Goal: Complete application form: Complete application form

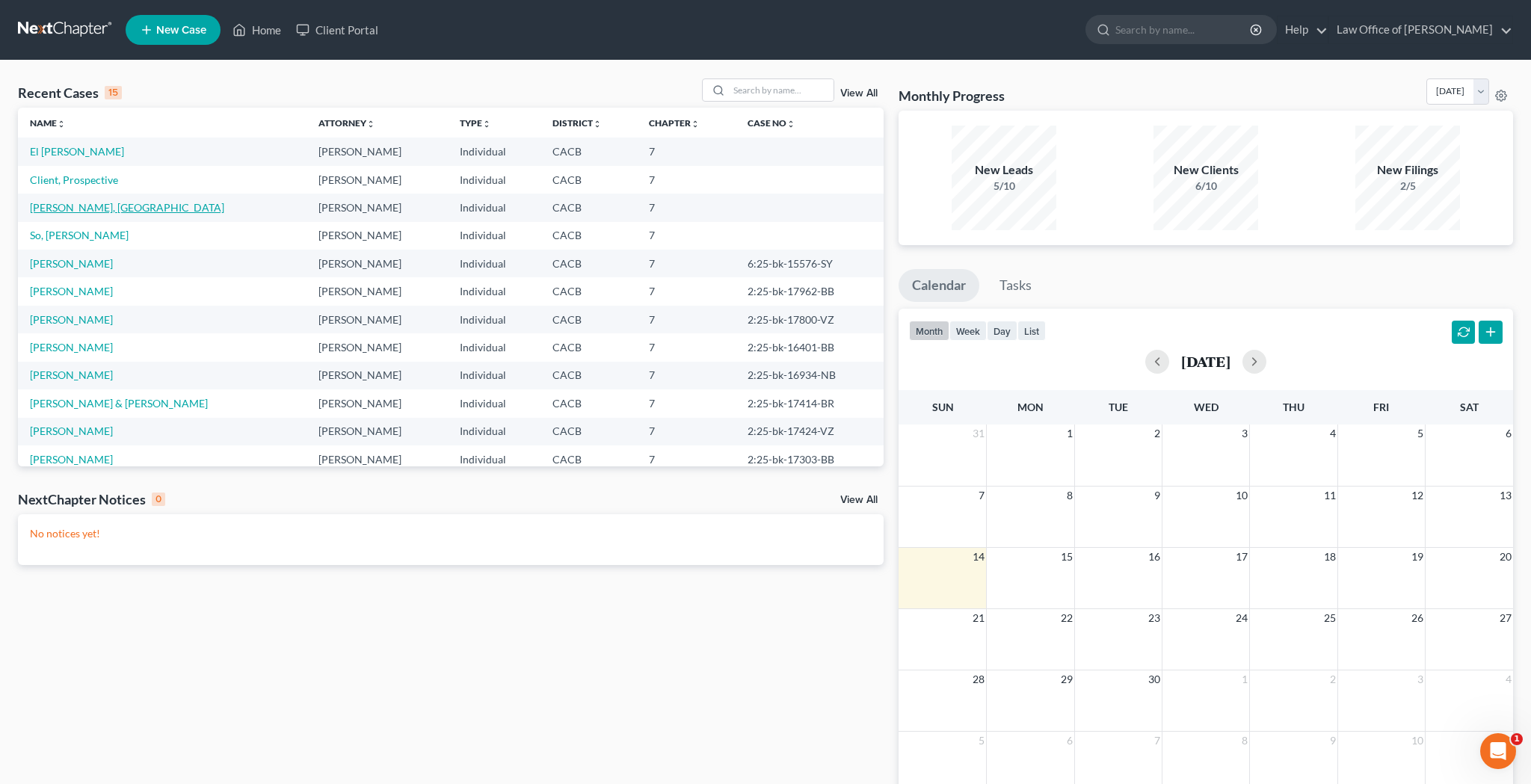
click at [77, 205] on link "[PERSON_NAME], [GEOGRAPHIC_DATA]" at bounding box center [127, 206] width 194 height 12
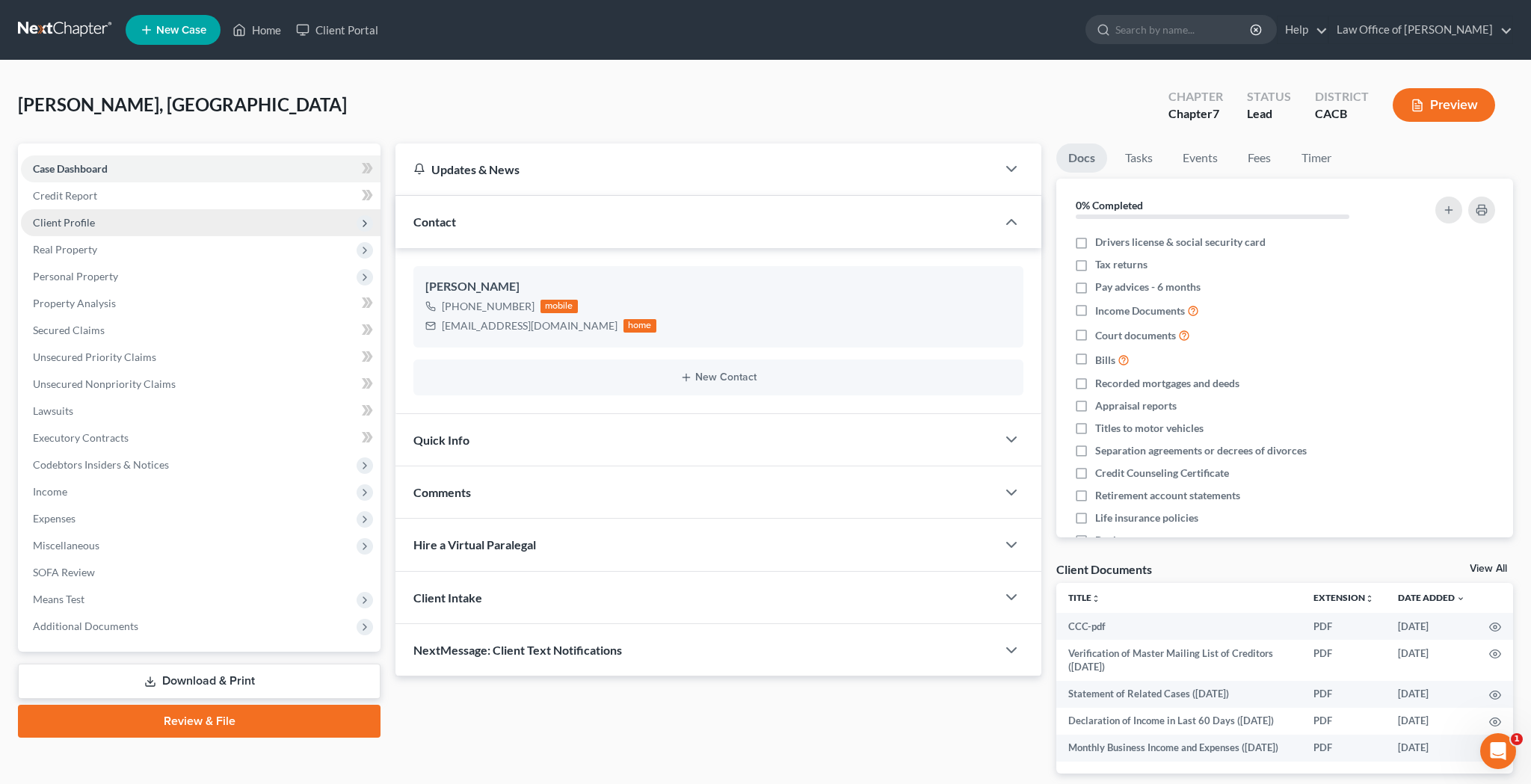
click at [192, 226] on span "Client Profile" at bounding box center [200, 222] width 359 height 27
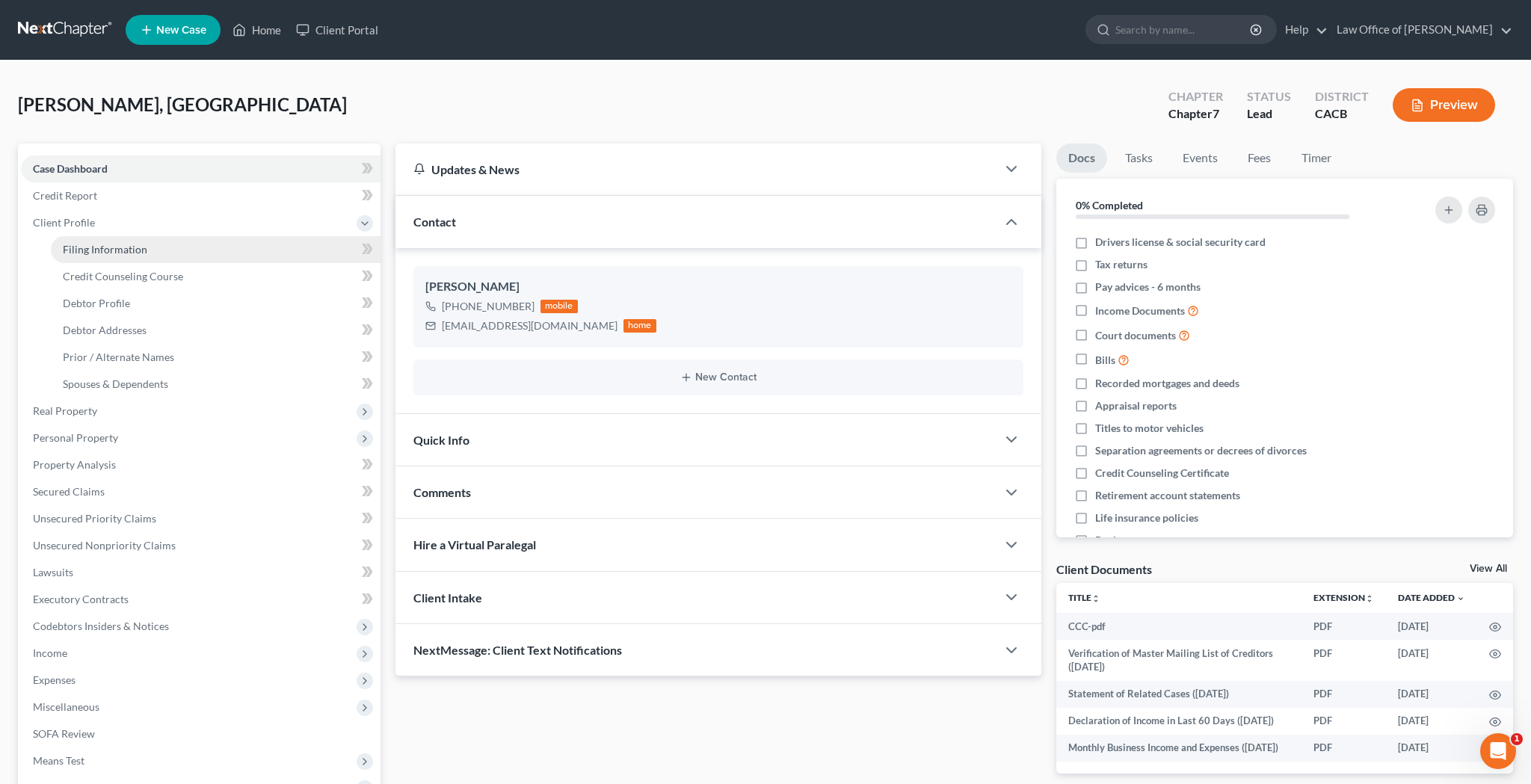
click at [177, 243] on link "Filing Information" at bounding box center [216, 250] width 330 height 27
select select "1"
select select "0"
select select "4"
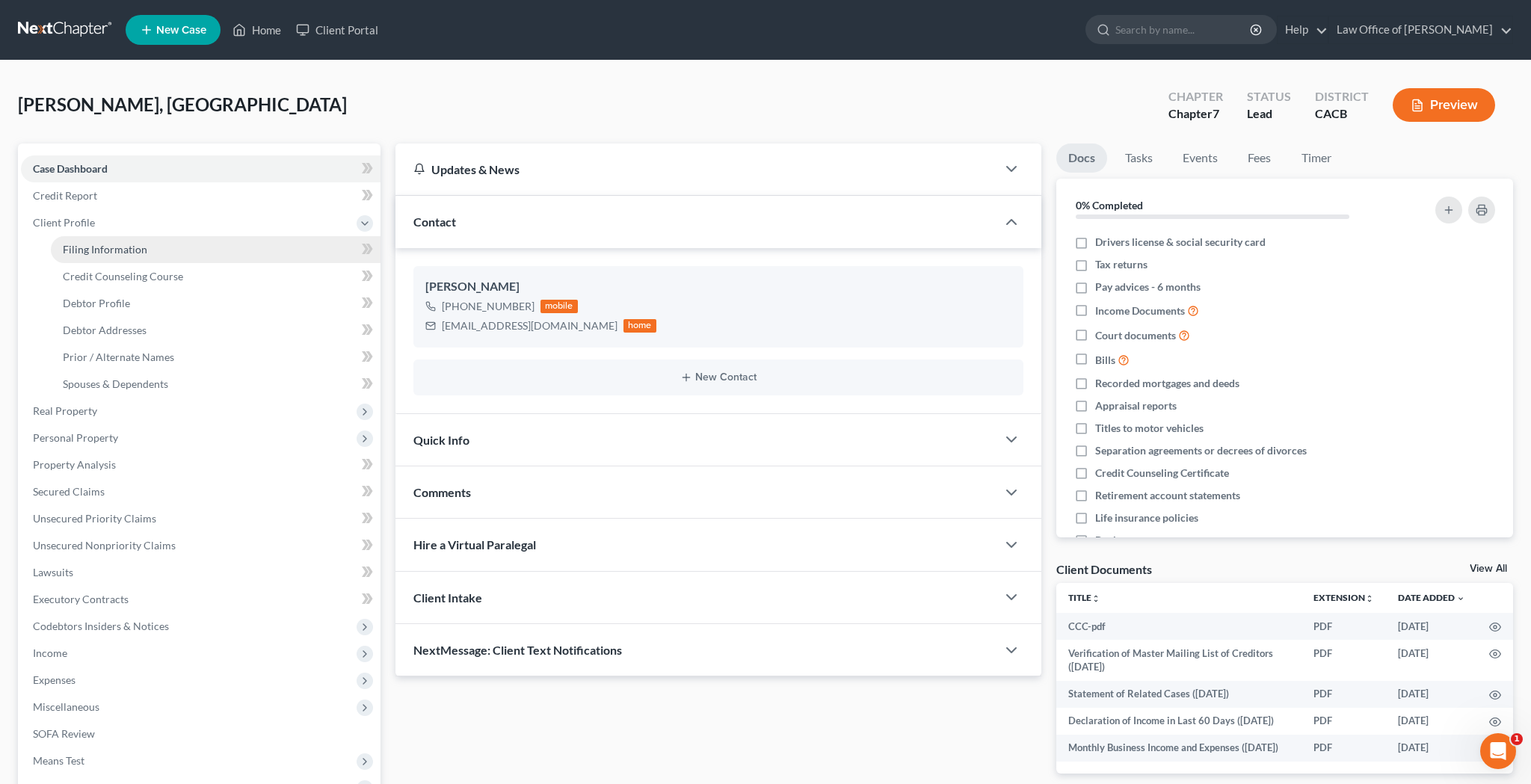
select select "0"
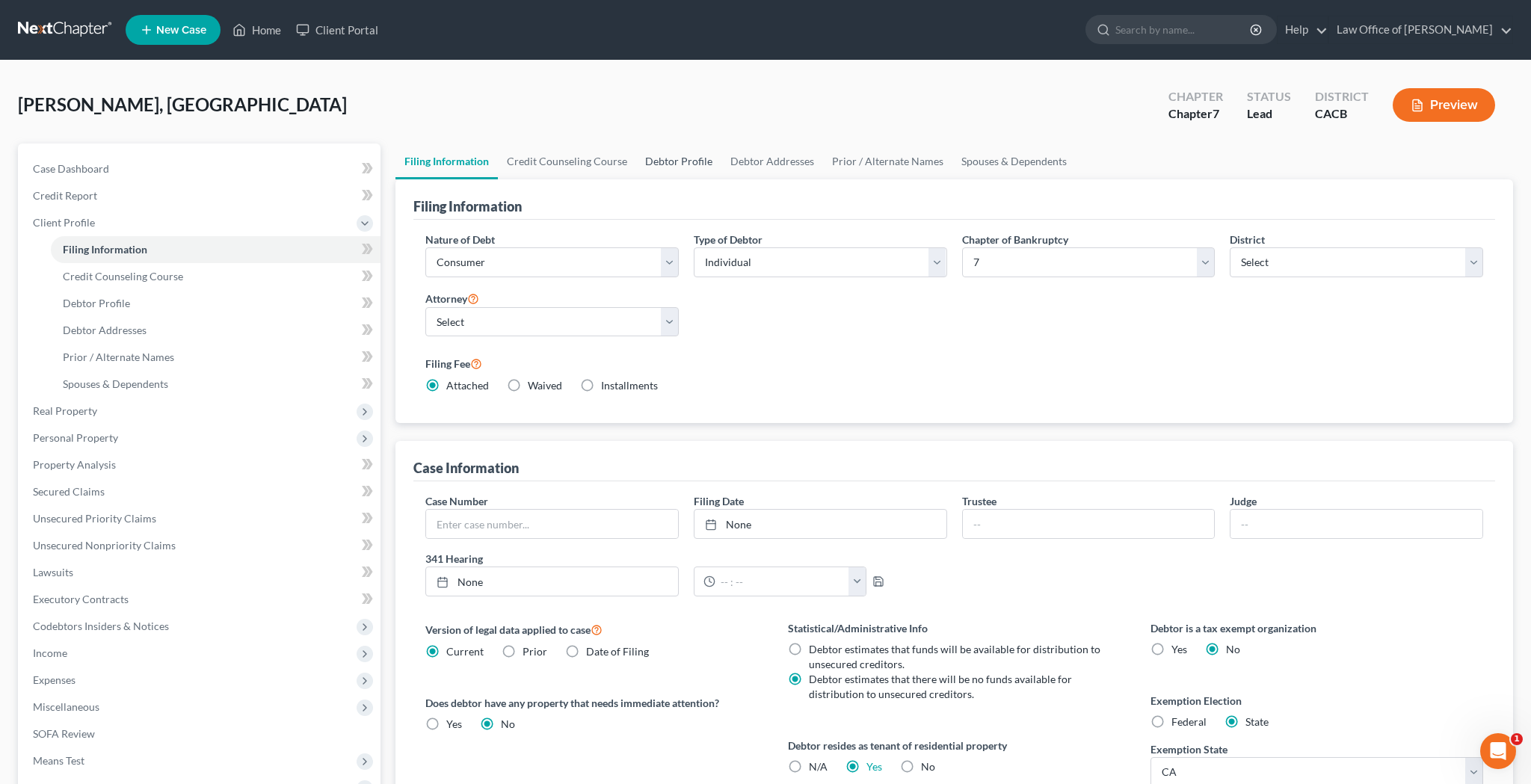
click at [673, 154] on link "Debtor Profile" at bounding box center [679, 161] width 85 height 36
select select "0"
select select "2"
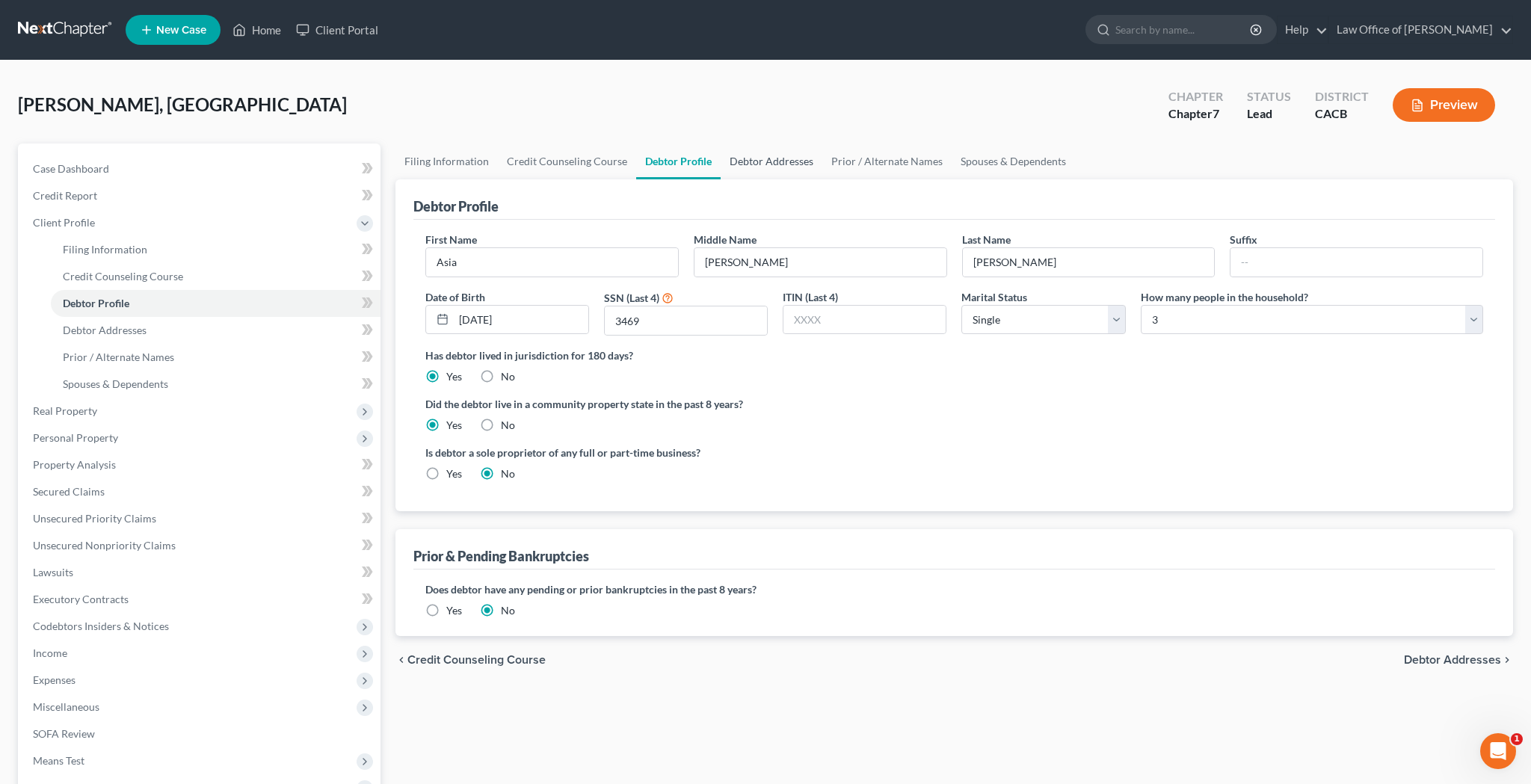
click at [772, 164] on link "Debtor Addresses" at bounding box center [772, 161] width 102 height 36
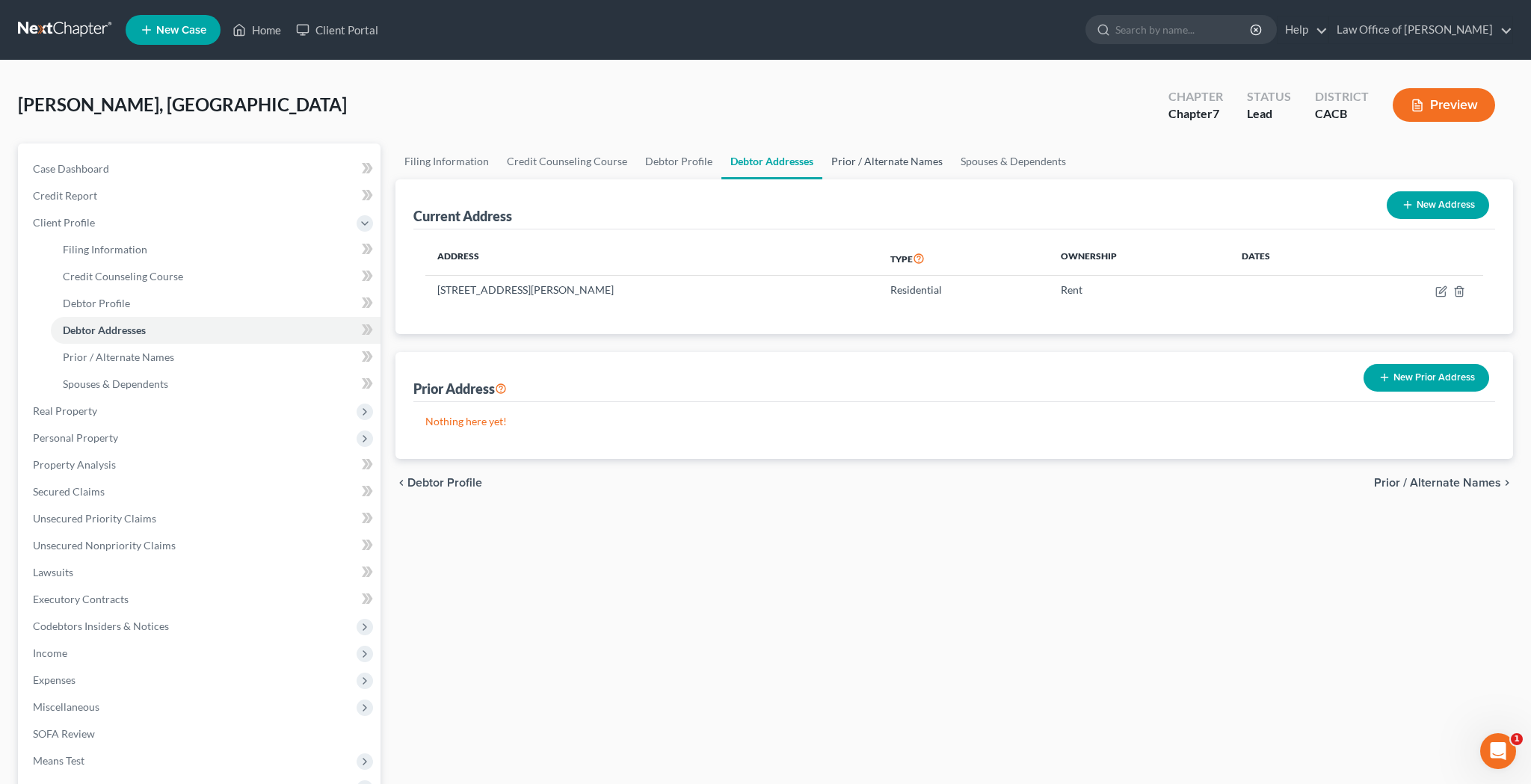
click at [884, 162] on link "Prior / Alternate Names" at bounding box center [886, 161] width 129 height 36
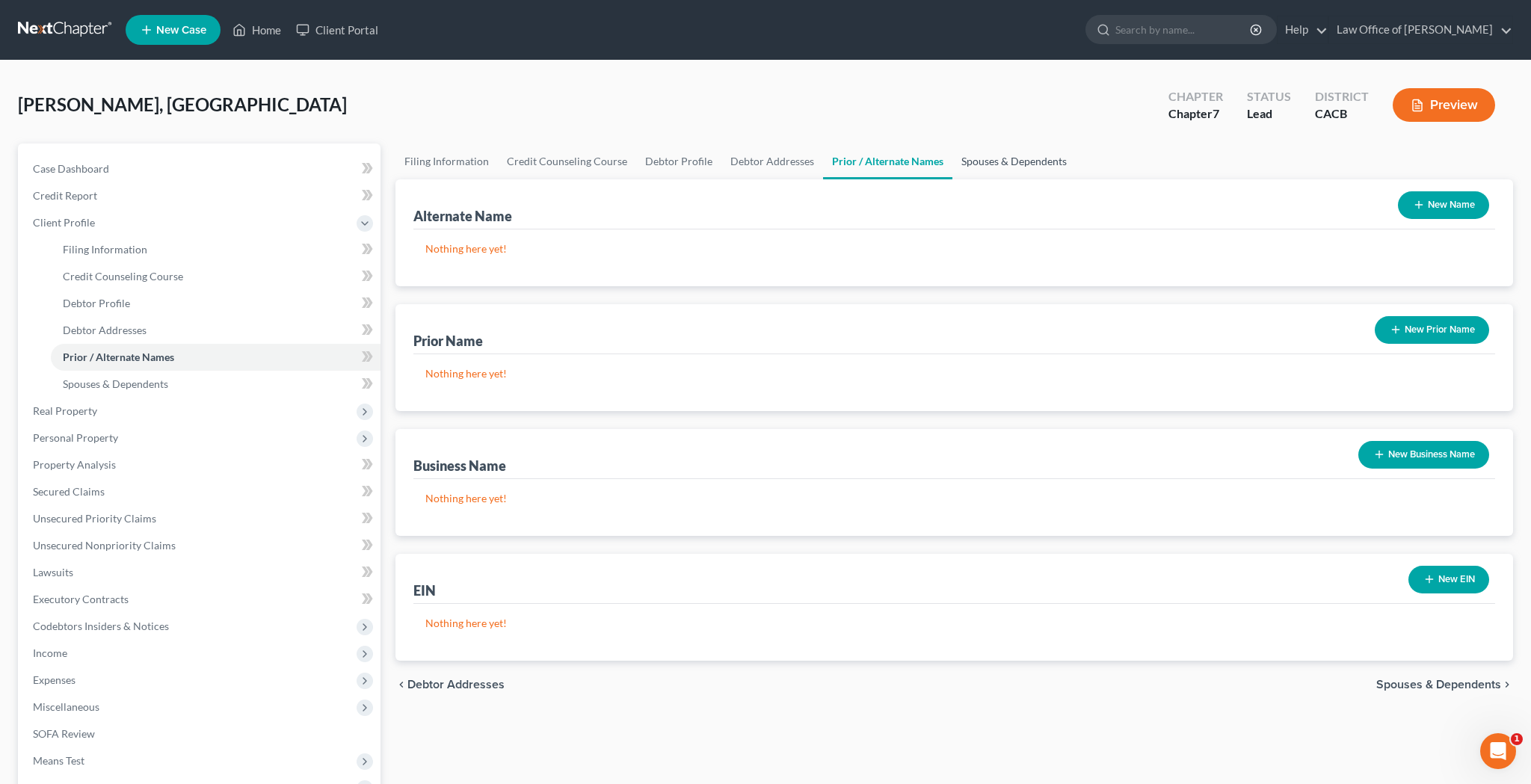
click at [1015, 163] on link "Spouses & Dependents" at bounding box center [1013, 161] width 123 height 36
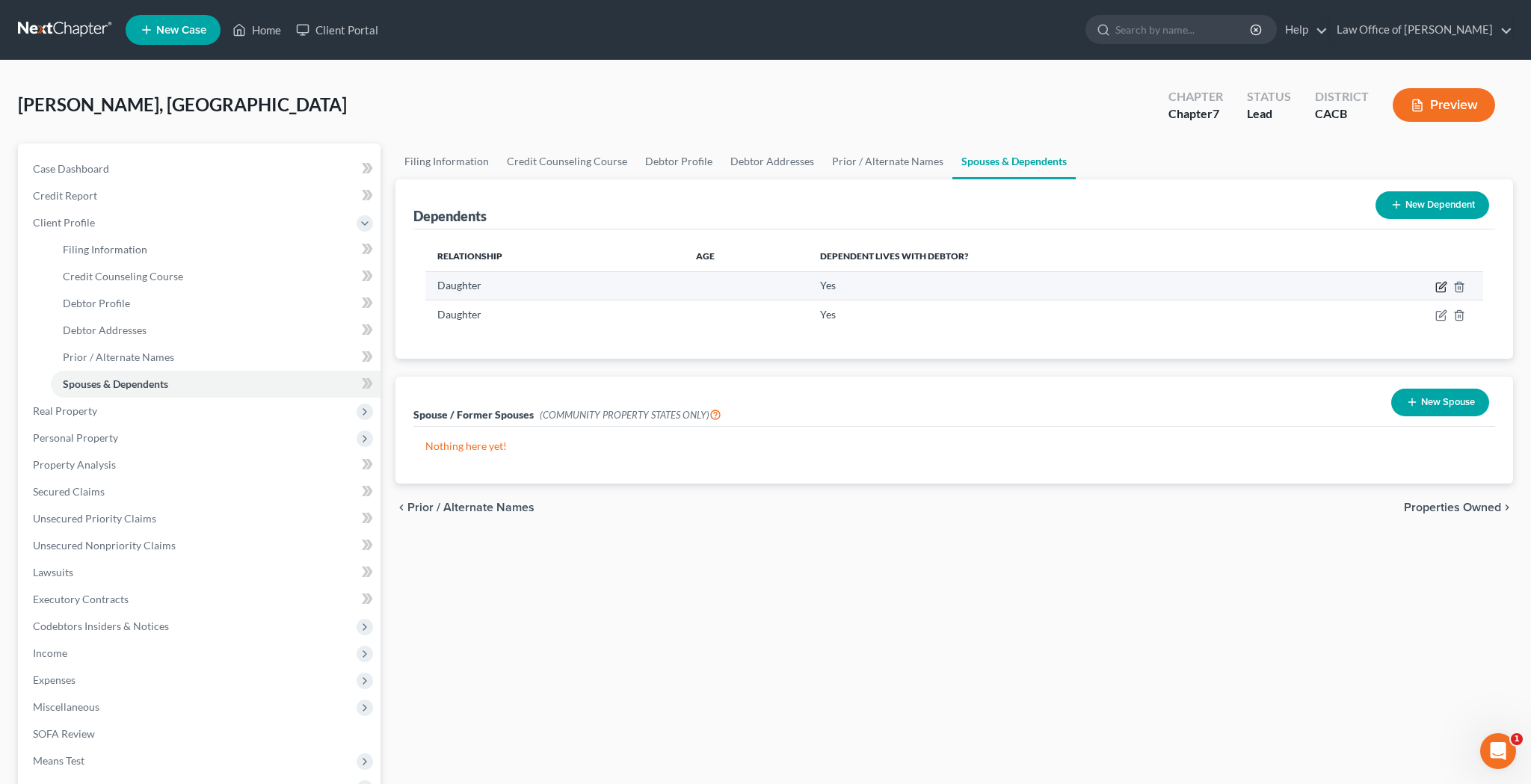
click at [1442, 288] on icon "button" at bounding box center [1441, 286] width 12 height 12
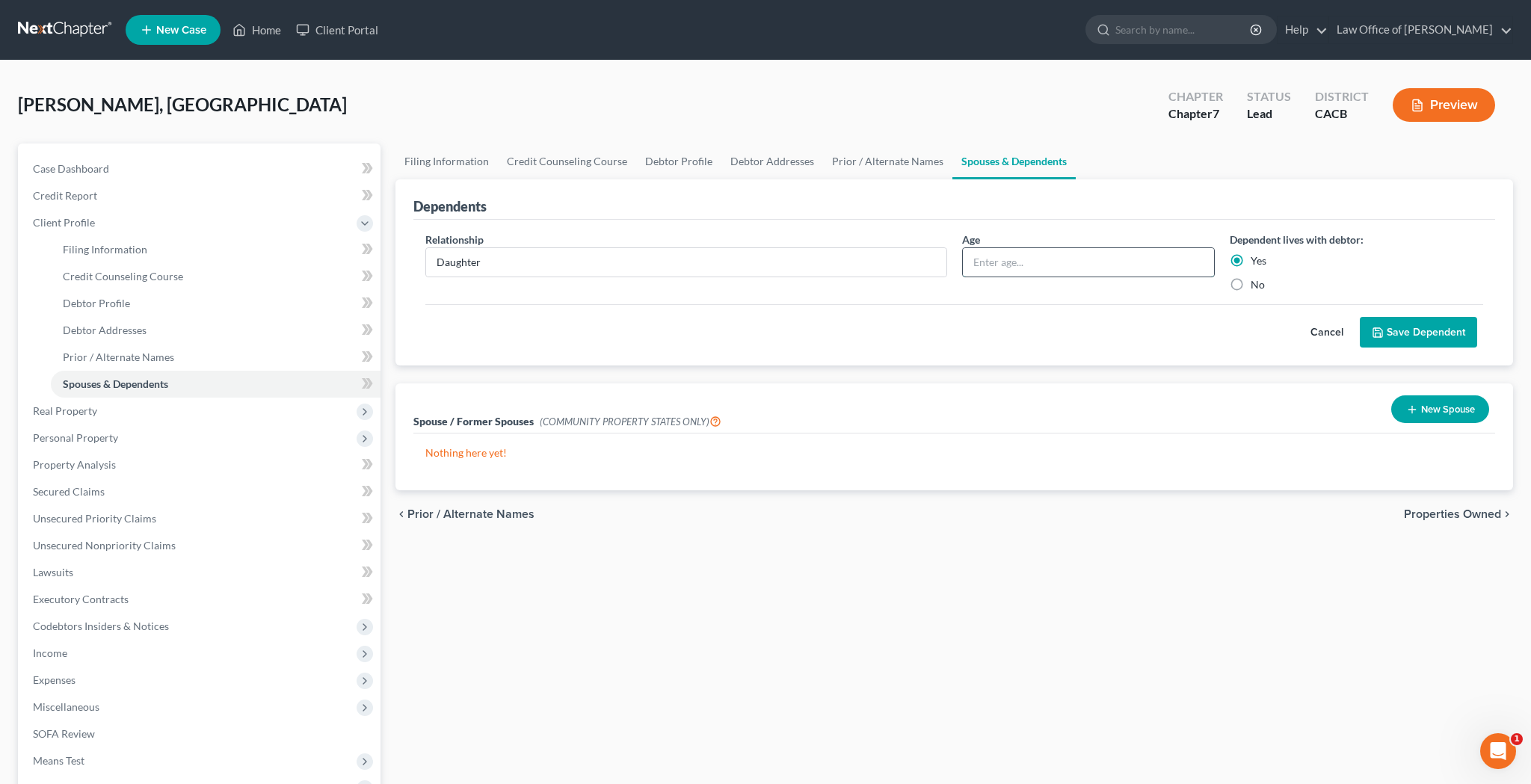
click at [1115, 269] on input "text" at bounding box center [1088, 262] width 252 height 28
type input "19"
click at [1409, 328] on button "Save Dependent" at bounding box center [1419, 332] width 118 height 31
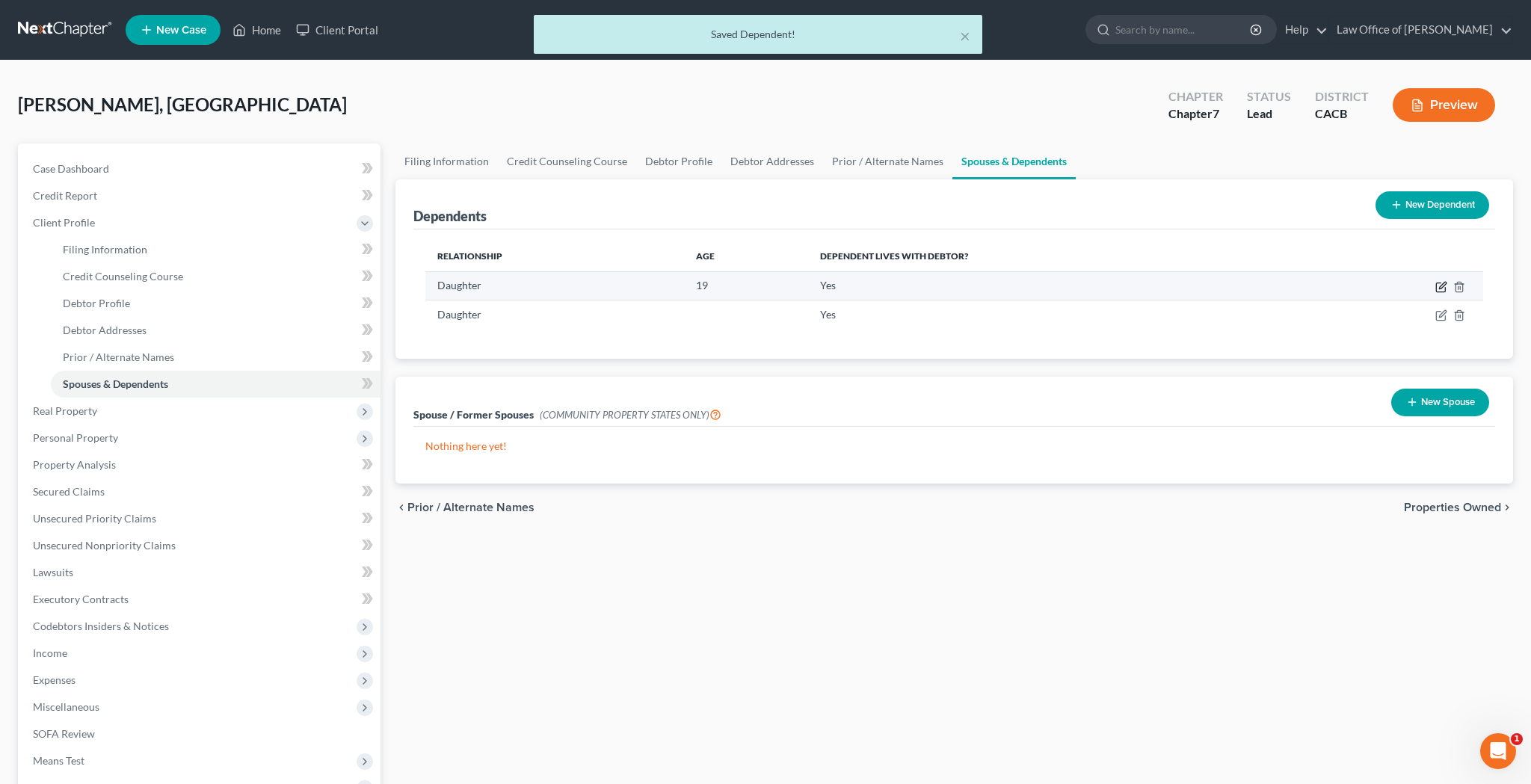
click at [1443, 288] on icon "button" at bounding box center [1441, 286] width 12 height 12
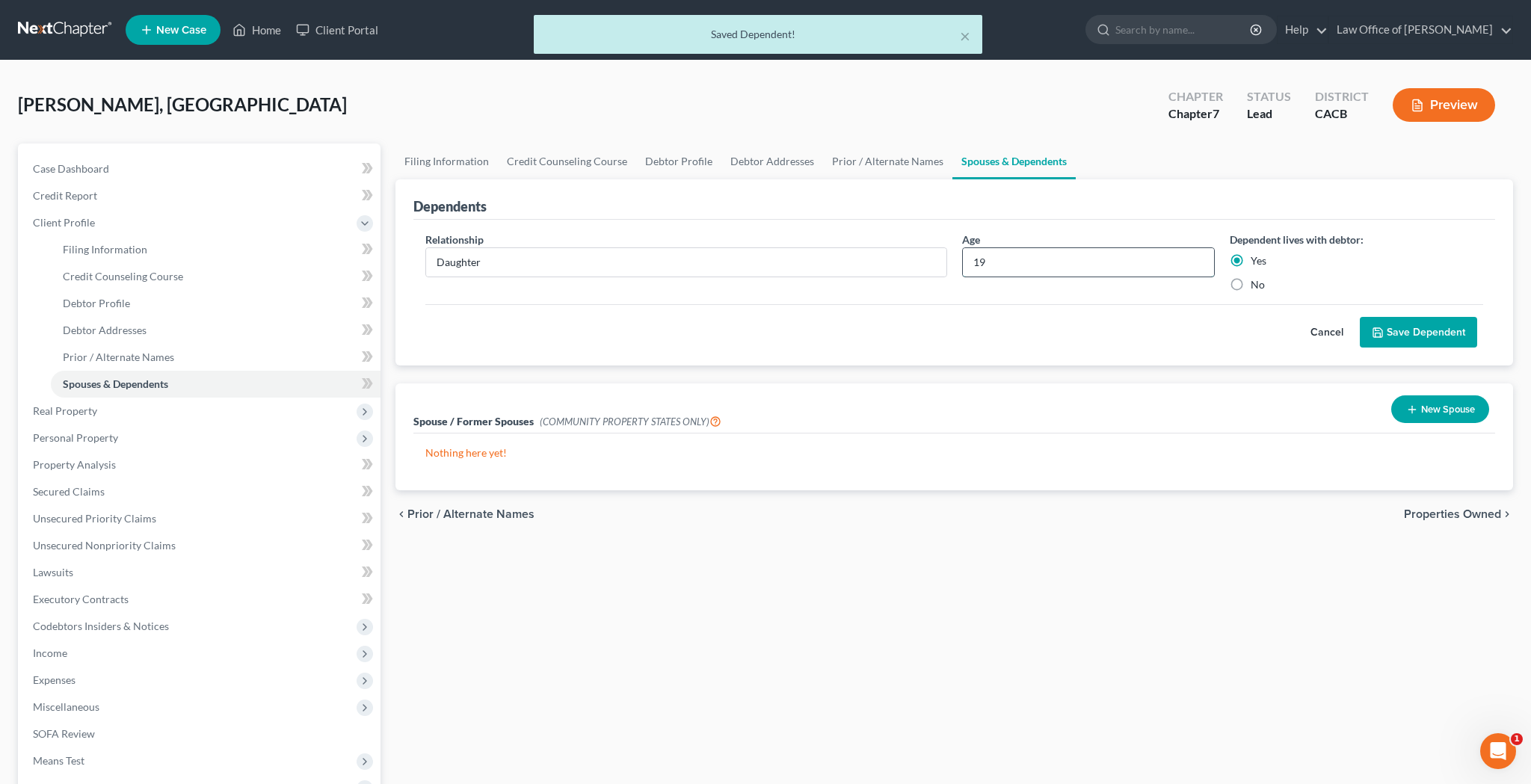
click at [1039, 263] on input "19" at bounding box center [1088, 262] width 252 height 28
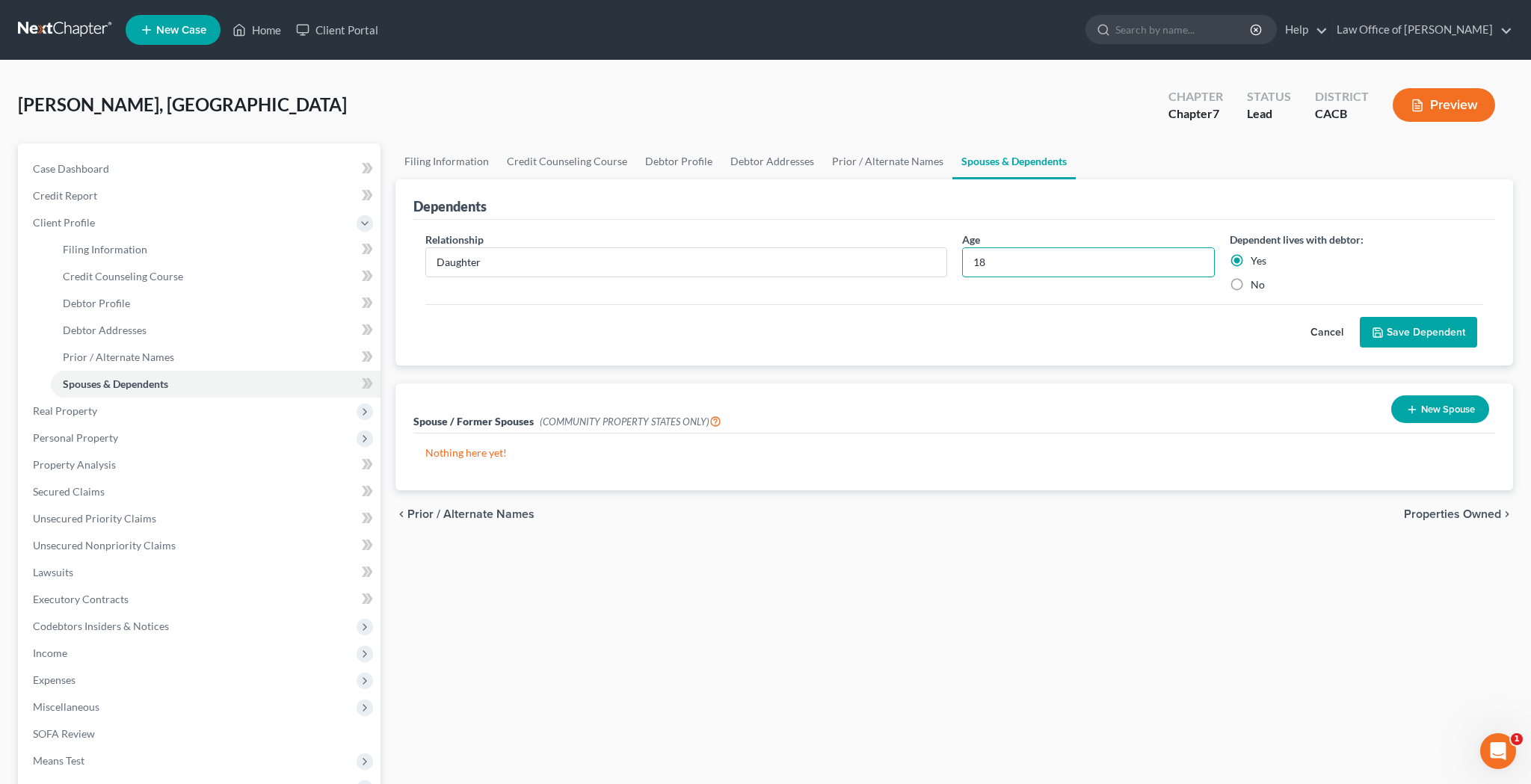
type input "18"
click at [1394, 335] on button "Save Dependent" at bounding box center [1419, 332] width 118 height 31
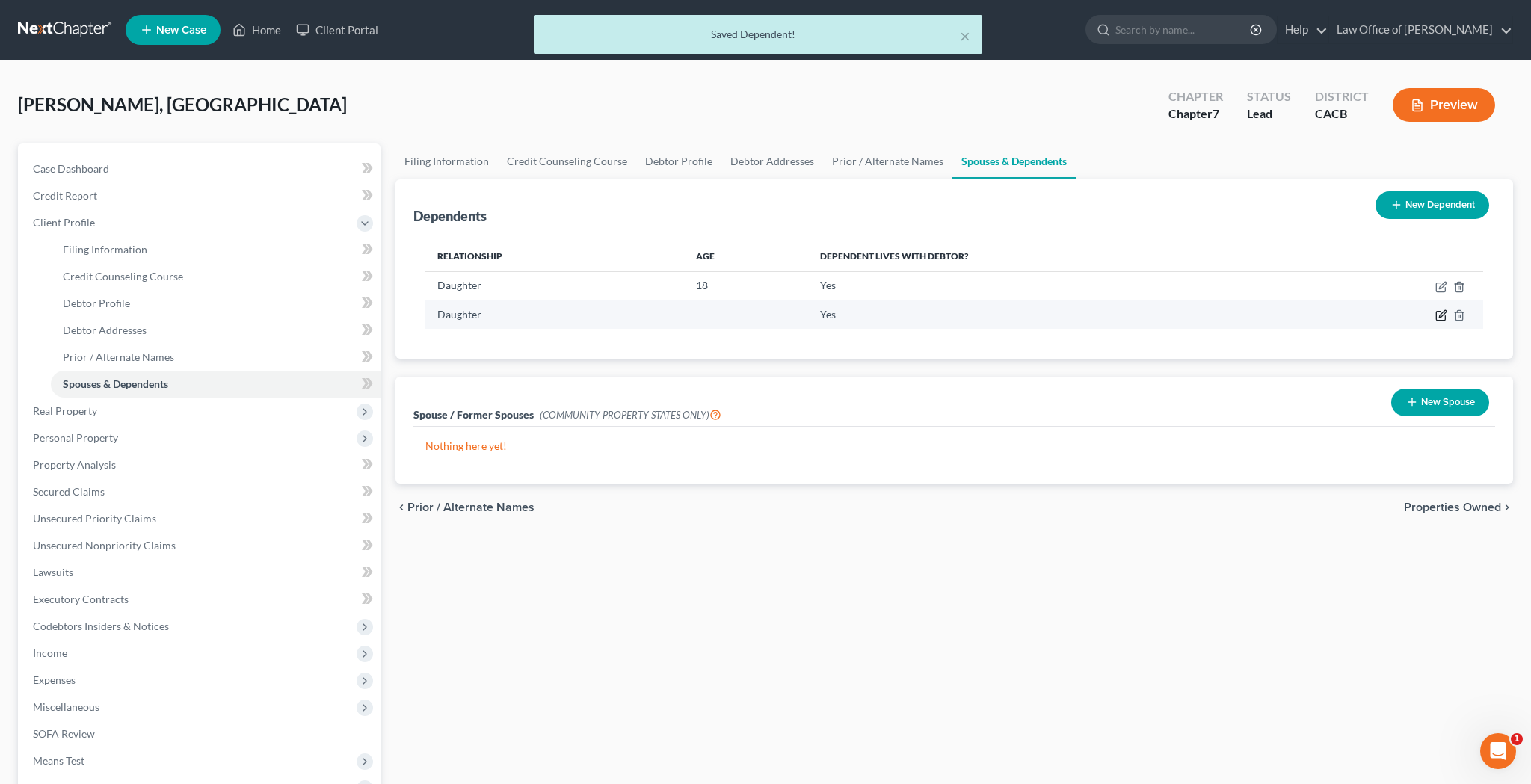
click at [1445, 313] on icon "button" at bounding box center [1442, 314] width 7 height 7
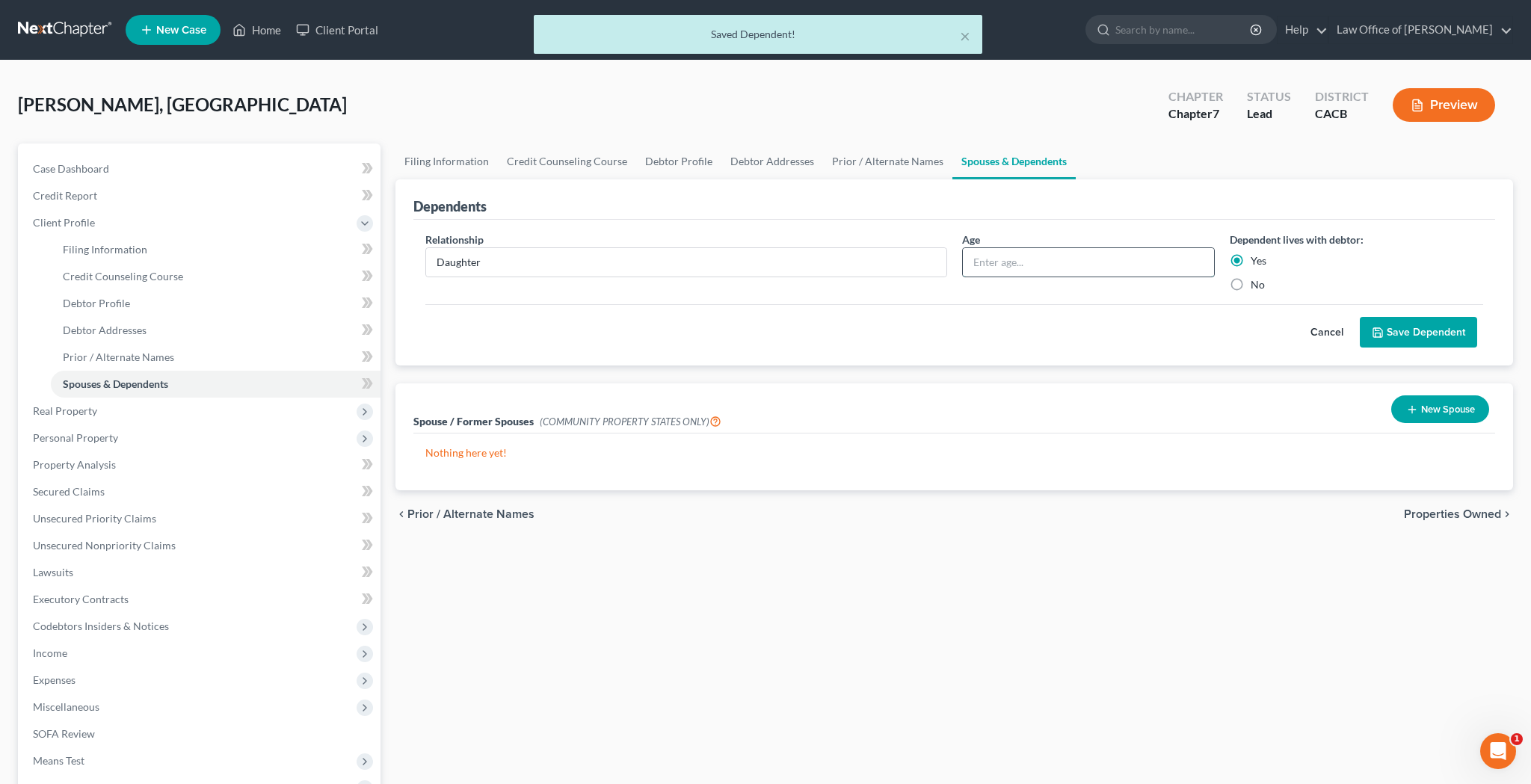
click at [1120, 260] on input "text" at bounding box center [1088, 262] width 252 height 28
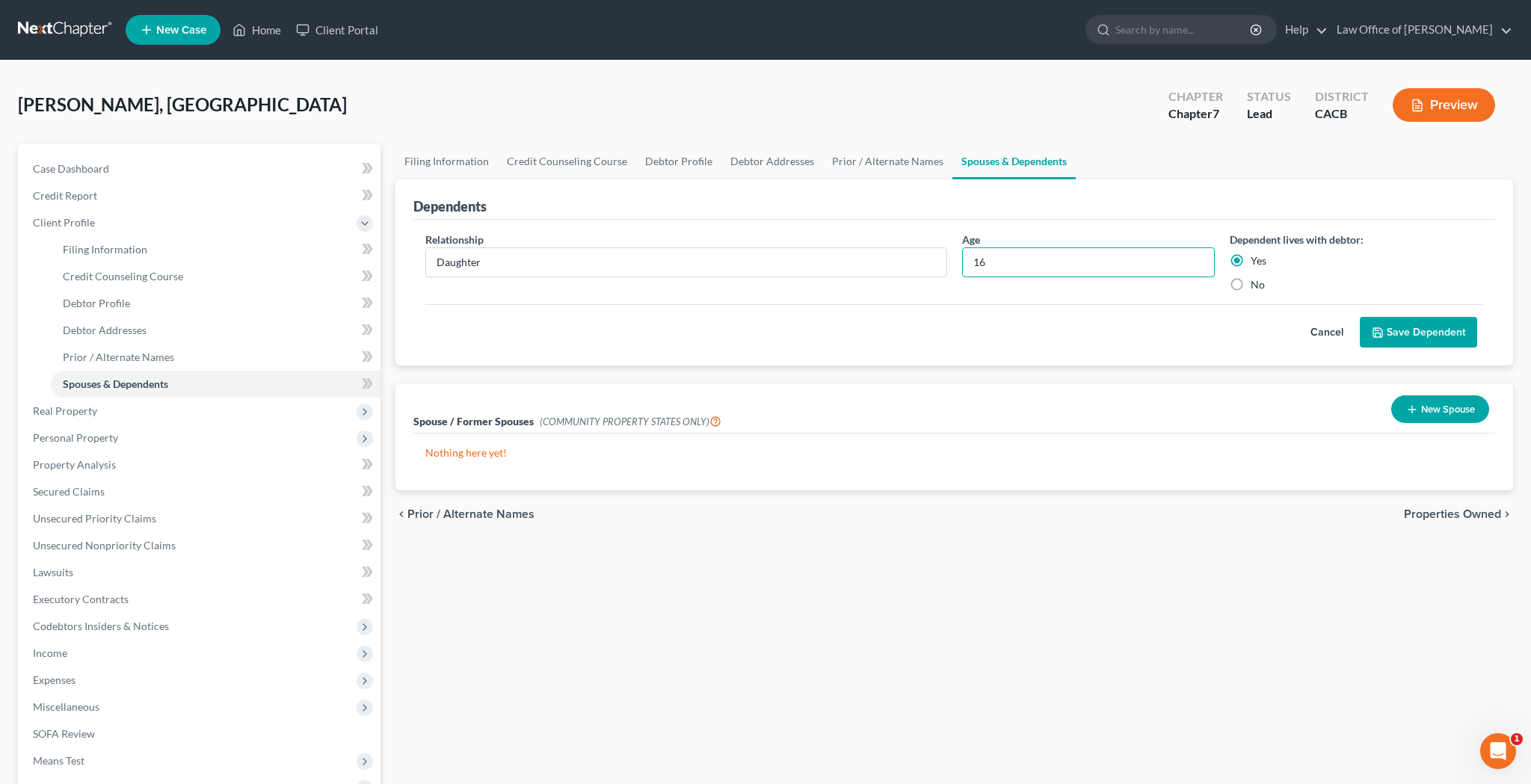
type input "16"
click at [1394, 329] on button "Save Dependent" at bounding box center [1419, 332] width 118 height 31
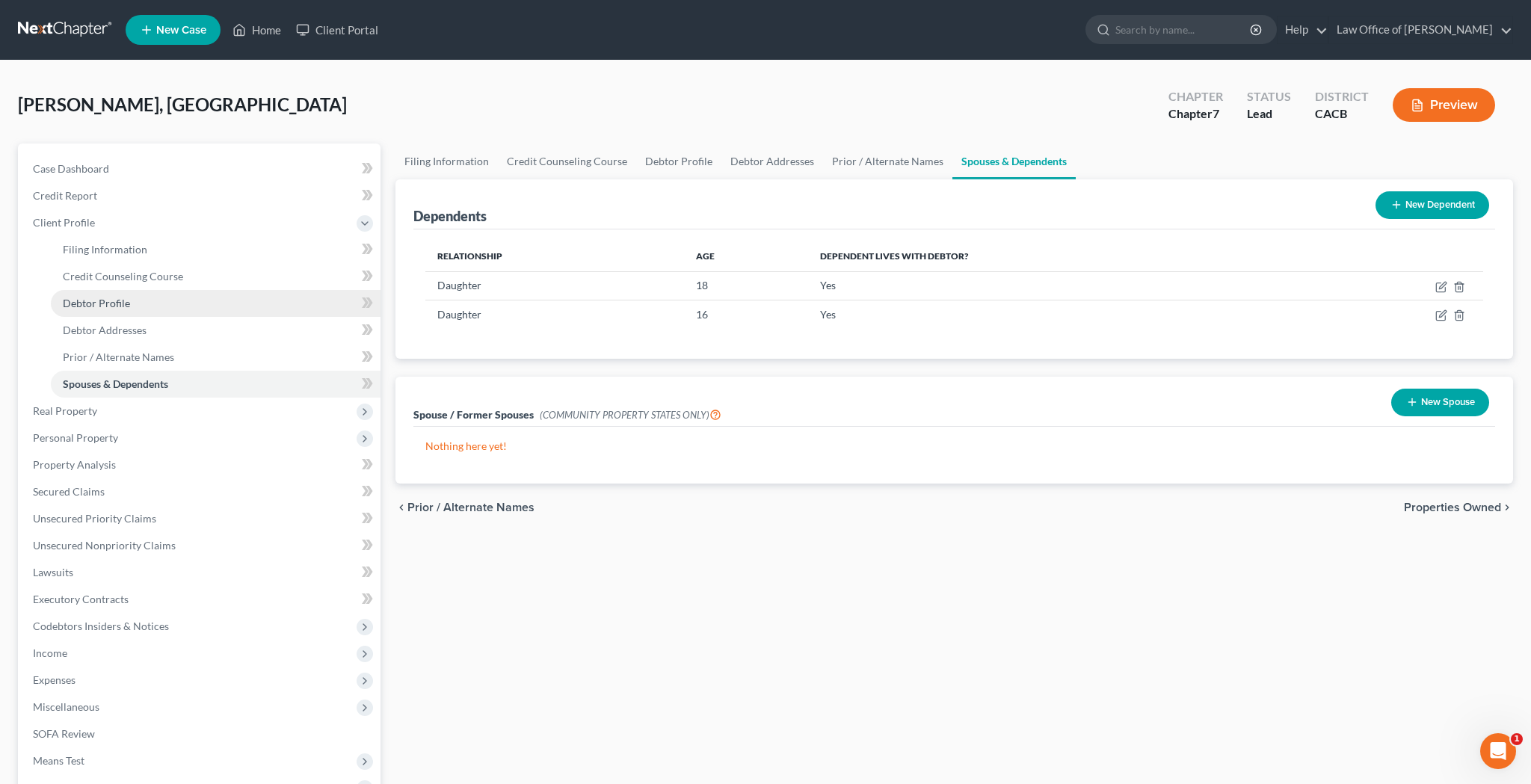
click at [205, 302] on link "Debtor Profile" at bounding box center [216, 303] width 330 height 27
select select "0"
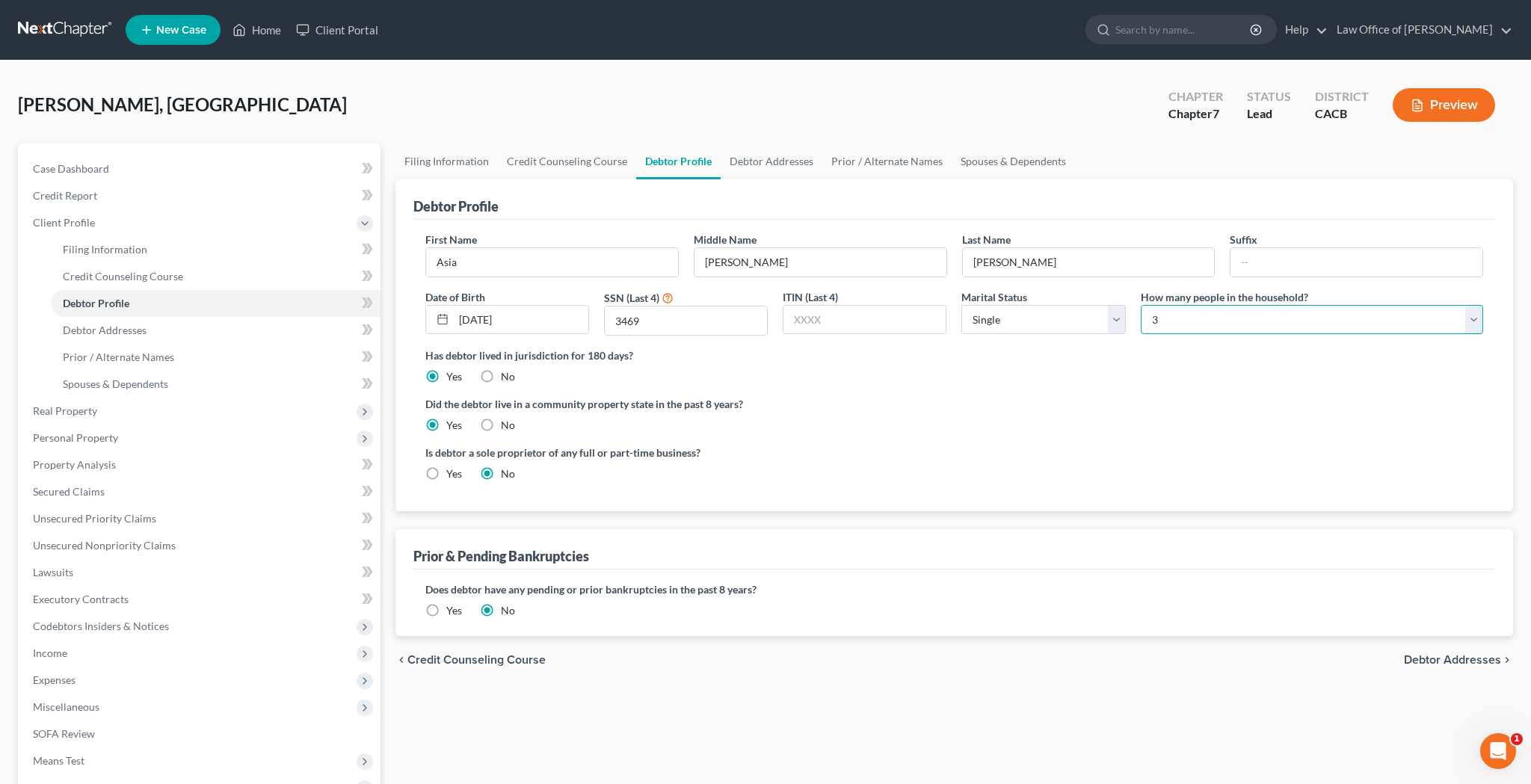
select select "1"
click at [877, 163] on link "Prior / Alternate Names" at bounding box center [886, 161] width 129 height 36
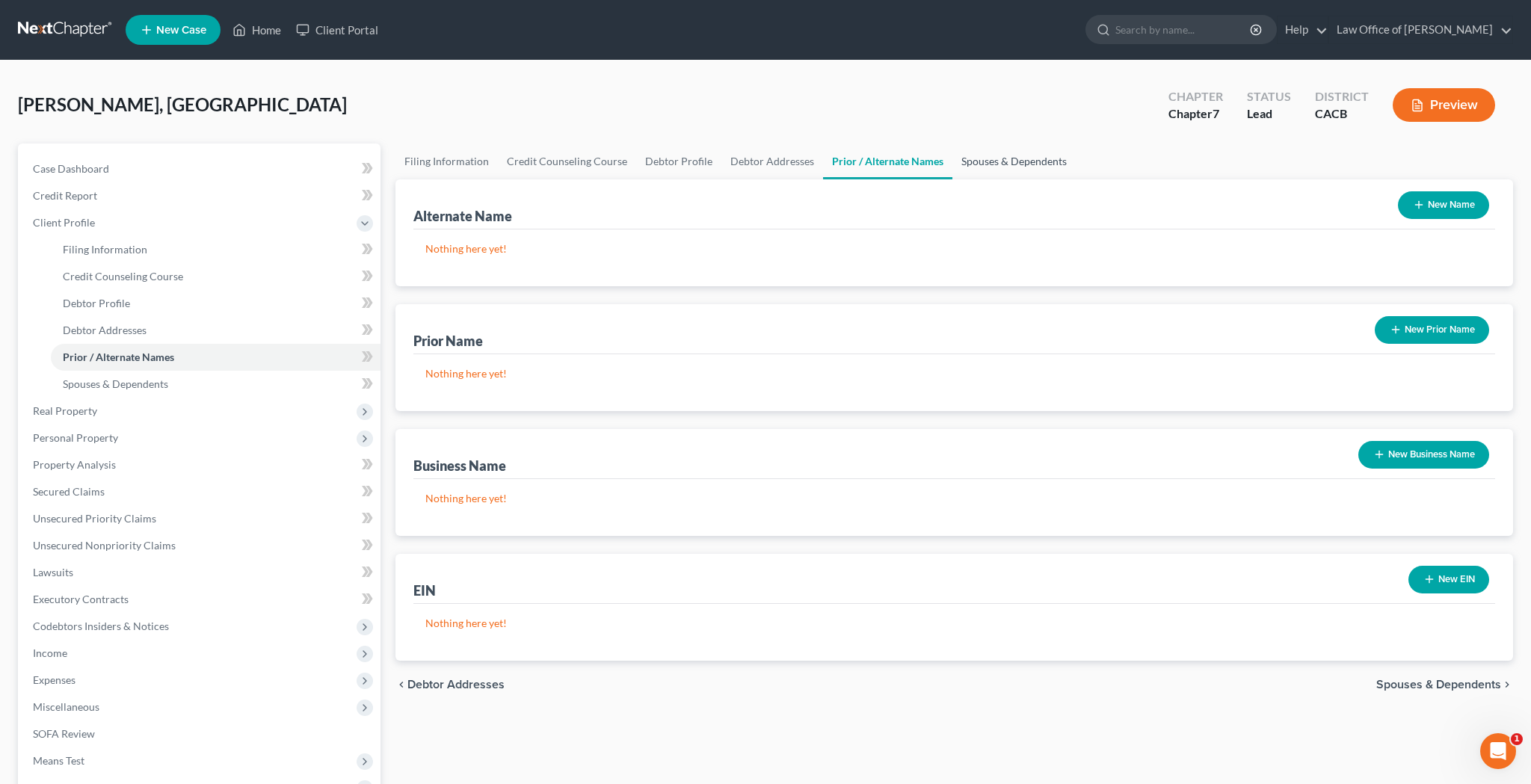
click at [968, 164] on link "Spouses & Dependents" at bounding box center [1013, 161] width 123 height 36
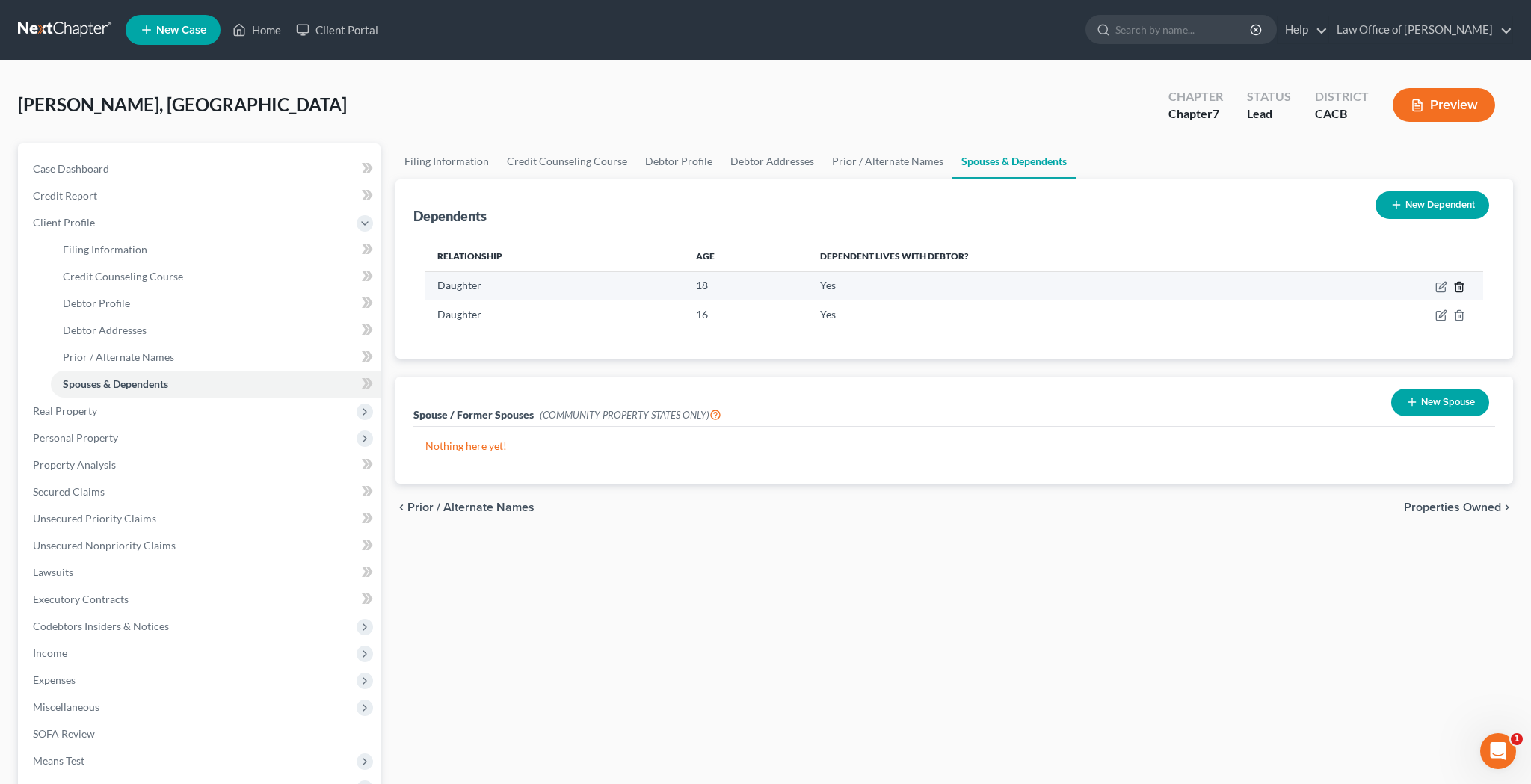
click at [1460, 286] on line "button" at bounding box center [1460, 287] width 0 height 3
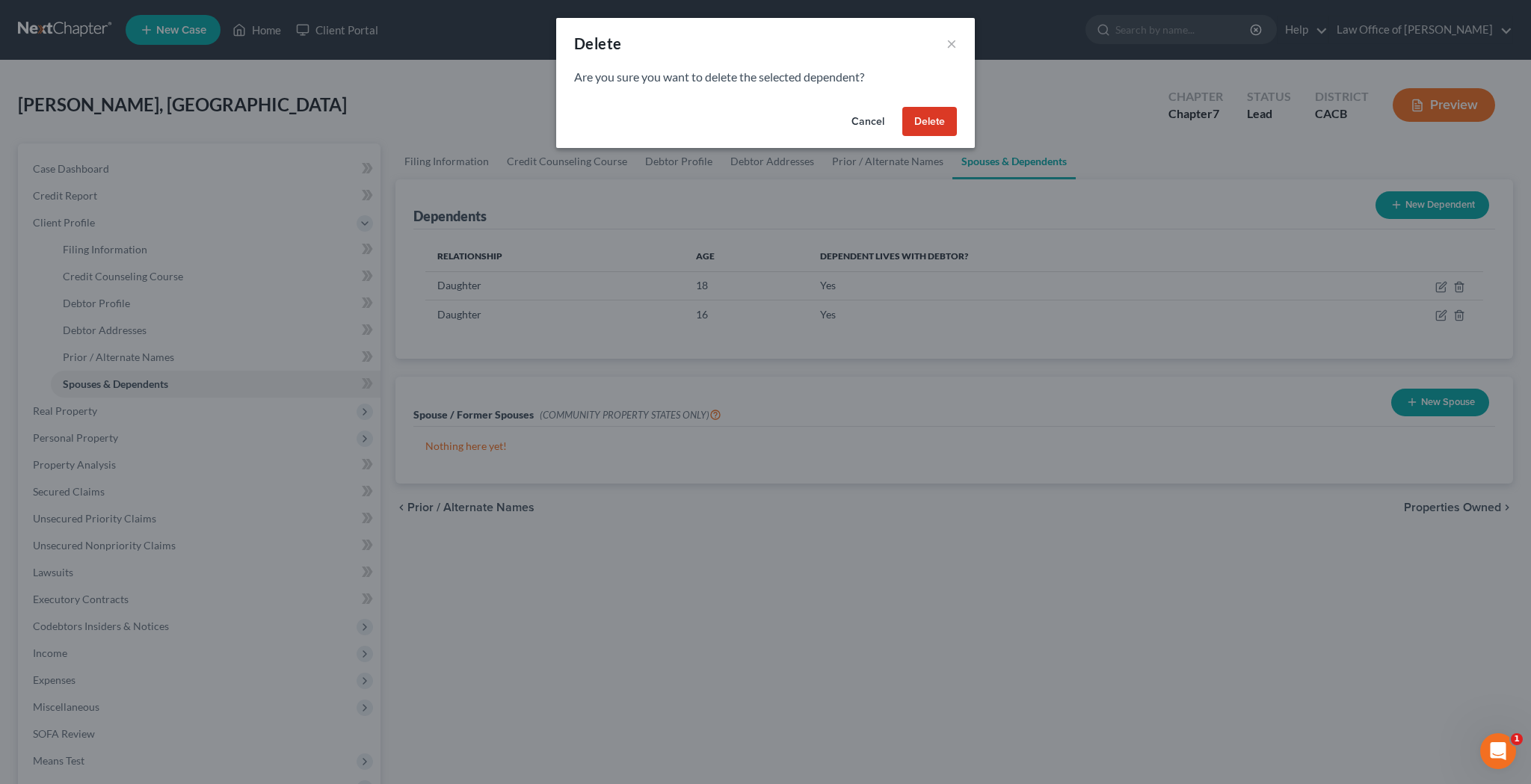
click at [934, 116] on button "Delete" at bounding box center [930, 122] width 55 height 30
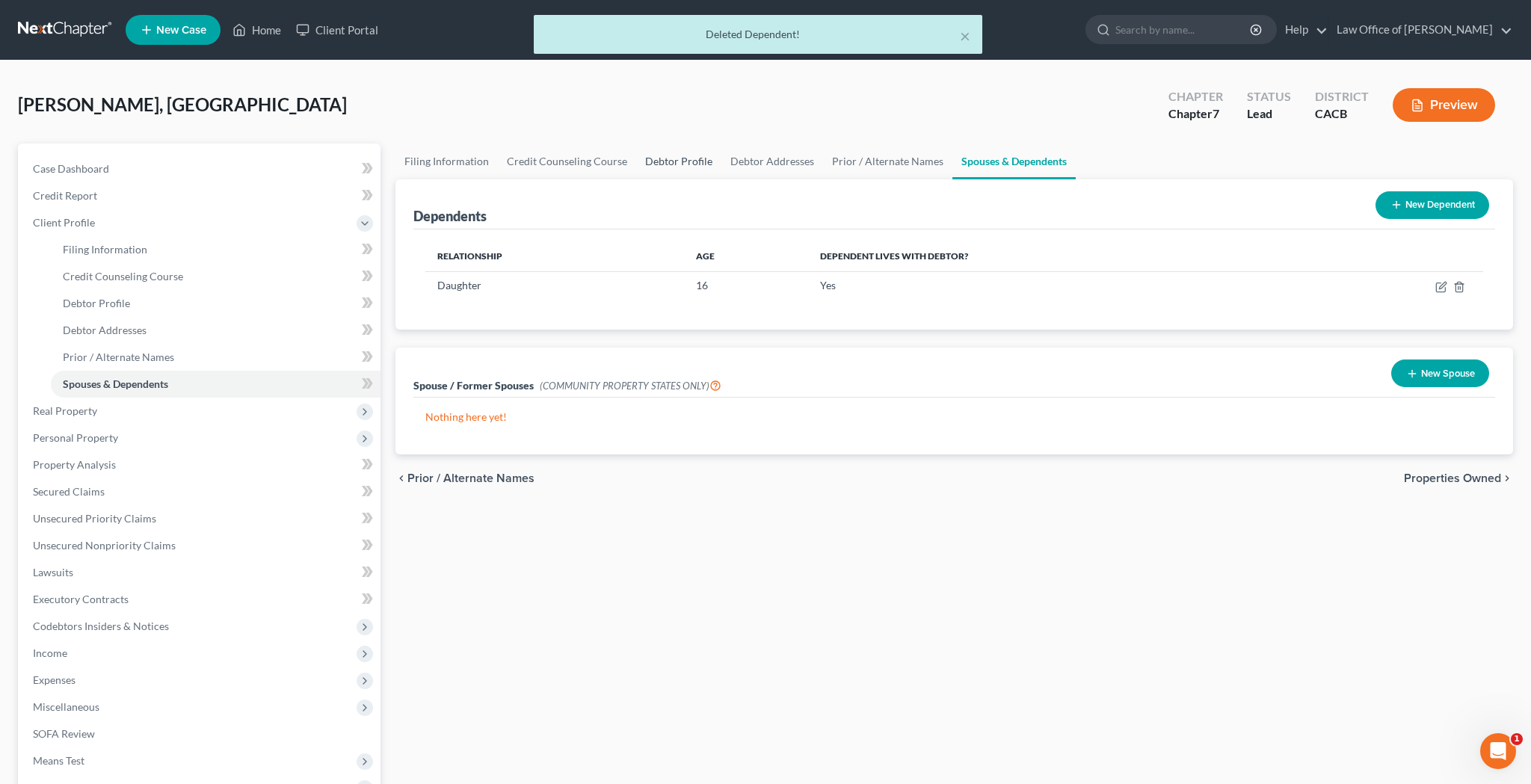
click at [678, 159] on link "Debtor Profile" at bounding box center [679, 161] width 85 height 36
select select "0"
select select "1"
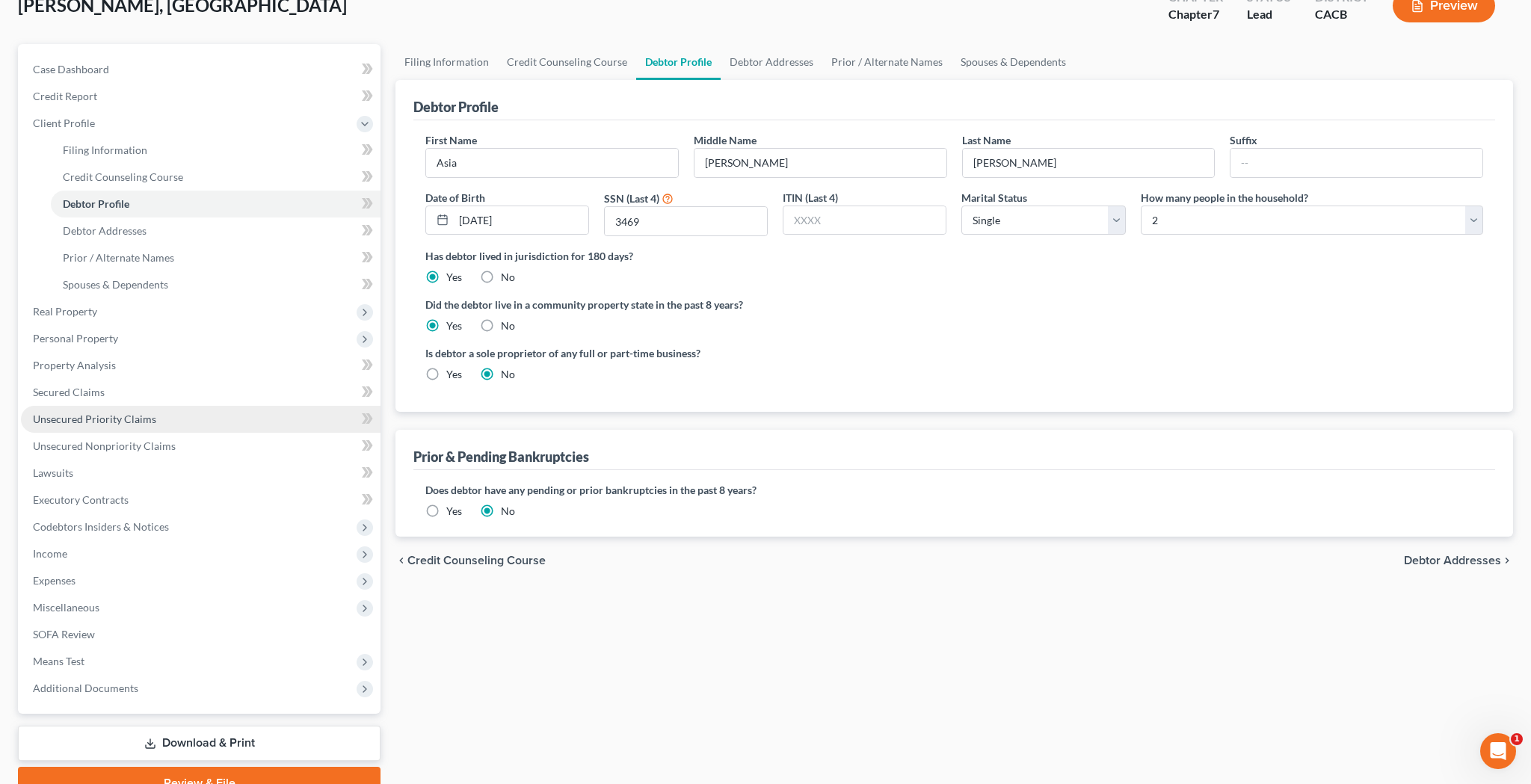
scroll to position [135, 0]
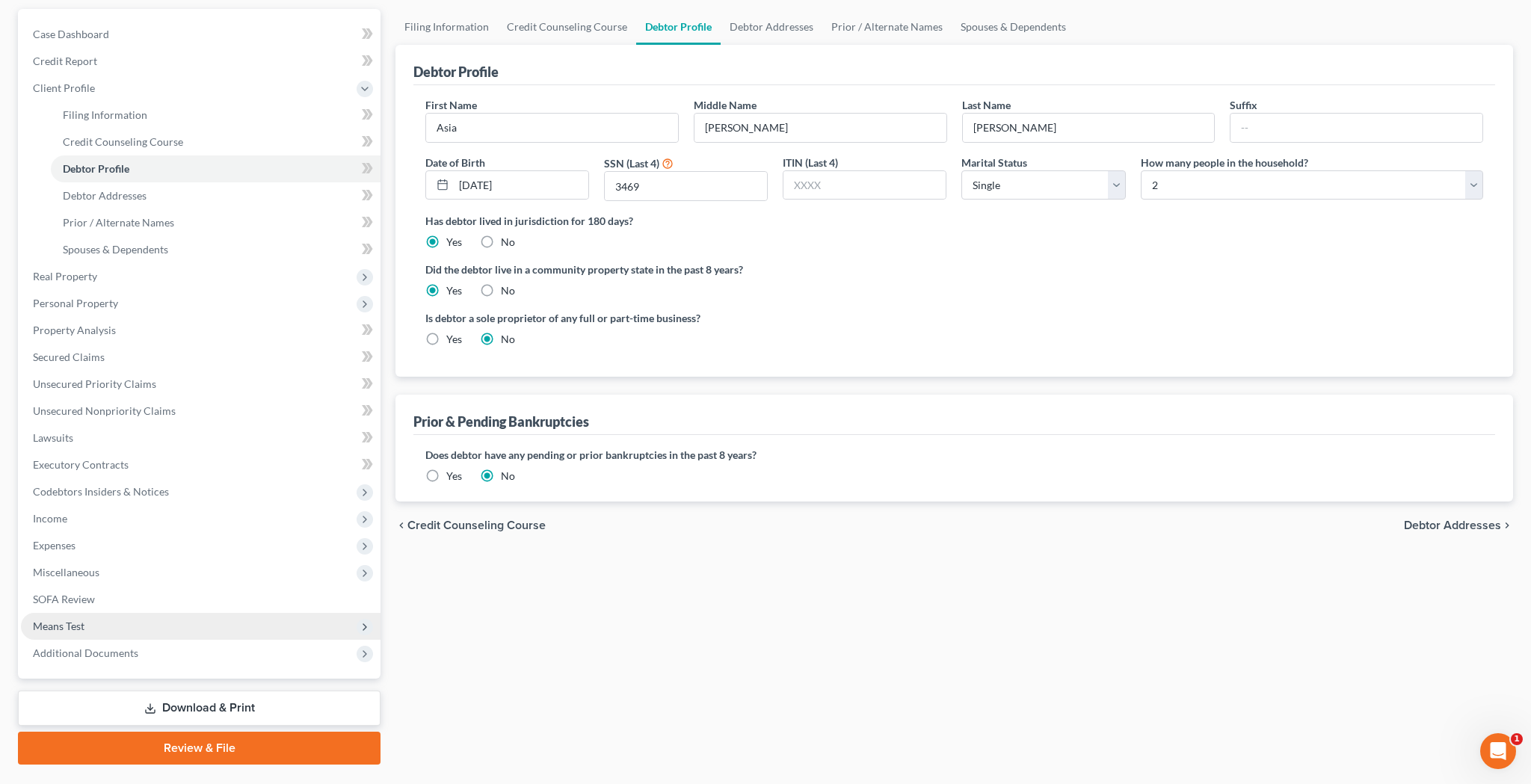
click at [134, 627] on span "Means Test" at bounding box center [200, 626] width 359 height 27
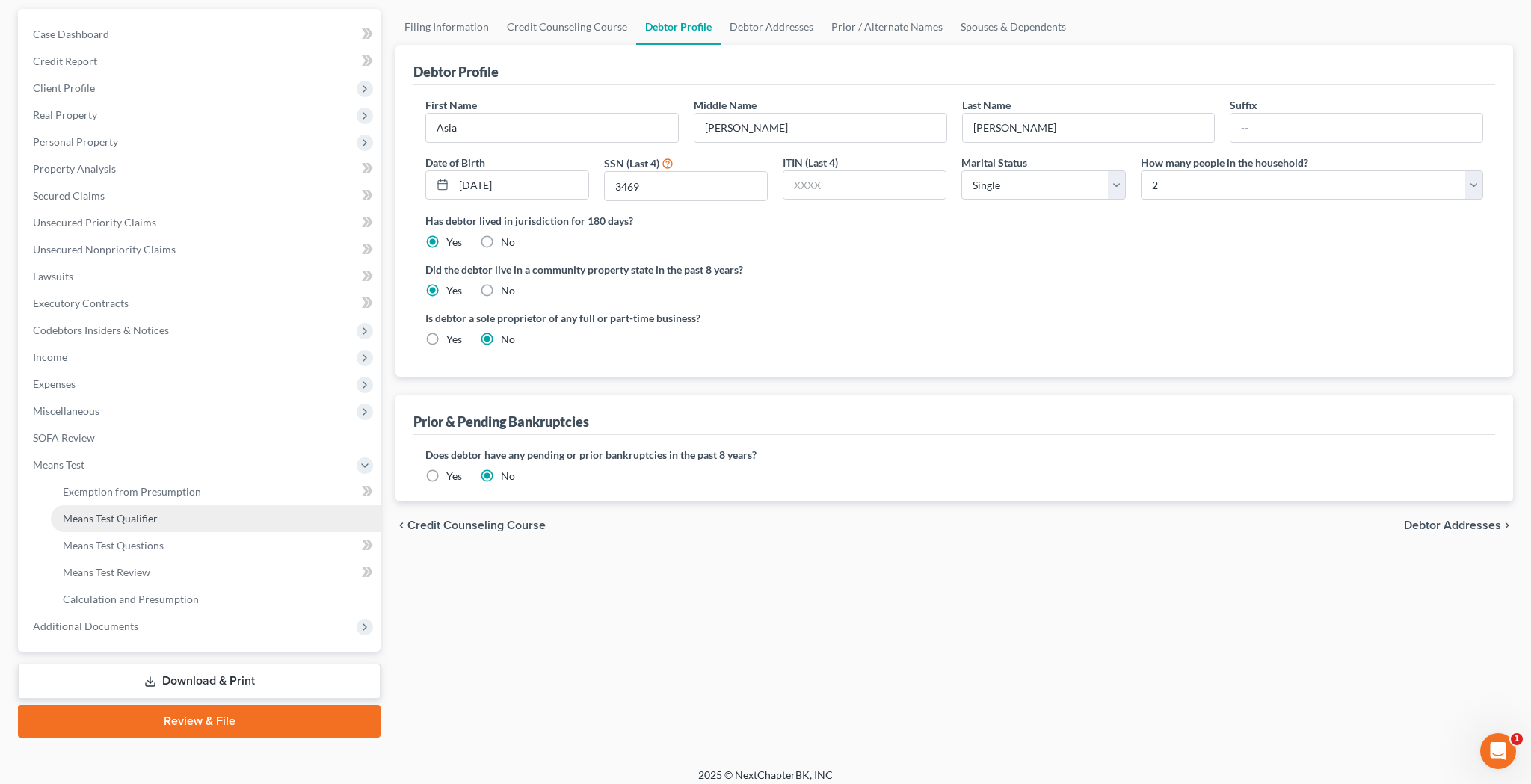
click at [140, 521] on span "Means Test Qualifier" at bounding box center [110, 517] width 95 height 12
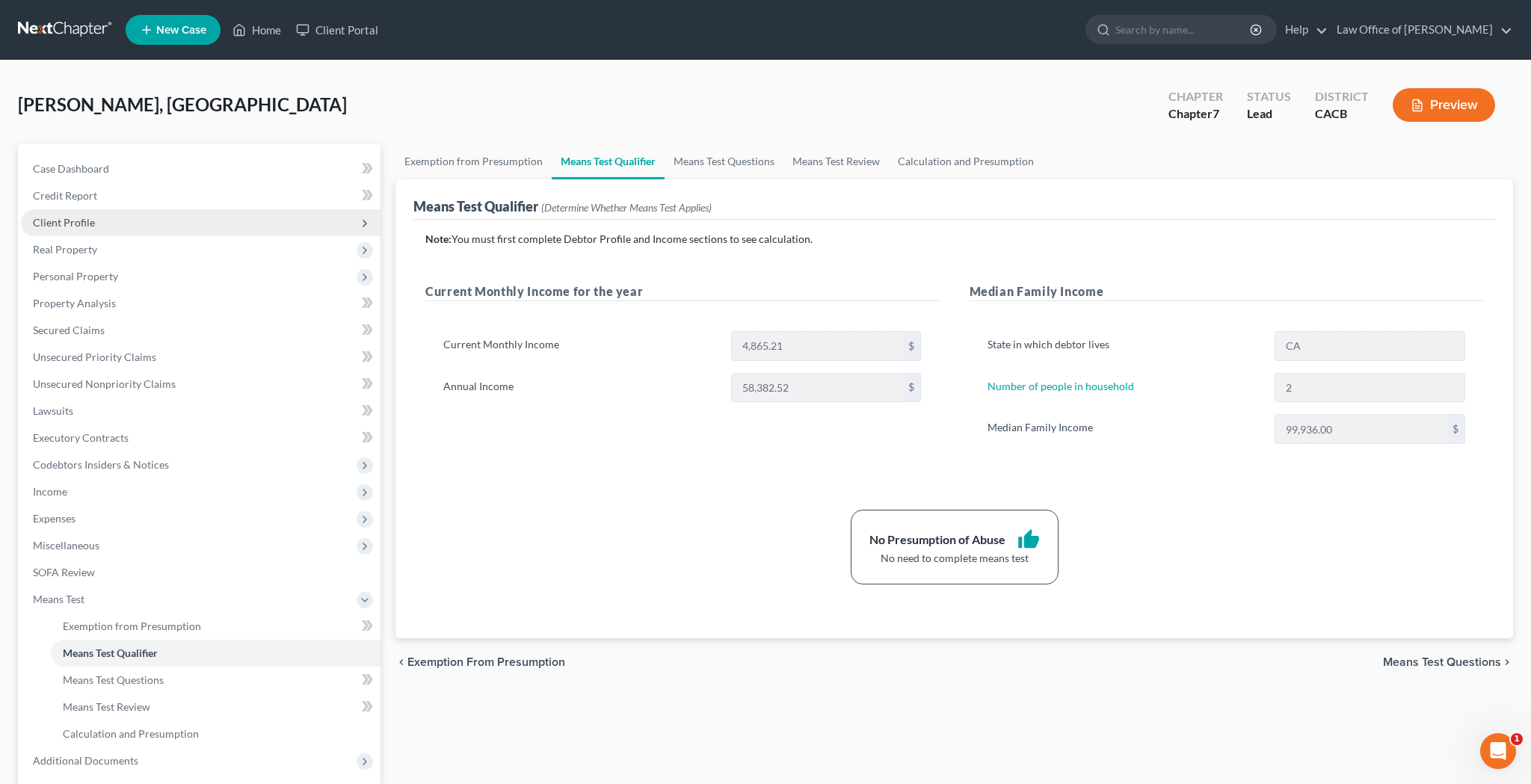
click at [137, 222] on span "Client Profile" at bounding box center [200, 222] width 359 height 27
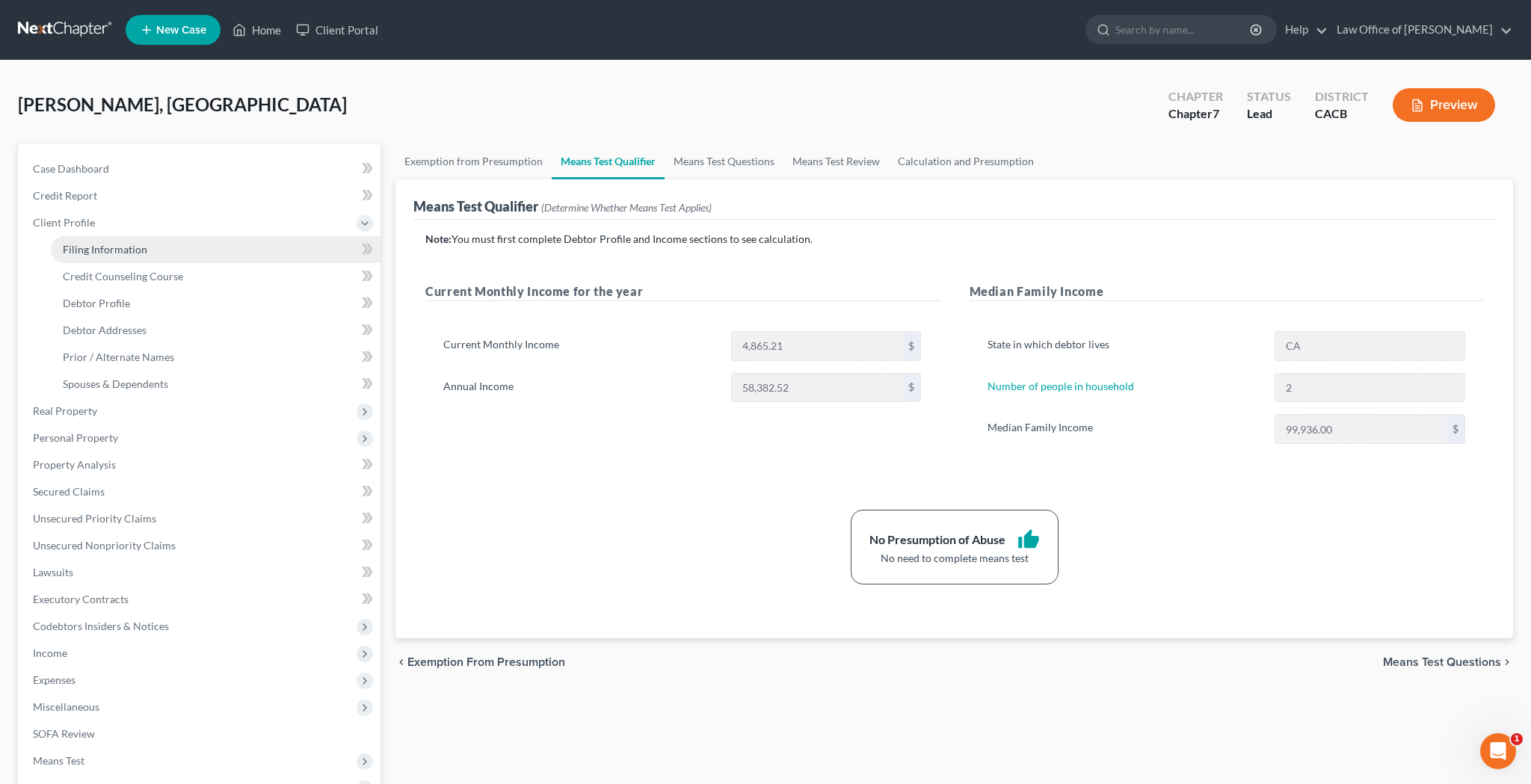
click at [136, 244] on span "Filing Information" at bounding box center [106, 249] width 85 height 12
select select "1"
select select "0"
select select "7"
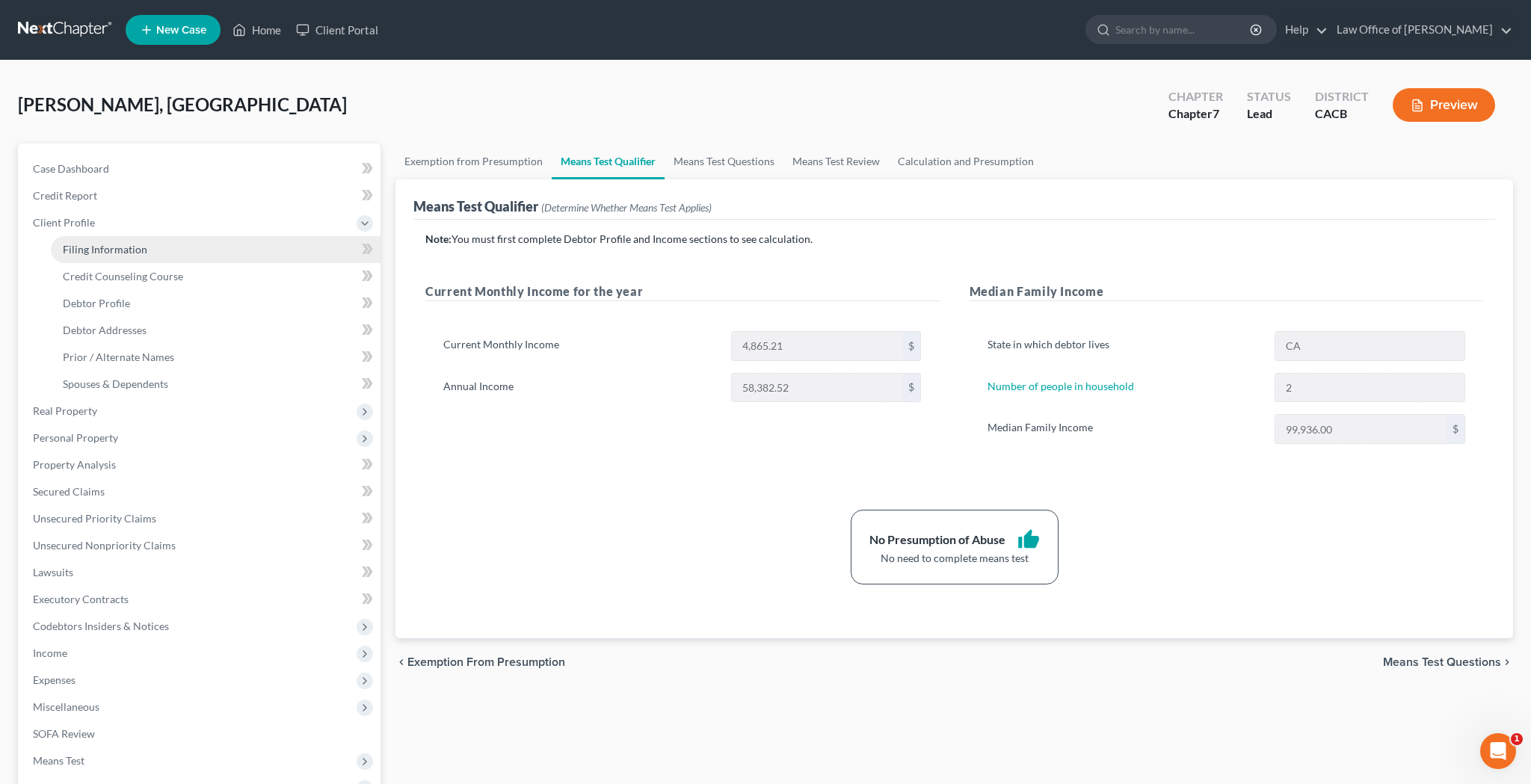
select select "0"
select select "4"
select select "0"
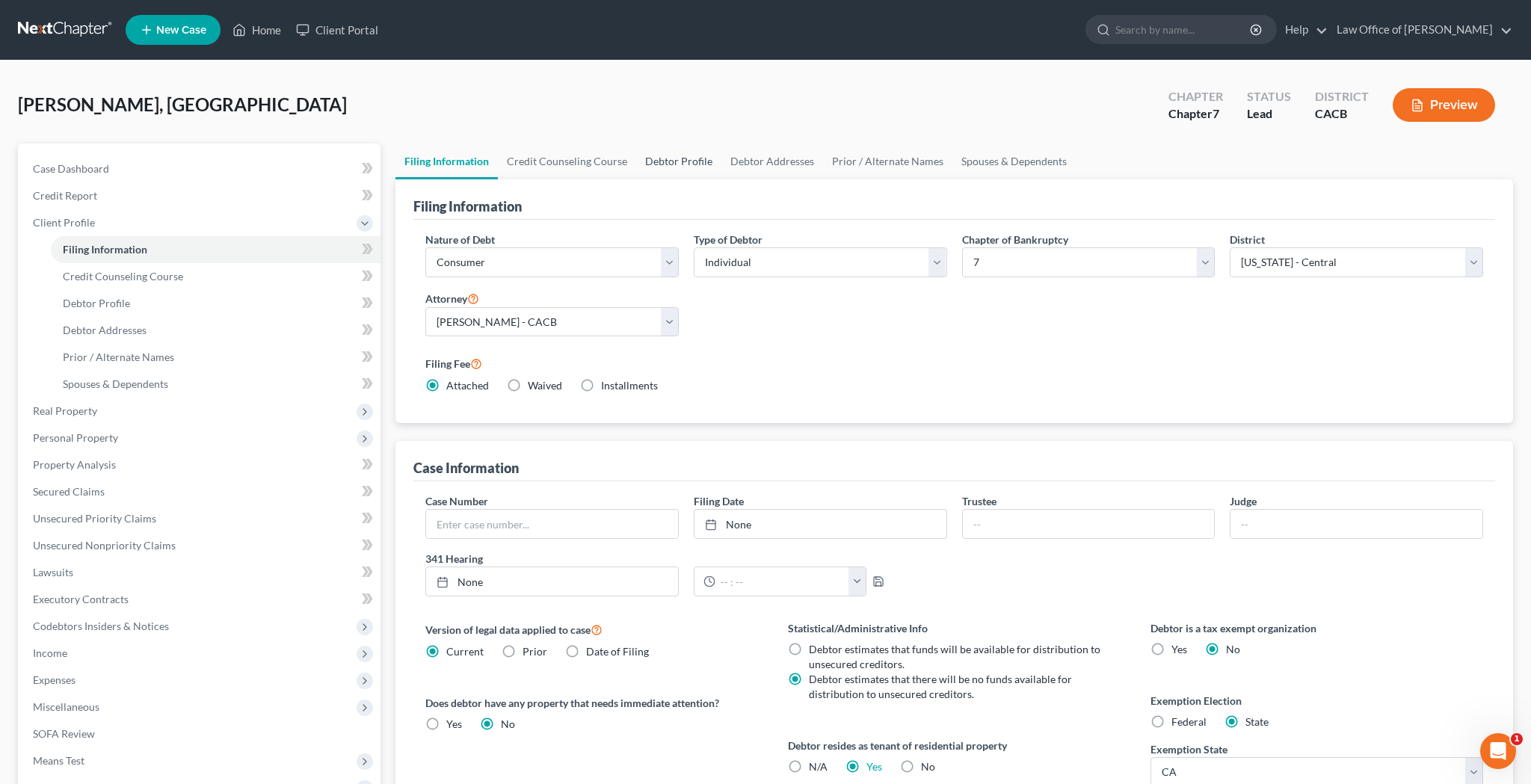
click at [691, 164] on link "Debtor Profile" at bounding box center [679, 161] width 85 height 36
select select "0"
select select "1"
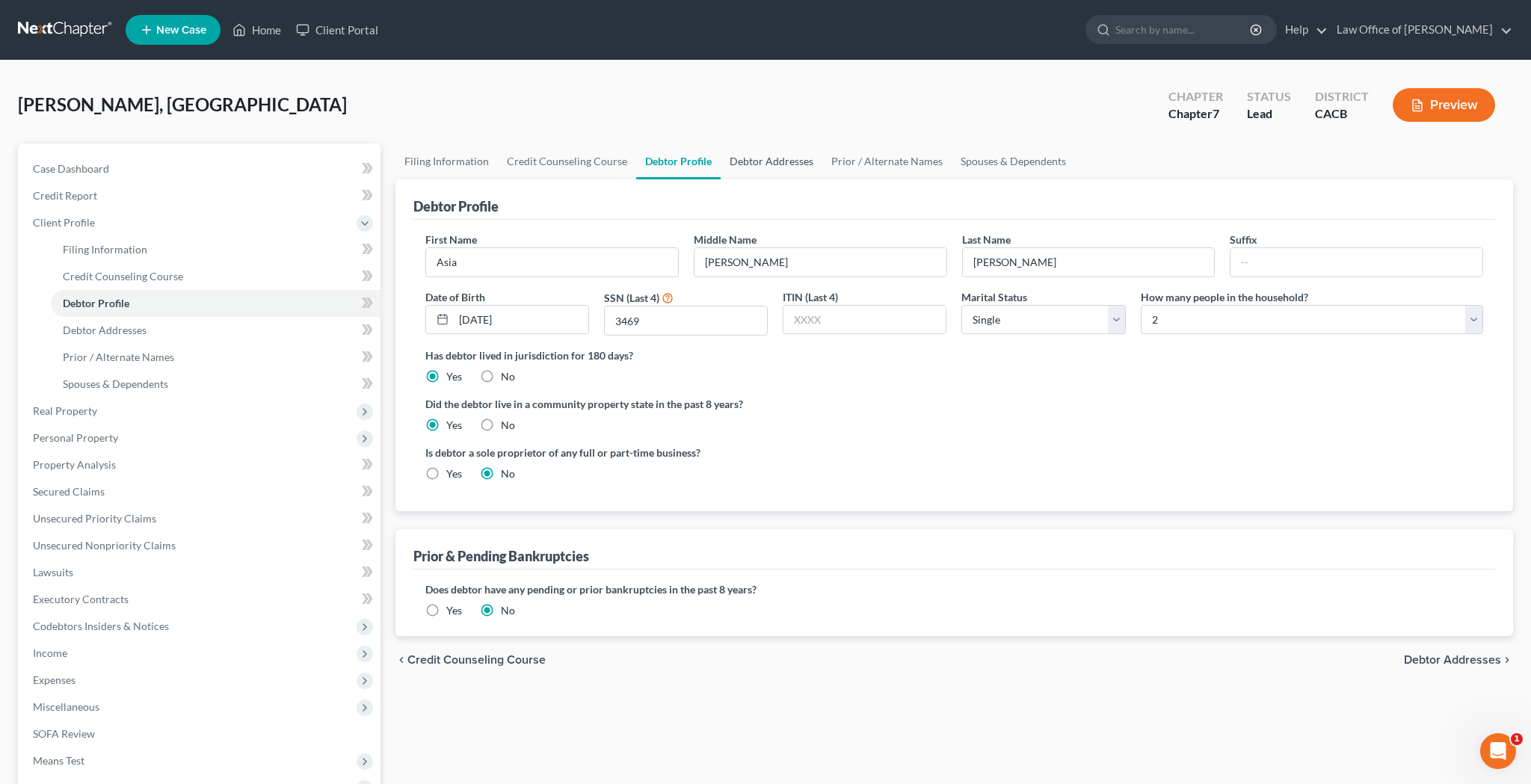
click at [755, 164] on link "Debtor Addresses" at bounding box center [772, 161] width 102 height 36
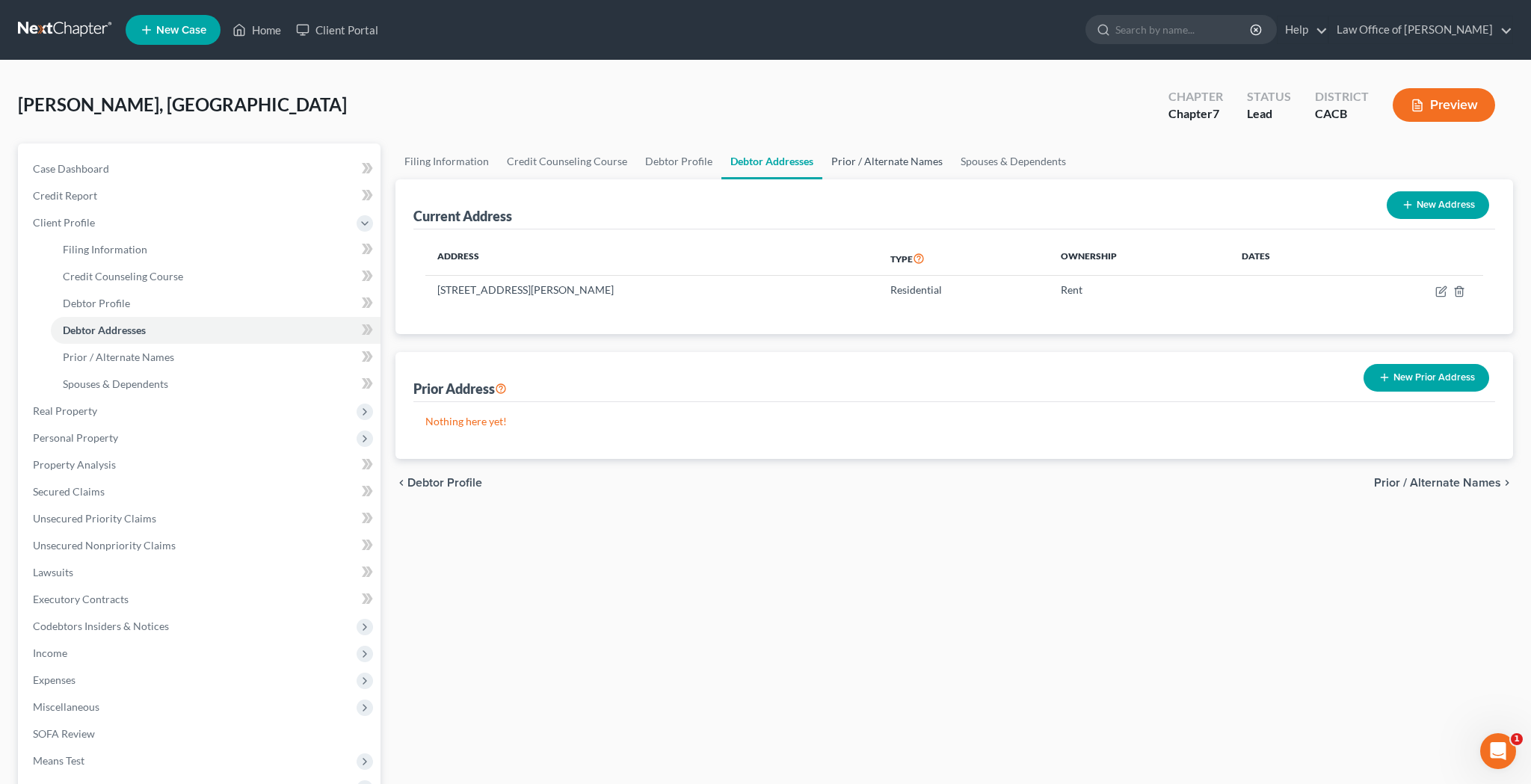
click at [880, 164] on link "Prior / Alternate Names" at bounding box center [886, 161] width 129 height 36
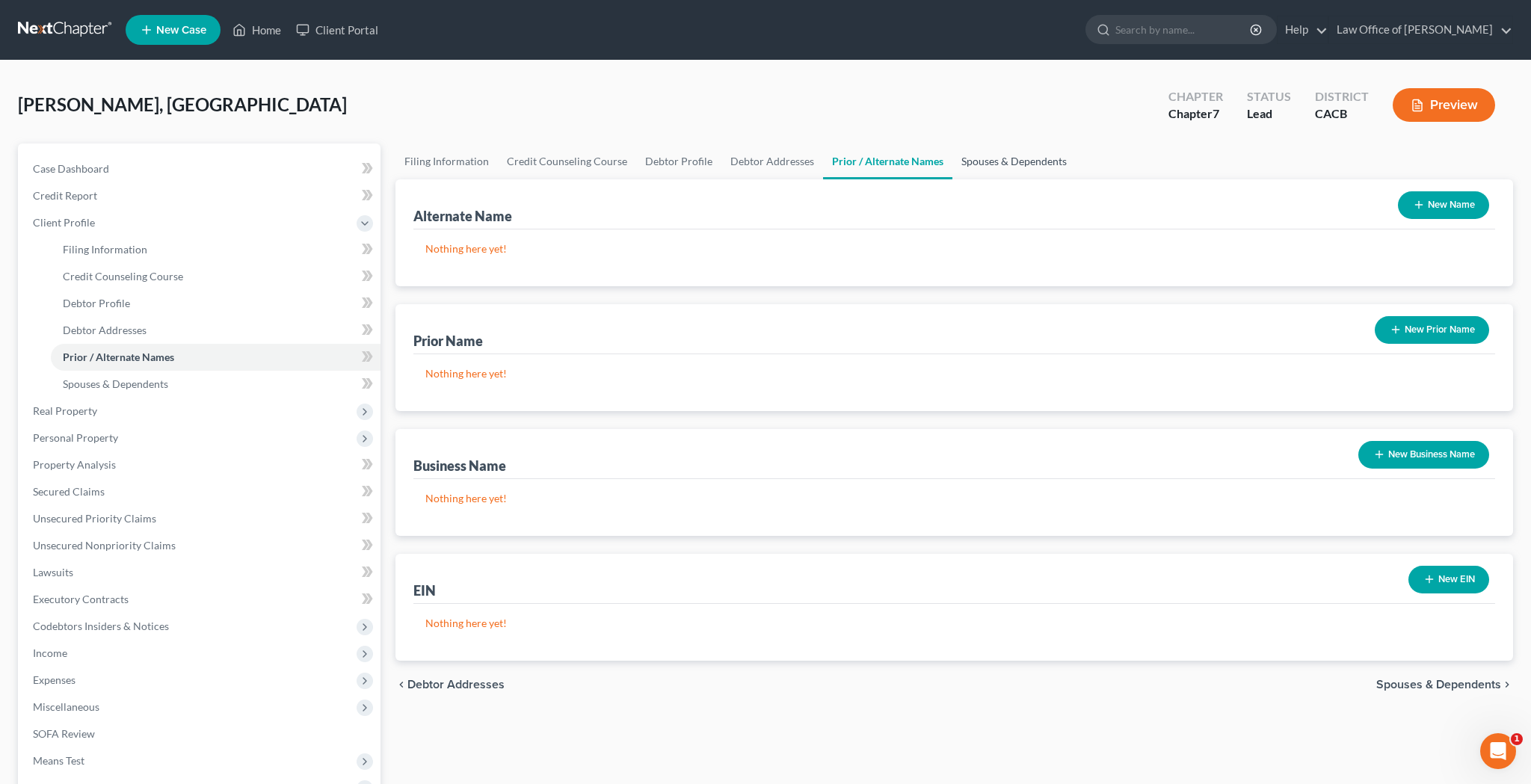
click at [976, 168] on link "Spouses & Dependents" at bounding box center [1013, 161] width 123 height 36
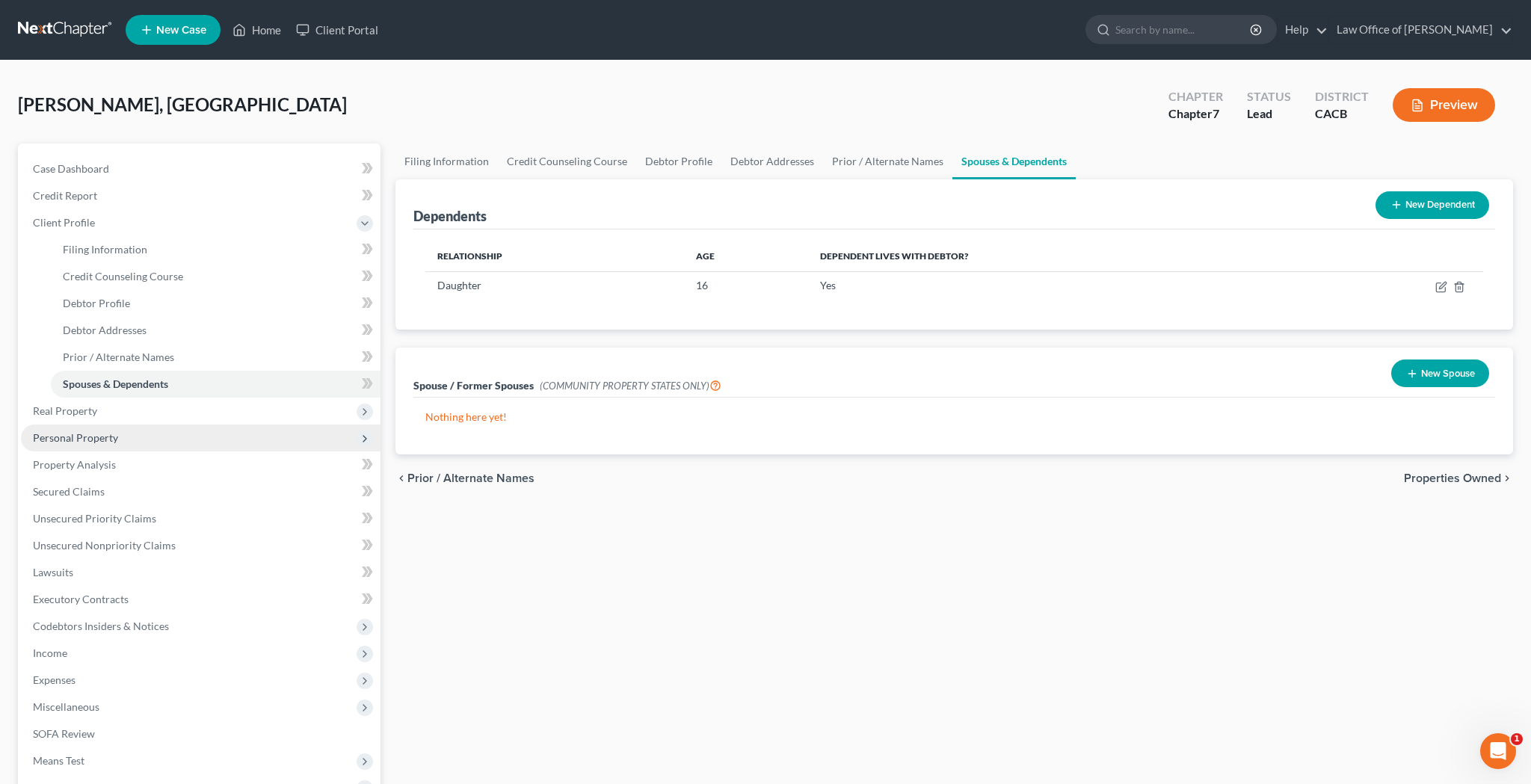
click at [111, 435] on span "Personal Property" at bounding box center [75, 437] width 85 height 12
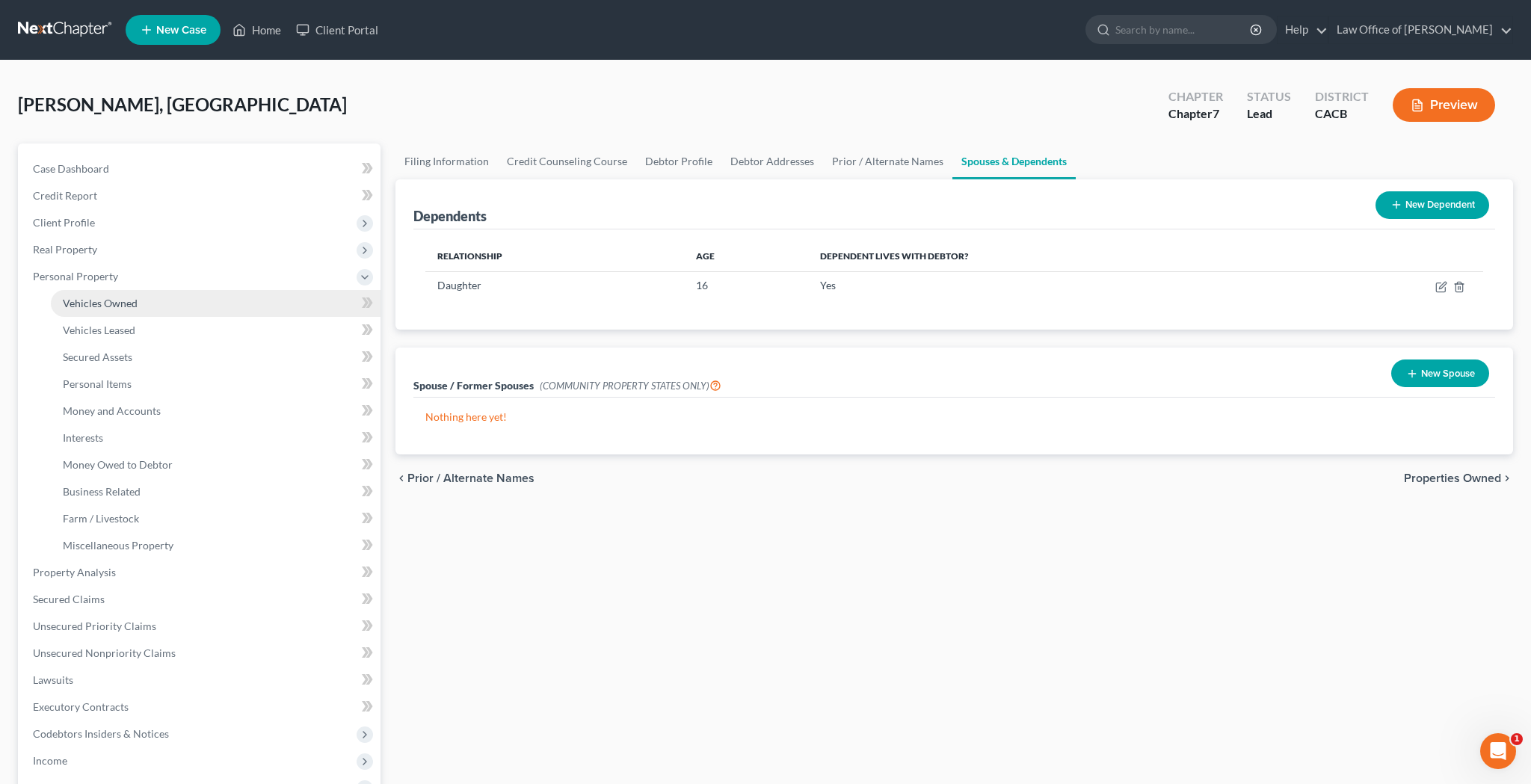
click at [115, 300] on span "Vehicles Owned" at bounding box center [100, 302] width 74 height 12
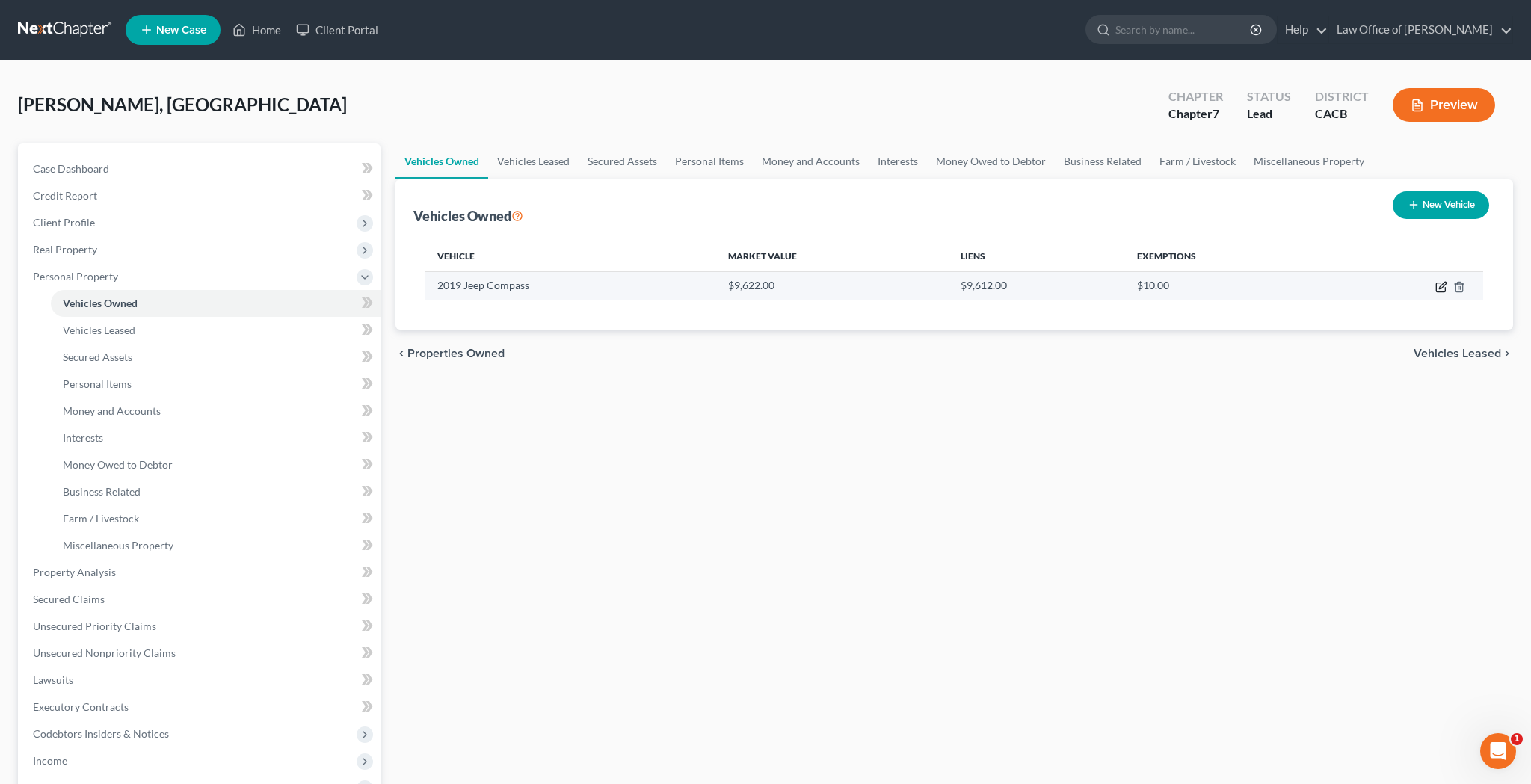
click at [1443, 290] on icon "button" at bounding box center [1441, 286] width 12 height 12
select select "0"
select select "7"
select select "2"
select select "0"
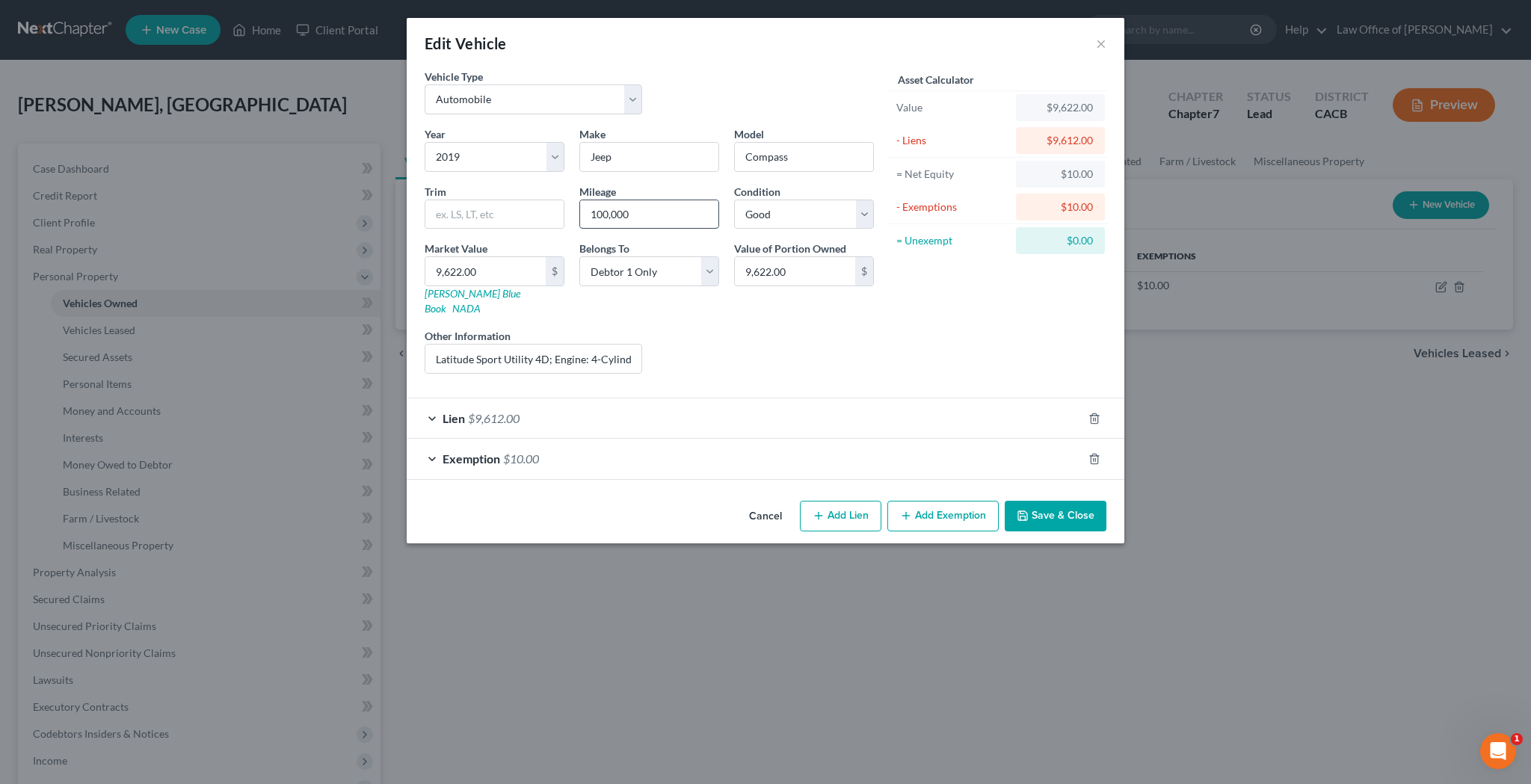
click at [638, 215] on input "100,000" at bounding box center [649, 215] width 139 height 28
type input "153,000"
click at [784, 328] on div "Liens Select" at bounding box center [766, 351] width 233 height 45
click at [1043, 506] on button "Save & Close" at bounding box center [1056, 515] width 102 height 31
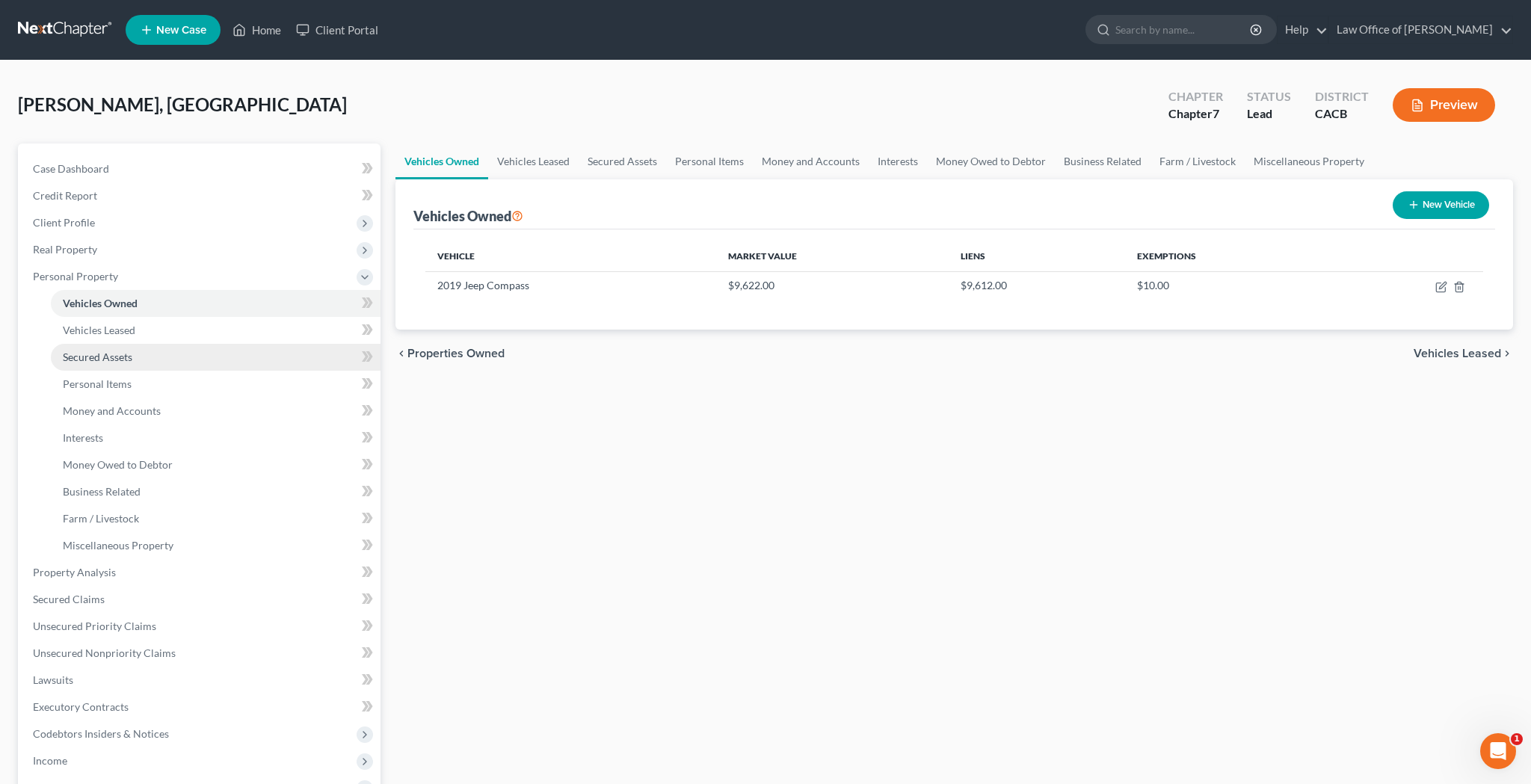
click at [167, 360] on link "Secured Assets" at bounding box center [216, 357] width 330 height 27
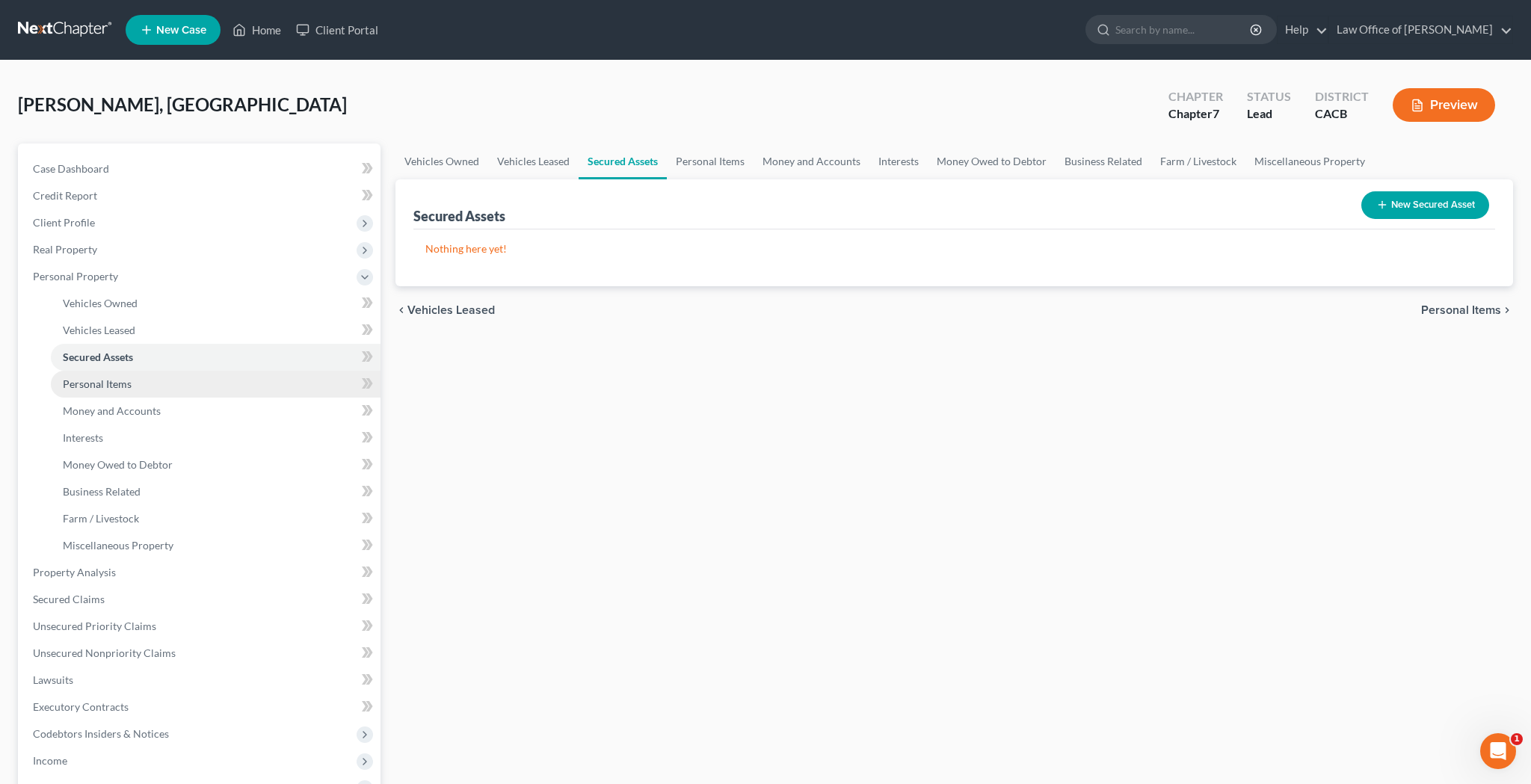
click at [165, 385] on link "Personal Items" at bounding box center [216, 384] width 330 height 27
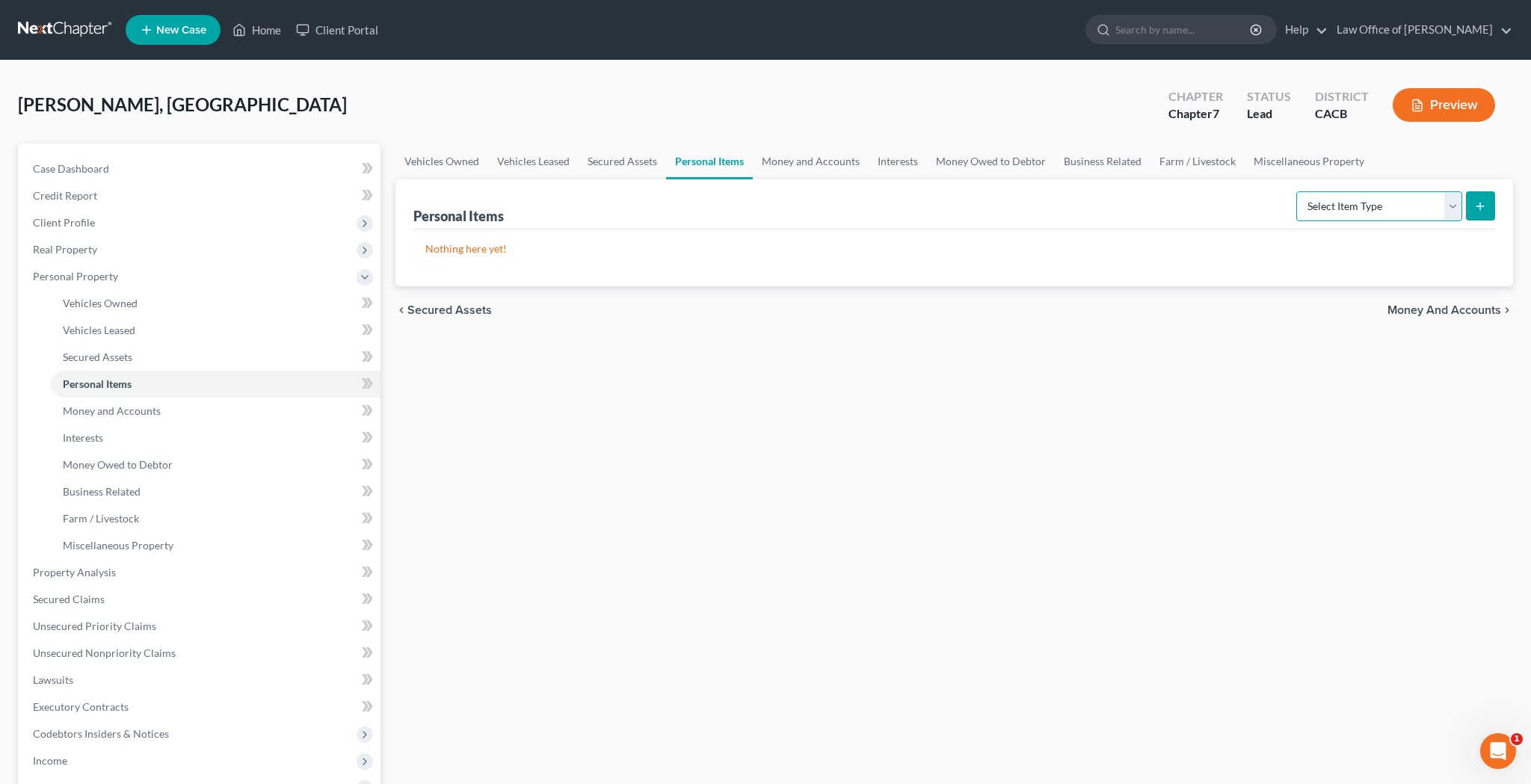
select select "clothing"
click at [1488, 209] on button "submit" at bounding box center [1480, 205] width 29 height 29
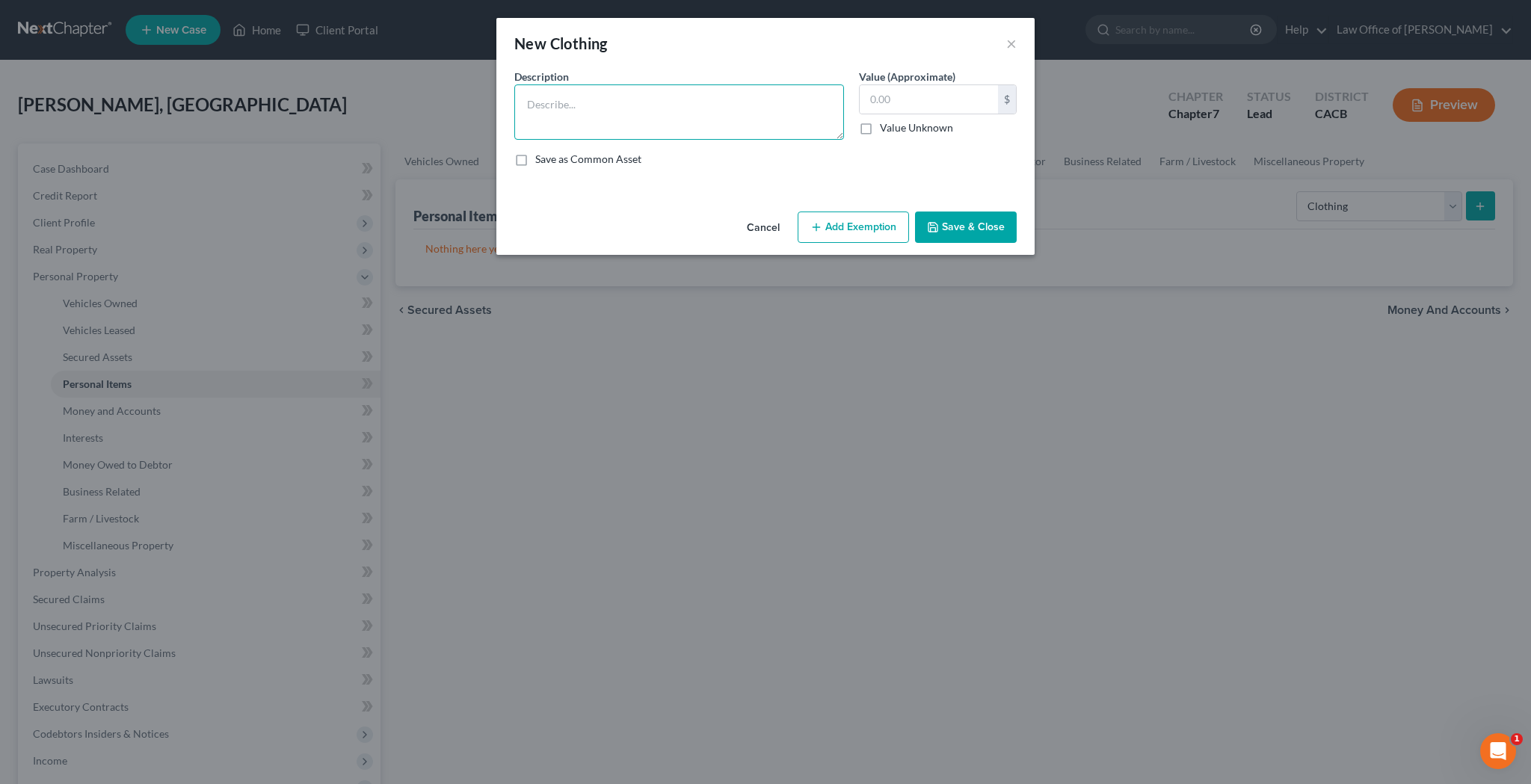
click at [753, 105] on textarea at bounding box center [680, 112] width 330 height 56
type textarea "Clothing"
click at [897, 95] on input "text" at bounding box center [929, 99] width 139 height 28
type input "4,500"
click at [868, 227] on button "Add Exemption" at bounding box center [853, 226] width 111 height 31
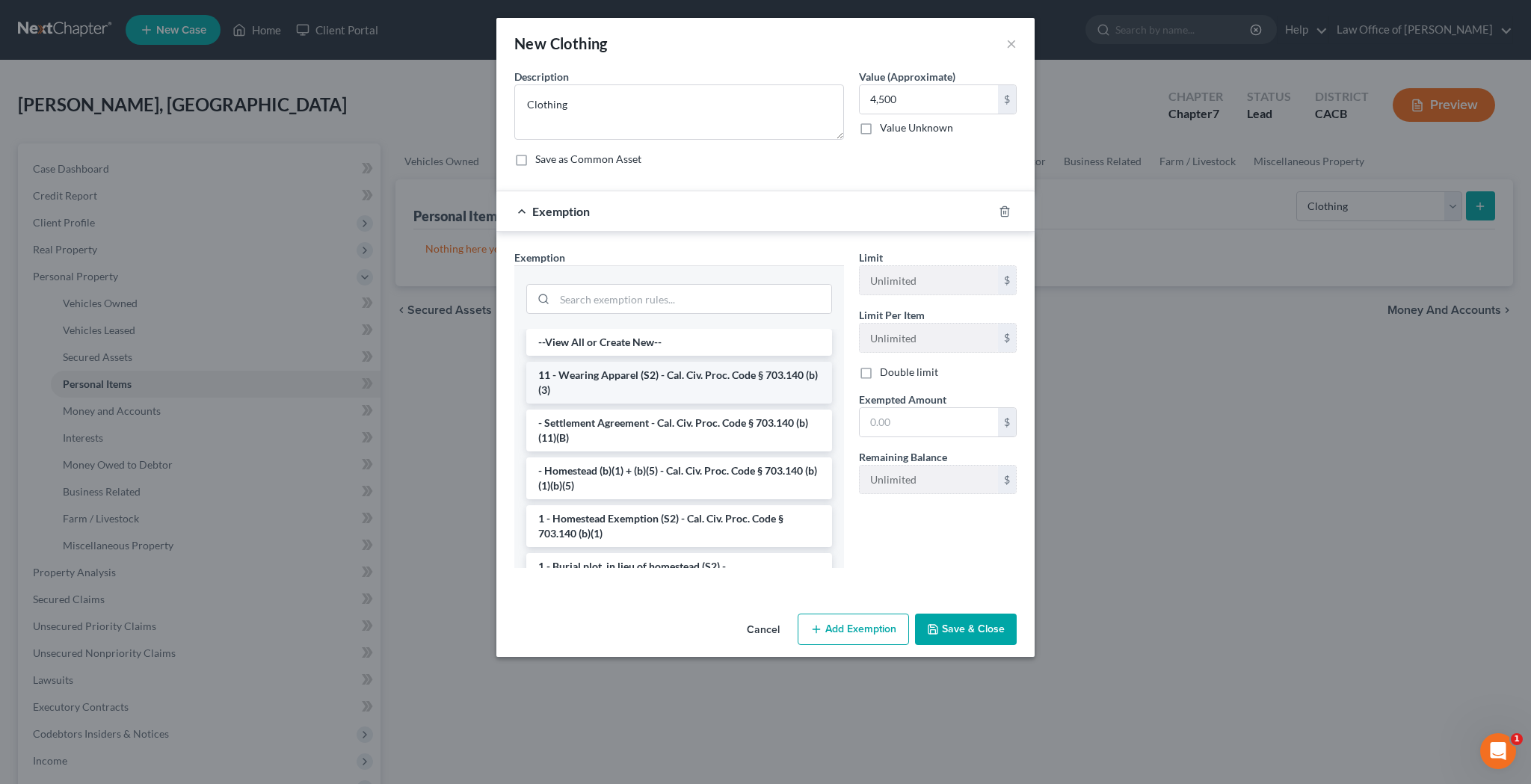
click at [709, 379] on li "11 - Wearing Apparel (S2) - Cal. Civ. Proc. Code § 703.140 (b)(3)" at bounding box center [679, 383] width 305 height 41
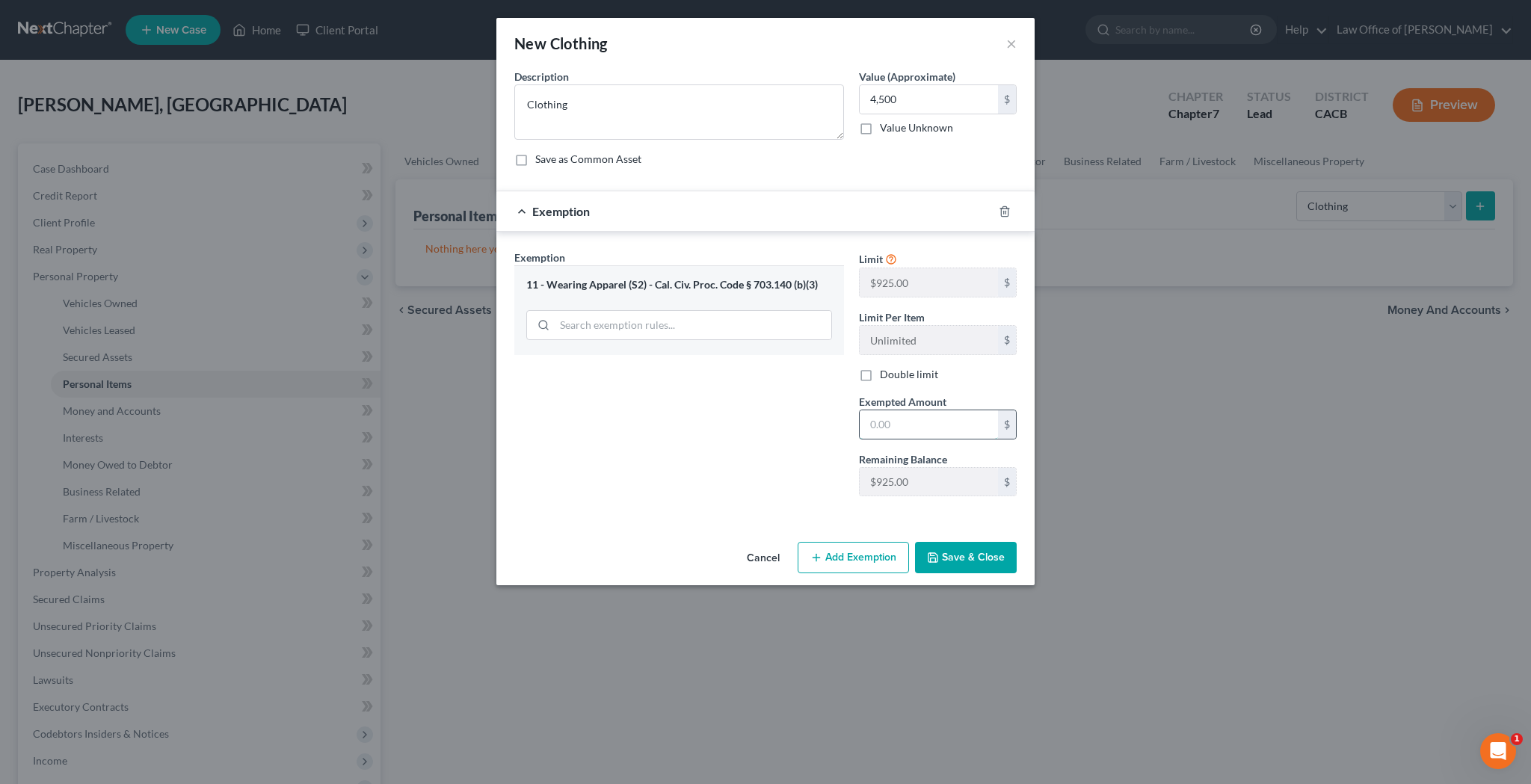
click at [905, 428] on input "text" at bounding box center [929, 424] width 139 height 28
type input "4,500"
click at [967, 564] on button "Save & Close" at bounding box center [966, 557] width 102 height 31
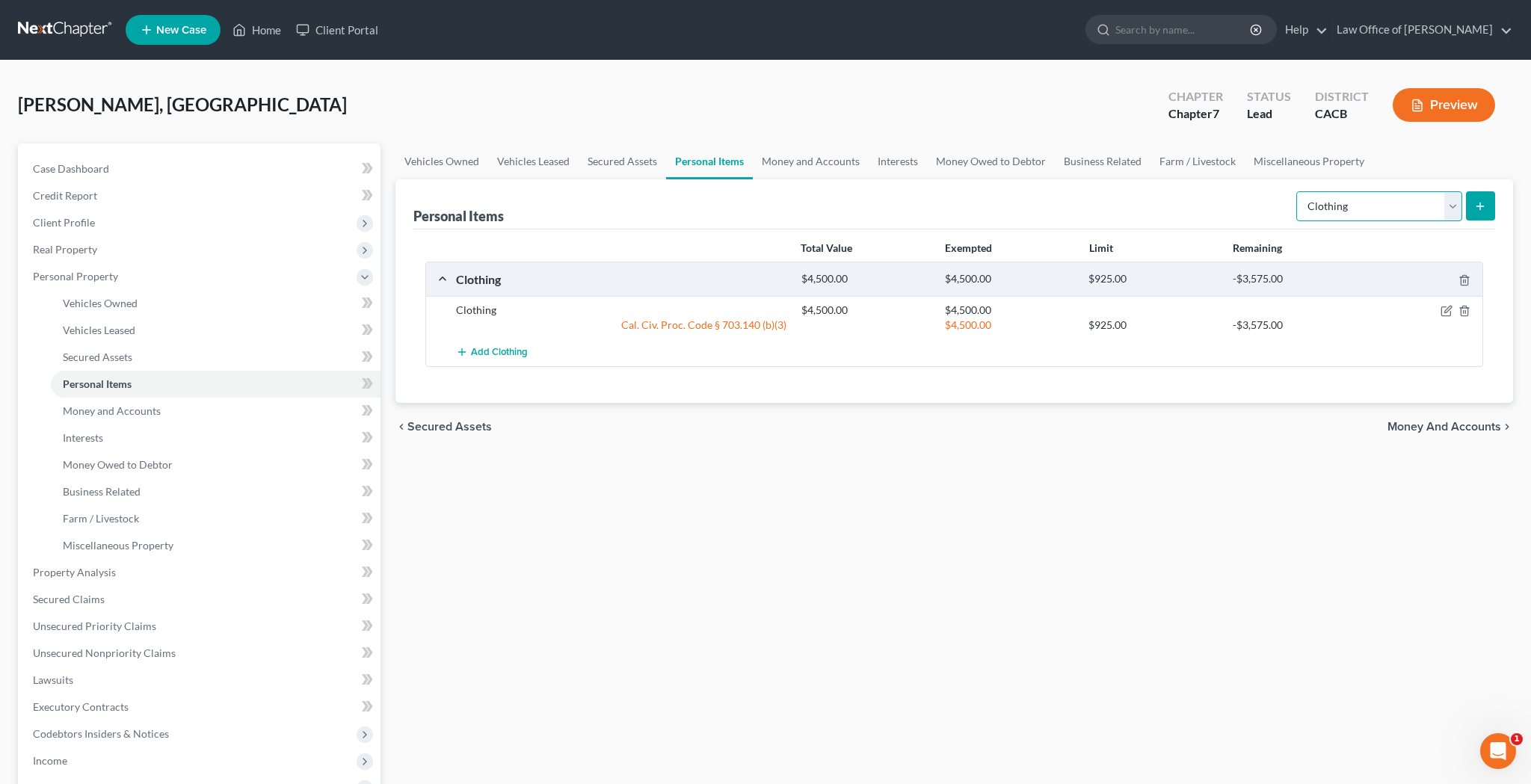
select select "electronics"
click at [1483, 205] on icon "submit" at bounding box center [1480, 206] width 12 height 12
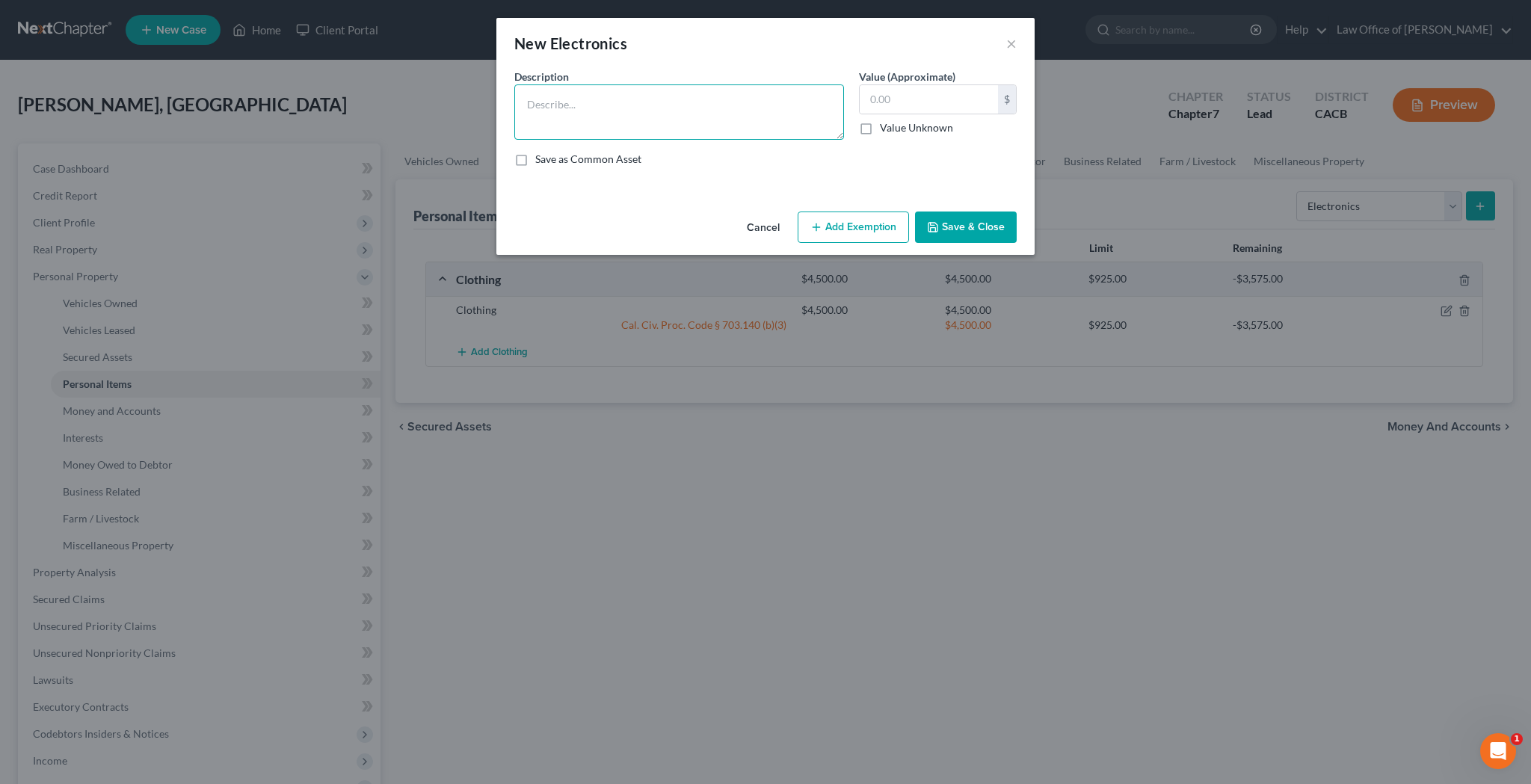
click at [782, 110] on textarea at bounding box center [680, 112] width 330 height 56
click at [528, 110] on textarea "Roku" at bounding box center [680, 112] width 330 height 56
click at [562, 106] on textarea "Roku" at bounding box center [680, 112] width 330 height 56
type textarea "R"
click at [731, 121] on textarea "Apple MacBook Air Laptop Computer, Asus Chromebook Laptop Computer," at bounding box center [680, 112] width 330 height 56
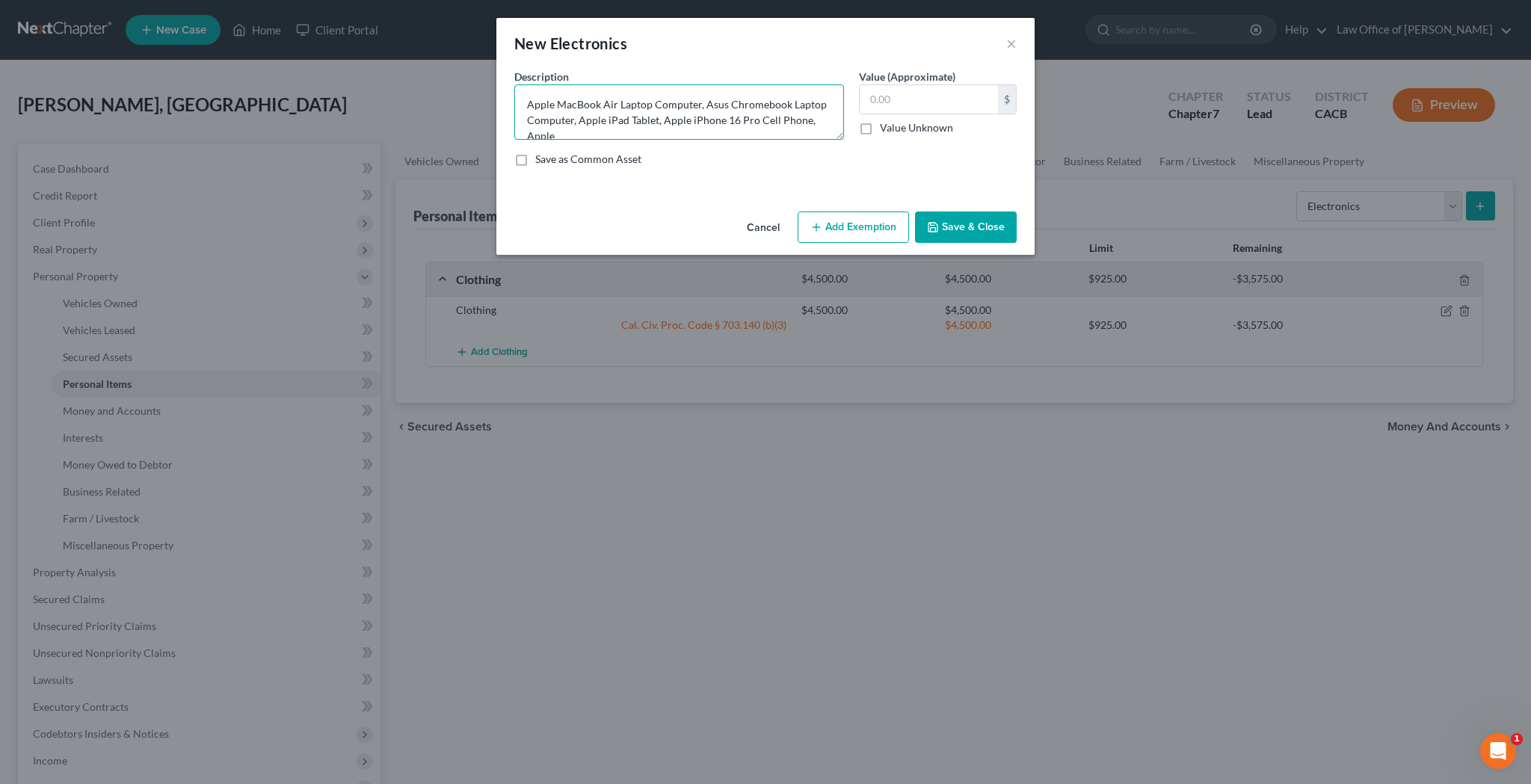
scroll to position [3, 0]
click at [529, 131] on textarea "Apple MacBook Air Laptop Computer, Asus Chromebook Laptop Computer, Apple iPad …" at bounding box center [680, 112] width 330 height 56
click at [667, 135] on textarea "Apple MacBook Air Laptop Computer, Asus Chromebook Laptop Computer, Apple iPad …" at bounding box center [680, 112] width 330 height 56
click at [663, 138] on textarea "Apple MacBook Air Laptop Computer, Asus Chromebook Laptop Computer, Apple iPad …" at bounding box center [680, 112] width 330 height 56
type textarea "Apple MacBook Air Laptop Computer, Asus Chromebook Laptop Computer, Apple iPad …"
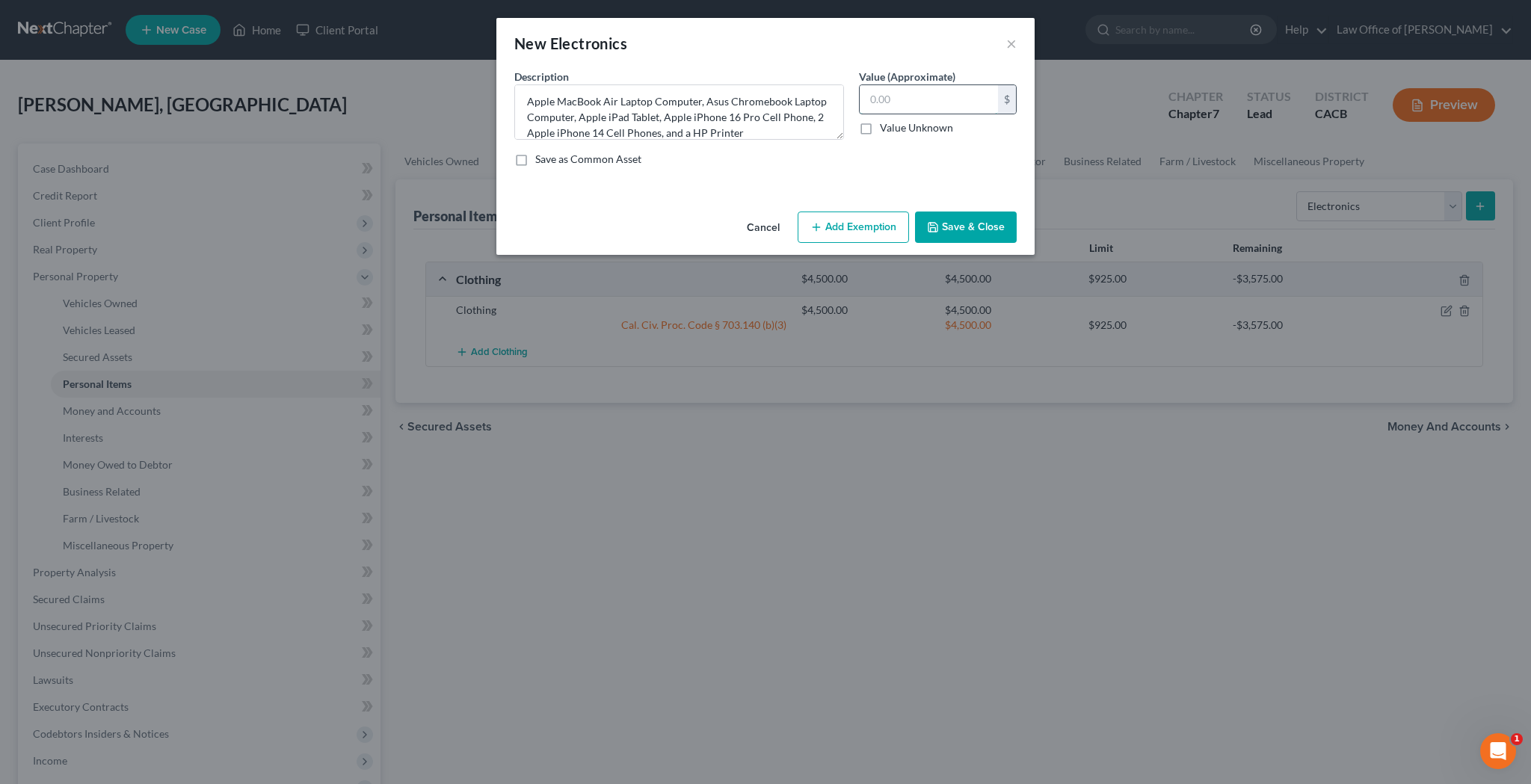
click at [963, 102] on input "text" at bounding box center [929, 99] width 139 height 28
type input "3,060"
click at [884, 219] on button "Add Exemption" at bounding box center [853, 226] width 111 height 31
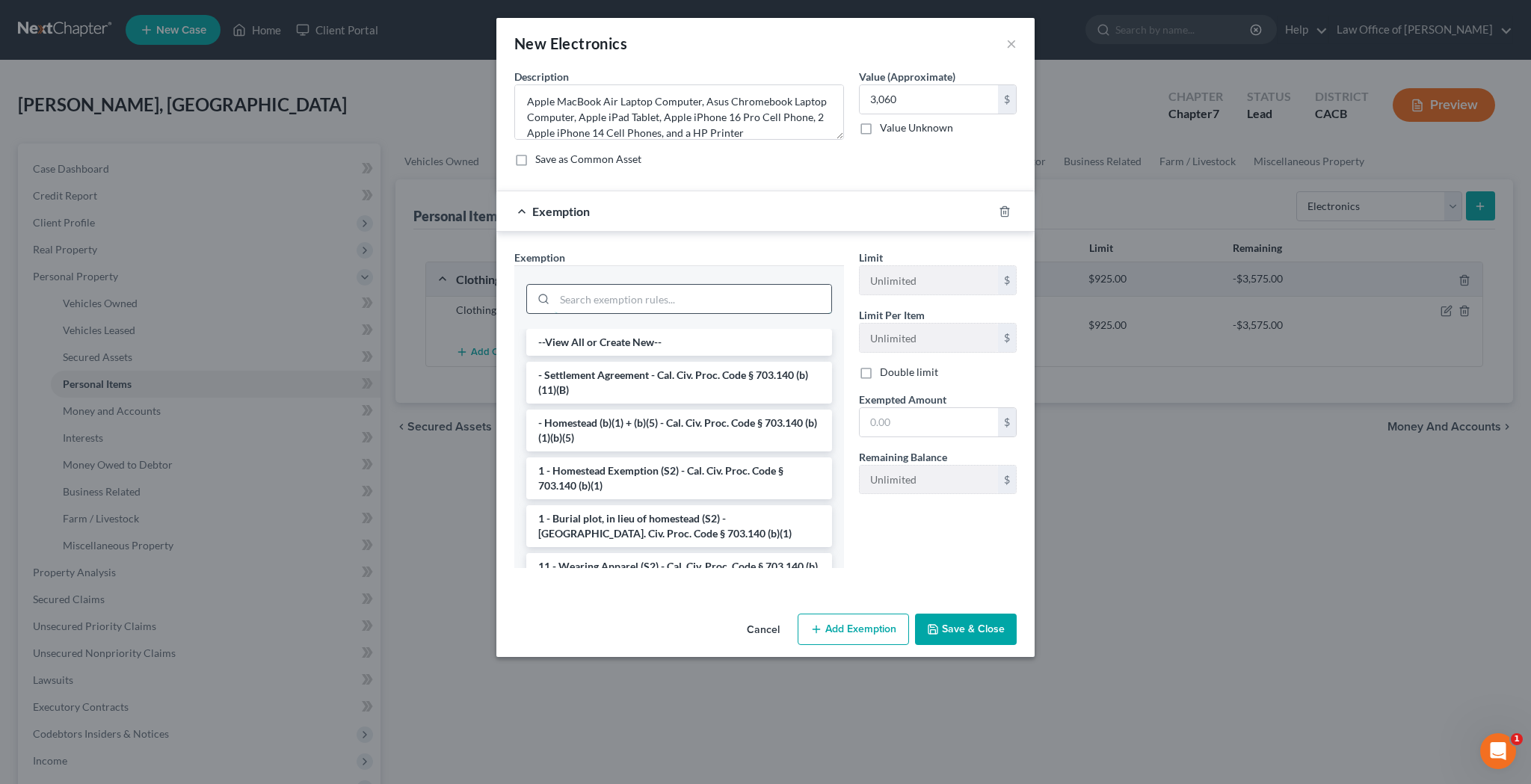
click at [748, 287] on input "search" at bounding box center [692, 299] width 276 height 28
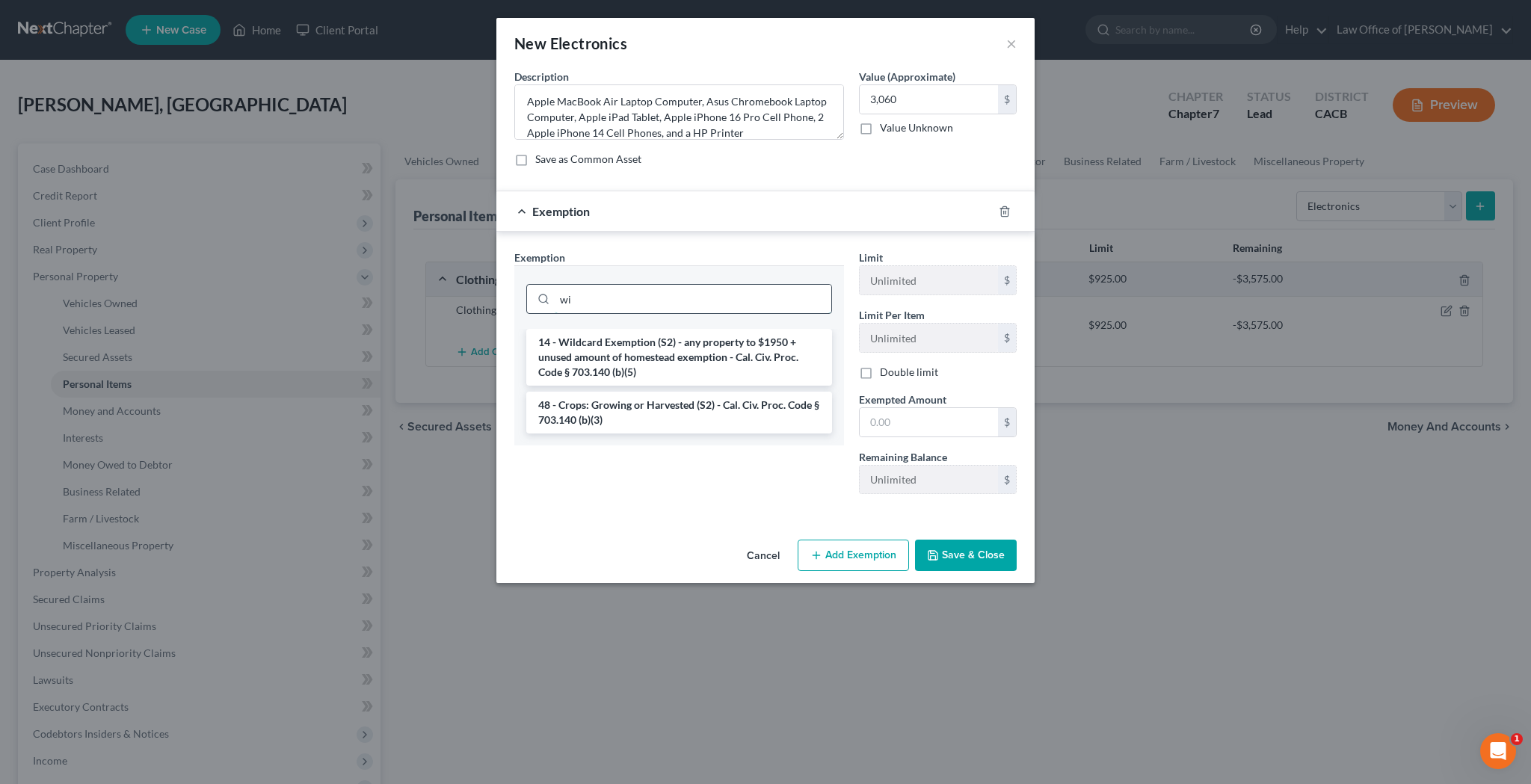
type input "w"
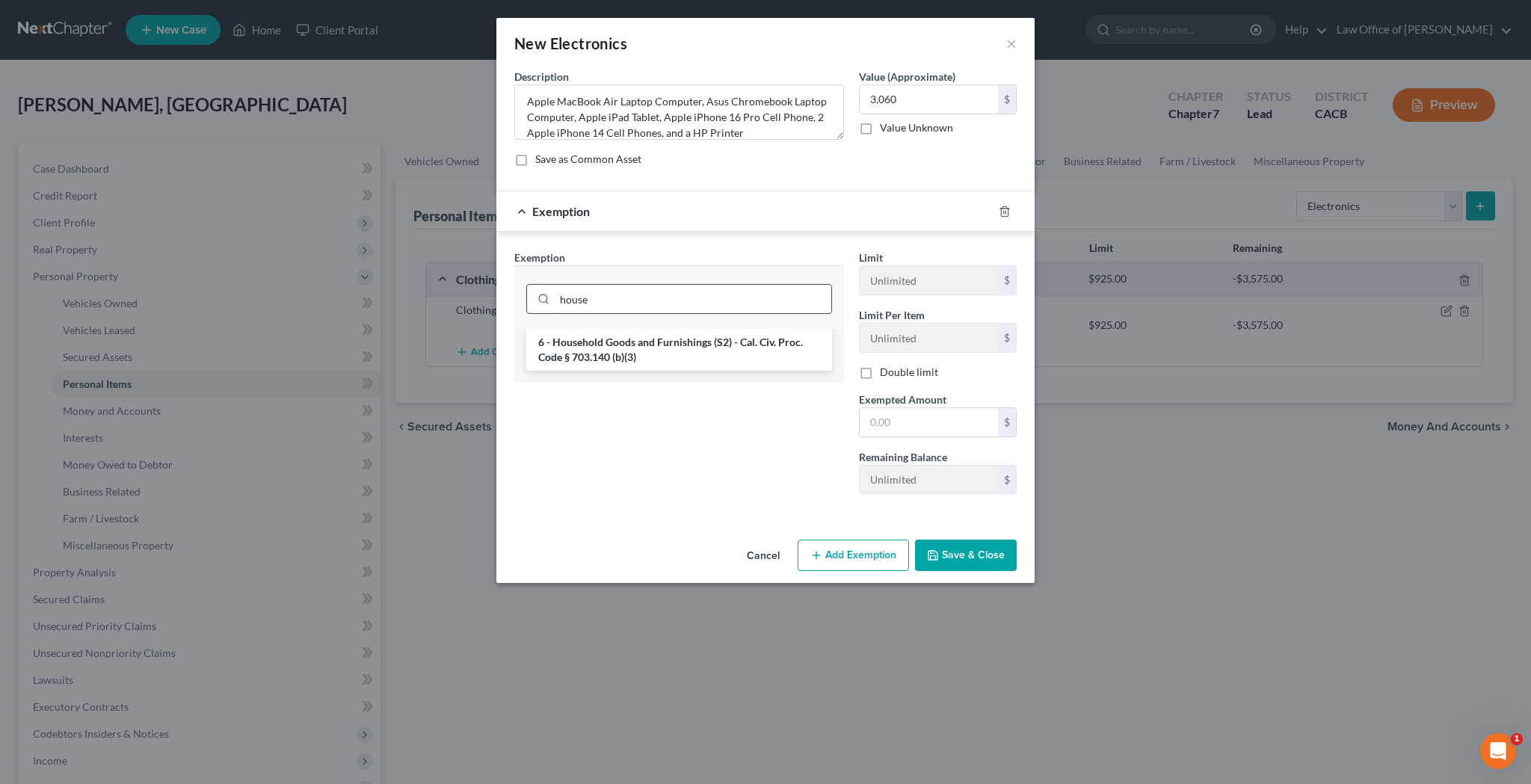
type input "house"
drag, startPoint x: 748, startPoint y: 287, endPoint x: 678, endPoint y: 352, distance: 95.5
click at [678, 352] on li "6 - Household Goods and Furnishings (S2) - Cal. Civ. Proc. Code § 703.140 (b)(3)" at bounding box center [679, 350] width 305 height 41
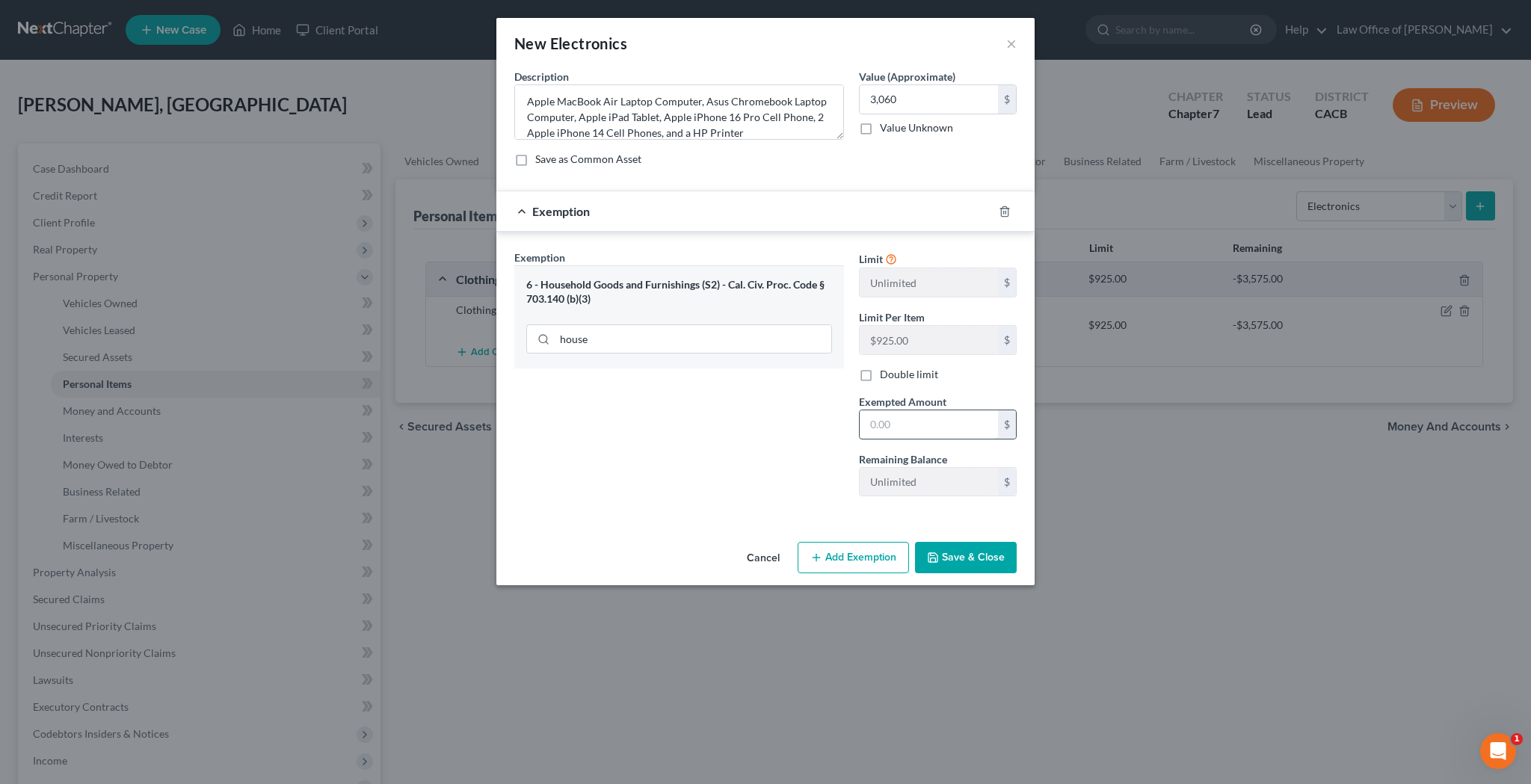
click at [889, 418] on input "text" at bounding box center [929, 424] width 139 height 28
type input "3,060"
click at [973, 558] on button "Save & Close" at bounding box center [966, 557] width 102 height 31
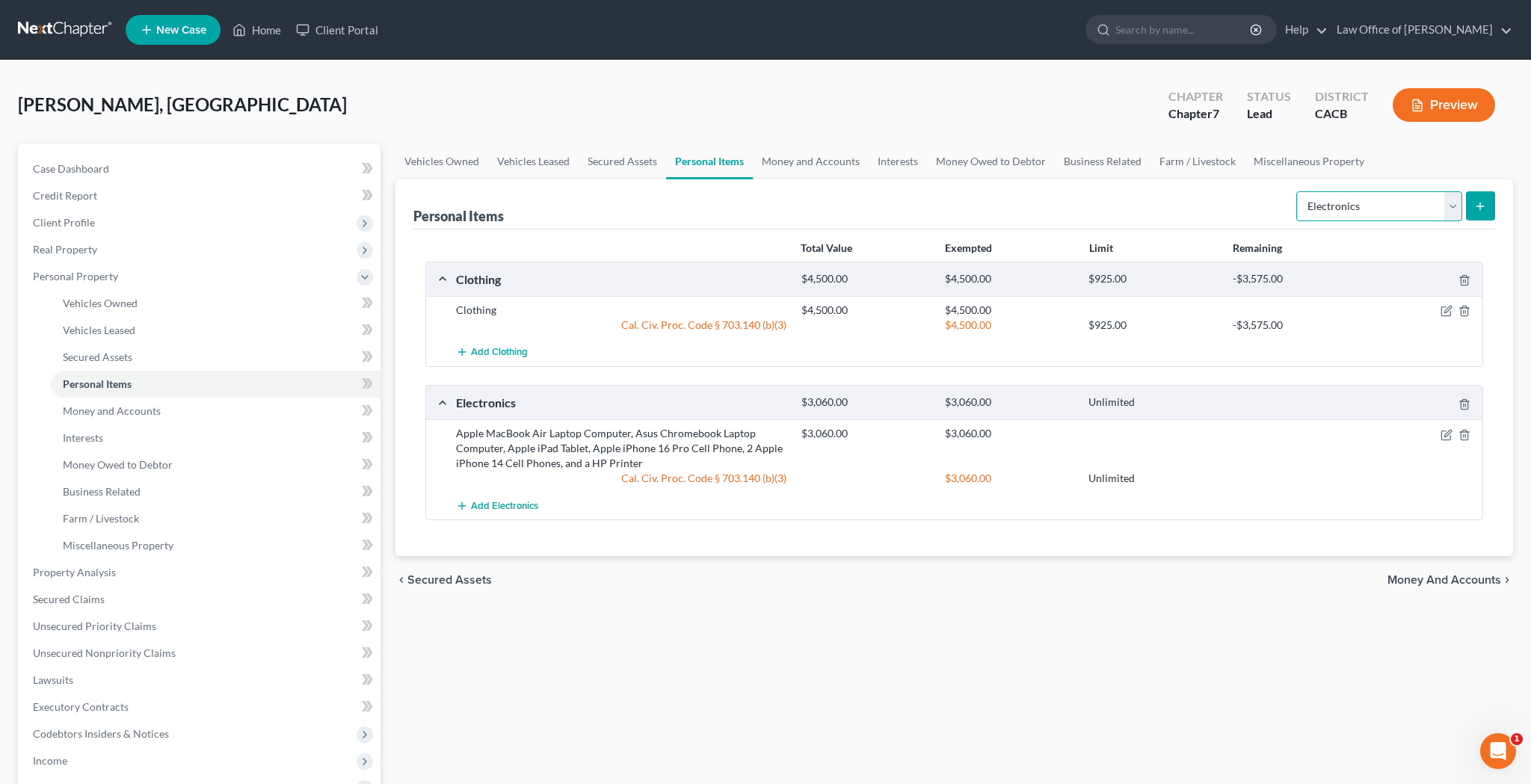
select select "household_goods"
click at [1479, 211] on icon "submit" at bounding box center [1480, 206] width 12 height 12
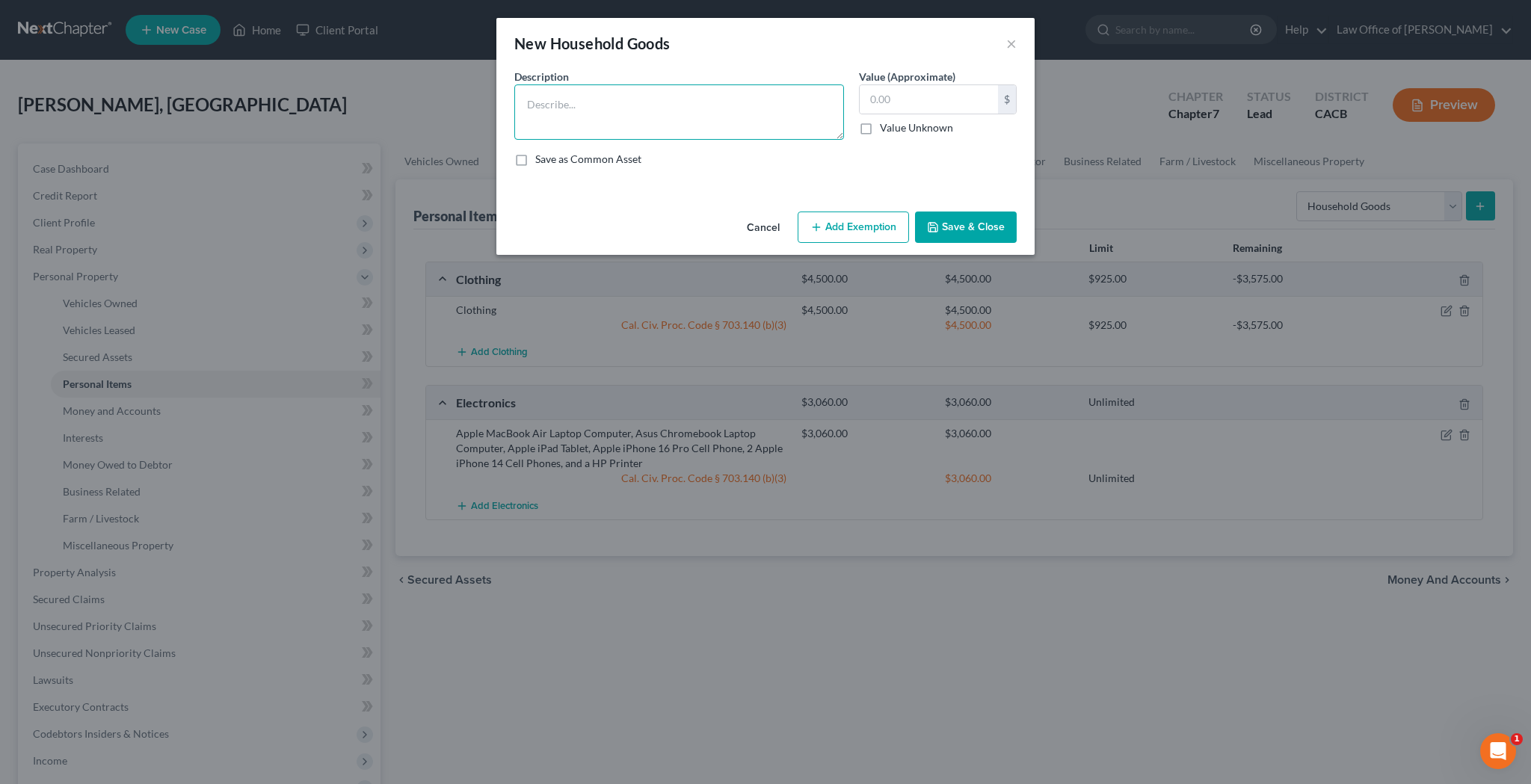
click at [735, 108] on textarea at bounding box center [680, 112] width 330 height 56
type textarea "Miscellaneous Used Household Goods and Furnishings"
click at [919, 99] on input "text" at bounding box center [929, 99] width 139 height 28
type input "1,000"
click at [881, 217] on button "Add Exemption" at bounding box center [853, 226] width 111 height 31
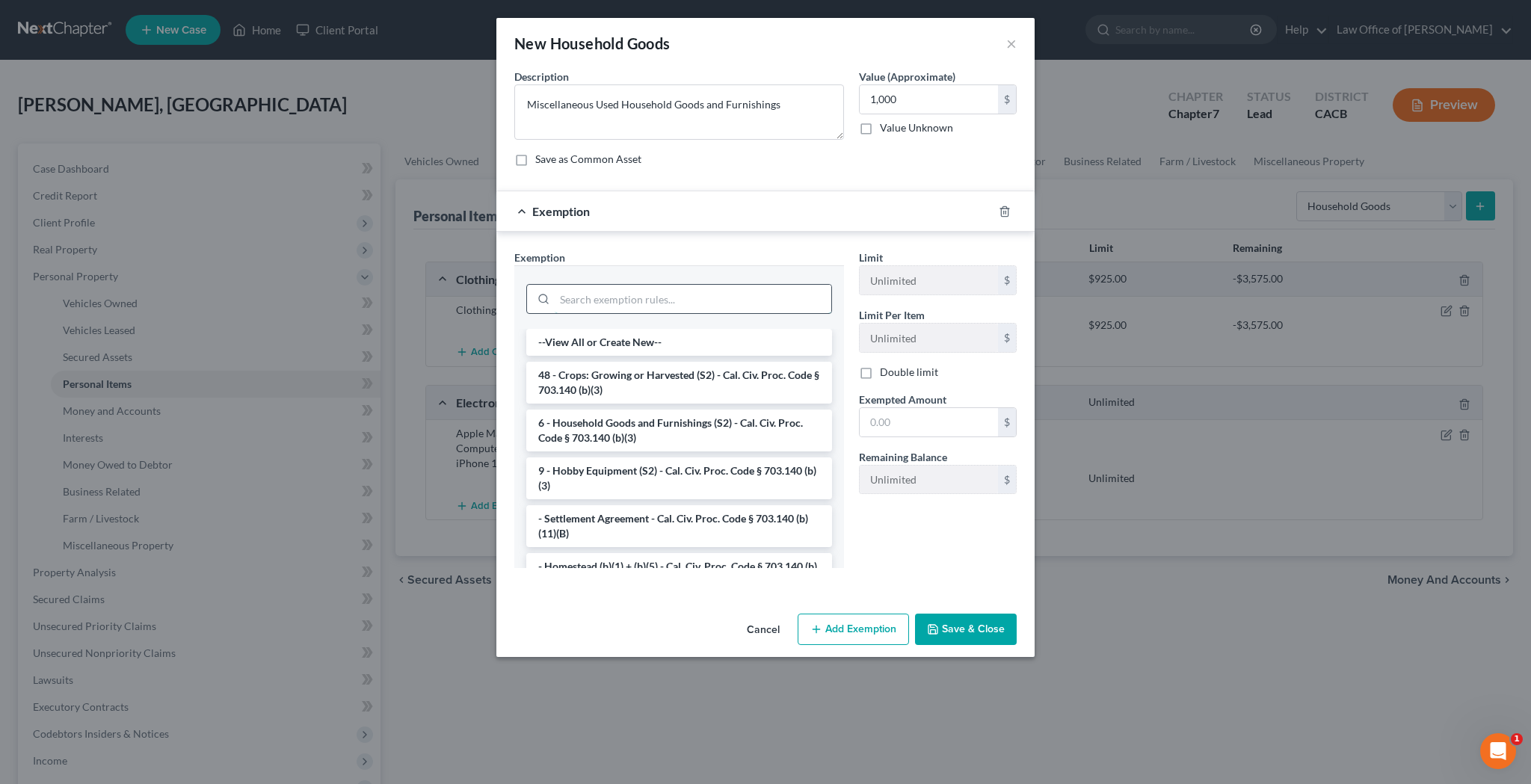
click at [788, 292] on input "search" at bounding box center [692, 299] width 276 height 28
click at [726, 428] on li "6 - Household Goods and Furnishings (S2) - Cal. Civ. Proc. Code § 703.140 (b)(3)" at bounding box center [679, 431] width 305 height 41
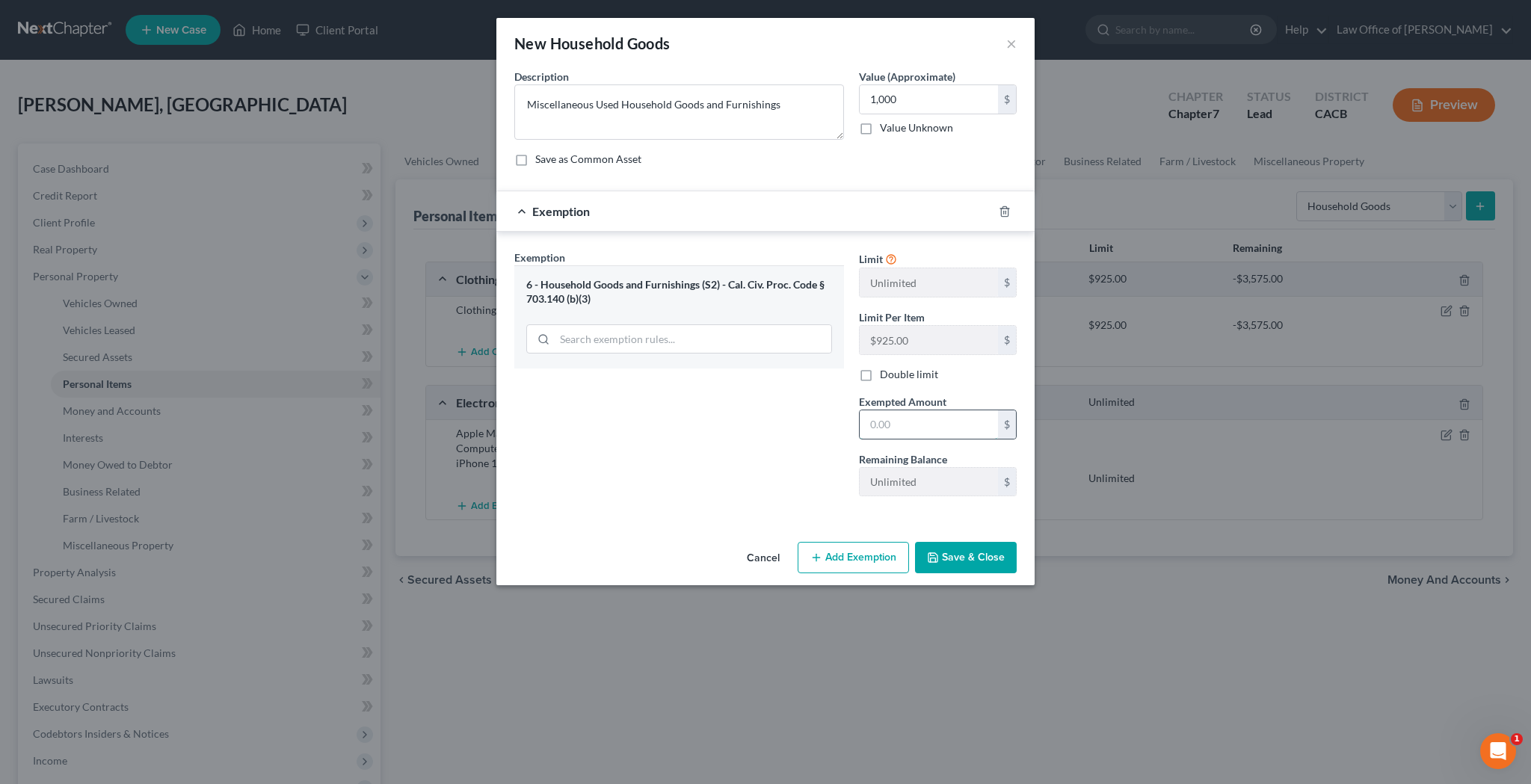
click at [894, 428] on input "text" at bounding box center [929, 424] width 139 height 28
type input "1,000"
click at [968, 554] on button "Save & Close" at bounding box center [966, 557] width 102 height 31
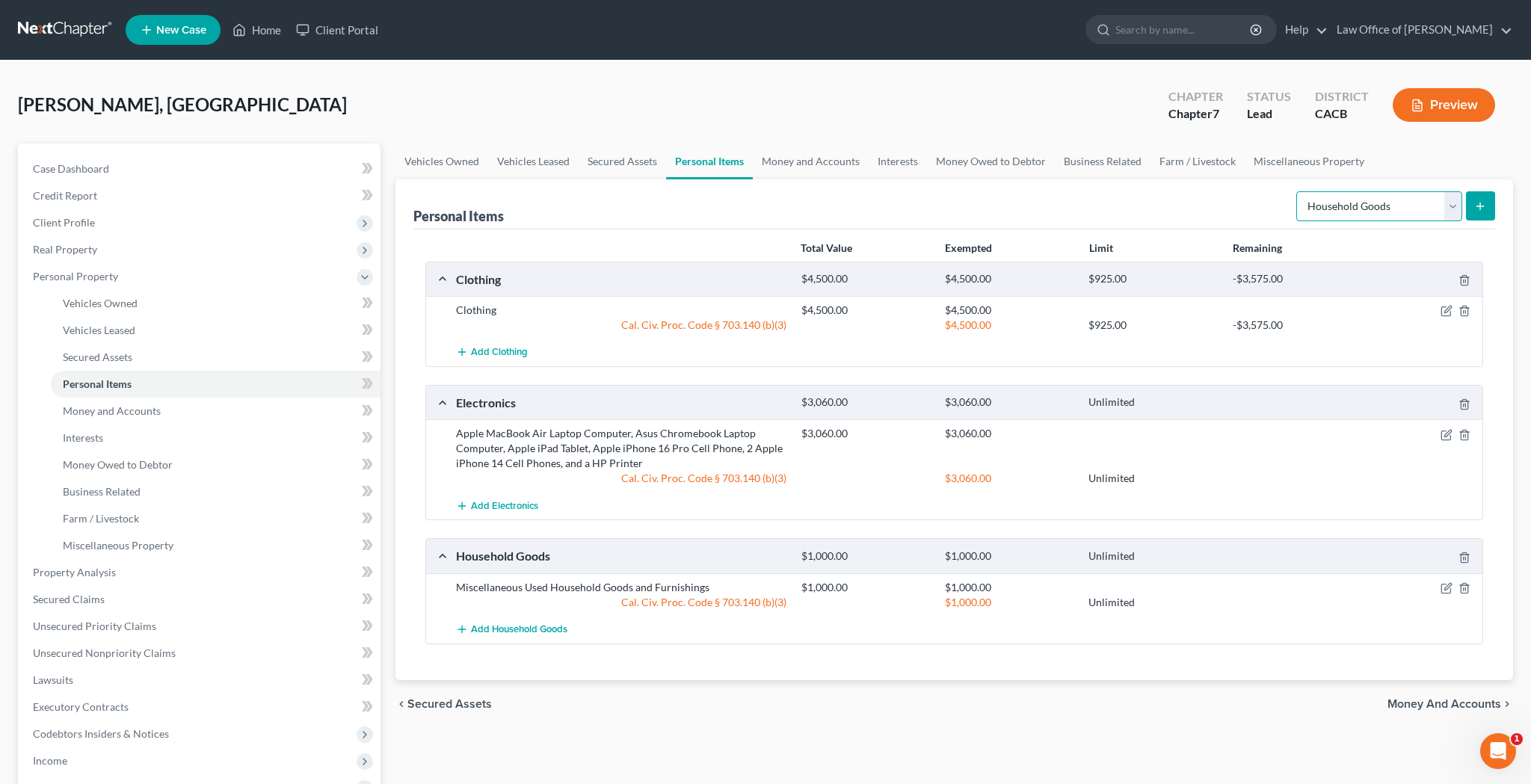
select select "jewelry"
click at [1478, 202] on icon "submit" at bounding box center [1480, 206] width 12 height 12
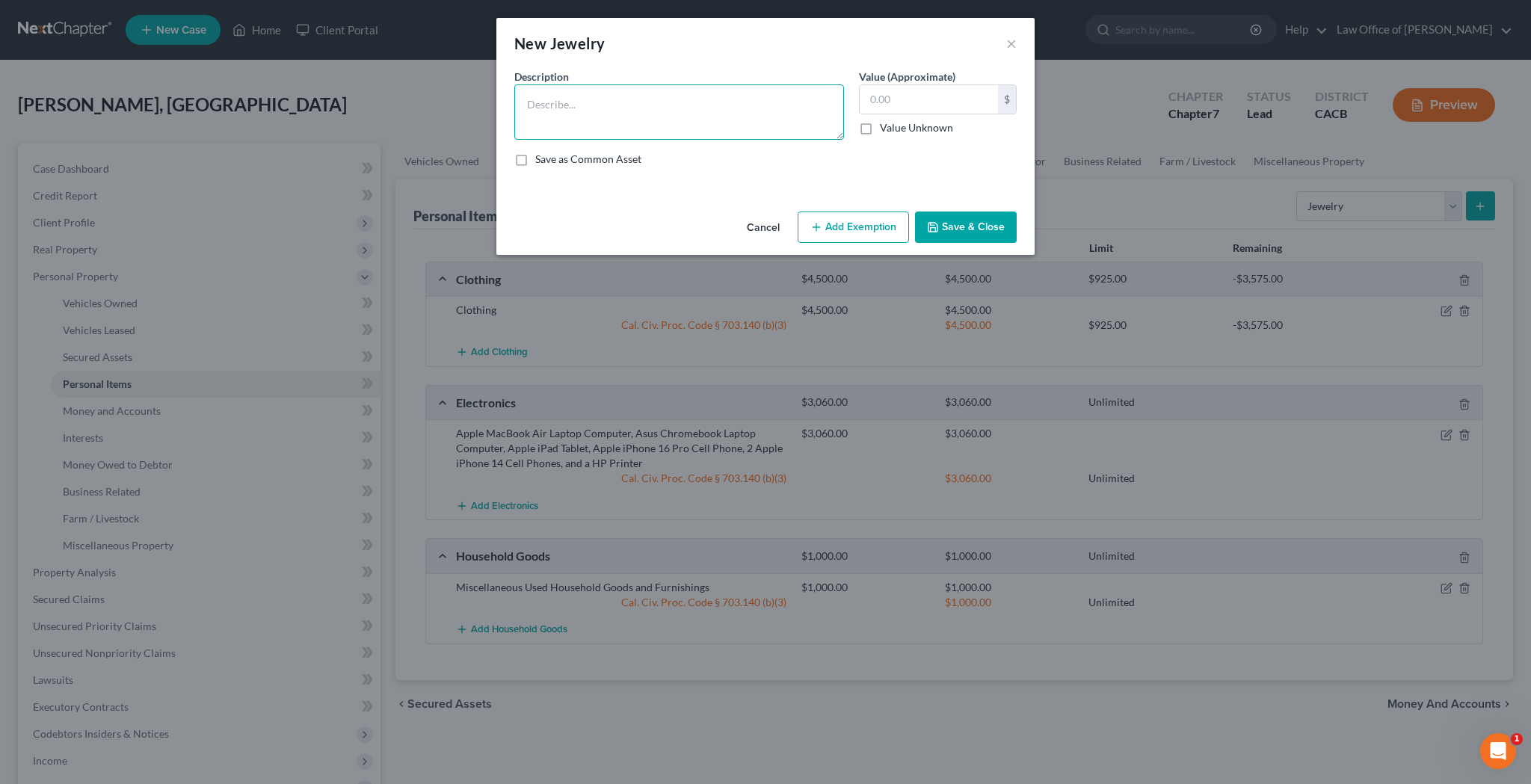
click at [764, 116] on textarea at bounding box center [680, 112] width 330 height 56
type textarea "Miscellaneous Used Costume Jewelry"
click at [904, 99] on input "text" at bounding box center [929, 99] width 139 height 28
type input "200"
click at [864, 224] on button "Add Exemption" at bounding box center [853, 226] width 111 height 31
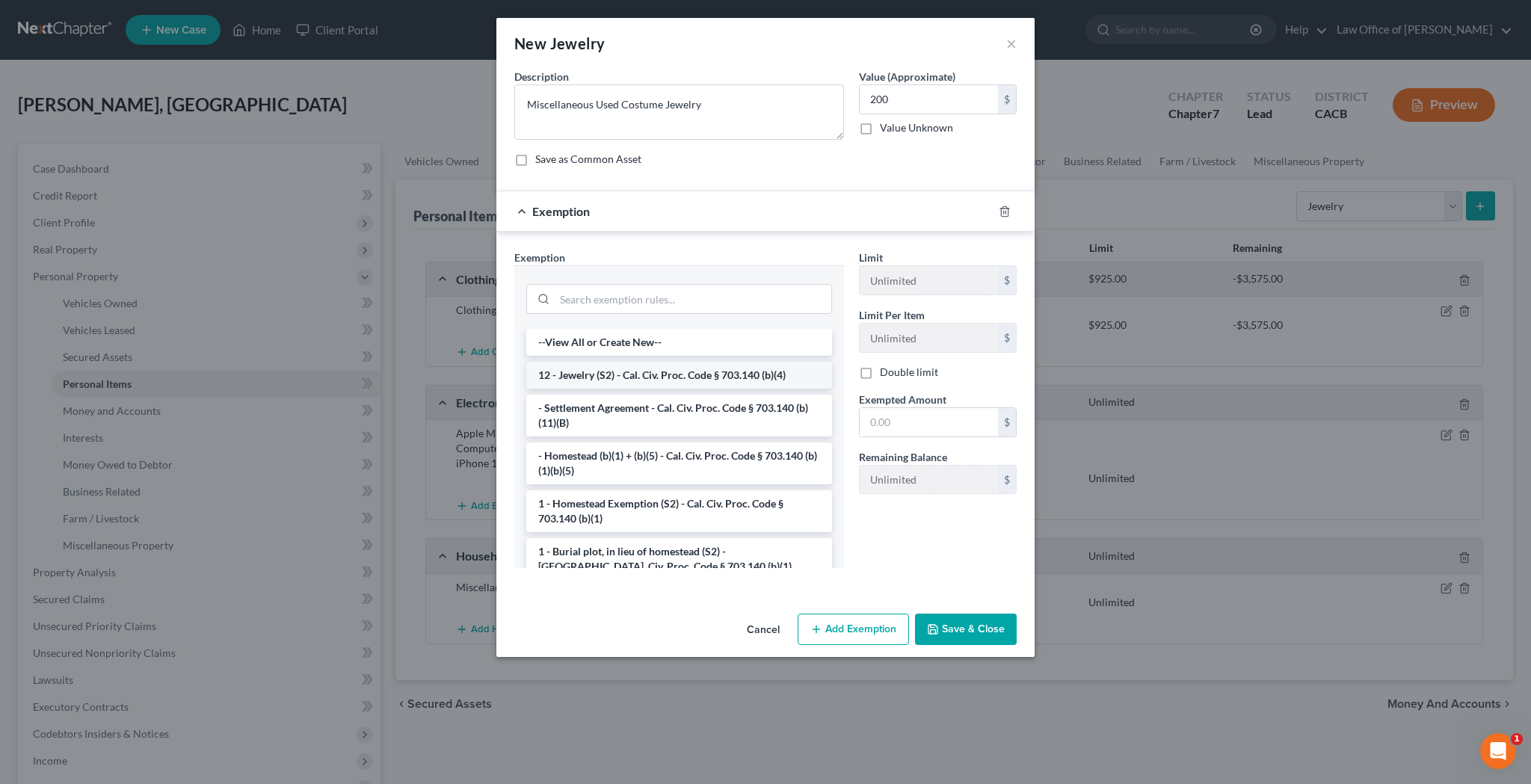
click at [734, 381] on li "12 - Jewelry (S2) - Cal. Civ. Proc. Code § 703.140 (b)(4)" at bounding box center [679, 375] width 305 height 27
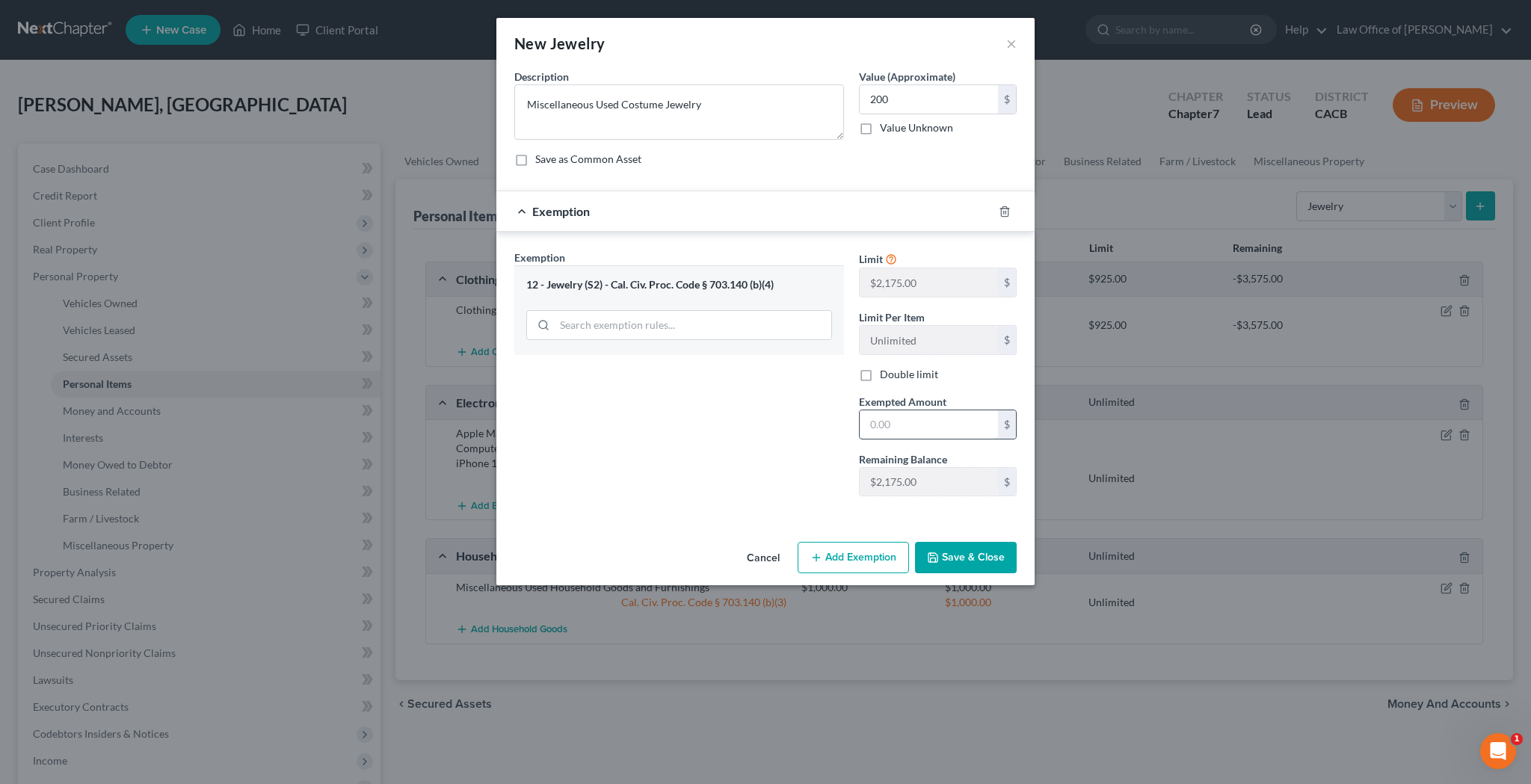
click at [873, 429] on input "text" at bounding box center [929, 424] width 139 height 28
type input "200"
click at [978, 558] on button "Save & Close" at bounding box center [966, 557] width 102 height 31
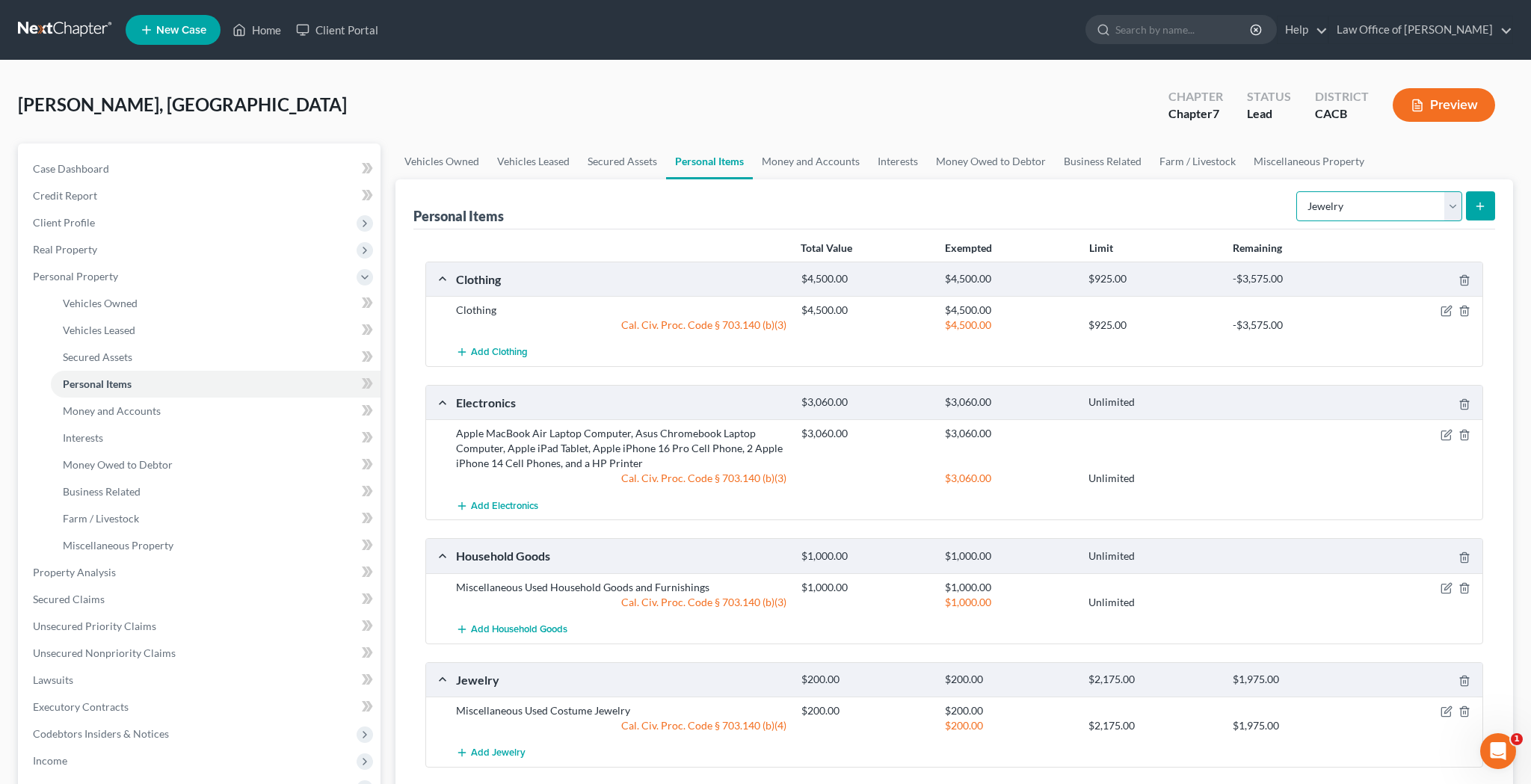
select select "sports_and_hobby_equipment"
click at [1476, 208] on icon "submit" at bounding box center [1480, 206] width 12 height 12
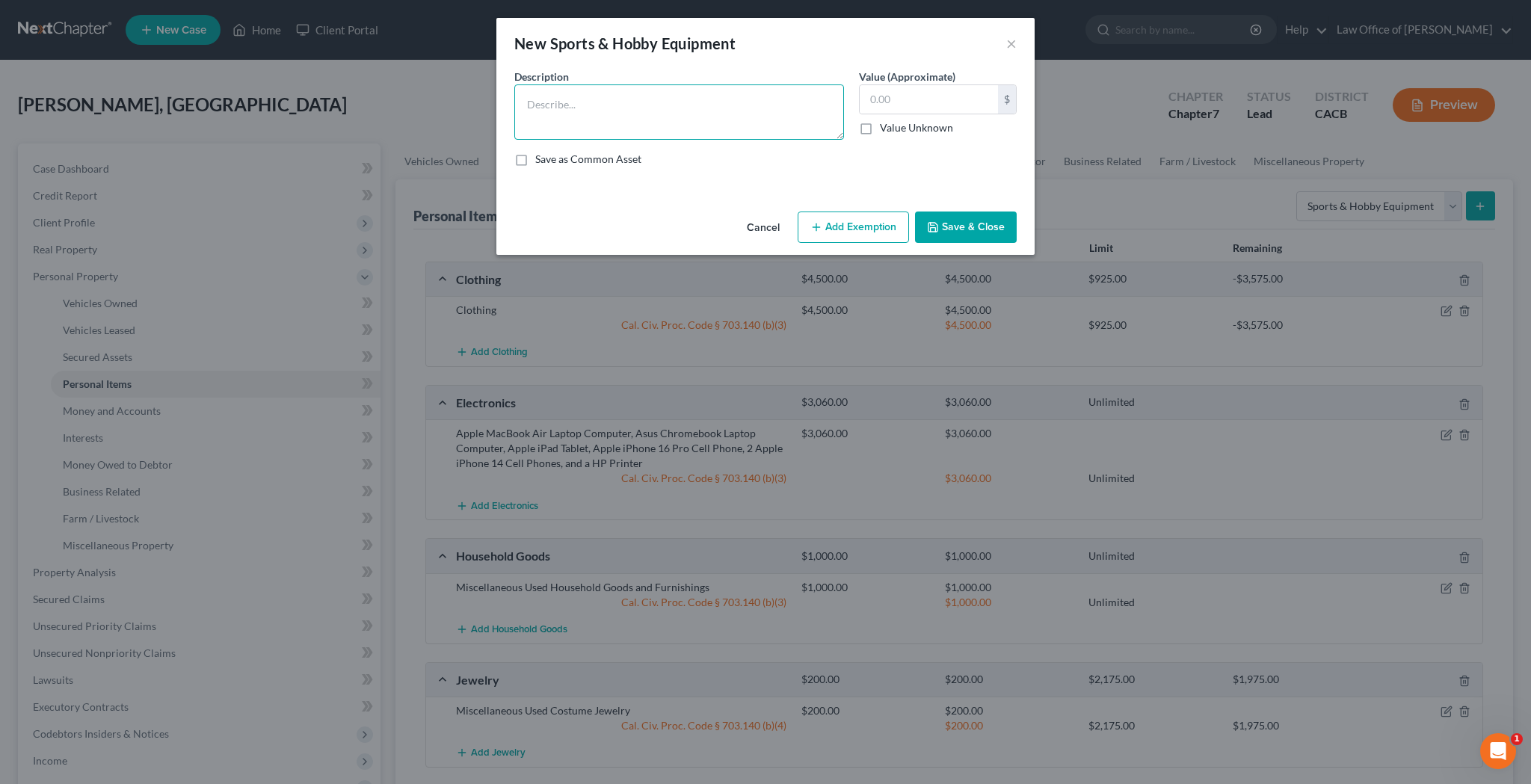
click at [761, 104] on textarea at bounding box center [680, 112] width 330 height 56
click at [565, 107] on textarea "FlyBike, Yoga Mat" at bounding box center [680, 112] width 330 height 56
type textarea "FlyBike and Yoga Mat"
click at [883, 99] on input "text" at bounding box center [929, 99] width 139 height 28
type input "60"
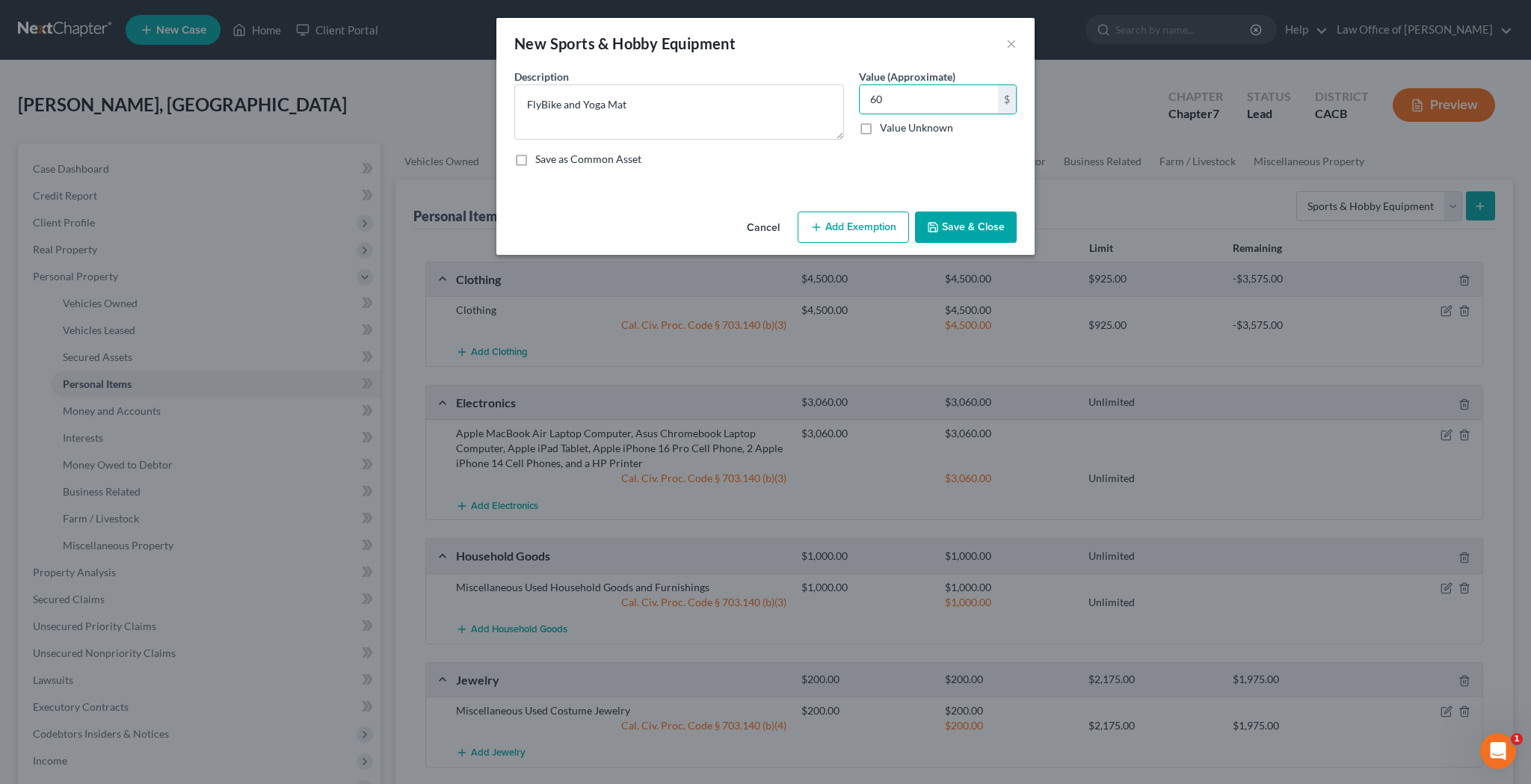
click at [850, 226] on button "Add Exemption" at bounding box center [853, 226] width 111 height 31
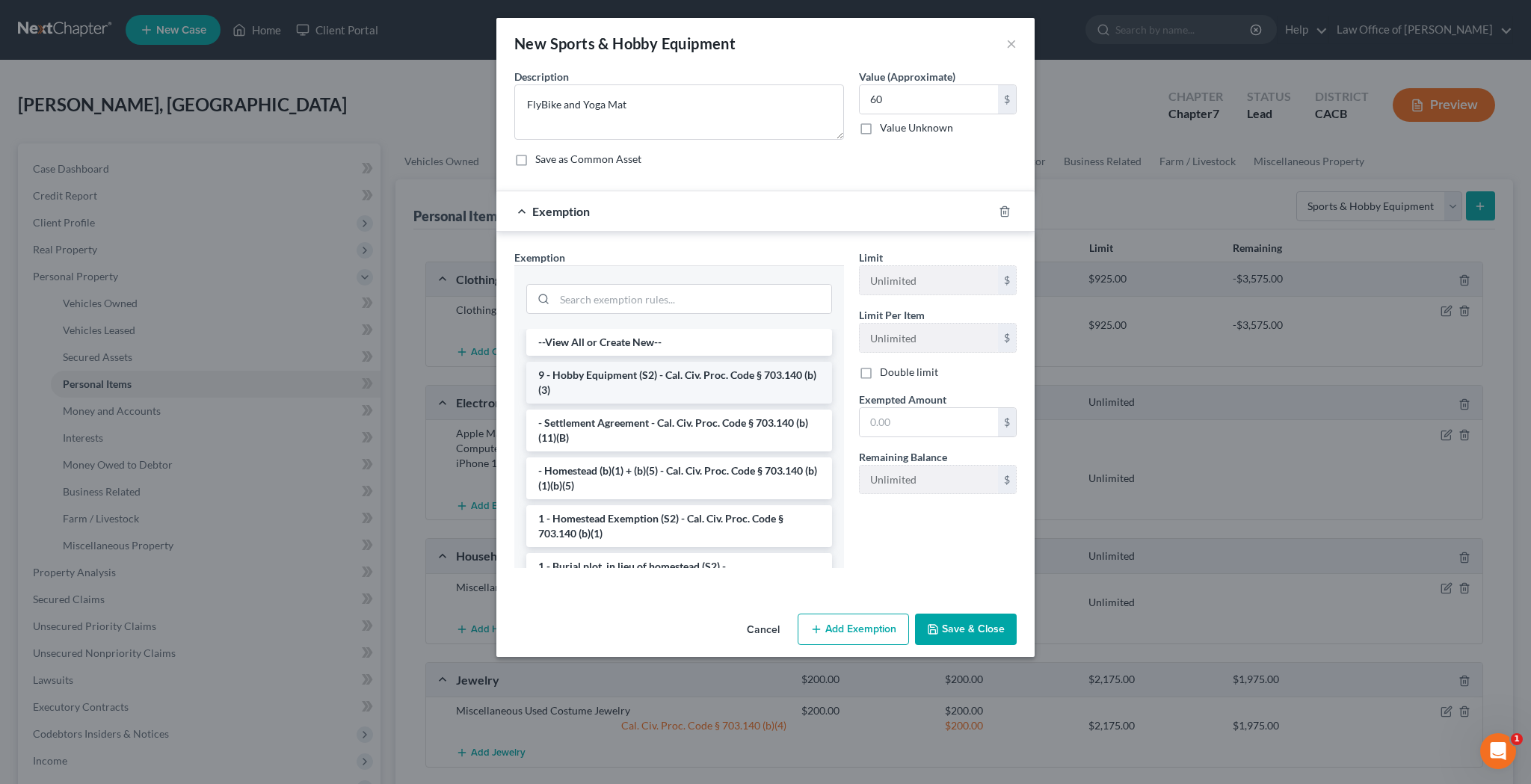
click at [730, 371] on li "9 - Hobby Equipment (S2) - Cal. Civ. Proc. Code § 703.140 (b)(3)" at bounding box center [679, 383] width 305 height 41
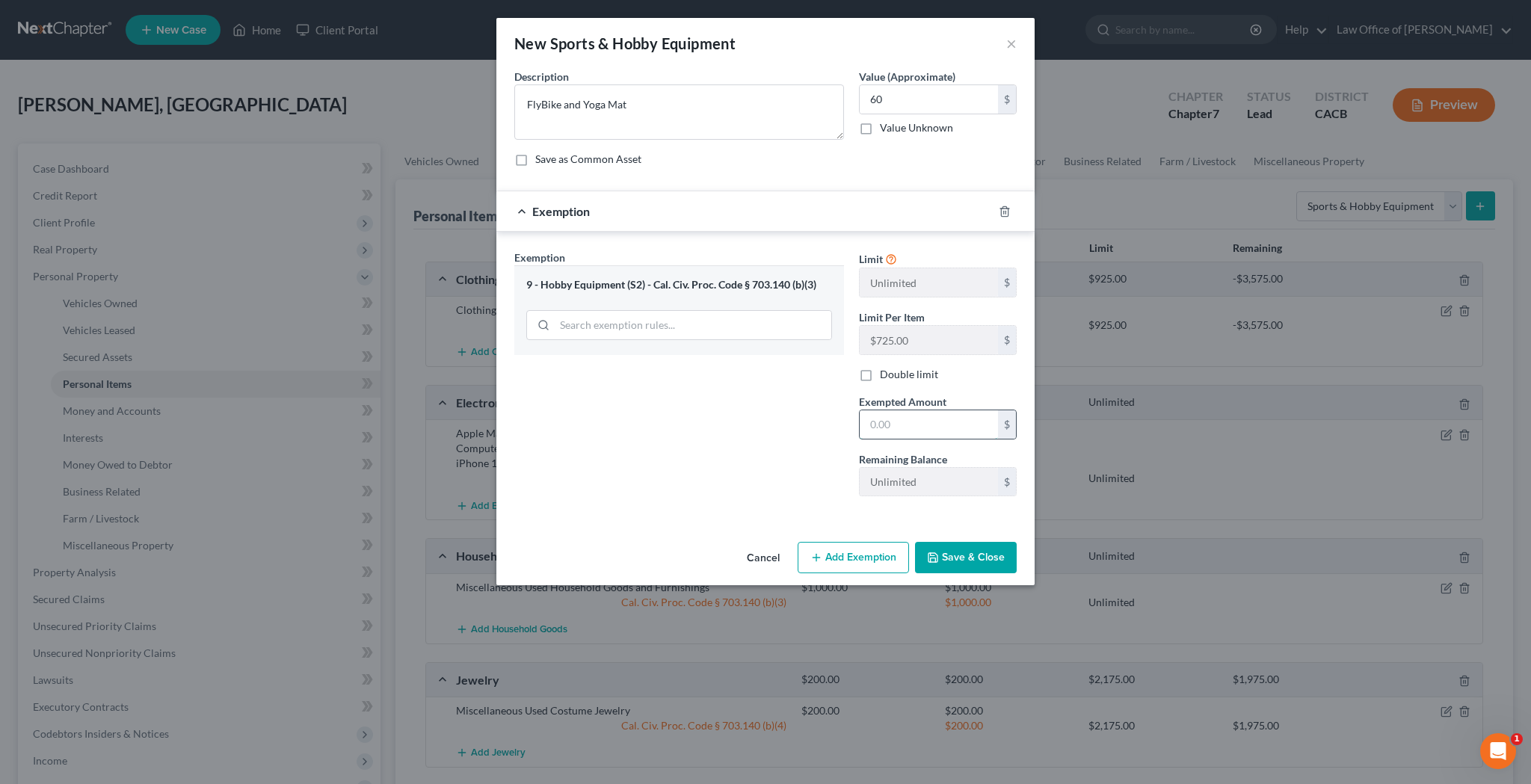
click at [886, 424] on input "text" at bounding box center [929, 424] width 139 height 28
type input "60"
click at [953, 547] on button "Save & Close" at bounding box center [966, 557] width 102 height 31
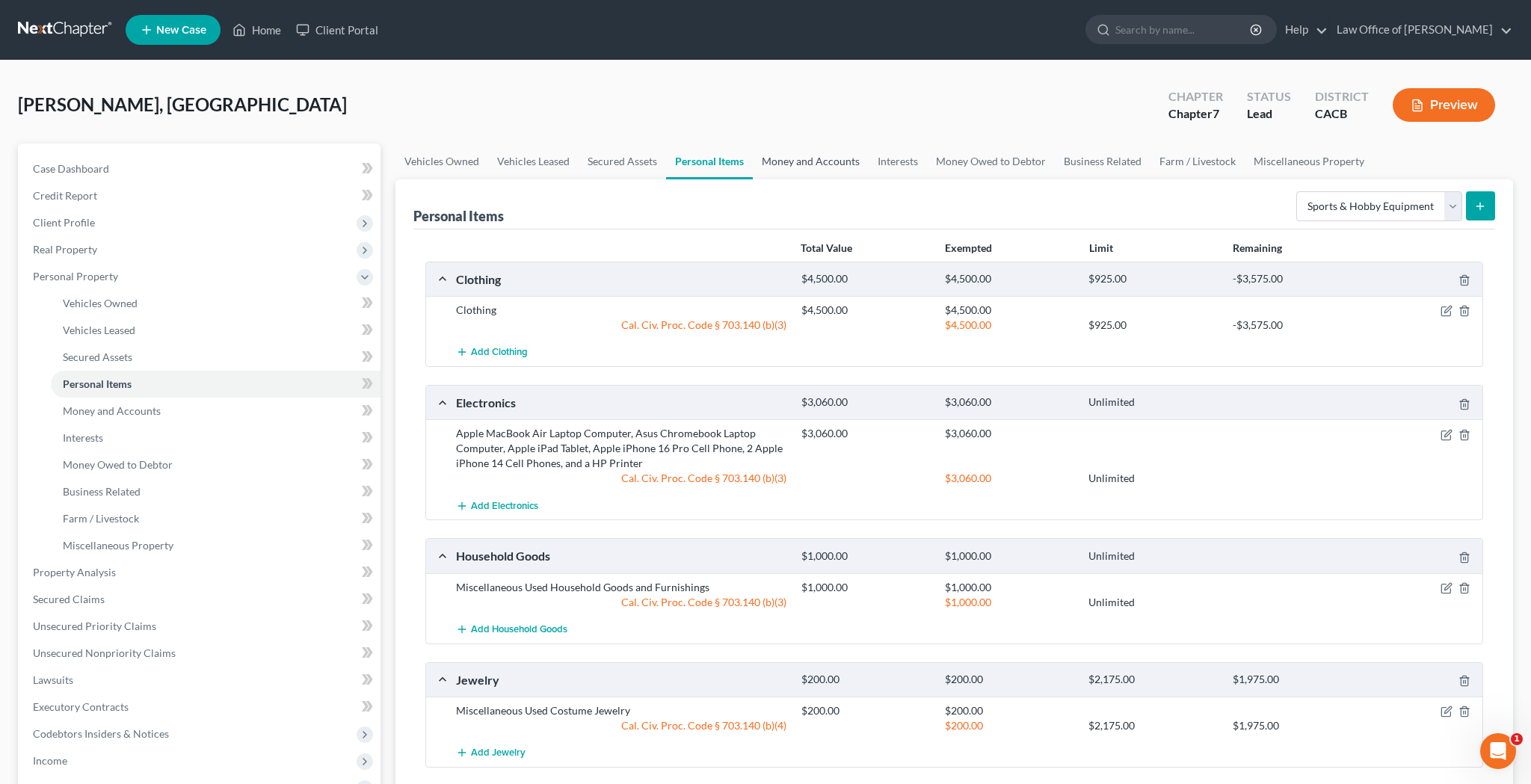
click at [832, 167] on link "Money and Accounts" at bounding box center [811, 161] width 116 height 36
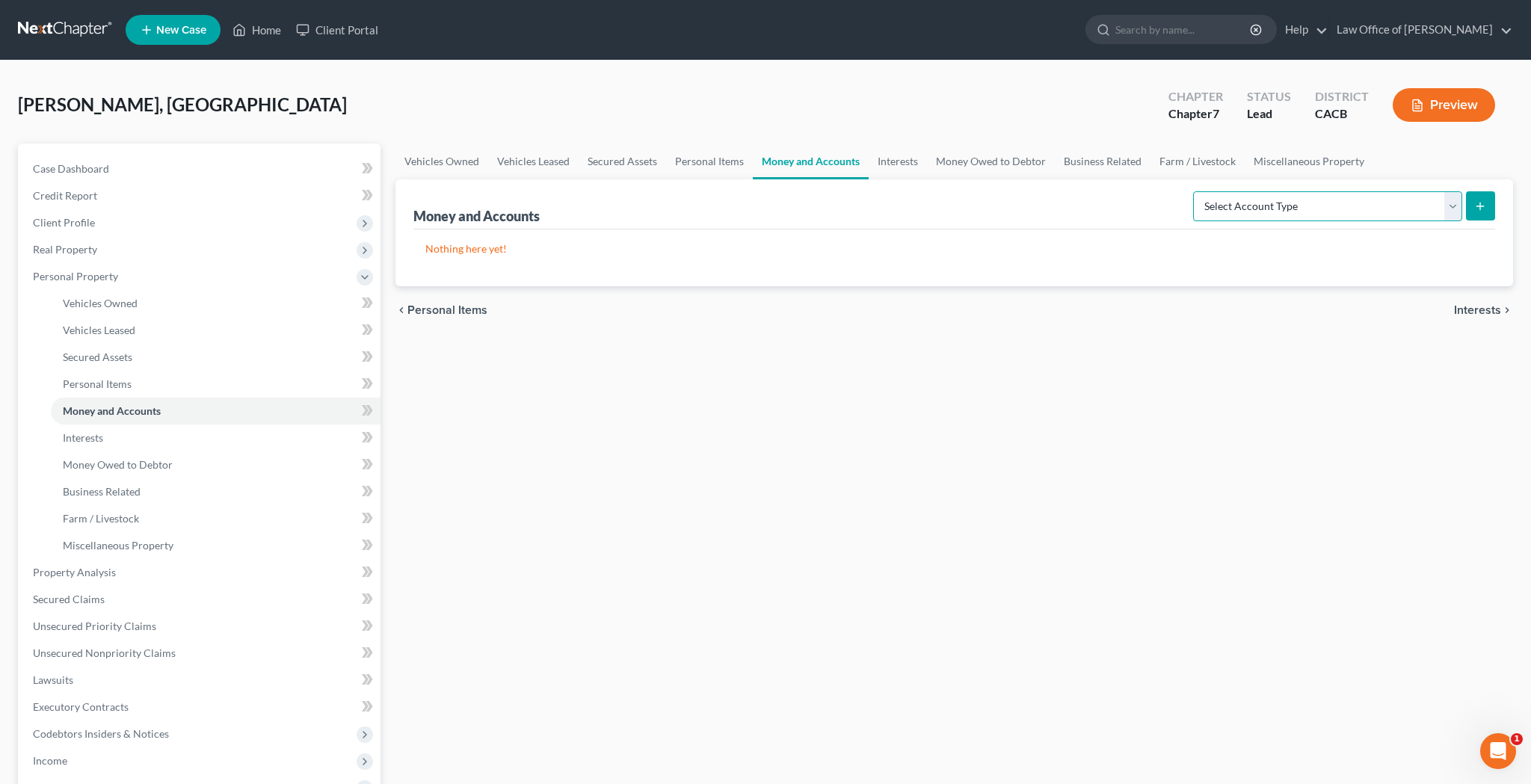
select select "cash_on_hand"
click at [1481, 195] on button "submit" at bounding box center [1480, 205] width 29 height 29
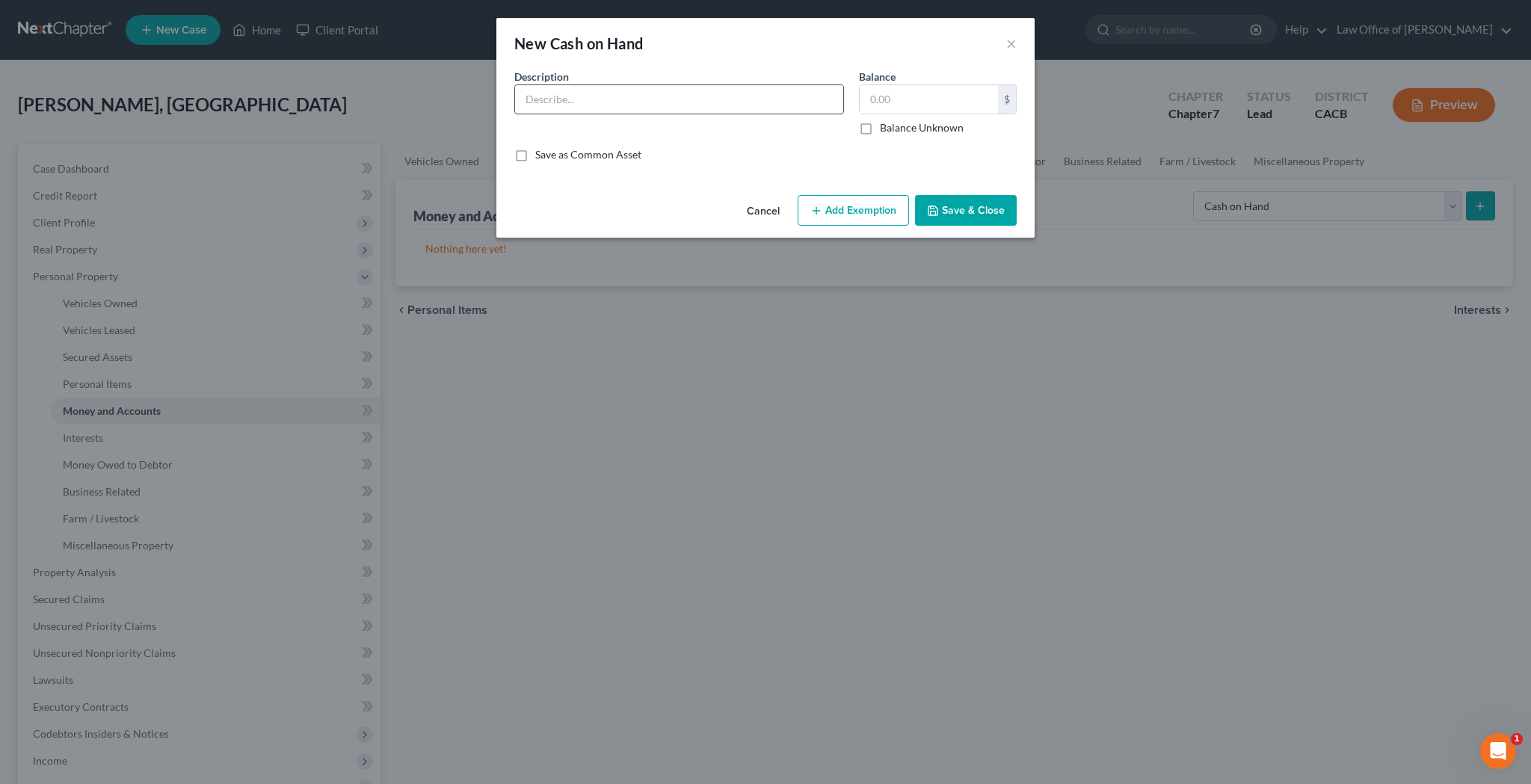
click at [788, 94] on input "text" at bounding box center [679, 99] width 328 height 28
type input "Cash on Hand"
click at [873, 104] on input "text" at bounding box center [929, 99] width 139 height 28
type input "500"
click at [889, 208] on button "Add Exemption" at bounding box center [853, 210] width 111 height 31
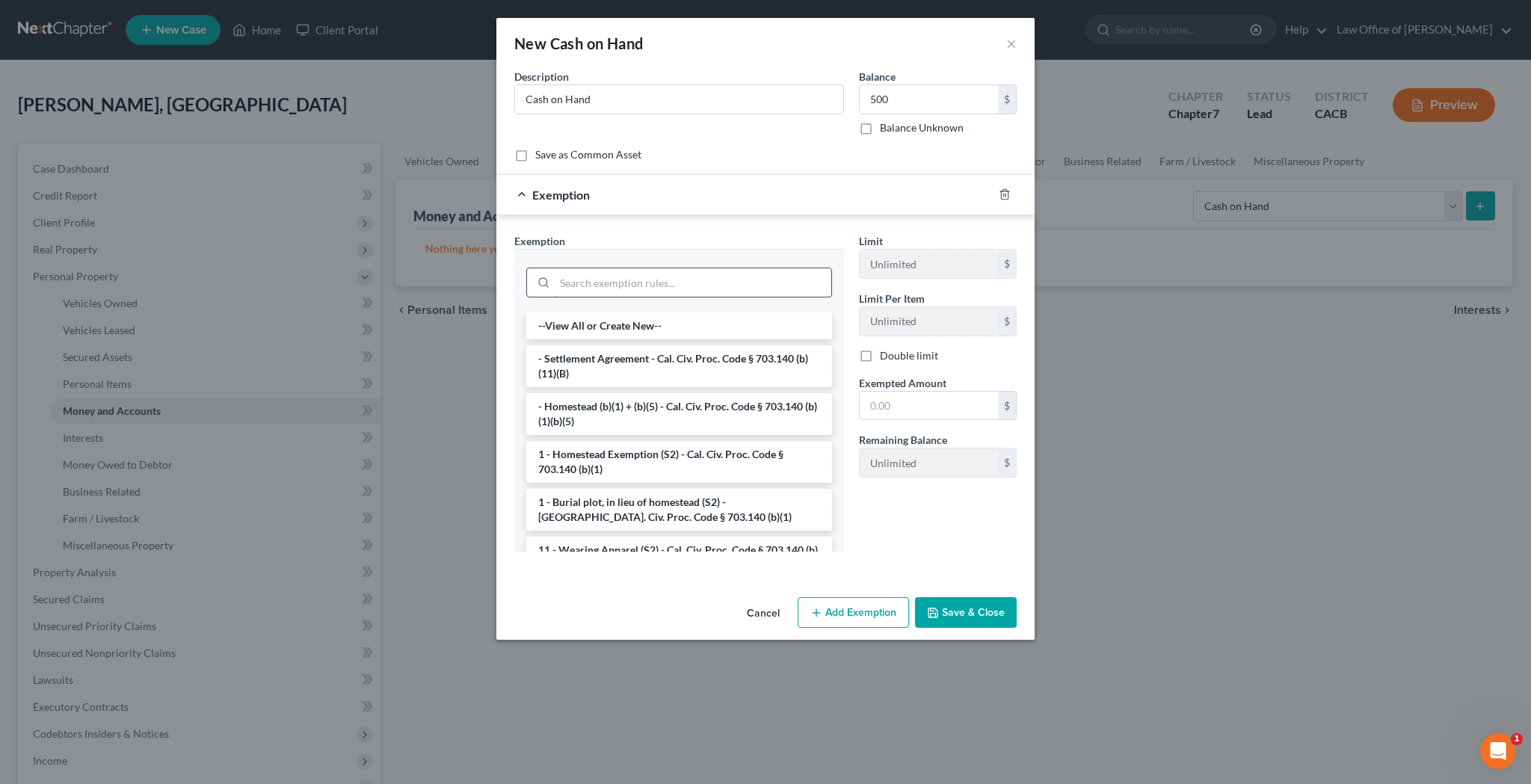
click at [757, 272] on input "search" at bounding box center [692, 283] width 276 height 28
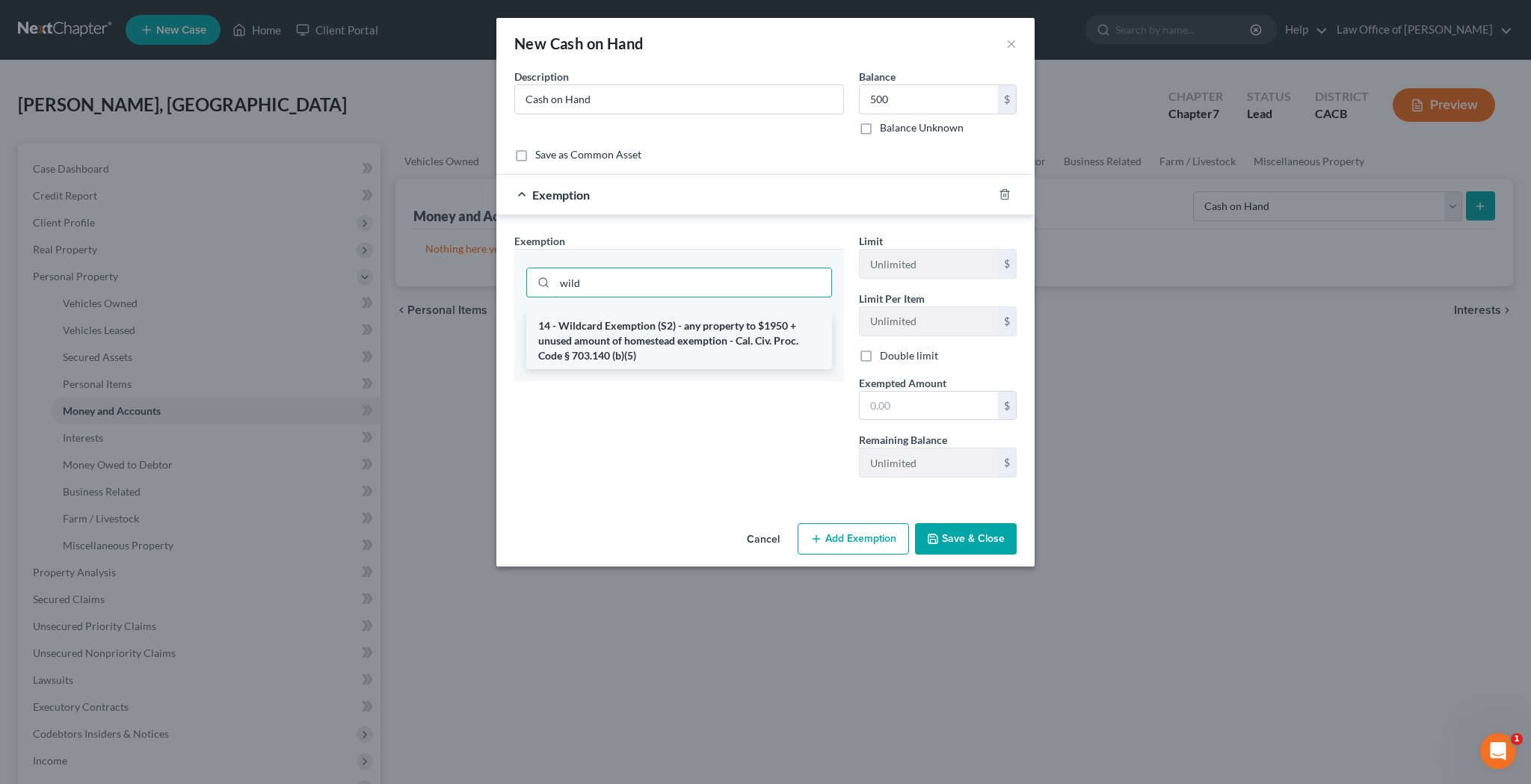
type input "wild"
click at [716, 335] on li "14 - Wildcard Exemption (S2) - any property to $1950 + unused amount of homeste…" at bounding box center [679, 341] width 305 height 57
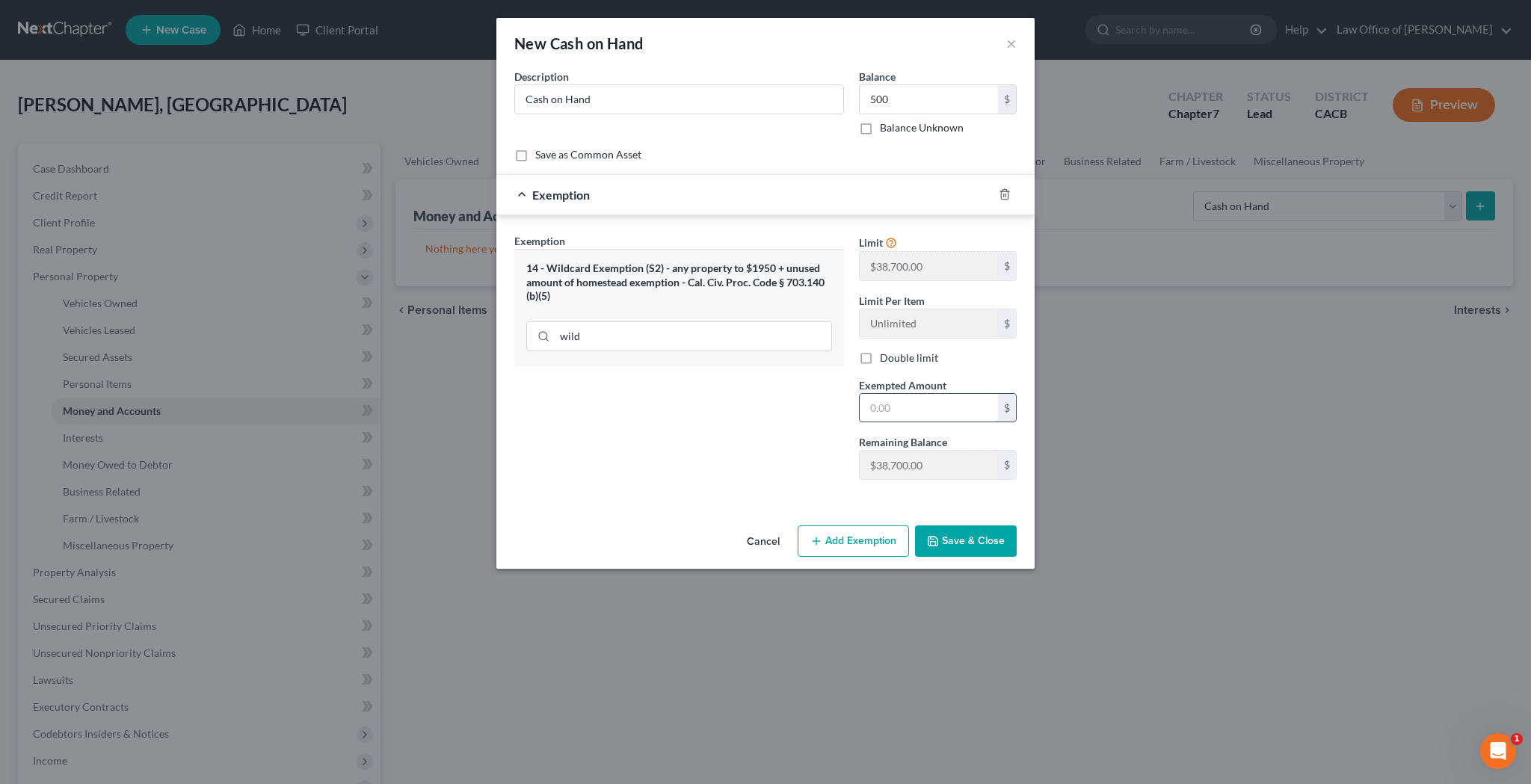
click at [908, 401] on input "text" at bounding box center [929, 408] width 139 height 28
type input "500"
click at [878, 544] on button "Add Exemption" at bounding box center [853, 541] width 111 height 31
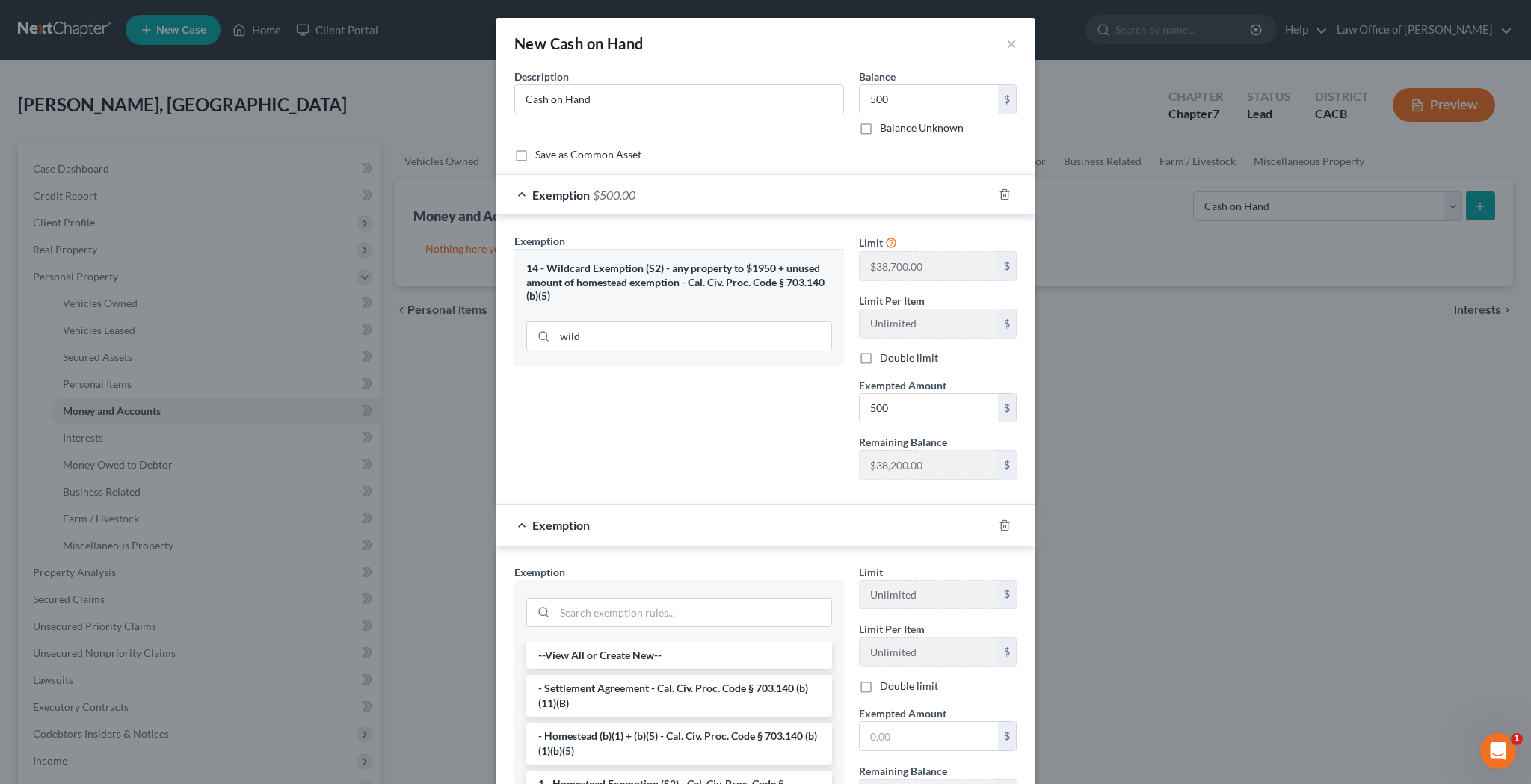
click at [516, 528] on div "Exemption" at bounding box center [745, 525] width 497 height 40
click at [1006, 527] on line "button" at bounding box center [1006, 526] width 0 height 3
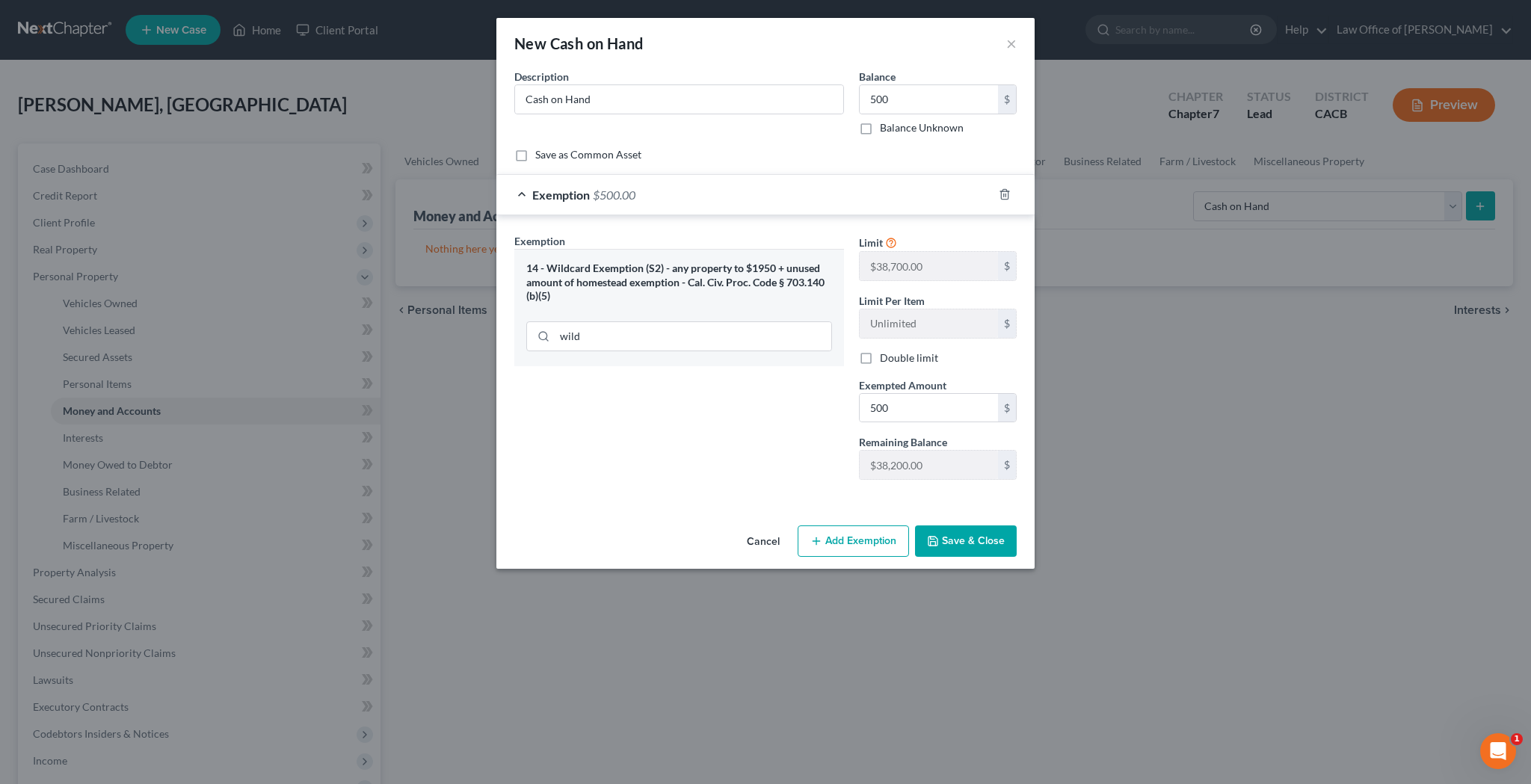
click at [984, 540] on button "Save & Close" at bounding box center [966, 541] width 102 height 31
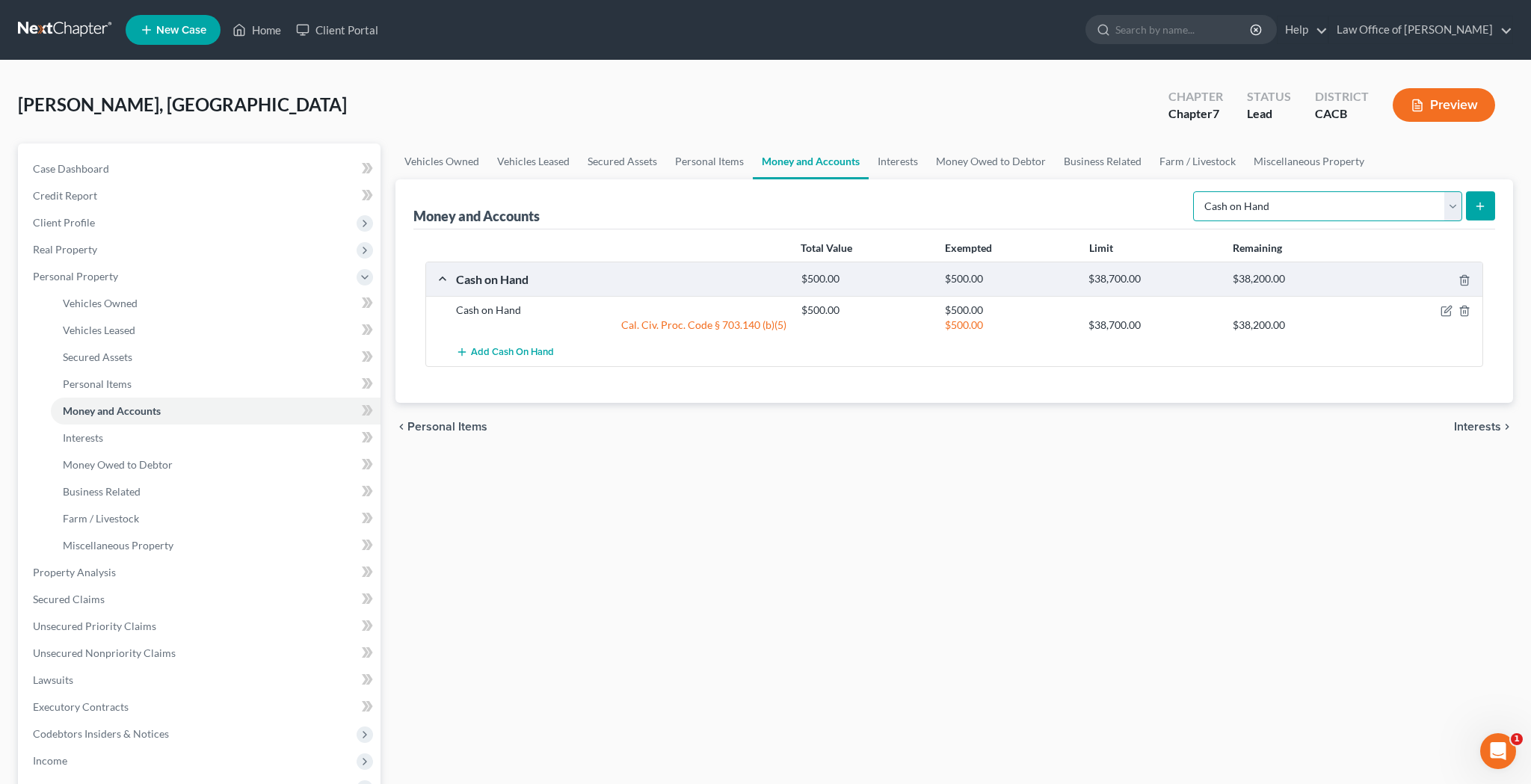
select select "checking"
click at [1480, 208] on line "submit" at bounding box center [1480, 205] width 0 height 7
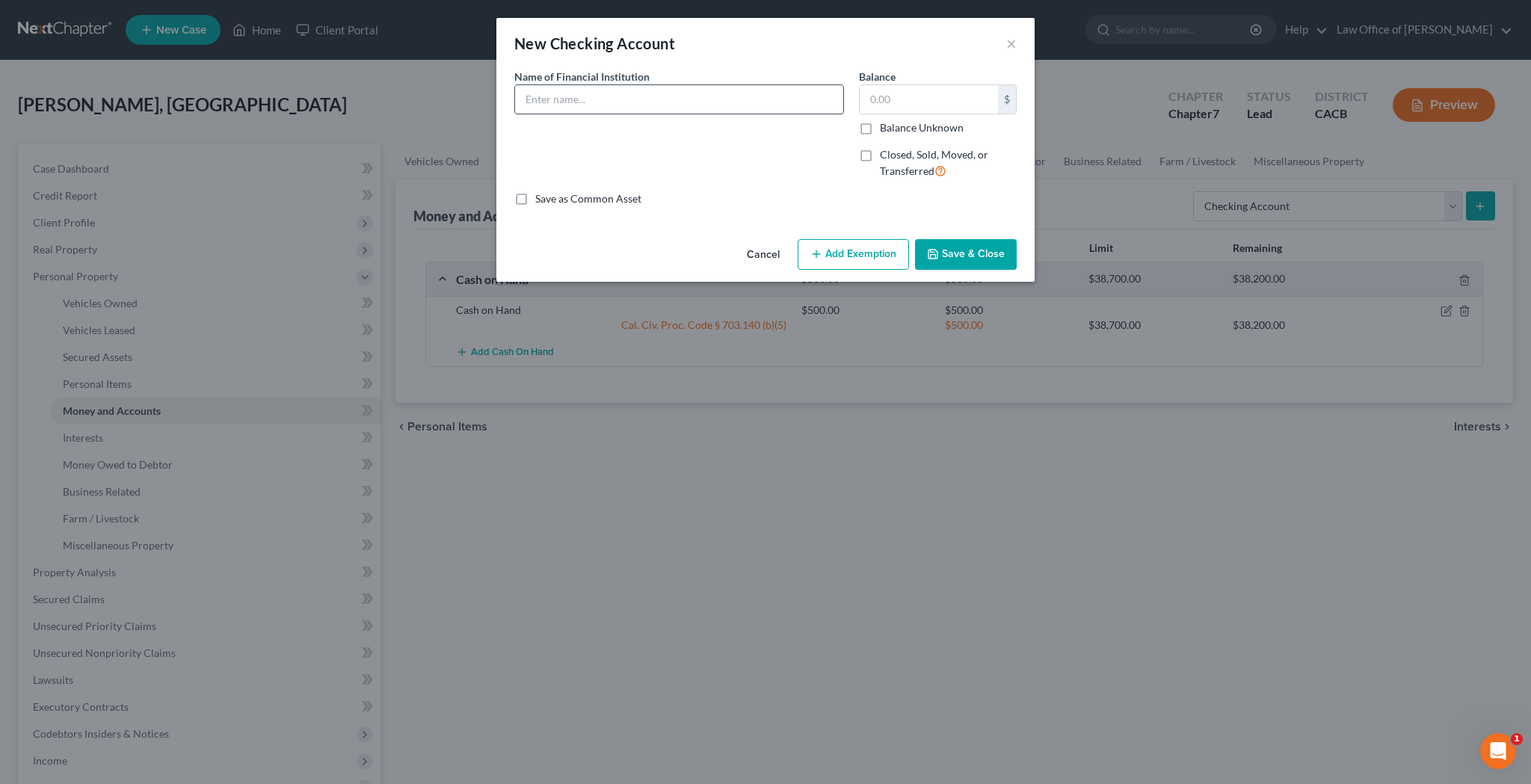
click at [689, 106] on input "text" at bounding box center [679, 99] width 328 height 28
type input "[PERSON_NAME] Fargo - Checking Account number ending in"
click at [904, 98] on input "text" at bounding box center [929, 99] width 139 height 28
type input "4,876"
click at [815, 93] on input "[PERSON_NAME] Fargo - Checking Account number ending in" at bounding box center [679, 99] width 328 height 28
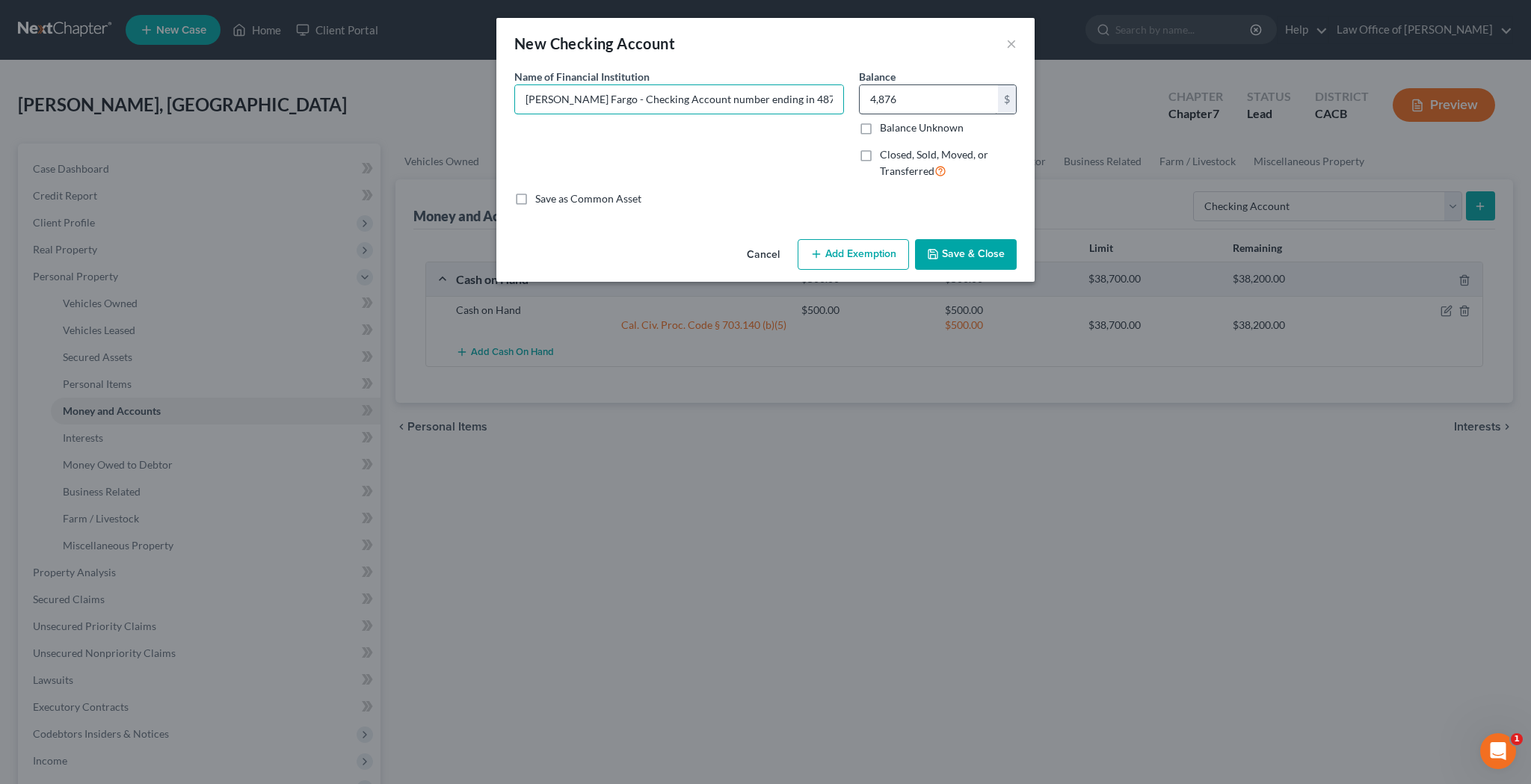
type input "[PERSON_NAME] Fargo - Checking Account number ending in 4876"
click at [921, 96] on input "4,876" at bounding box center [929, 99] width 139 height 28
type input "2.23"
click at [863, 249] on button "Add Exemption" at bounding box center [853, 254] width 111 height 31
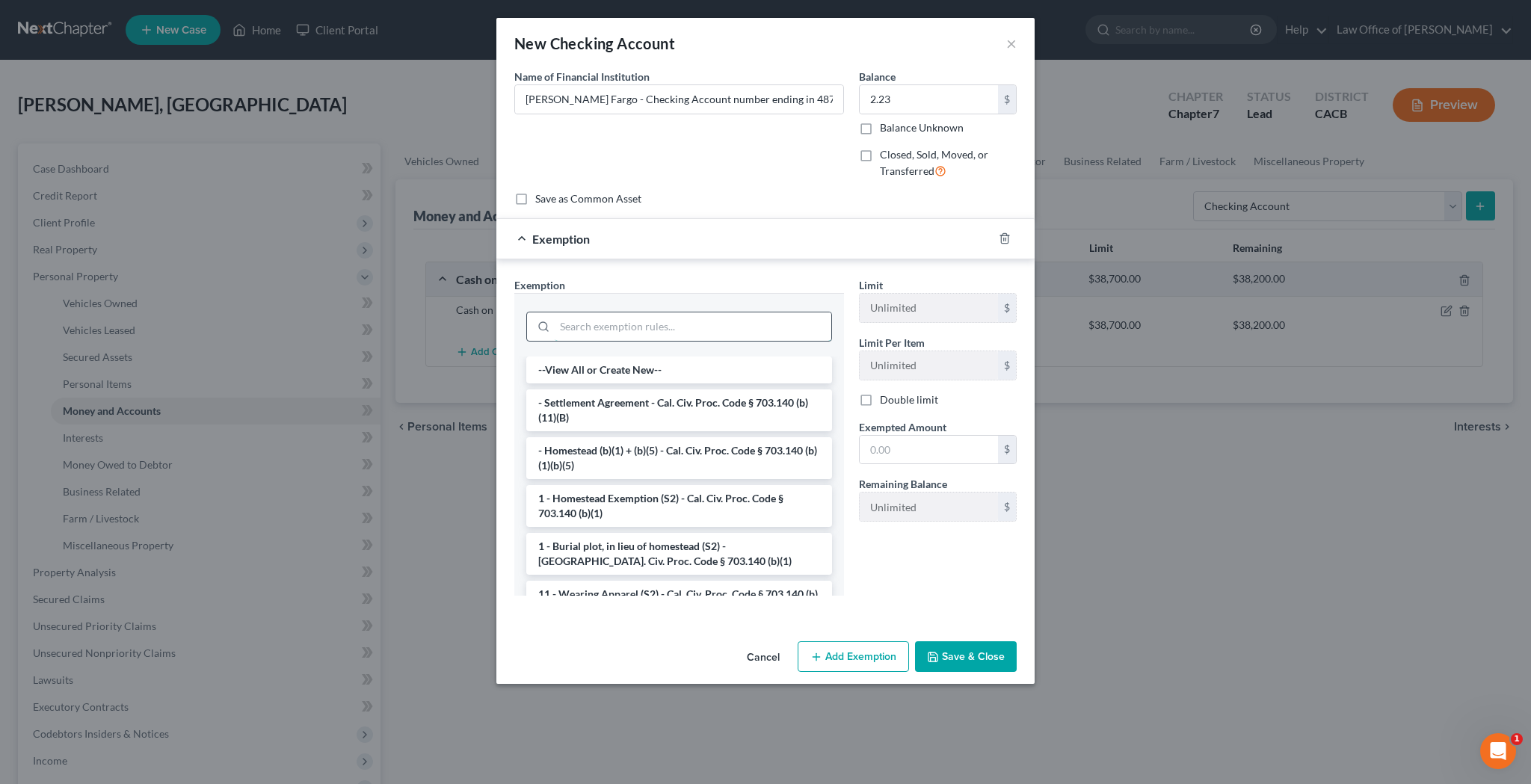
click at [727, 320] on input "search" at bounding box center [692, 327] width 276 height 28
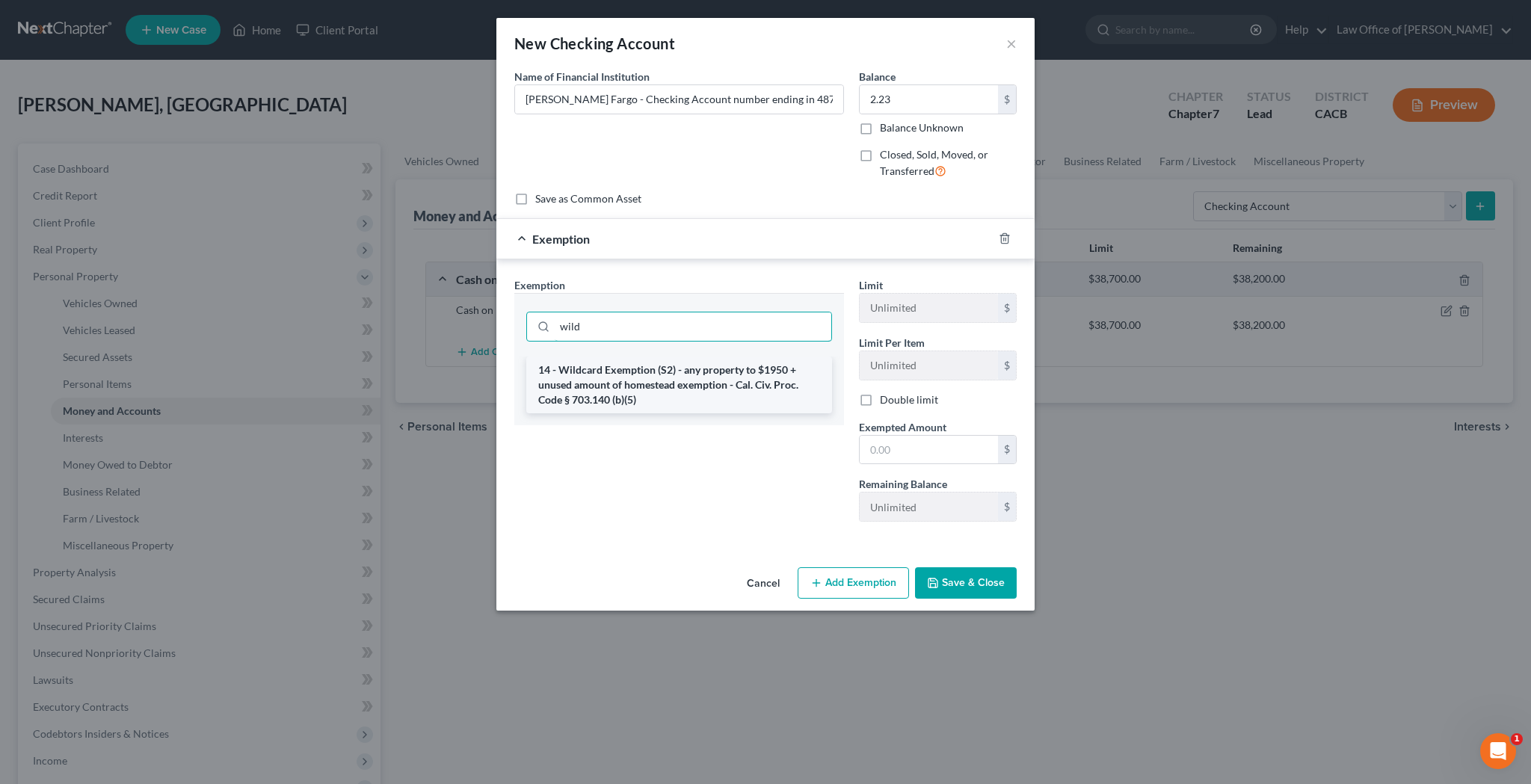
type input "wild"
click at [722, 379] on li "14 - Wildcard Exemption (S2) - any property to $1950 + unused amount of homeste…" at bounding box center [679, 384] width 305 height 57
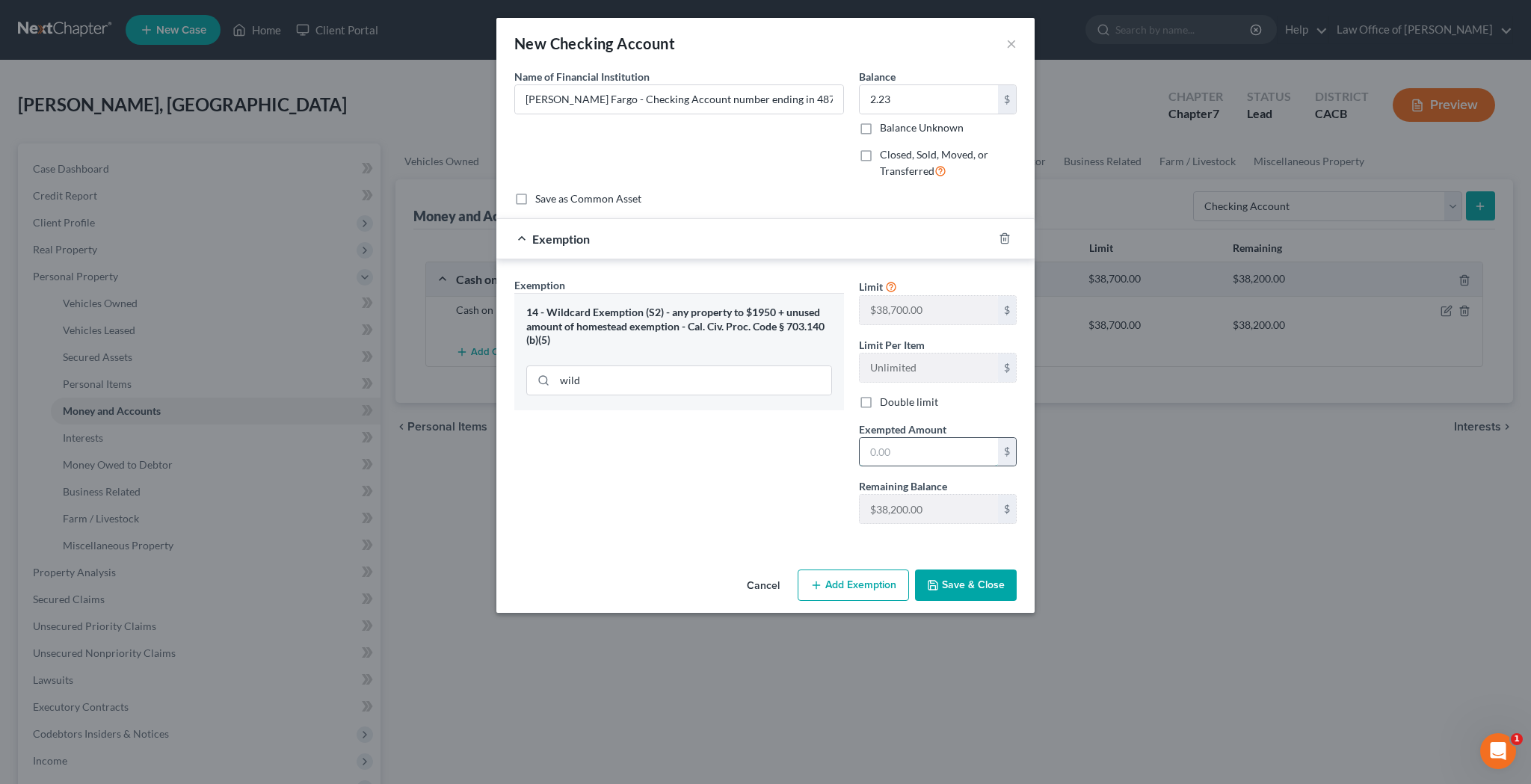
click at [891, 446] on input "text" at bounding box center [929, 452] width 139 height 28
type input "2.23"
click at [975, 590] on button "Save & Close" at bounding box center [966, 584] width 102 height 31
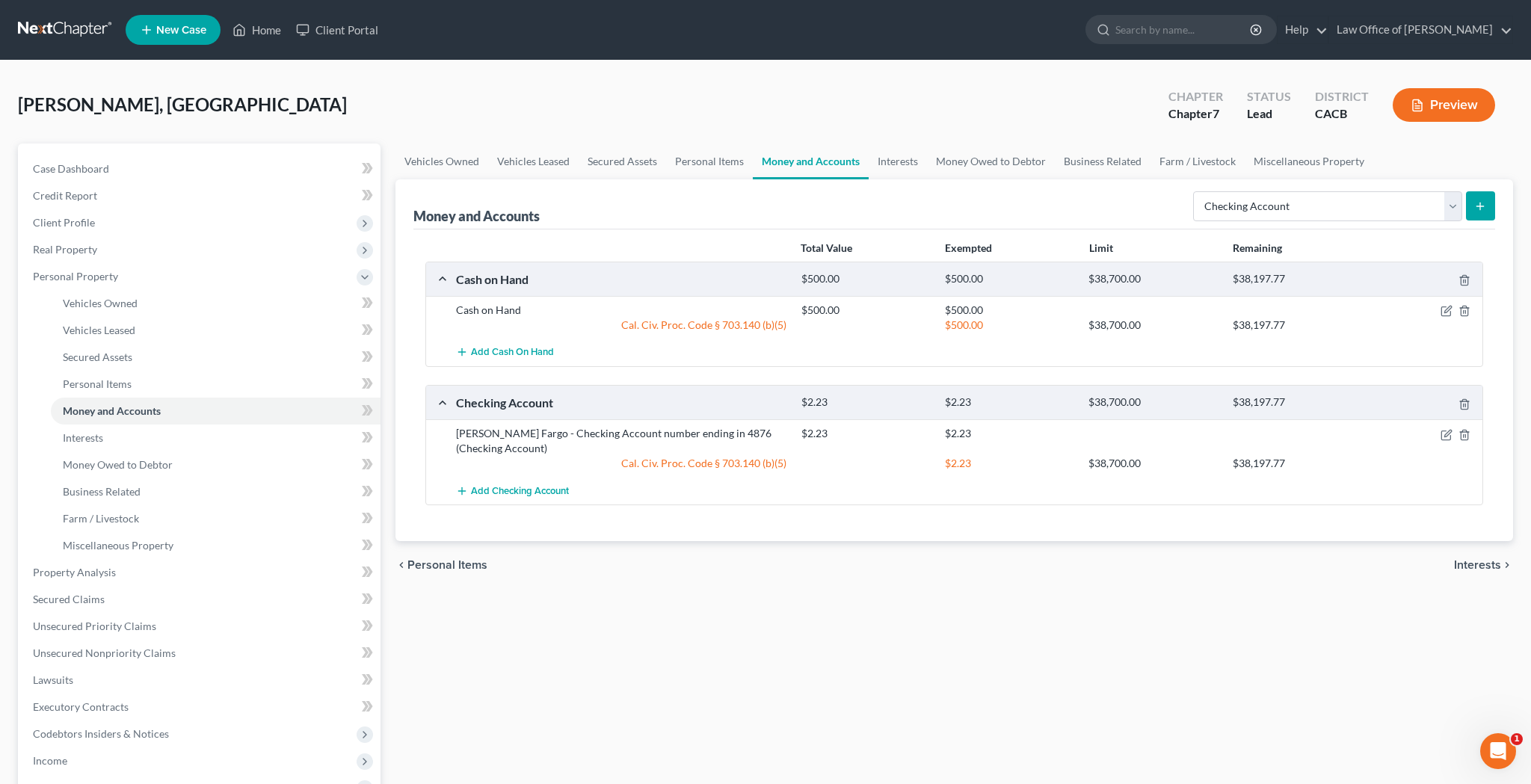
click at [1476, 207] on icon "submit" at bounding box center [1480, 206] width 12 height 12
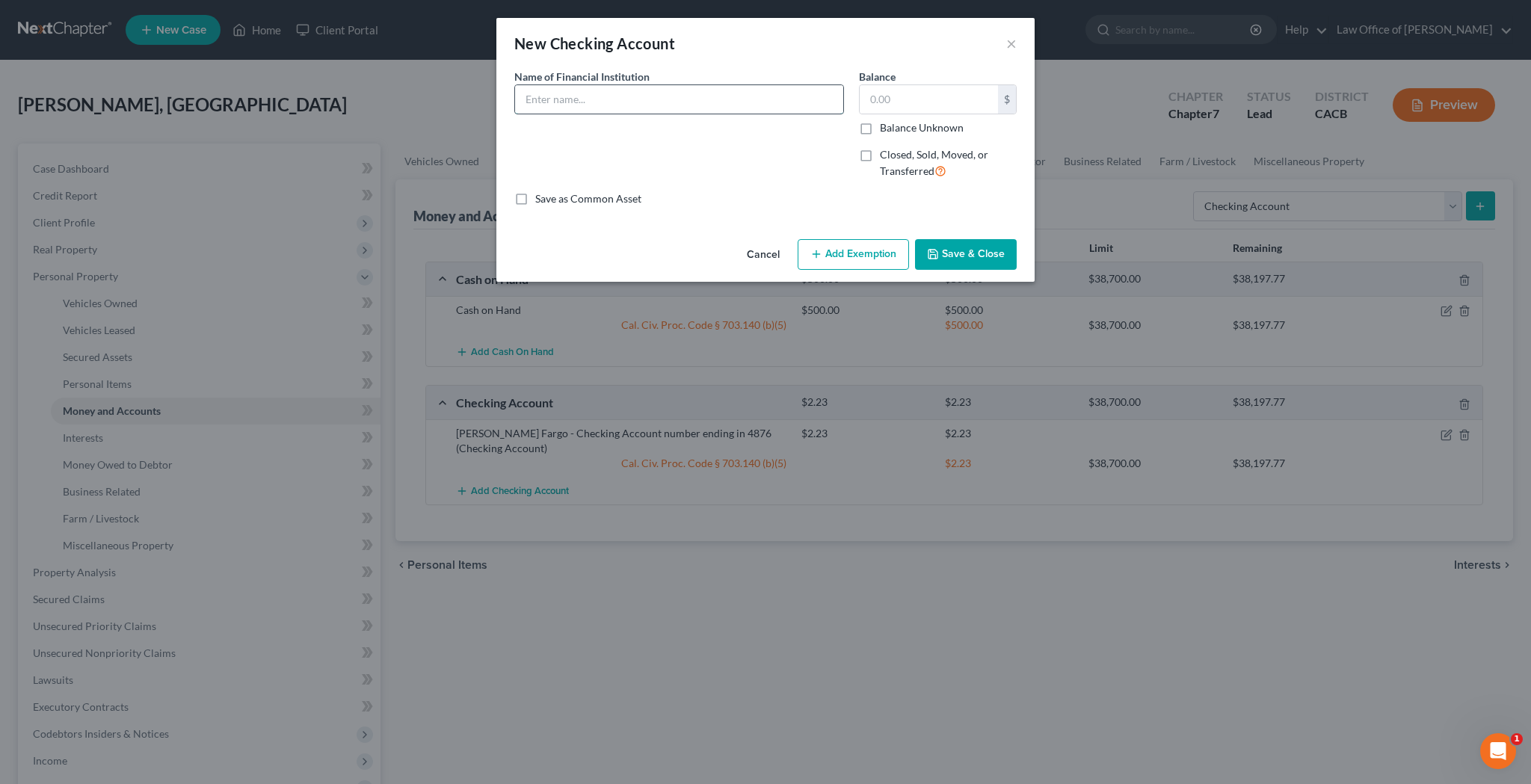
click at [749, 103] on input "text" at bounding box center [679, 99] width 328 height 28
click at [1011, 41] on button "×" at bounding box center [1011, 42] width 10 height 18
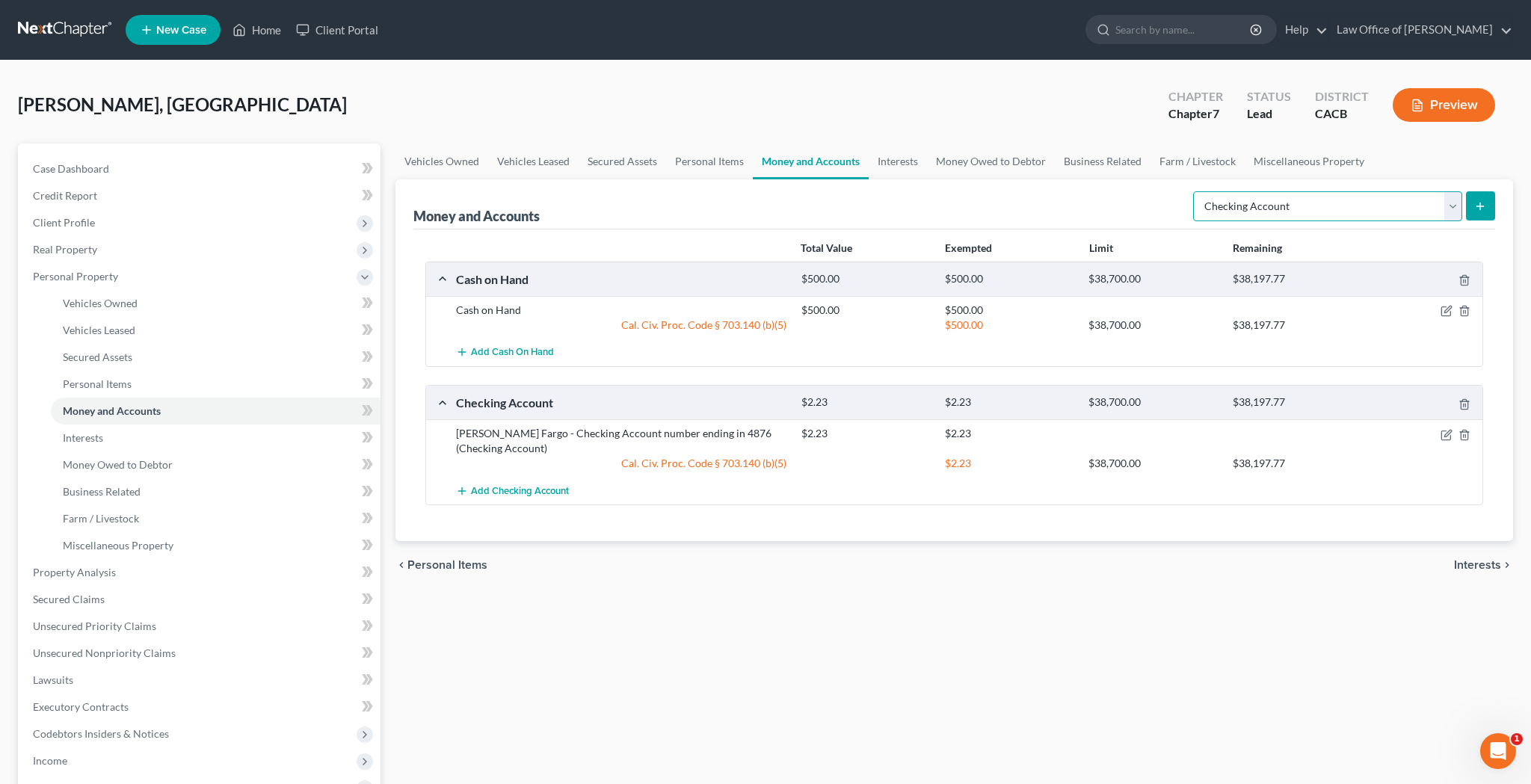
select select "savings"
click at [1477, 212] on button "submit" at bounding box center [1480, 205] width 29 height 29
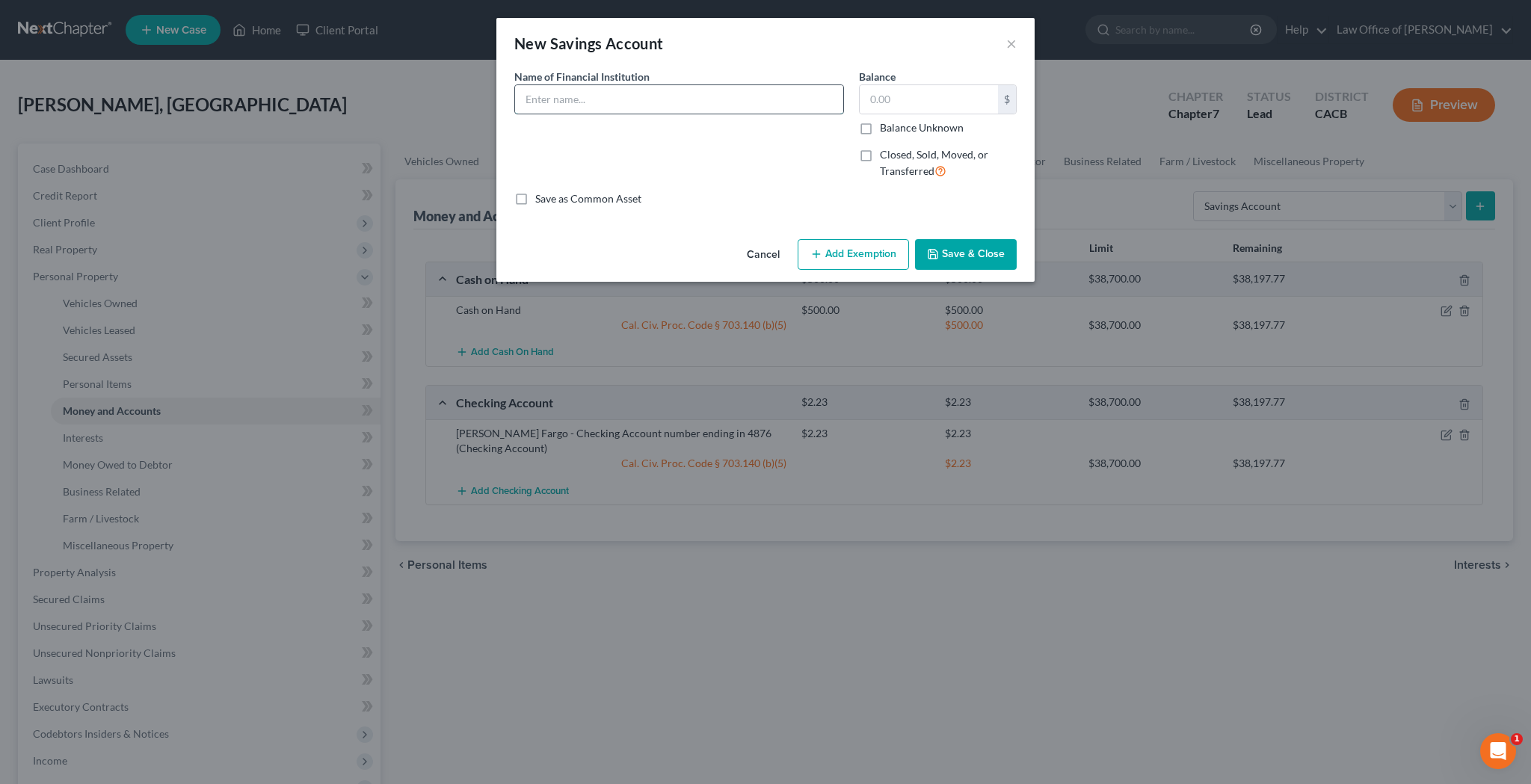
click at [755, 108] on input "text" at bounding box center [679, 99] width 328 height 28
type input "[PERSON_NAME] Fargo - Savings Account number ending in 9422"
click at [884, 99] on input "text" at bounding box center [929, 99] width 139 height 28
type input "0.39"
click at [861, 252] on button "Add Exemption" at bounding box center [853, 254] width 111 height 31
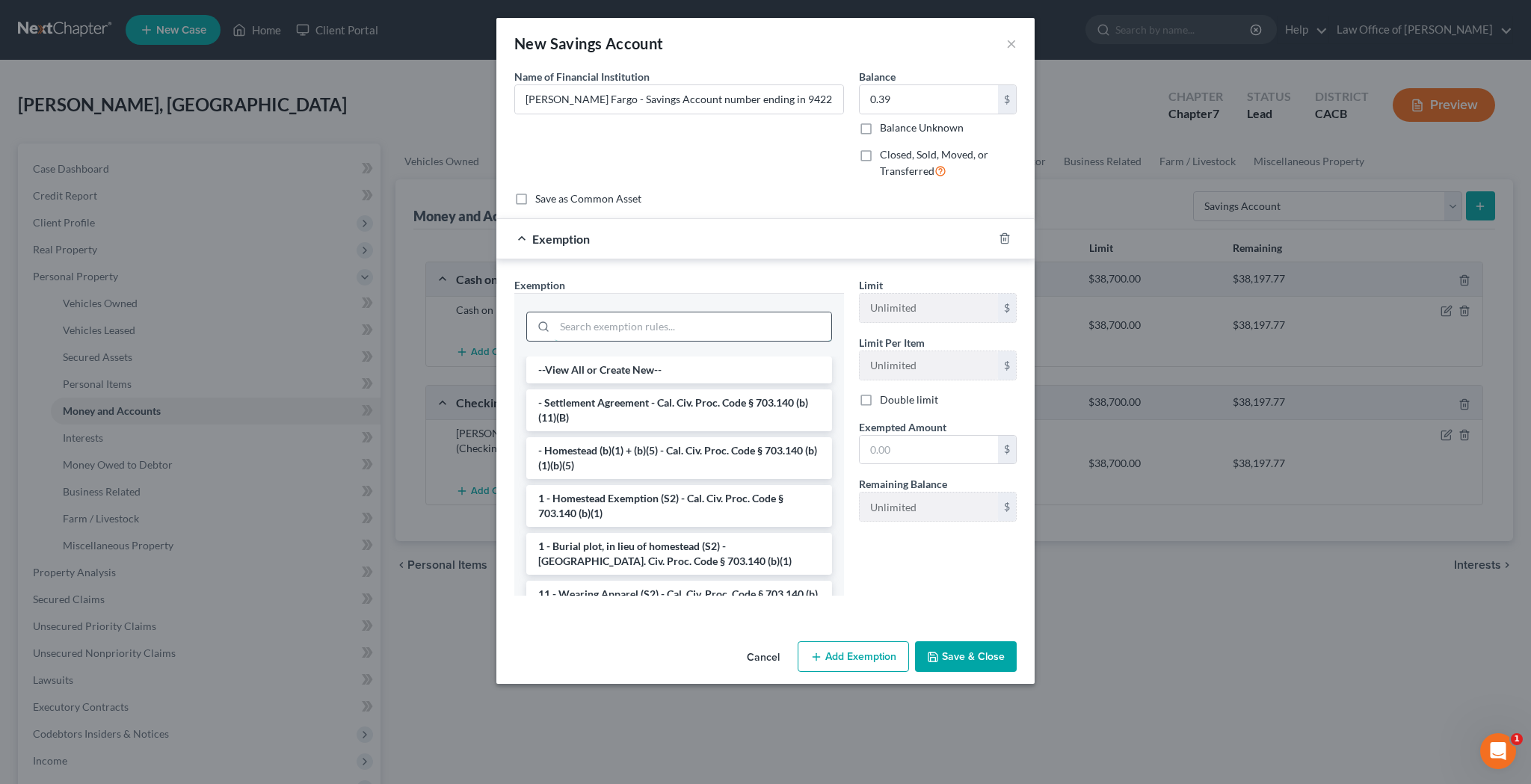
click at [793, 313] on input "search" at bounding box center [692, 327] width 276 height 28
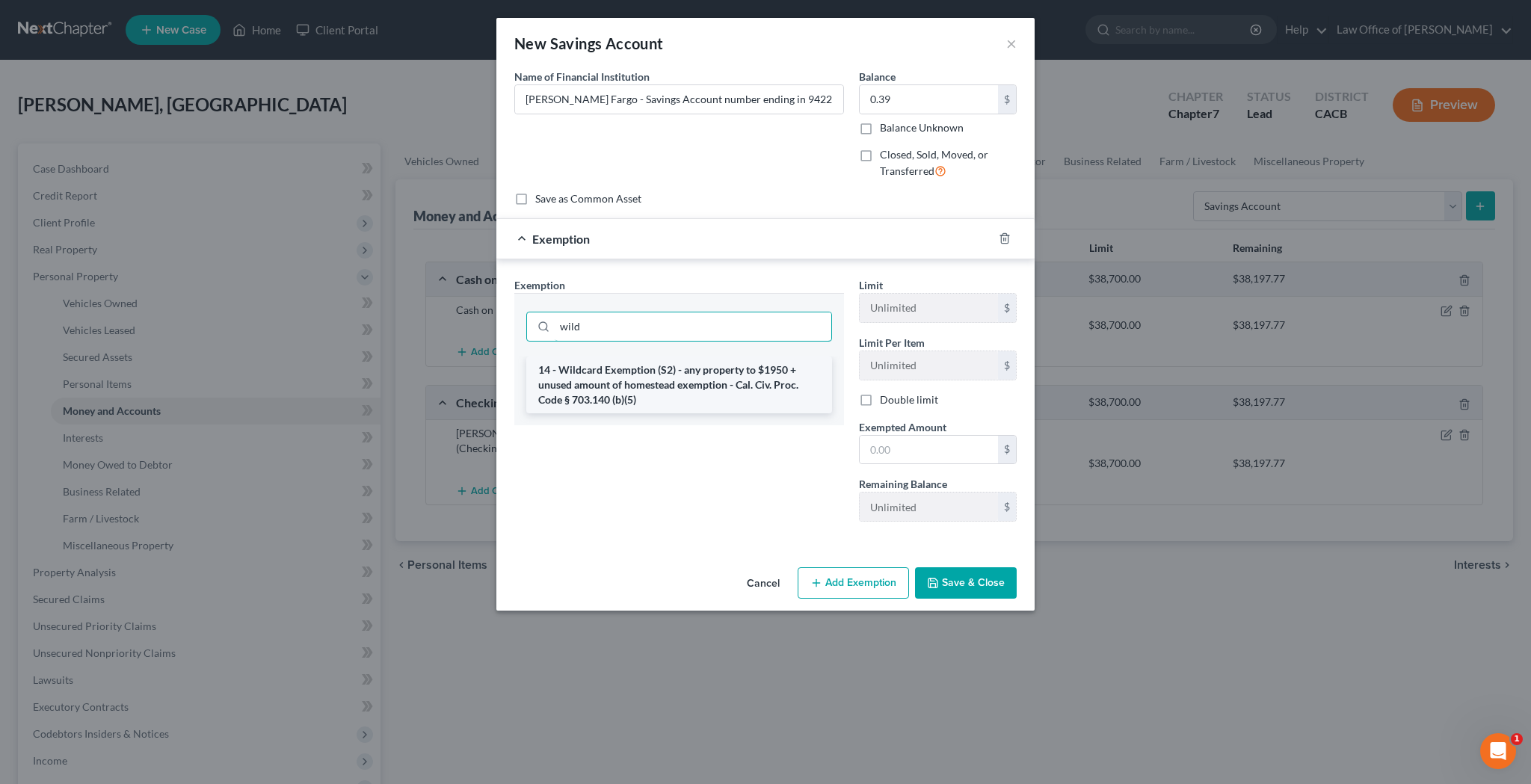
type input "wild"
click at [780, 362] on li "14 - Wildcard Exemption (S2) - any property to $1950 + unused amount of homeste…" at bounding box center [679, 384] width 305 height 57
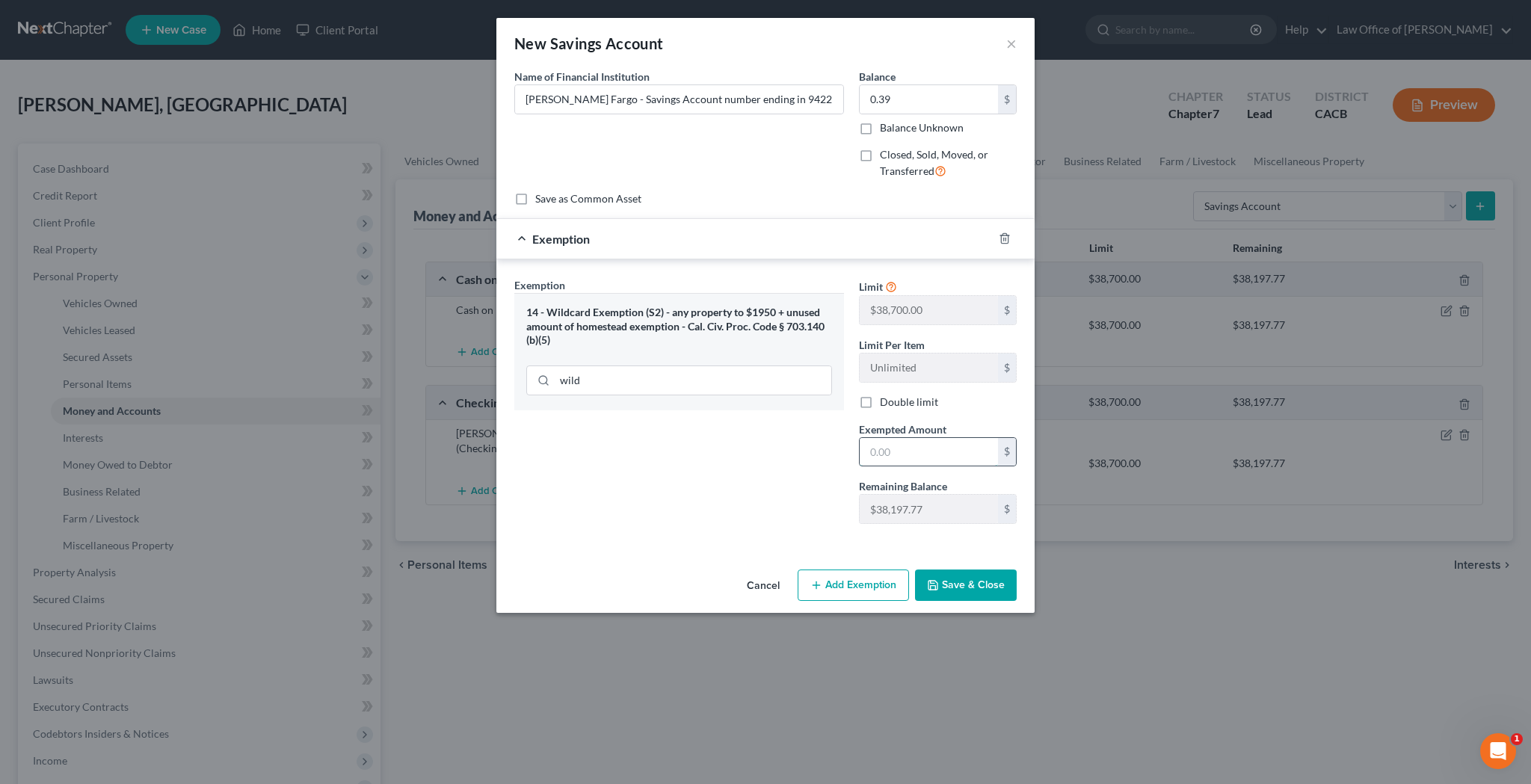
click at [881, 453] on input "text" at bounding box center [929, 452] width 139 height 28
type input "0.39"
click at [963, 579] on button "Save & Close" at bounding box center [966, 584] width 102 height 31
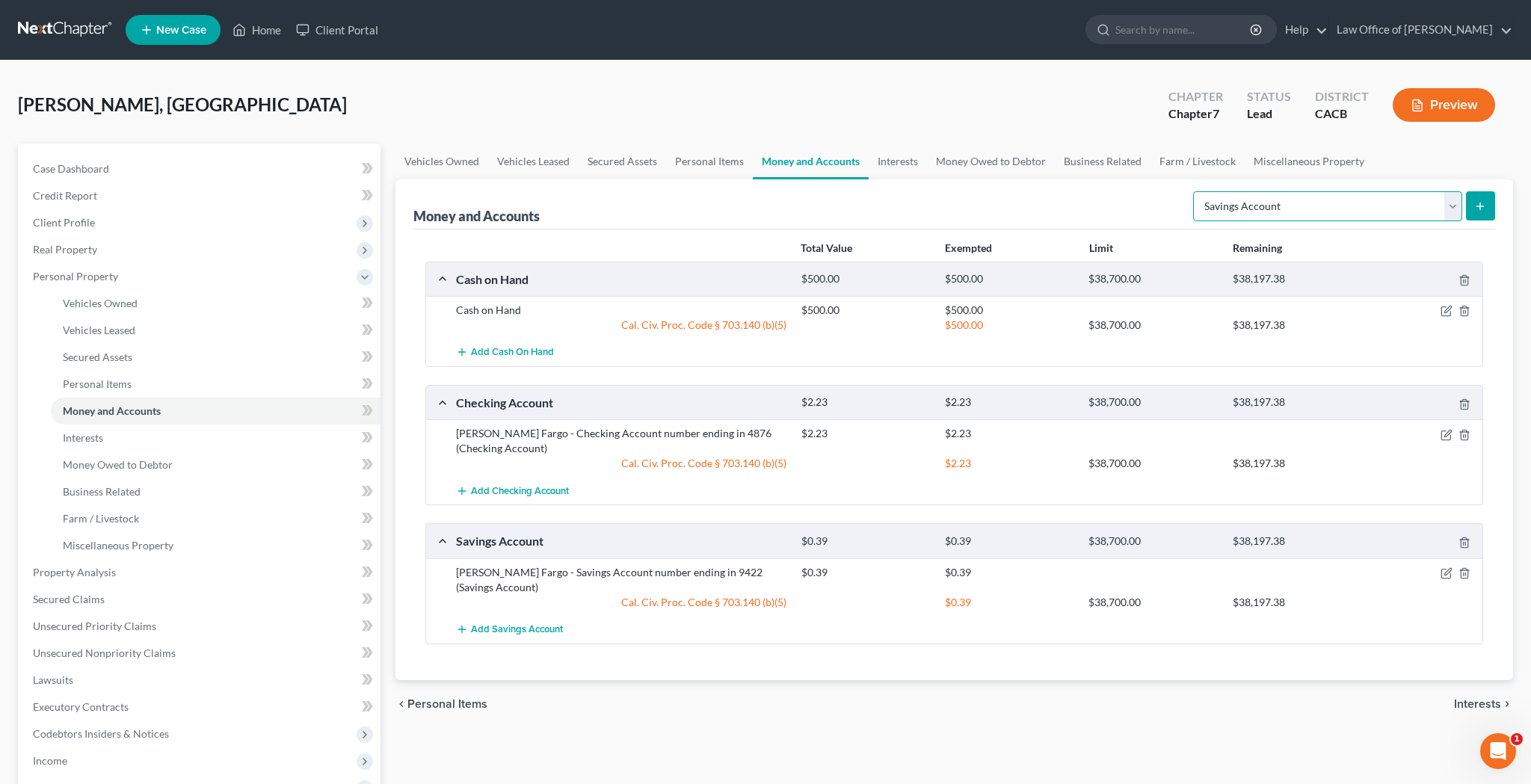
select select "checking"
click at [1473, 205] on button "submit" at bounding box center [1480, 205] width 29 height 29
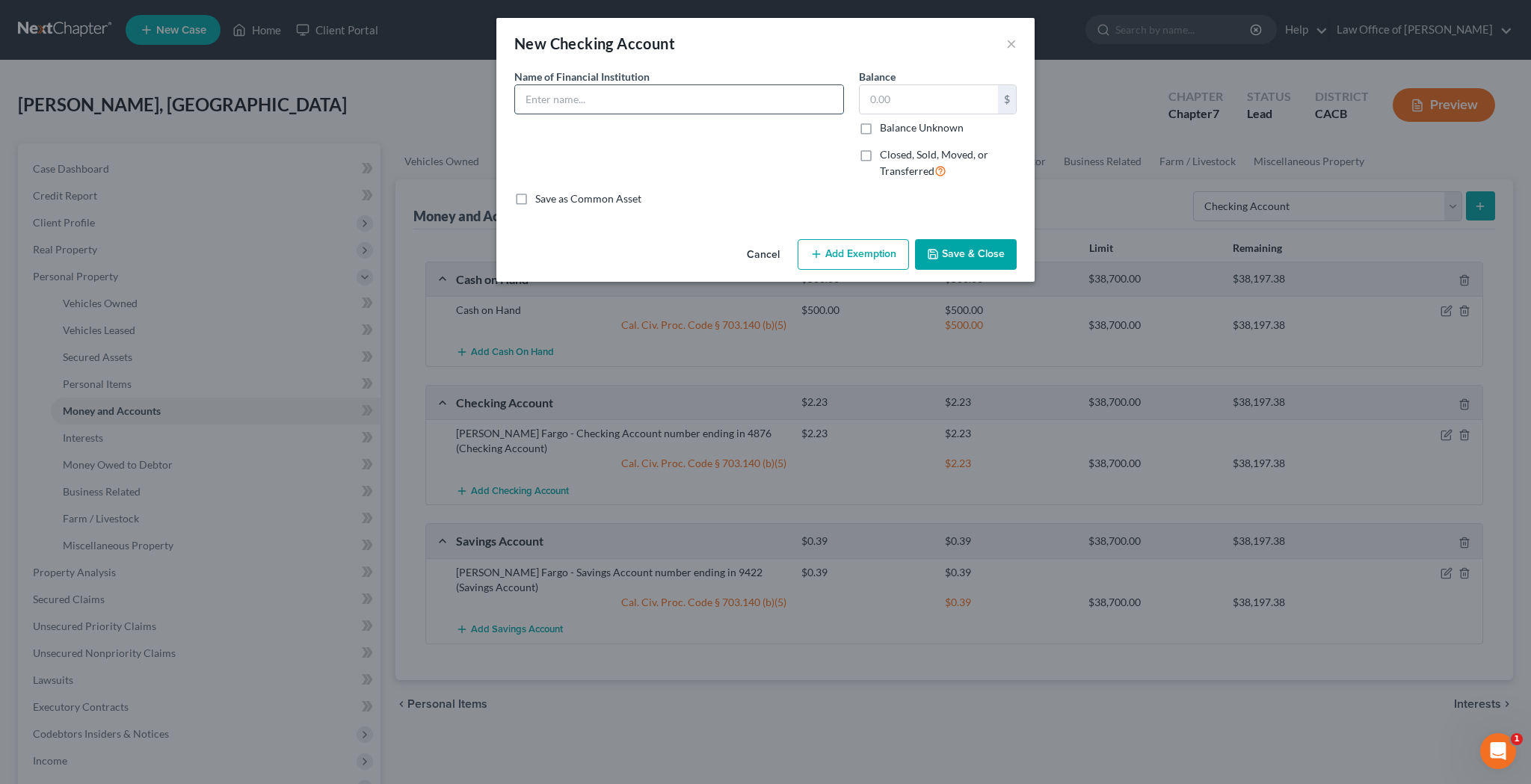
click at [710, 96] on input "text" at bounding box center [679, 99] width 328 height 28
type input "Navy Federal Credit Union - Checking Account number ending in 6876"
click at [908, 103] on input "text" at bounding box center [929, 99] width 139 height 28
type input "31.50"
click at [872, 252] on button "Add Exemption" at bounding box center [853, 254] width 111 height 31
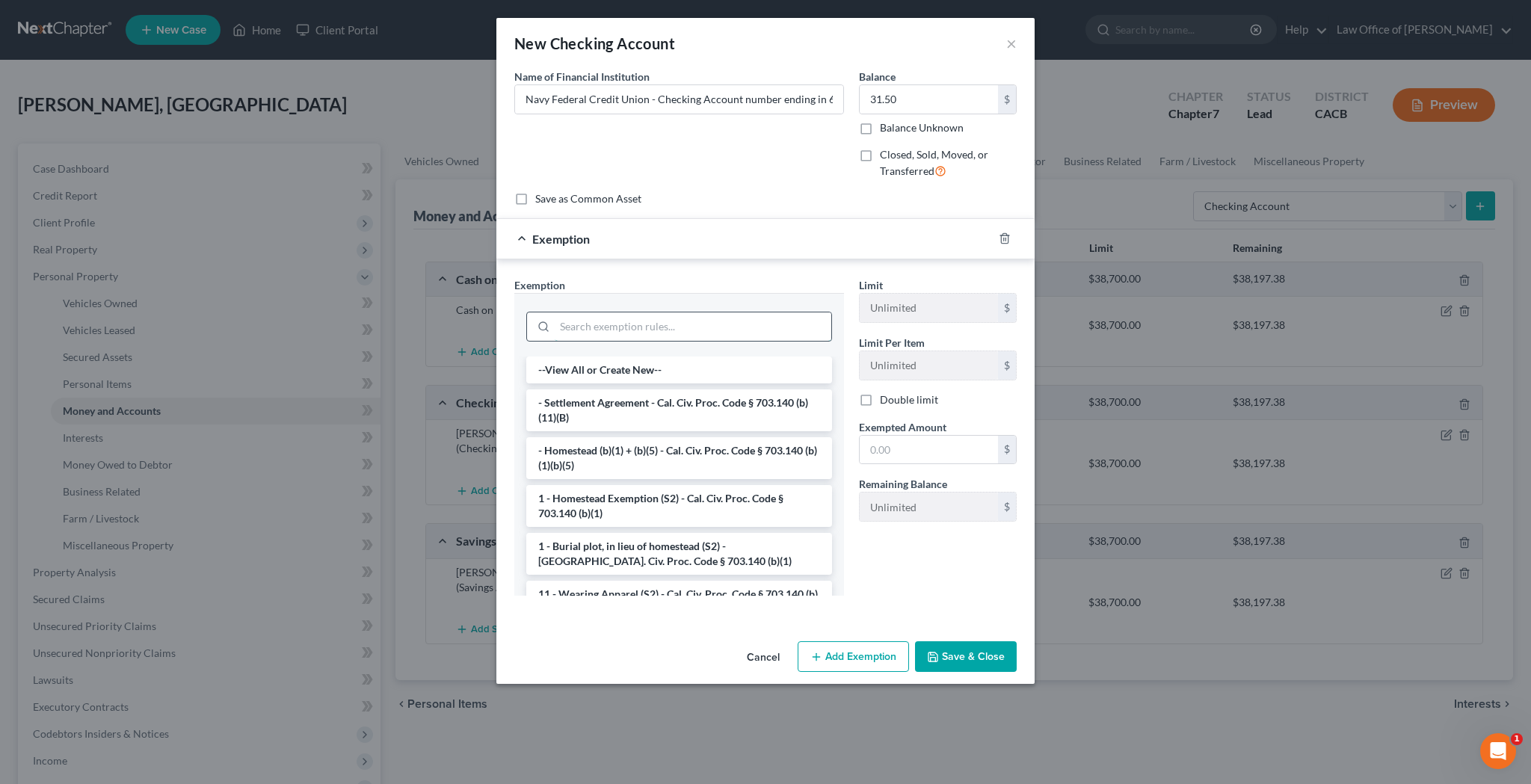
click at [754, 328] on input "search" at bounding box center [692, 327] width 276 height 28
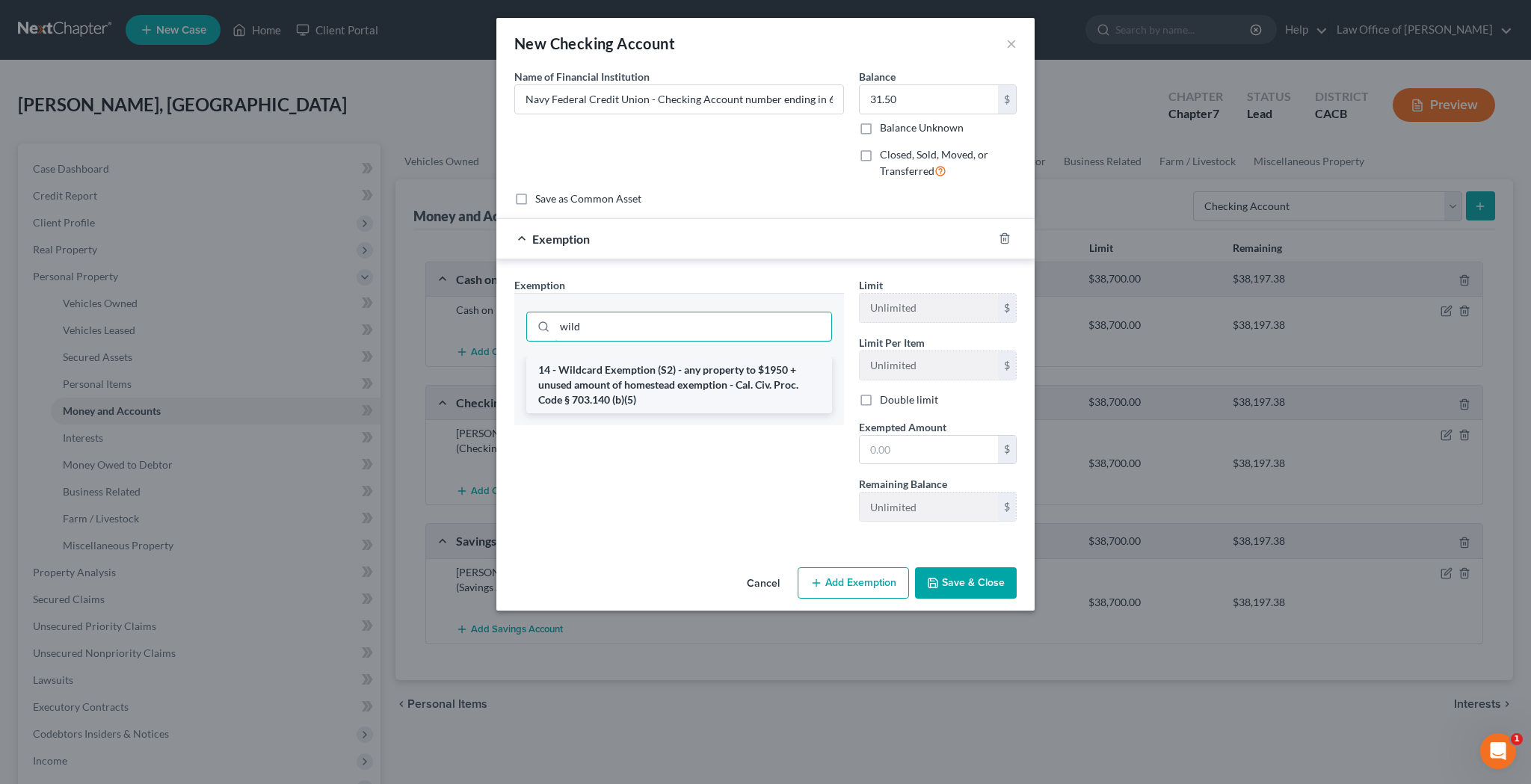
type input "wild"
click at [739, 389] on li "14 - Wildcard Exemption (S2) - any property to $1950 + unused amount of homeste…" at bounding box center [679, 384] width 305 height 57
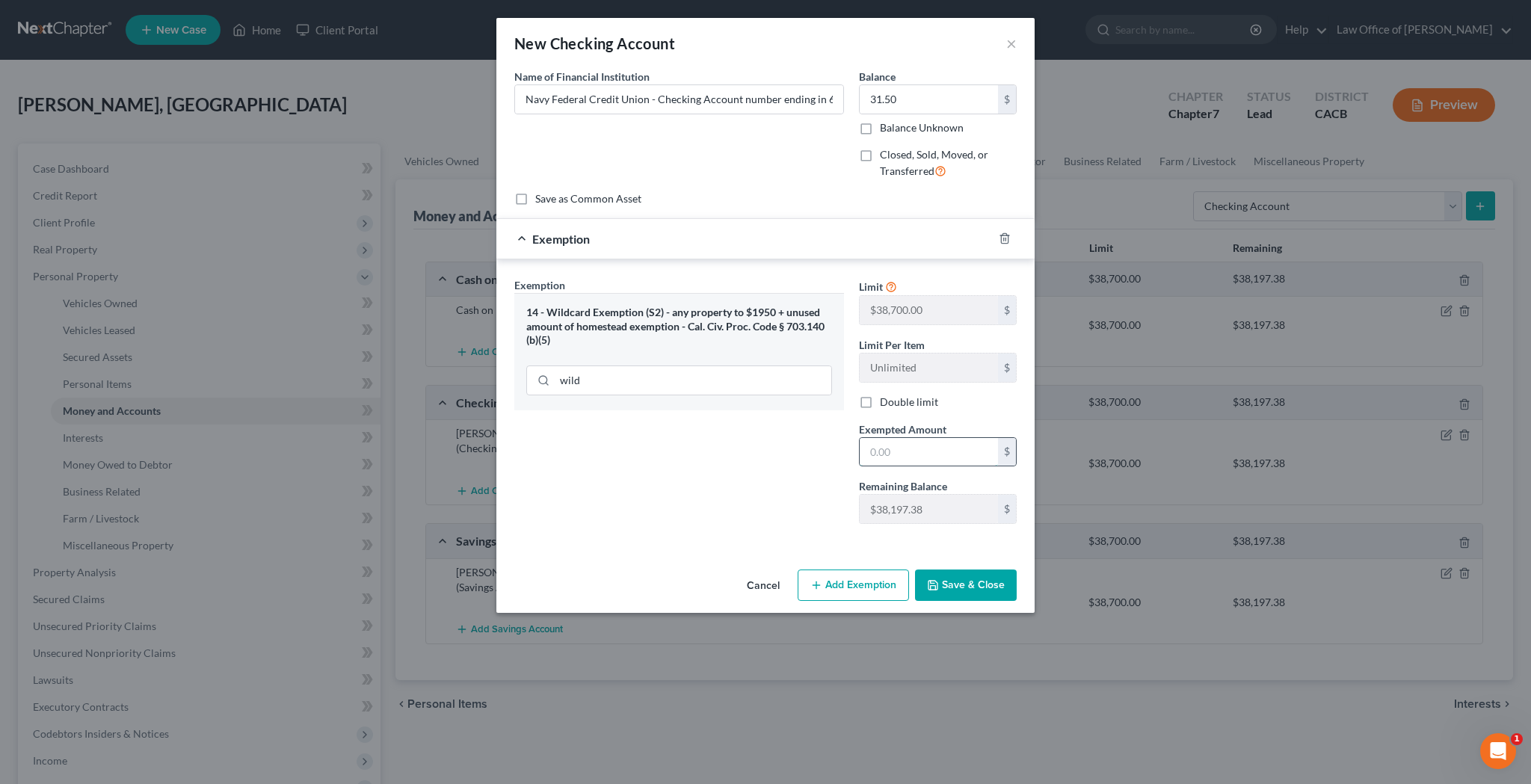
click at [903, 446] on input "text" at bounding box center [929, 452] width 139 height 28
type input "31.50"
click at [970, 583] on button "Save & Close" at bounding box center [966, 584] width 102 height 31
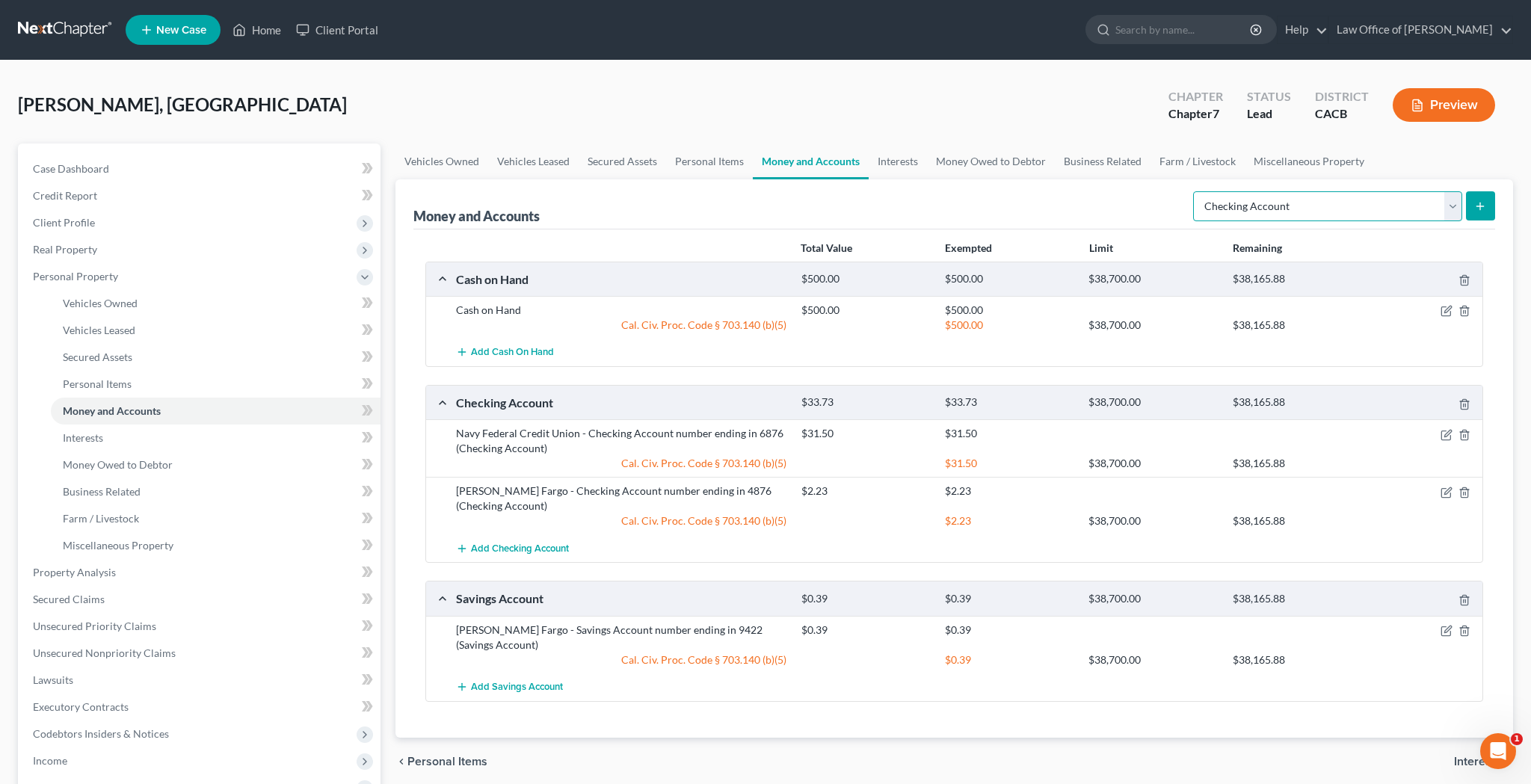
select select "savings"
click at [1480, 205] on line "submit" at bounding box center [1480, 205] width 0 height 7
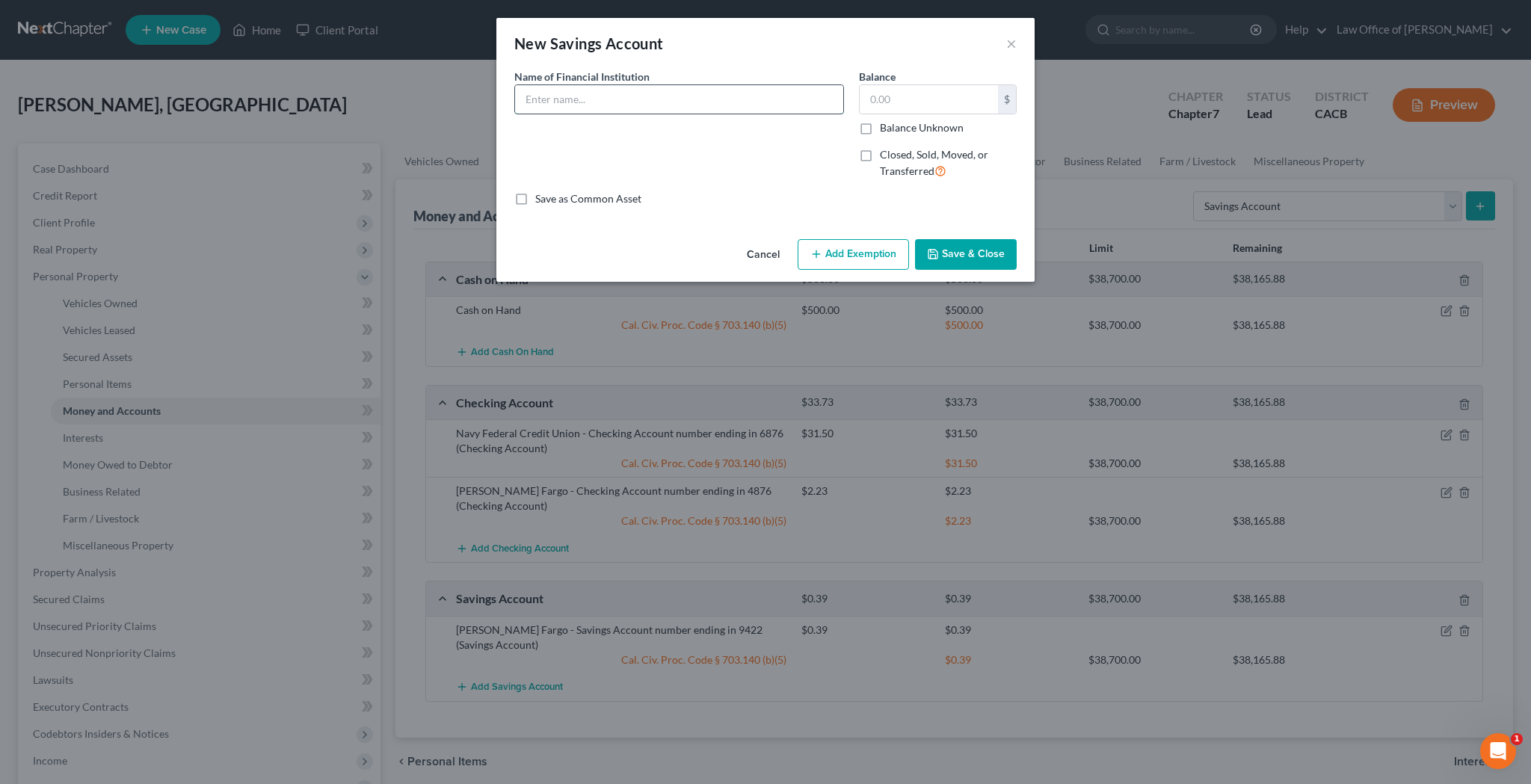
click at [797, 105] on input "text" at bounding box center [679, 99] width 328 height 28
type input "Navy Federal Credit Union - Savings Account number ending in 0603"
click at [938, 104] on input "text" at bounding box center [929, 99] width 139 height 28
type input "703.08"
click at [861, 250] on button "Add Exemption" at bounding box center [853, 254] width 111 height 31
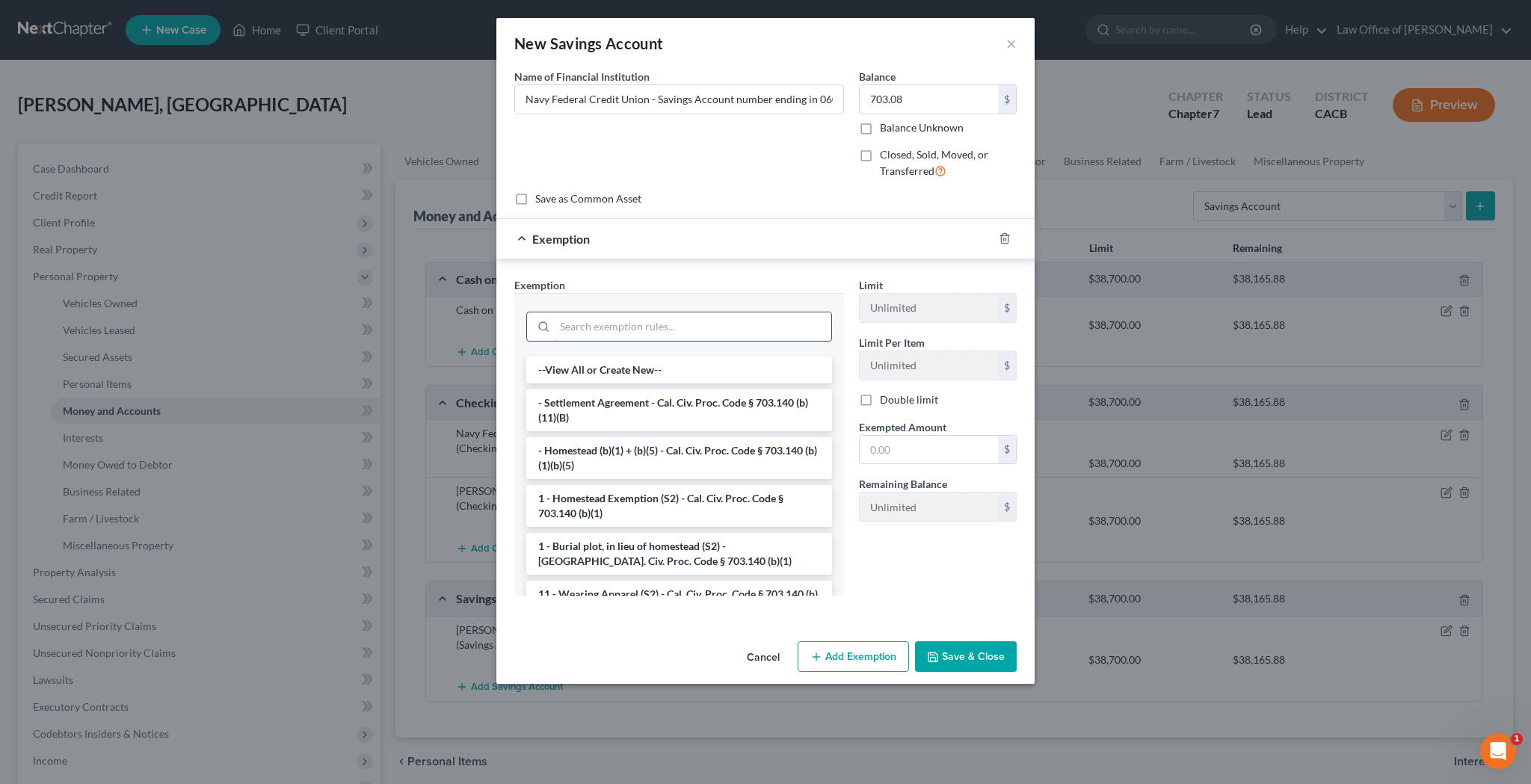
click at [682, 323] on input "search" at bounding box center [692, 327] width 276 height 28
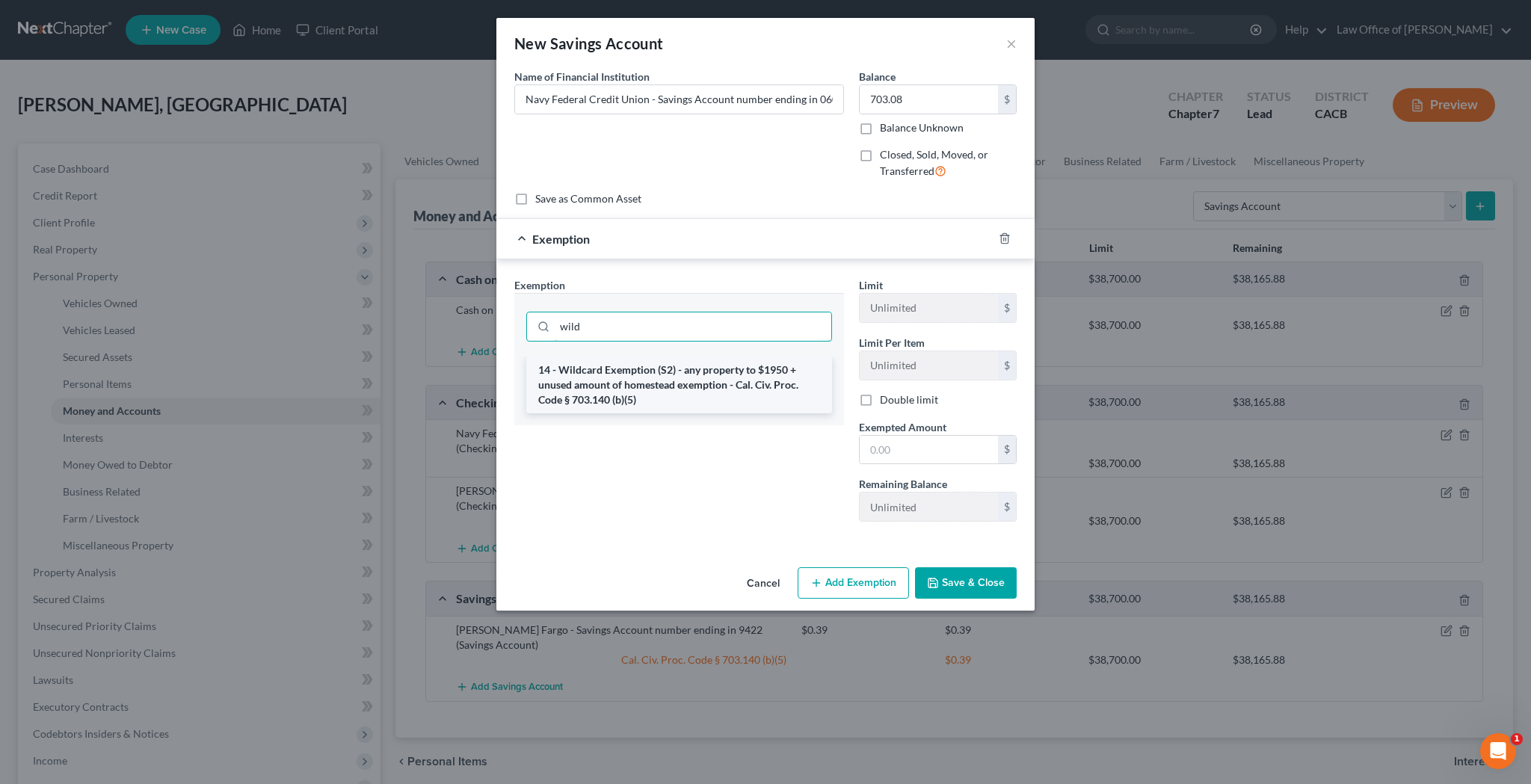
type input "wild"
click at [678, 381] on li "14 - Wildcard Exemption (S2) - any property to $1950 + unused amount of homeste…" at bounding box center [679, 384] width 305 height 57
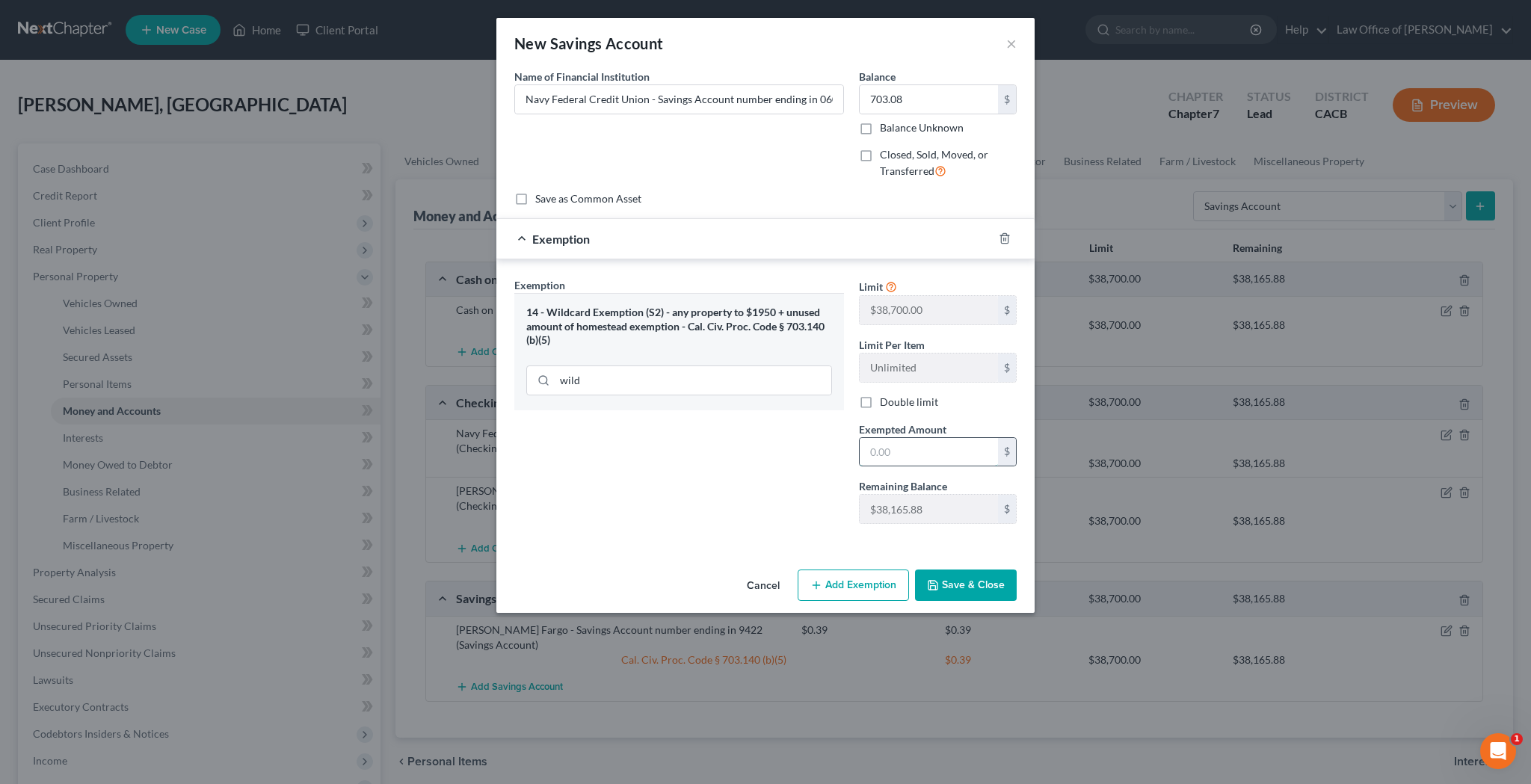
click at [908, 465] on input "text" at bounding box center [929, 452] width 139 height 28
type input "703.08"
click at [963, 584] on button "Save & Close" at bounding box center [966, 584] width 102 height 31
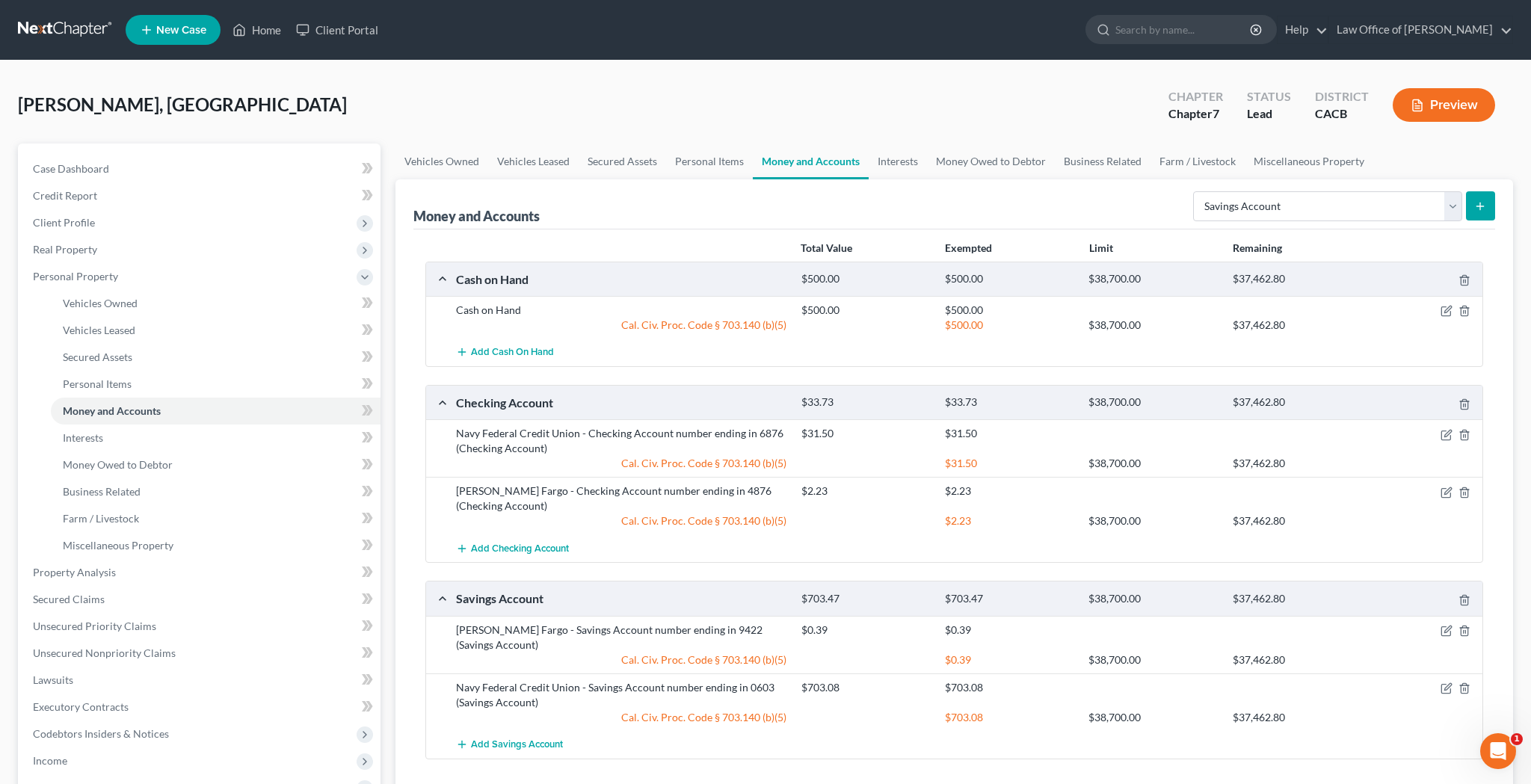
click at [1474, 208] on button "submit" at bounding box center [1480, 205] width 29 height 29
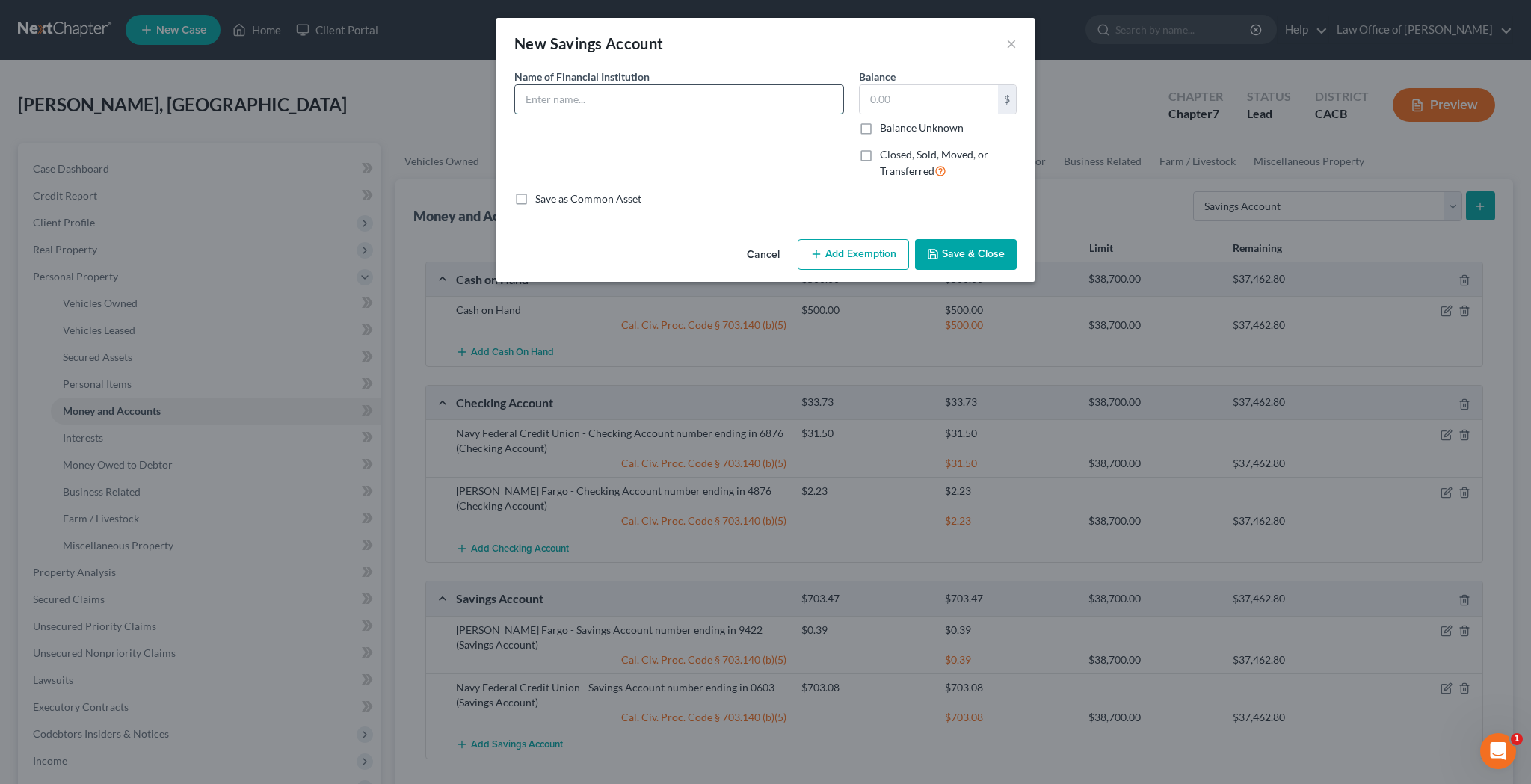
click at [765, 99] on input "text" at bounding box center [679, 99] width 328 height 28
type input "Navy Federal Credit Union - Savings Account number ending in 2121 (Debtor's Dau…"
click at [873, 99] on input "text" at bounding box center [929, 99] width 139 height 28
type input "216.93"
click at [857, 246] on button "Add Exemption" at bounding box center [853, 254] width 111 height 31
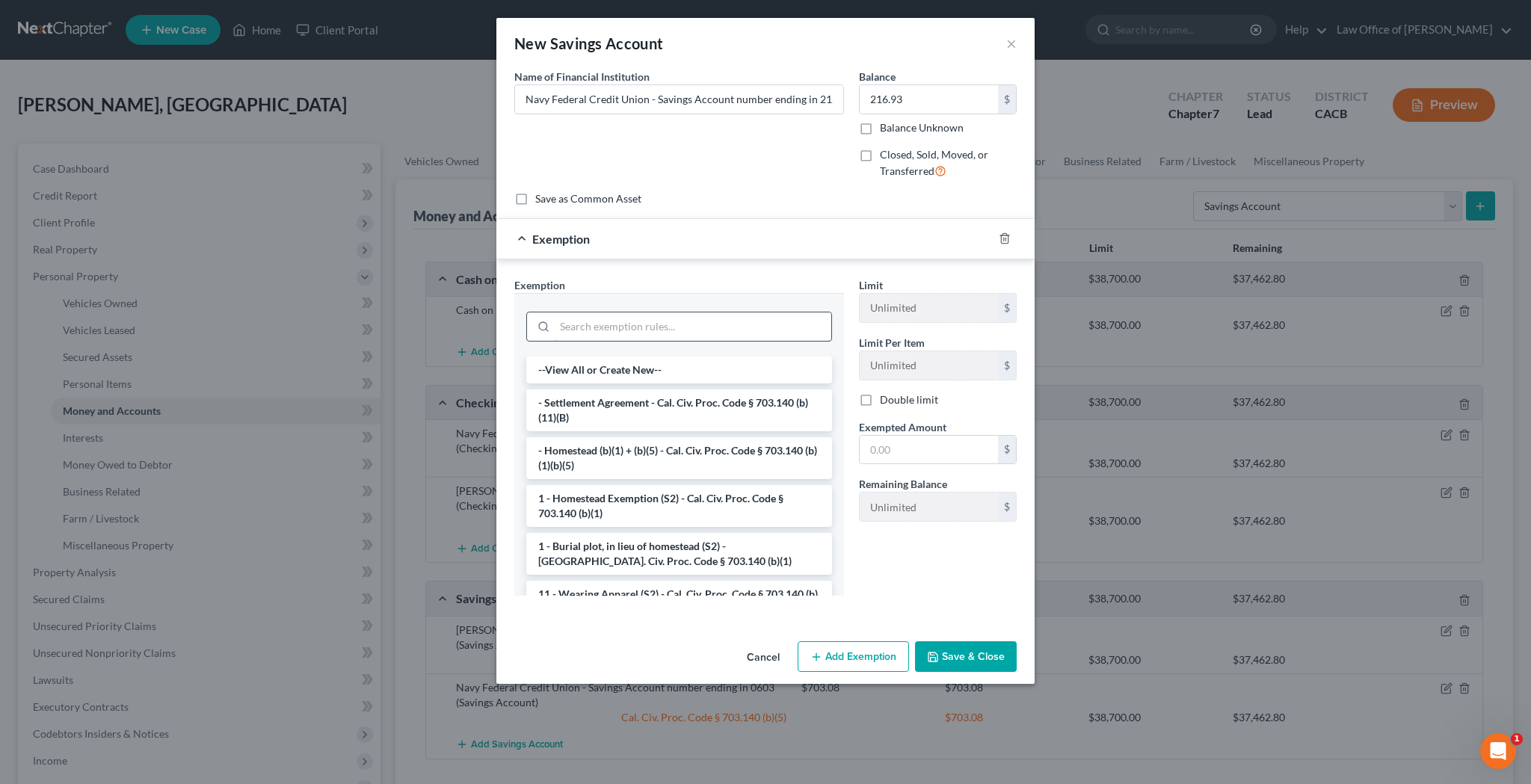
click at [771, 320] on input "search" at bounding box center [692, 327] width 276 height 28
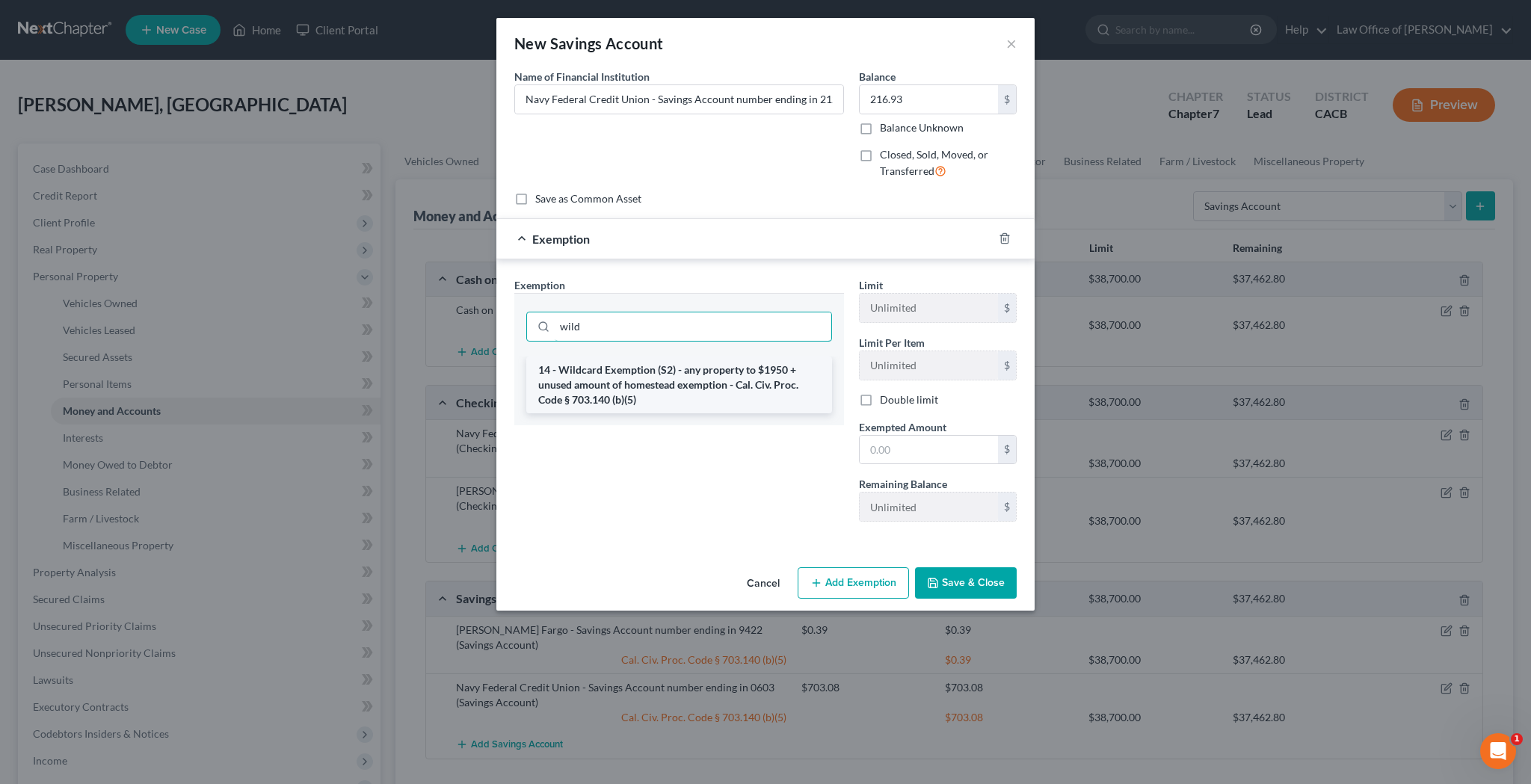
type input "wild"
click at [766, 376] on li "14 - Wildcard Exemption (S2) - any property to $1950 + unused amount of homeste…" at bounding box center [679, 384] width 305 height 57
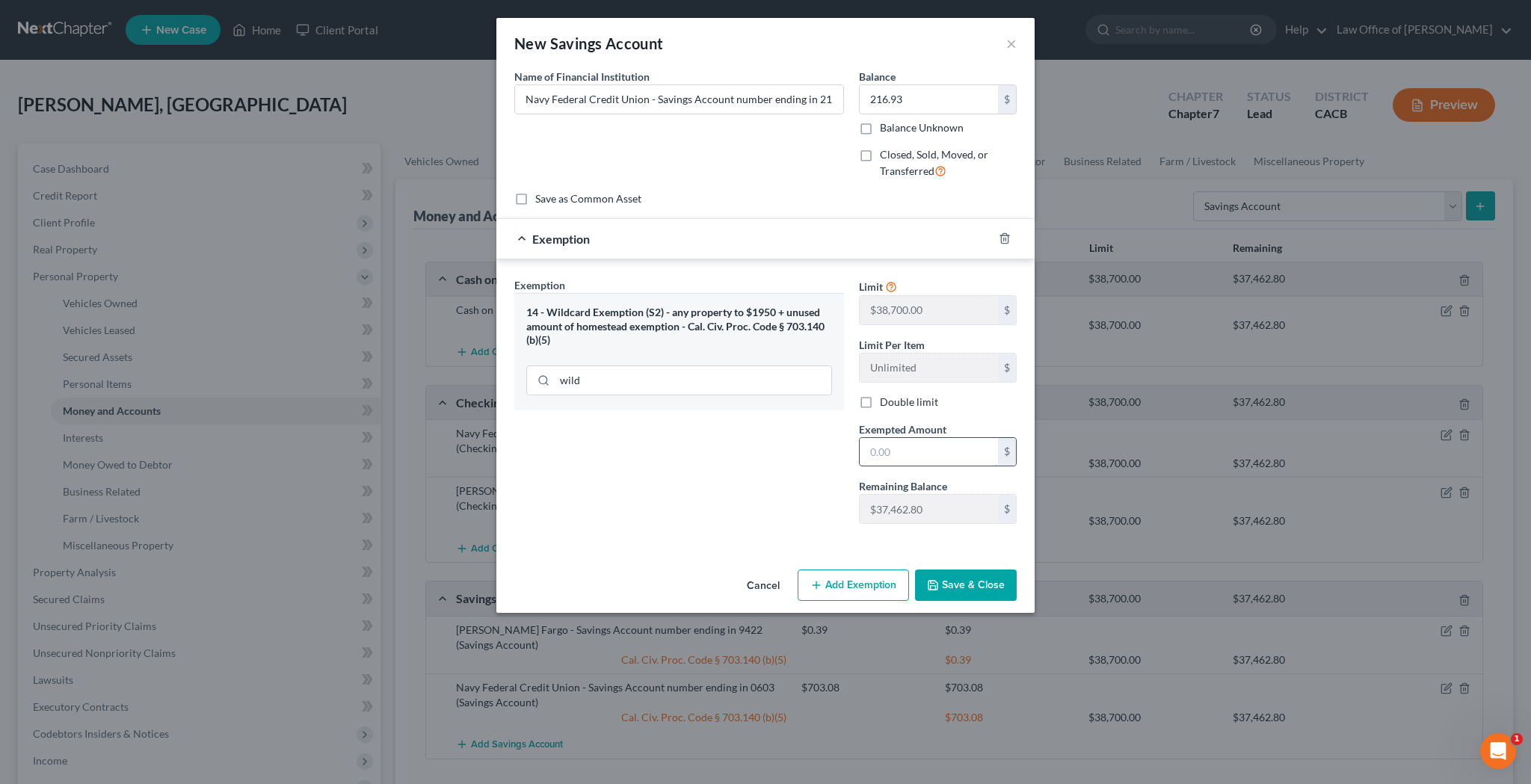
click at [891, 449] on input "text" at bounding box center [929, 452] width 139 height 28
type input "216.90"
click at [800, 96] on input "Navy Federal Credit Union - Savings Account number ending in 2121 (Debtor's Dau…" at bounding box center [679, 99] width 328 height 28
type input "Navy Federal Credit Union - Joint Savings Account number ending in 2121 (Debtor…"
click at [965, 580] on button "Save & Close" at bounding box center [966, 584] width 102 height 31
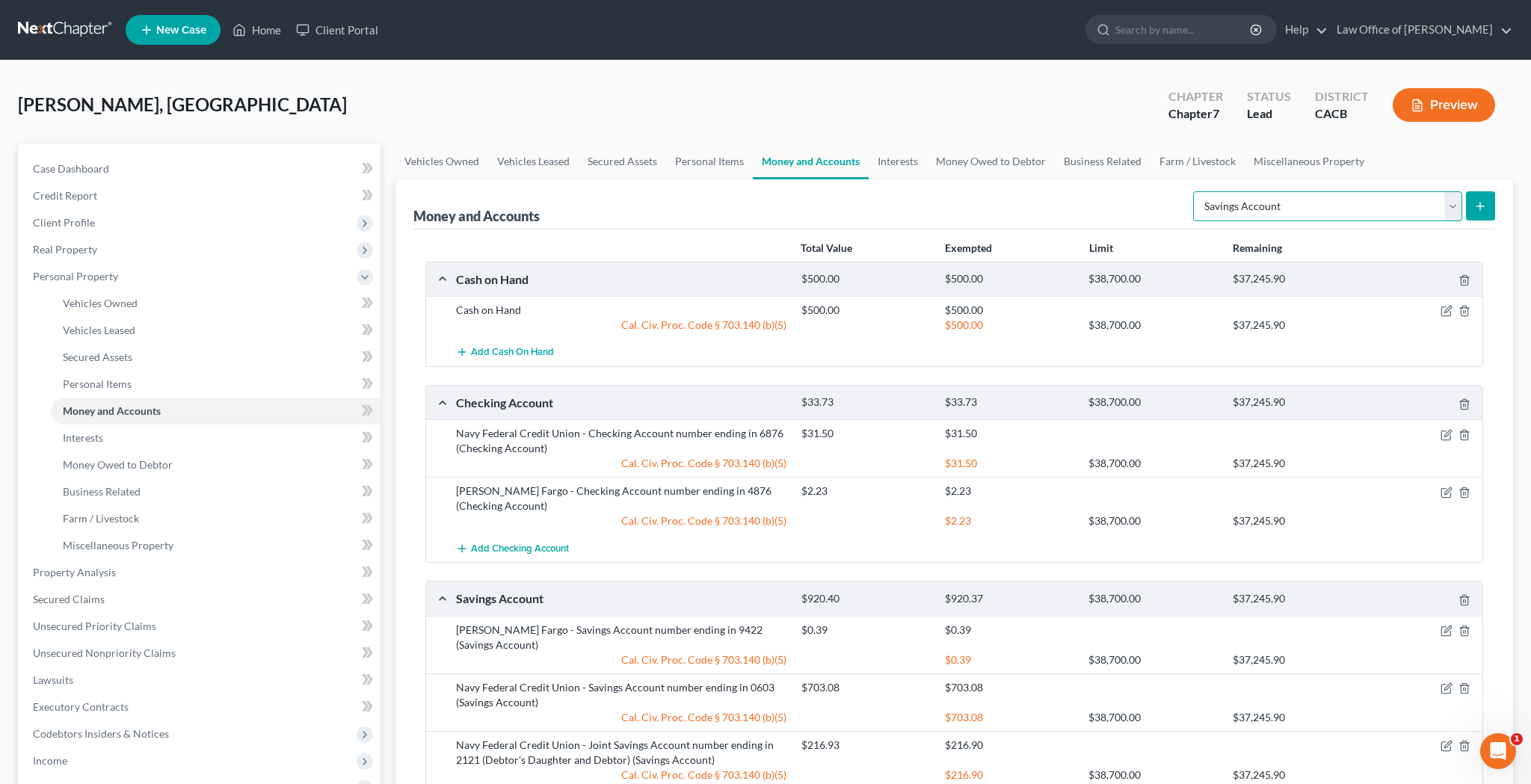
select select "other"
click at [1484, 207] on icon "submit" at bounding box center [1480, 206] width 12 height 12
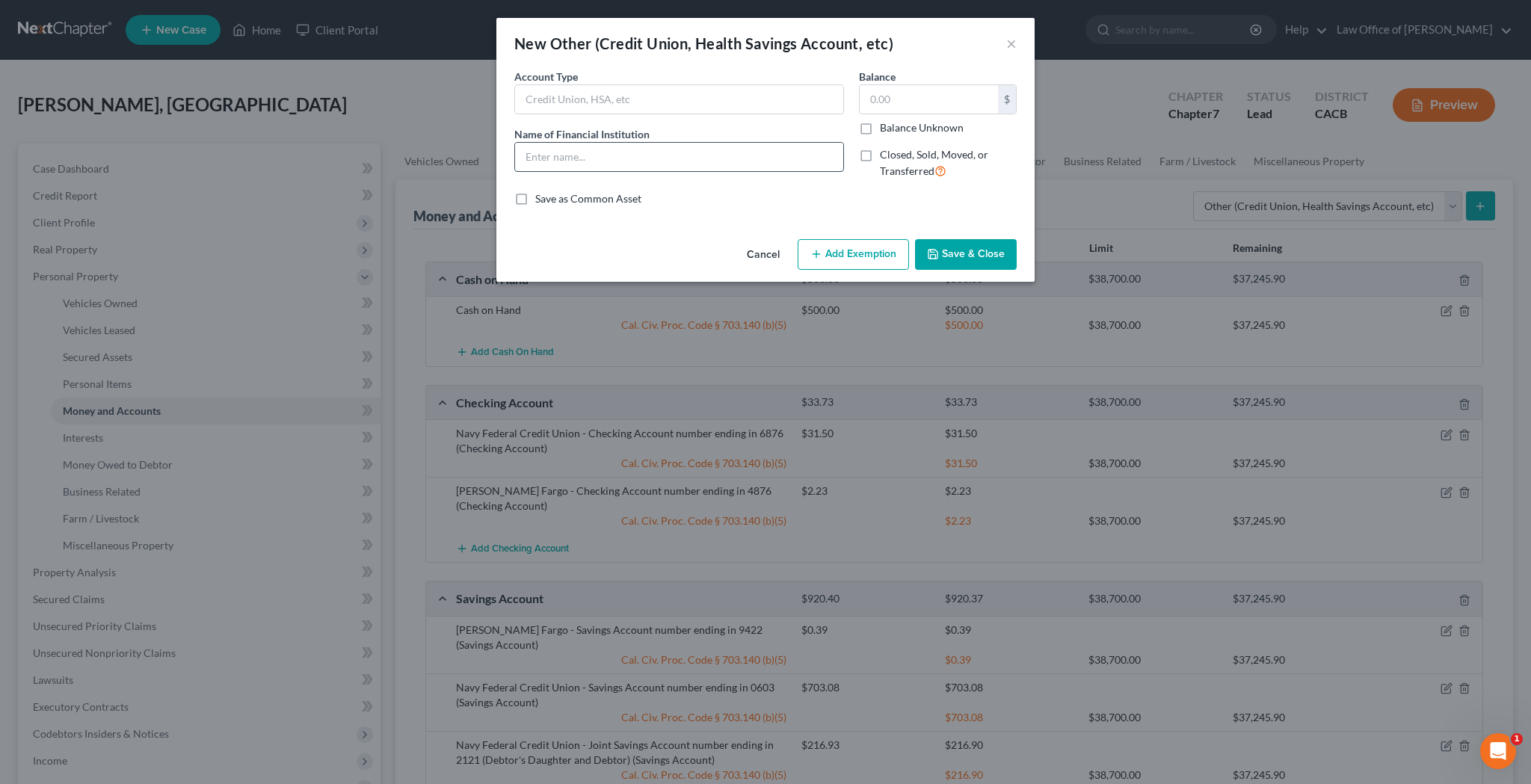
click at [666, 156] on input "text" at bounding box center [679, 156] width 328 height 28
type input "Cash App"
click at [893, 103] on input "text" at bounding box center [929, 99] width 139 height 28
click at [947, 255] on button "Save & Close" at bounding box center [966, 254] width 102 height 31
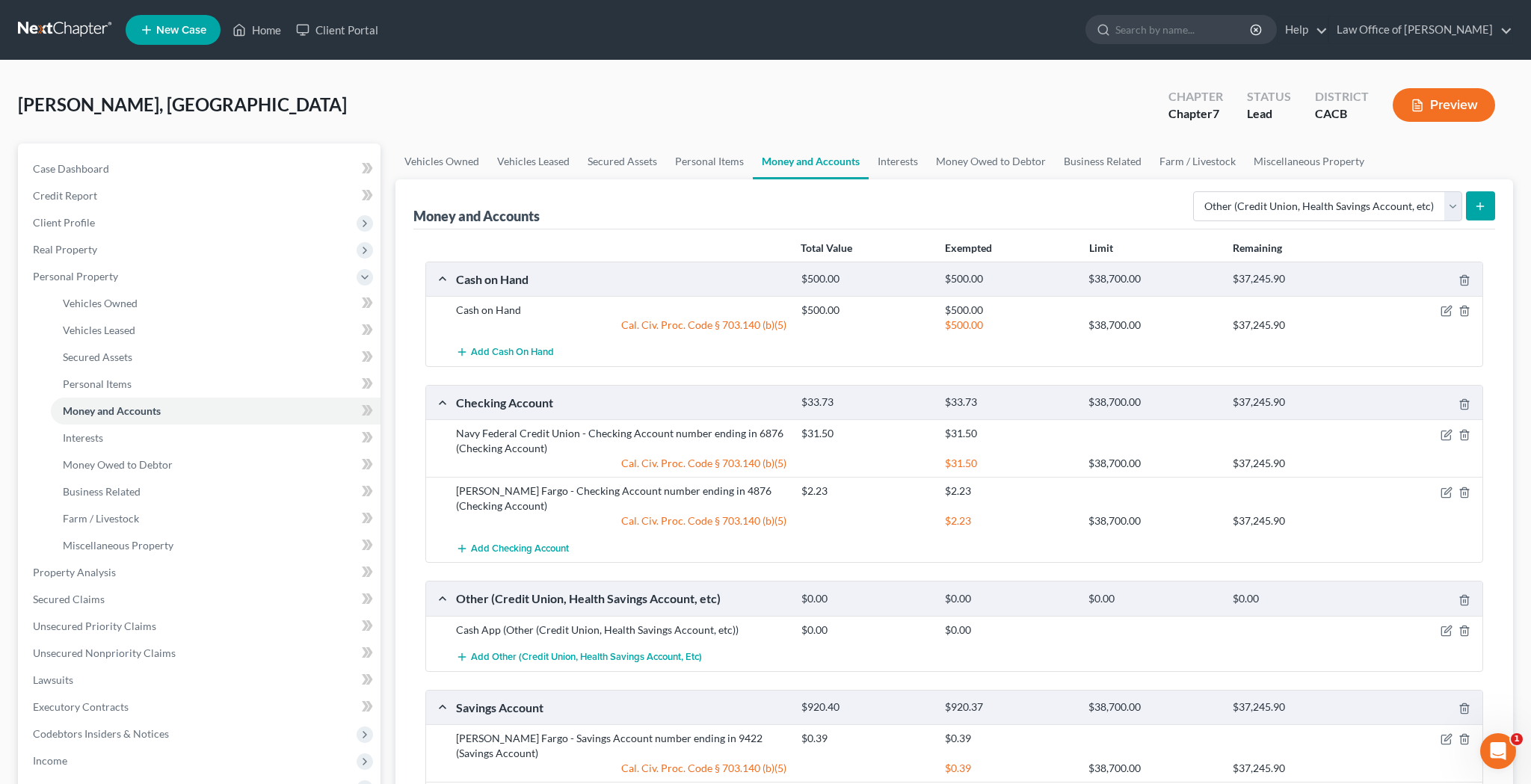
click at [1491, 209] on button "submit" at bounding box center [1480, 205] width 29 height 29
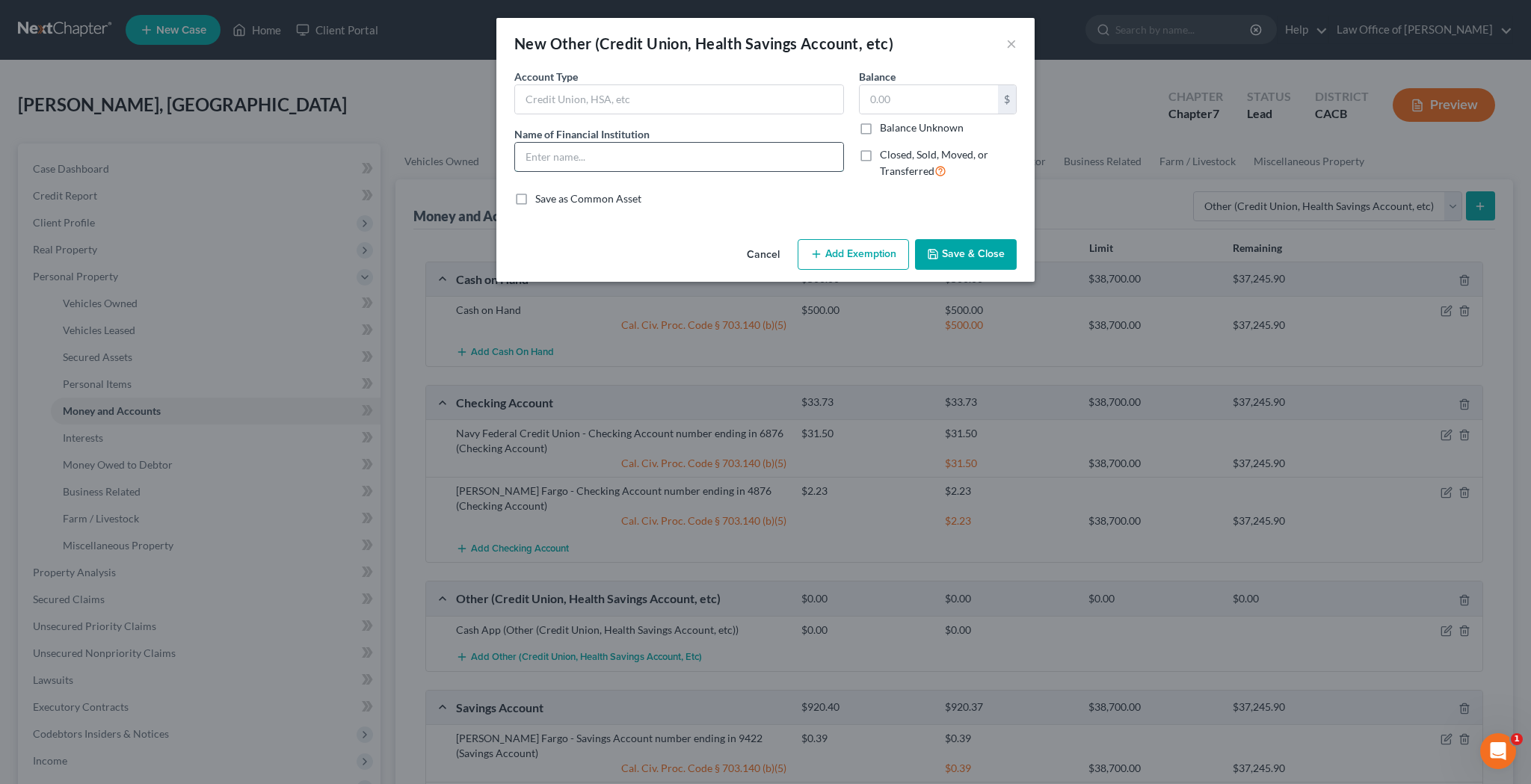
click at [713, 155] on input "text" at bounding box center [679, 156] width 328 height 28
type input "Apple Pay"
click at [956, 253] on button "Save & Close" at bounding box center [966, 254] width 102 height 31
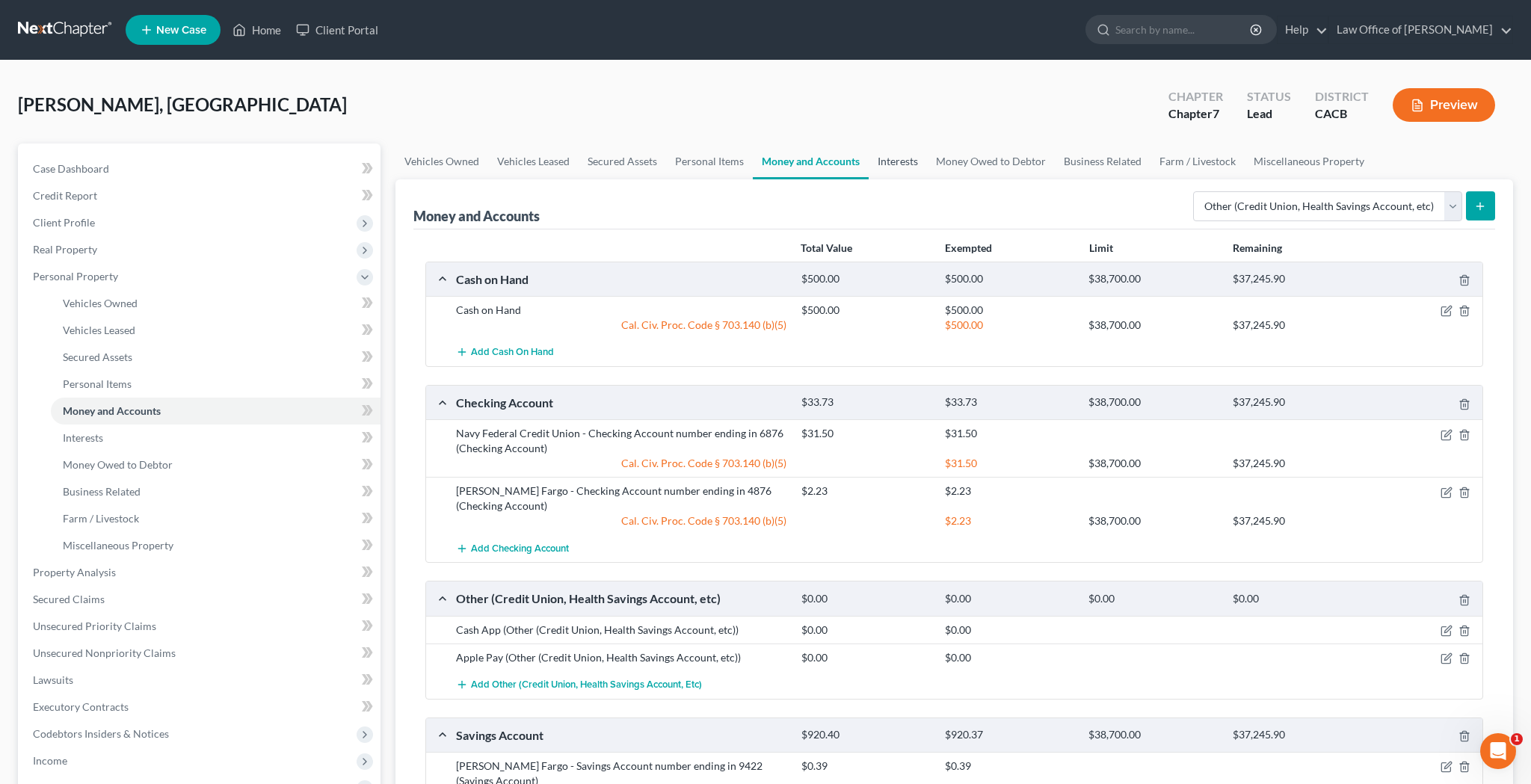
click at [896, 157] on link "Interests" at bounding box center [898, 161] width 58 height 36
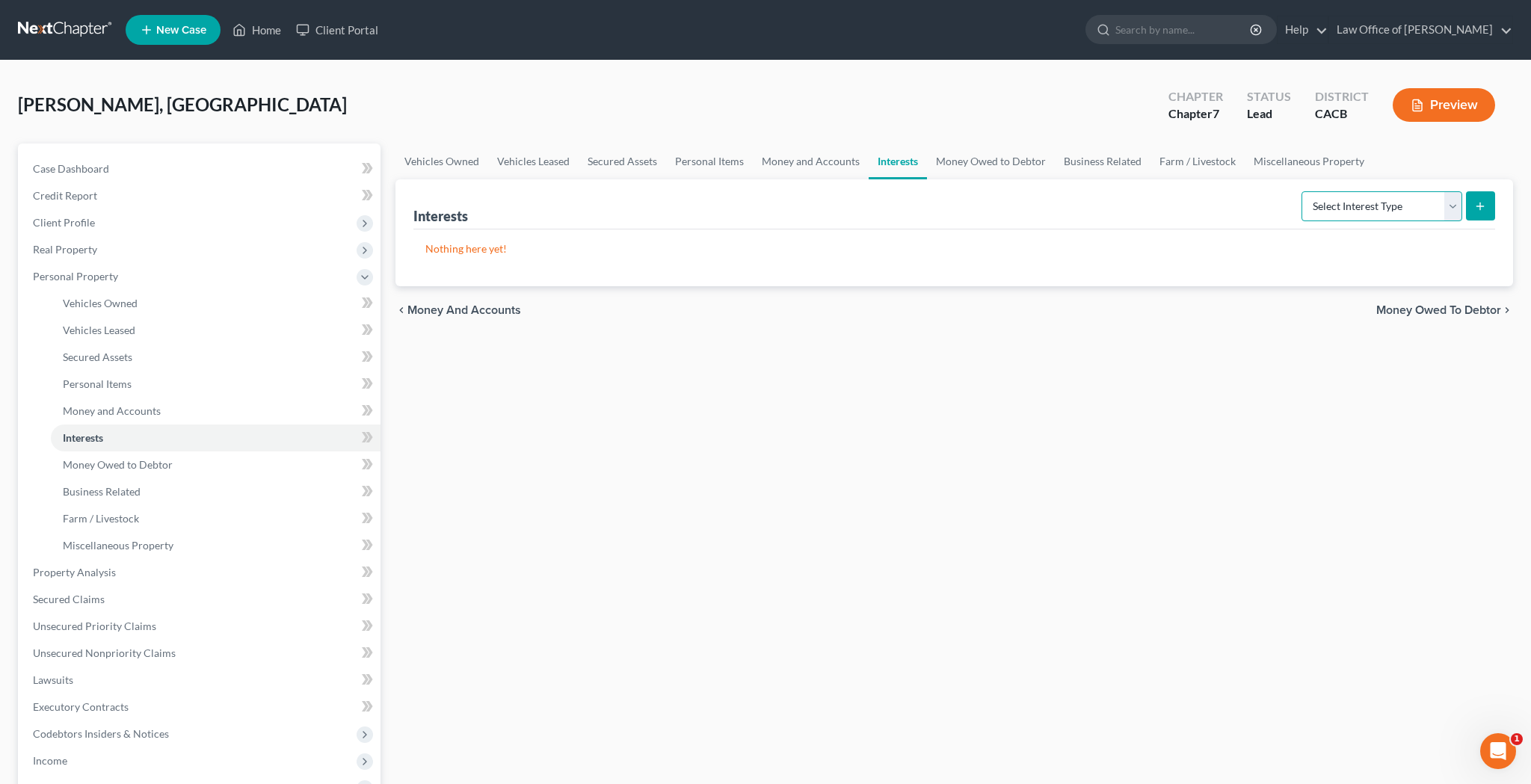
select select "whole_life_insurance"
click at [1486, 201] on icon "submit" at bounding box center [1480, 206] width 12 height 12
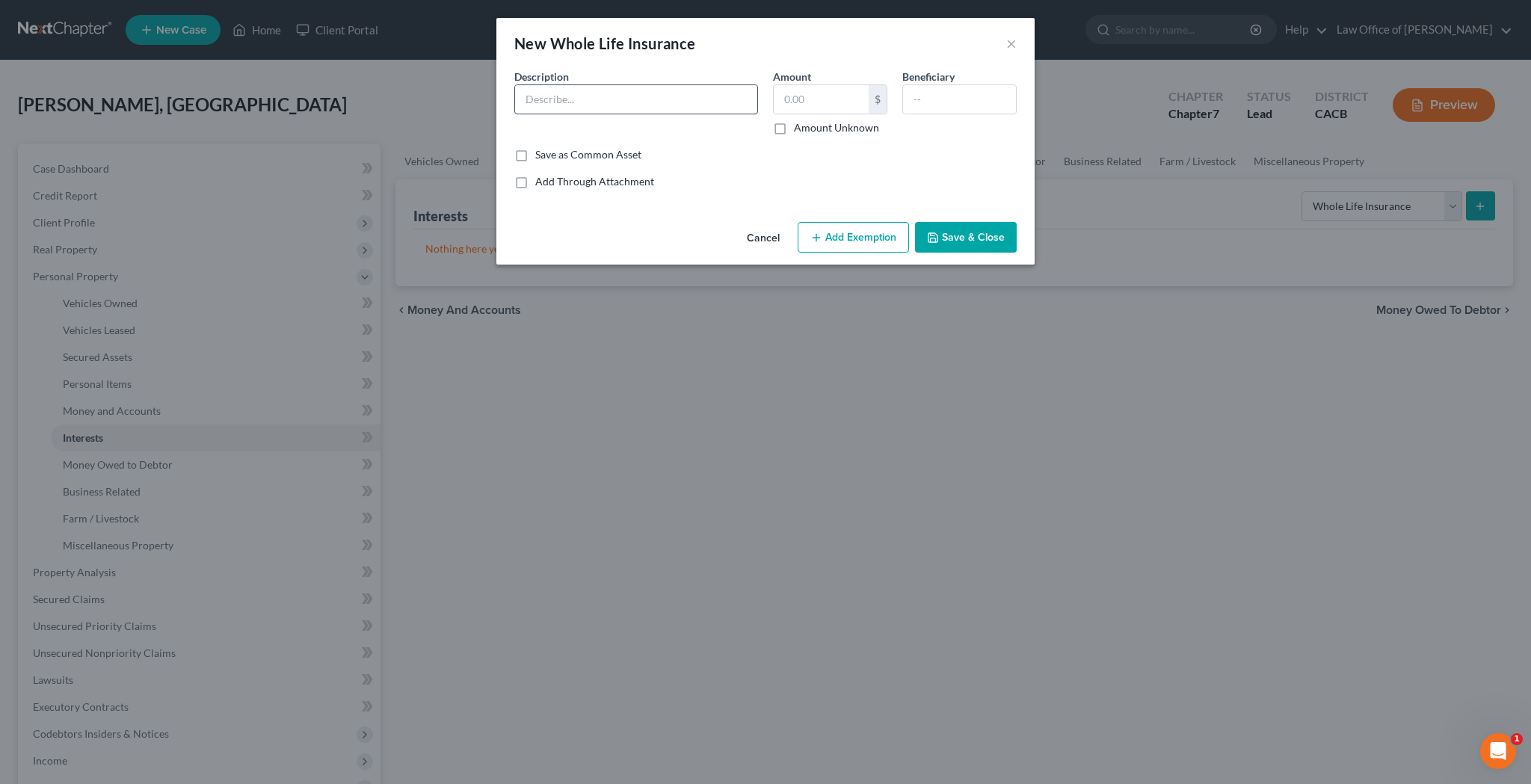
click at [669, 104] on input "text" at bounding box center [635, 99] width 242 height 28
click at [572, 100] on input "Everest - Whole Life Insurance Policy, naming her daughters as beneficiaries" at bounding box center [635, 99] width 242 height 28
click at [810, 98] on input "text" at bounding box center [821, 99] width 95 height 28
click at [848, 103] on input "text" at bounding box center [821, 99] width 95 height 28
click at [640, 103] on input "Everest - $20,000 Burial Whole Life Insurance Policy, naming her daughters as b…" at bounding box center [635, 99] width 242 height 28
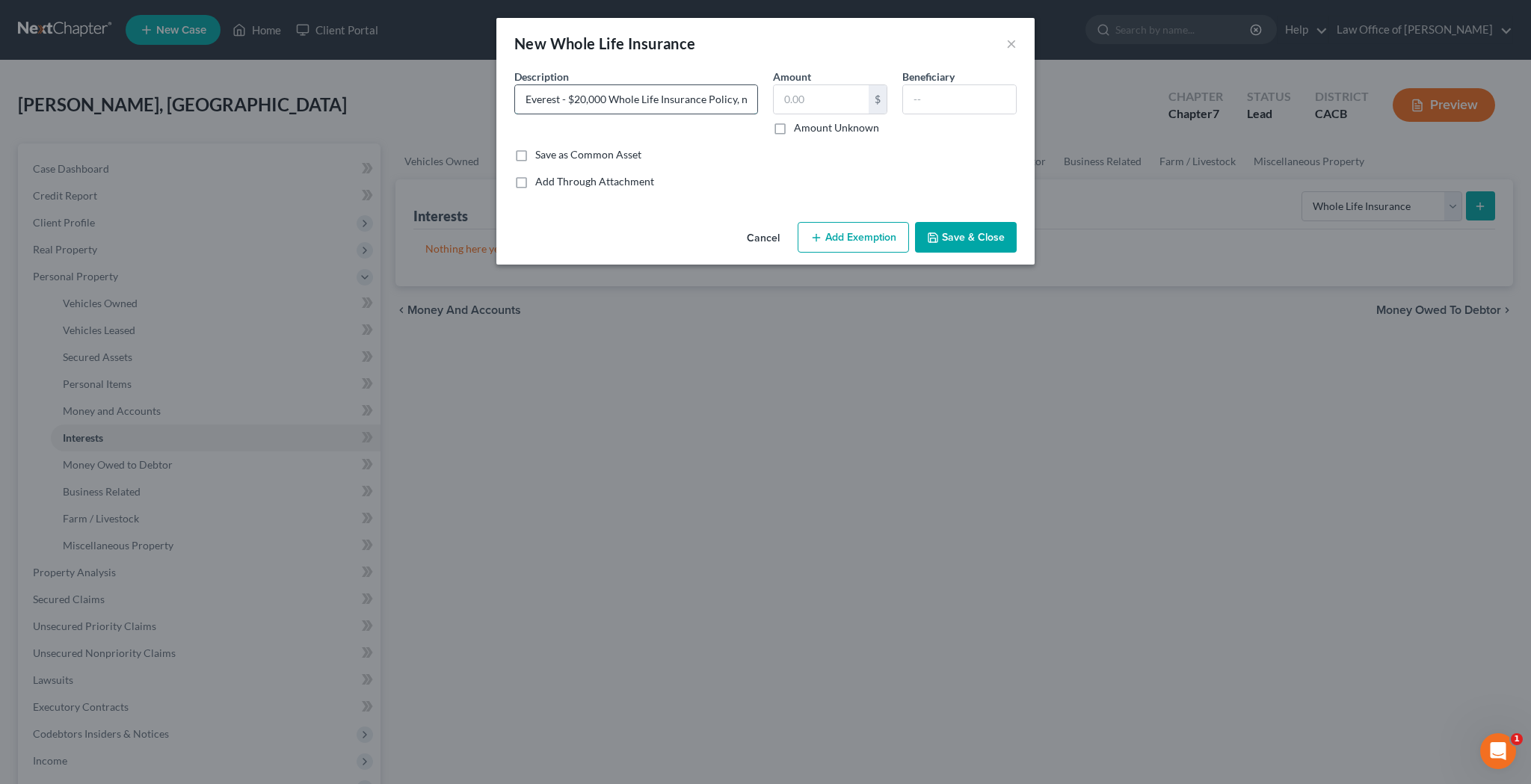
drag, startPoint x: 660, startPoint y: 101, endPoint x: 643, endPoint y: 102, distance: 17.0
click at [642, 102] on input "Everest - $20,000 Whole Life Insurance Policy, naming her daughters as benefici…" at bounding box center [635, 99] width 242 height 28
click at [654, 102] on input "Everest - $20,000 Whole Life Insurance Policy, naming her daughters as benefici…" at bounding box center [635, 99] width 242 height 28
click at [733, 102] on input "Everest - $20,000 Whole Life Insurance Policy, naming her daughters as benefici…" at bounding box center [635, 99] width 242 height 28
type input "Everest - $20,000 Whole Life Insurance Policy - Burial Insurance, naming her da…"
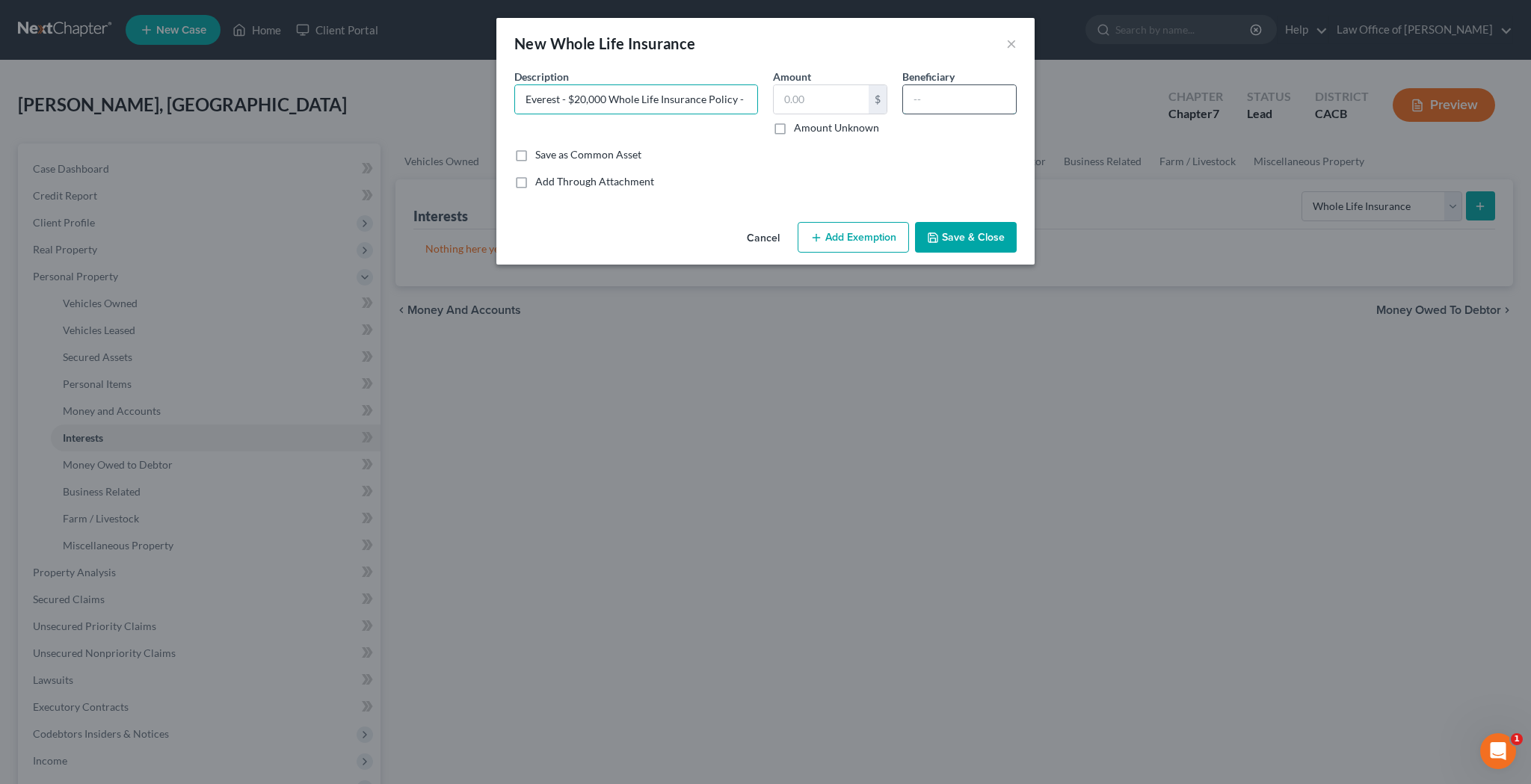
click at [948, 102] on input "text" at bounding box center [960, 99] width 113 height 28
type input "Heavenly [PERSON_NAME] and [PERSON_NAME]"
click at [845, 106] on input "text" at bounding box center [821, 99] width 95 height 28
click at [718, 96] on input "Everest - $20,000 Whole Life Insurance Policy - Burial Insurance, naming her da…" at bounding box center [635, 99] width 242 height 28
click at [601, 103] on input "Everest - $20,000 Whole Life Insurance Policy - Burial Insurance, naming her da…" at bounding box center [635, 99] width 242 height 28
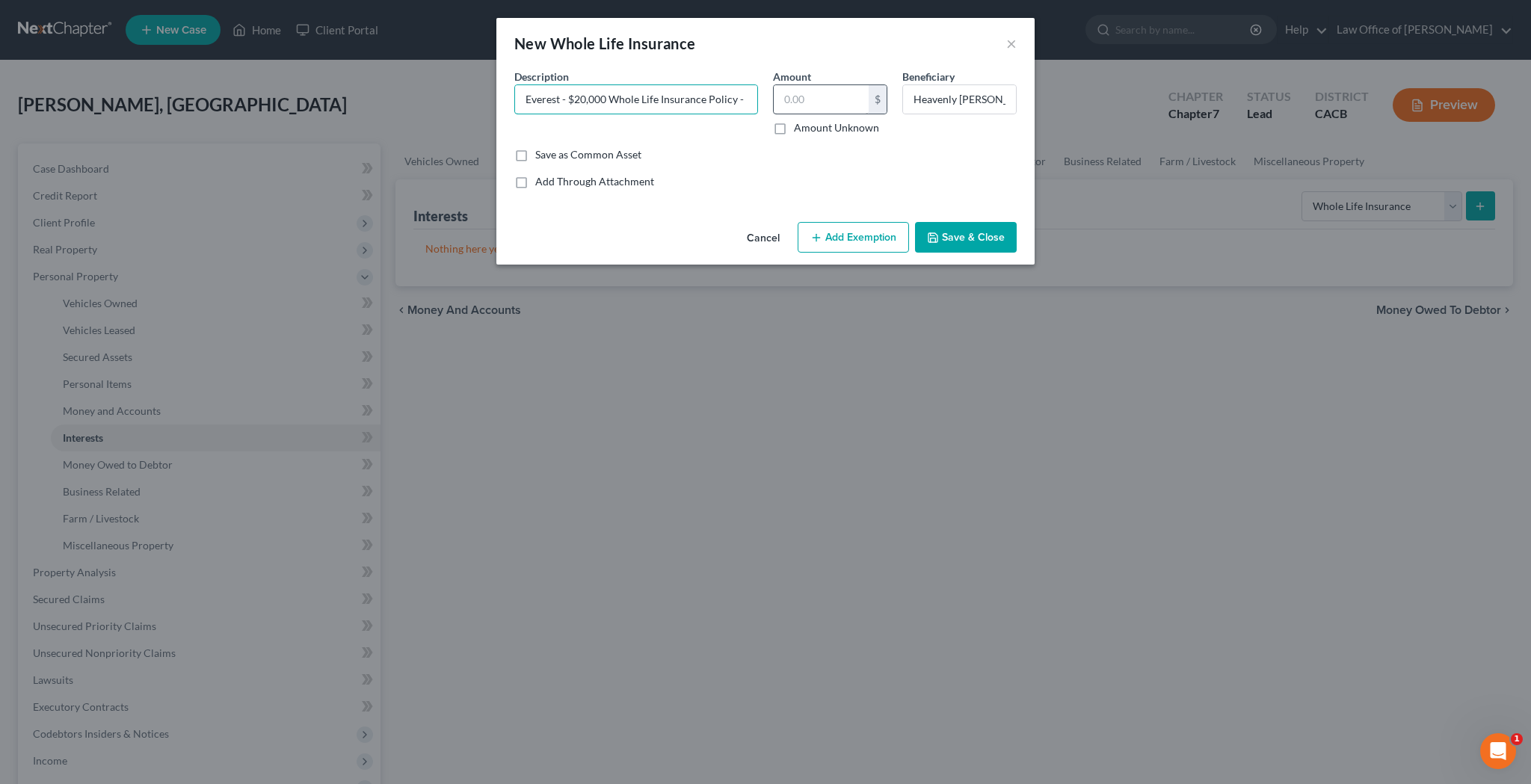
type input "Everest - $20,000 Whole Life Insurance Policy - Immediate Death Benefit, naming…"
click at [815, 101] on input "text" at bounding box center [821, 99] width 95 height 28
type input "120"
click at [852, 240] on button "Add Exemption" at bounding box center [853, 237] width 111 height 31
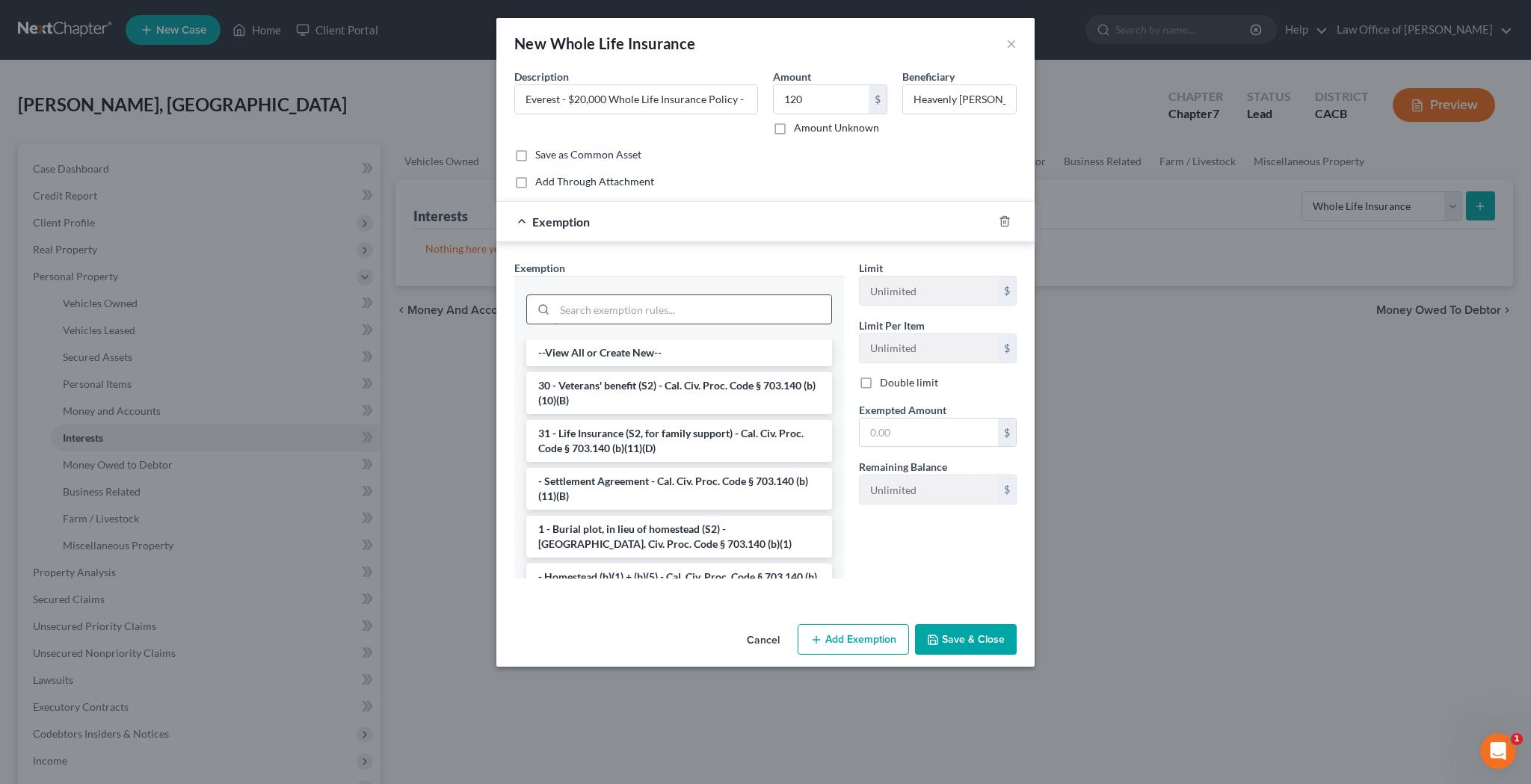
click at [749, 313] on input "search" at bounding box center [692, 309] width 276 height 28
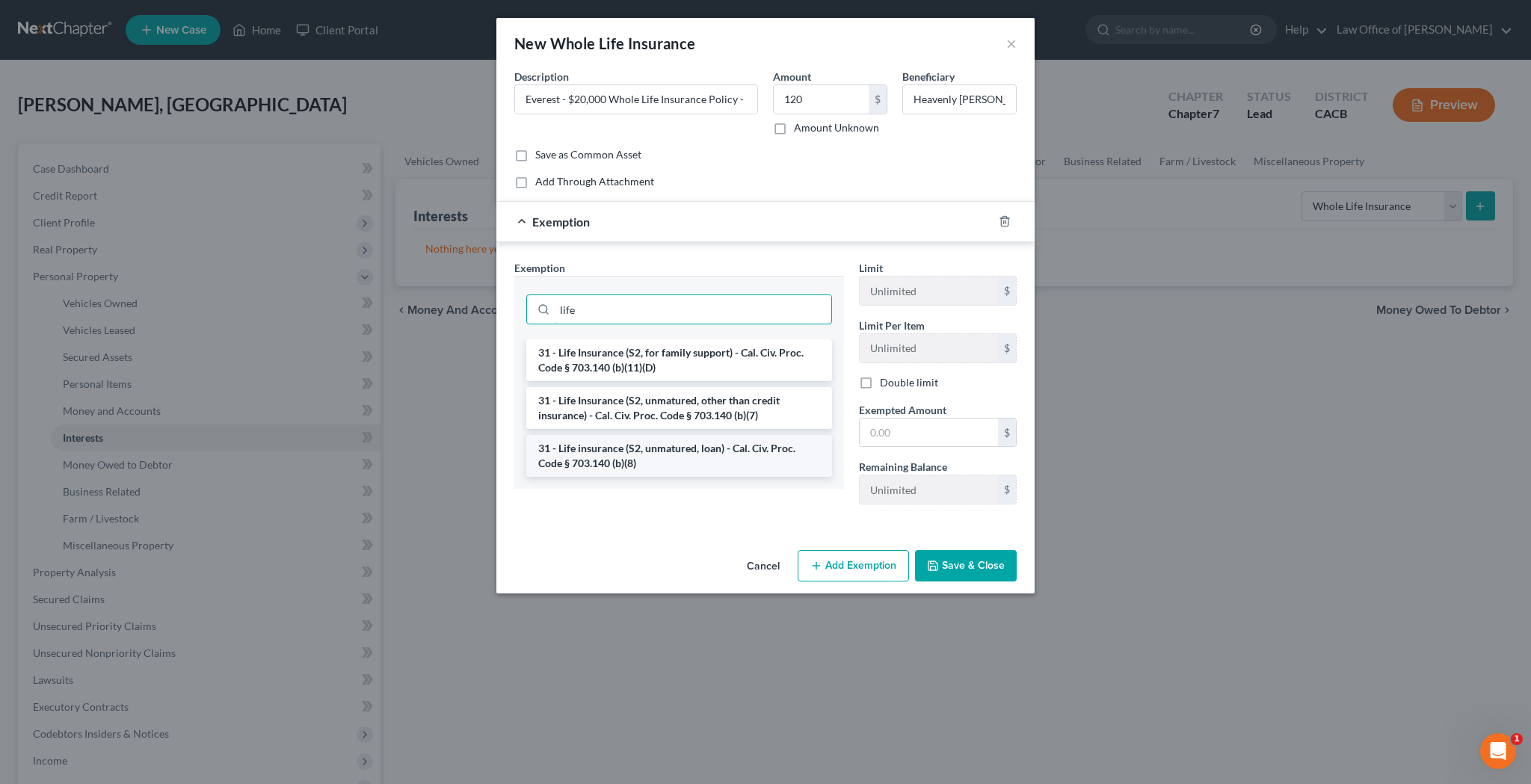
type input "life"
click at [746, 455] on li "31 - Life insurance (S2, unmatured, loan) - Cal. Civ. Proc. Code § 703.140 (b)(…" at bounding box center [679, 456] width 305 height 41
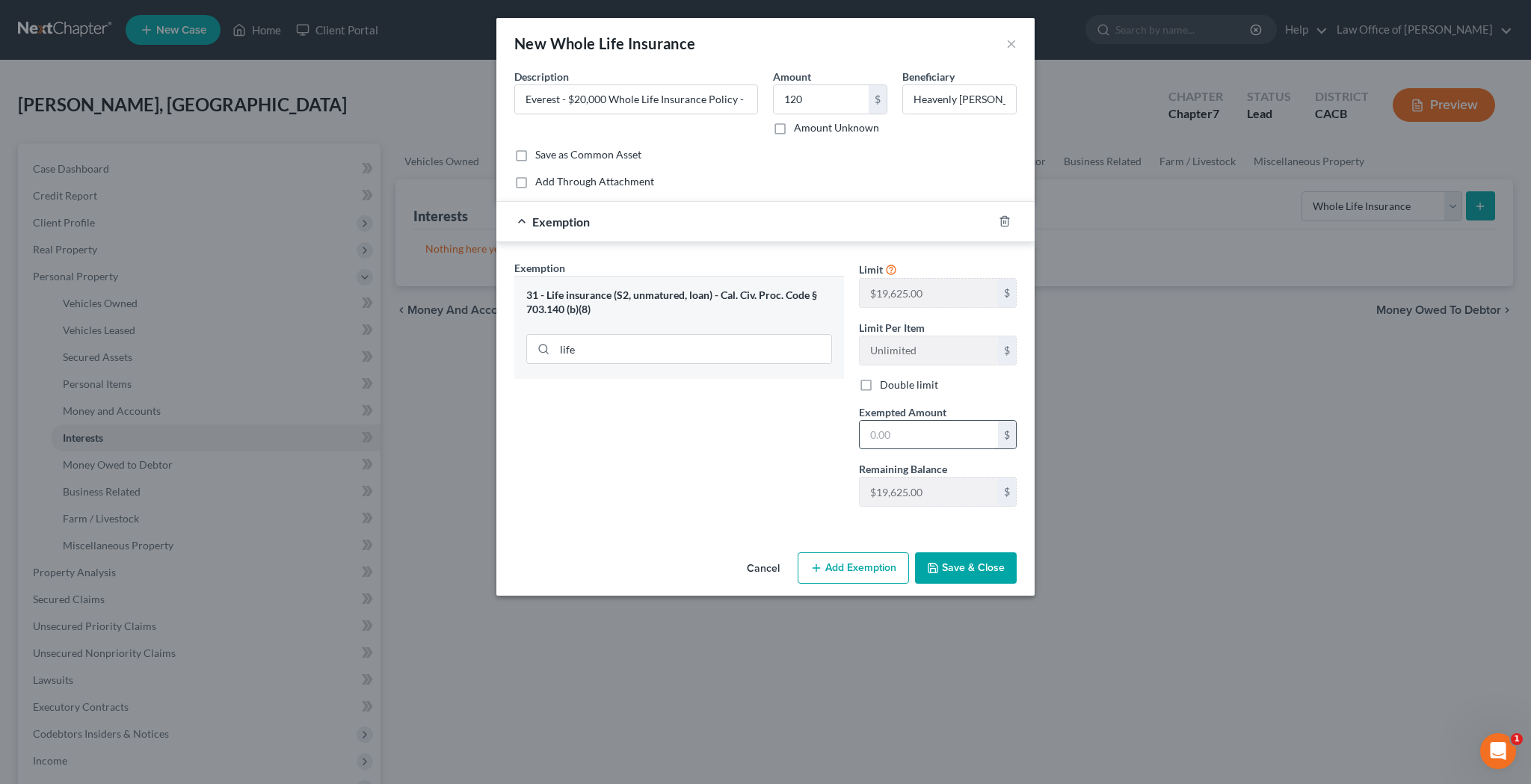
click at [881, 426] on input "text" at bounding box center [929, 434] width 139 height 28
type input "120"
click at [980, 566] on button "Save & Close" at bounding box center [966, 567] width 102 height 31
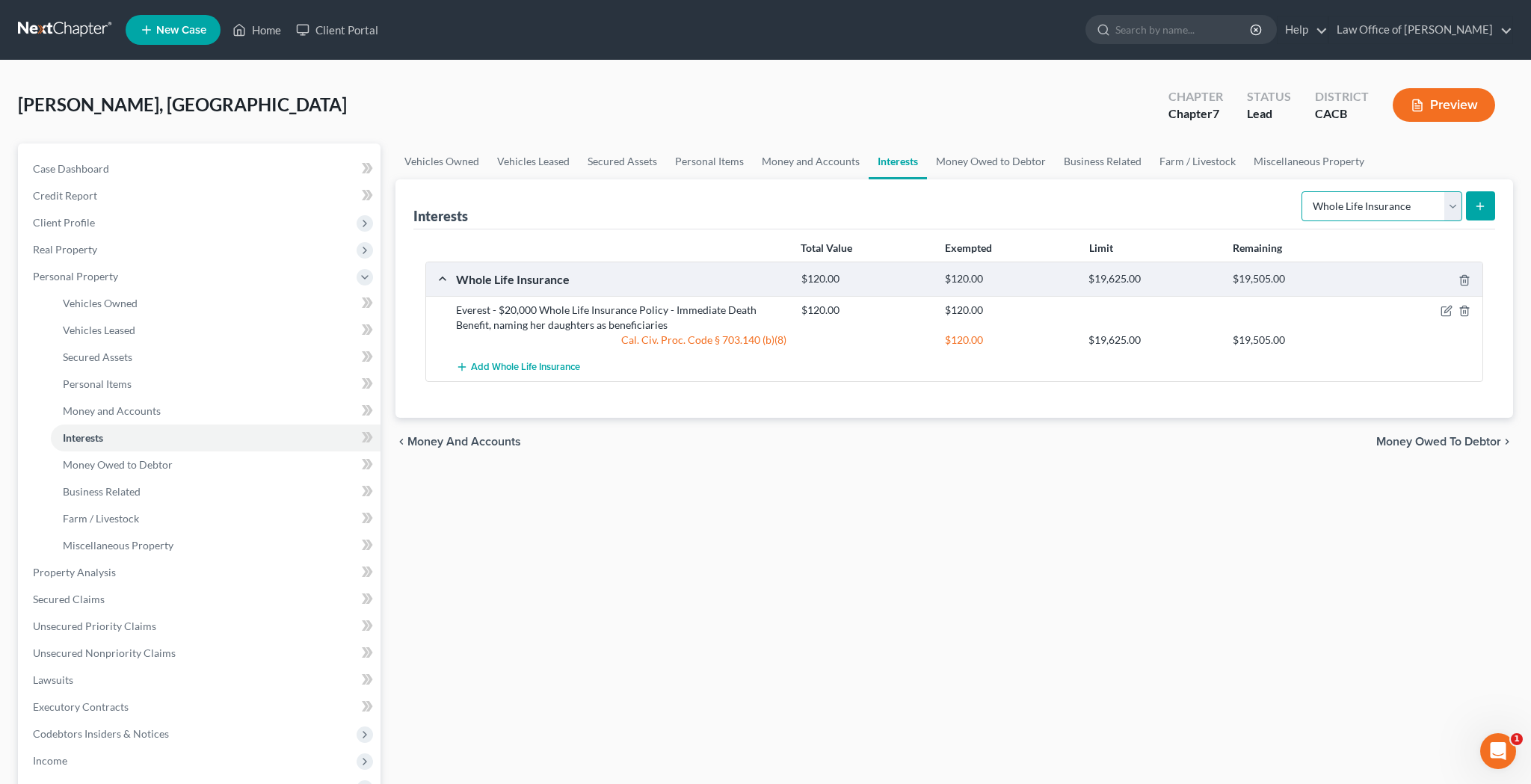
select select "term_life_insurance"
click at [1480, 209] on line "submit" at bounding box center [1480, 205] width 0 height 7
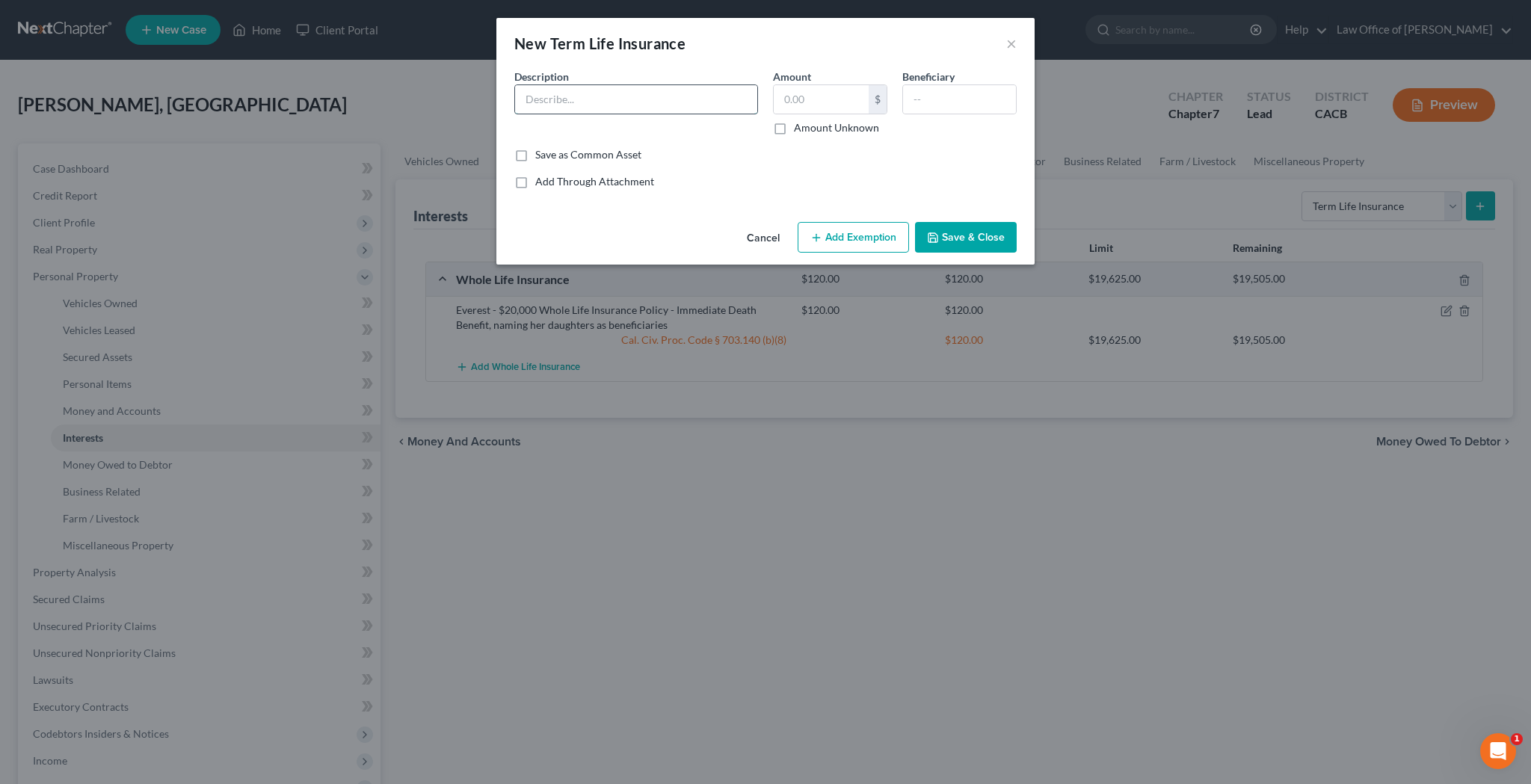
click at [716, 100] on input "text" at bounding box center [635, 99] width 242 height 28
type input "Transamerica - $100,000 Term Life Insurance Policy, naming debtor's daughters a…"
click at [978, 99] on input "text" at bounding box center [960, 99] width 113 height 28
type input "Heavenly [PERSON_NAME] and [PERSON_NAME]"
click at [963, 234] on button "Save & Close" at bounding box center [966, 237] width 102 height 31
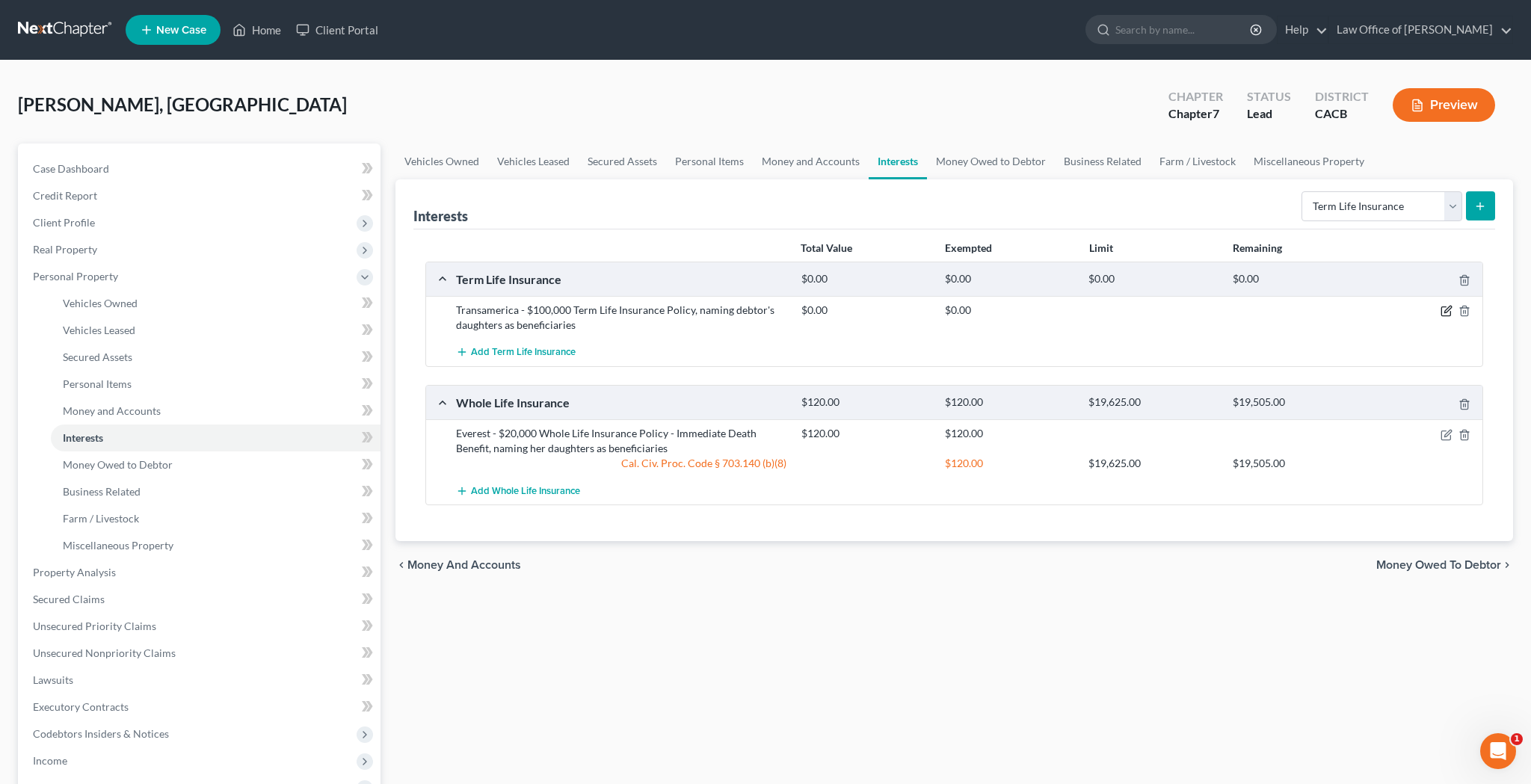
click at [1444, 309] on icon "button" at bounding box center [1446, 311] width 12 height 12
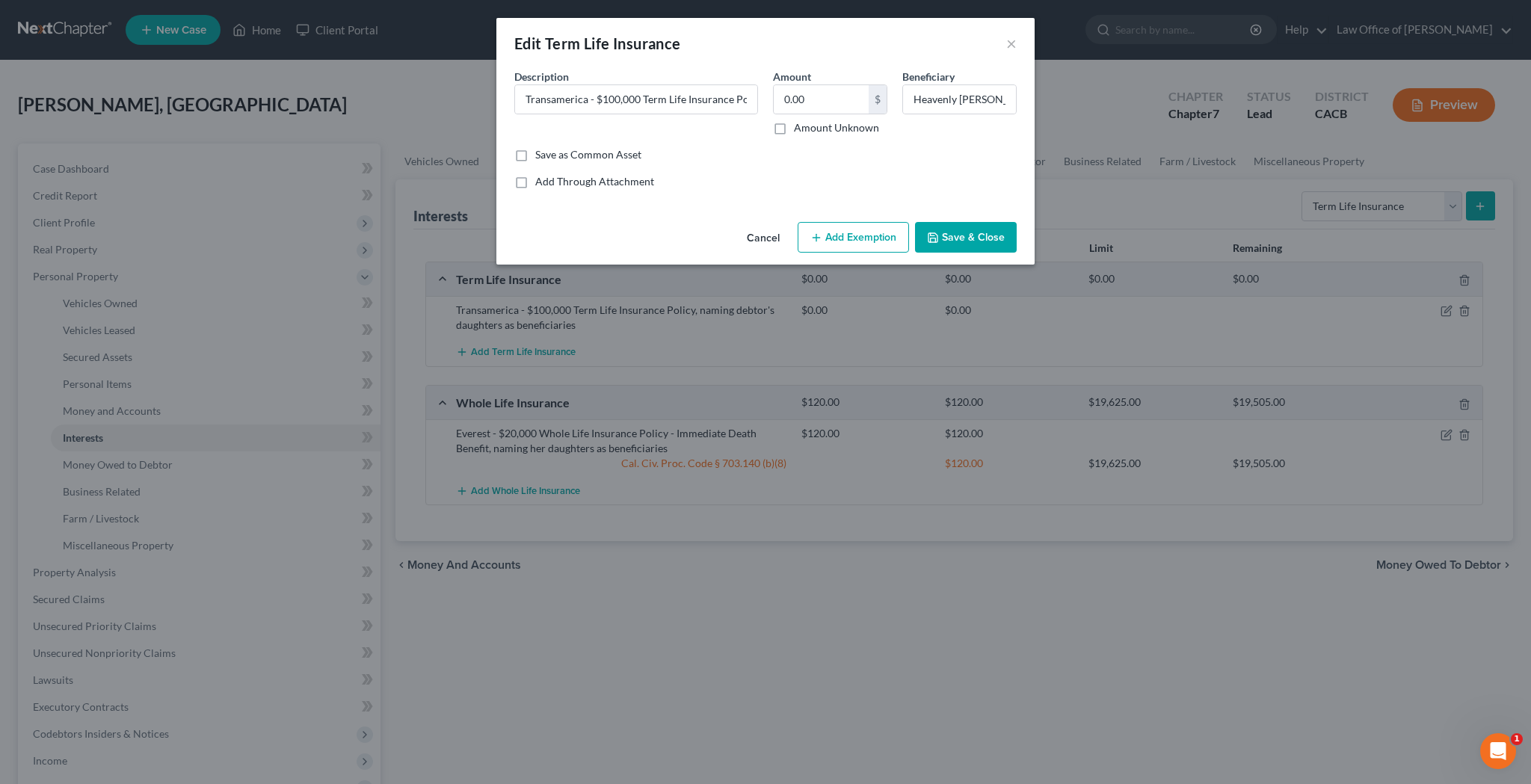
click at [876, 234] on button "Add Exemption" at bounding box center [853, 237] width 111 height 31
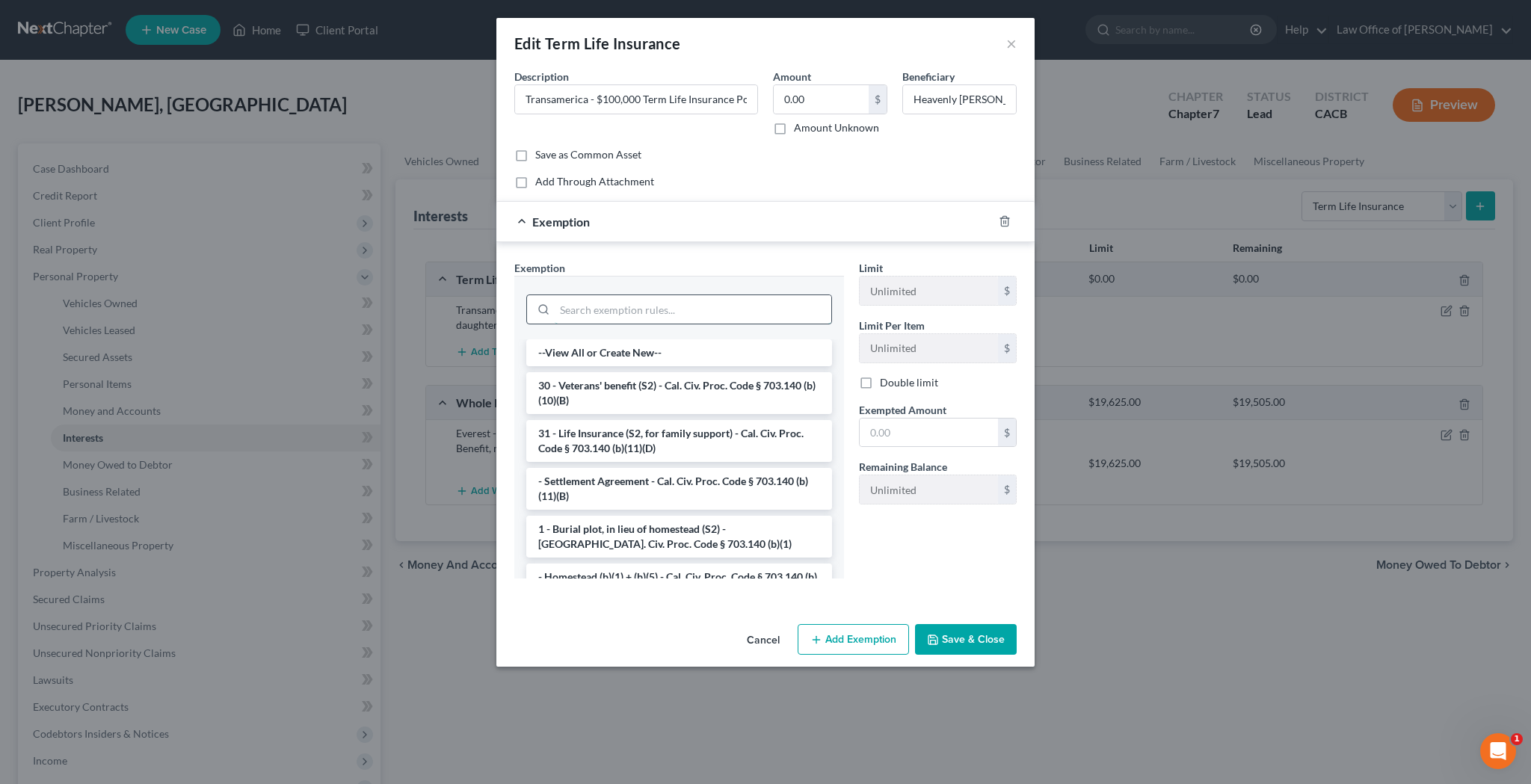
click at [662, 302] on input "search" at bounding box center [692, 309] width 276 height 28
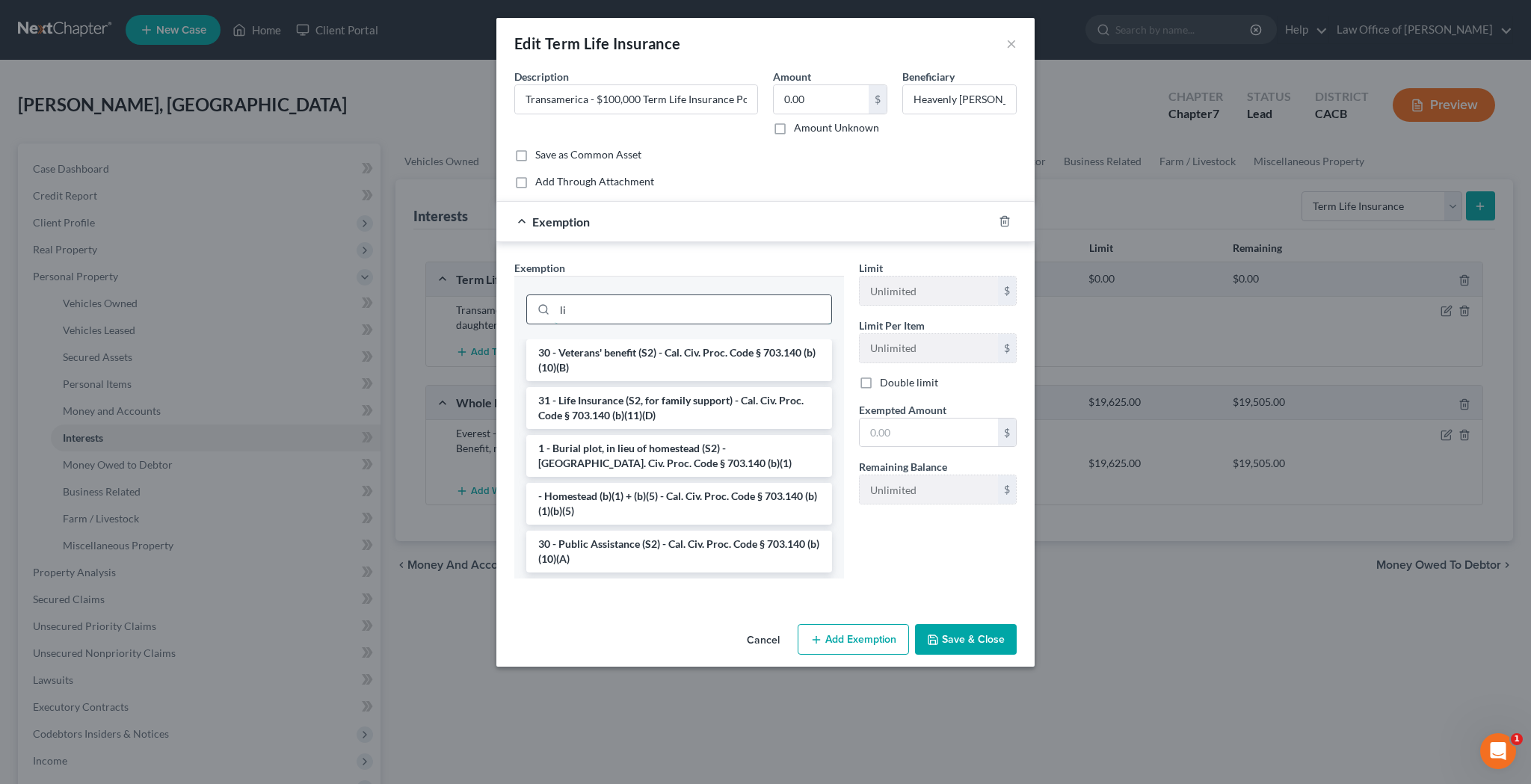
type input "l"
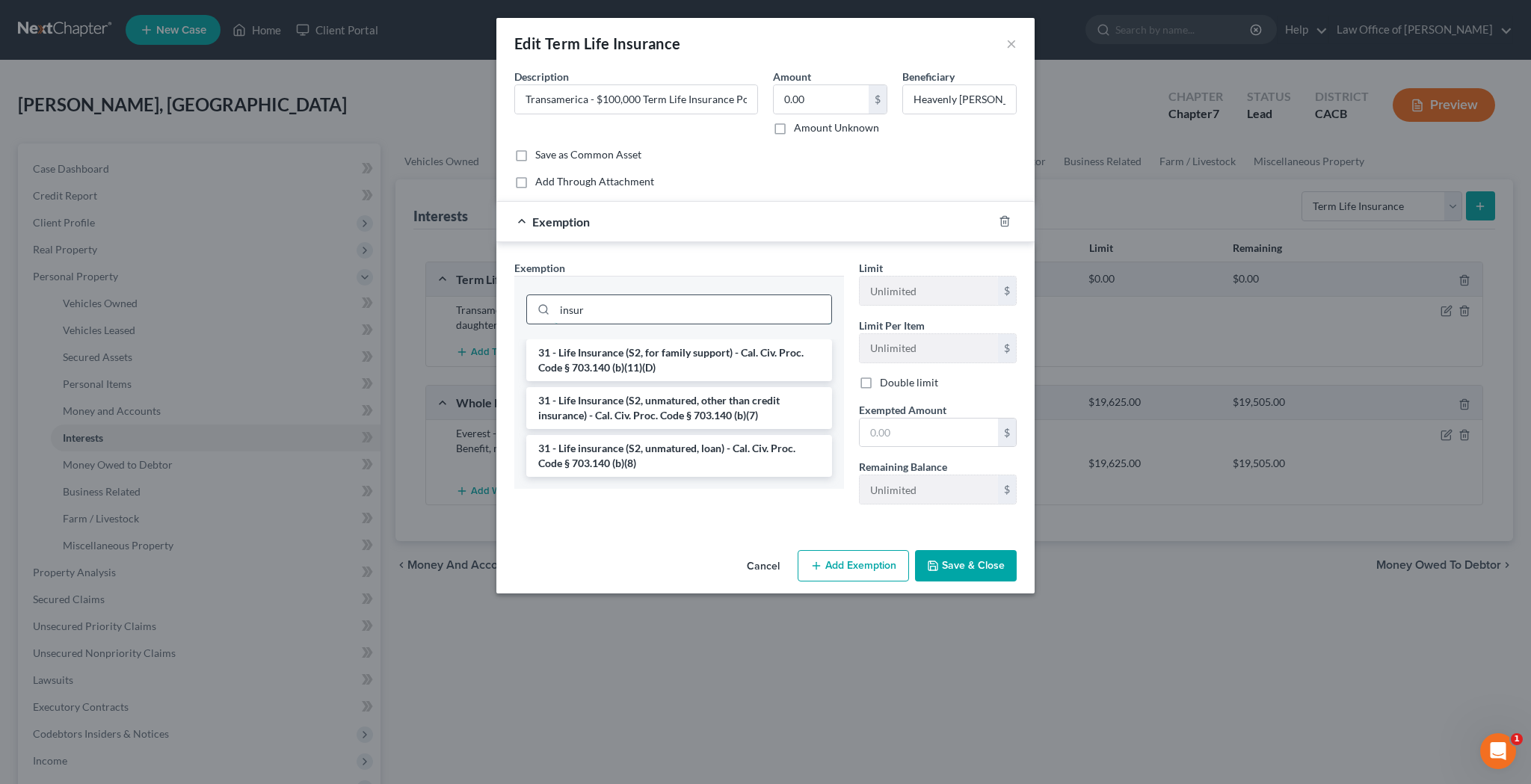
type input "insur"
drag, startPoint x: 662, startPoint y: 302, endPoint x: 694, endPoint y: 409, distance: 111.7
click at [694, 409] on li "31 - Life Insurance (S2, unmatured, other than credit insurance) - Cal. Civ. Pr…" at bounding box center [679, 408] width 305 height 41
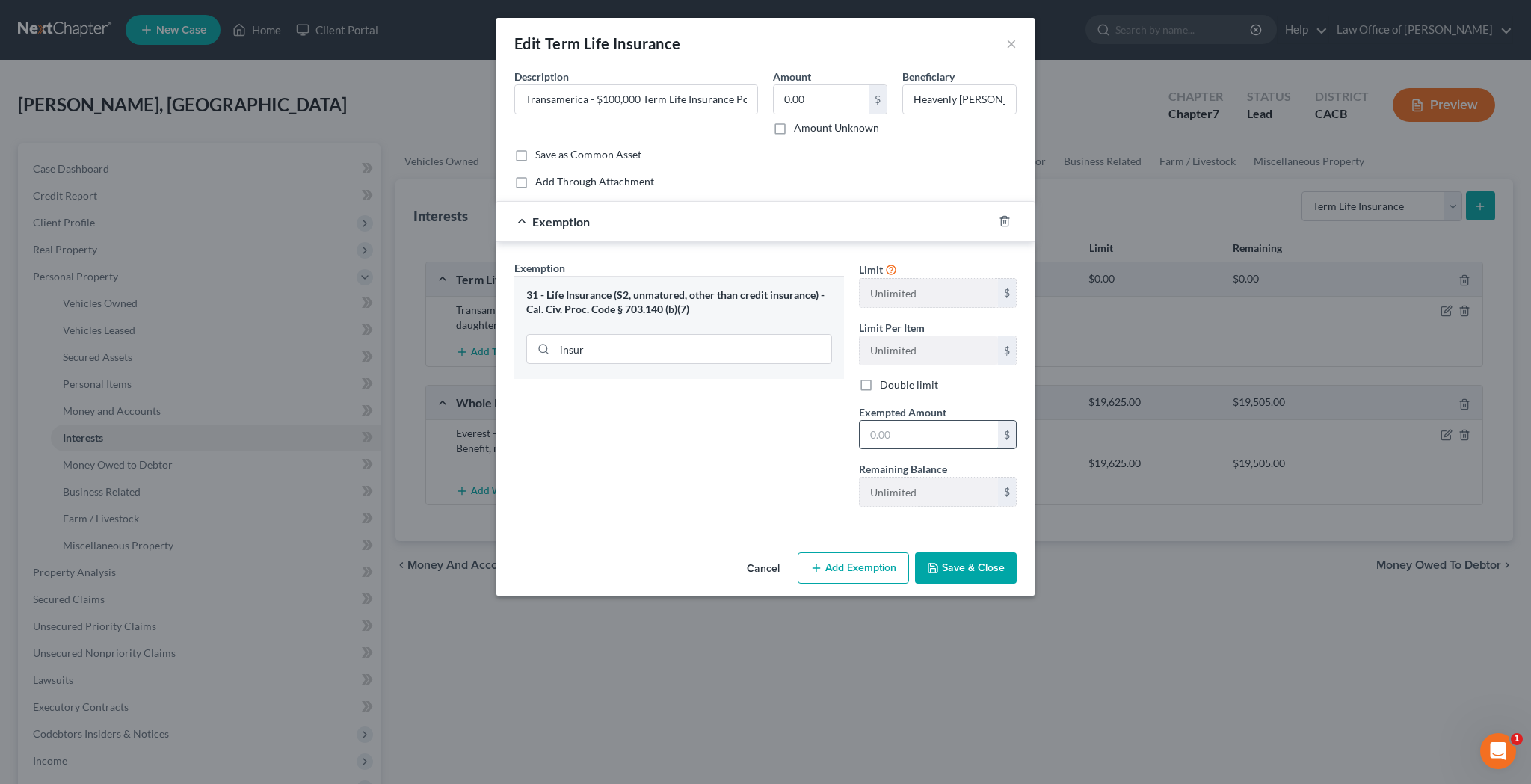
click at [902, 435] on input "text" at bounding box center [929, 434] width 139 height 28
type input "0"
click at [968, 562] on button "Save & Close" at bounding box center [966, 567] width 102 height 31
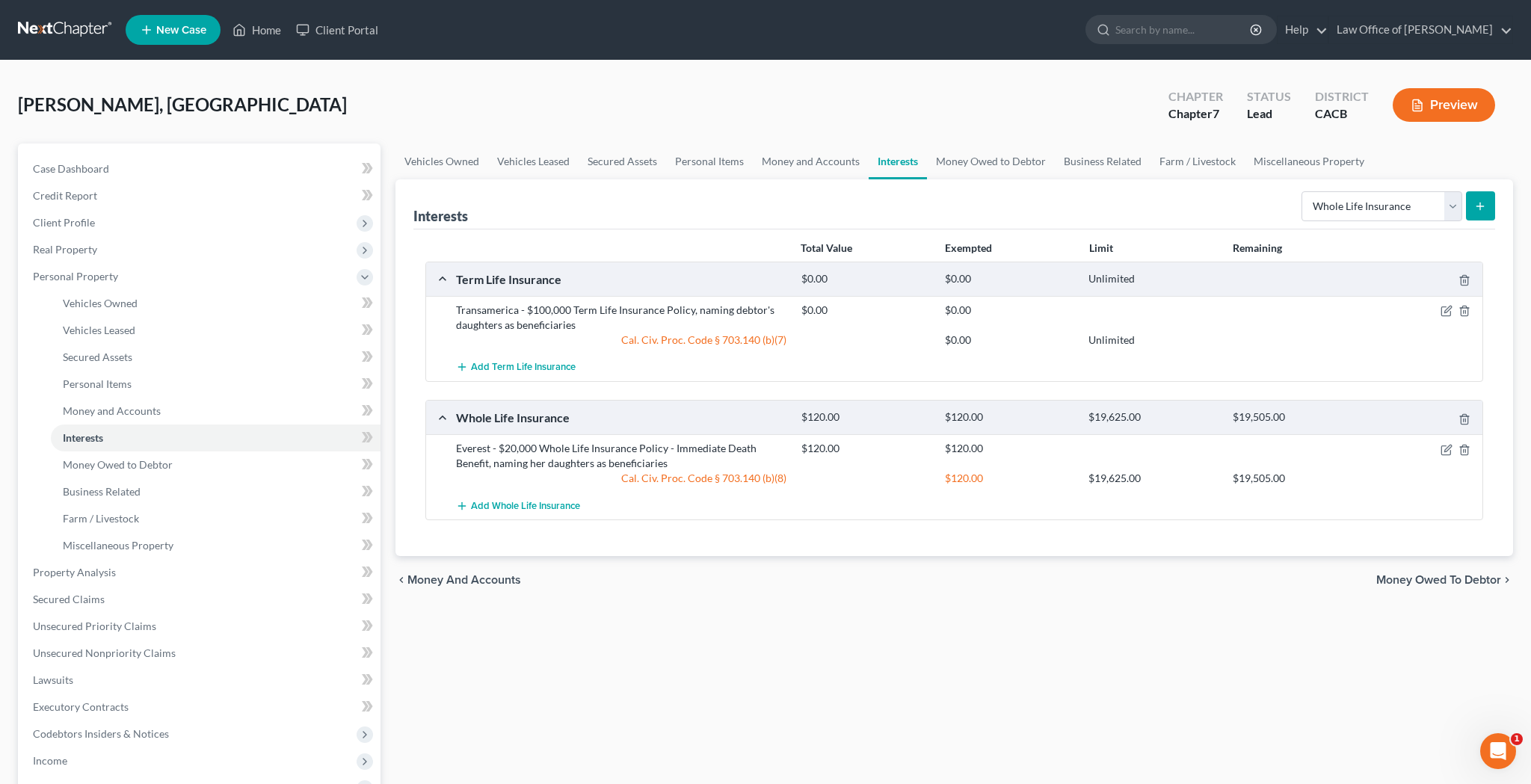
click at [1473, 209] on button "submit" at bounding box center [1480, 205] width 29 height 29
select select "whole_life_insurance"
click at [1483, 205] on icon "submit" at bounding box center [1480, 206] width 12 height 12
click at [1085, 159] on link "Business Related" at bounding box center [1103, 161] width 96 height 36
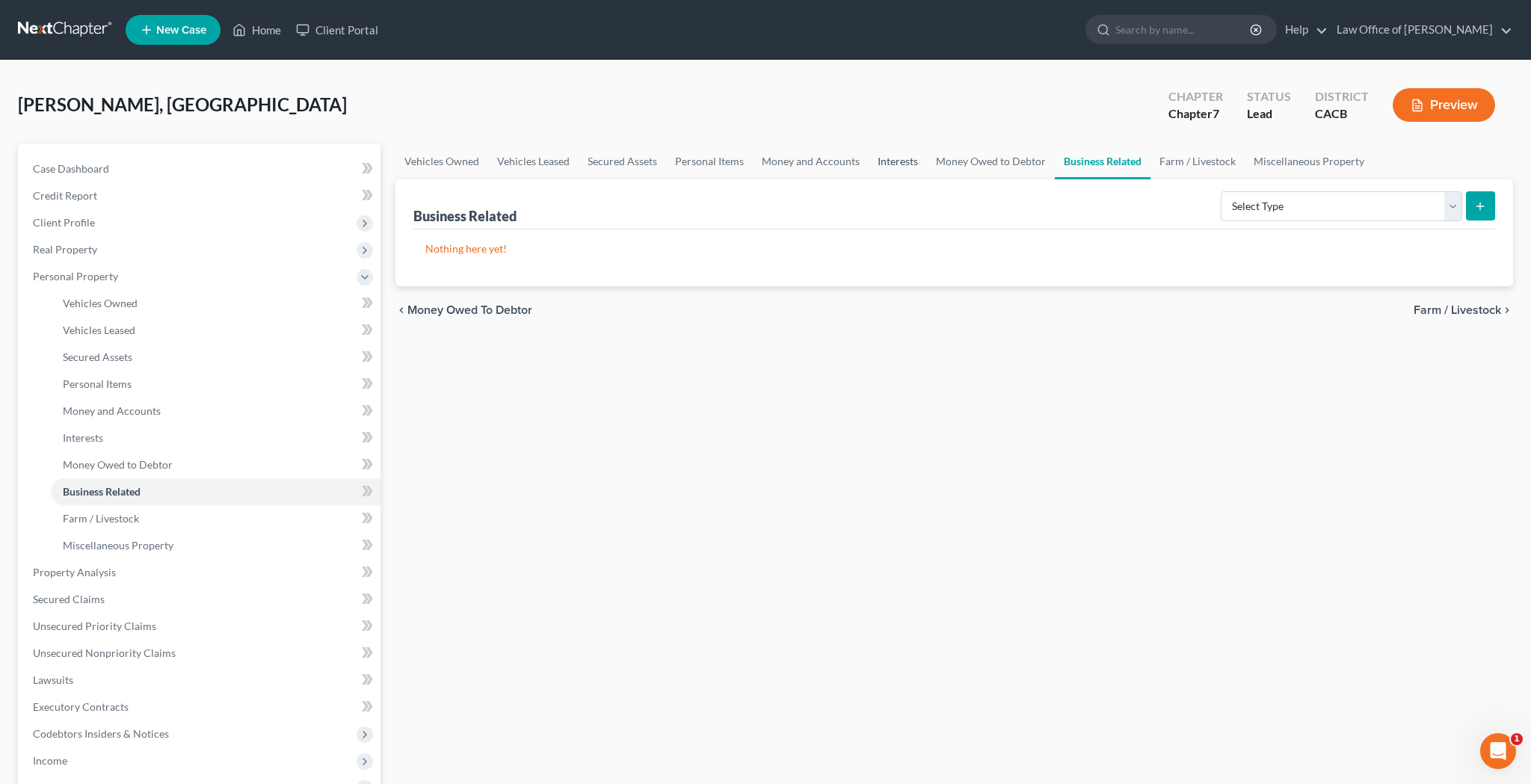
click at [904, 160] on link "Interests" at bounding box center [898, 161] width 58 height 36
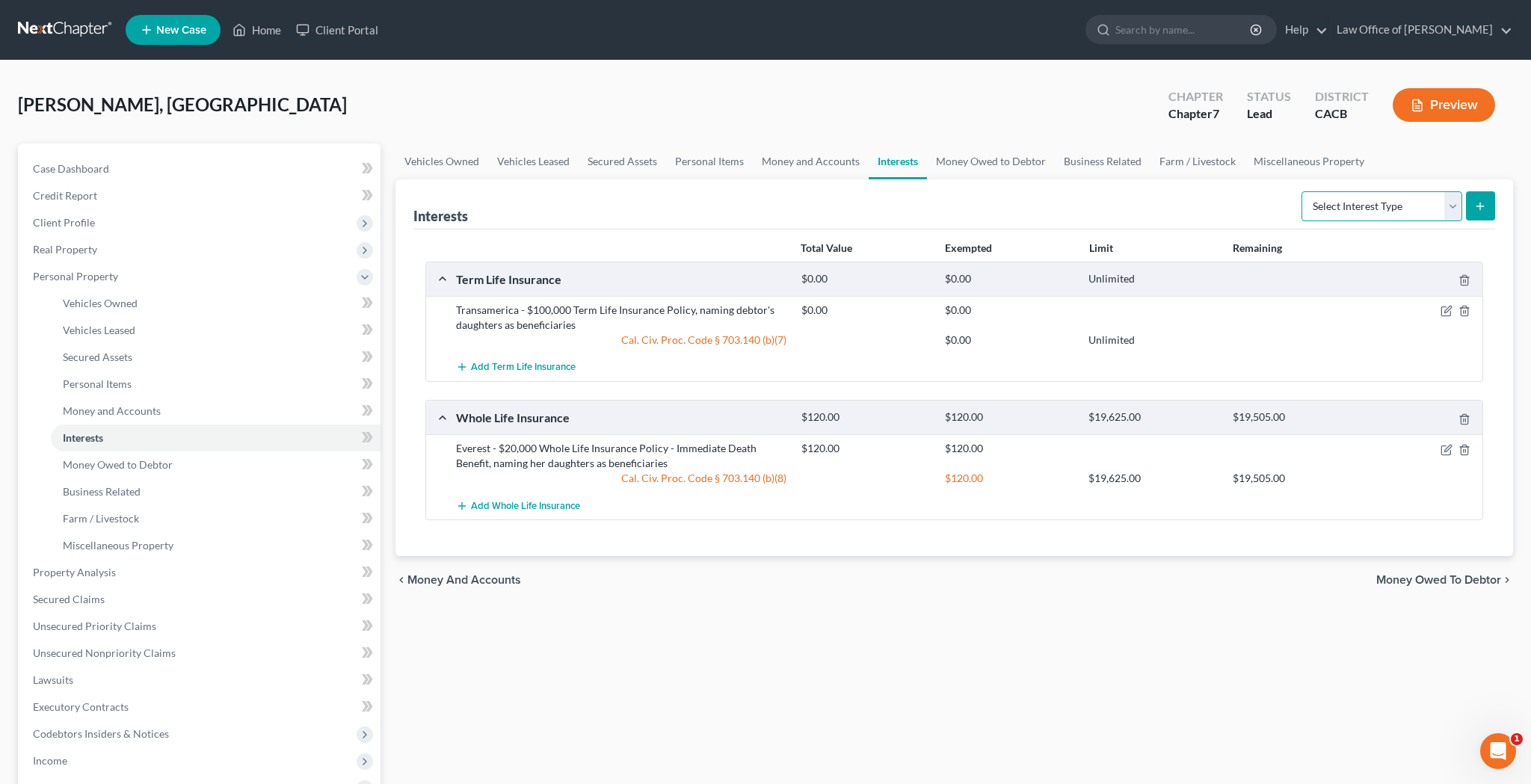
select select "whole_life_insurance"
click at [1480, 204] on line "submit" at bounding box center [1480, 205] width 0 height 7
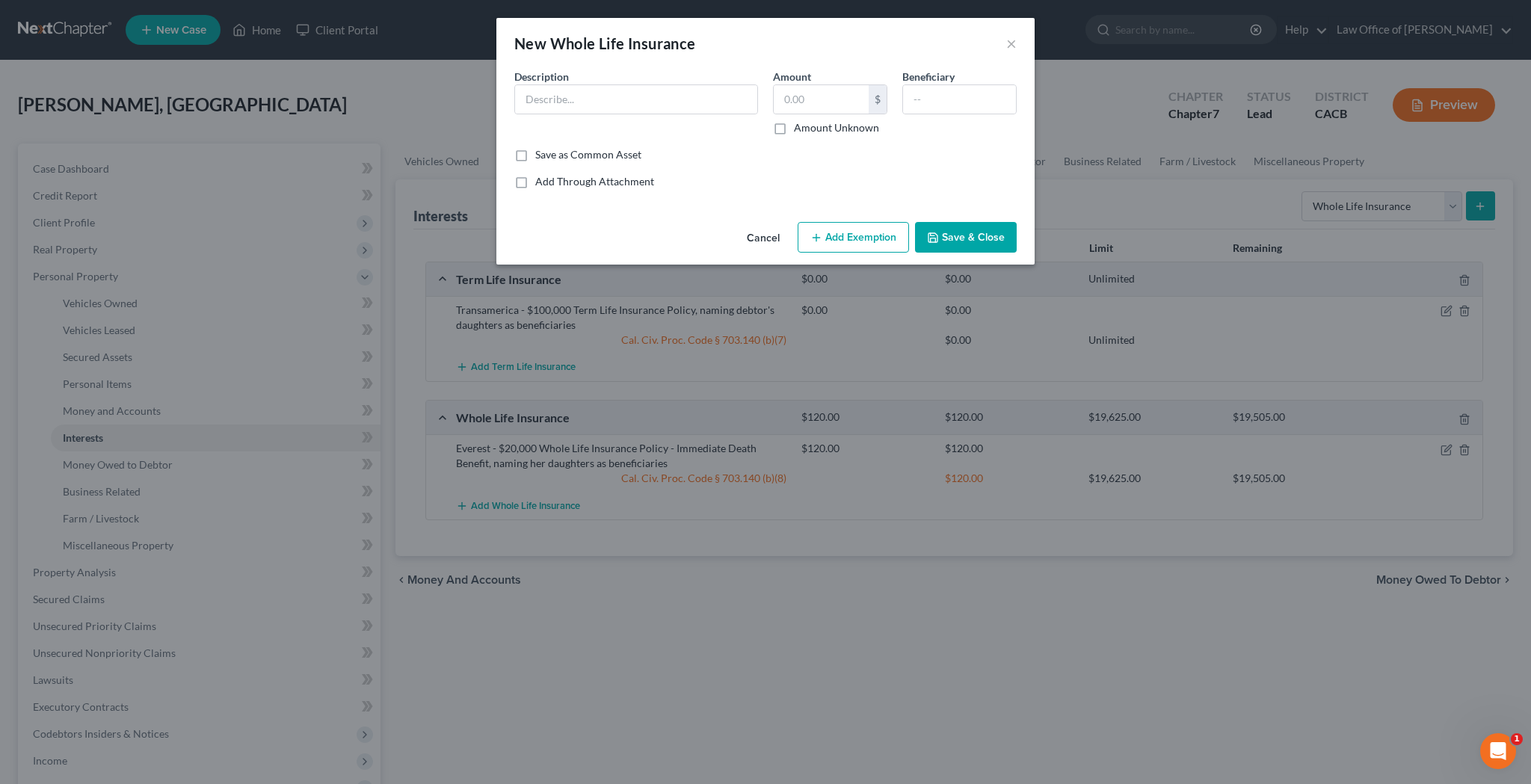
click at [659, 413] on div "New Whole Life Insurance × An exemption set must first be selected from the Fil…" at bounding box center [766, 392] width 1531 height 784
click at [1011, 44] on button "×" at bounding box center [1011, 42] width 10 height 18
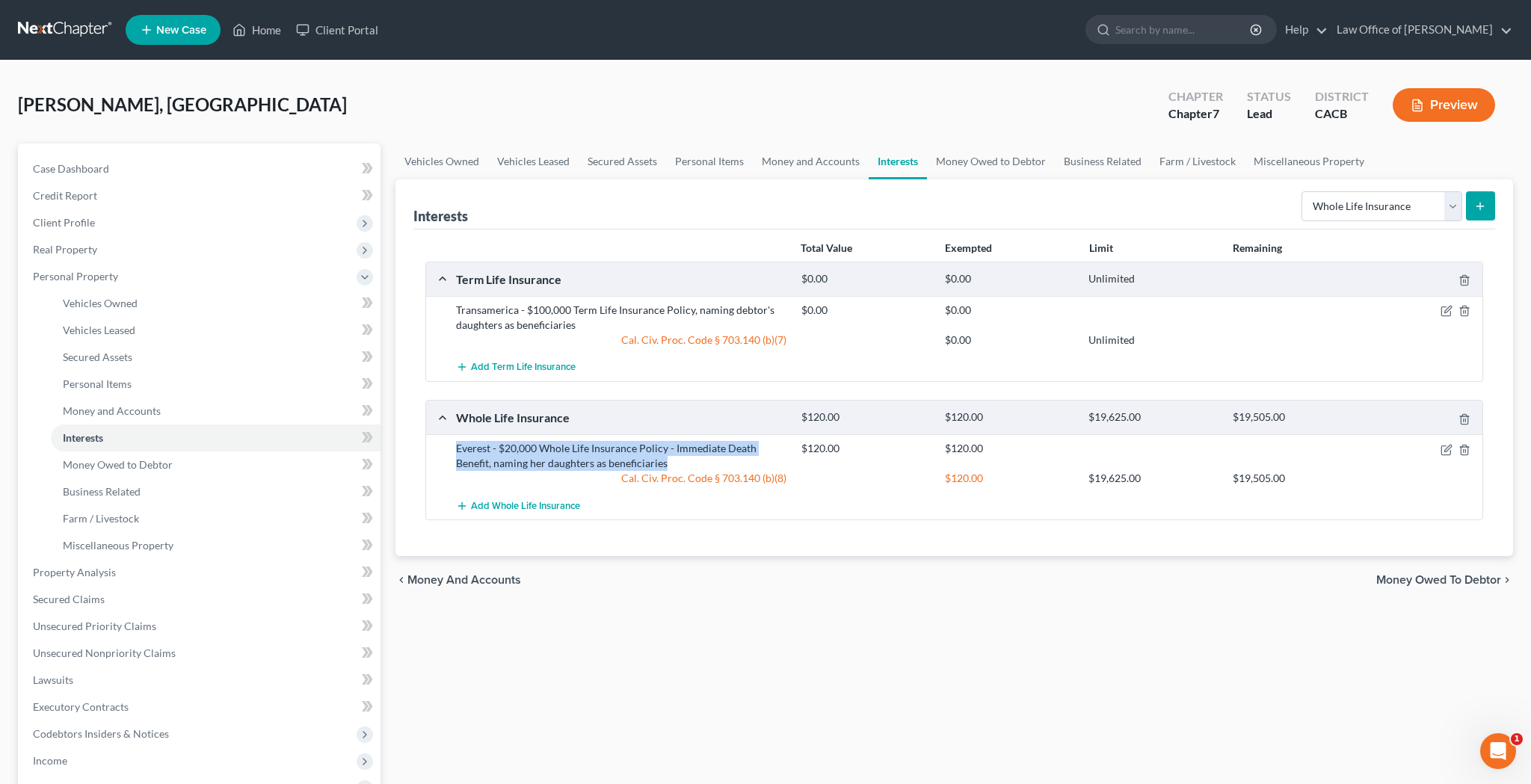
drag, startPoint x: 457, startPoint y: 450, endPoint x: 686, endPoint y: 457, distance: 229.1
click at [686, 457] on div "Everest - $20,000 Whole Life Insurance Policy - Immediate Death Benefit, naming…" at bounding box center [621, 456] width 345 height 30
copy div "Everest - $20,000 Whole Life Insurance Policy - Immediate Death Benefit, naming…"
click at [1445, 313] on icon "button" at bounding box center [1447, 309] width 7 height 7
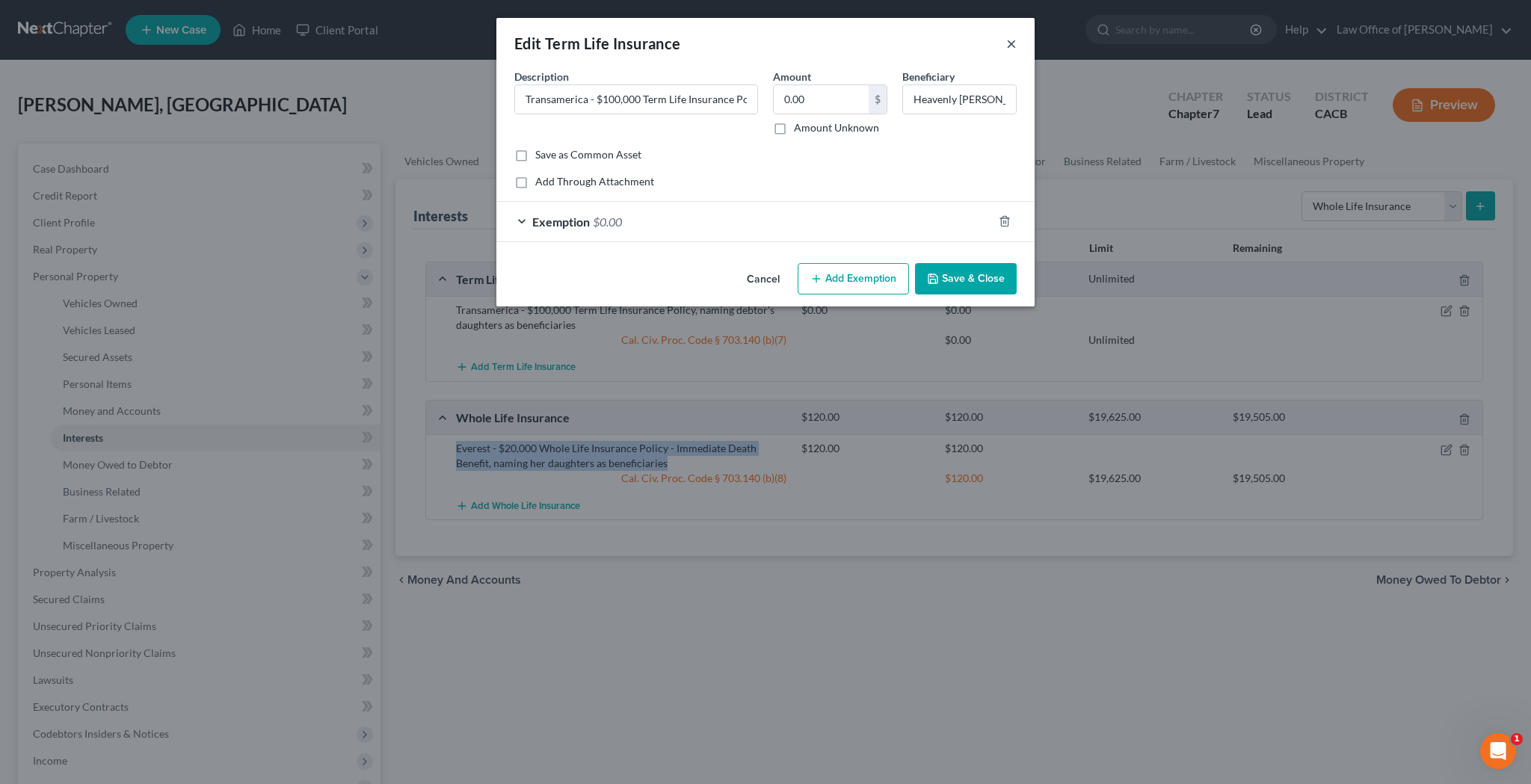
click at [1010, 47] on button "×" at bounding box center [1011, 42] width 10 height 18
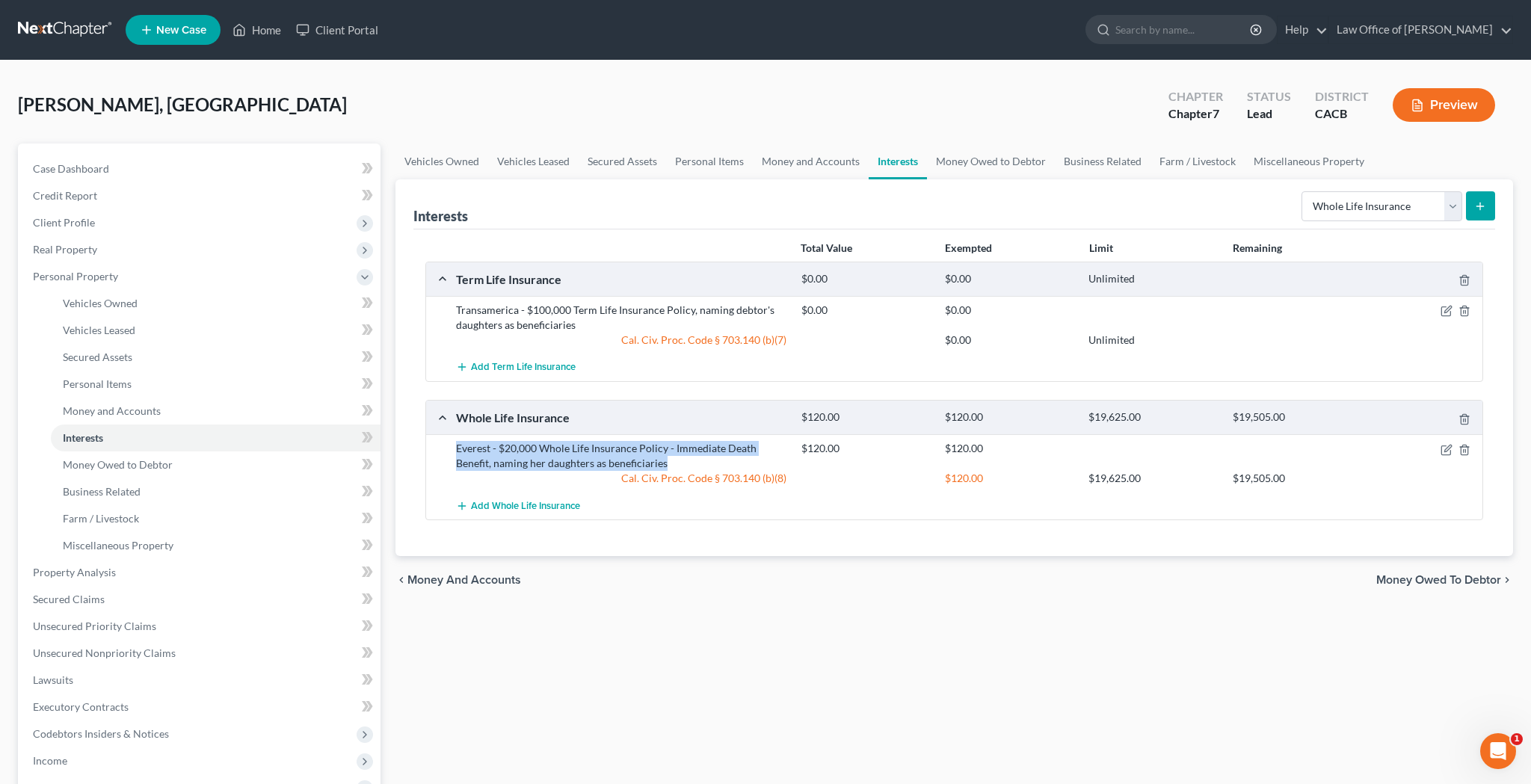
click at [1482, 209] on icon "submit" at bounding box center [1480, 206] width 12 height 12
click at [1479, 210] on icon "submit" at bounding box center [1480, 206] width 12 height 12
click at [1132, 164] on link "Business Related" at bounding box center [1103, 161] width 96 height 36
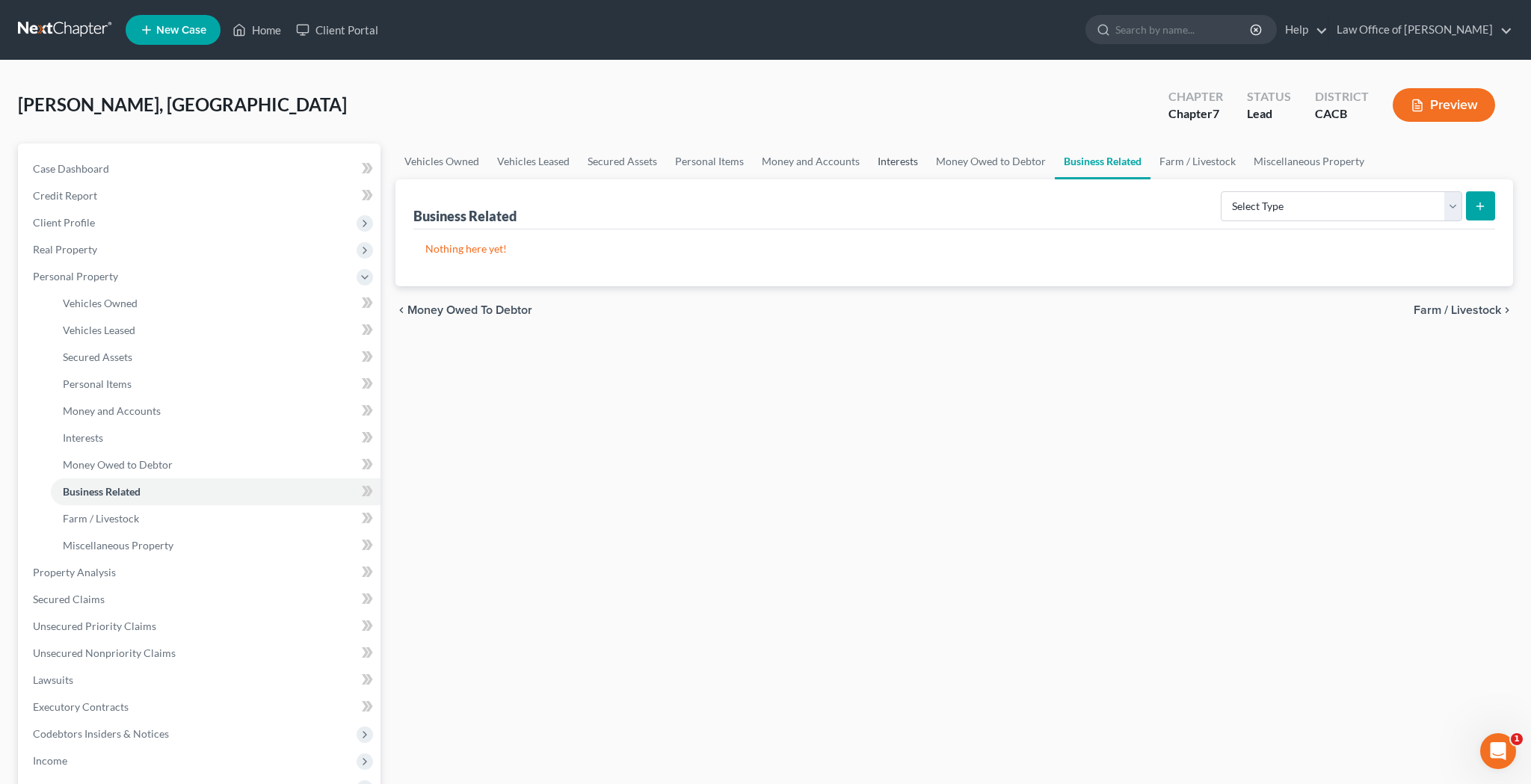
click at [903, 159] on link "Interests" at bounding box center [898, 161] width 58 height 36
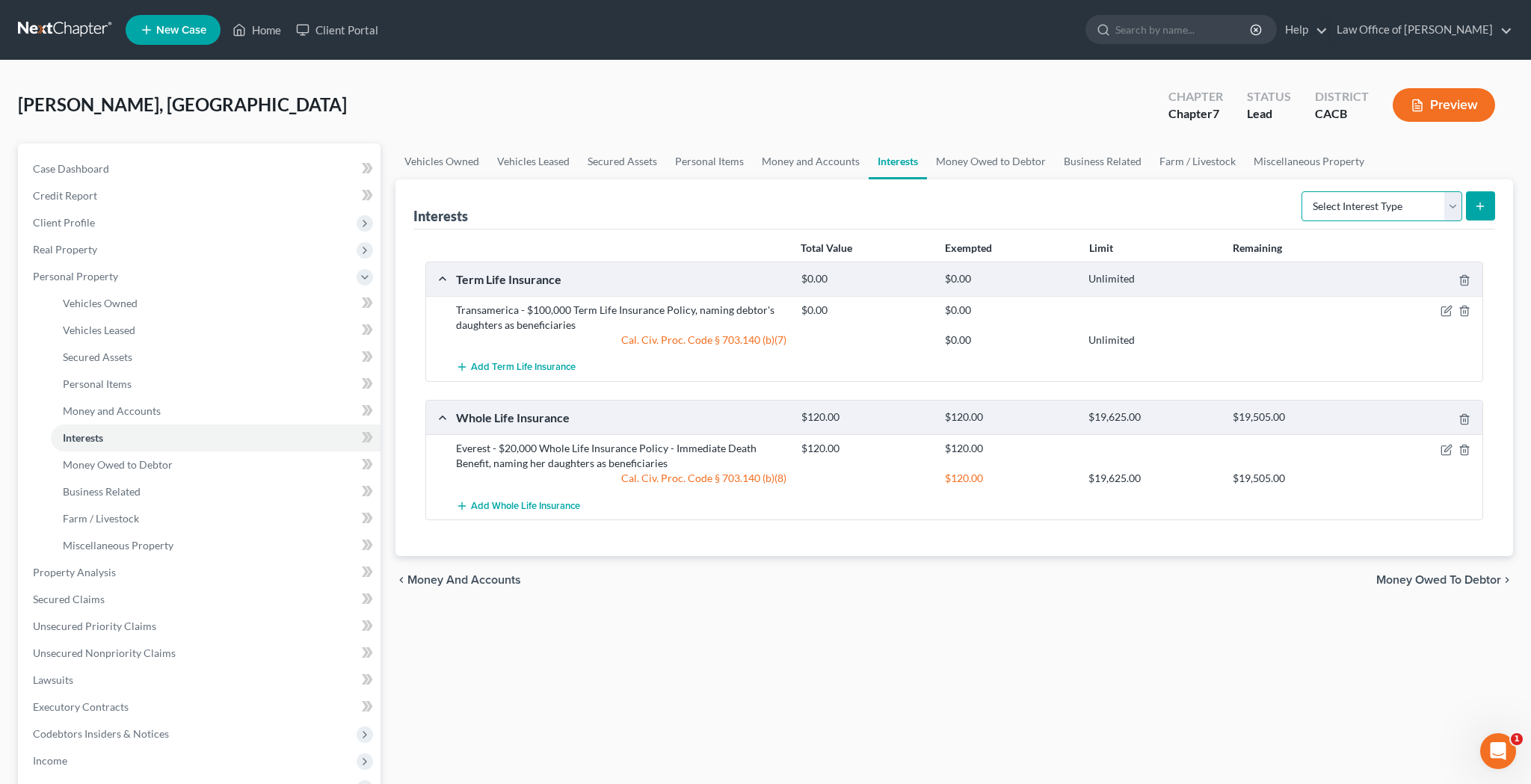
select select "whole_life_insurance"
click at [1479, 209] on icon "submit" at bounding box center [1480, 206] width 12 height 12
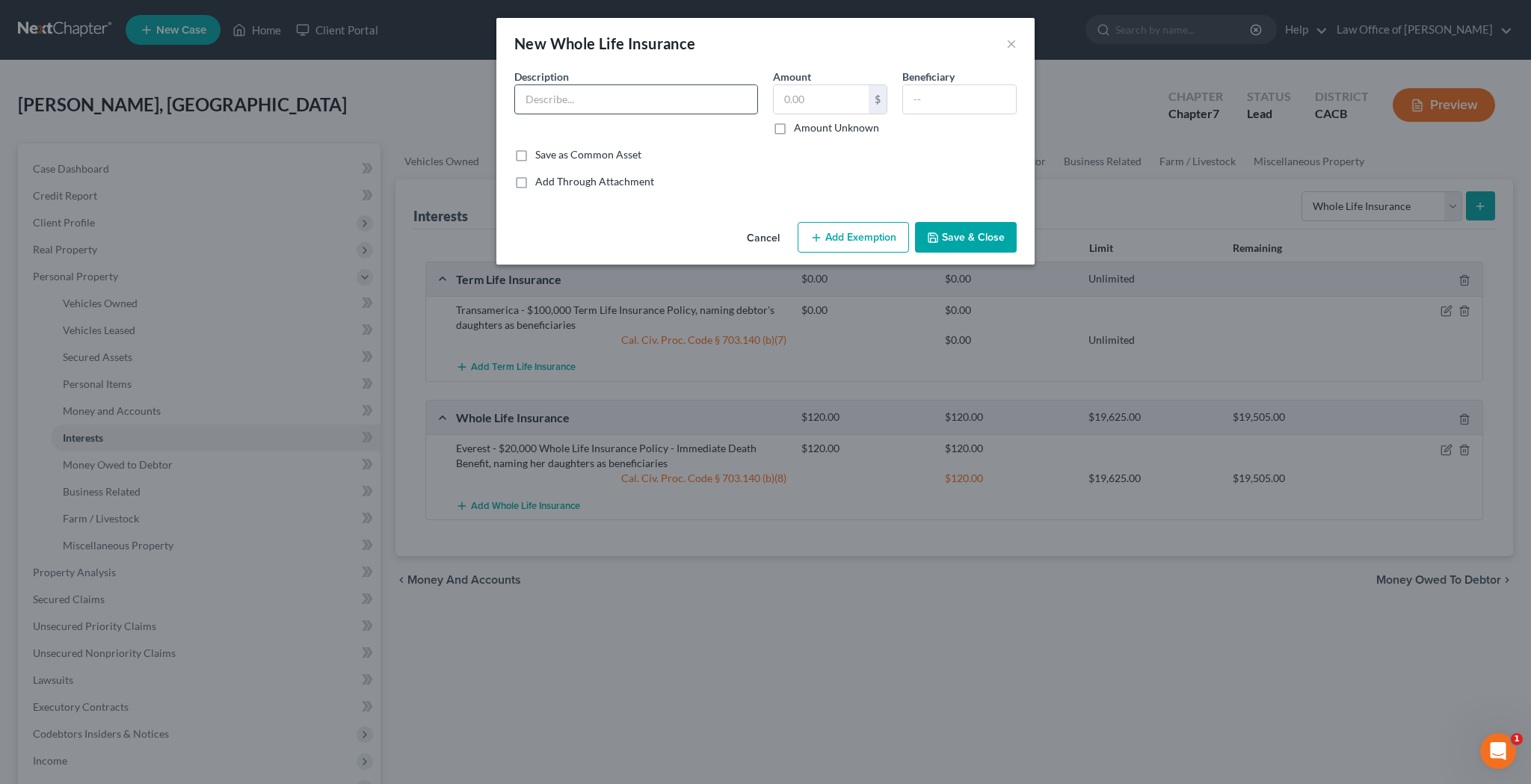
click at [641, 103] on input "text" at bounding box center [635, 99] width 242 height 28
paste input "Everest - $20,000 Whole Life Insurance Policy - Immediate Death Benefit, naming…"
click at [575, 103] on input "Everest - $20,000 Whole Life Insurance Policy - Immediate Death Benefit, naming…" at bounding box center [635, 99] width 242 height 28
type input "Nationwide - $50,000 Whole Life Insurance Policy for Heavenly [PERSON_NAME], na…"
click at [947, 96] on input "text" at bounding box center [960, 99] width 113 height 28
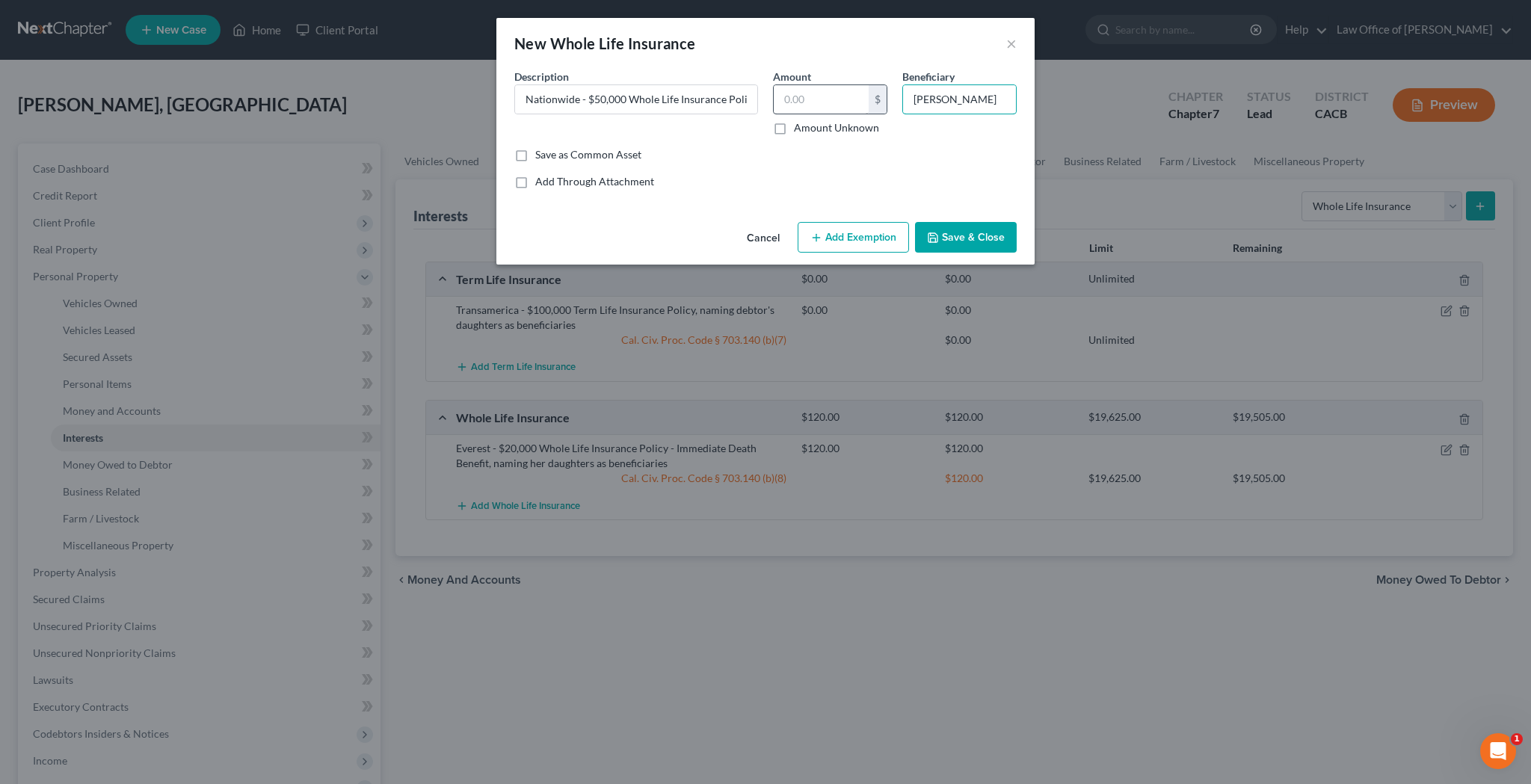
type input "[PERSON_NAME]"
click at [848, 104] on input "text" at bounding box center [821, 99] width 95 height 28
type input "132"
click at [847, 237] on button "Add Exemption" at bounding box center [853, 237] width 111 height 31
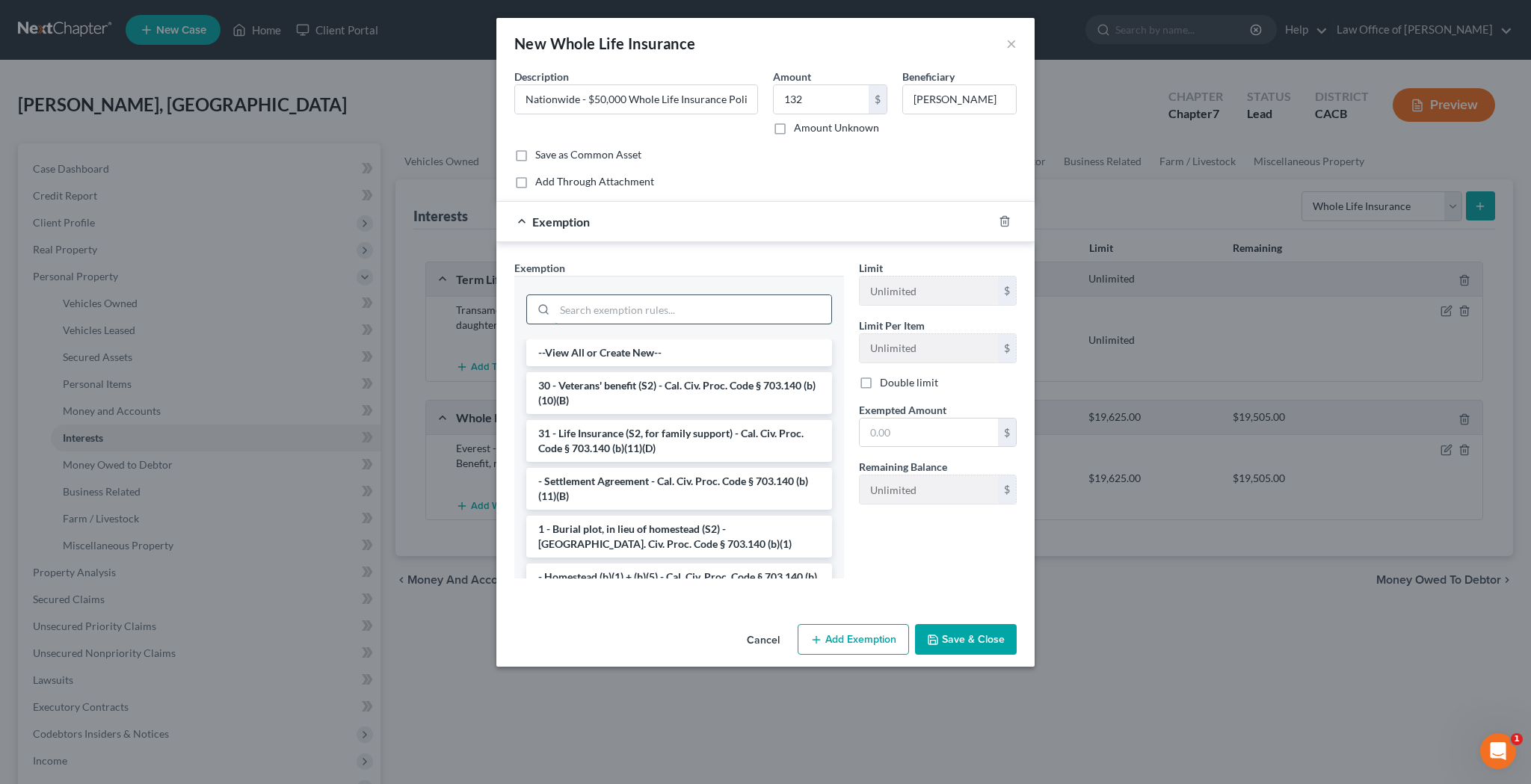
click at [719, 308] on input "search" at bounding box center [692, 309] width 276 height 28
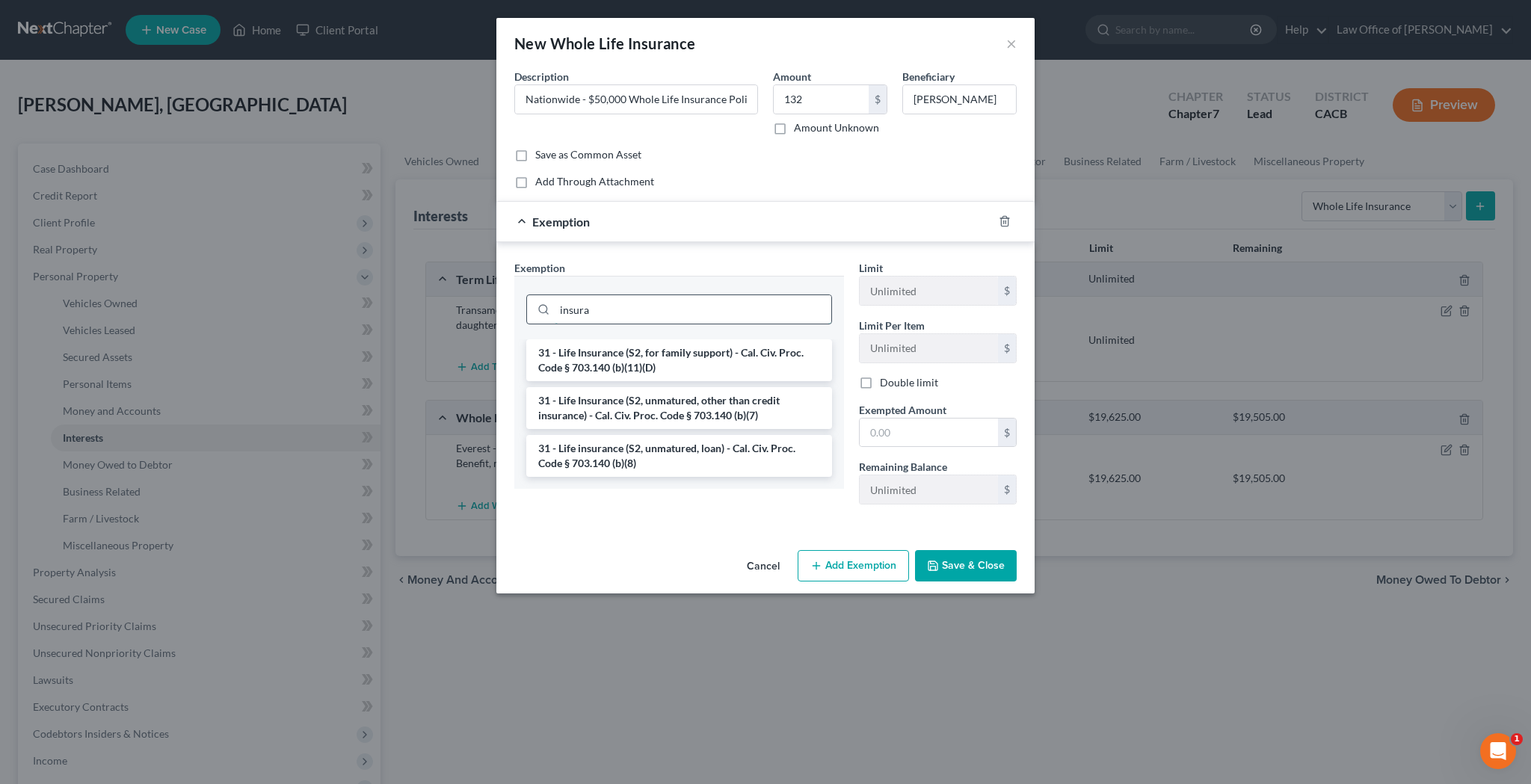
type input "insura"
drag, startPoint x: 719, startPoint y: 308, endPoint x: 688, endPoint y: 459, distance: 154.1
click at [688, 459] on li "31 - Life insurance (S2, unmatured, loan) - Cal. Civ. Proc. Code § 703.140 (b)(…" at bounding box center [679, 456] width 305 height 41
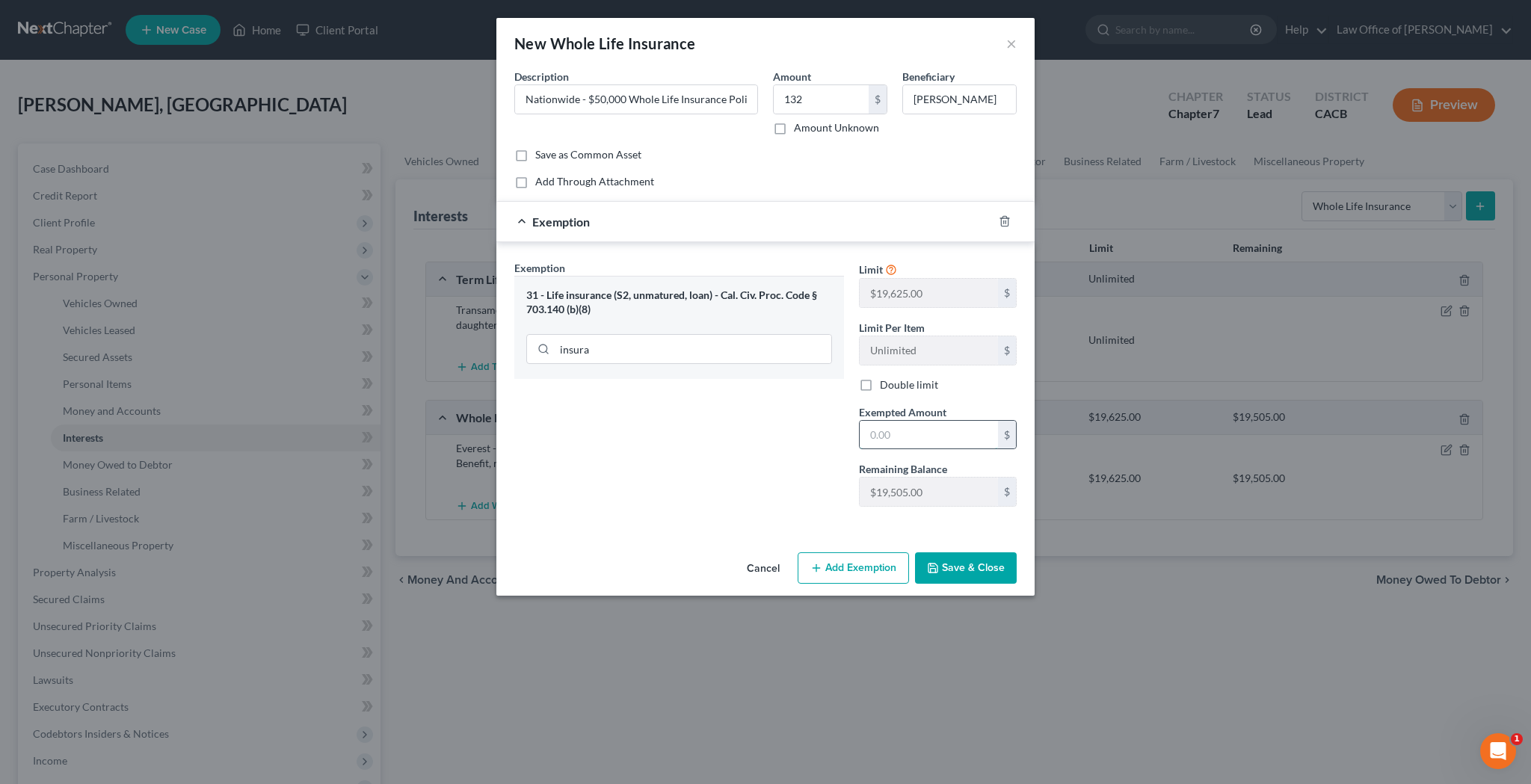
click at [913, 442] on input "text" at bounding box center [929, 434] width 139 height 28
type input "132"
click at [956, 571] on button "Save & Close" at bounding box center [966, 567] width 102 height 31
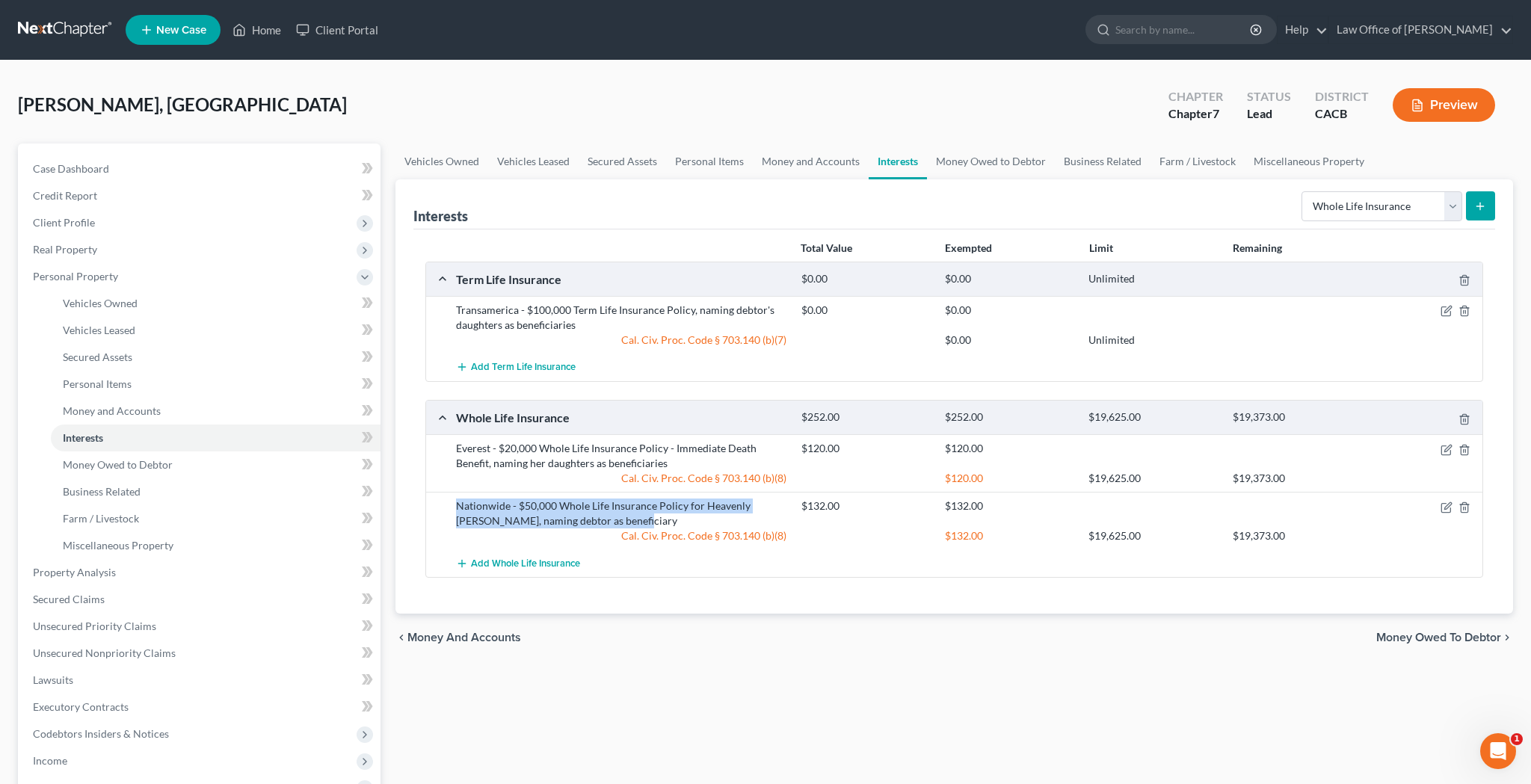
drag, startPoint x: 457, startPoint y: 508, endPoint x: 634, endPoint y: 518, distance: 177.3
click at [634, 518] on div "Nationwide - $50,000 Whole Life Insurance Policy for Heavenly [PERSON_NAME], na…" at bounding box center [621, 514] width 345 height 30
copy div "Nationwide - $50,000 Whole Life Insurance Policy for Heavenly [PERSON_NAME], na…"
click at [1487, 198] on button "submit" at bounding box center [1480, 205] width 29 height 29
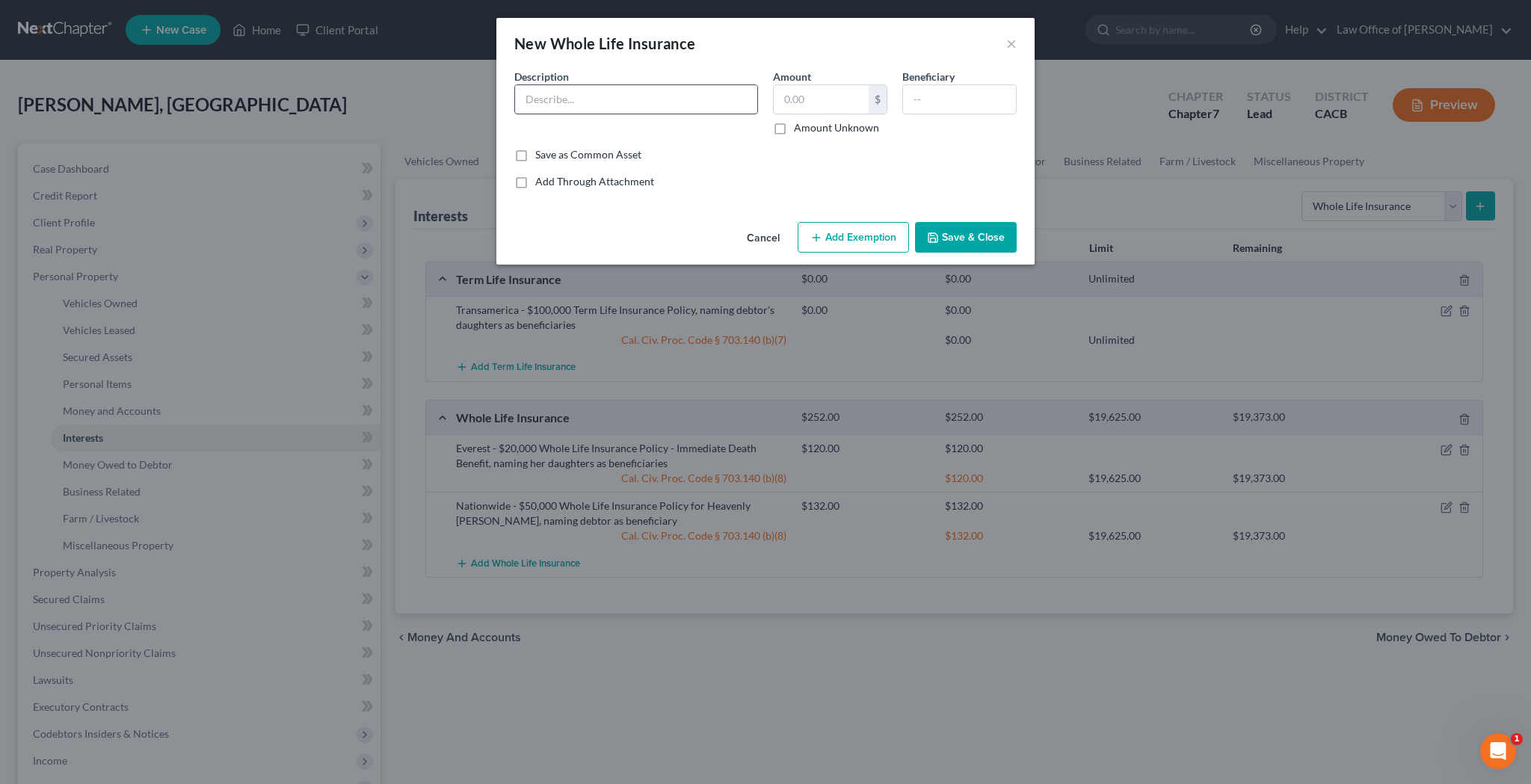
click at [715, 99] on input "text" at bounding box center [635, 99] width 242 height 28
paste input "Nationwide - $50,000 Whole Life Insurance Policy for Heavenly [PERSON_NAME], na…"
drag, startPoint x: 611, startPoint y: 100, endPoint x: 529, endPoint y: 103, distance: 82.1
click at [529, 103] on input "Nationwide - $50,000 Whole Life Insurance Policy for Heavenly [PERSON_NAME], na…" at bounding box center [635, 99] width 242 height 28
type input "Nationwide - $50,000 Whole Life Insurance Policy for Emerald Simley, naming deb…"
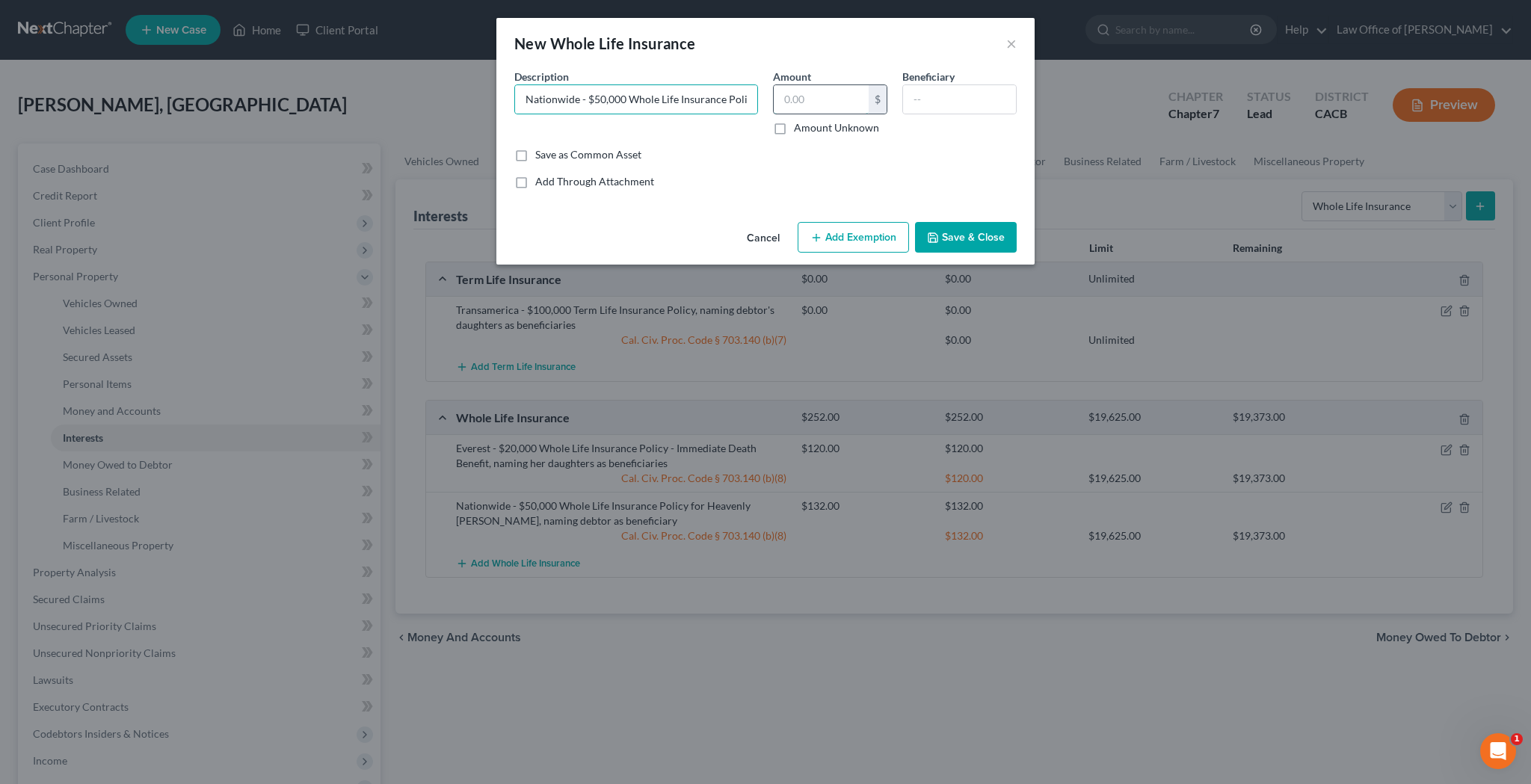
click at [856, 92] on input "text" at bounding box center [821, 99] width 95 height 28
type input "120"
click at [964, 96] on input "text" at bounding box center [960, 99] width 113 height 28
type input "[PERSON_NAME]"
click at [890, 233] on button "Add Exemption" at bounding box center [853, 237] width 111 height 31
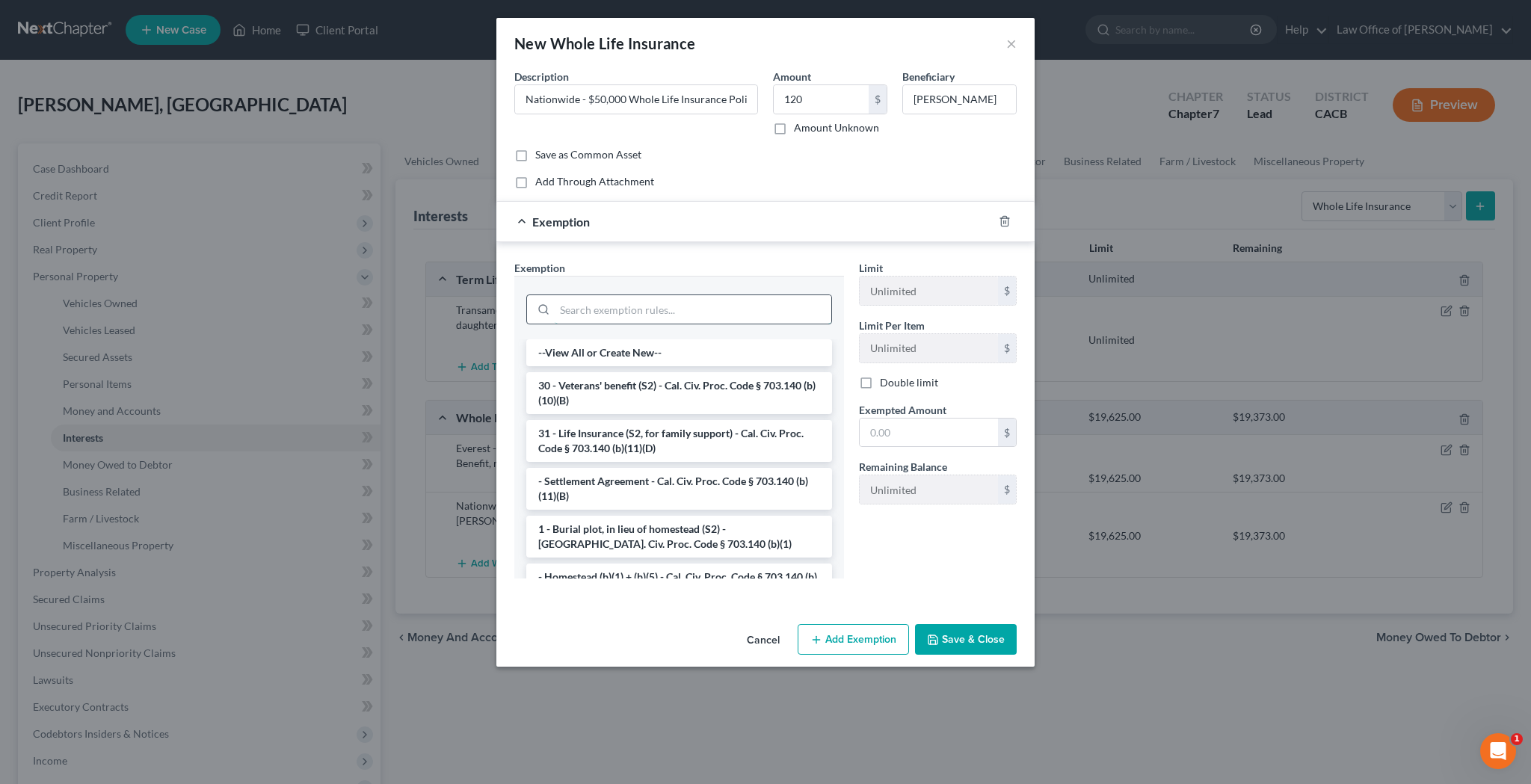
click at [753, 300] on input "search" at bounding box center [692, 309] width 276 height 28
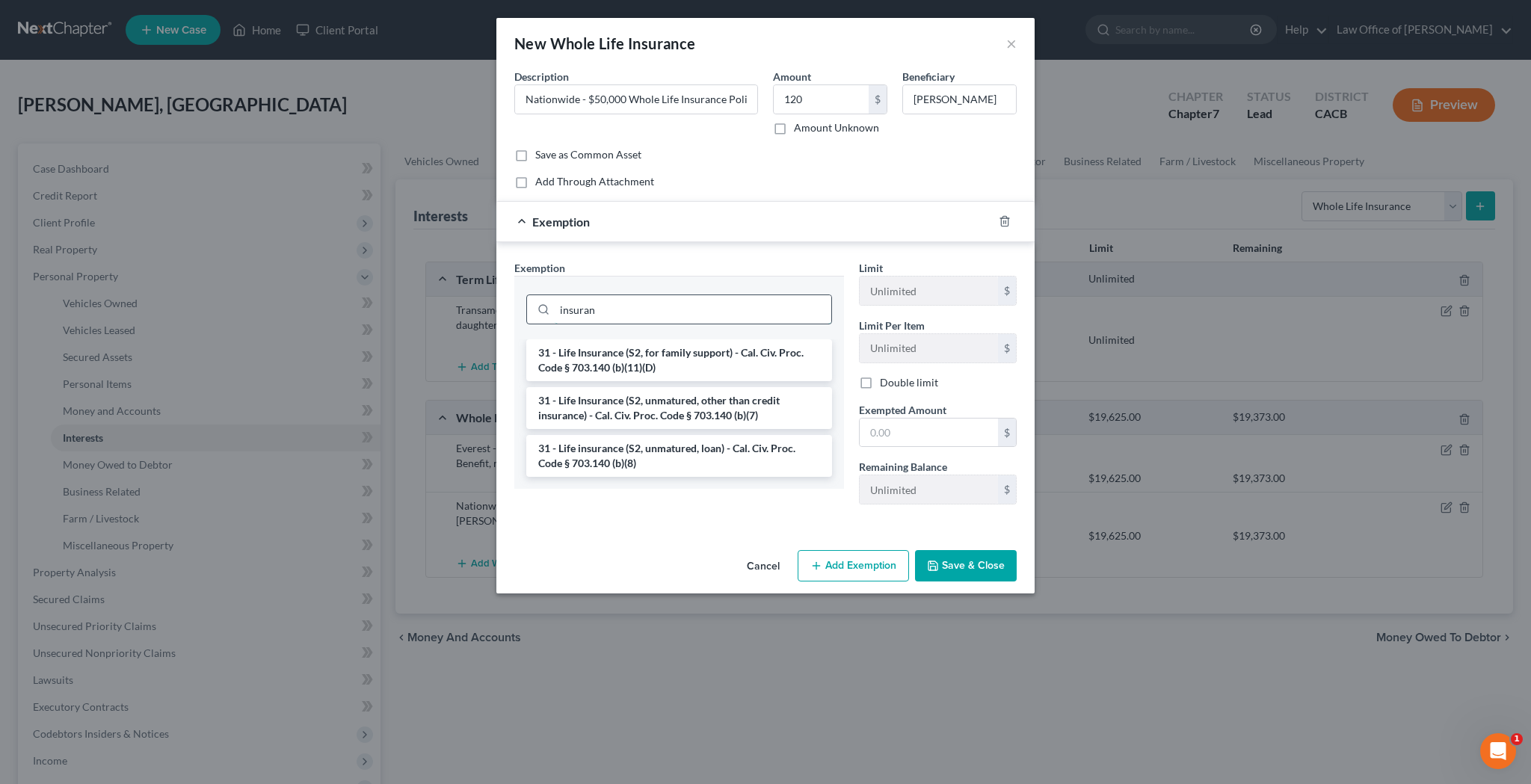
type input "insuran"
drag, startPoint x: 753, startPoint y: 300, endPoint x: 700, endPoint y: 449, distance: 158.1
click at [700, 449] on li "31 - Life insurance (S2, unmatured, loan) - Cal. Civ. Proc. Code § 703.140 (b)(…" at bounding box center [679, 456] width 305 height 41
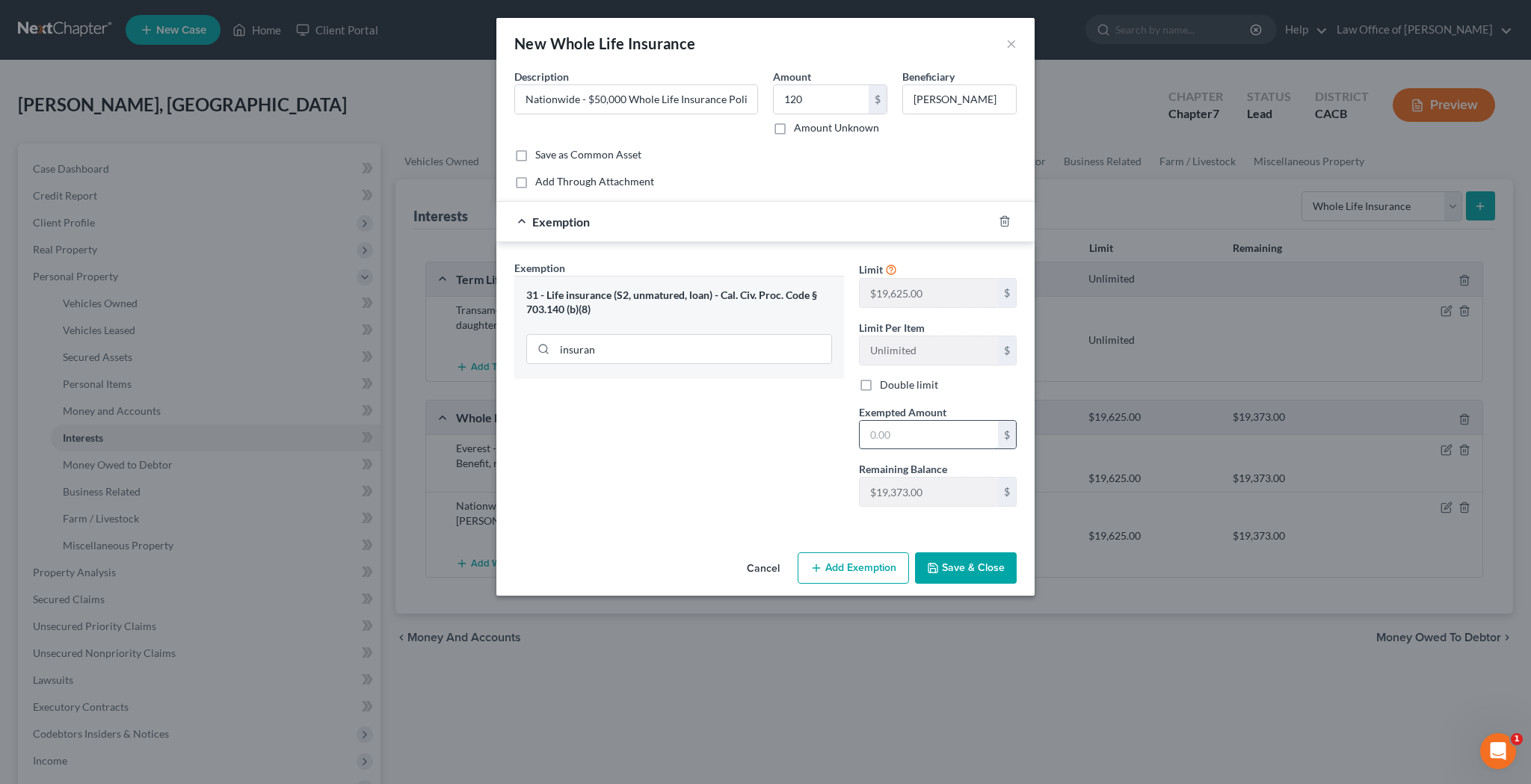
click at [945, 443] on input "text" at bounding box center [929, 434] width 139 height 28
type input "120"
click at [990, 571] on button "Save & Close" at bounding box center [966, 567] width 102 height 31
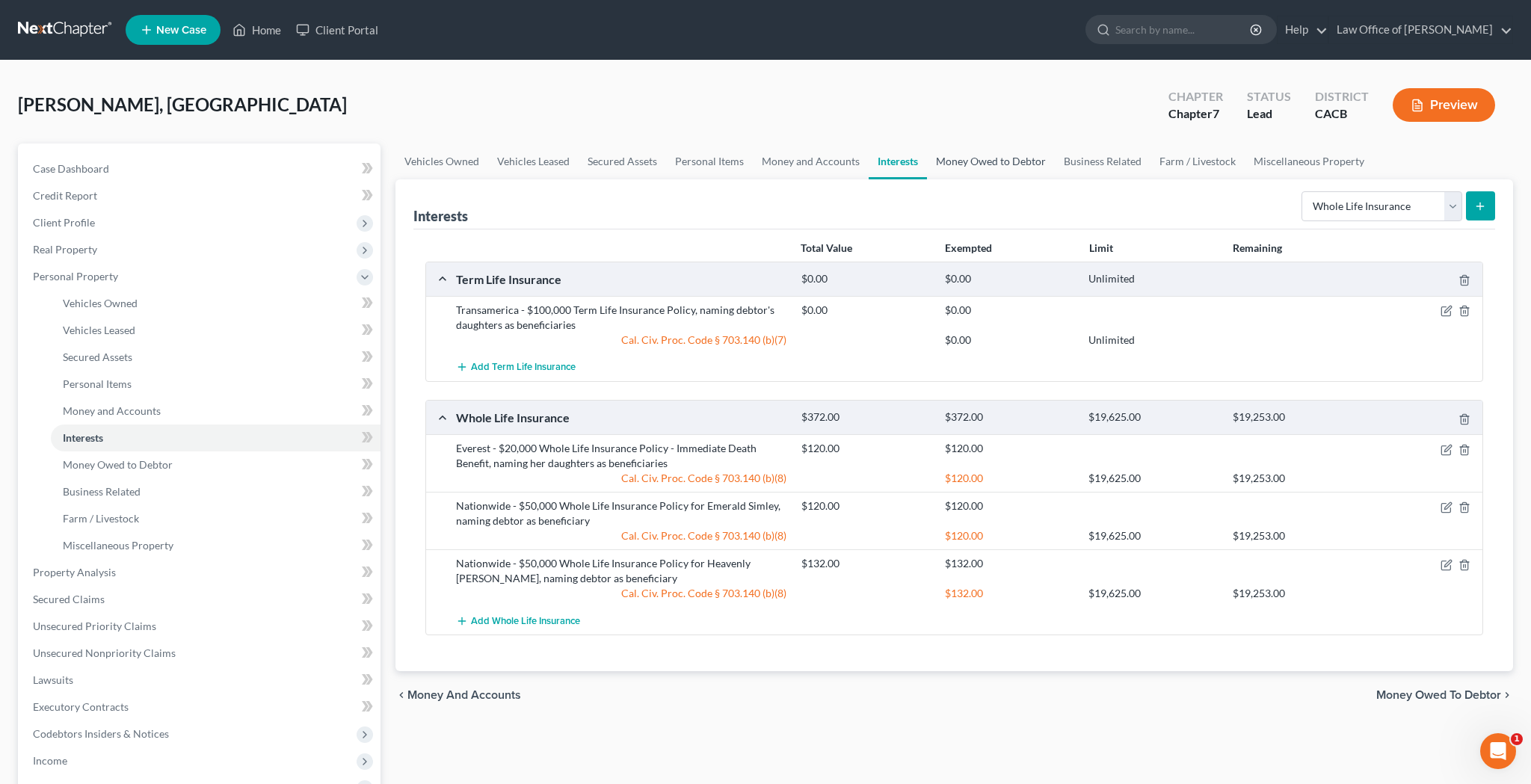
click at [1016, 158] on link "Money Owed to Debtor" at bounding box center [991, 161] width 128 height 36
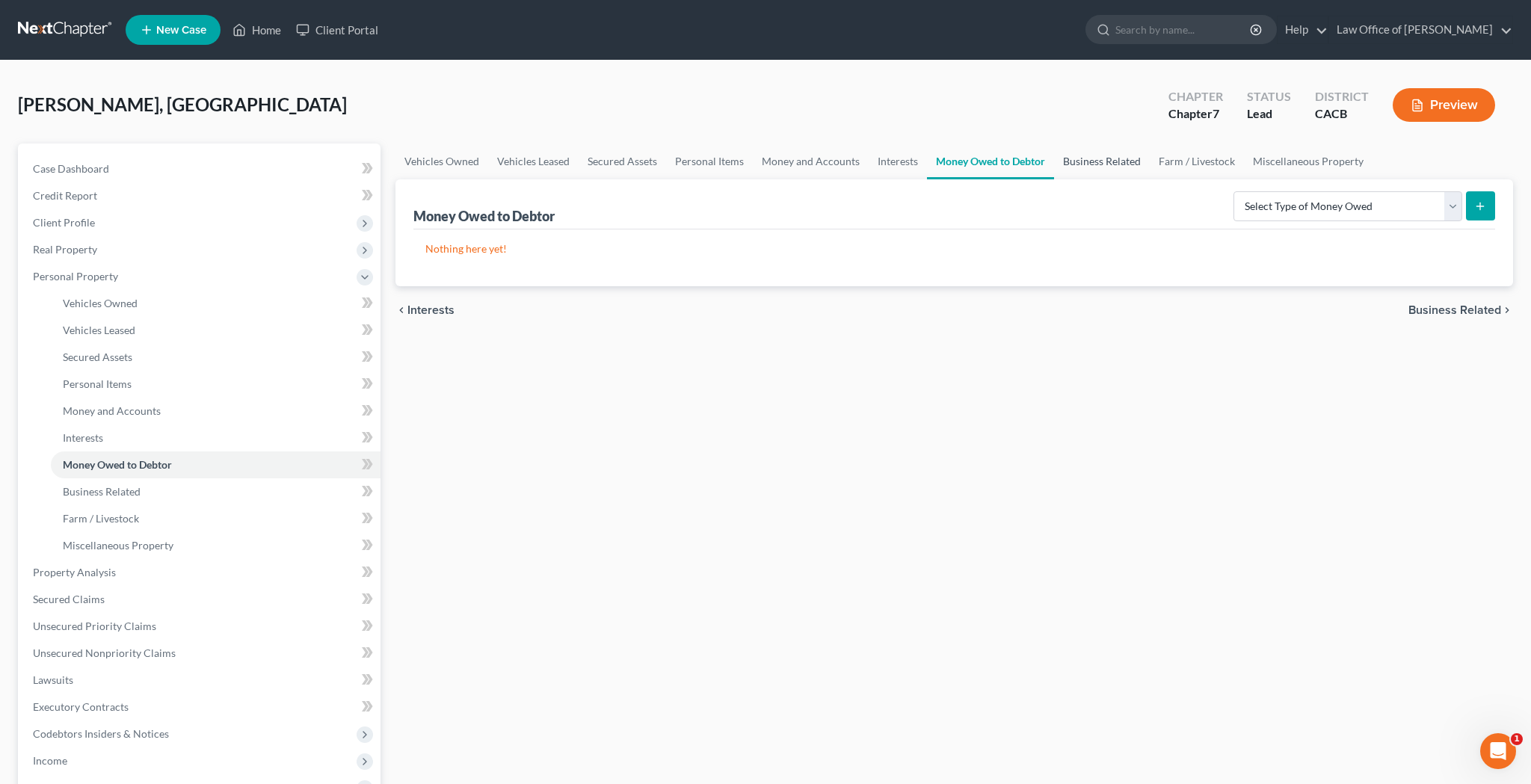
click at [1111, 164] on link "Business Related" at bounding box center [1102, 161] width 96 height 36
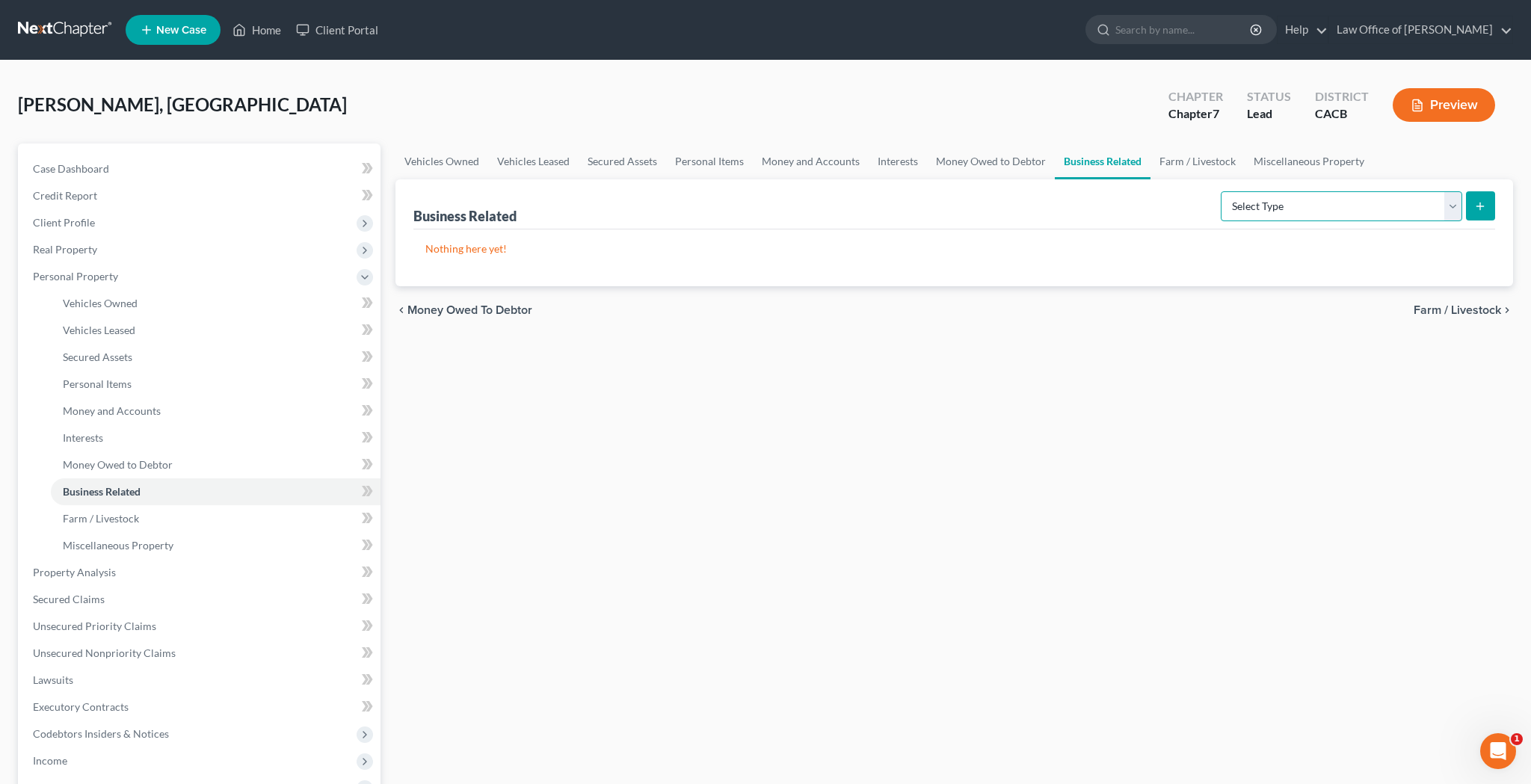
select select "office_equipment"
click at [1474, 208] on button "submit" at bounding box center [1480, 205] width 29 height 29
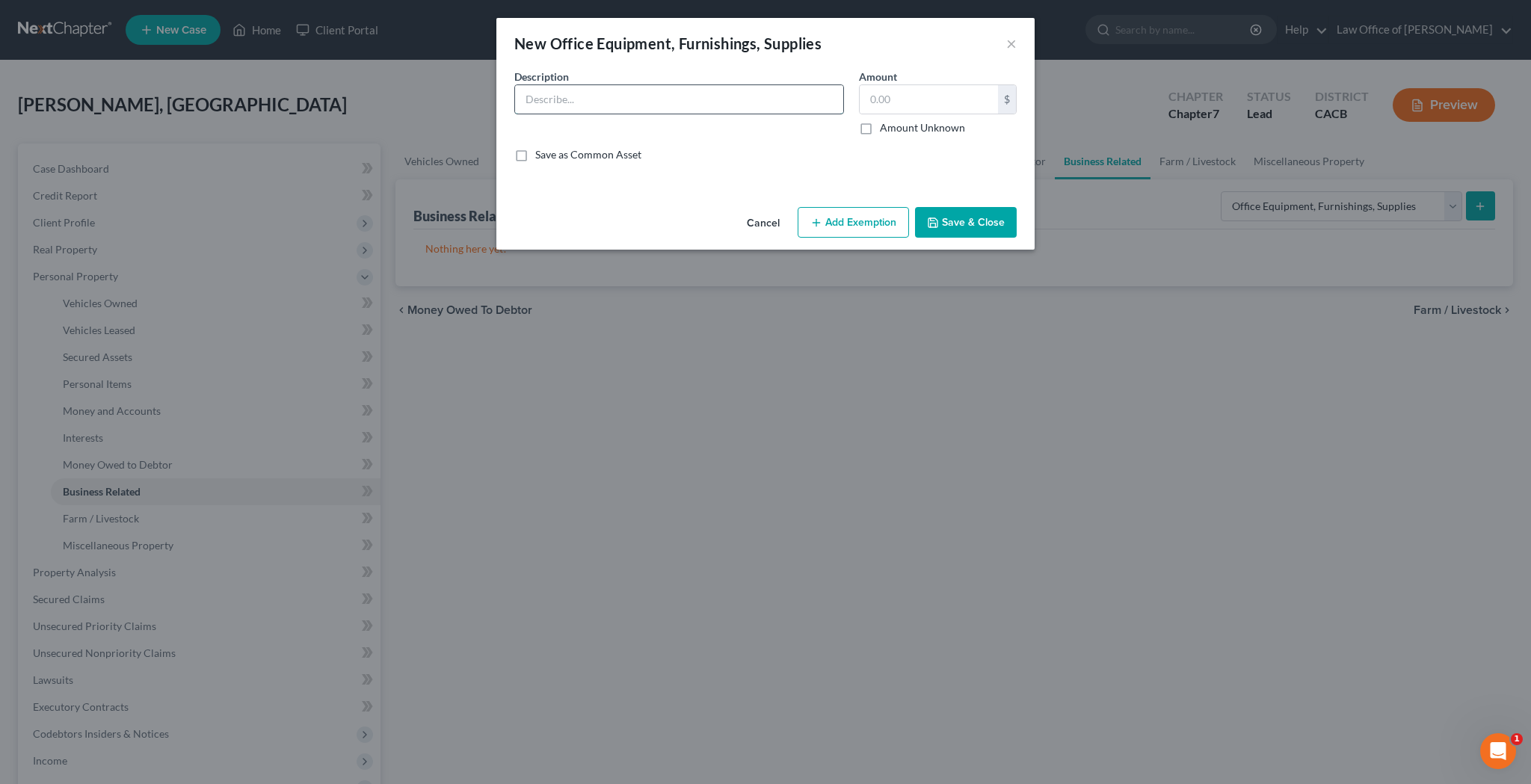
click at [724, 100] on input "text" at bounding box center [679, 99] width 328 height 28
type input "S"
click at [891, 107] on input "text" at bounding box center [929, 99] width 139 height 28
click at [529, 101] on input "Cosmetology chair, hair dryer, utensils, hair supplies, trolley" at bounding box center [679, 99] width 328 height 28
type input "Cosmetology chair, hair dryer, utensils, hair supplies, trolley"
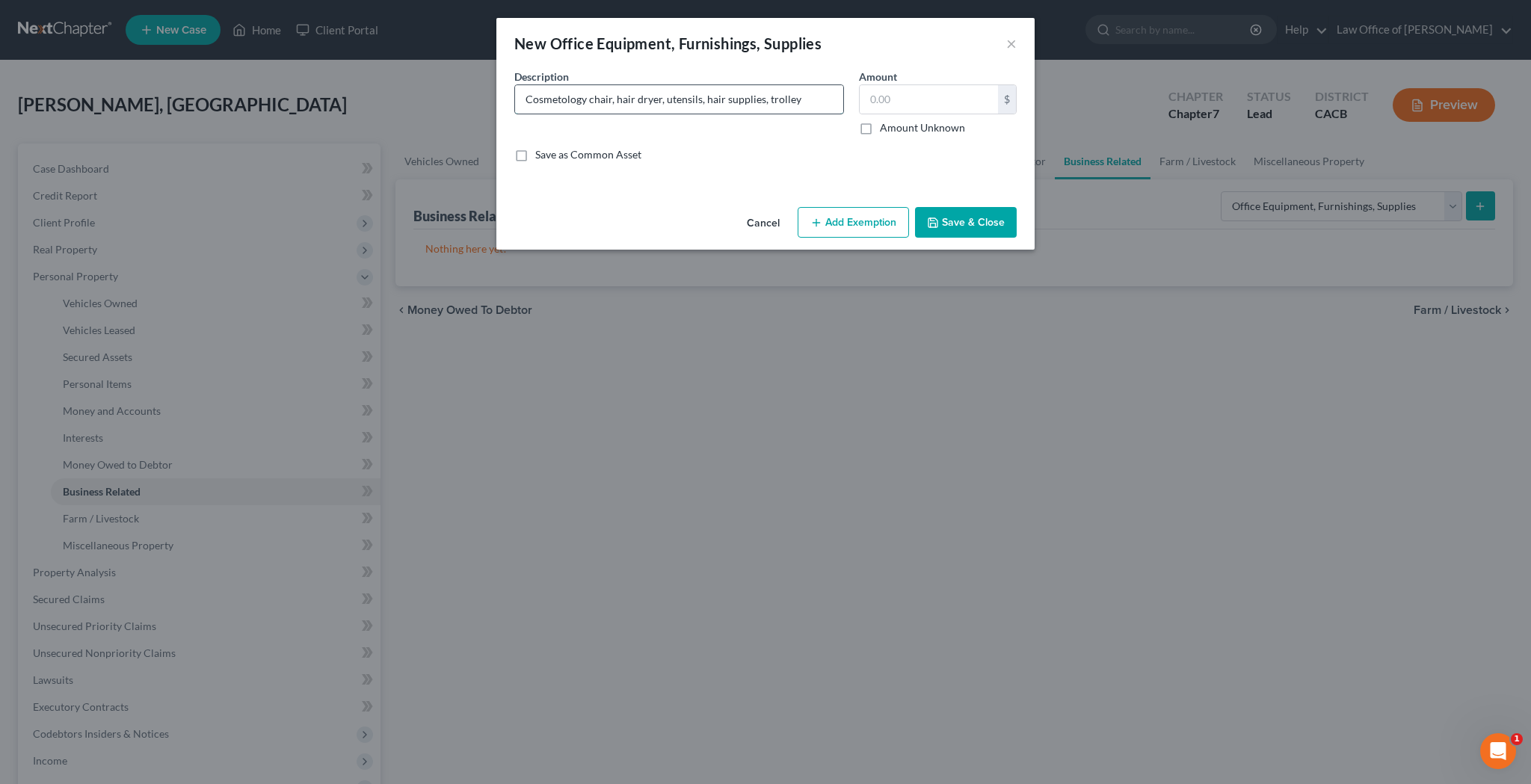
click at [543, 102] on input "Cosmetology chair, hair dryer, utensils, hair supplies, trolley" at bounding box center [679, 99] width 328 height 28
click at [883, 104] on input "text" at bounding box center [929, 99] width 139 height 28
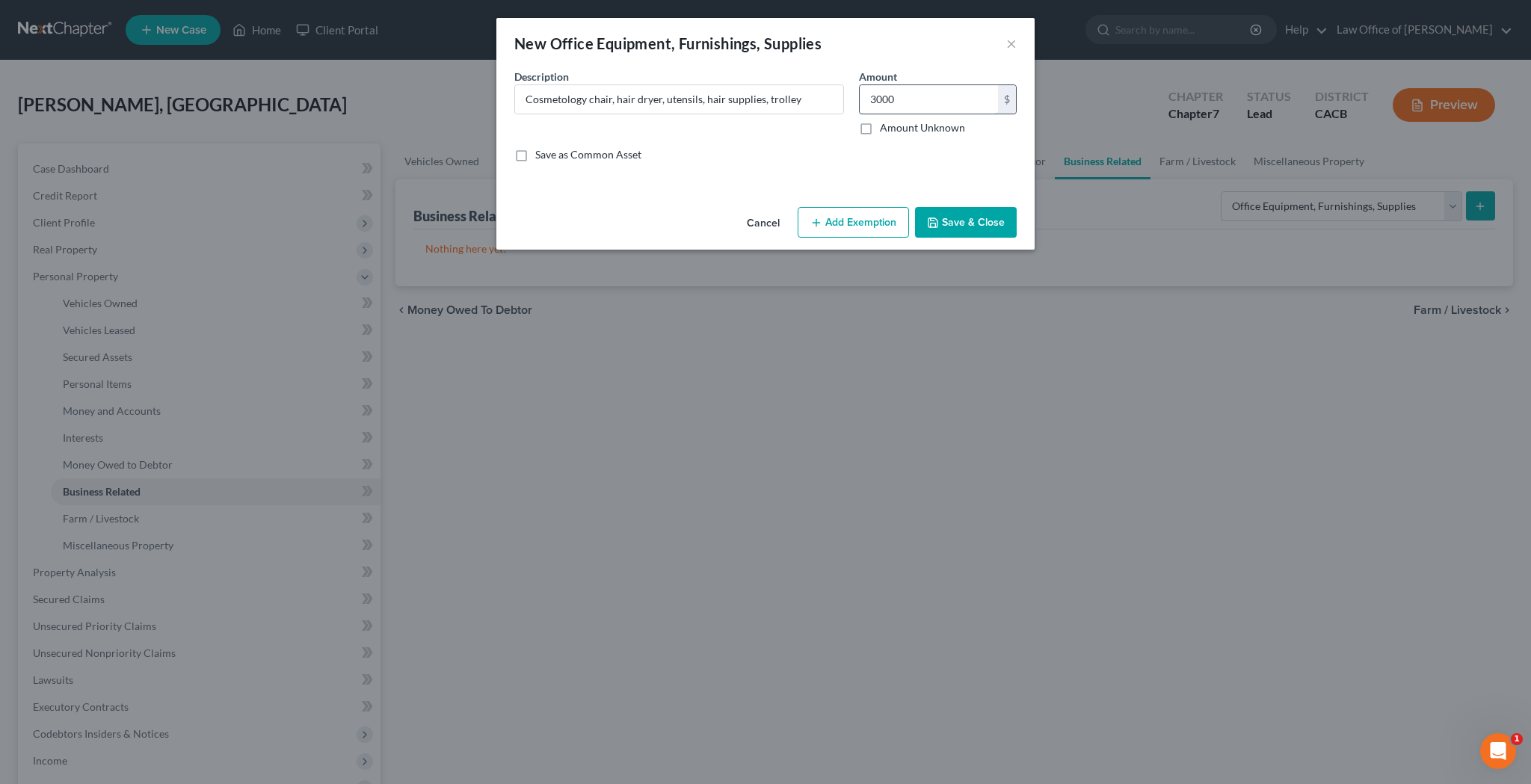
type input "3,000"
click at [858, 230] on button "Add Exemption" at bounding box center [853, 222] width 111 height 31
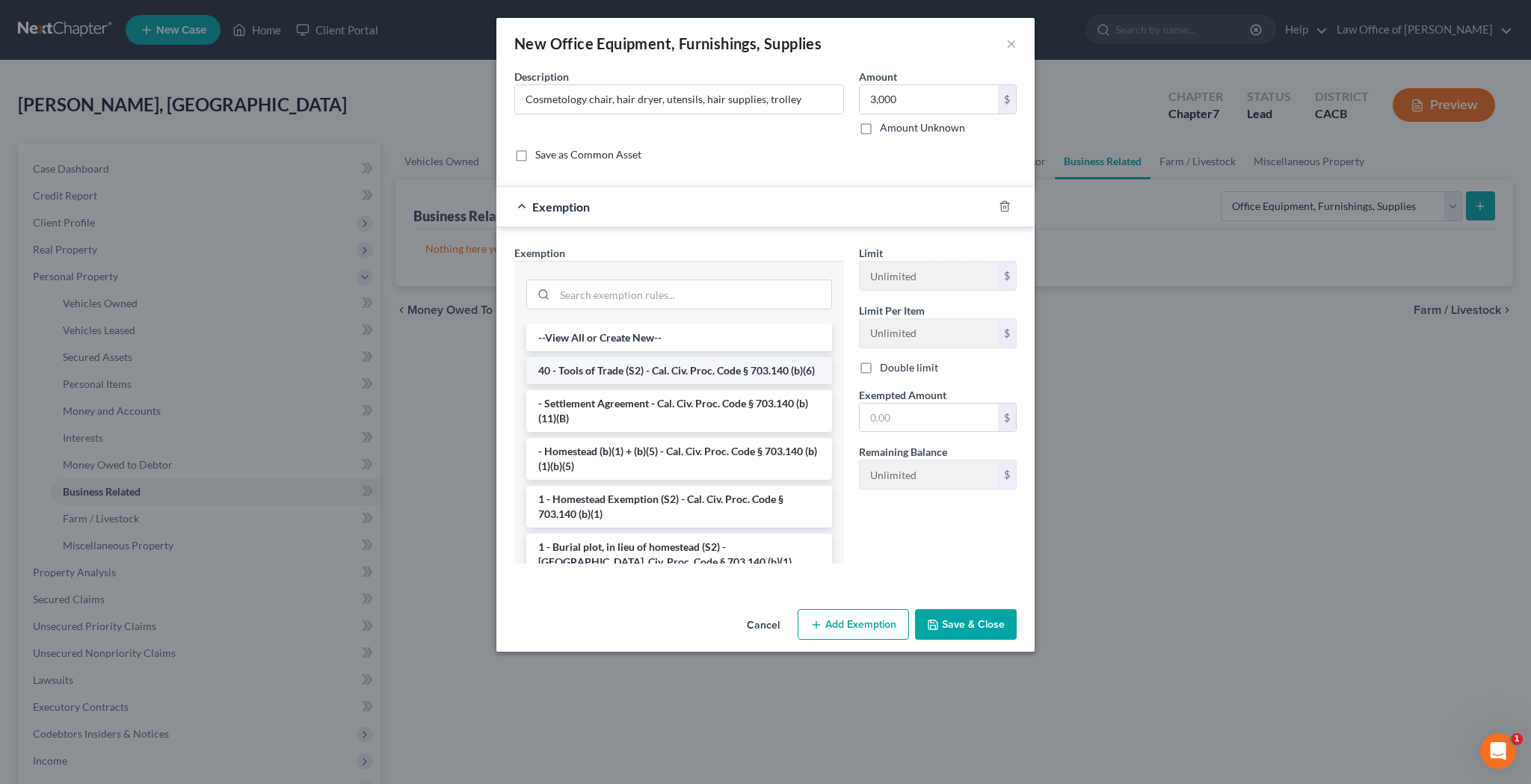
click at [716, 374] on li "40 - Tools of Trade (S2) - Cal. Civ. Proc. Code § 703.140 (b)(6)" at bounding box center [679, 370] width 305 height 27
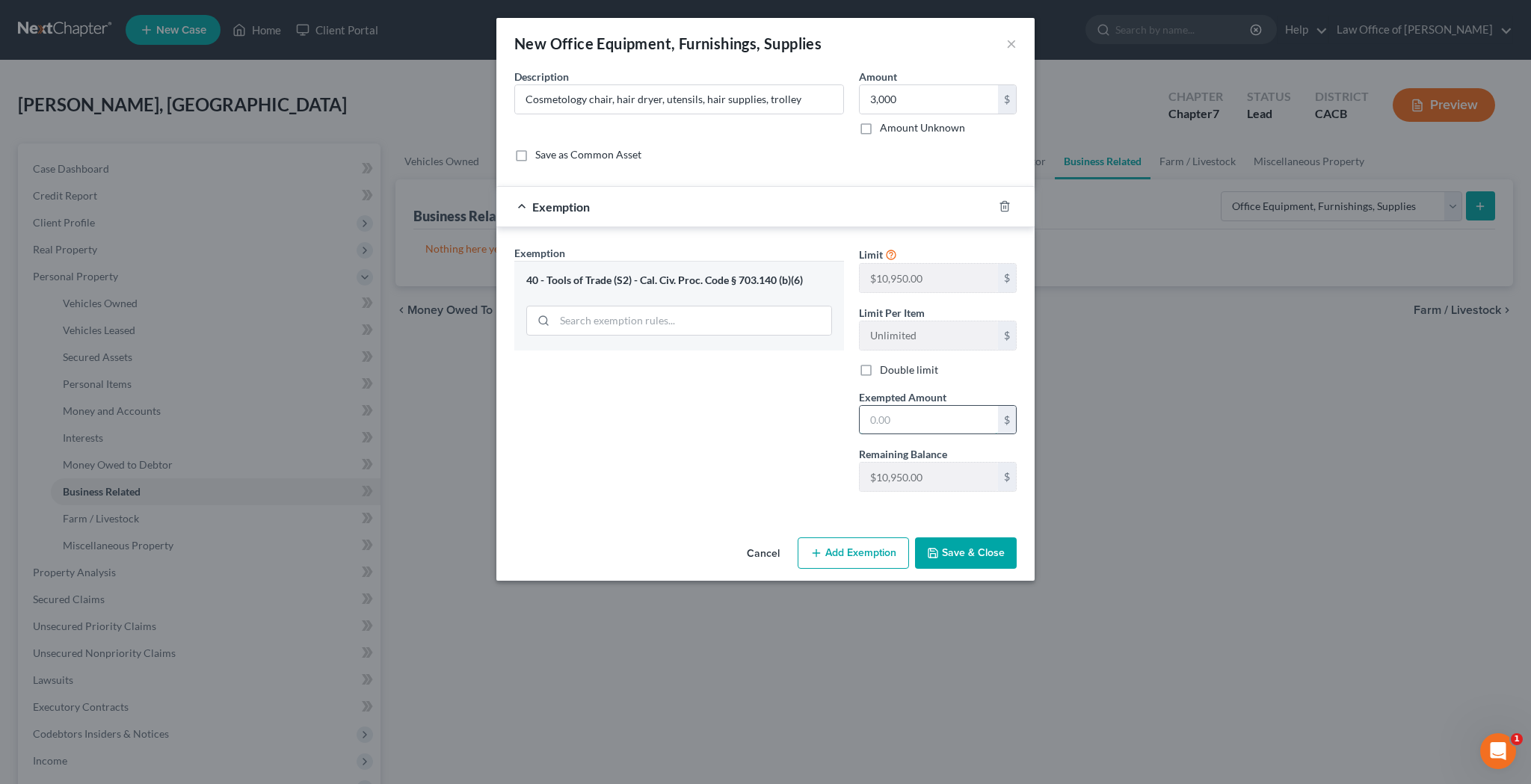
click at [891, 416] on input "text" at bounding box center [929, 420] width 139 height 28
type input "3,000"
click at [992, 552] on button "Save & Close" at bounding box center [966, 552] width 102 height 31
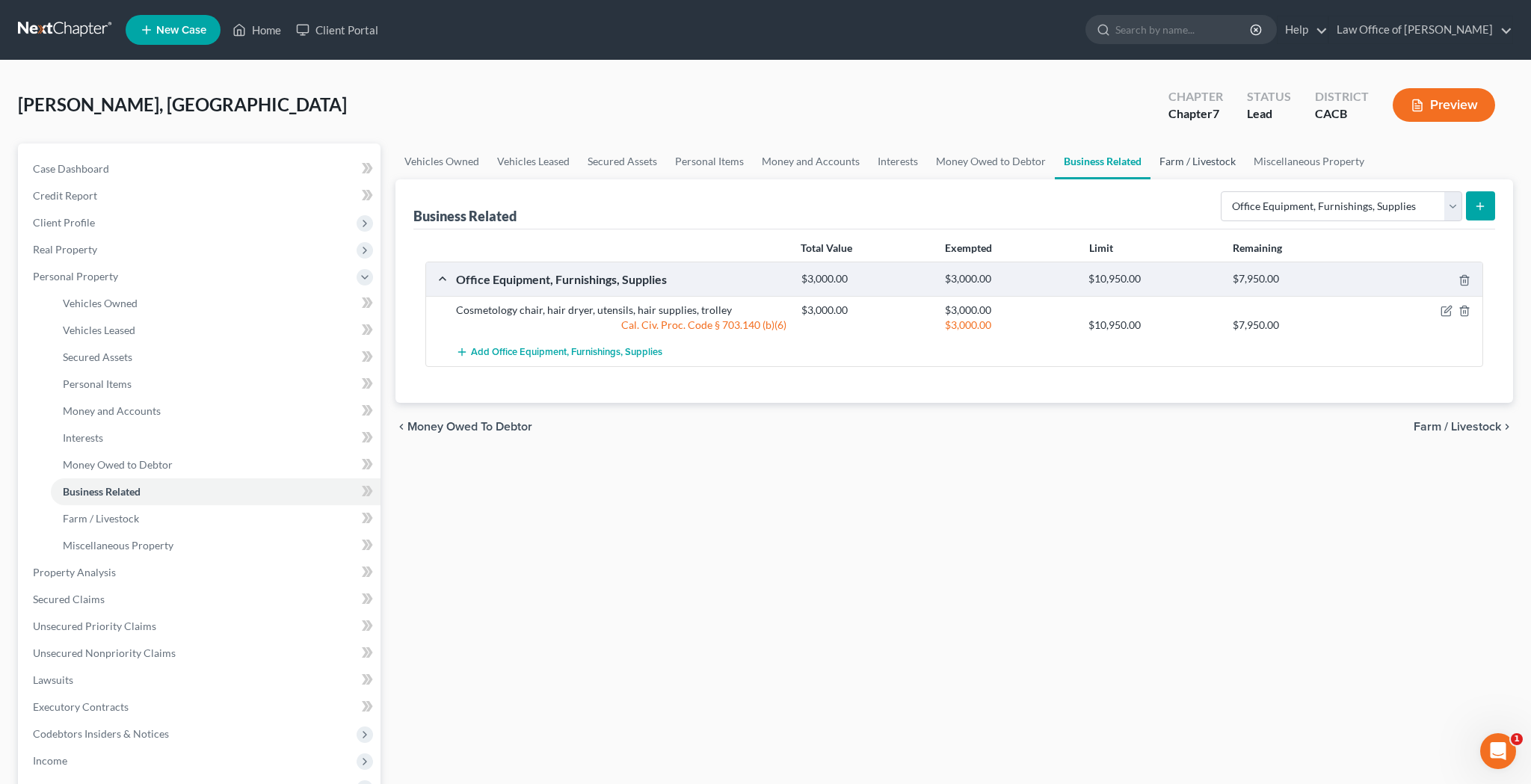
click at [1187, 163] on link "Farm / Livestock" at bounding box center [1198, 161] width 94 height 36
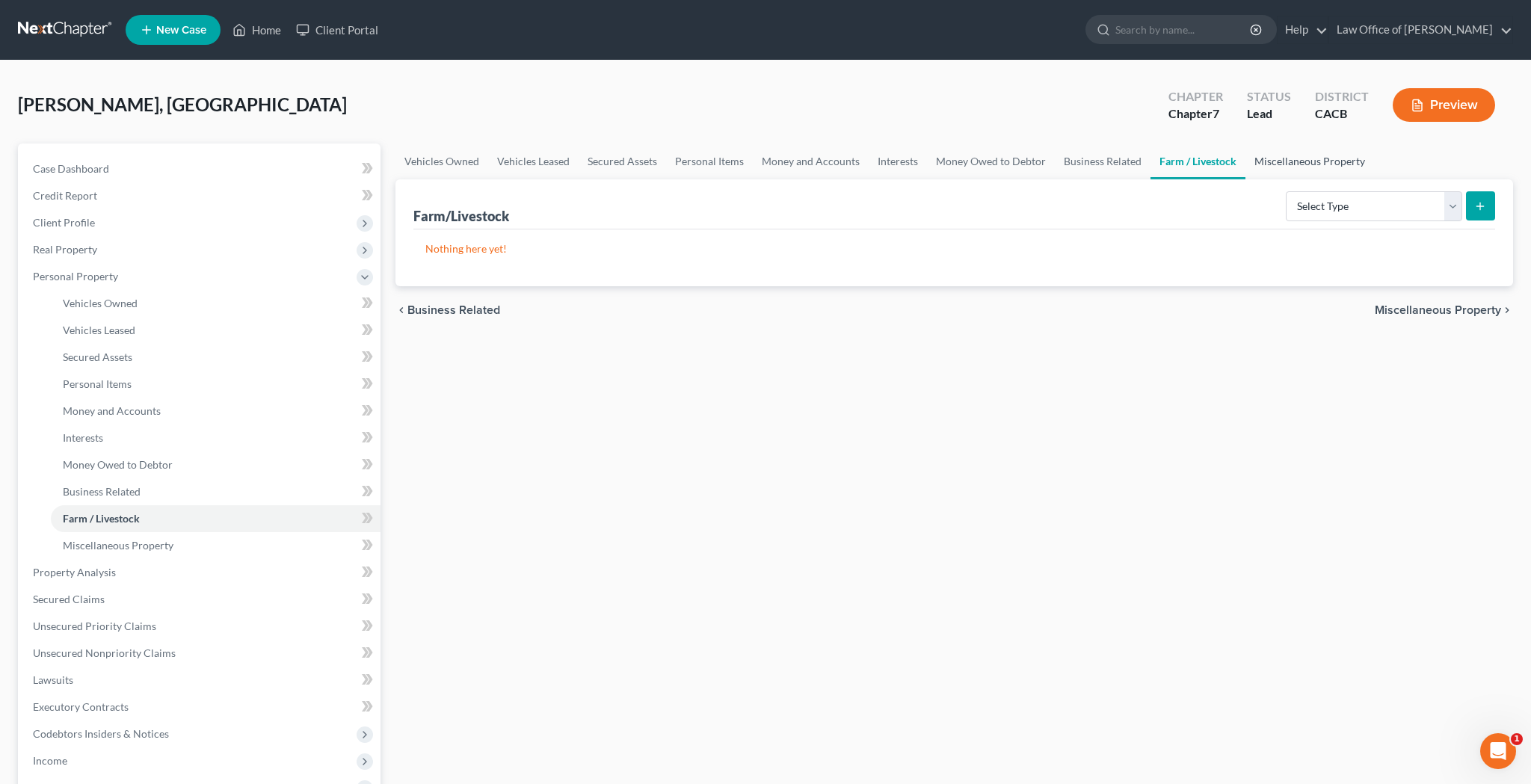
click at [1278, 162] on link "Miscellaneous Property" at bounding box center [1309, 161] width 128 height 36
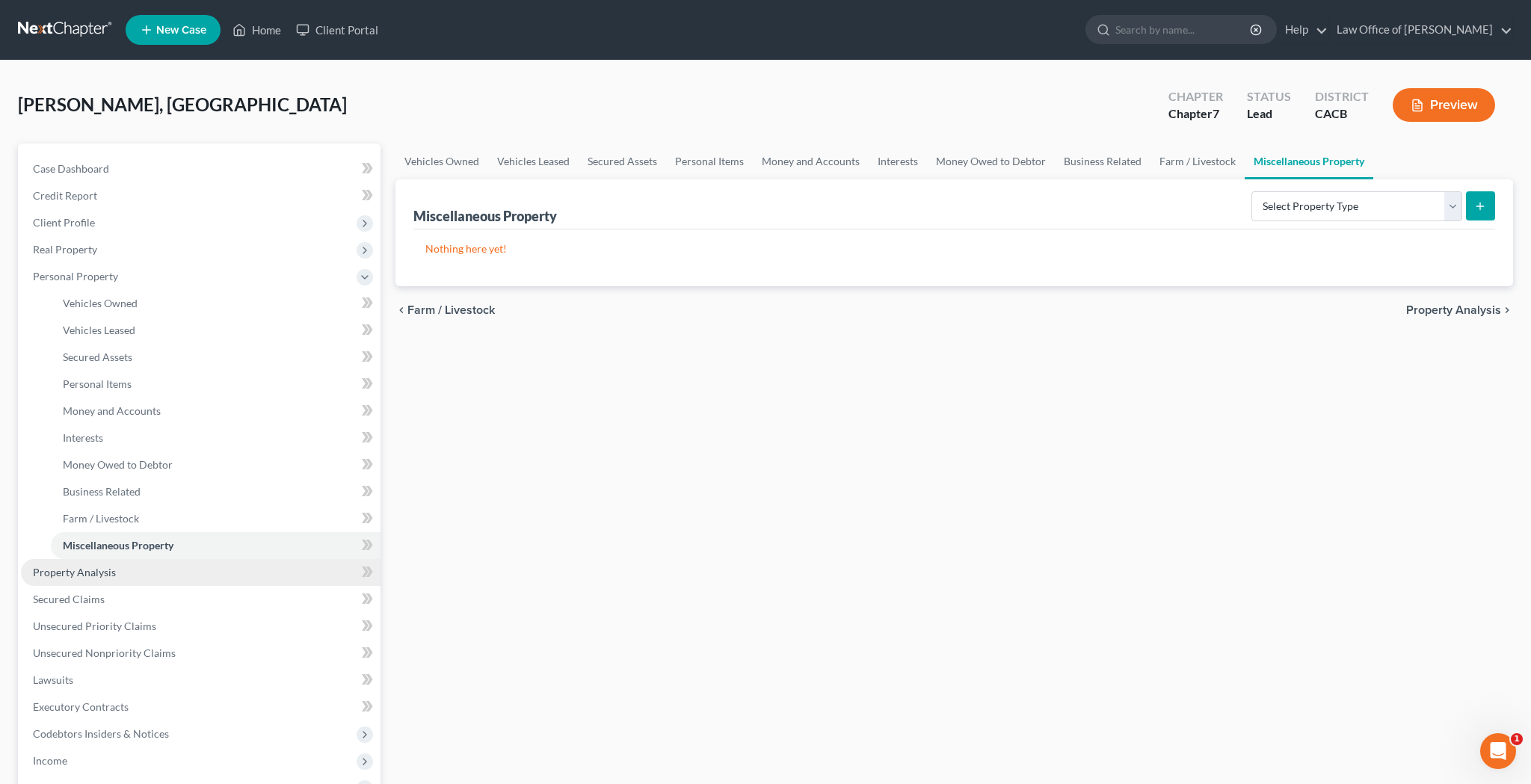
click at [134, 576] on link "Property Analysis" at bounding box center [200, 572] width 359 height 27
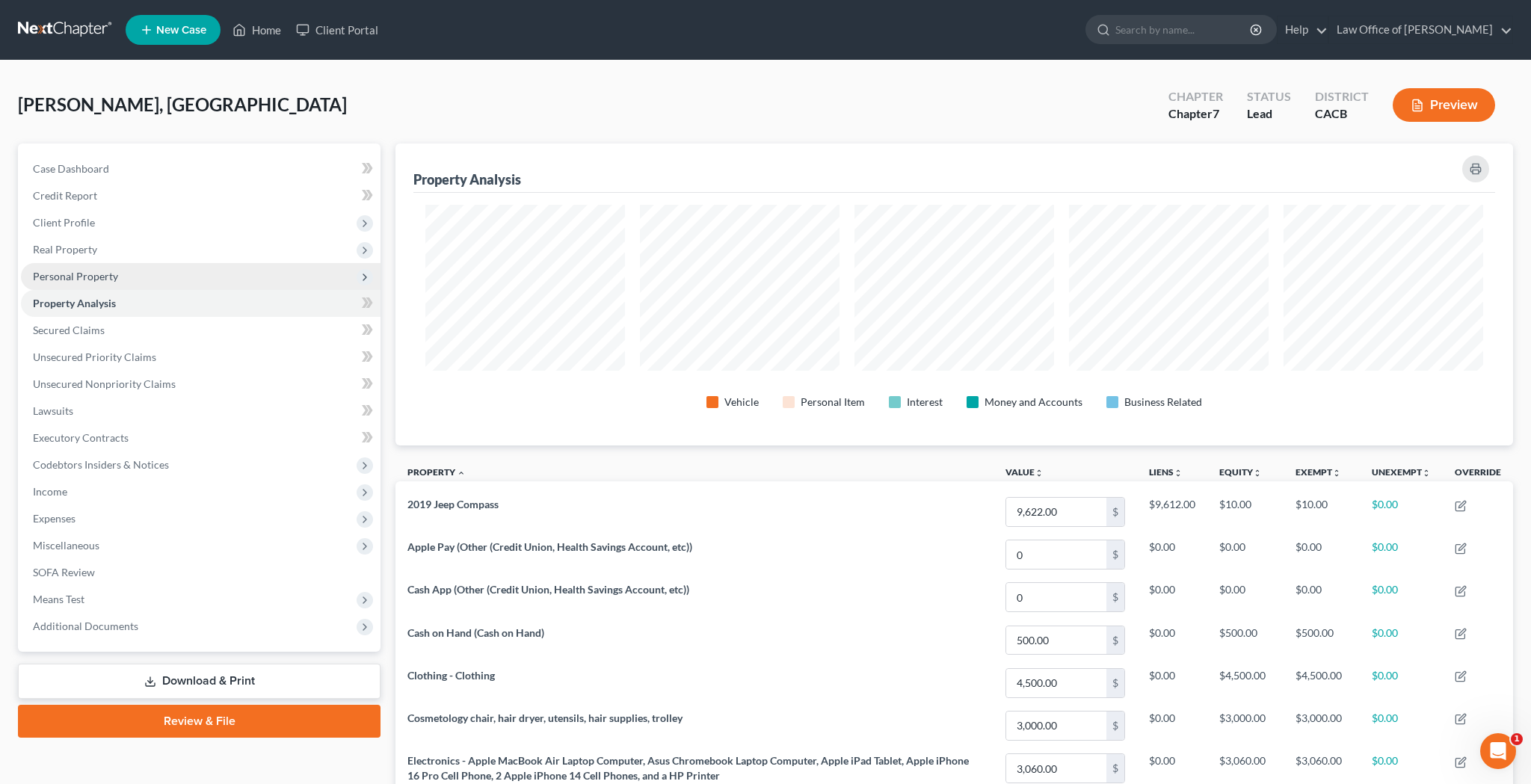
click at [110, 278] on span "Personal Property" at bounding box center [75, 275] width 85 height 12
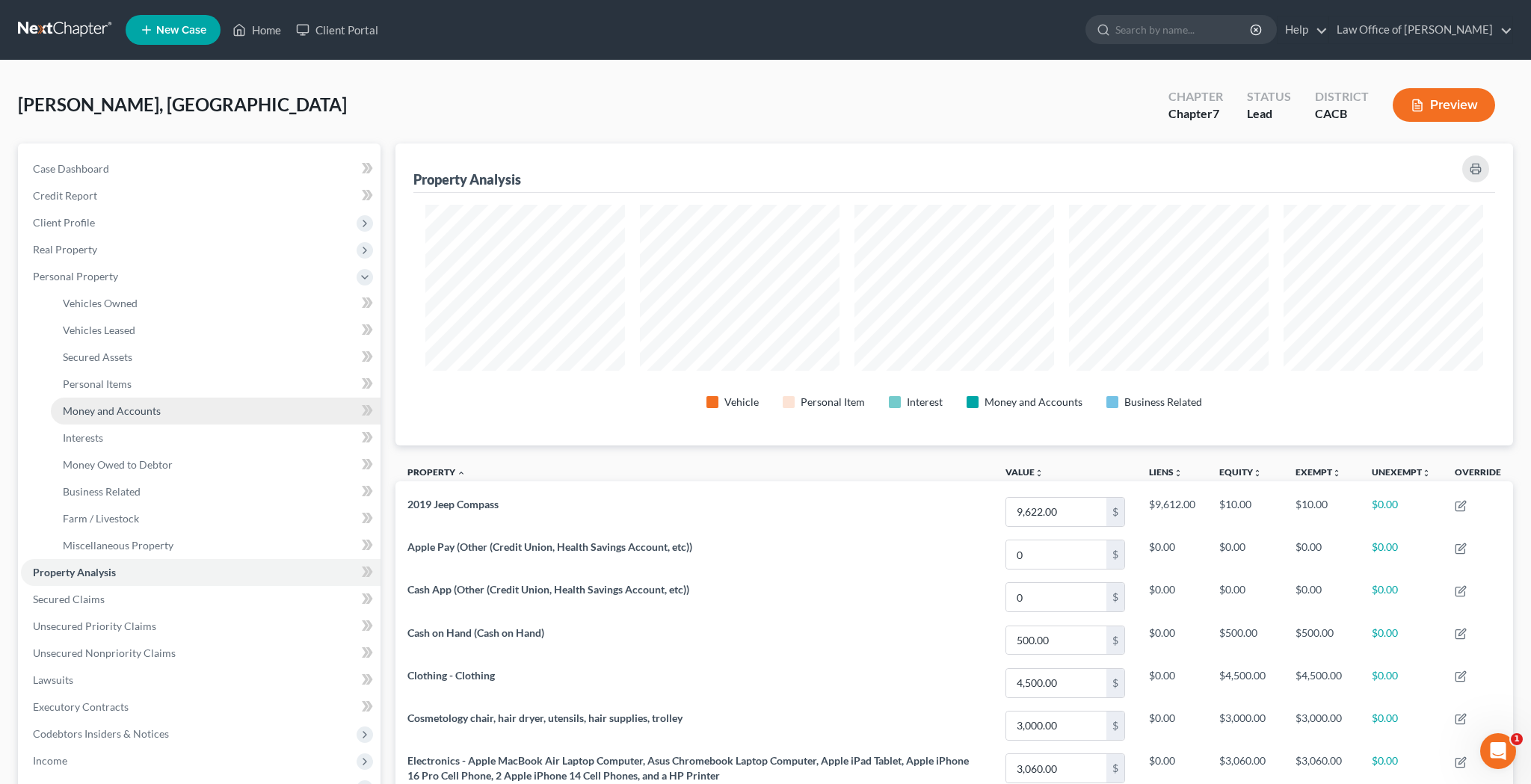
click at [123, 416] on span "Money and Accounts" at bounding box center [112, 410] width 98 height 12
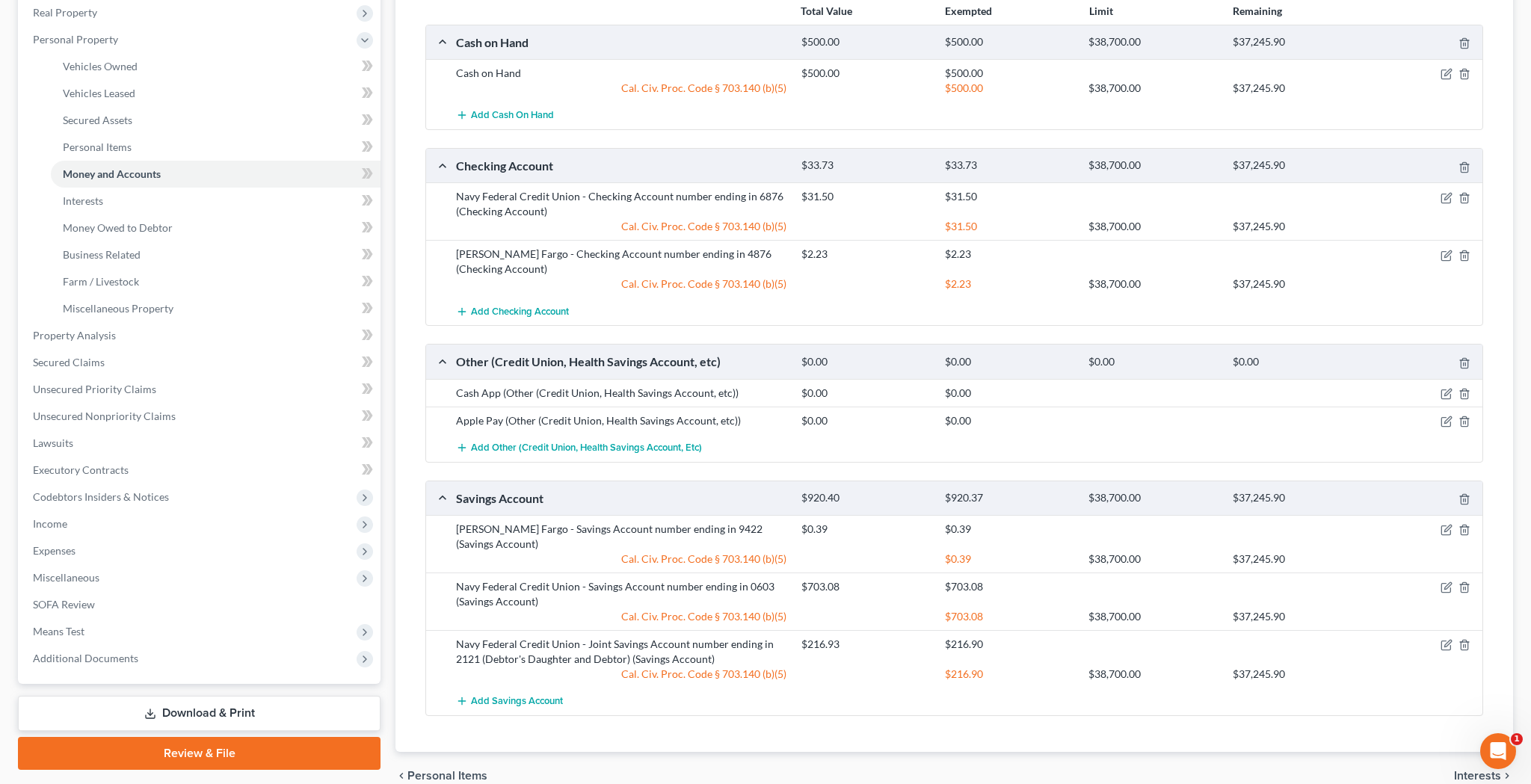
scroll to position [244, 0]
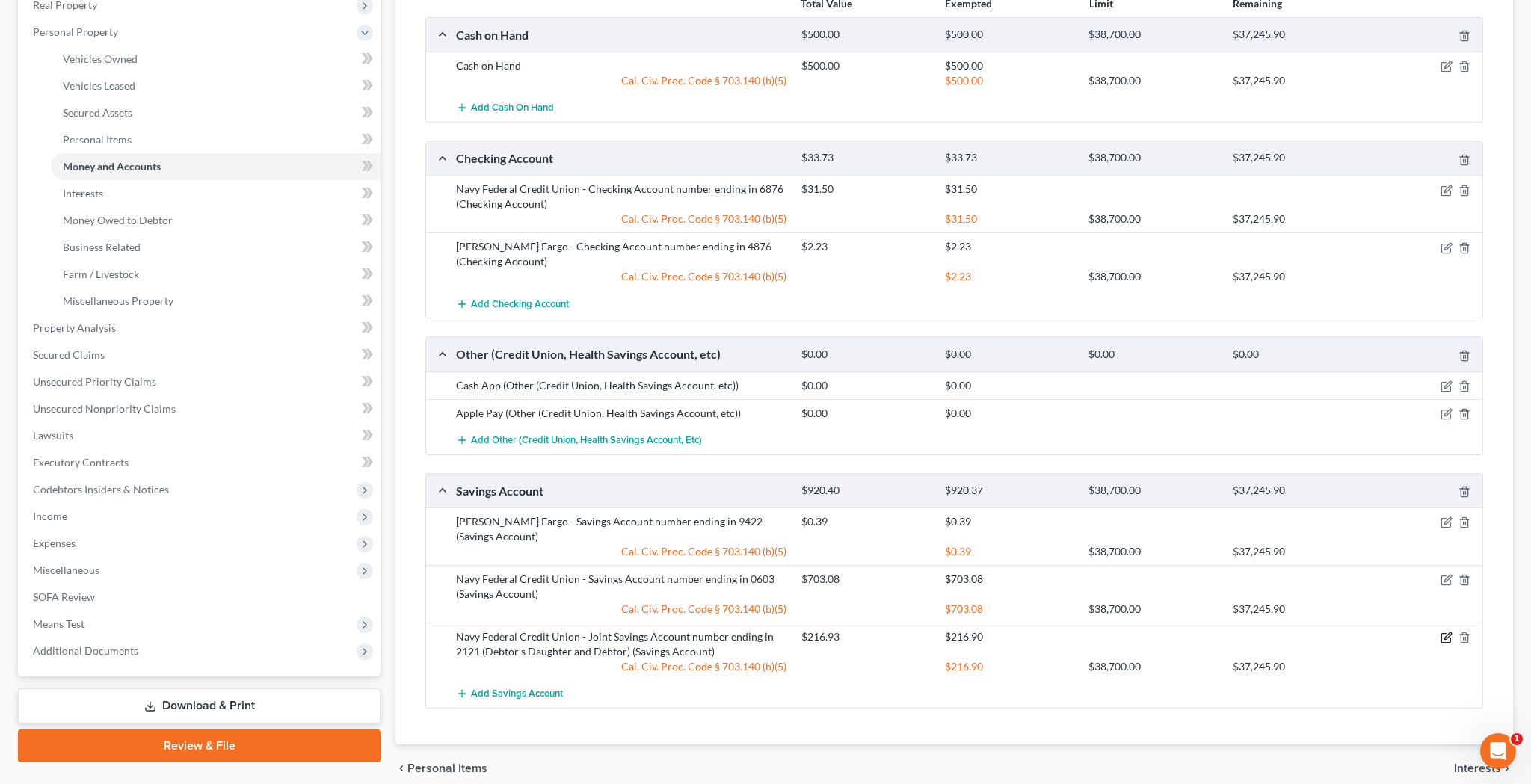
click at [1444, 631] on icon "button" at bounding box center [1446, 637] width 12 height 12
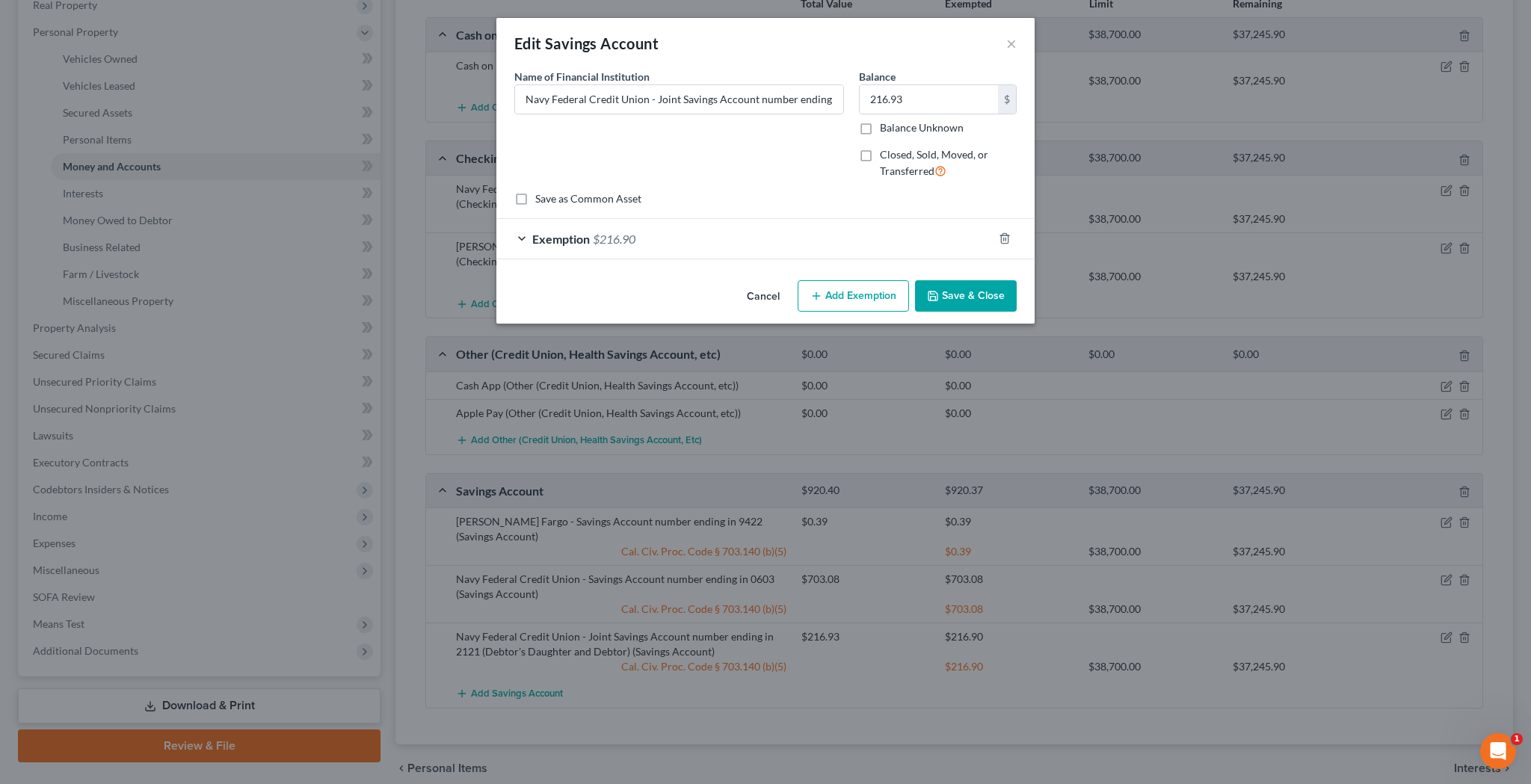
click at [520, 237] on div "Exemption $216.90" at bounding box center [745, 238] width 497 height 40
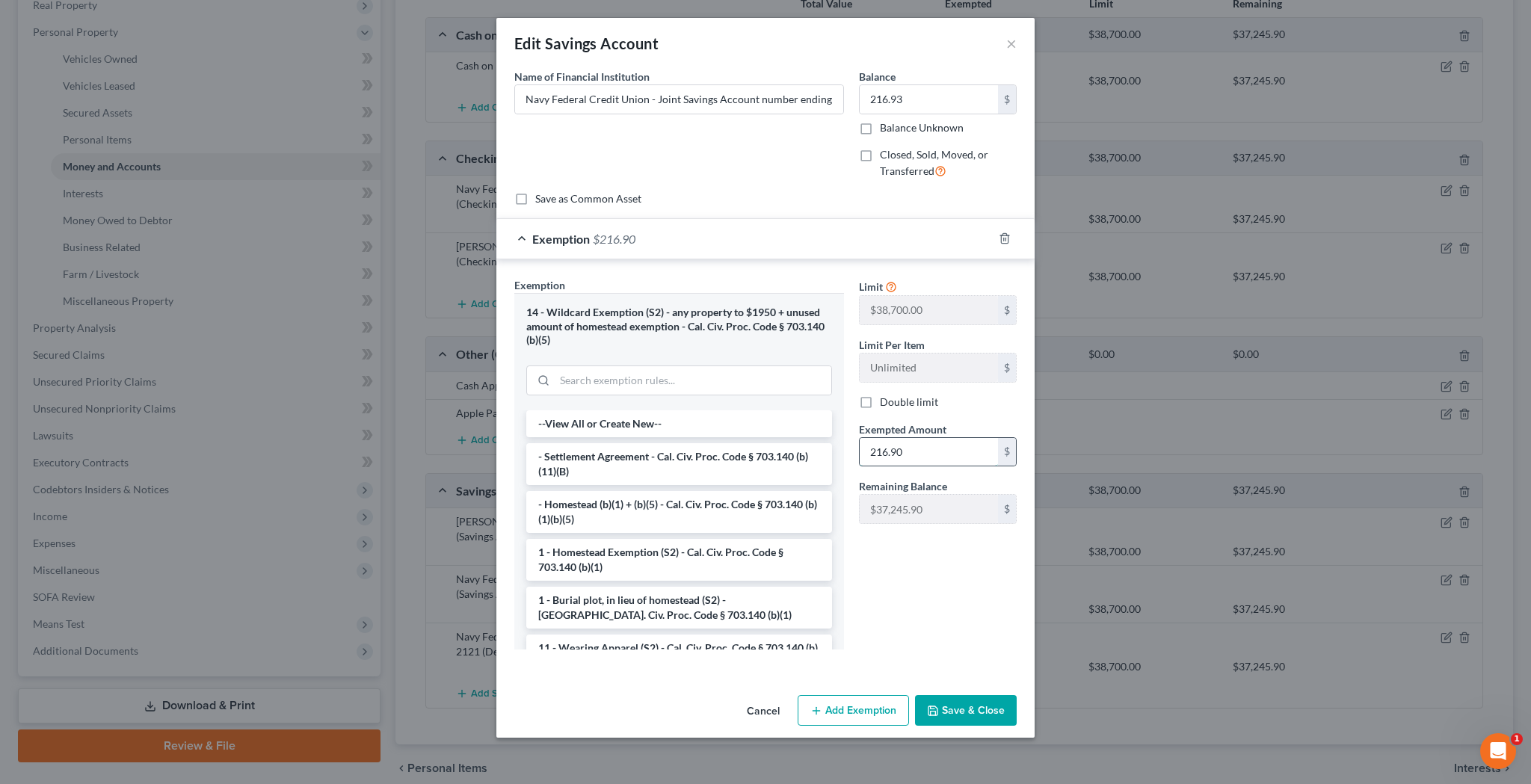
click at [938, 453] on input "216.90" at bounding box center [929, 452] width 139 height 28
type input "216.93"
click at [981, 707] on button "Save & Close" at bounding box center [966, 710] width 102 height 31
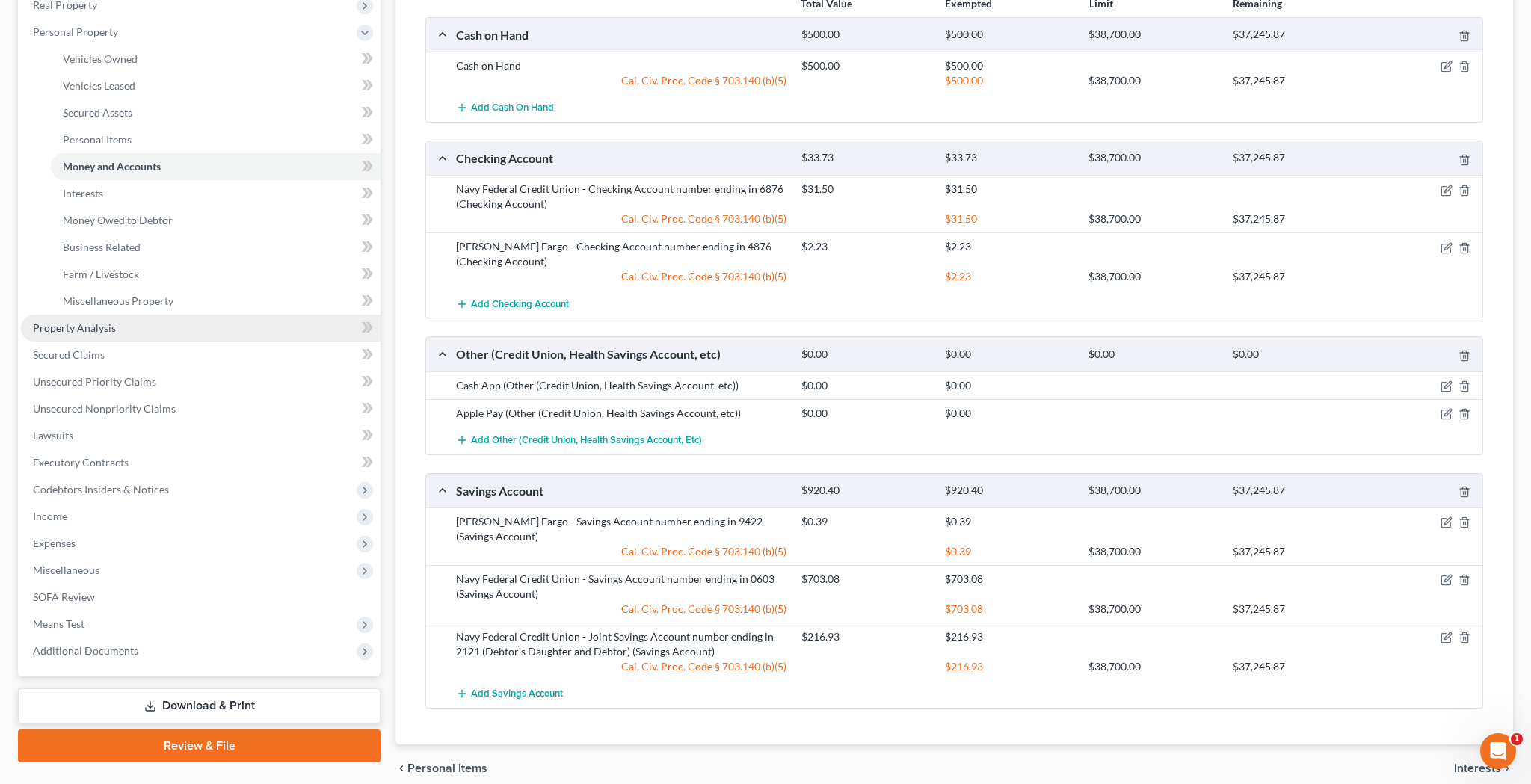
click at [174, 324] on link "Property Analysis" at bounding box center [200, 328] width 359 height 27
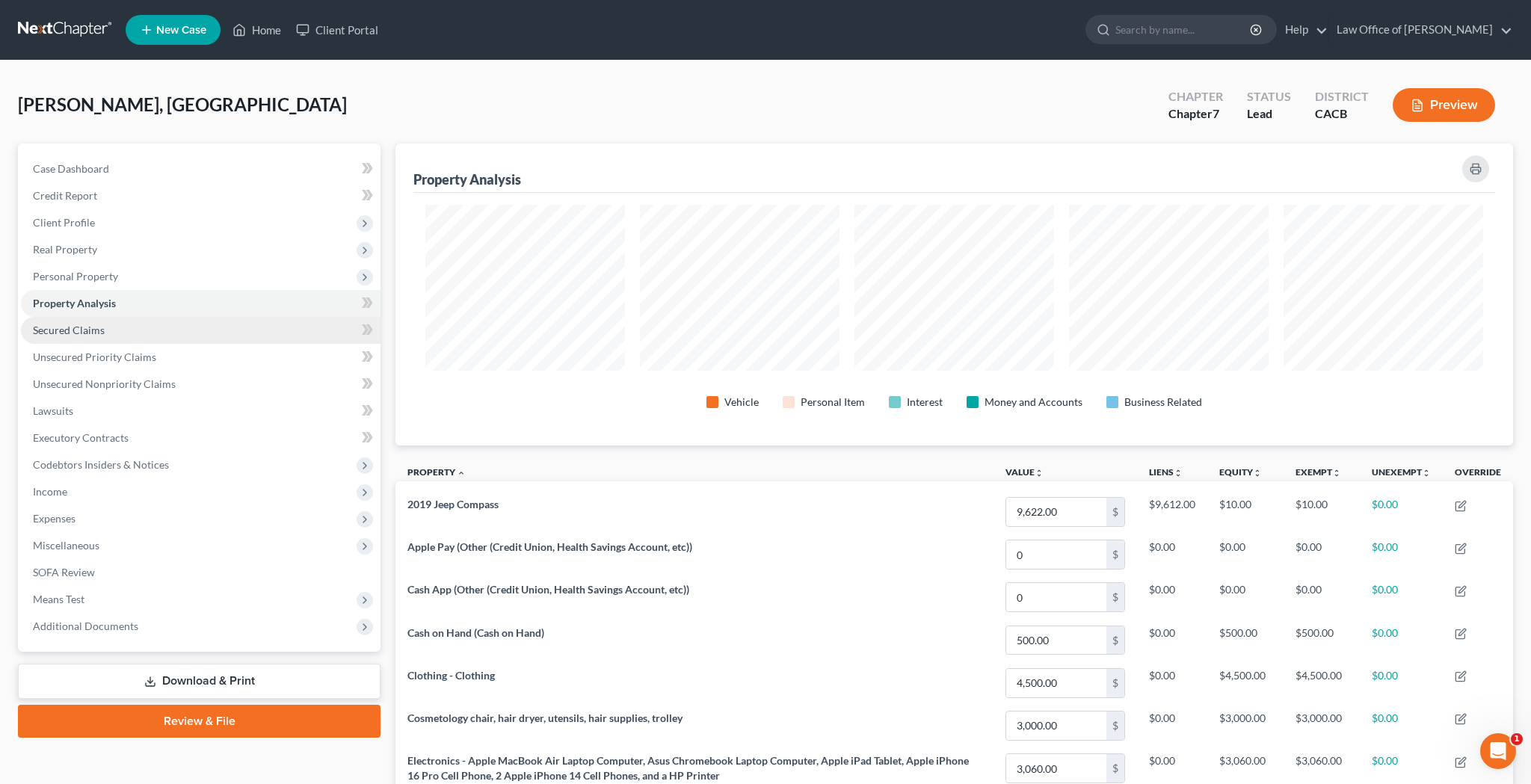
click at [154, 334] on link "Secured Claims" at bounding box center [200, 330] width 359 height 27
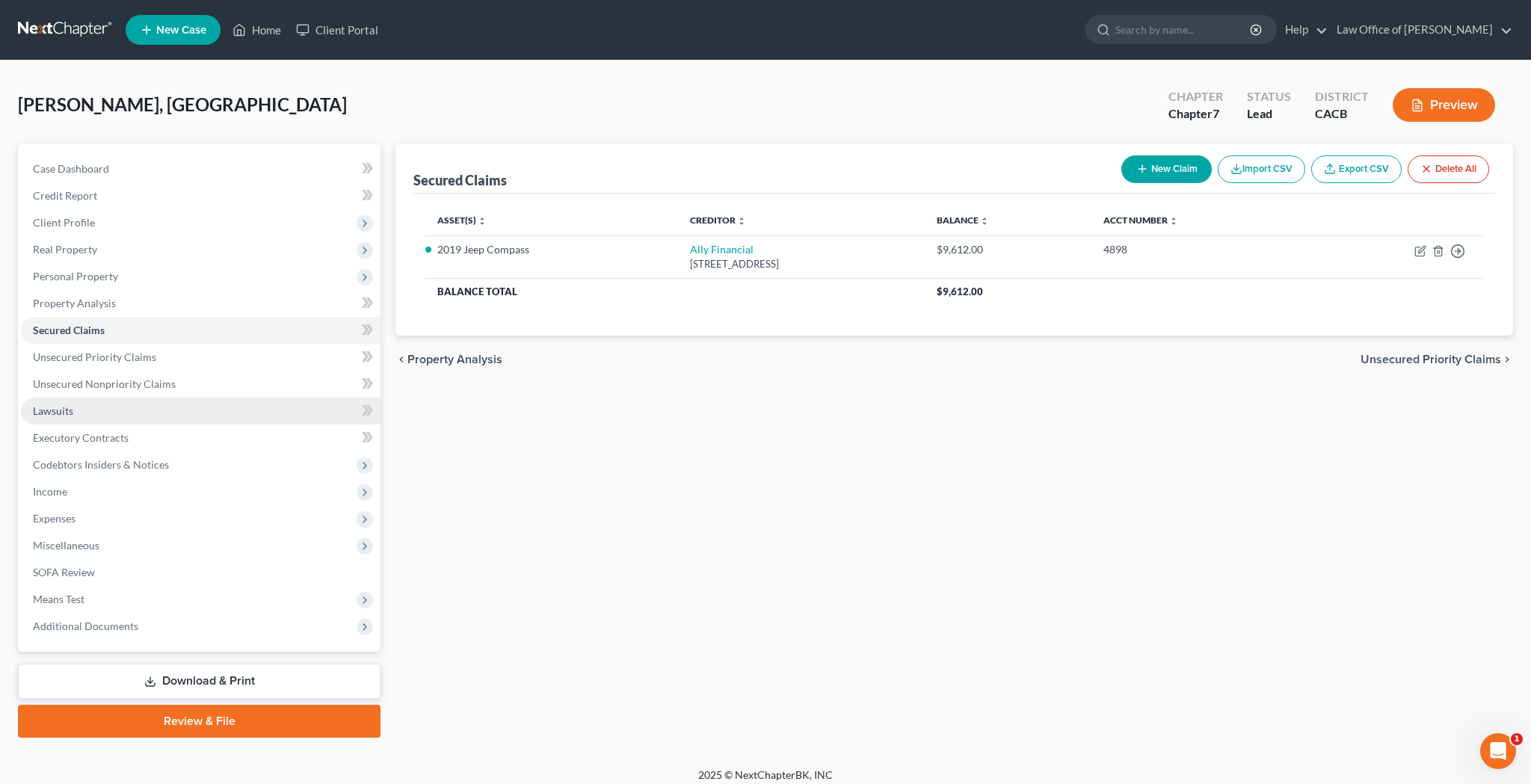
click at [132, 418] on link "Lawsuits" at bounding box center [200, 411] width 359 height 27
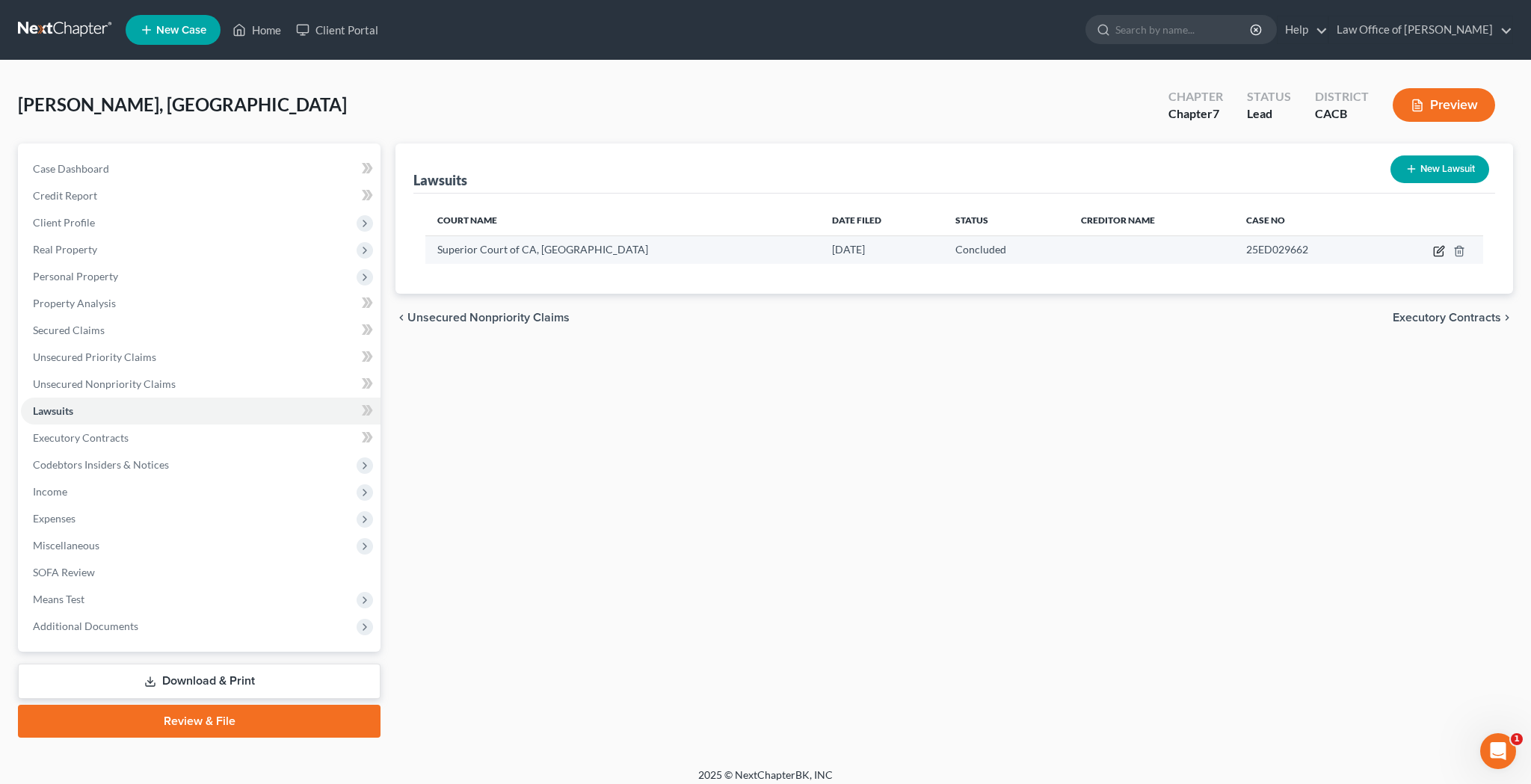
click at [1440, 251] on icon "button" at bounding box center [1439, 251] width 12 height 12
select select "4"
select select "2"
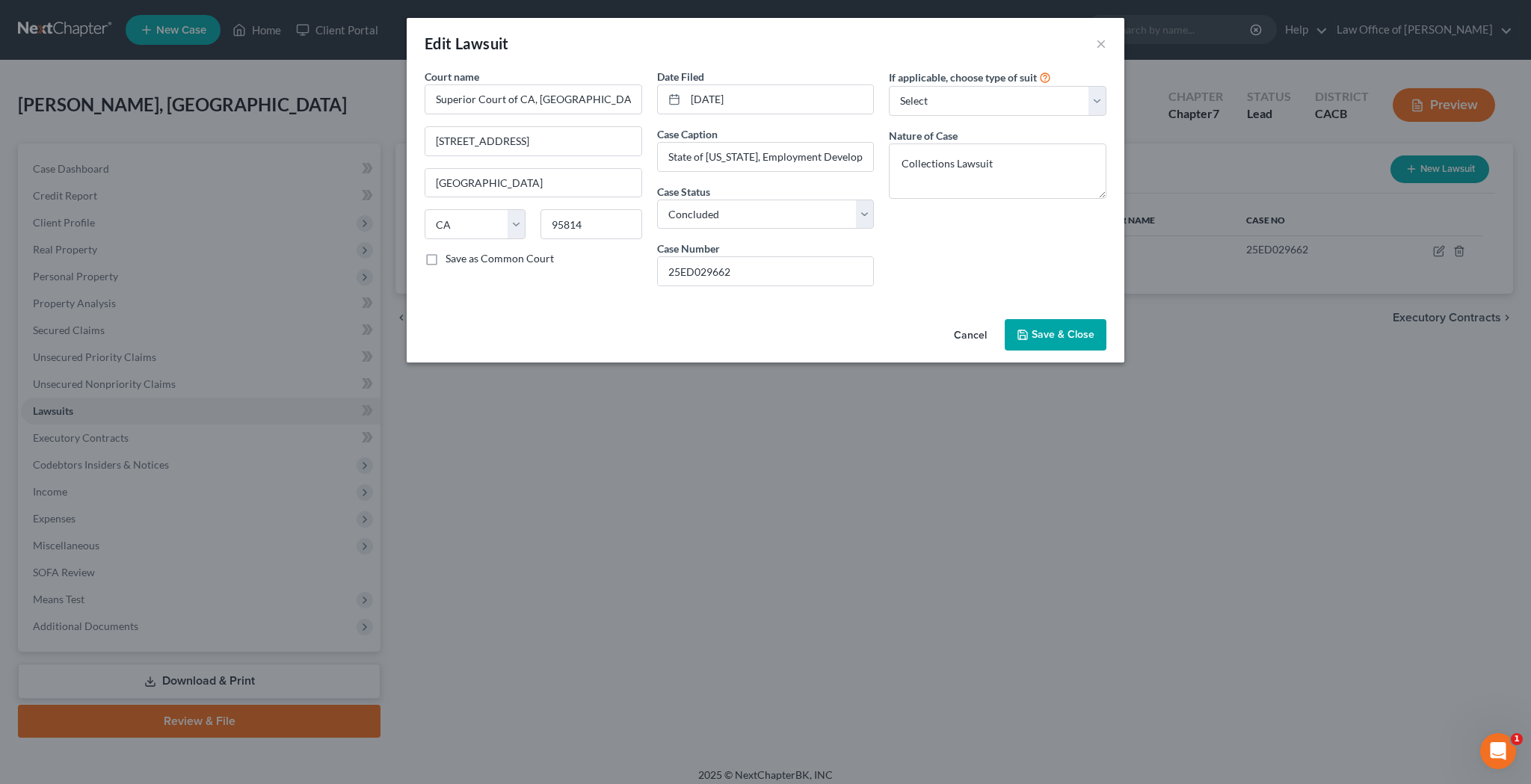
click at [1065, 335] on span "Save & Close" at bounding box center [1062, 334] width 63 height 12
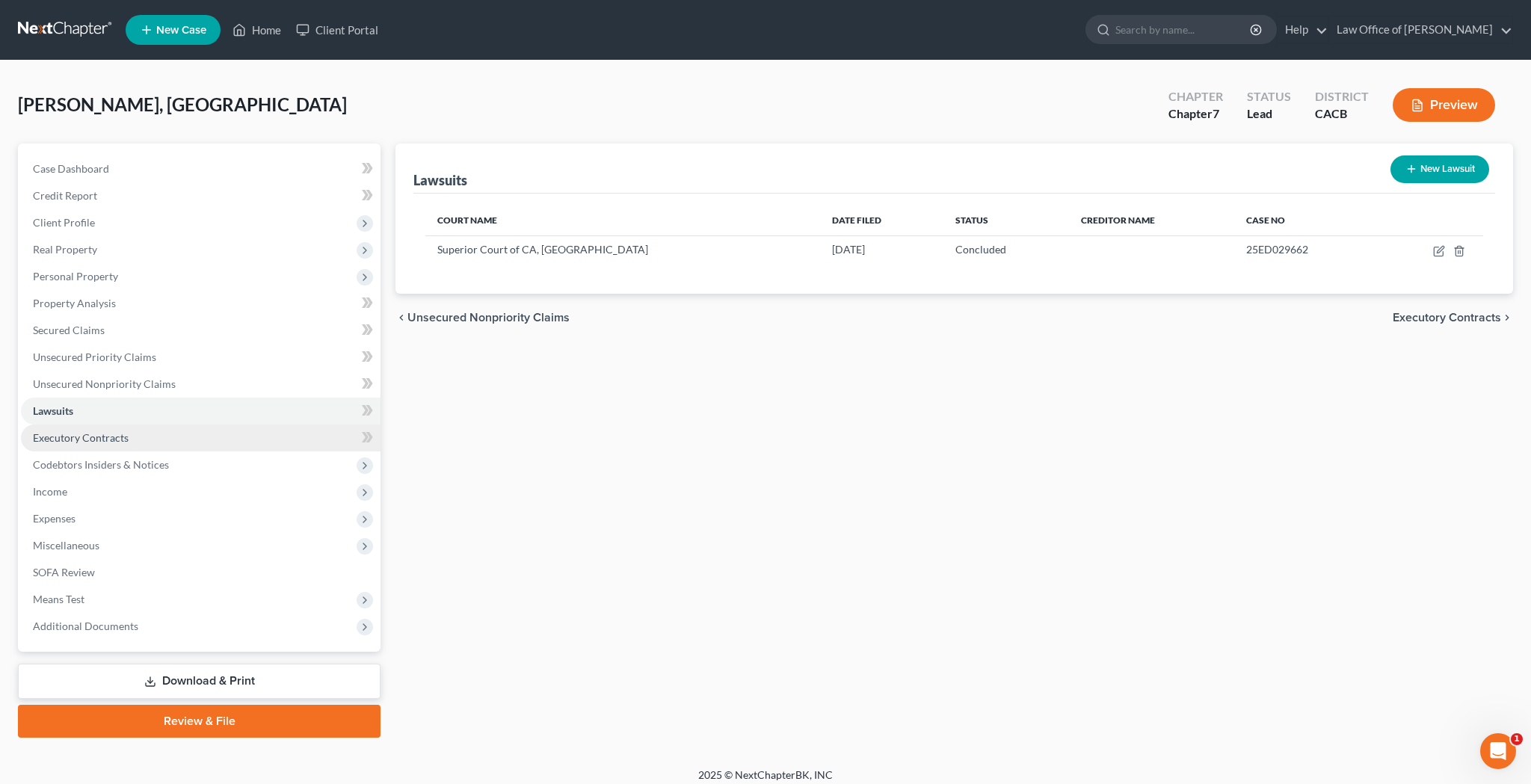
click at [211, 433] on link "Executory Contracts" at bounding box center [200, 437] width 359 height 27
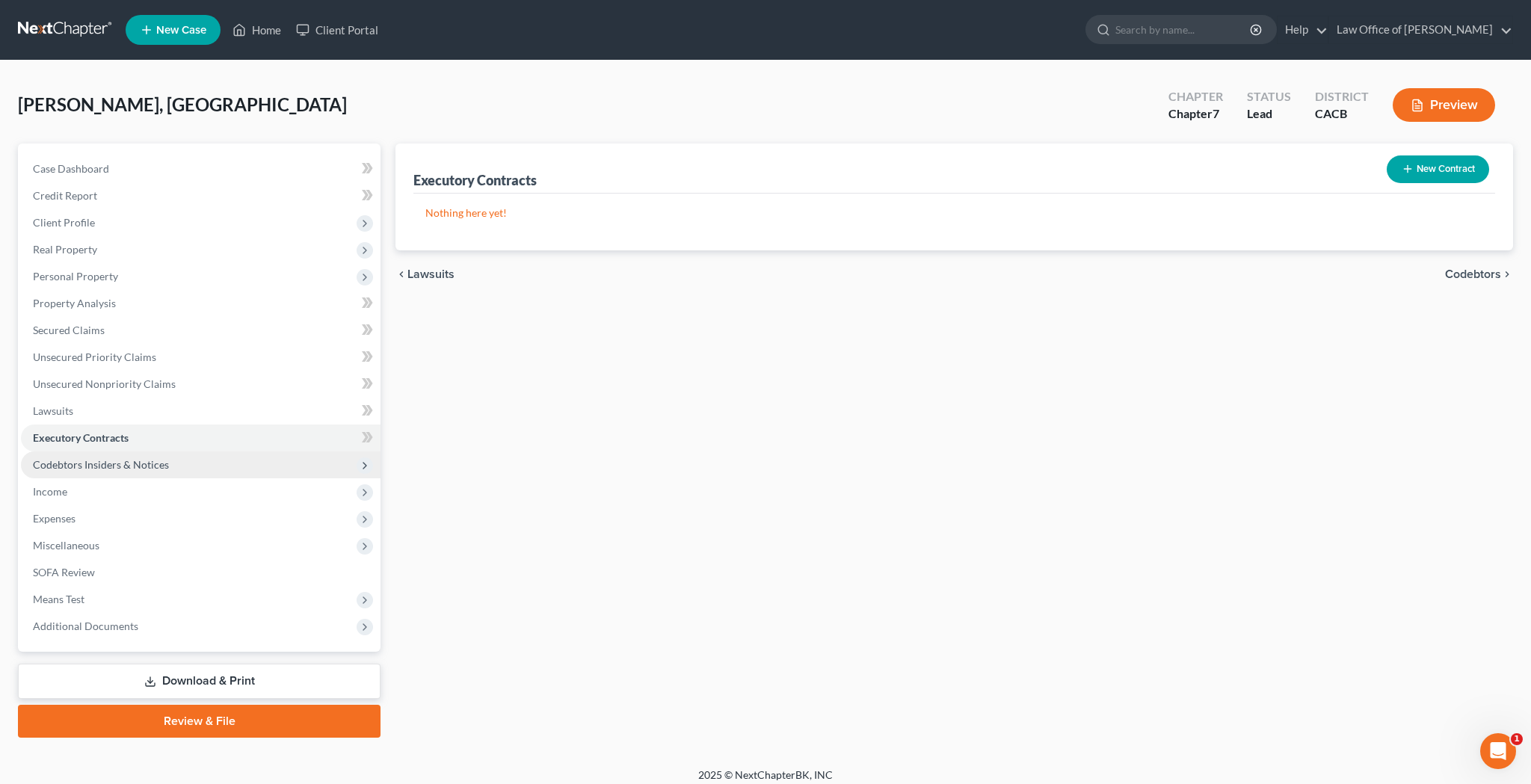
click at [206, 464] on span "Codebtors Insiders & Notices" at bounding box center [200, 465] width 359 height 27
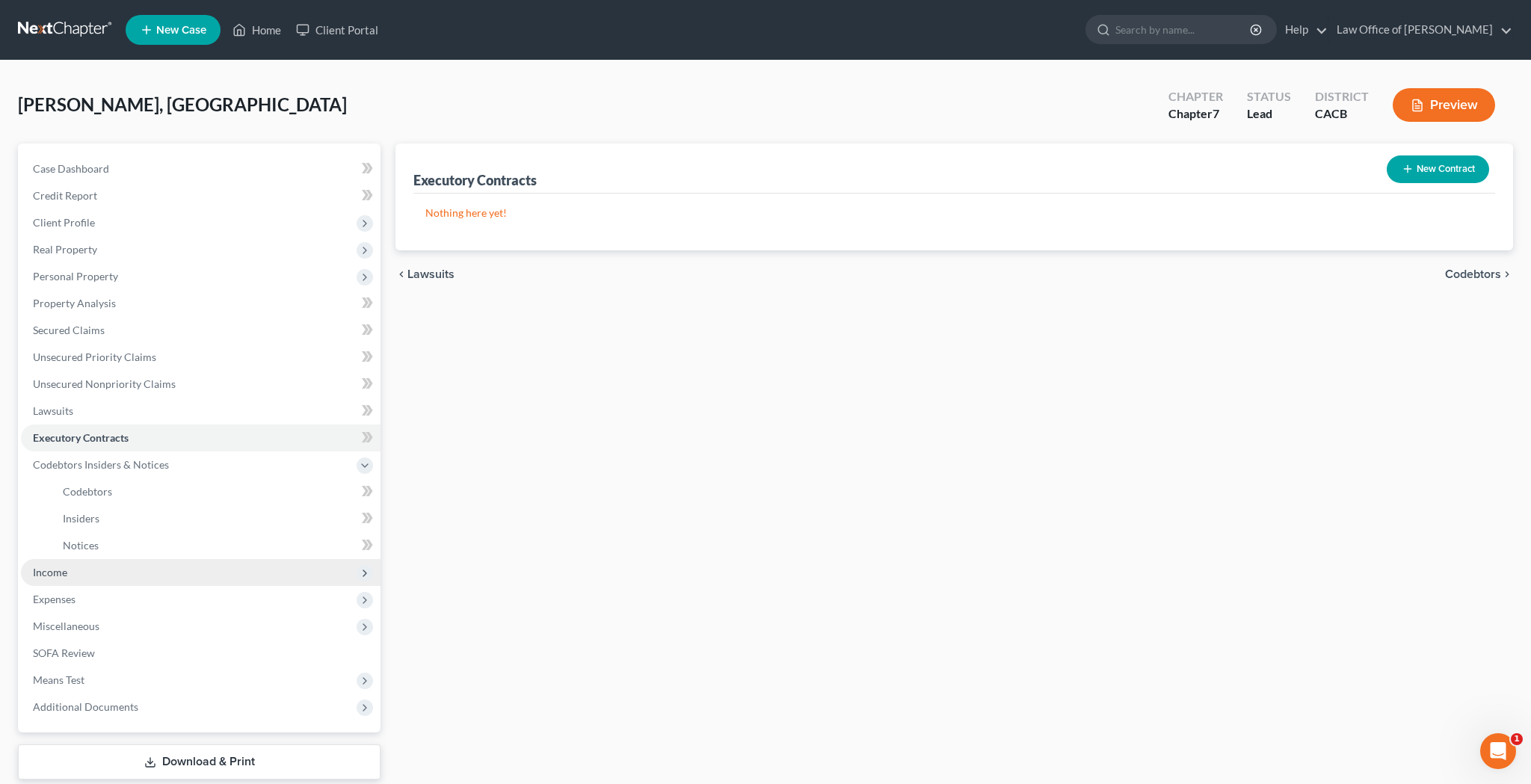
click at [157, 569] on span "Income" at bounding box center [200, 572] width 359 height 27
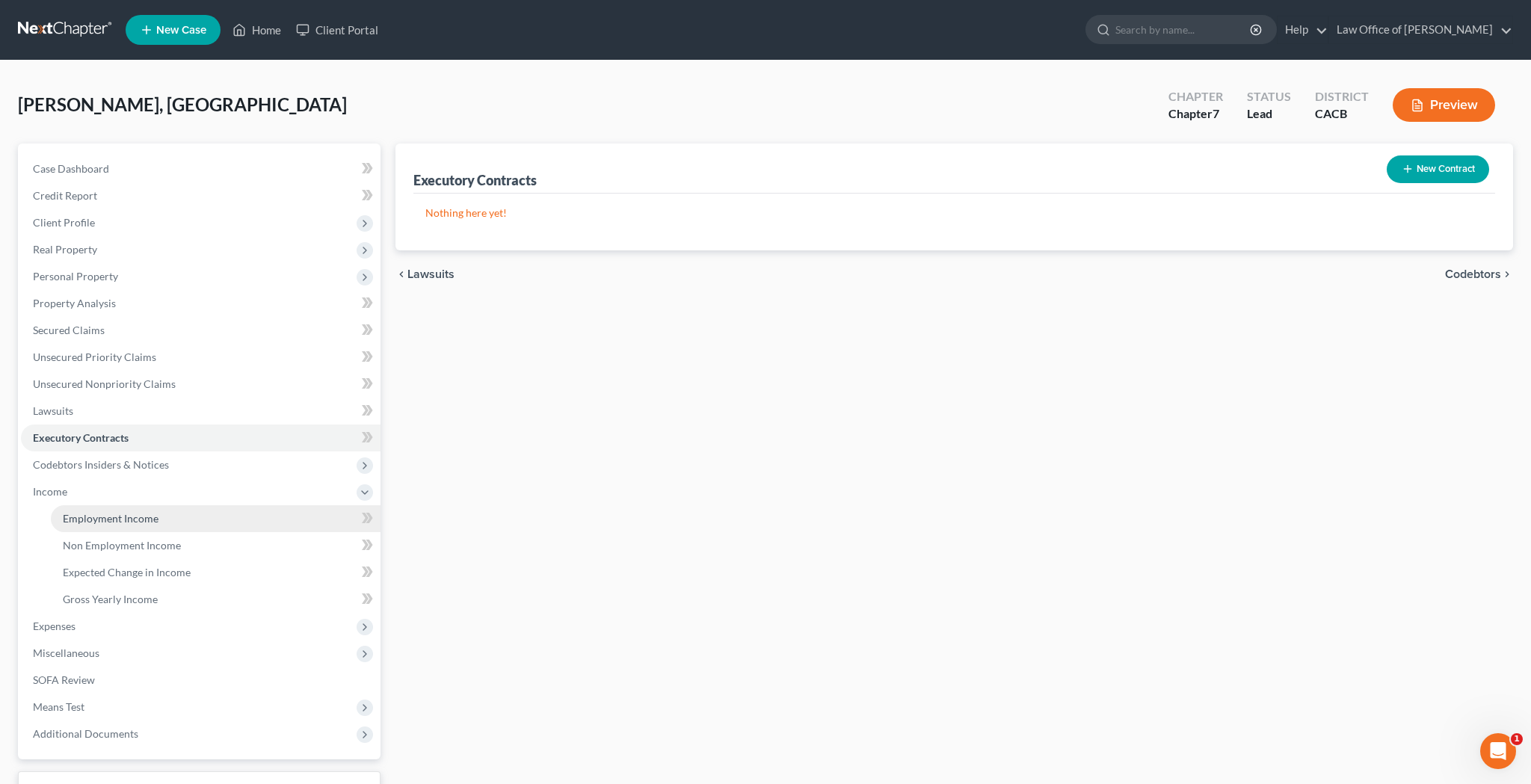
click at [153, 526] on link "Employment Income" at bounding box center [216, 518] width 330 height 27
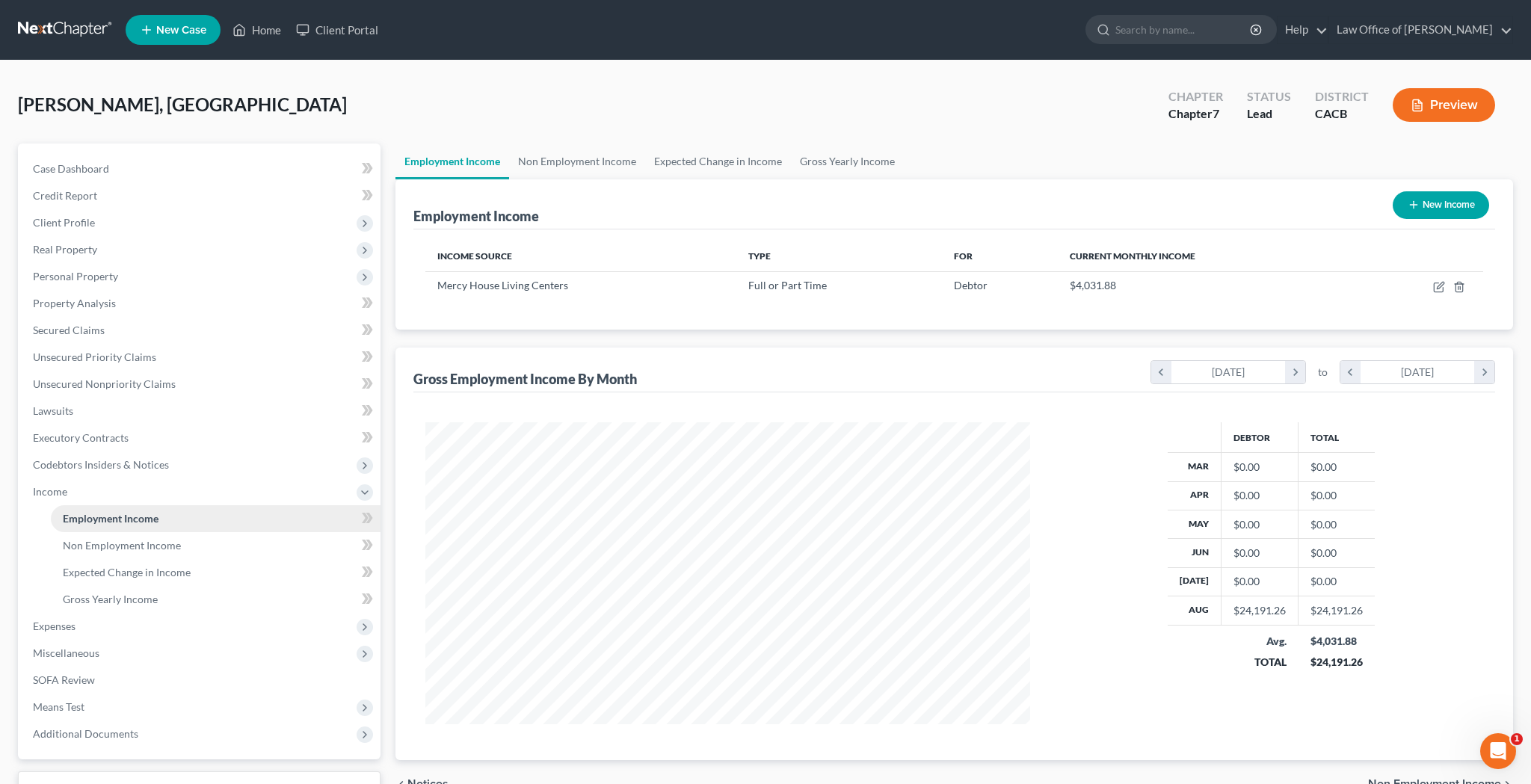
scroll to position [302, 634]
click at [1441, 288] on icon "button" at bounding box center [1439, 286] width 12 height 12
select select "0"
select select "4"
select select "0"
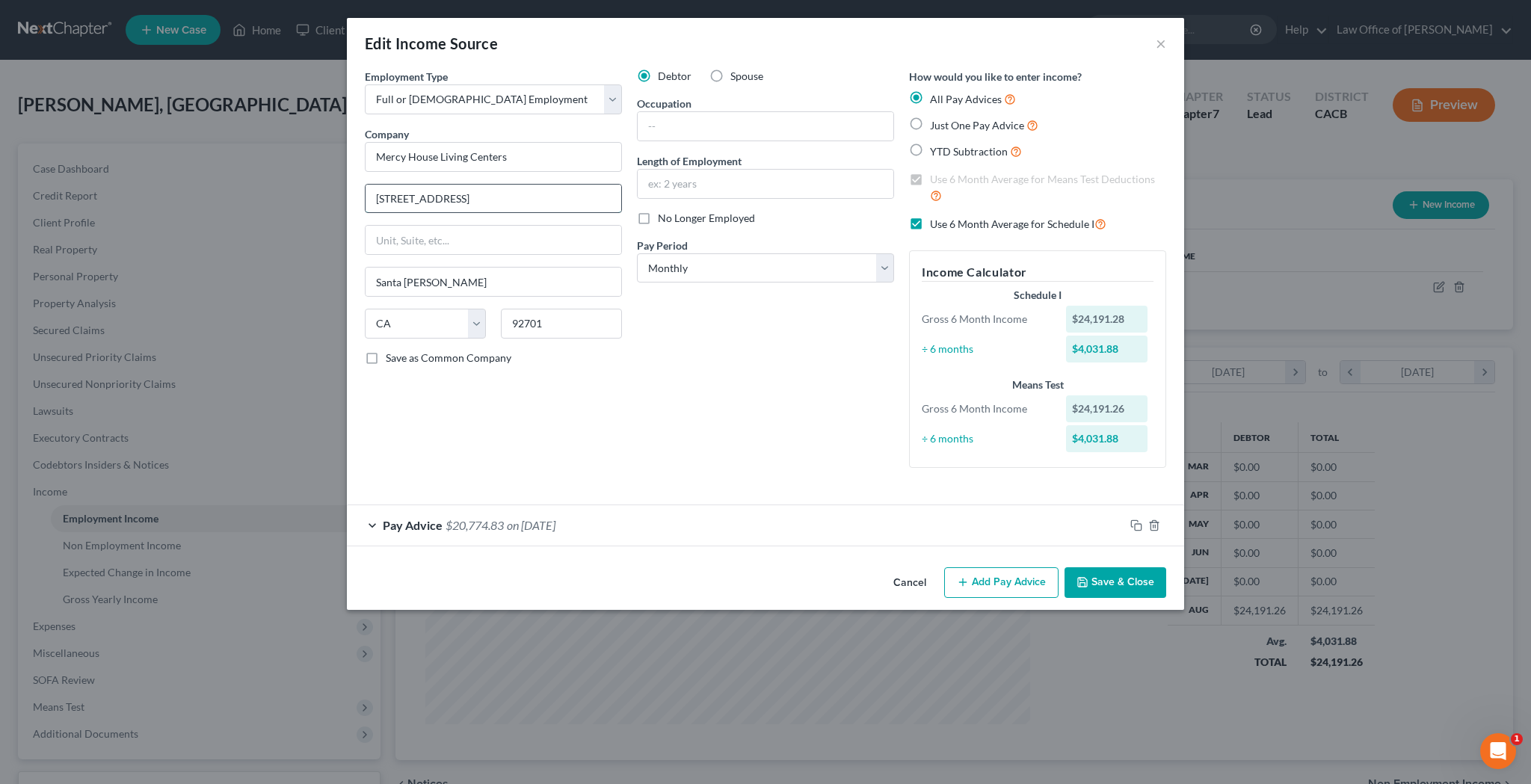
click at [549, 194] on input "[STREET_ADDRESS]" at bounding box center [493, 199] width 255 height 28
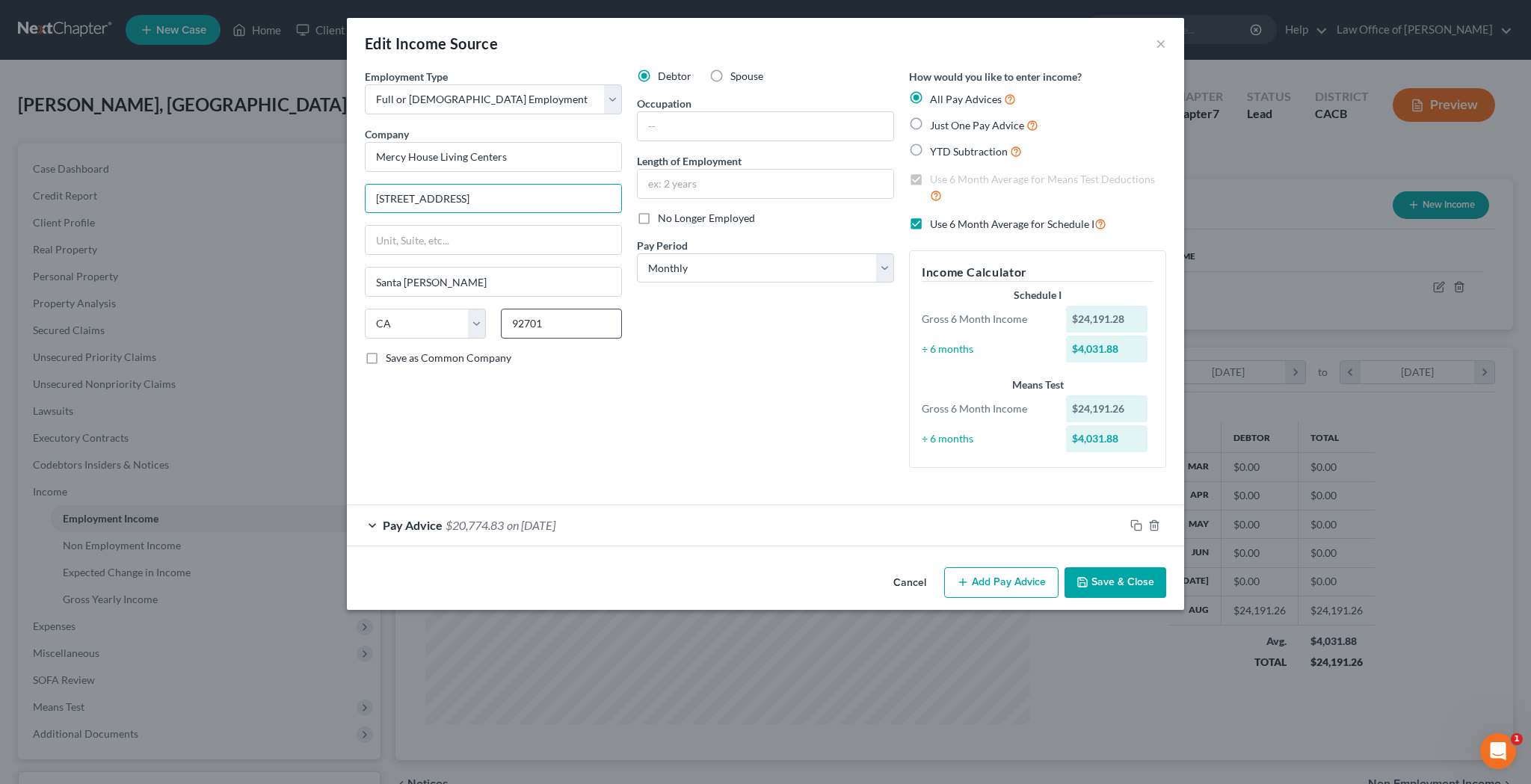
type input "[STREET_ADDRESS]"
click at [557, 322] on input "92701" at bounding box center [561, 324] width 121 height 30
click at [551, 162] on input "Mercy House Living Centers" at bounding box center [493, 157] width 257 height 30
type input "Mercy House Living Centers - [GEOGRAPHIC_DATA] - [GEOGRAPHIC_DATA]"
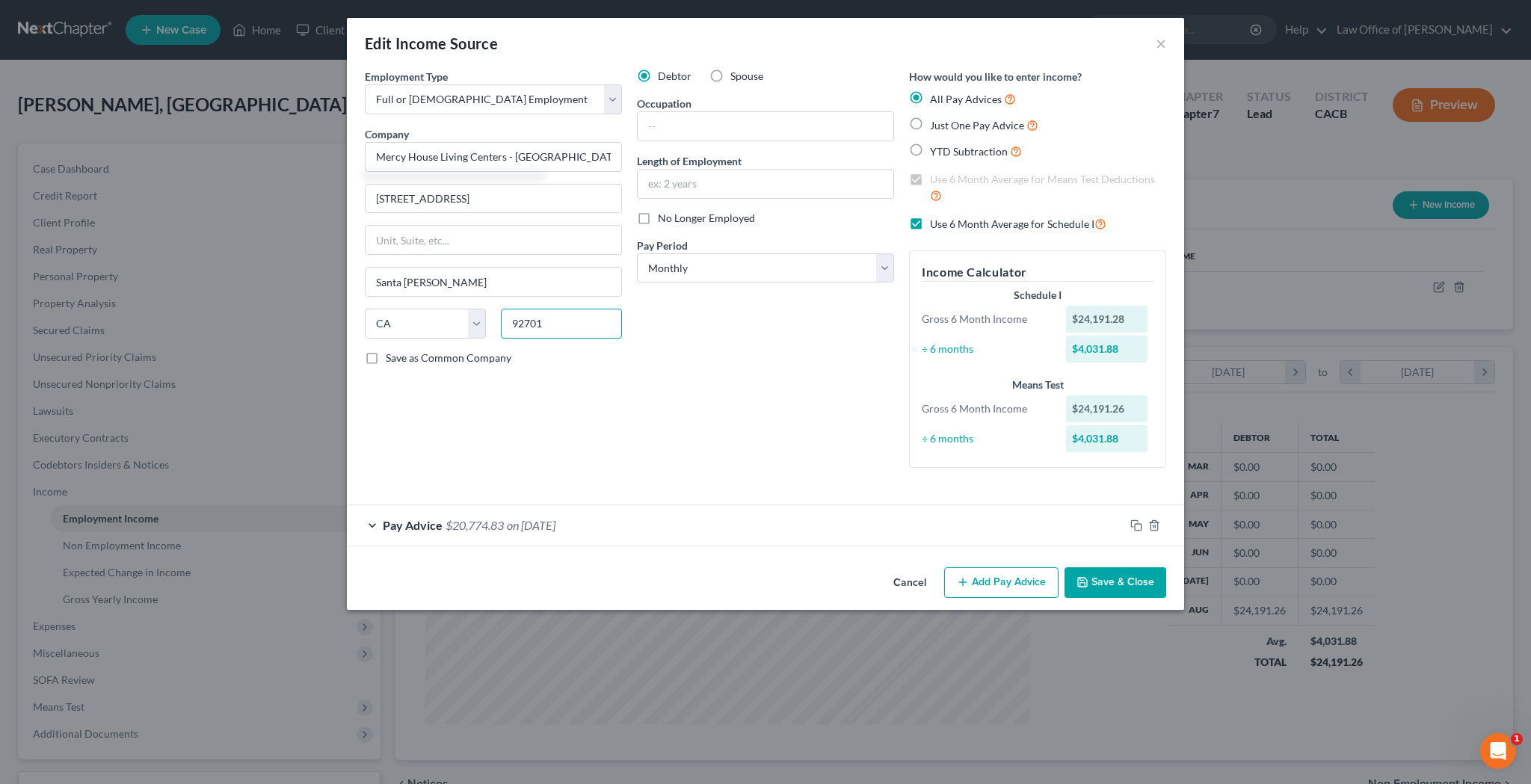
click at [555, 327] on input "92701" at bounding box center [561, 324] width 121 height 30
type input "90706"
click at [558, 241] on input "text" at bounding box center [493, 240] width 255 height 28
type input "Bellflower"
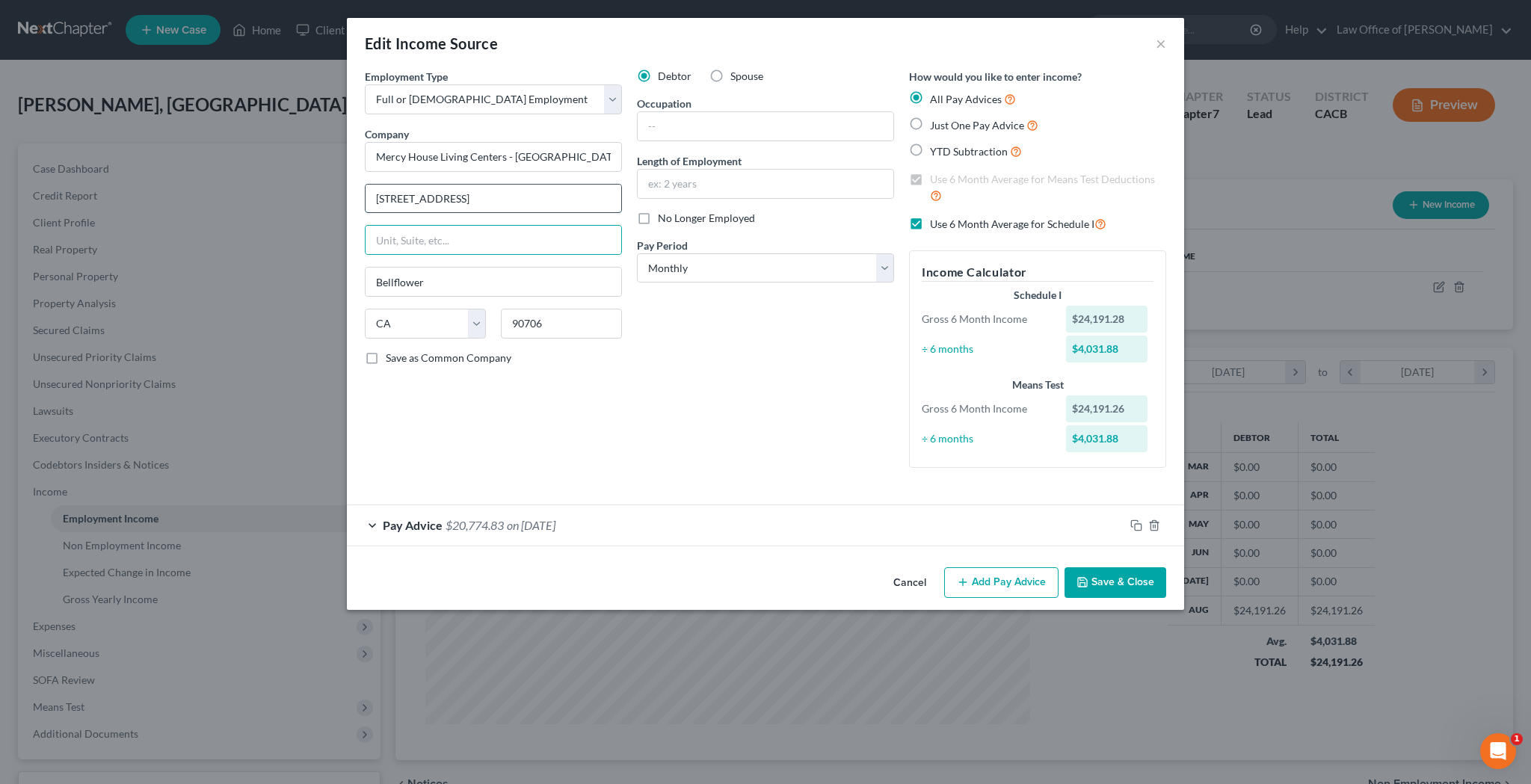
click at [551, 188] on input "[STREET_ADDRESS]" at bounding box center [493, 199] width 255 height 28
click at [515, 158] on input "Mercy House Living Centers - [GEOGRAPHIC_DATA] - [GEOGRAPHIC_DATA]" at bounding box center [493, 157] width 257 height 30
click at [714, 130] on input "text" at bounding box center [765, 126] width 255 height 28
click at [646, 126] on input "Shelter Specialist" at bounding box center [765, 126] width 255 height 28
type input "Overnight Shelter Specialist"
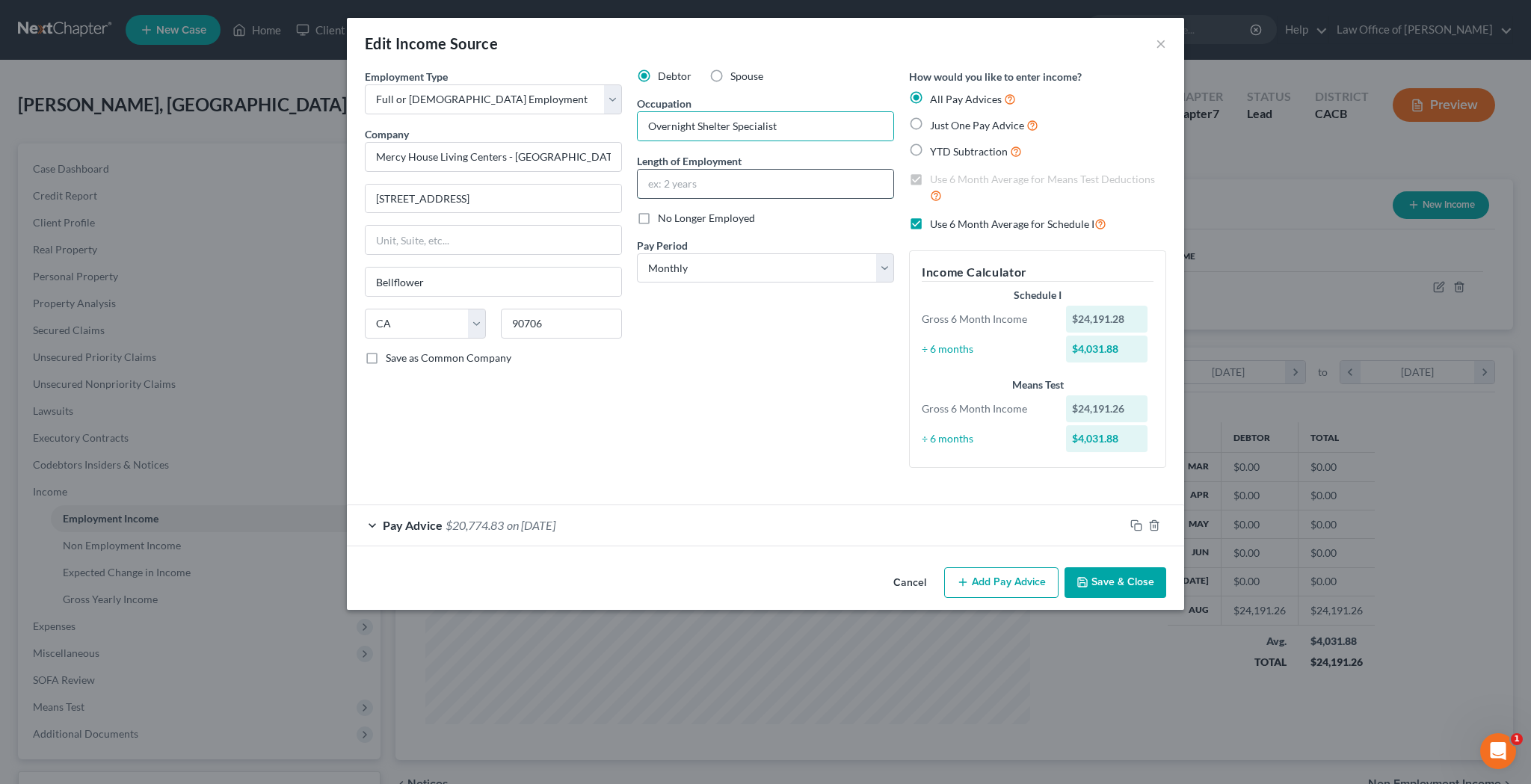
click at [667, 188] on input "text" at bounding box center [765, 184] width 255 height 28
type input "10 months"
click at [1149, 580] on button "Save & Close" at bounding box center [1115, 582] width 102 height 31
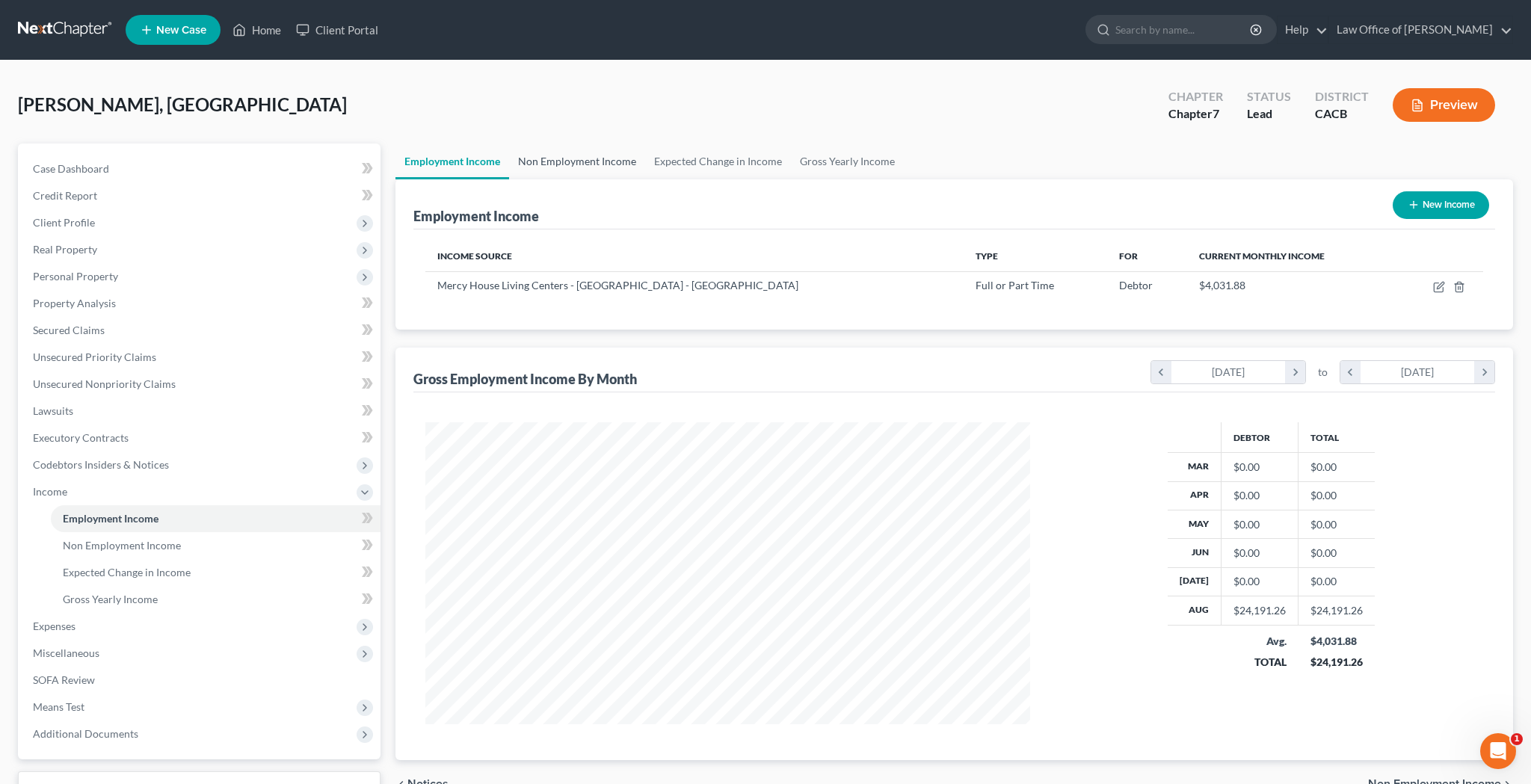
click at [619, 164] on link "Non Employment Income" at bounding box center [577, 161] width 136 height 36
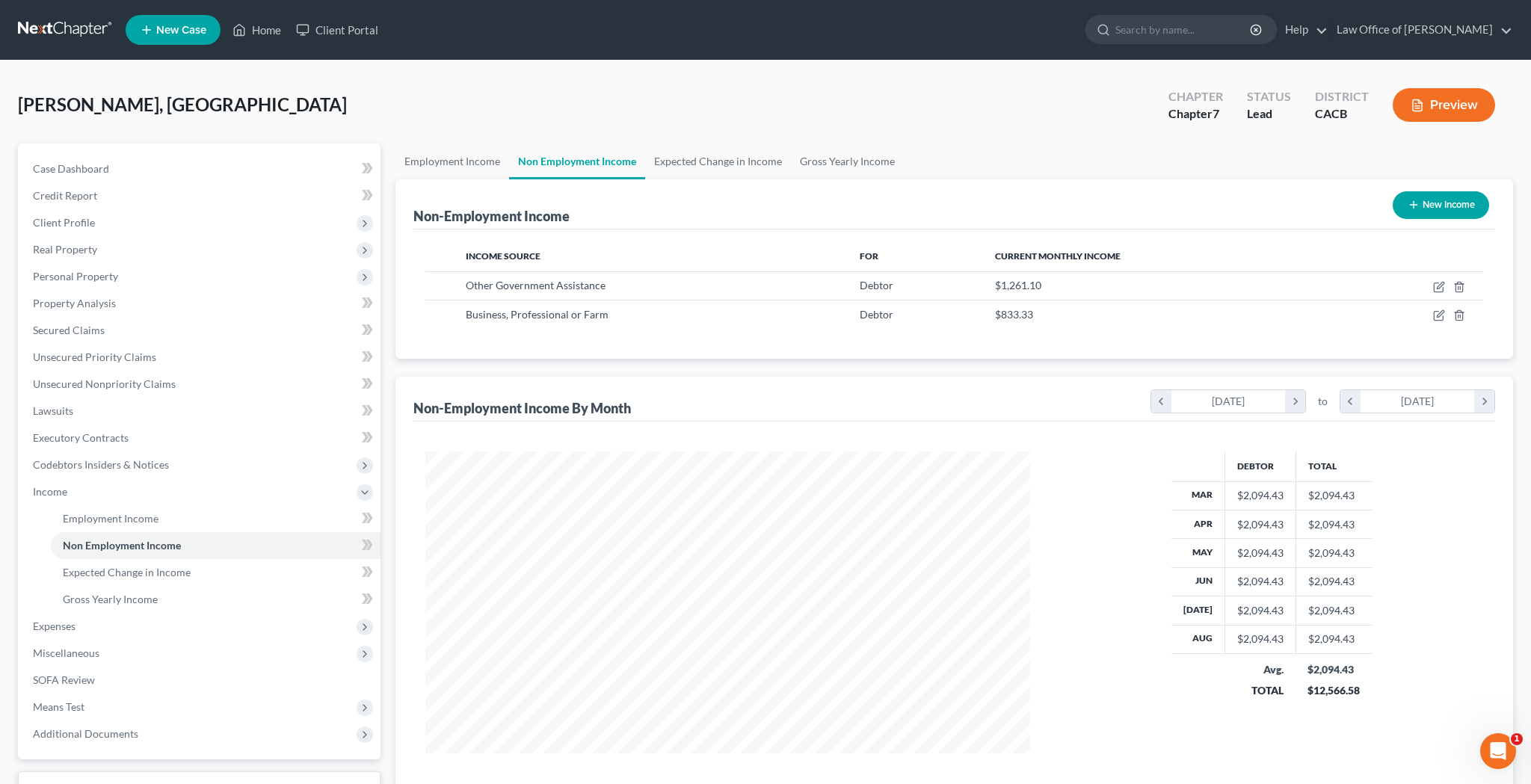
scroll to position [302, 634]
click at [1440, 315] on icon "button" at bounding box center [1439, 315] width 12 height 12
select select "10"
select select "0"
select select "4"
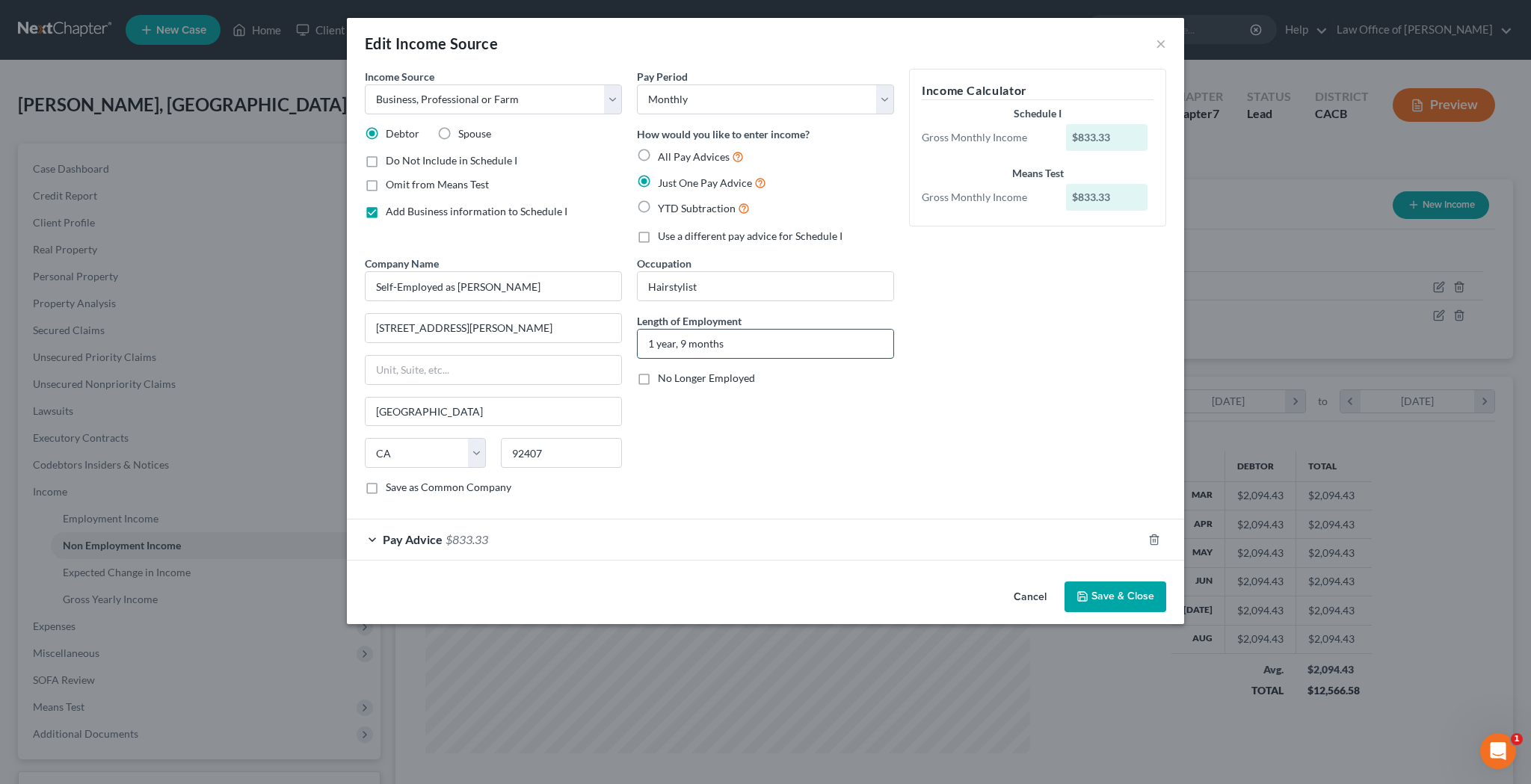
click at [743, 341] on input "1 year, 9 months" at bounding box center [765, 344] width 255 height 28
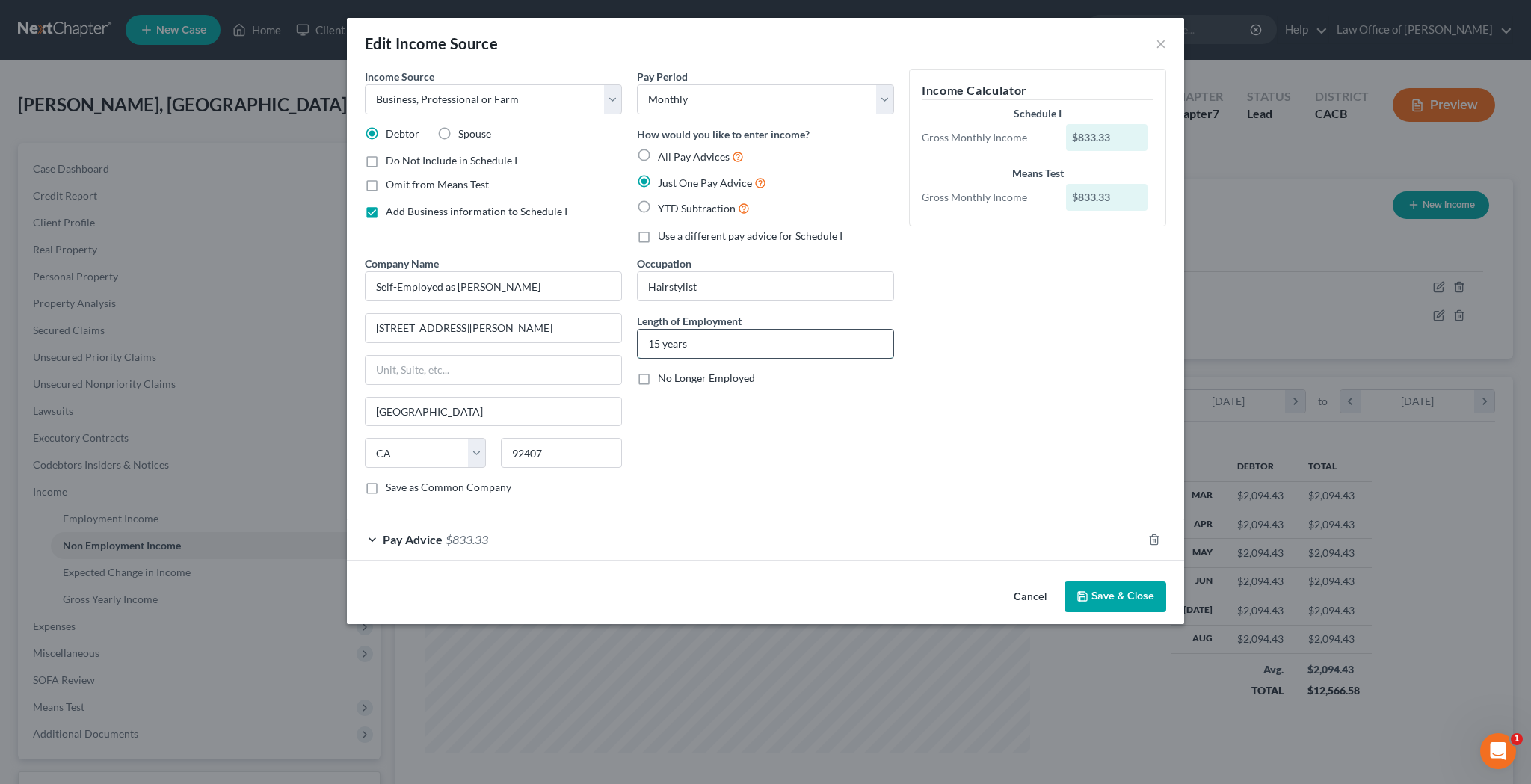
click at [722, 341] on input "15 years" at bounding box center [765, 344] width 255 height 28
type input "2 years"
click at [864, 402] on div "Occupation Hairstylist Length of Employment 2 years No Longer Employed" at bounding box center [766, 381] width 272 height 251
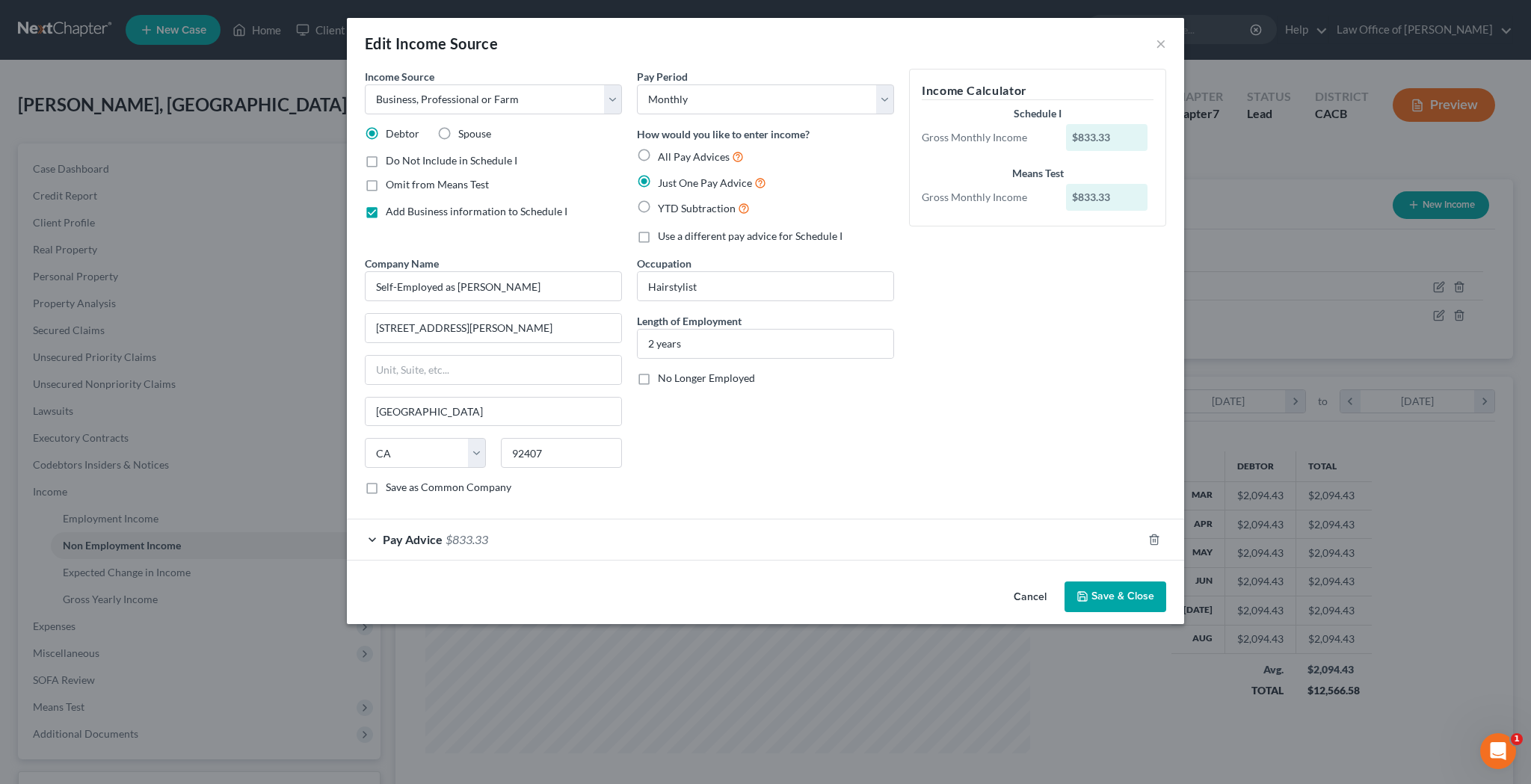
click at [372, 532] on div "Pay Advice $833.33" at bounding box center [745, 539] width 796 height 40
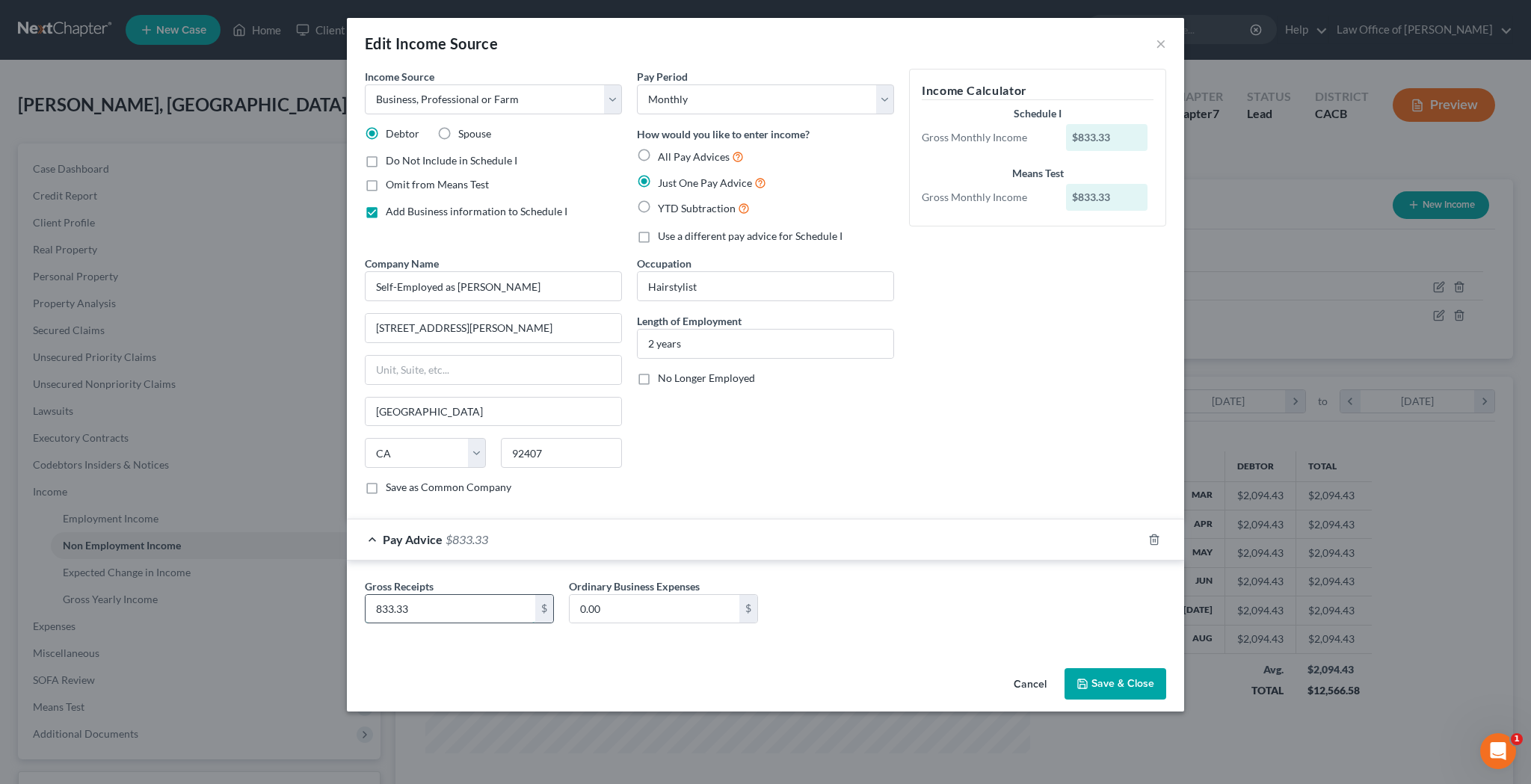
click at [428, 600] on input "833.33" at bounding box center [451, 609] width 170 height 28
type input "166.66"
click at [1110, 679] on button "Save & Close" at bounding box center [1115, 683] width 102 height 31
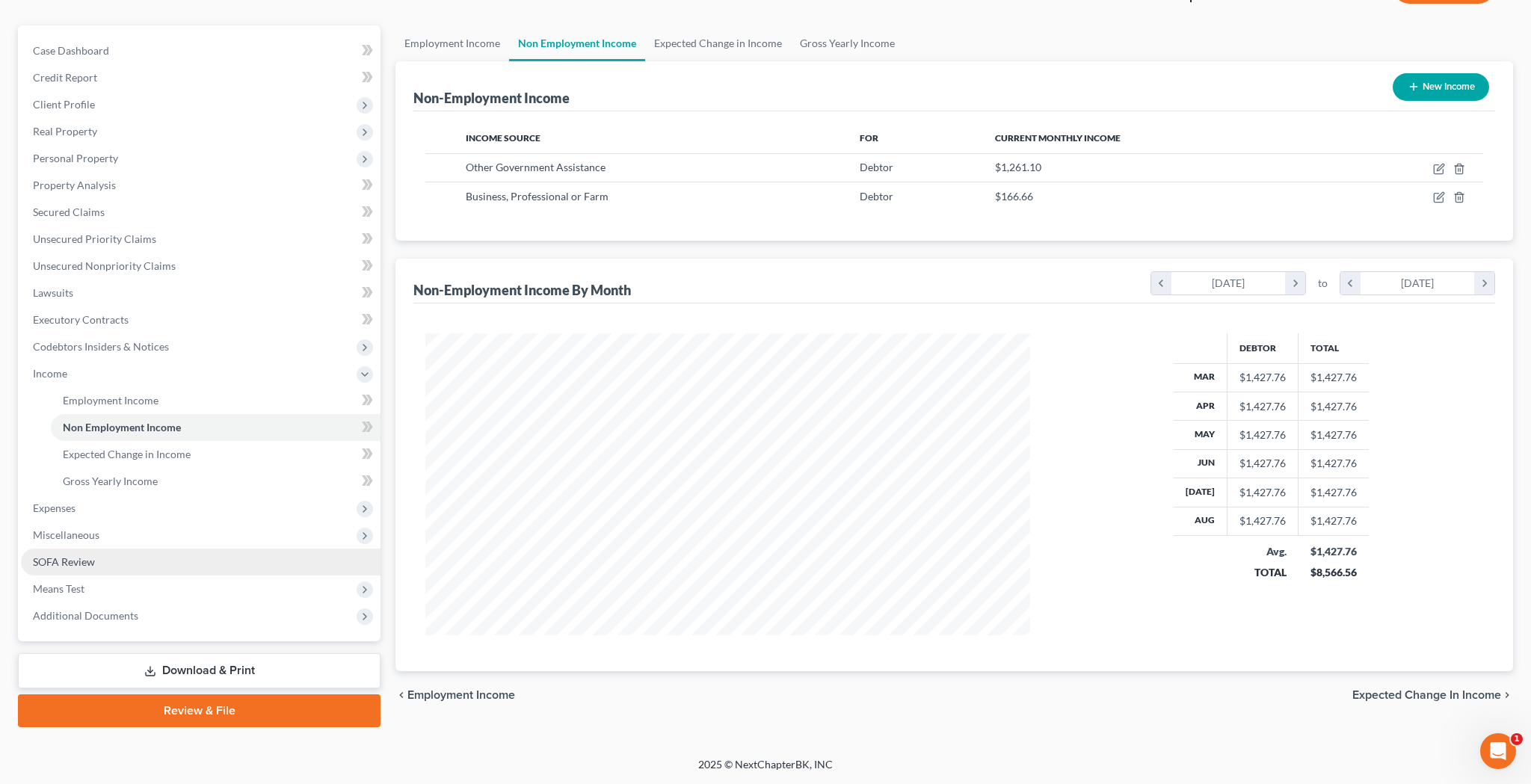
scroll to position [118, 0]
click at [124, 611] on span "Additional Documents" at bounding box center [86, 614] width 106 height 12
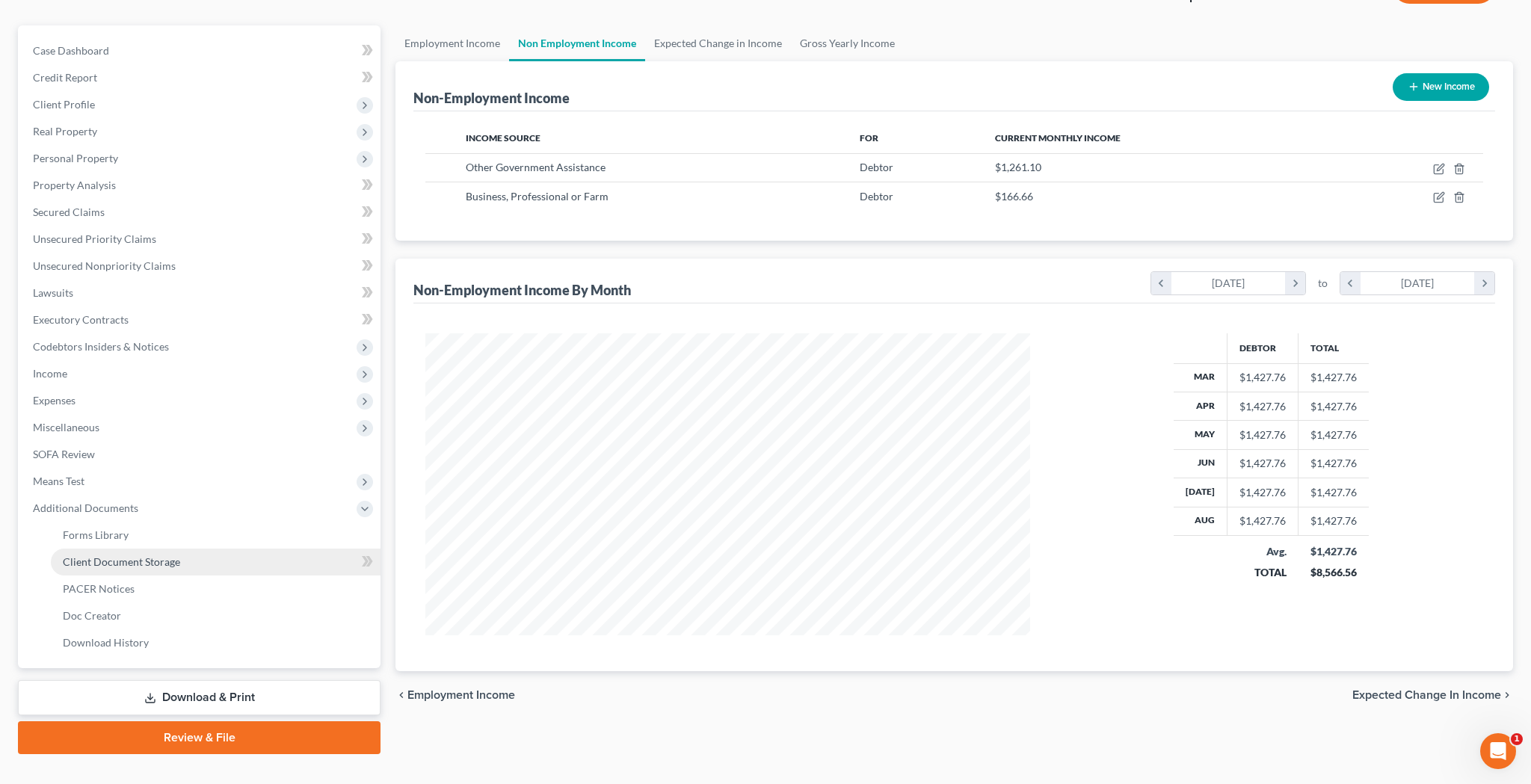
click at [145, 565] on span "Client Document Storage" at bounding box center [122, 561] width 118 height 12
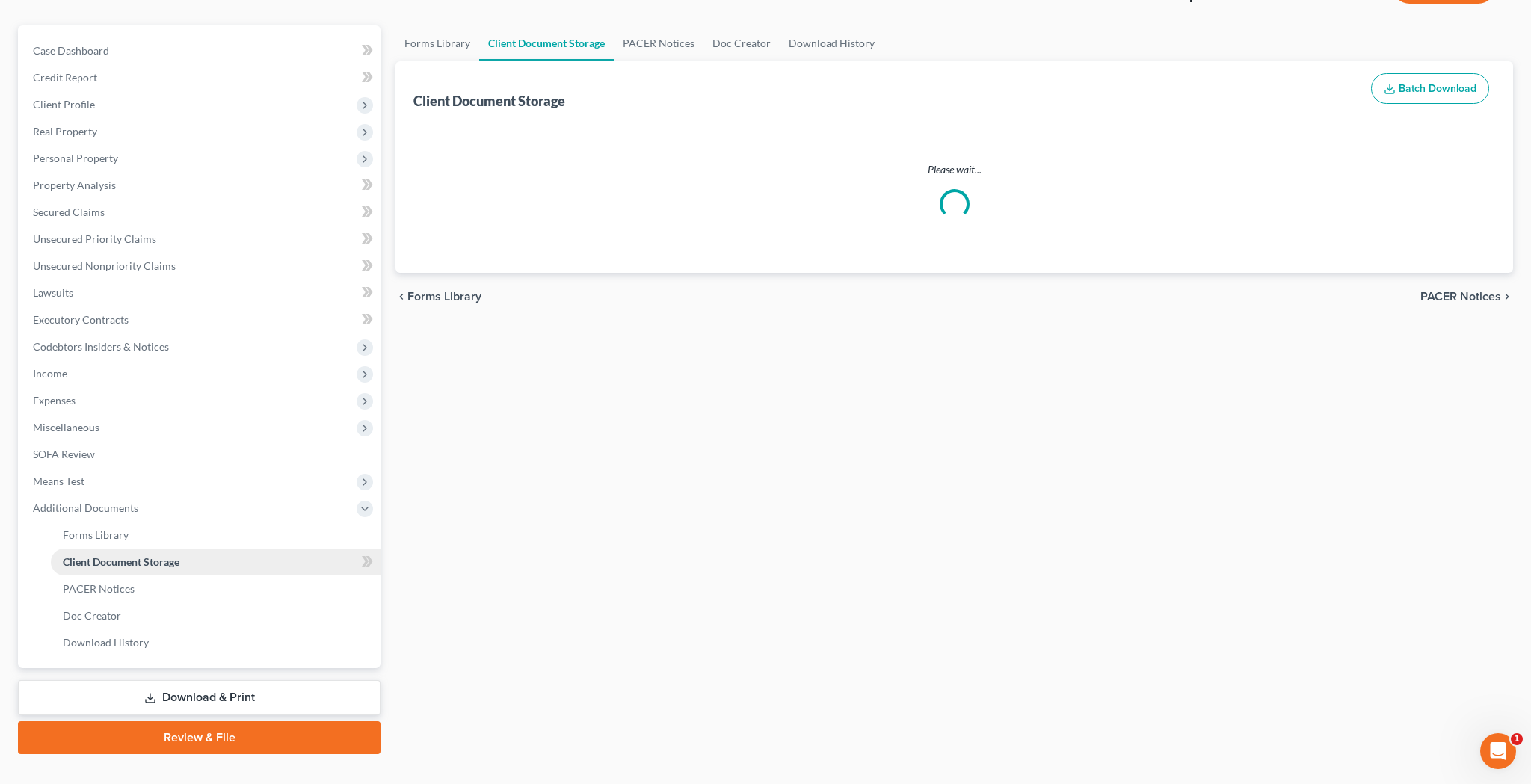
scroll to position [15, 0]
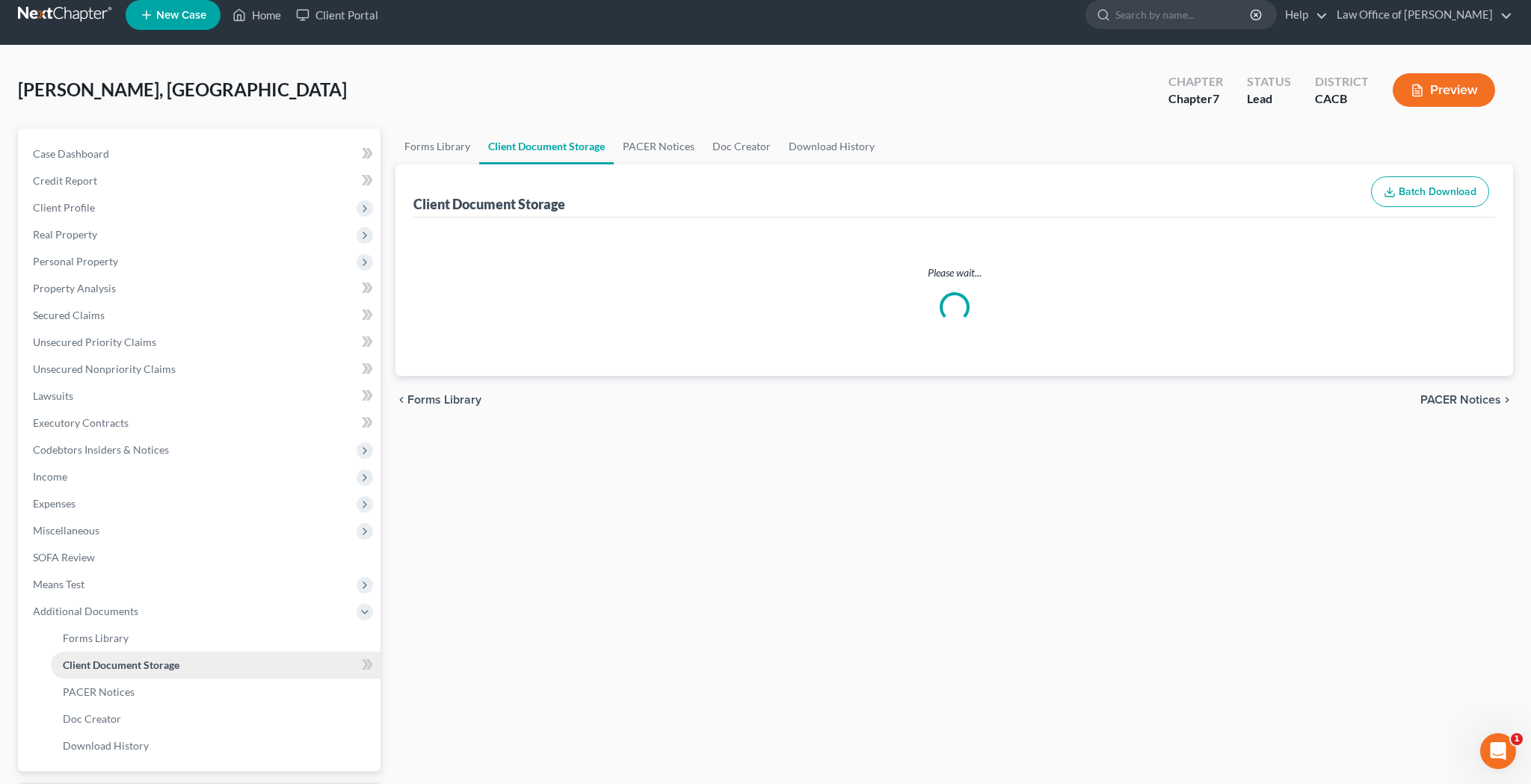
select select "70"
select select "30"
select select "65"
select select "59"
select select "10"
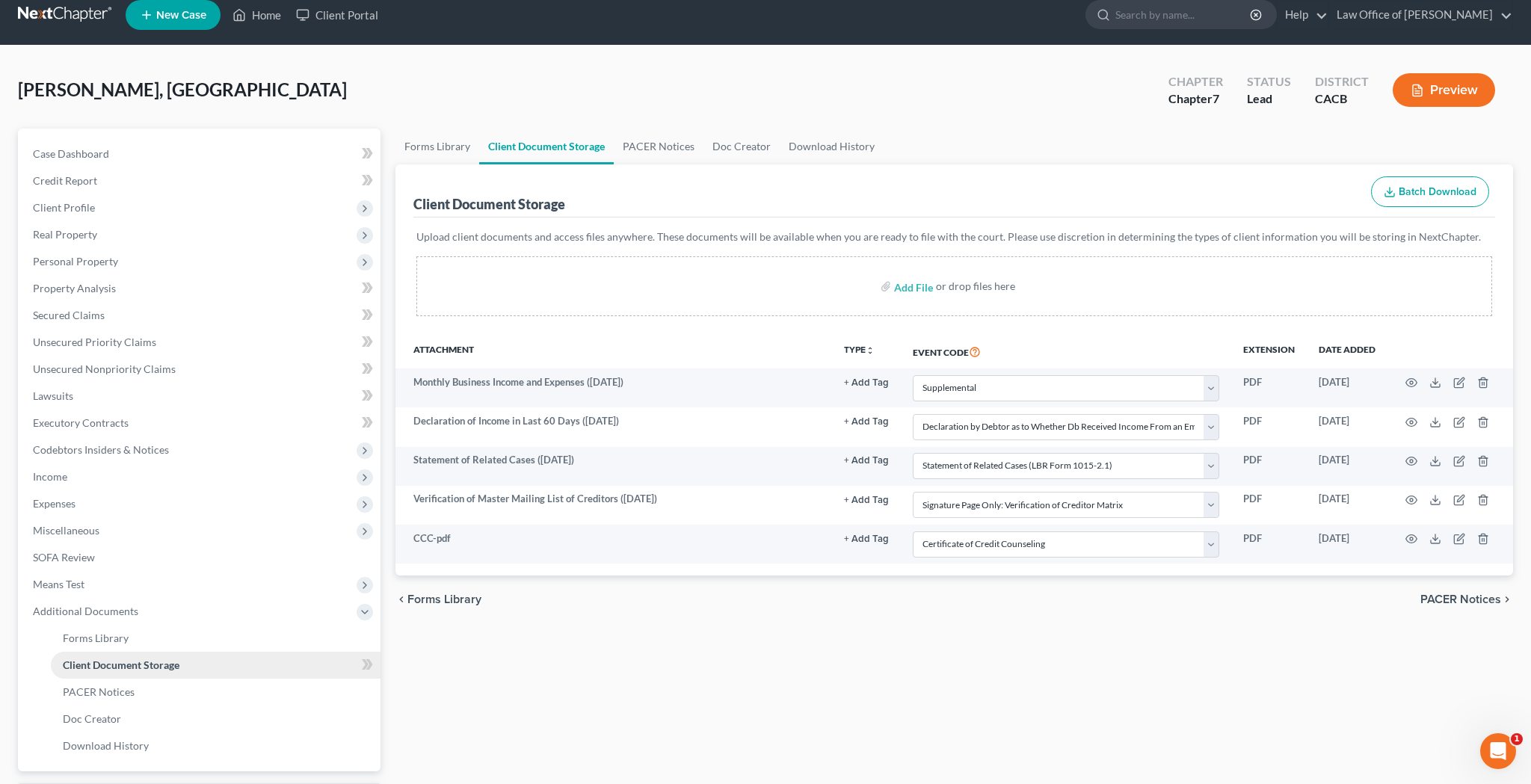
scroll to position [0, 0]
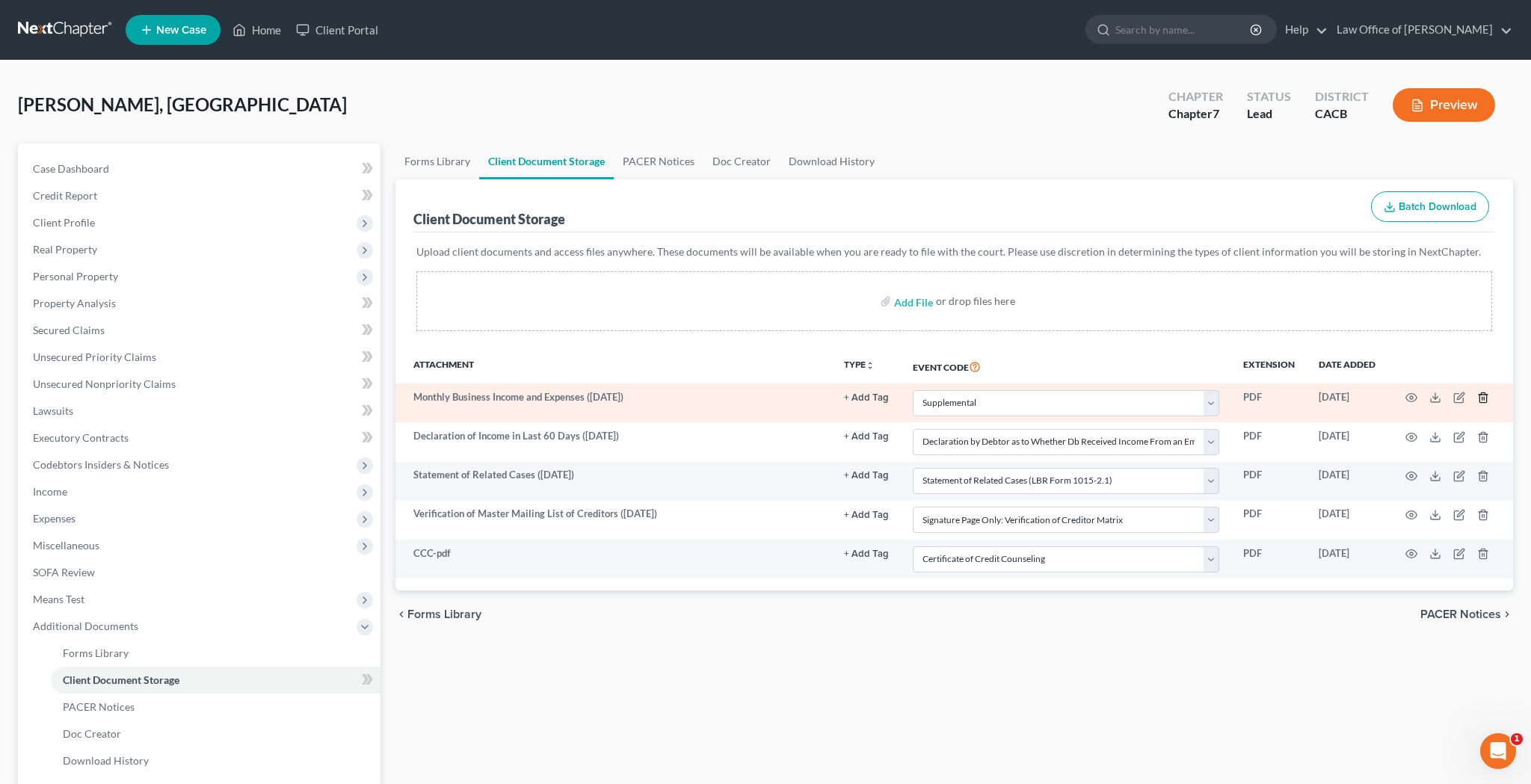
click at [1488, 398] on icon "button" at bounding box center [1483, 398] width 12 height 12
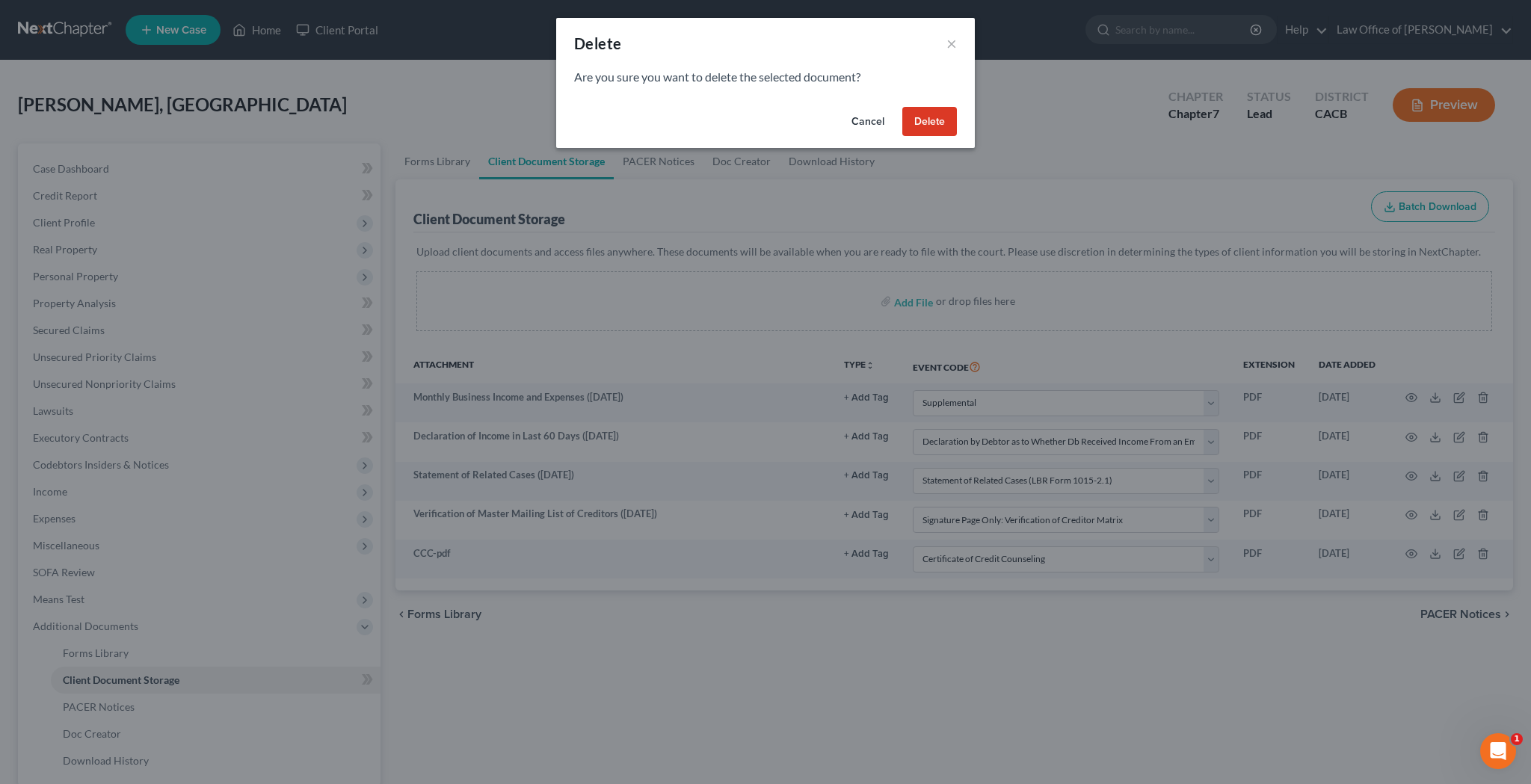
click at [939, 122] on button "Delete" at bounding box center [930, 122] width 55 height 30
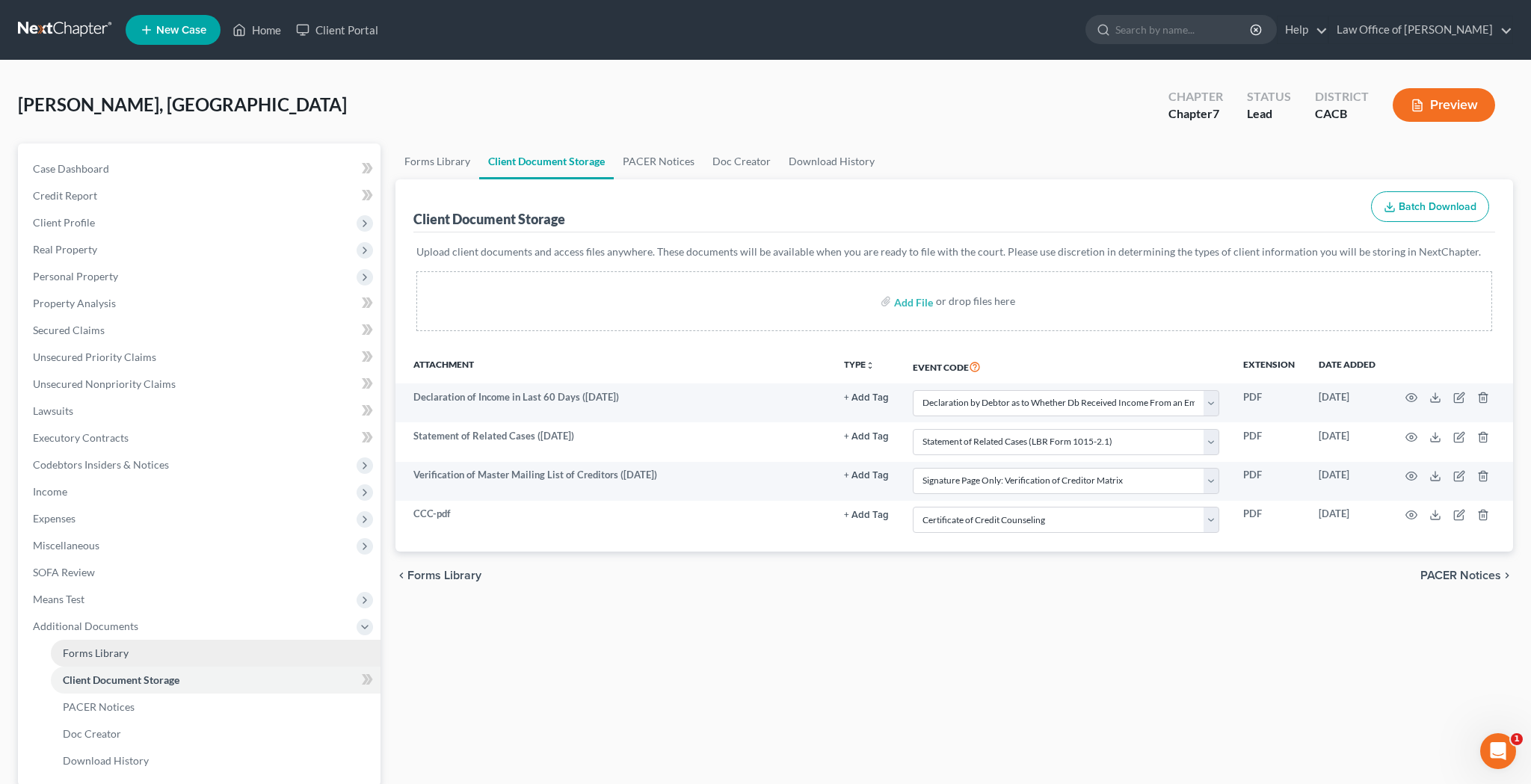
click at [223, 652] on link "Forms Library" at bounding box center [216, 653] width 330 height 27
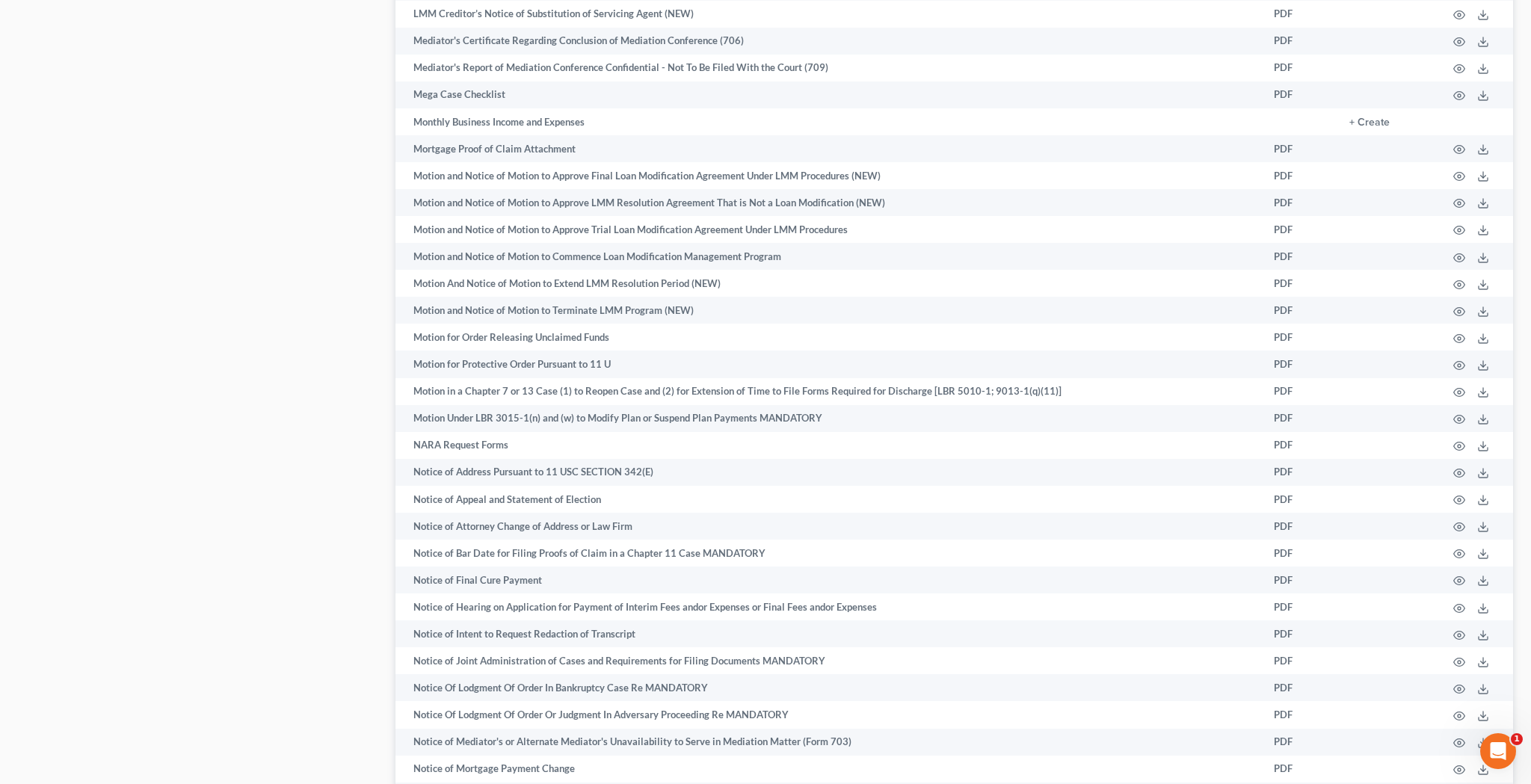
scroll to position [3447, 0]
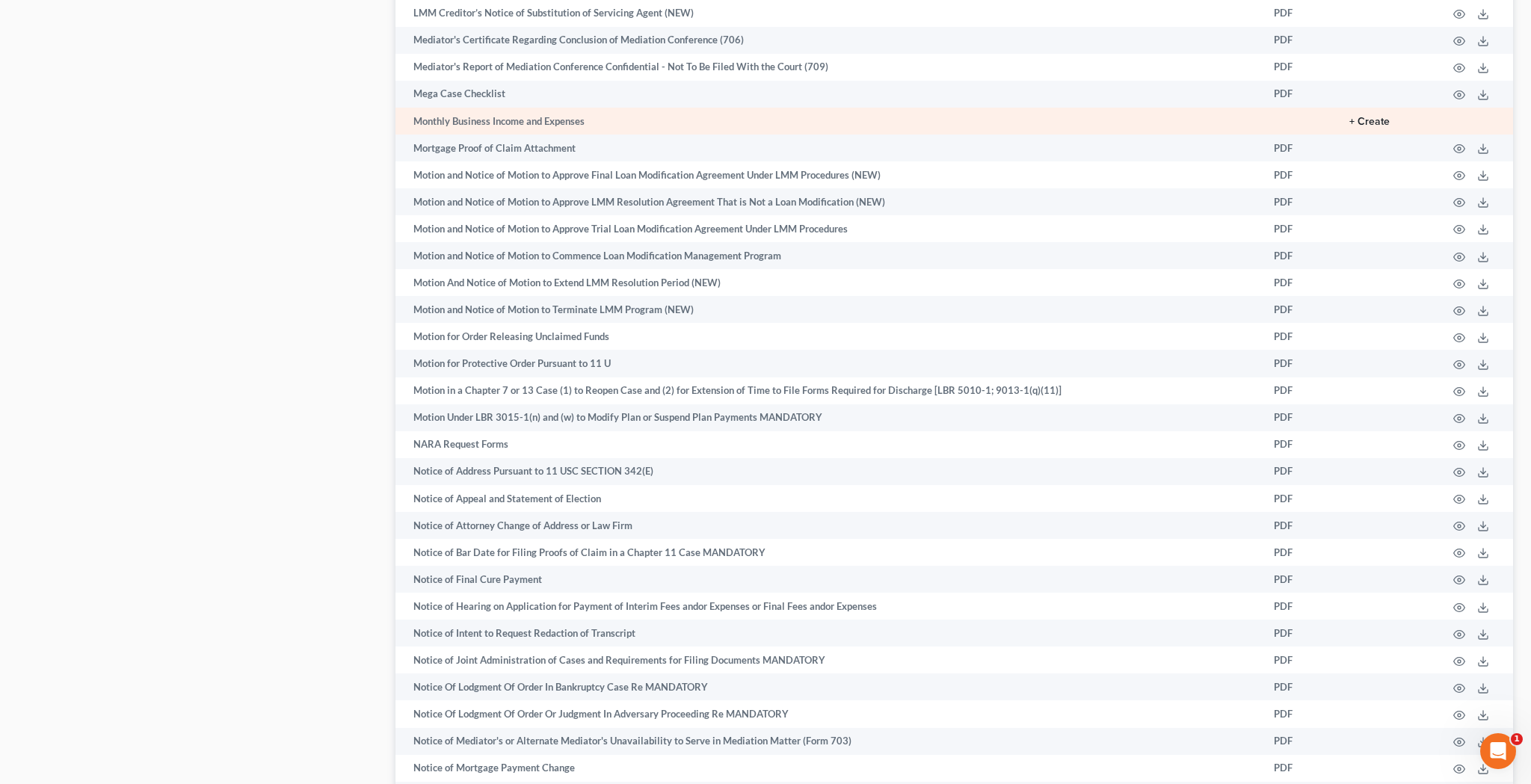
click at [1373, 117] on button "+ Create" at bounding box center [1369, 122] width 41 height 10
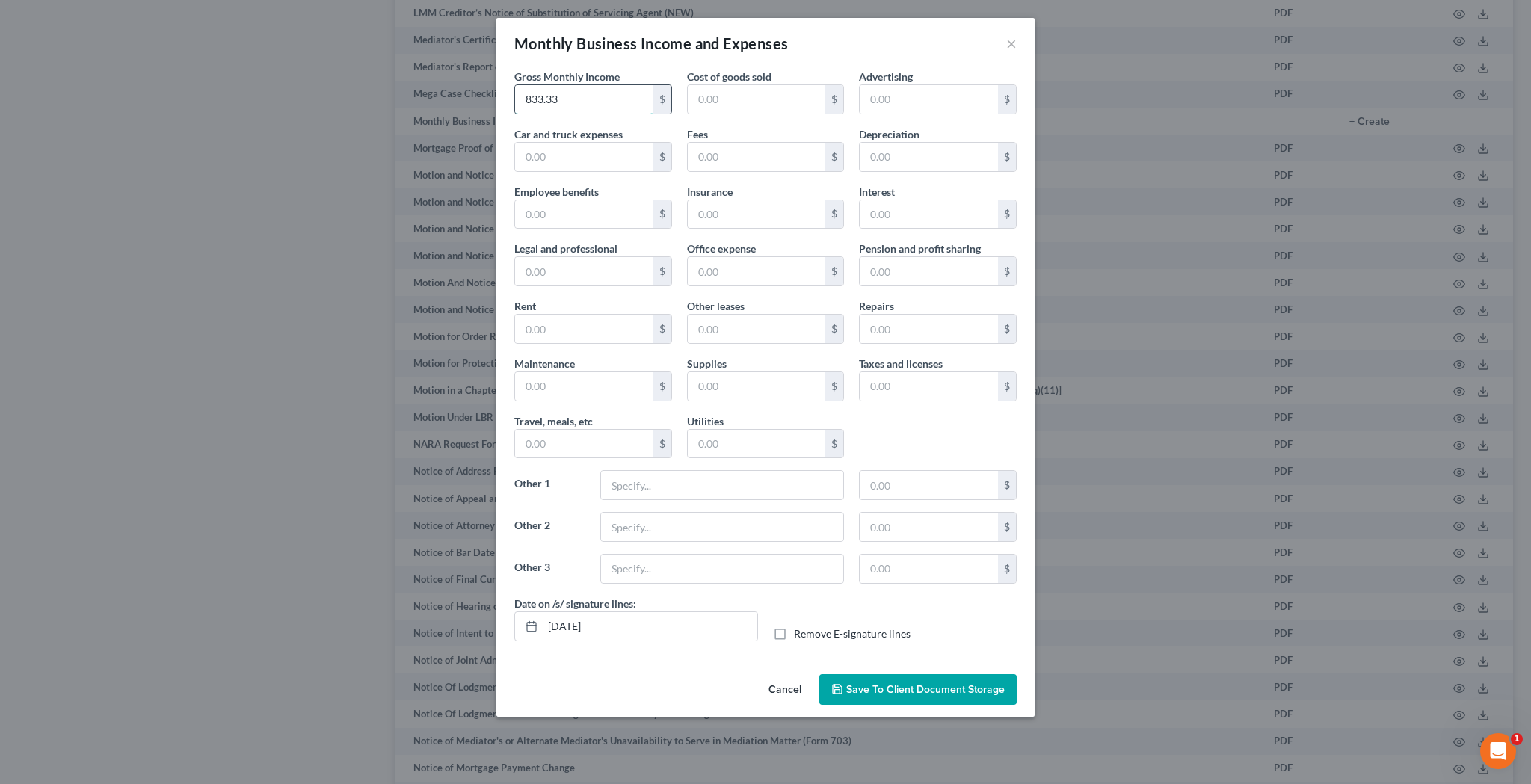
click at [602, 97] on input "833.33" at bounding box center [584, 99] width 139 height 28
type input "166.66"
click at [794, 635] on label "Remove E-signature lines" at bounding box center [852, 634] width 117 height 15
click at [800, 635] on input "Remove E-signature lines" at bounding box center [805, 631] width 9 height 9
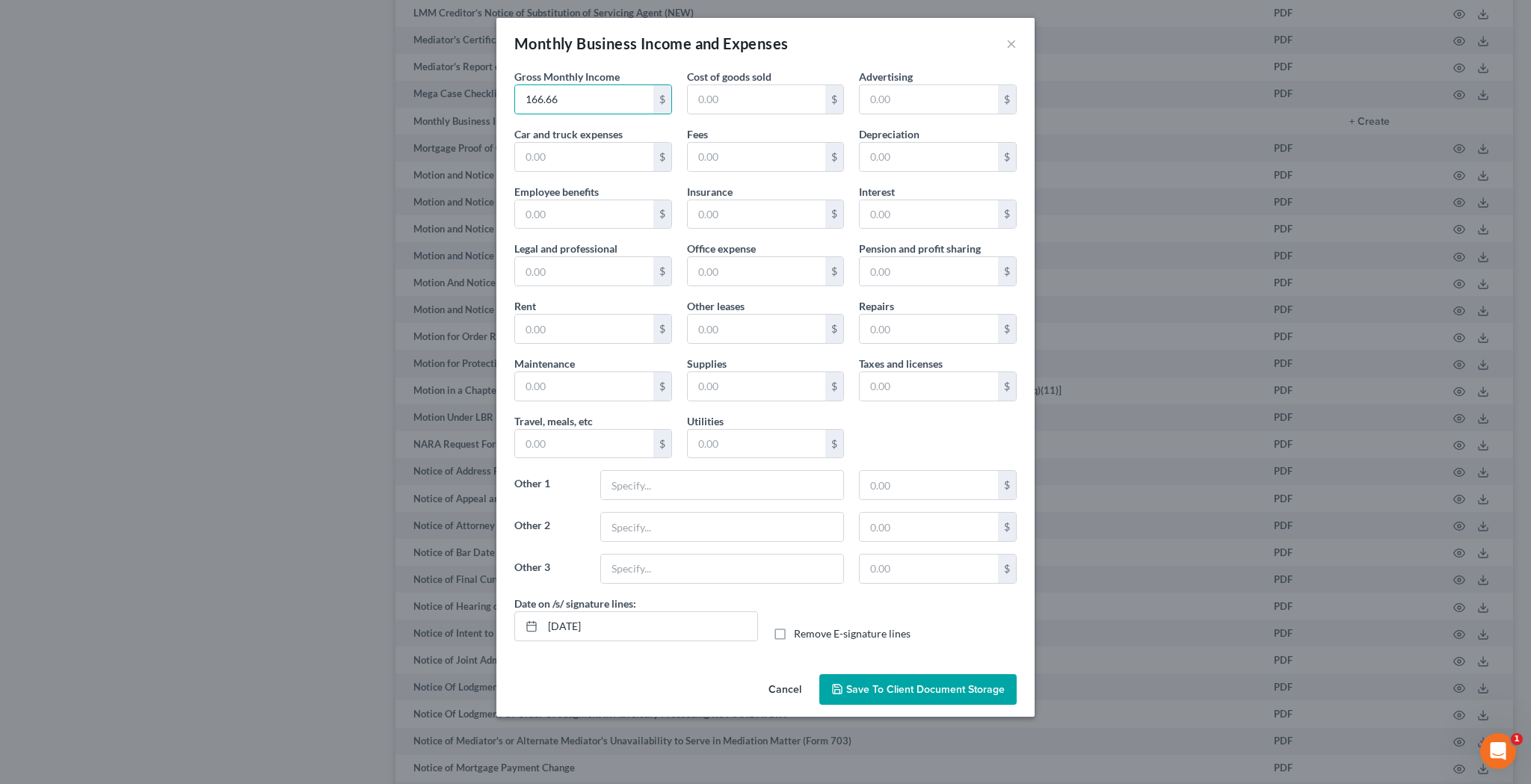
checkbox input "true"
click at [868, 689] on span "Save to Client Document Storage" at bounding box center [926, 689] width 158 height 12
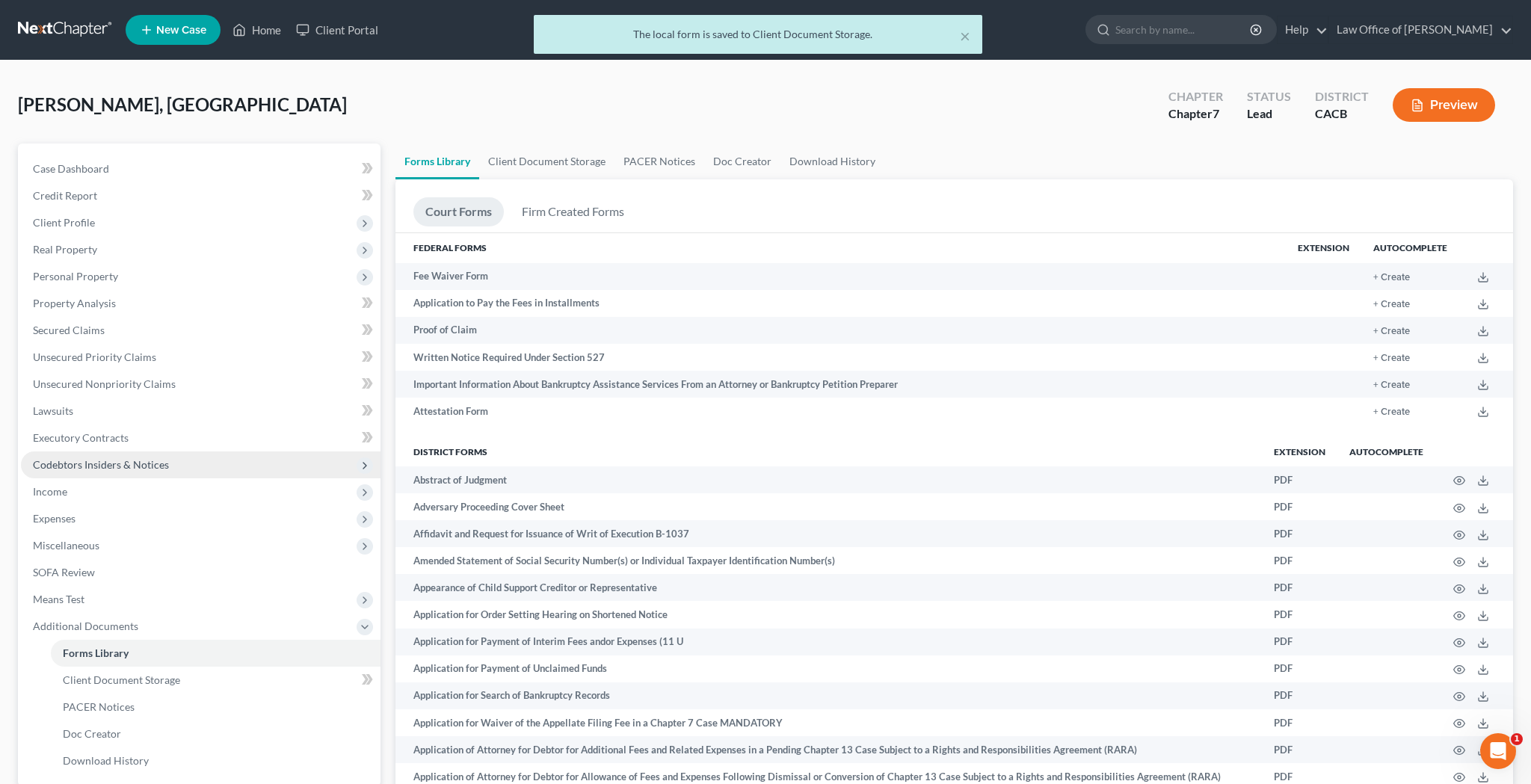
scroll to position [0, 0]
click at [198, 681] on link "Client Document Storage" at bounding box center [216, 679] width 330 height 27
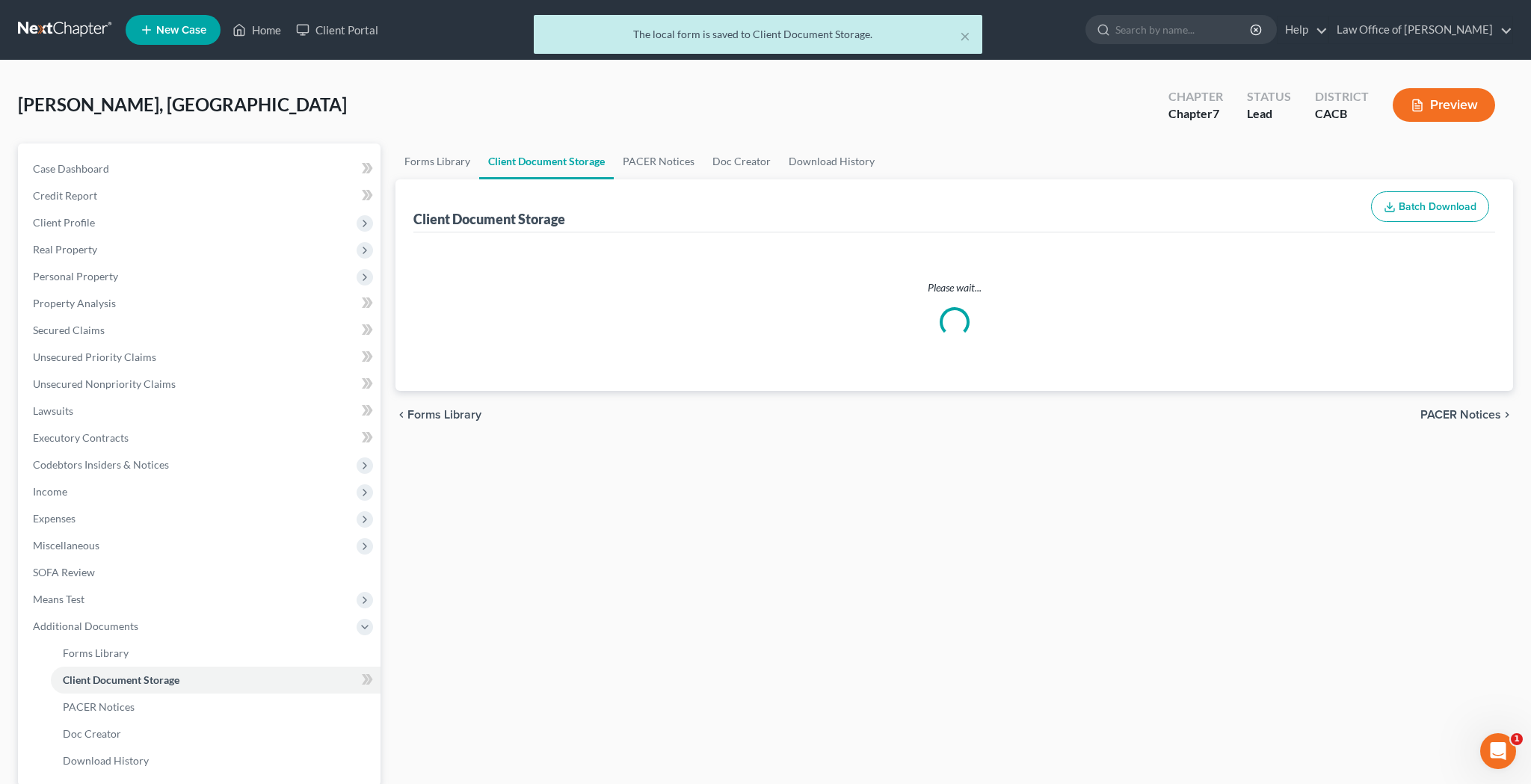
select select "30"
select select "65"
select select "59"
select select "10"
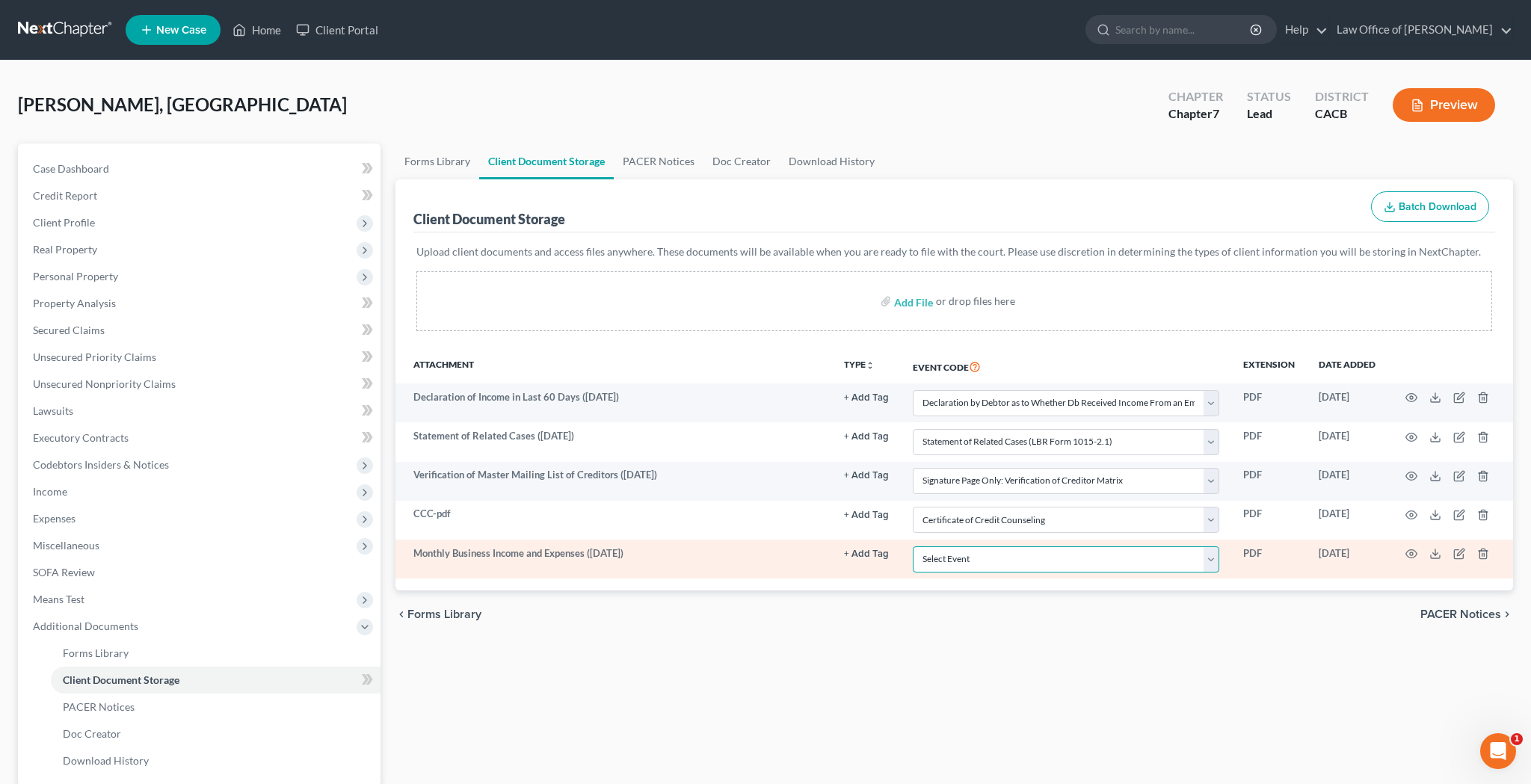
select select "70"
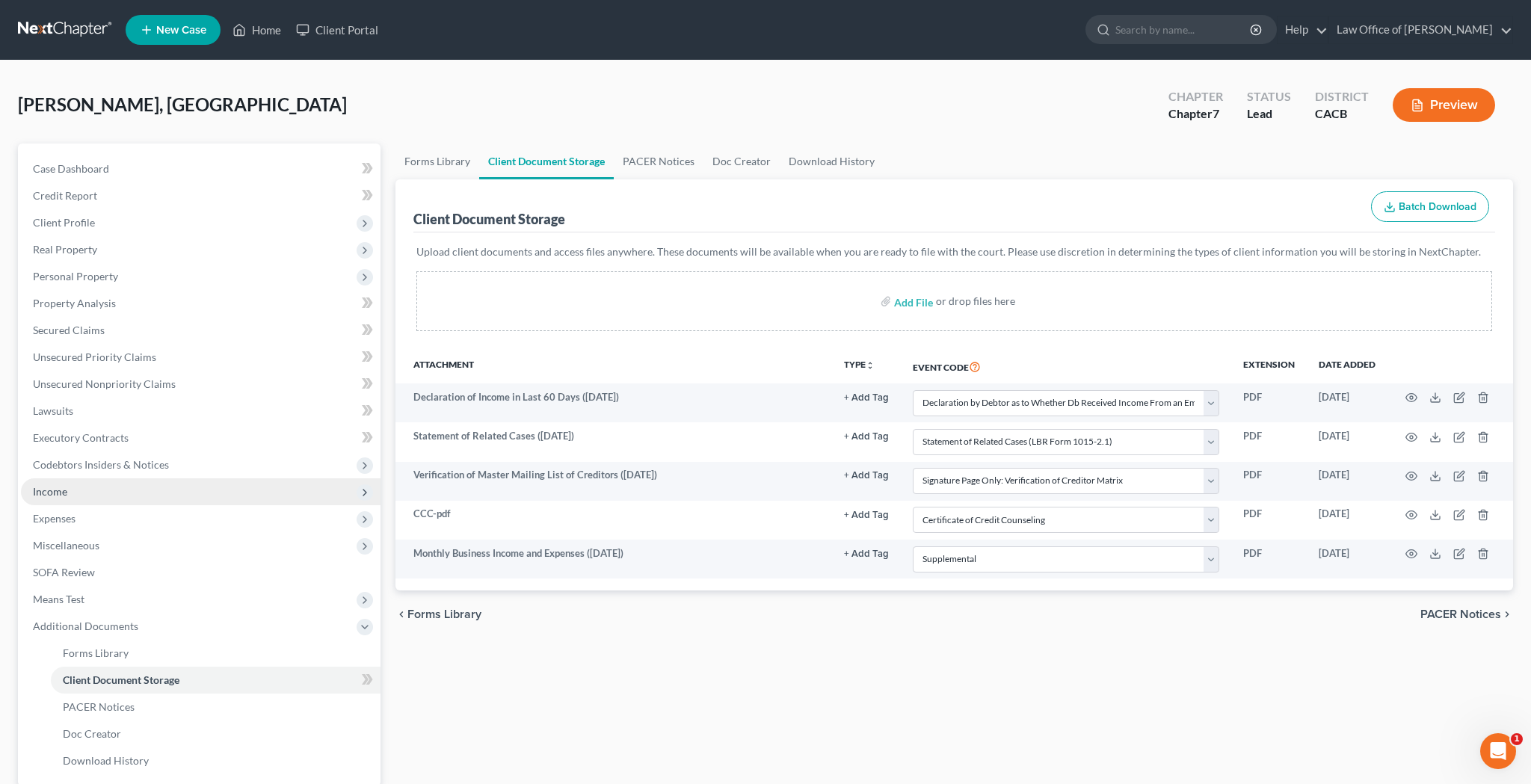
click at [197, 497] on span "Income" at bounding box center [200, 492] width 359 height 27
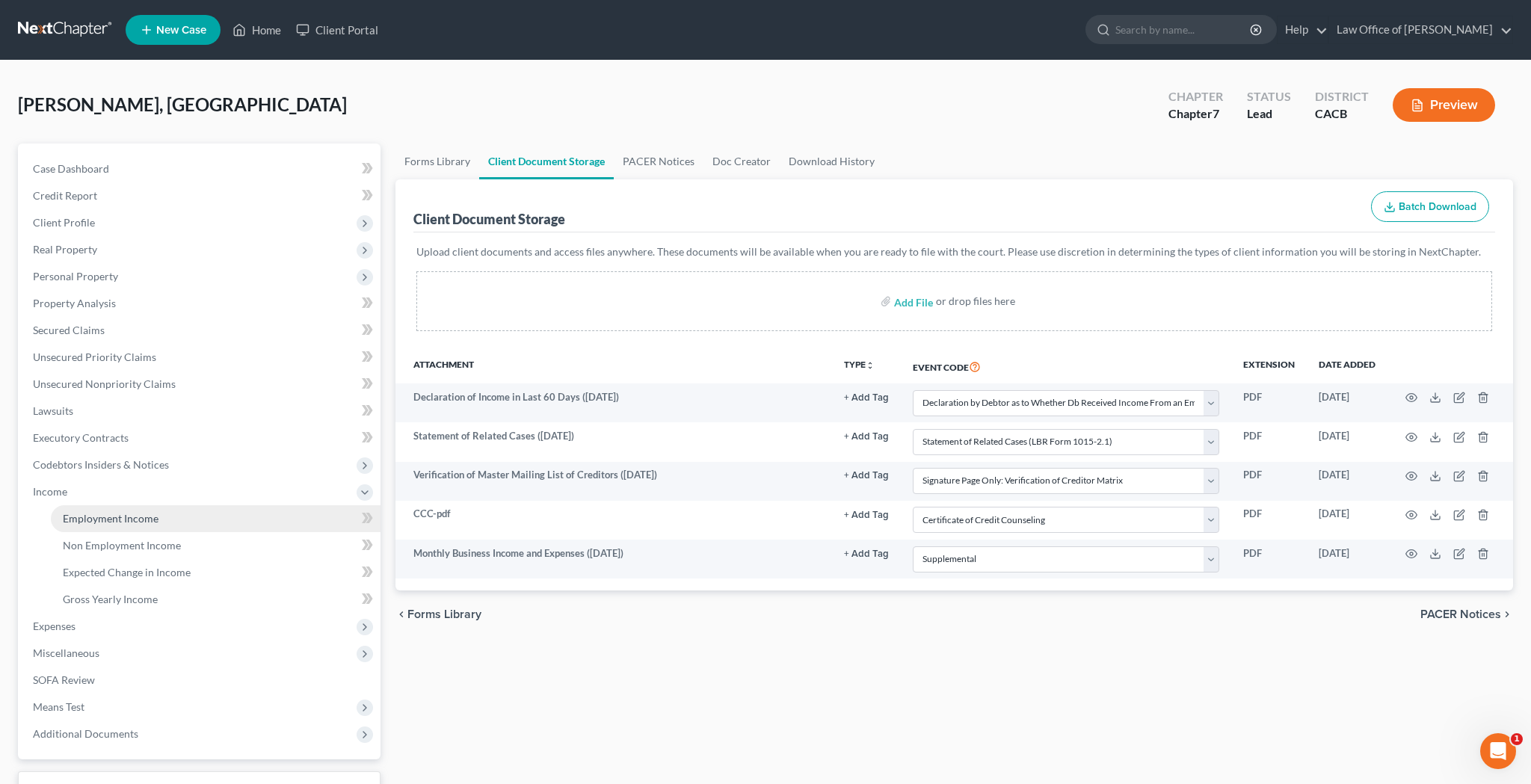
click at [187, 519] on link "Employment Income" at bounding box center [216, 518] width 330 height 27
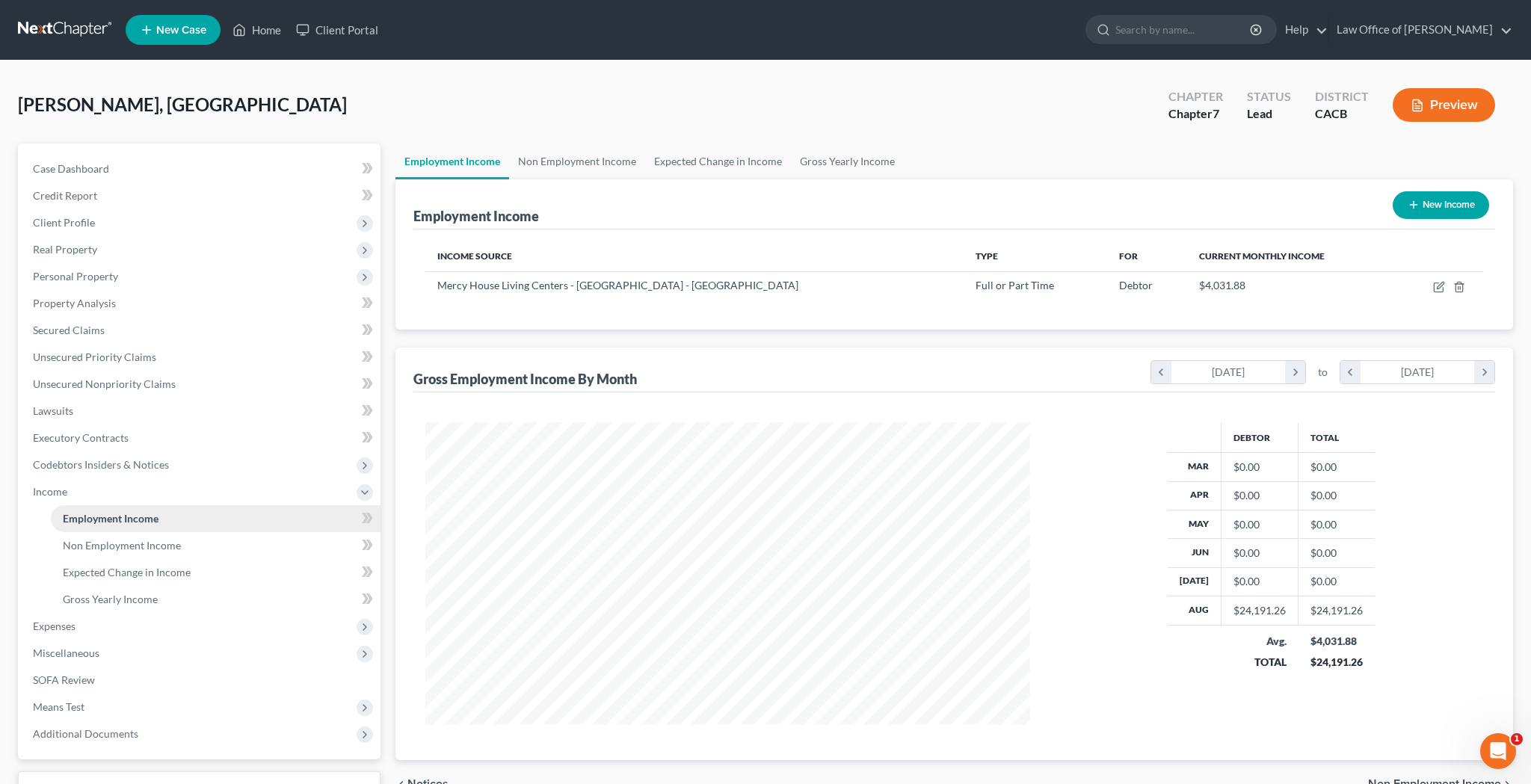
scroll to position [302, 634]
click at [189, 541] on link "Non Employment Income" at bounding box center [216, 546] width 330 height 27
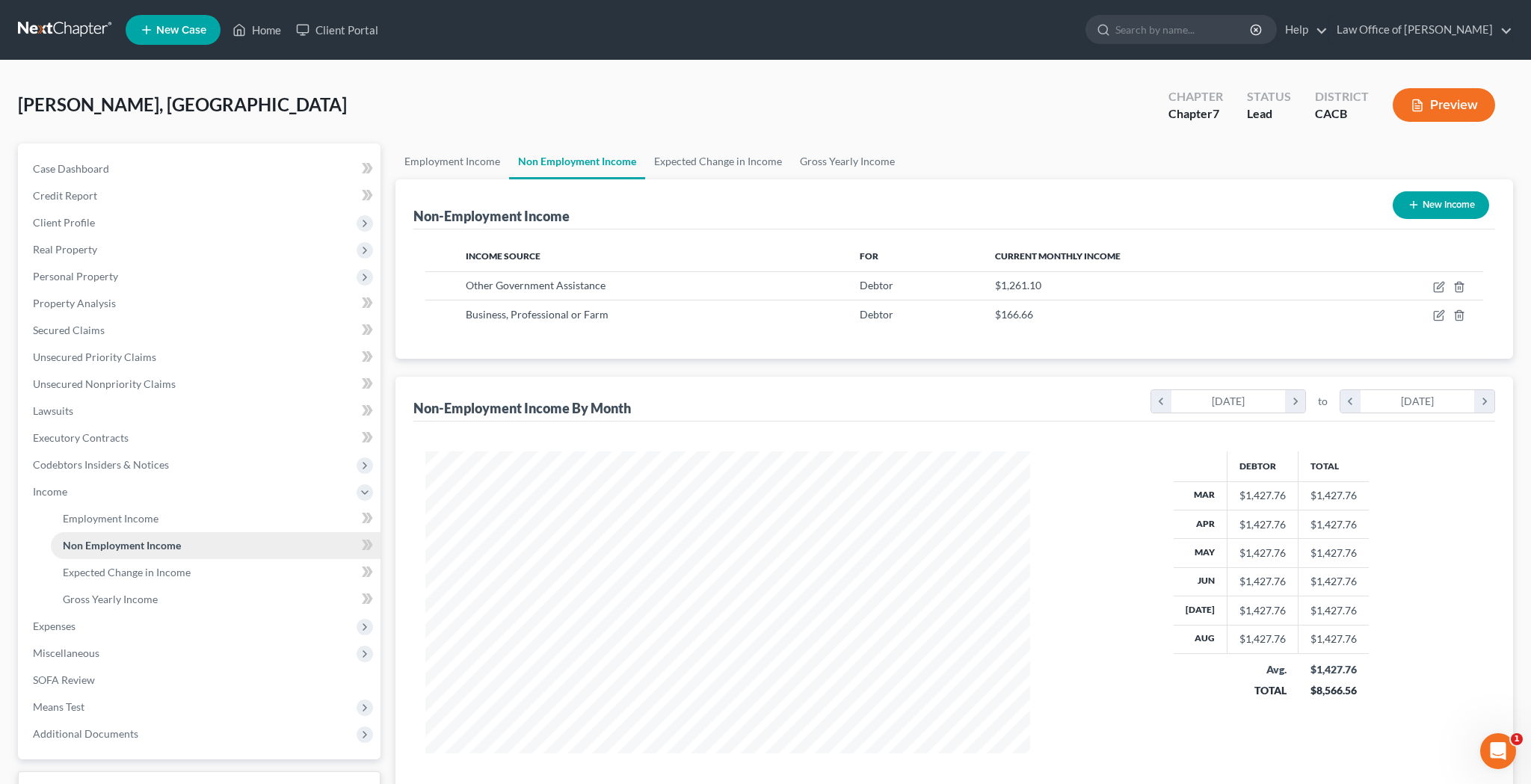
scroll to position [302, 634]
click at [1436, 286] on icon "button" at bounding box center [1439, 286] width 12 height 12
select select "5"
select select "0"
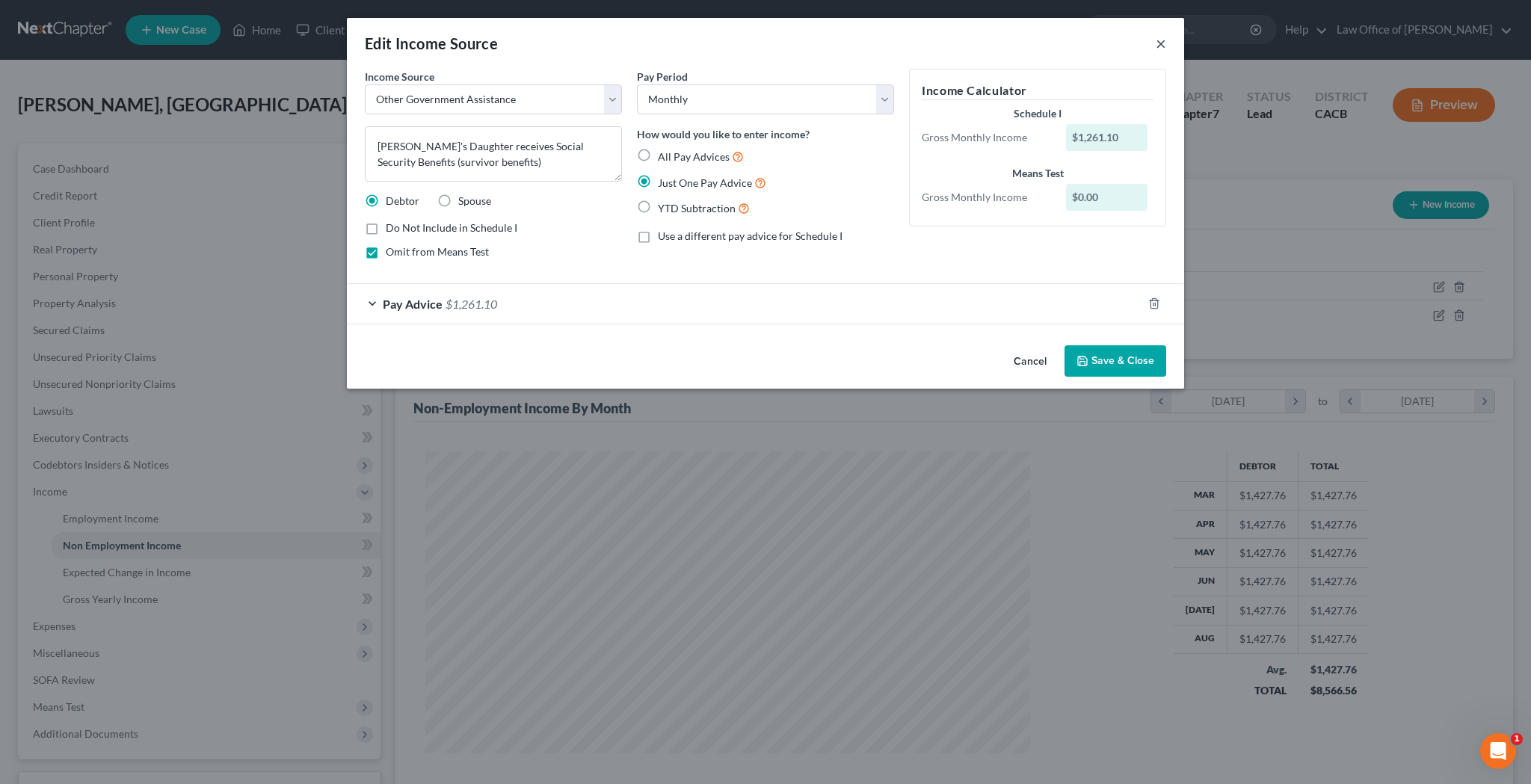
click at [1158, 44] on button "×" at bounding box center [1161, 42] width 10 height 18
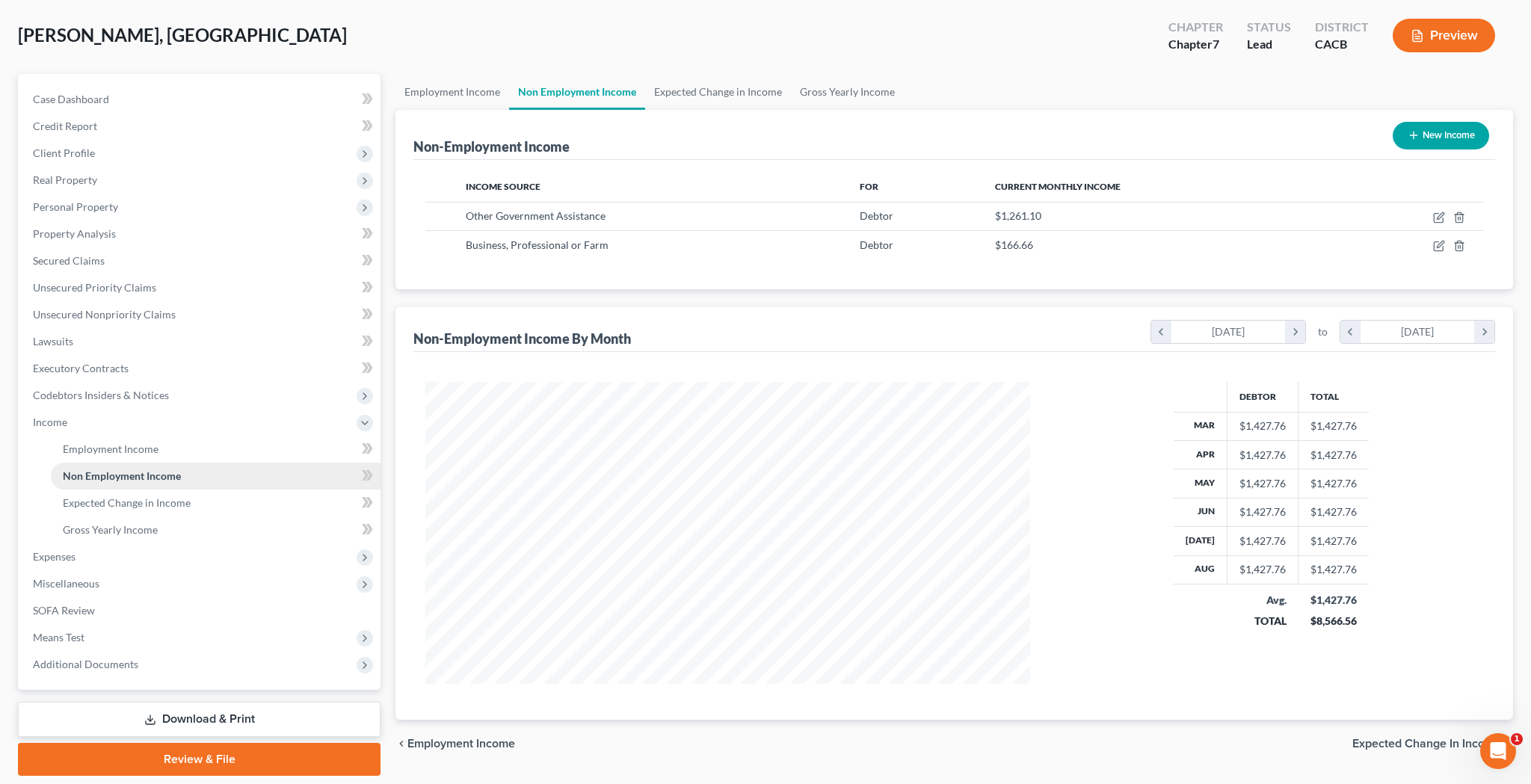
scroll to position [99, 0]
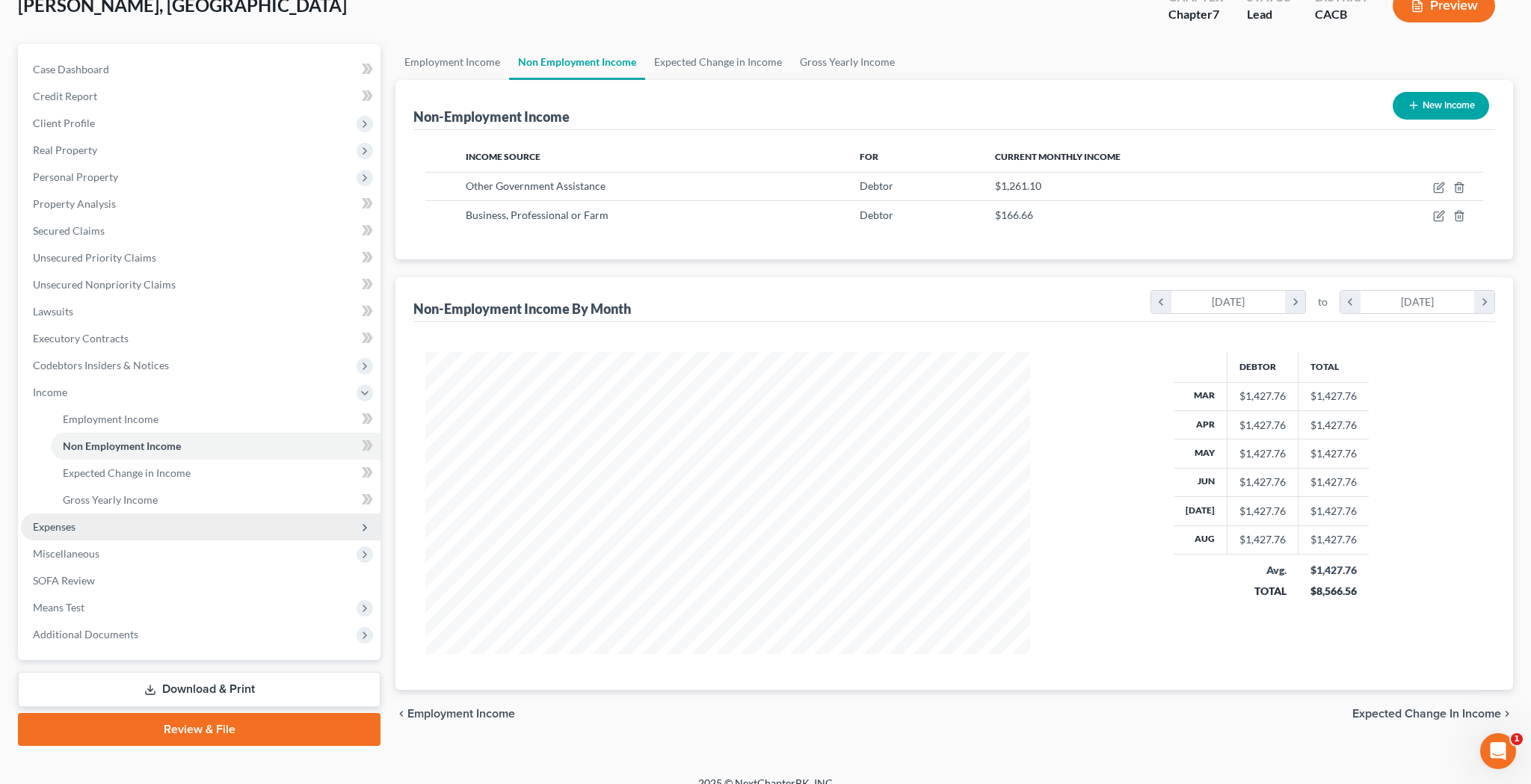
click at [170, 524] on span "Expenses" at bounding box center [200, 527] width 359 height 27
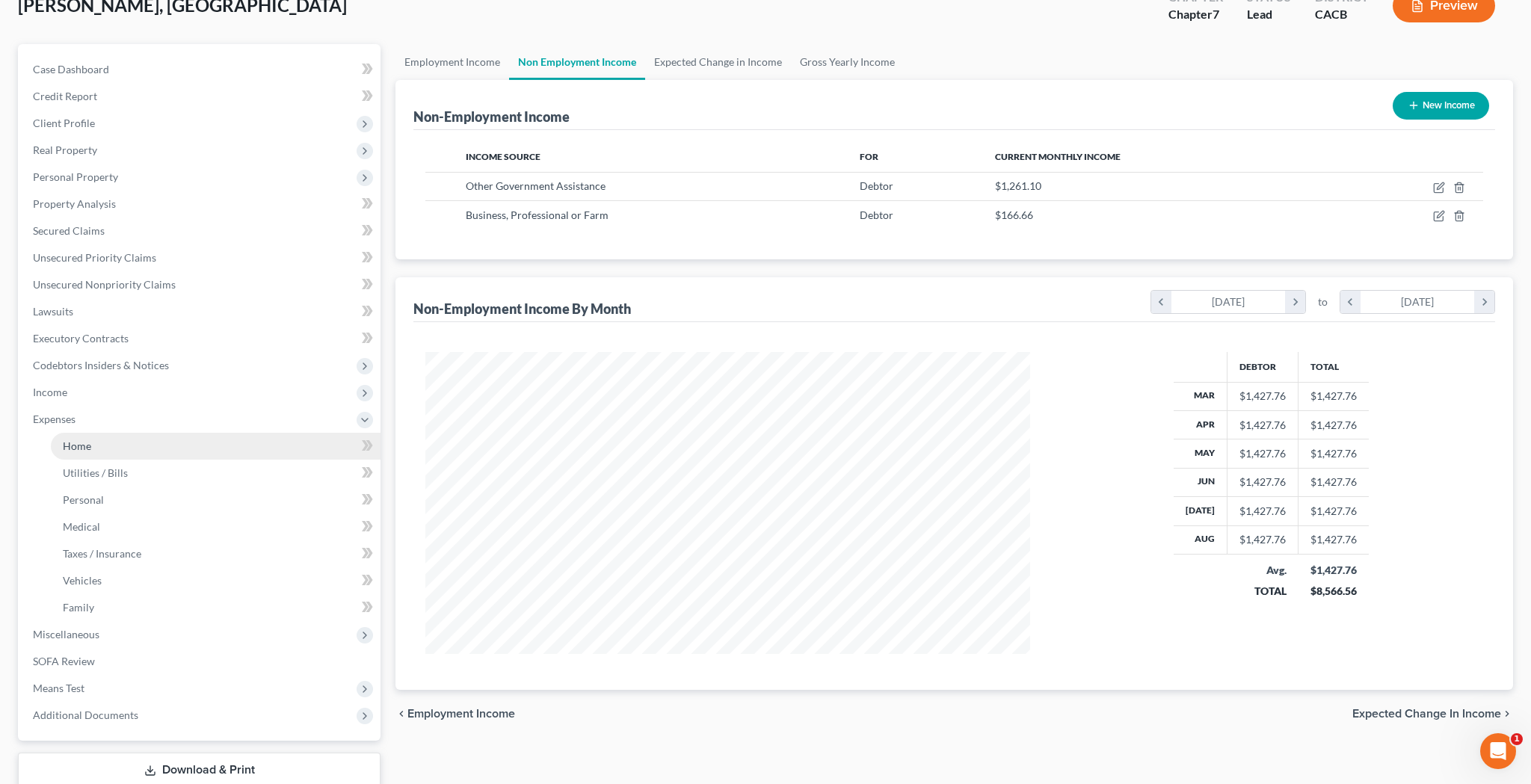
click at [140, 447] on link "Home" at bounding box center [216, 446] width 330 height 27
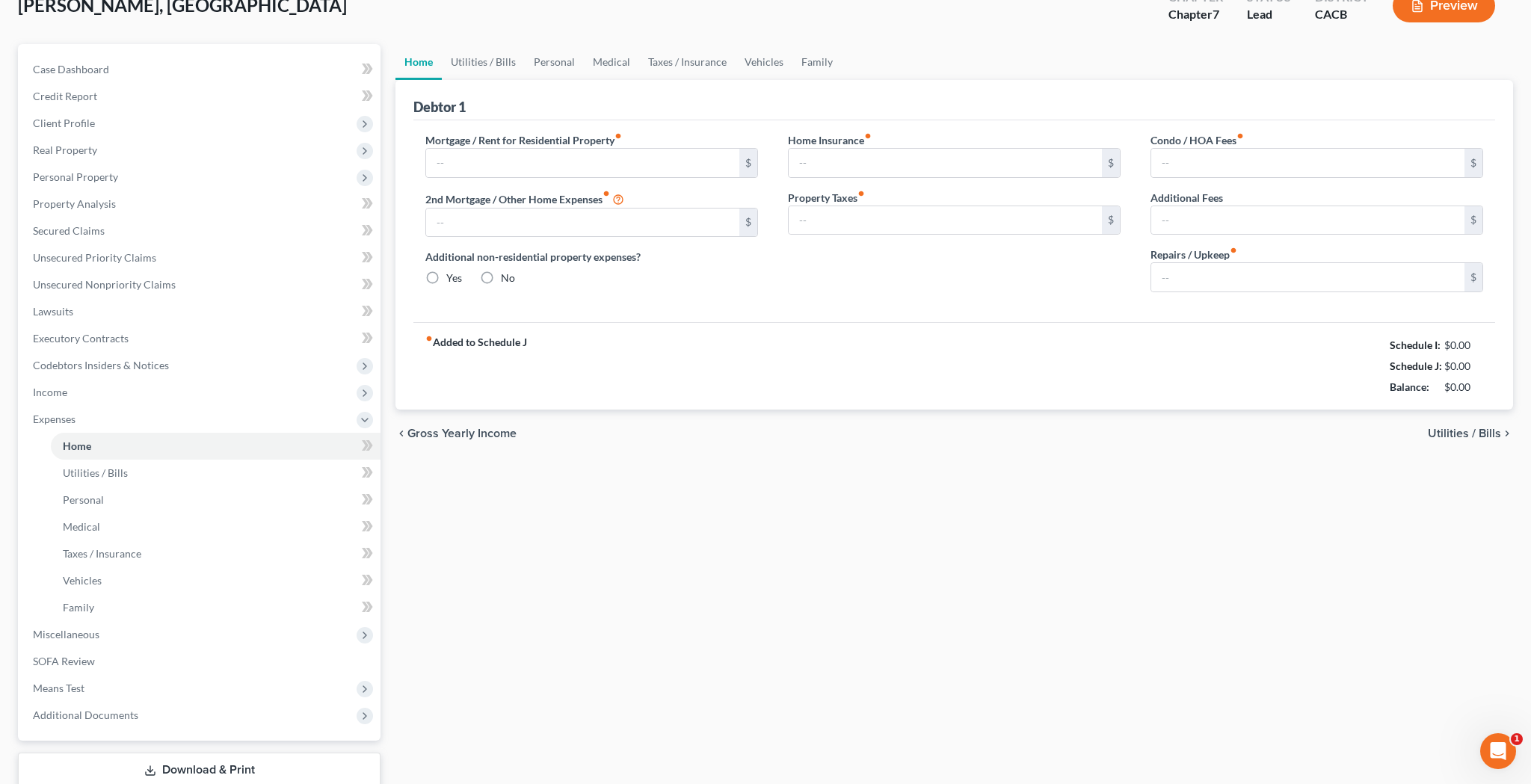
scroll to position [66, 0]
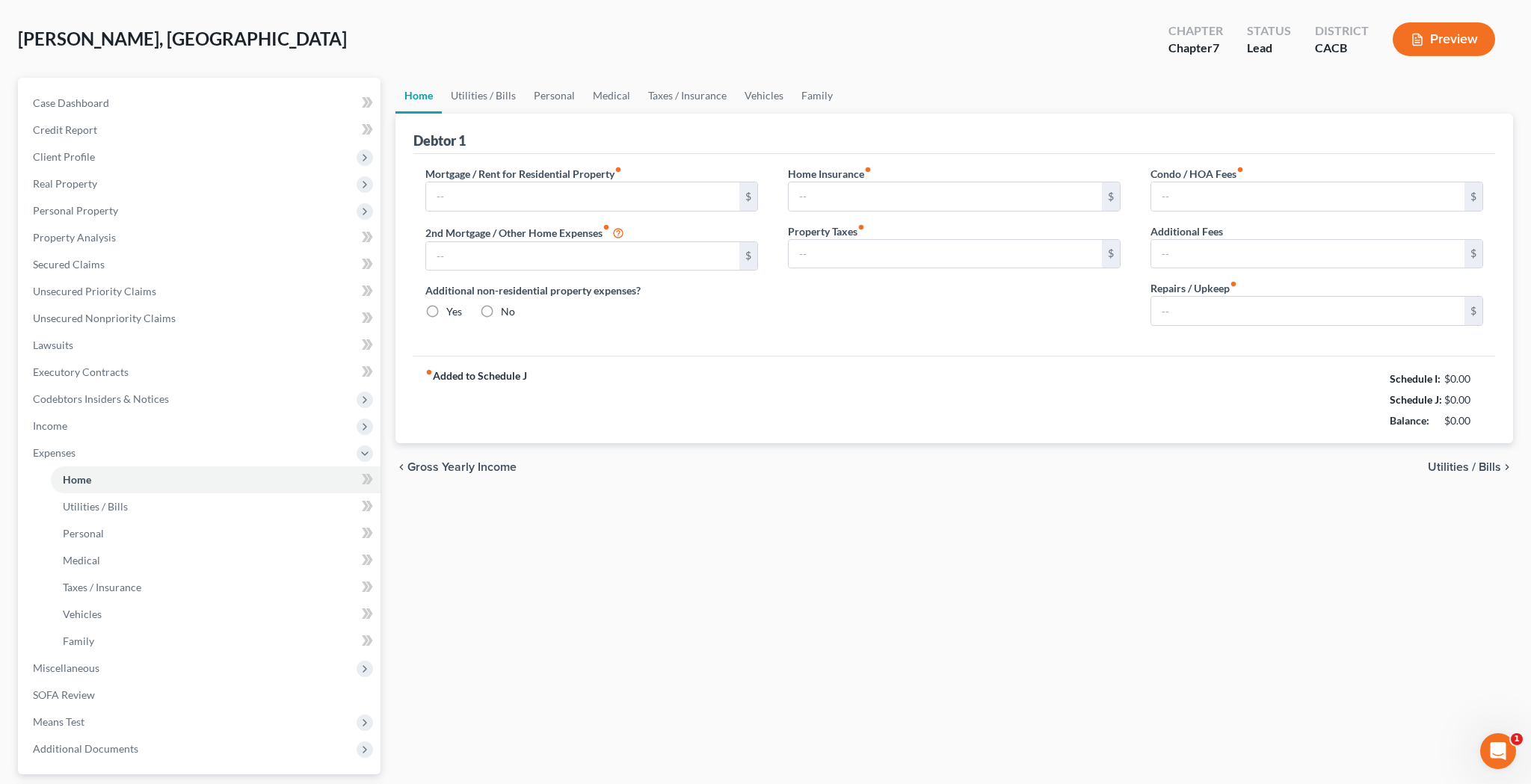
type input "0.00"
radio input "true"
type input "0.00"
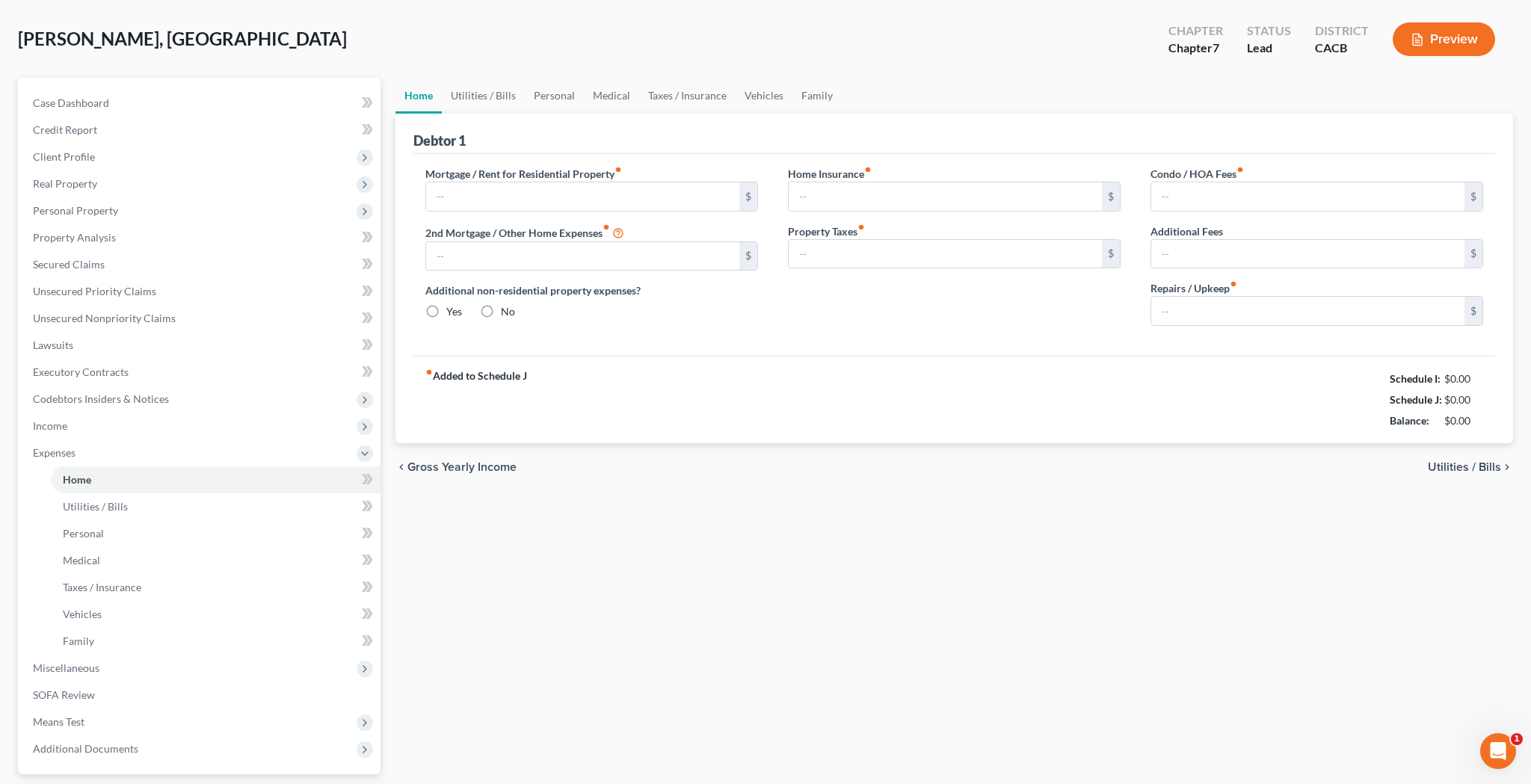
type input "0.00"
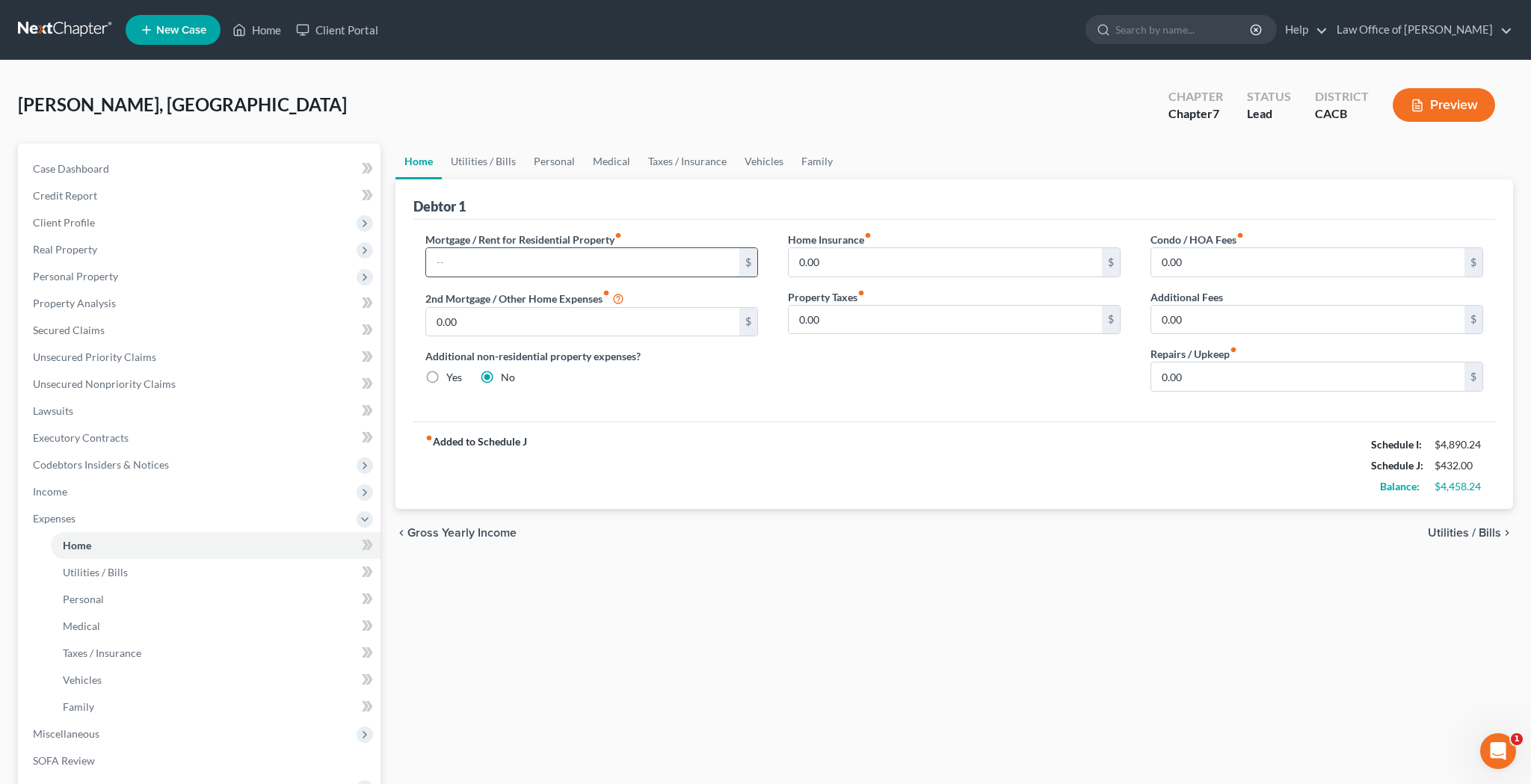
click at [554, 260] on input "text" at bounding box center [583, 262] width 313 height 28
type input "1,500"
click at [475, 162] on link "Utilities / Bills" at bounding box center [484, 161] width 83 height 36
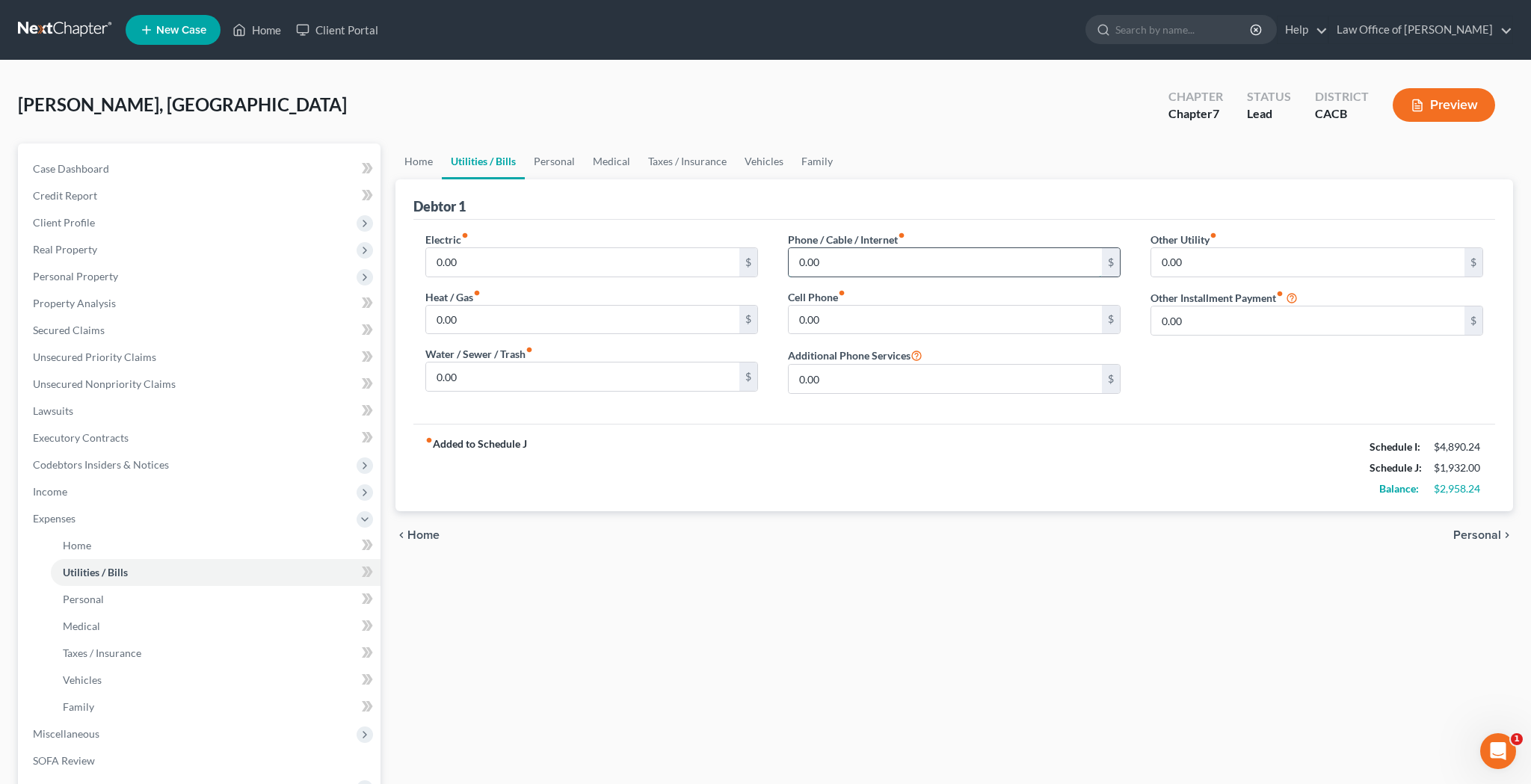
click at [899, 258] on input "0.00" at bounding box center [946, 262] width 313 height 28
click at [879, 315] on input "0.00" at bounding box center [946, 319] width 313 height 28
type input "438"
click at [420, 161] on link "Home" at bounding box center [419, 161] width 46 height 36
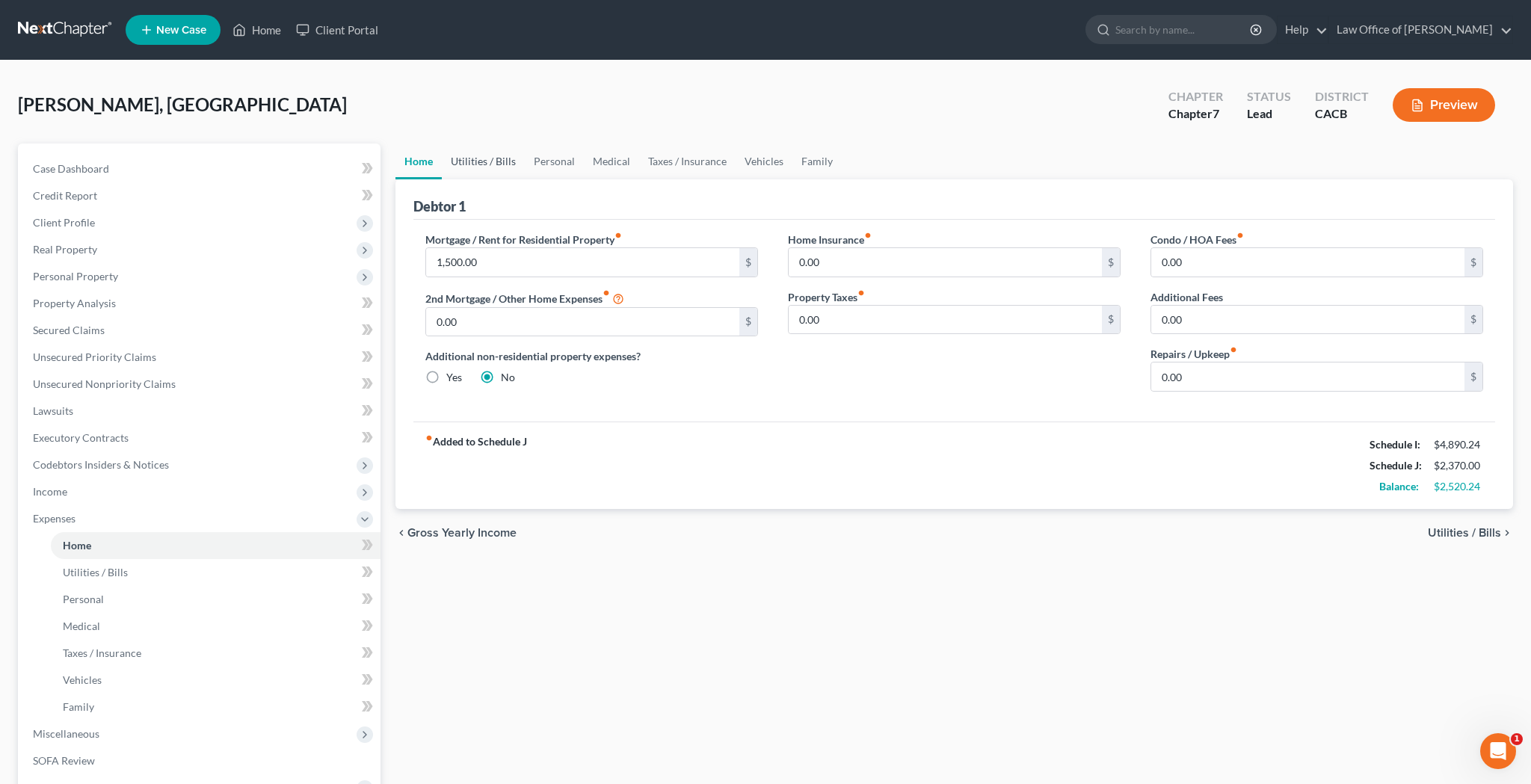
click at [469, 165] on link "Utilities / Bills" at bounding box center [484, 161] width 83 height 36
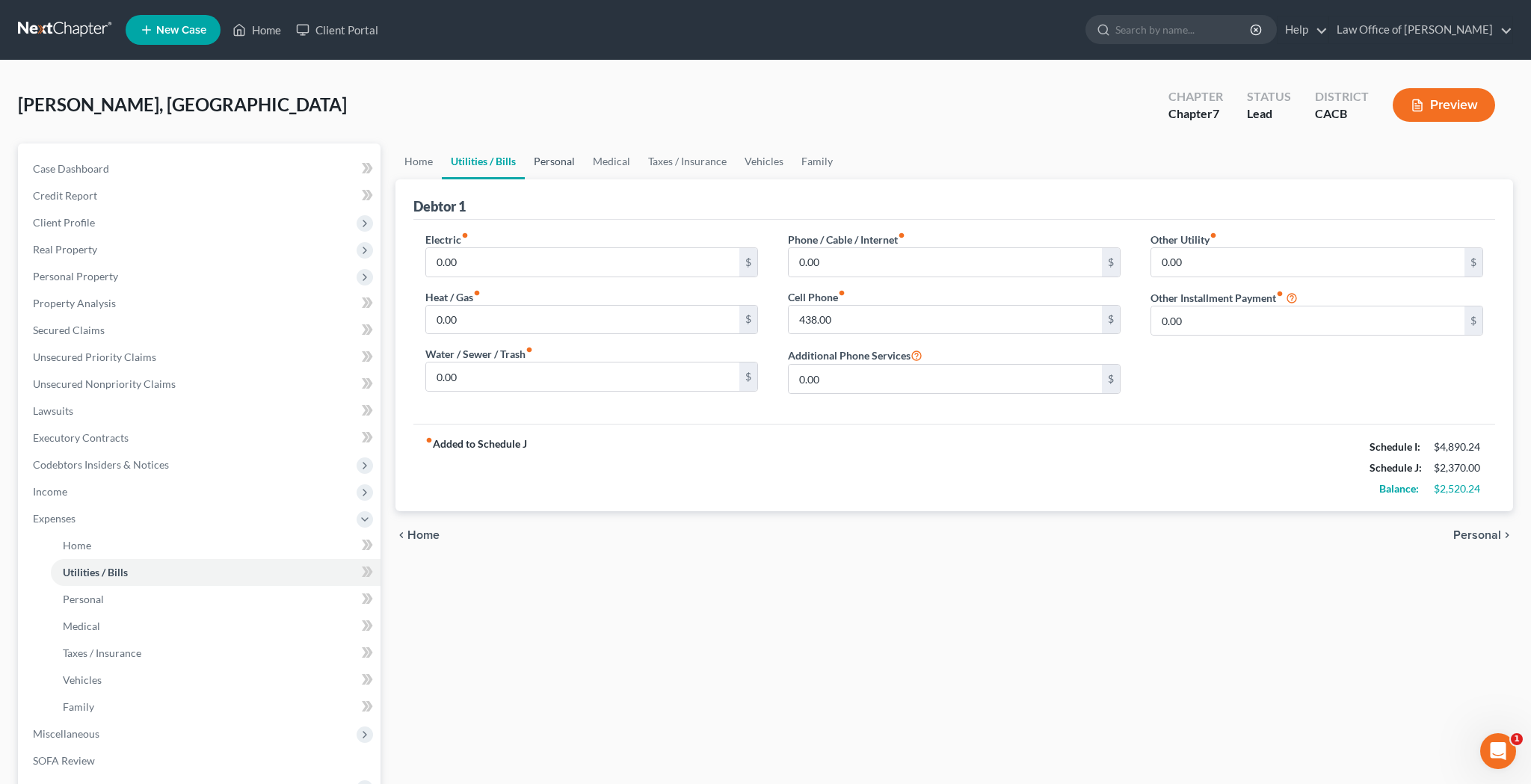
click at [553, 165] on link "Personal" at bounding box center [554, 161] width 59 height 36
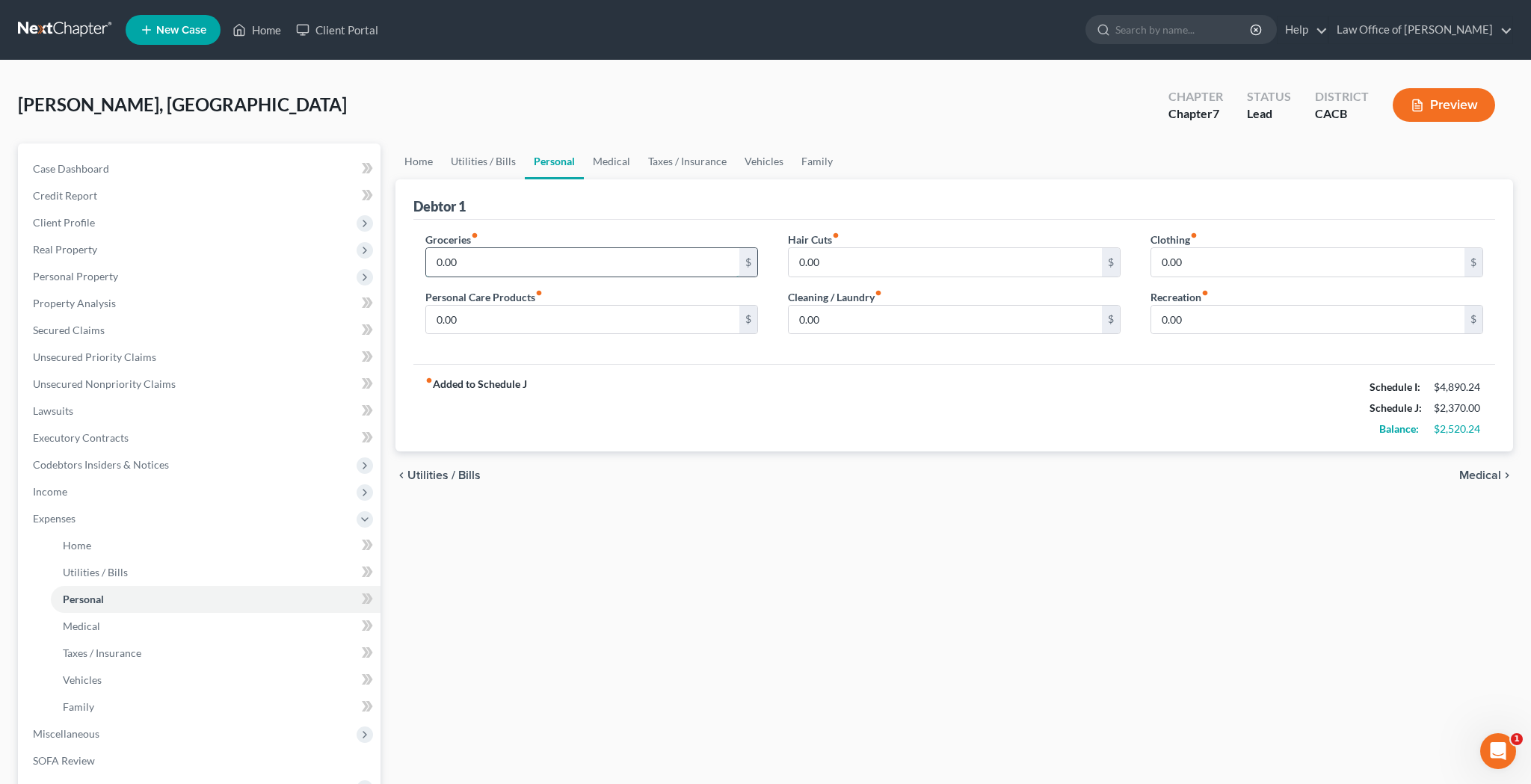
click at [545, 257] on input "0.00" at bounding box center [583, 262] width 313 height 28
type input "300"
click at [533, 315] on input "0.00" at bounding box center [583, 319] width 313 height 28
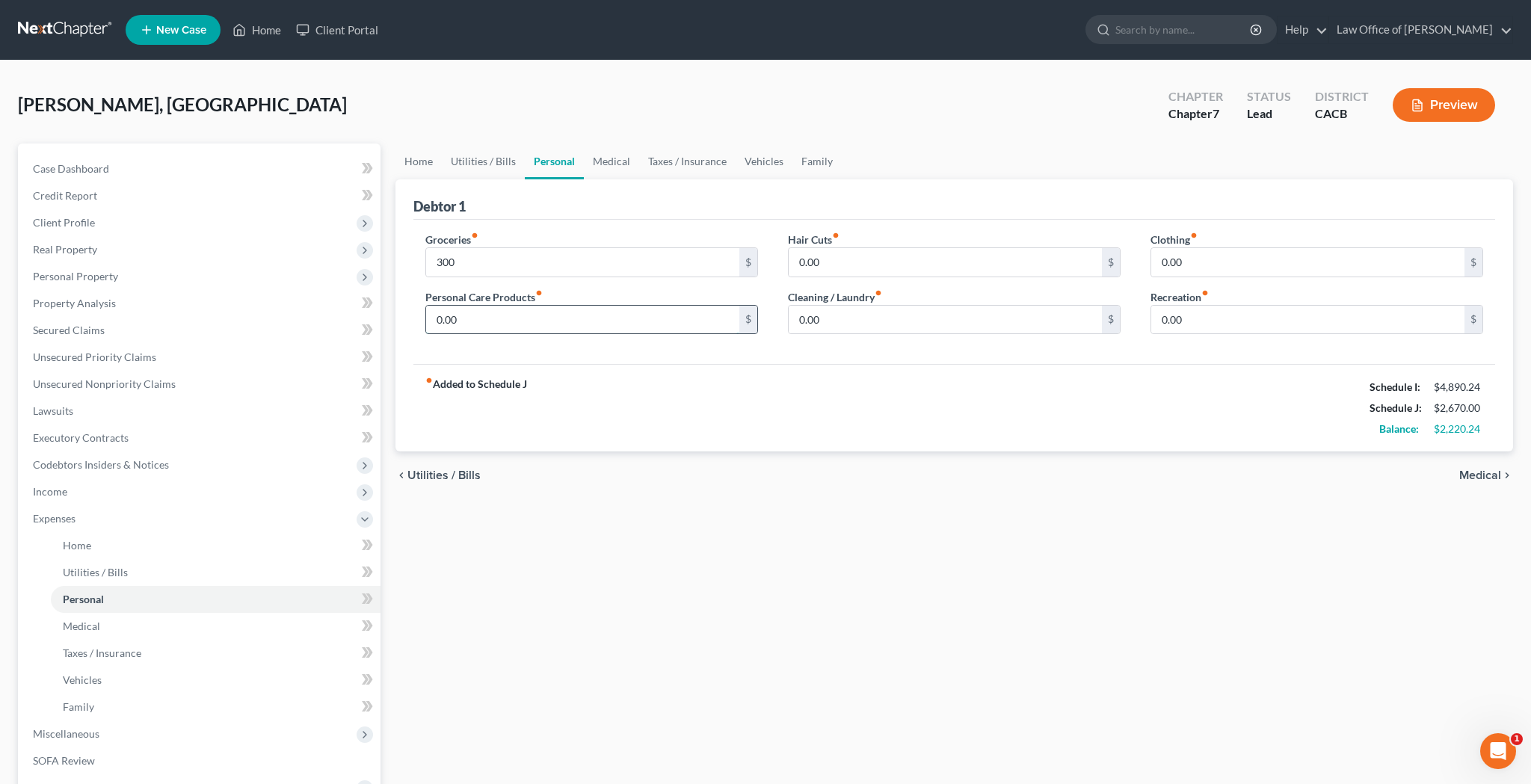
click at [533, 315] on input "0.00" at bounding box center [583, 319] width 313 height 28
type input "250"
click at [840, 318] on input "0.00" at bounding box center [946, 319] width 313 height 28
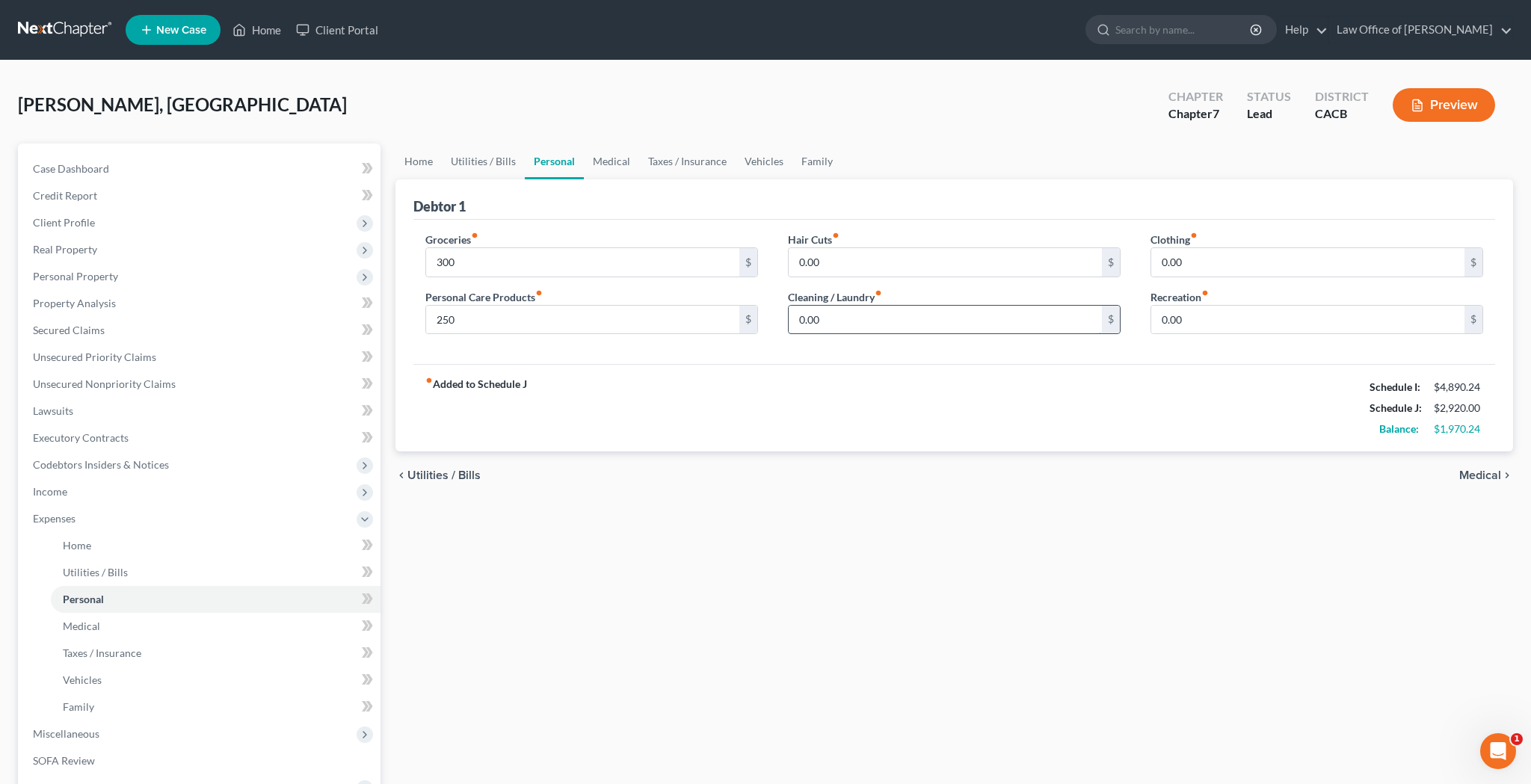
click at [840, 318] on input "0.00" at bounding box center [946, 319] width 313 height 28
type input "100"
click at [1197, 316] on input "0.00" at bounding box center [1308, 319] width 313 height 28
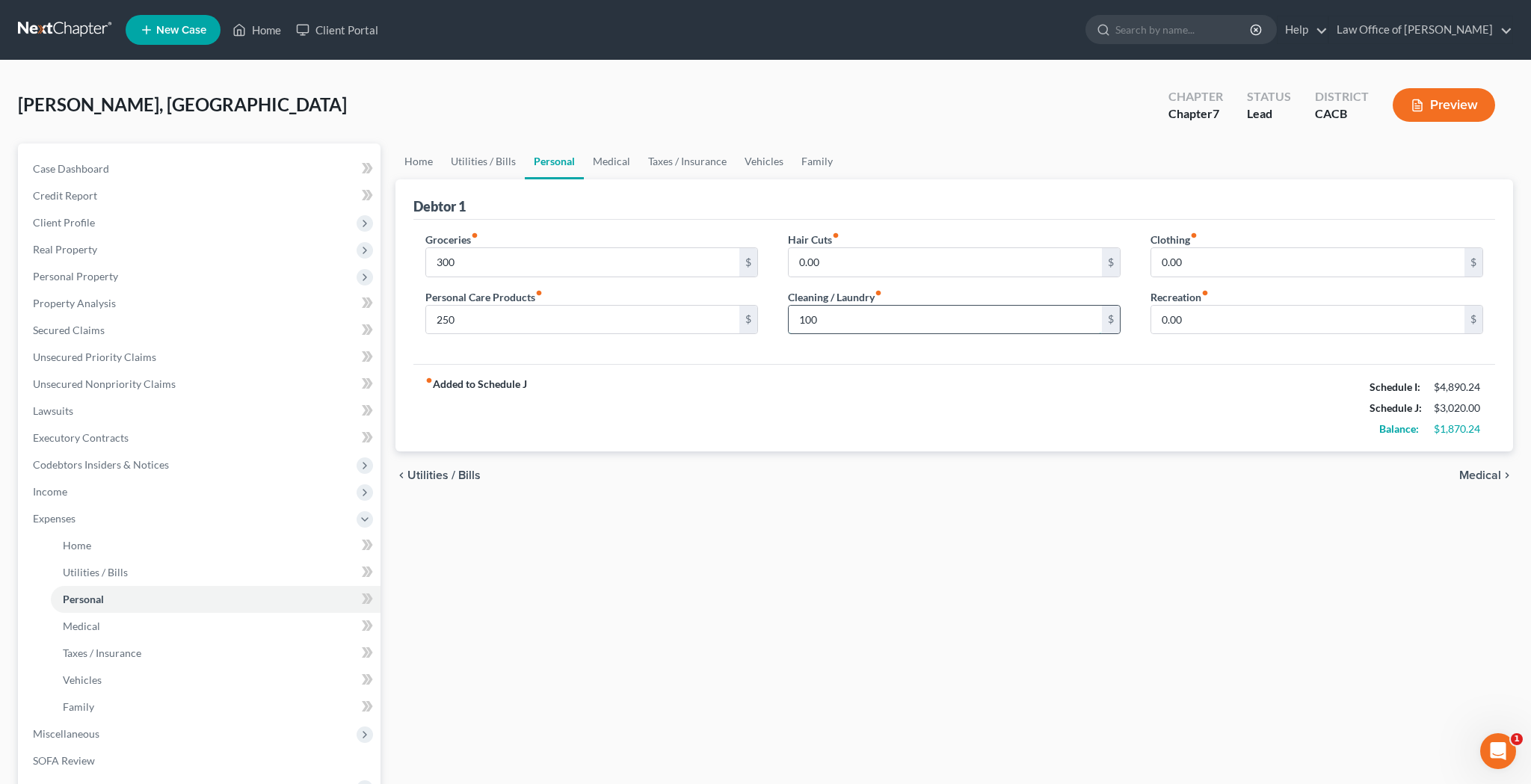
click at [1001, 316] on input "100" at bounding box center [946, 319] width 313 height 28
click at [1194, 316] on input "0.00" at bounding box center [1308, 319] width 313 height 28
type input "300"
click at [610, 167] on link "Medical" at bounding box center [611, 161] width 56 height 36
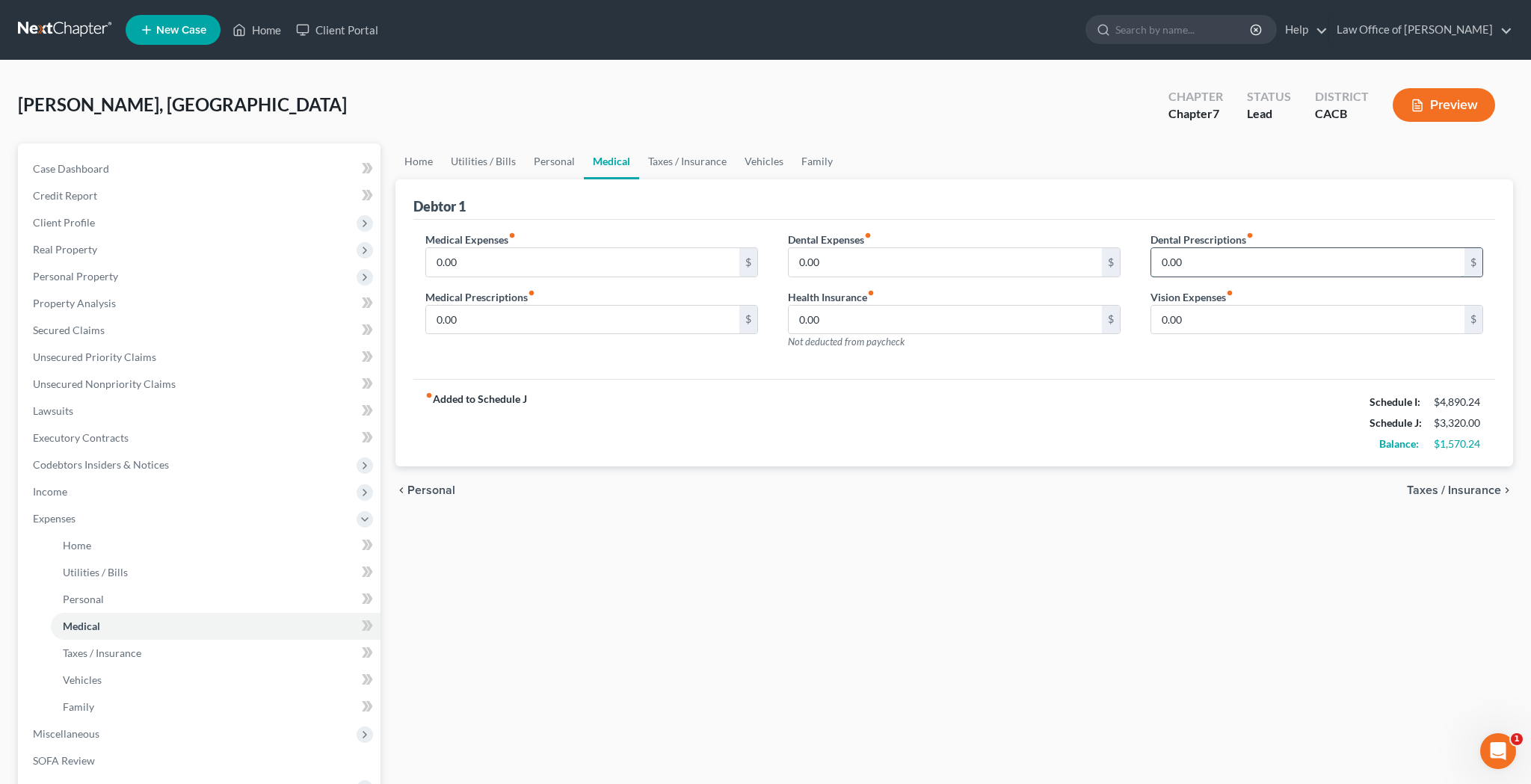
click at [1202, 262] on input "0.00" at bounding box center [1308, 262] width 313 height 28
click at [992, 260] on input "0.00" at bounding box center [946, 262] width 313 height 28
type input "132"
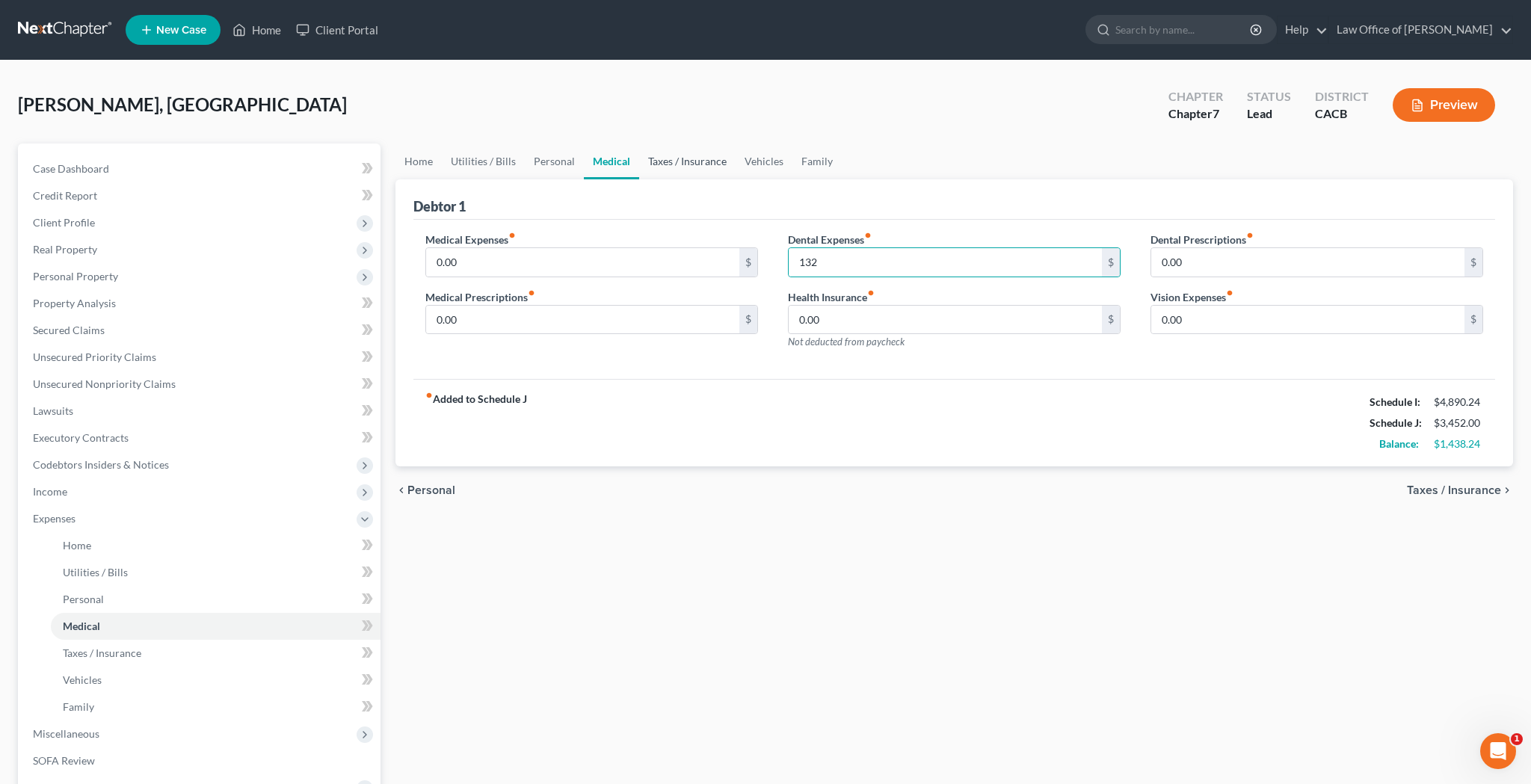
click at [673, 162] on link "Taxes / Insurance" at bounding box center [687, 161] width 96 height 36
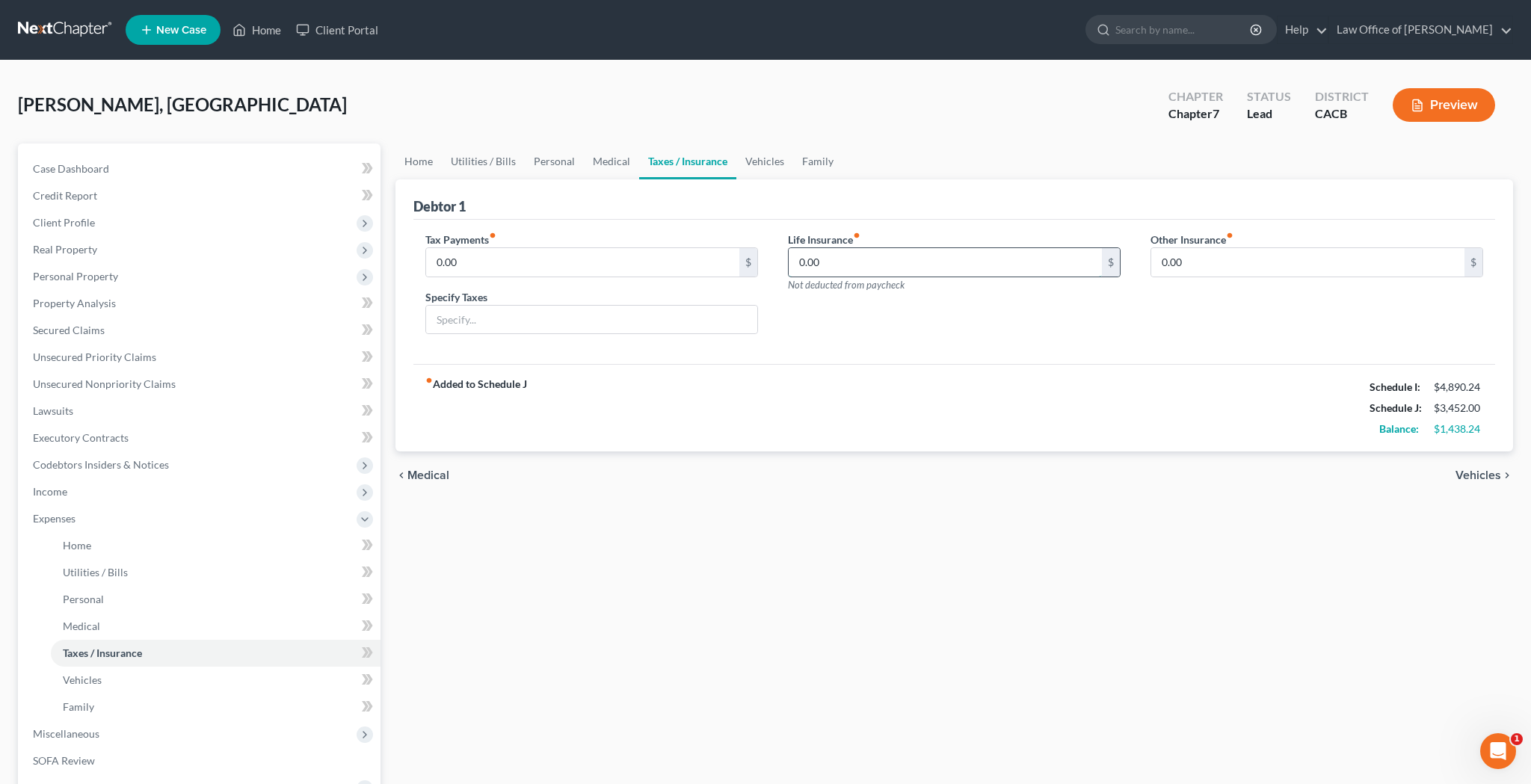
click at [829, 265] on input "0.00" at bounding box center [946, 262] width 313 height 28
type input "116"
click at [771, 163] on link "Vehicles" at bounding box center [765, 161] width 57 height 36
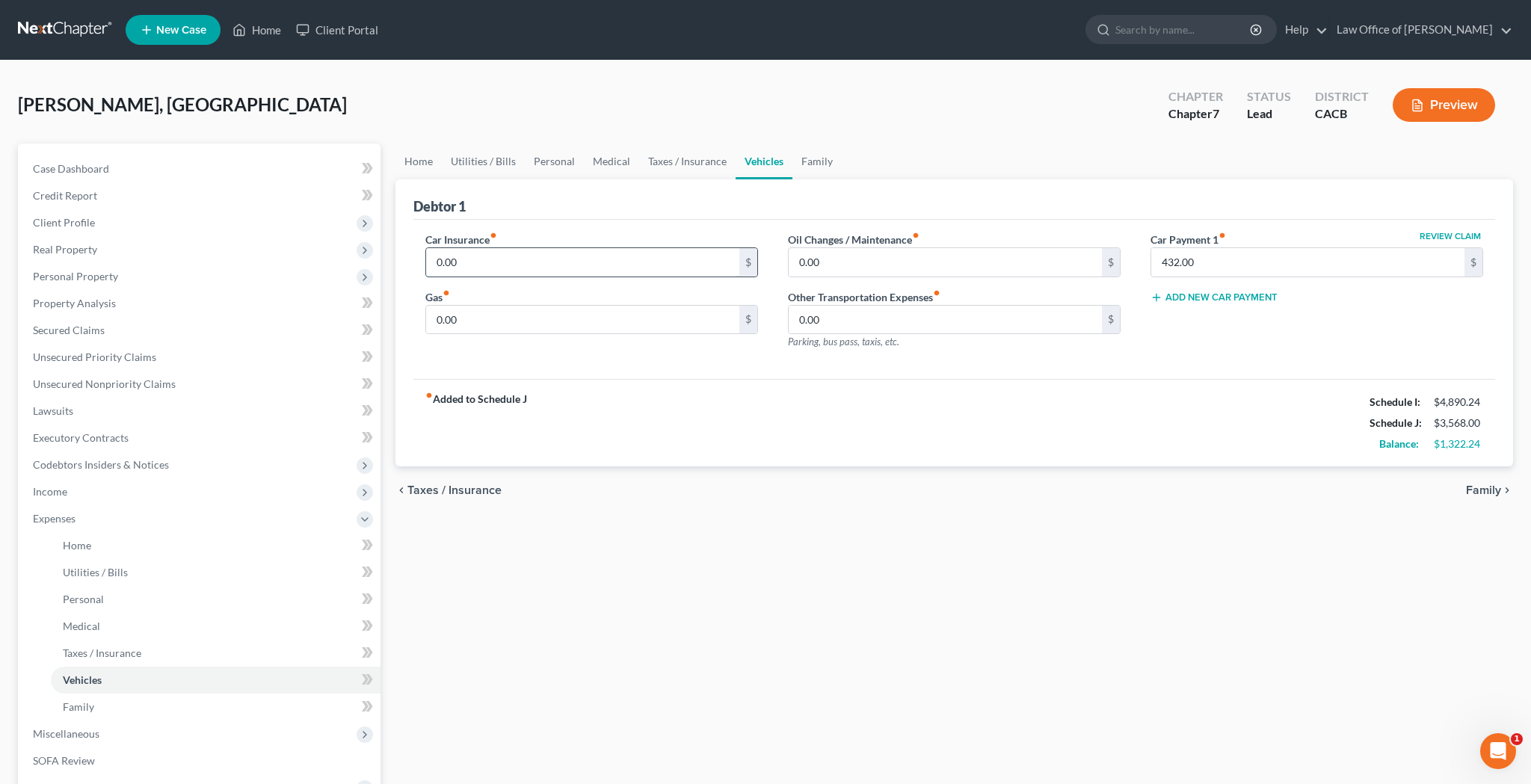
click at [623, 253] on input "0.00" at bounding box center [583, 262] width 313 height 28
type input "232"
click at [580, 318] on input "0.00" at bounding box center [583, 319] width 313 height 28
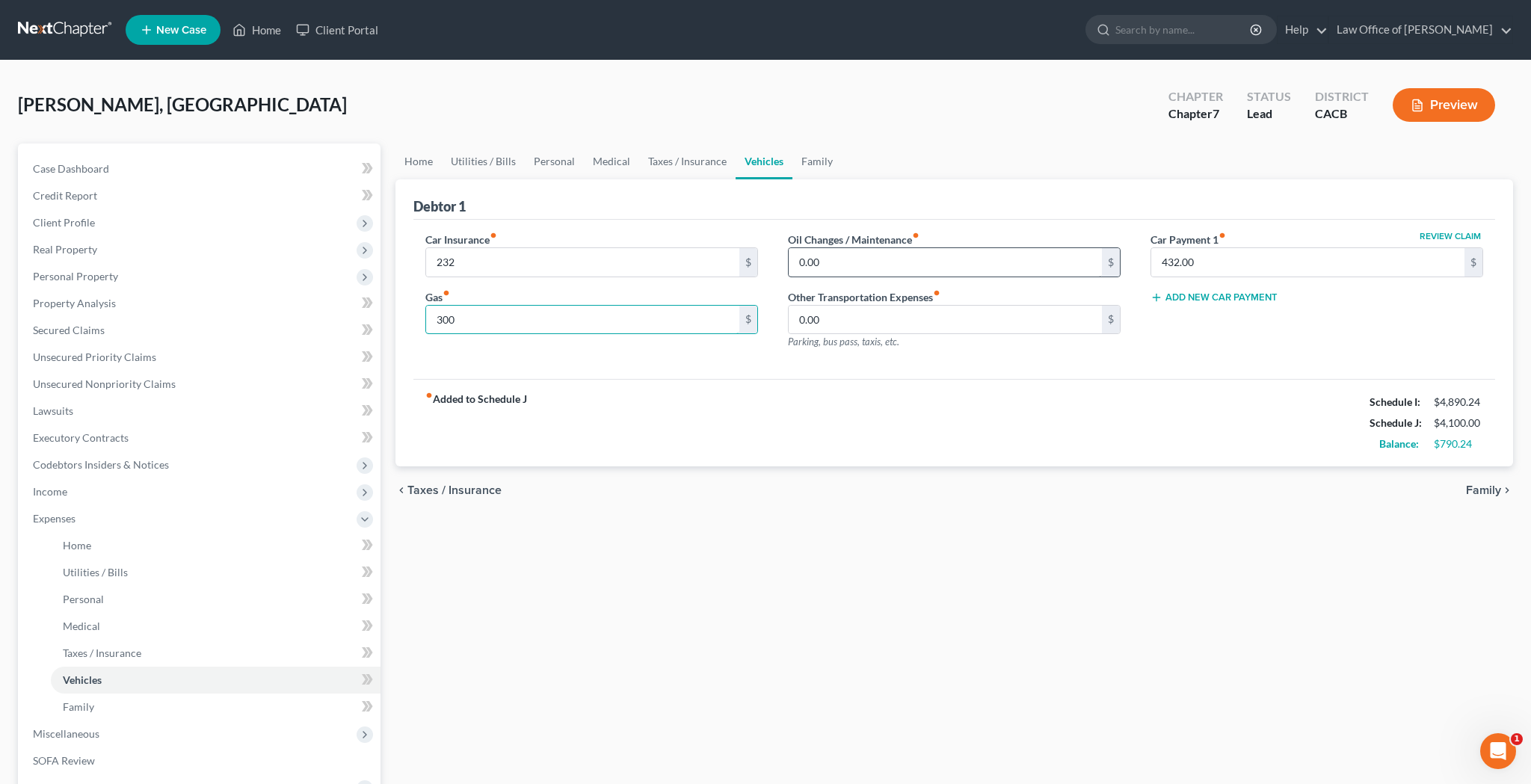
type input "300"
click at [830, 262] on input "0.00" at bounding box center [946, 262] width 313 height 28
type input "65"
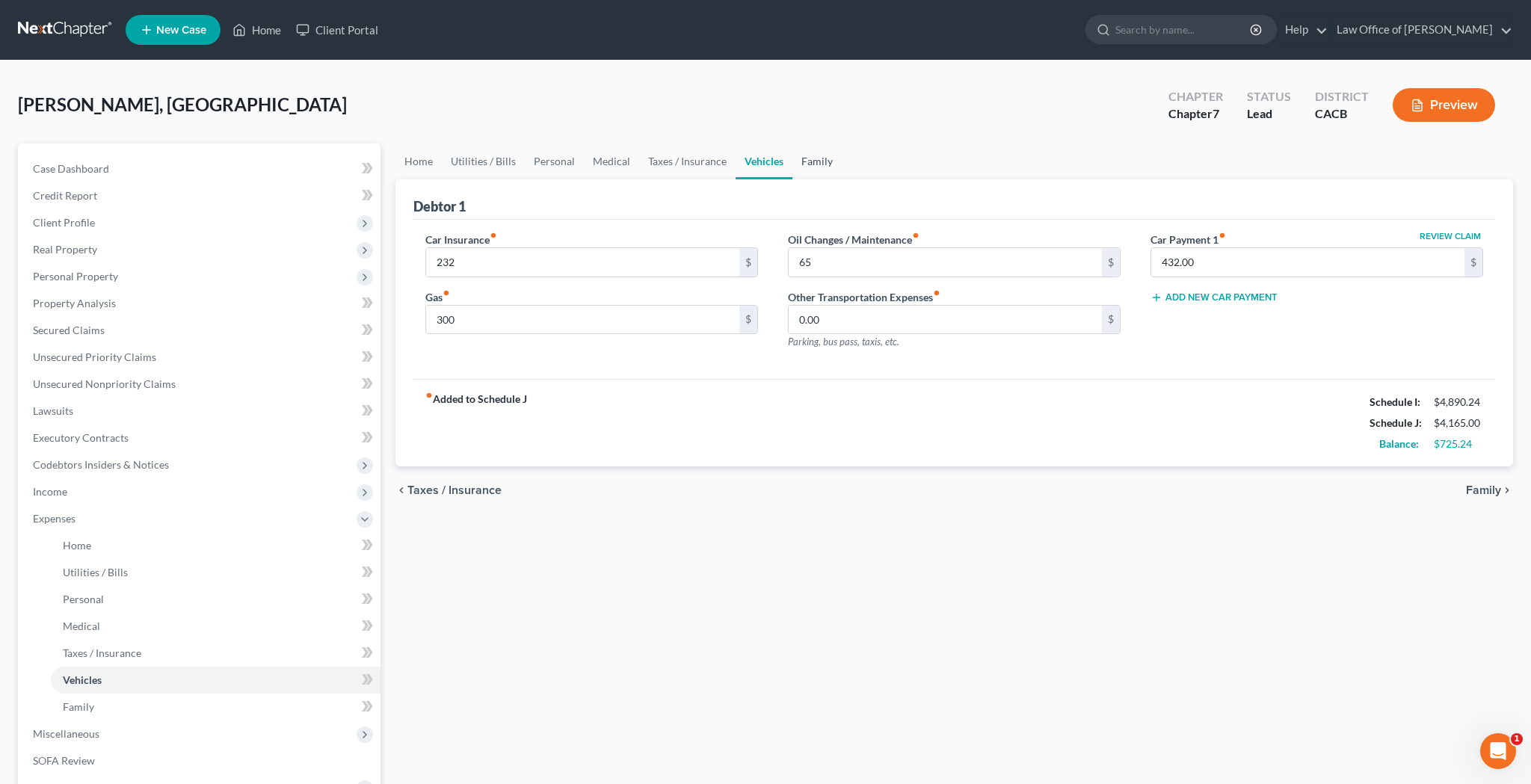
click at [820, 160] on link "Family" at bounding box center [817, 161] width 49 height 36
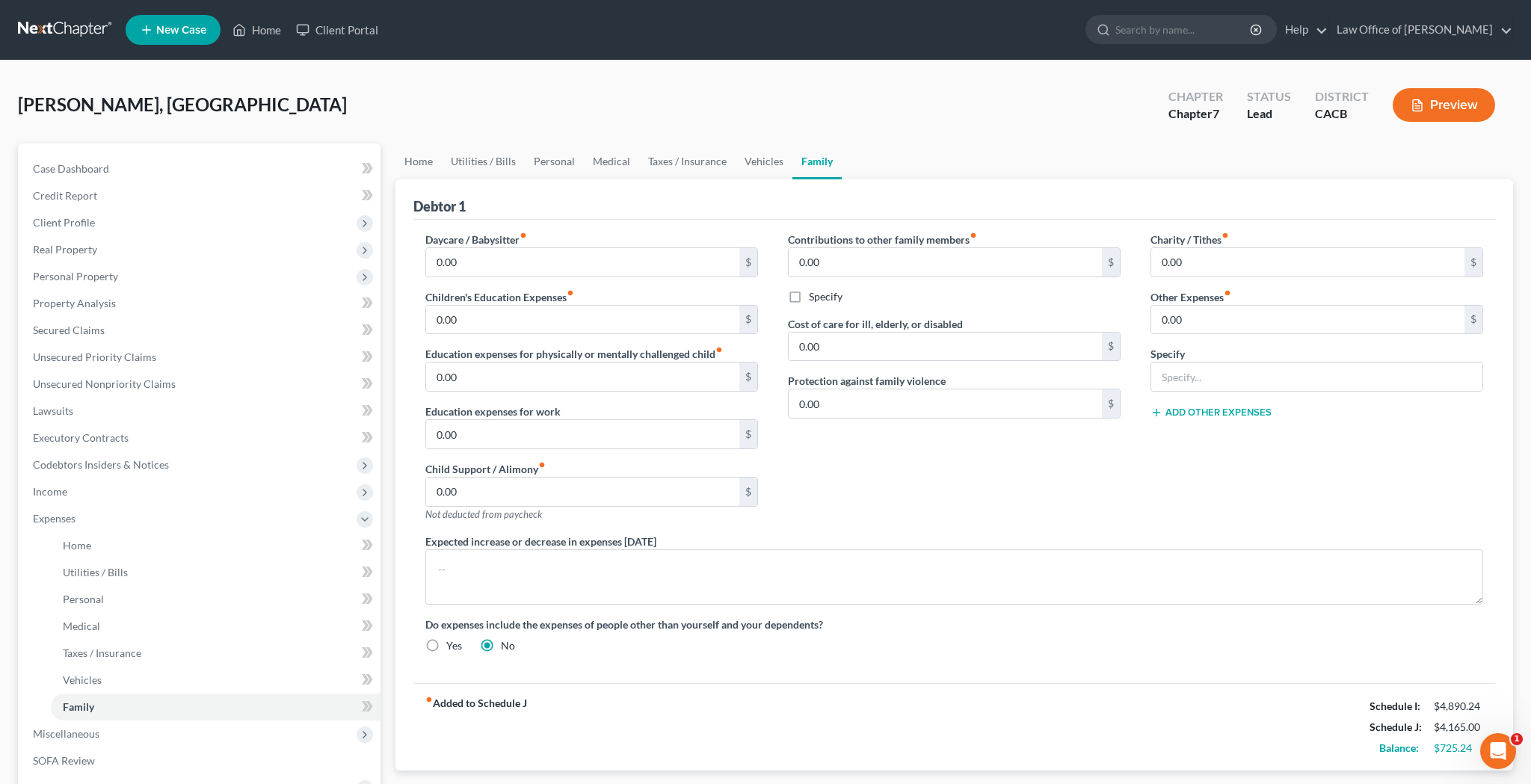
click at [446, 644] on label "Yes" at bounding box center [453, 645] width 16 height 15
click at [453, 644] on input "Yes" at bounding box center [457, 643] width 9 height 9
radio input "true"
radio input "false"
click at [916, 258] on input "0.00" at bounding box center [946, 262] width 313 height 28
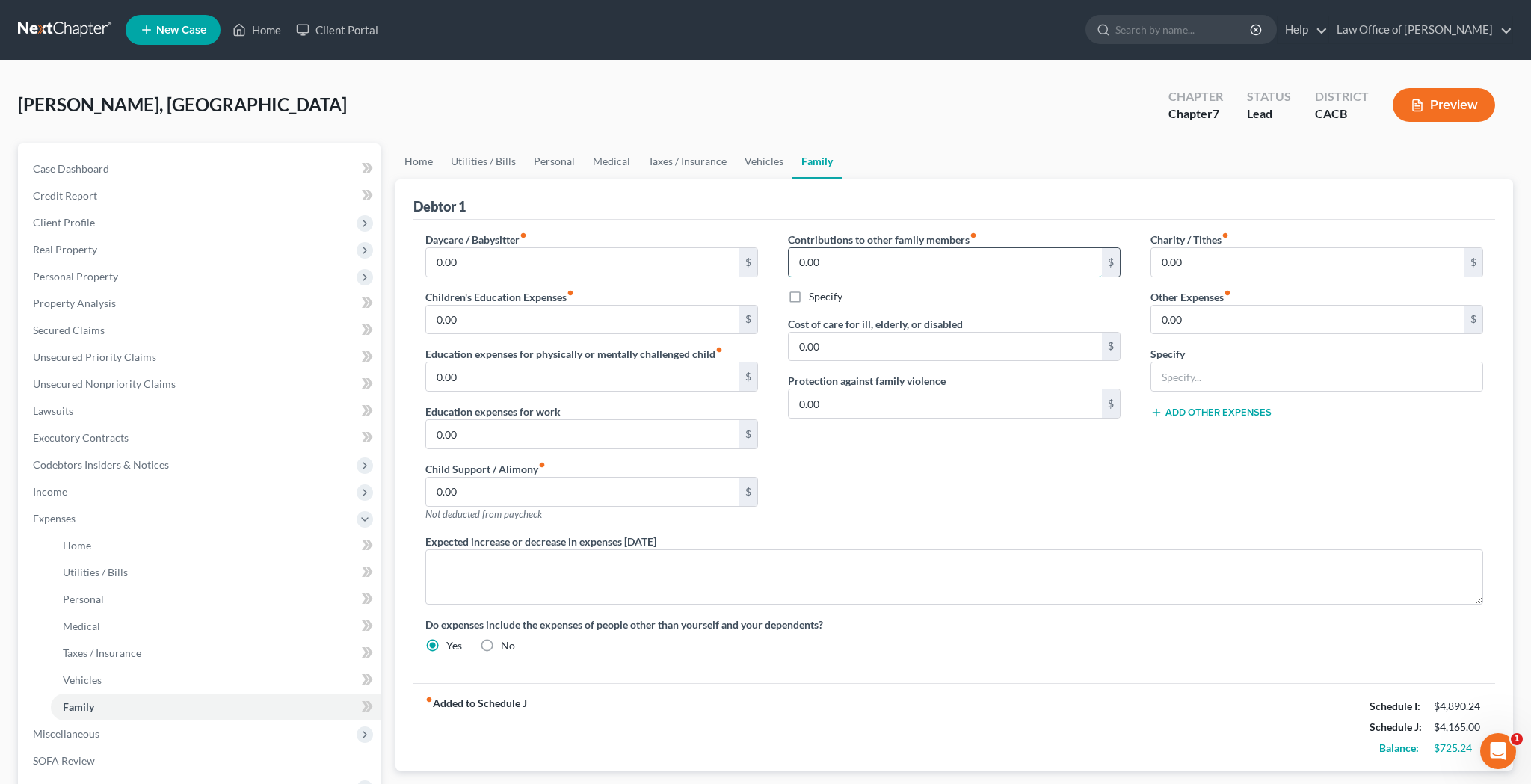
click at [916, 258] on input "0.00" at bounding box center [946, 262] width 313 height 28
type input "200"
click at [1203, 319] on input "0.00" at bounding box center [1308, 319] width 313 height 28
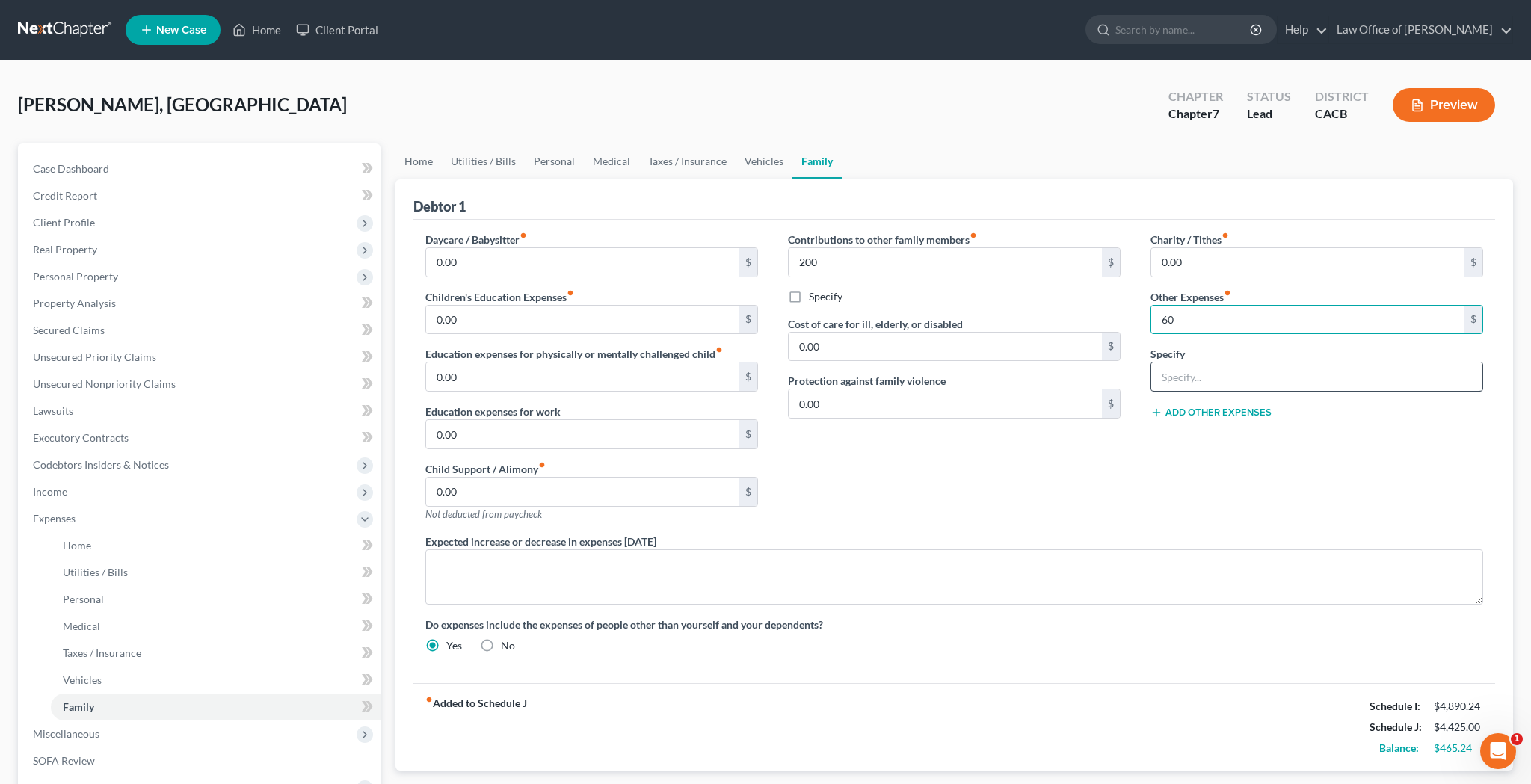
type input "60"
click at [1195, 375] on input "text" at bounding box center [1316, 377] width 331 height 28
type input "24 Hour Fitness - Gym Membership"
click at [1197, 475] on div "Charity / Tithes fiber_manual_record 0.00 $ Other Expenses fiber_manual_record …" at bounding box center [1317, 383] width 363 height 302
click at [424, 165] on link "Home" at bounding box center [419, 161] width 46 height 36
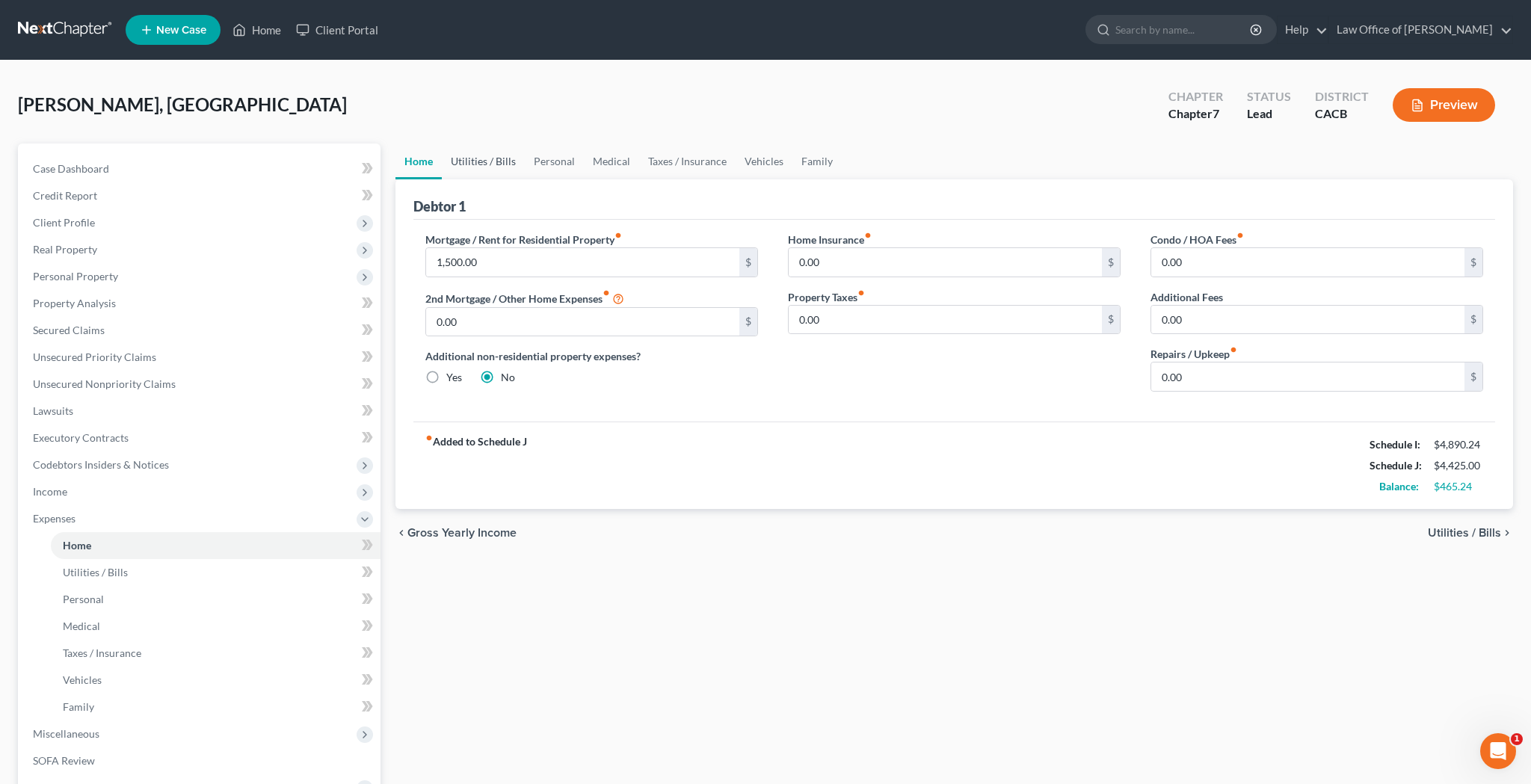
click at [492, 166] on link "Utilities / Bills" at bounding box center [484, 161] width 83 height 36
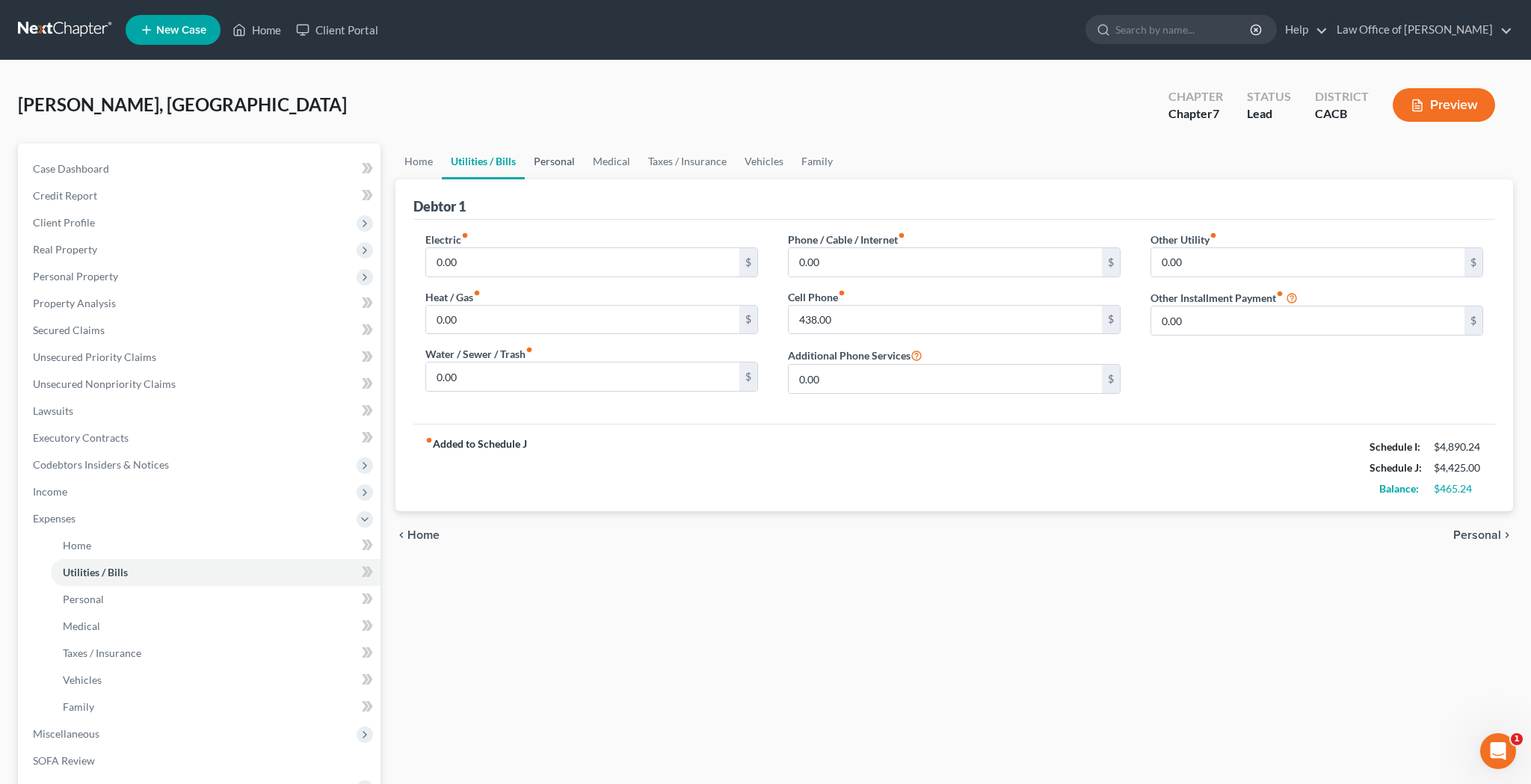
click at [562, 161] on link "Personal" at bounding box center [554, 161] width 59 height 36
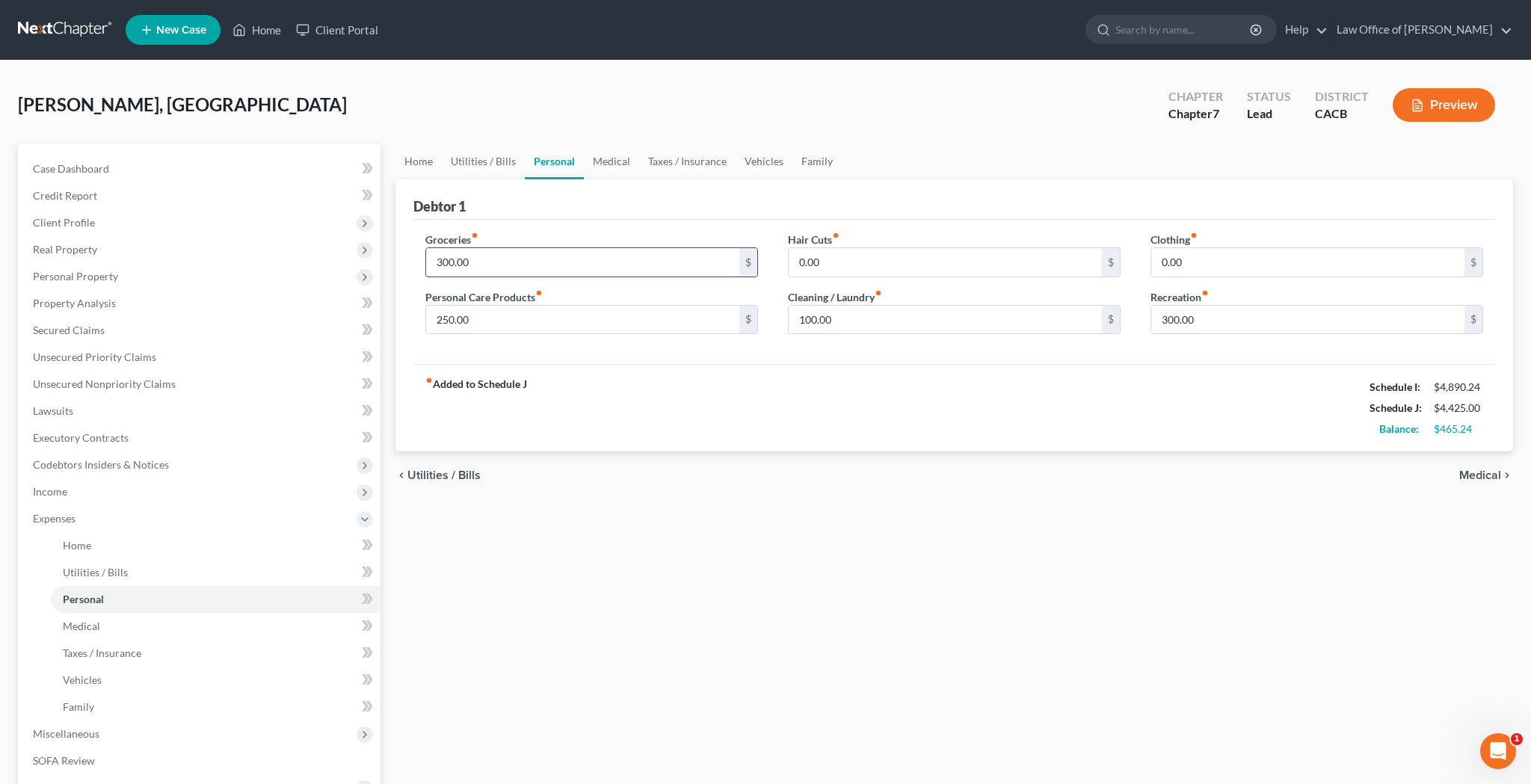
click at [534, 257] on input "300.00" at bounding box center [583, 262] width 313 height 28
type input "600"
click at [1194, 262] on input "0.00" at bounding box center [1308, 262] width 313 height 28
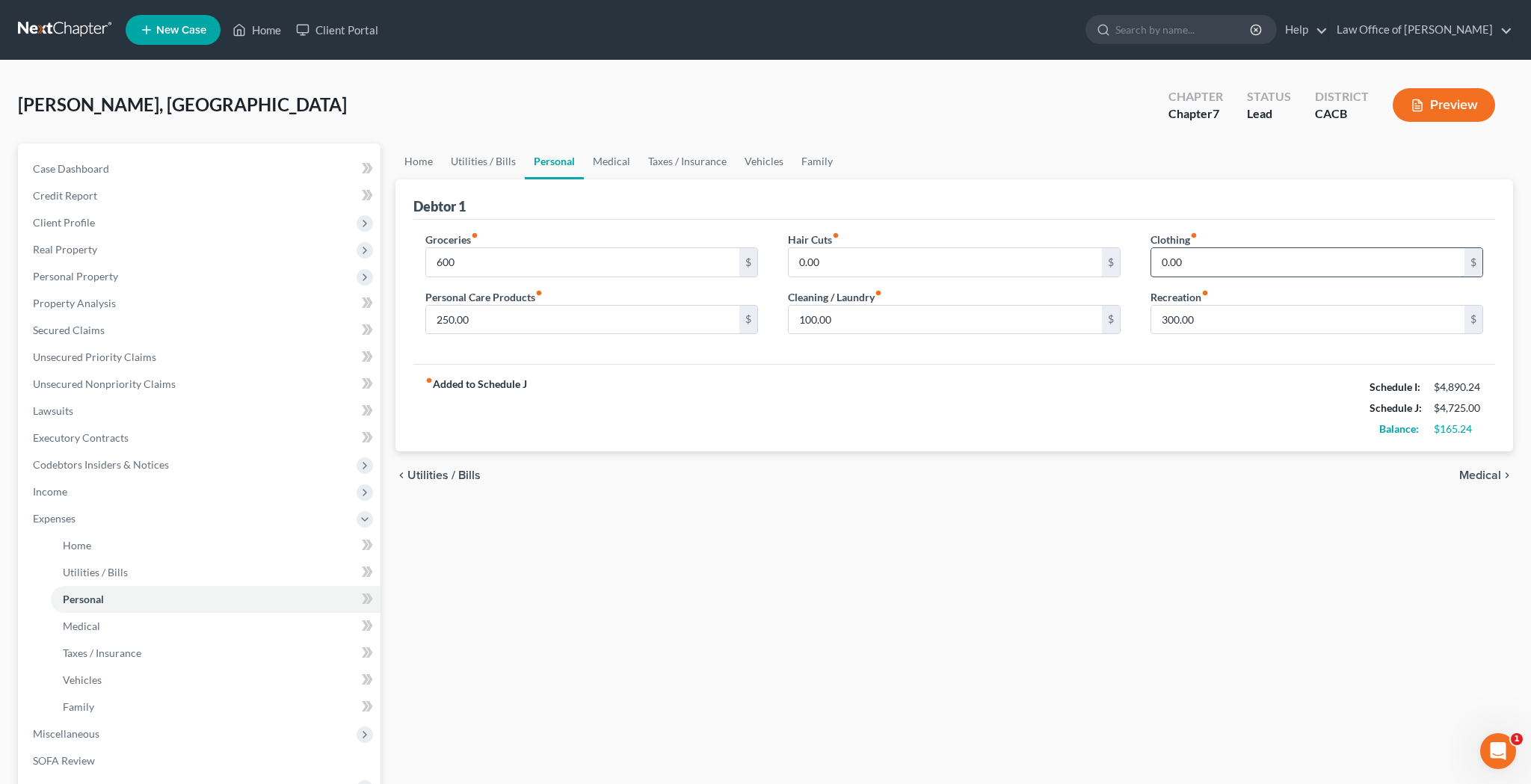
click at [1194, 262] on input "0.00" at bounding box center [1308, 262] width 313 height 28
click at [682, 163] on link "Taxes / Insurance" at bounding box center [687, 161] width 96 height 36
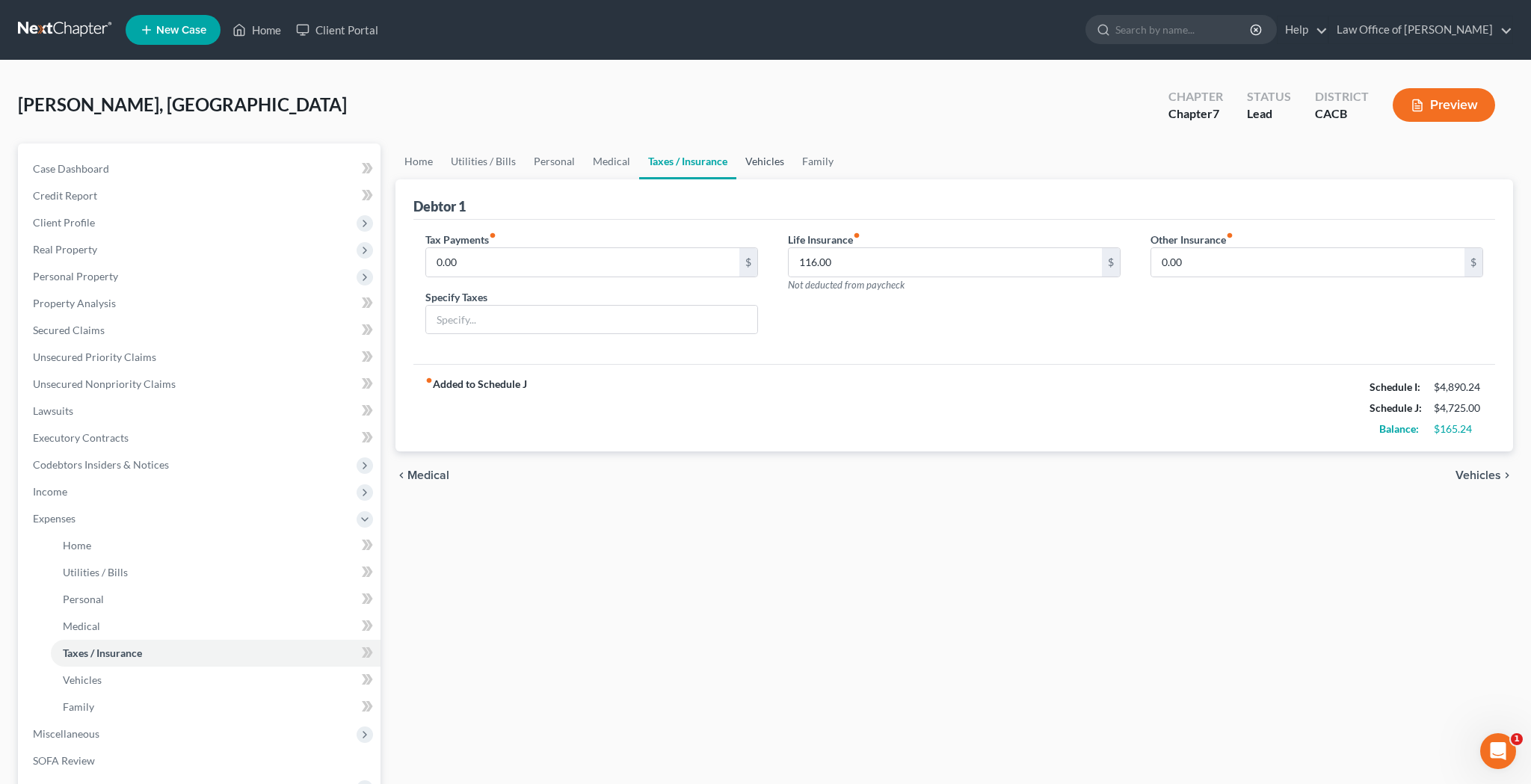
click at [744, 161] on link "Vehicles" at bounding box center [765, 161] width 57 height 36
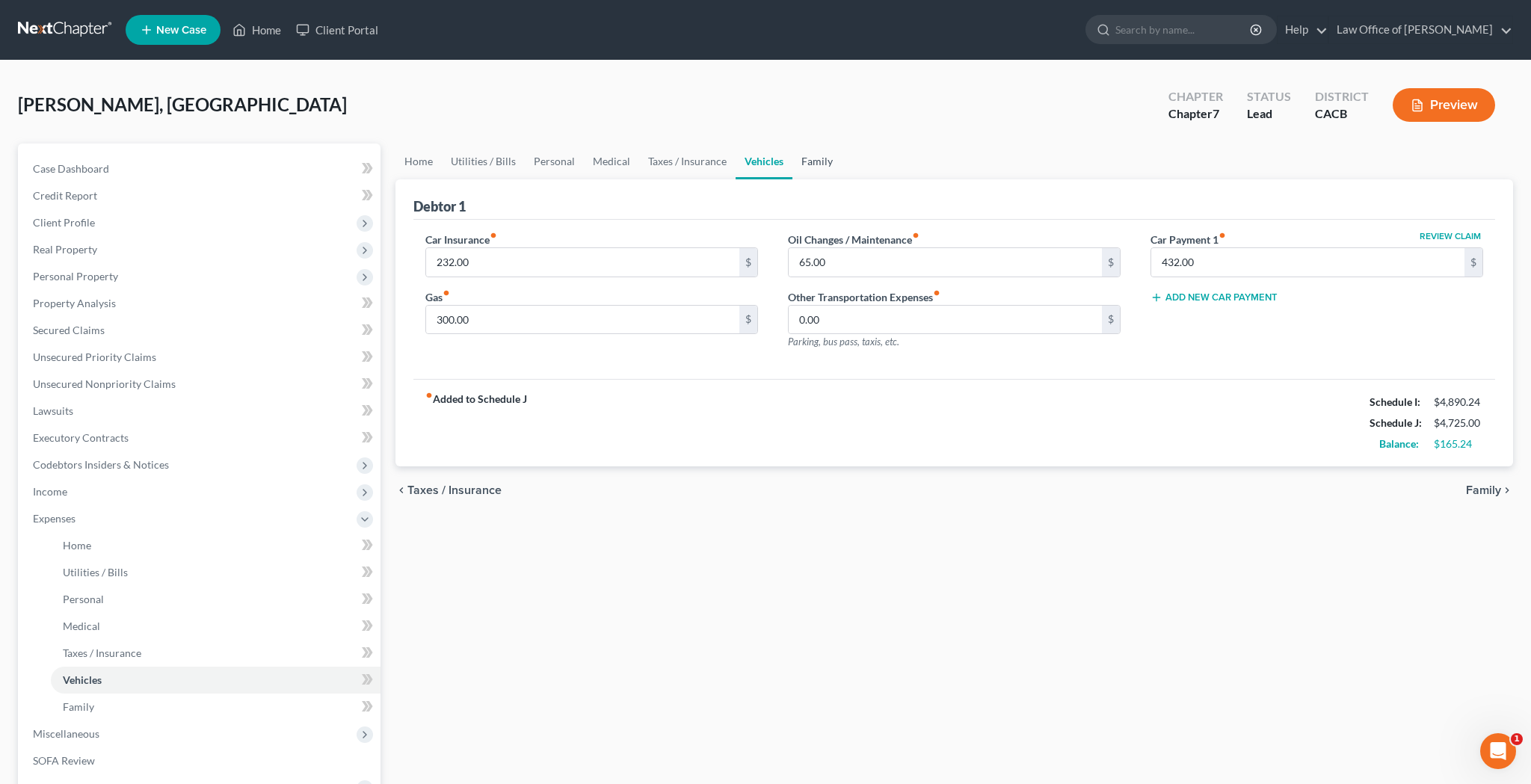
click at [795, 161] on link "Family" at bounding box center [817, 161] width 49 height 36
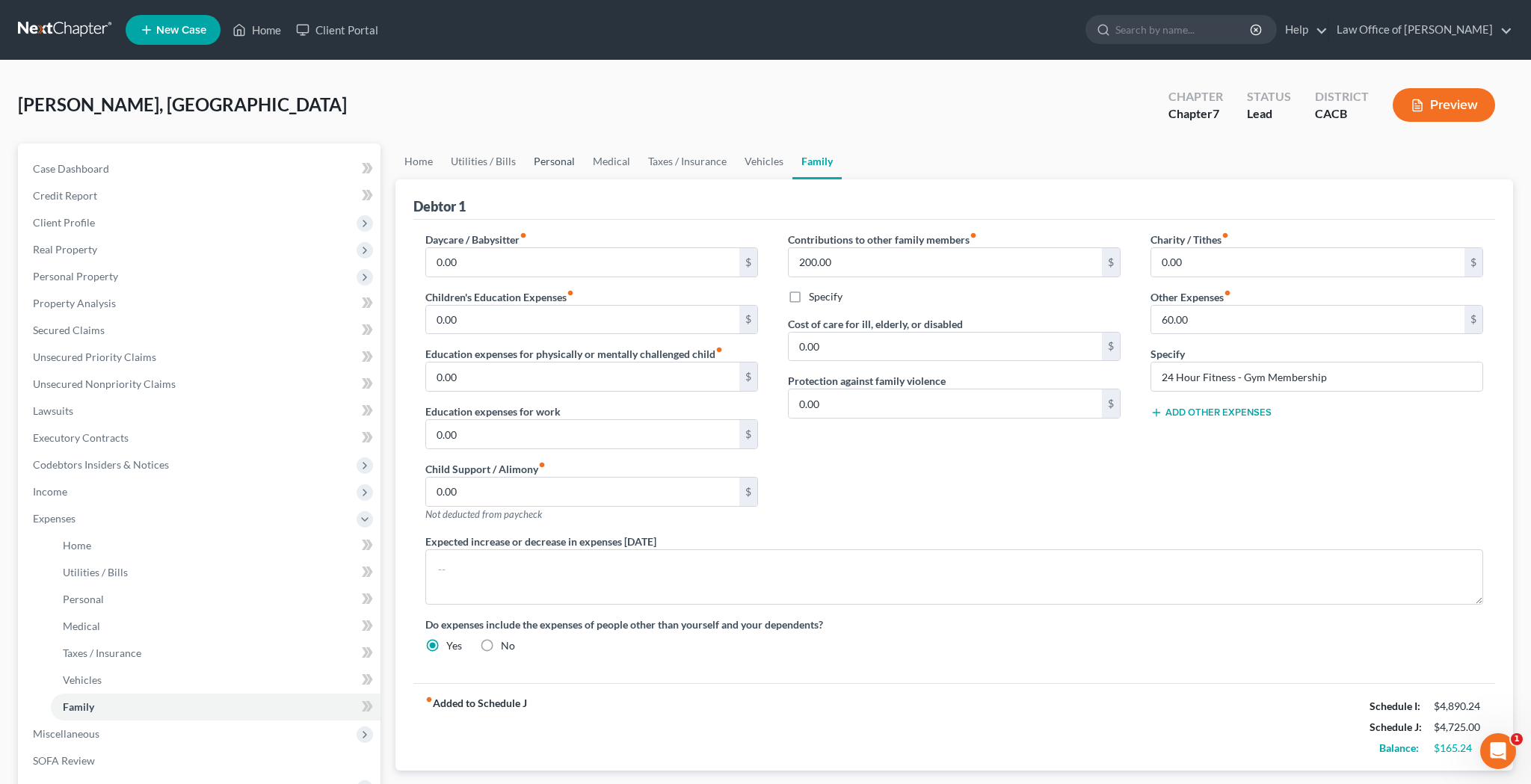
click at [543, 163] on link "Personal" at bounding box center [554, 161] width 59 height 36
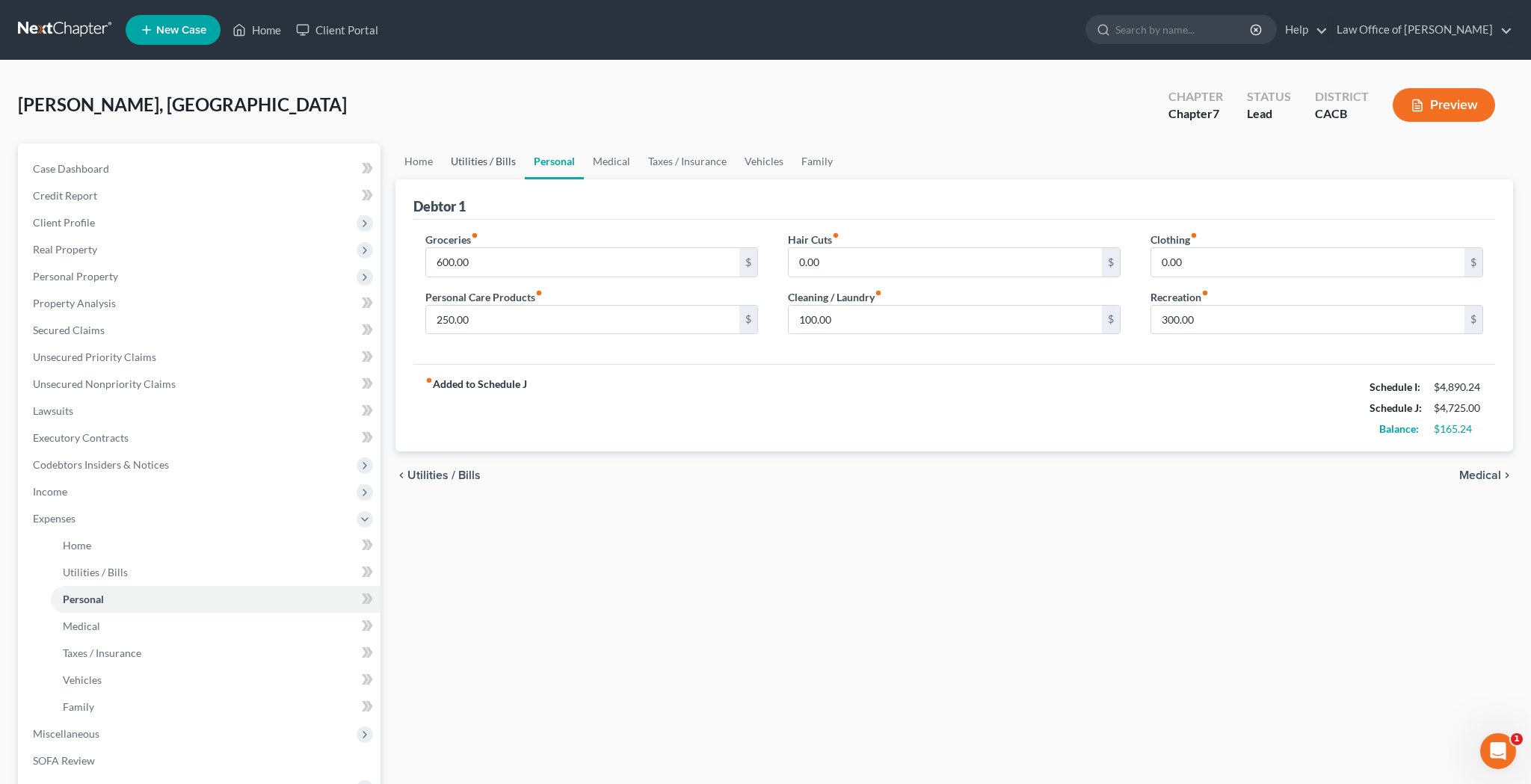
click at [502, 163] on link "Utilities / Bills" at bounding box center [484, 161] width 83 height 36
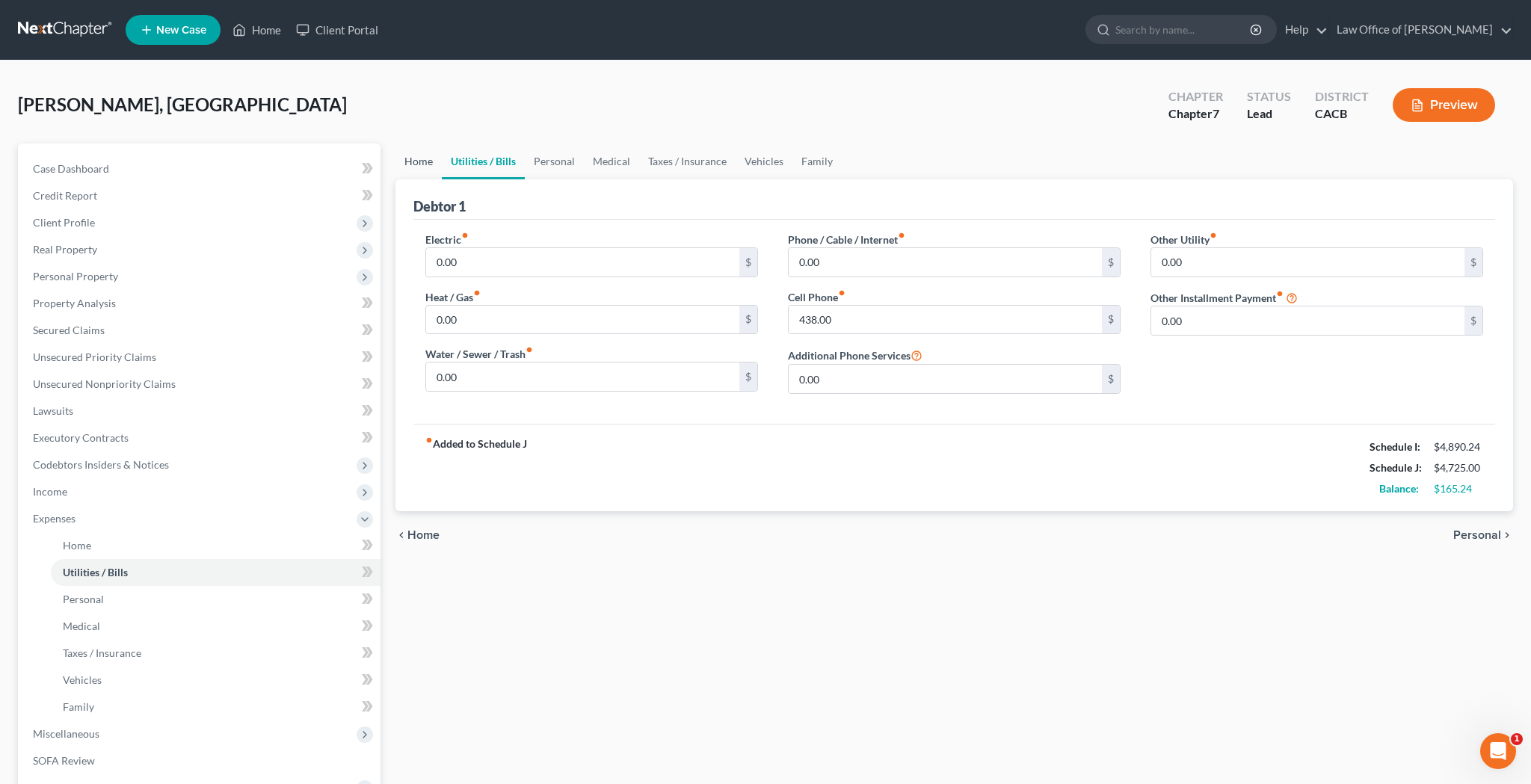
click at [422, 162] on link "Home" at bounding box center [419, 161] width 46 height 36
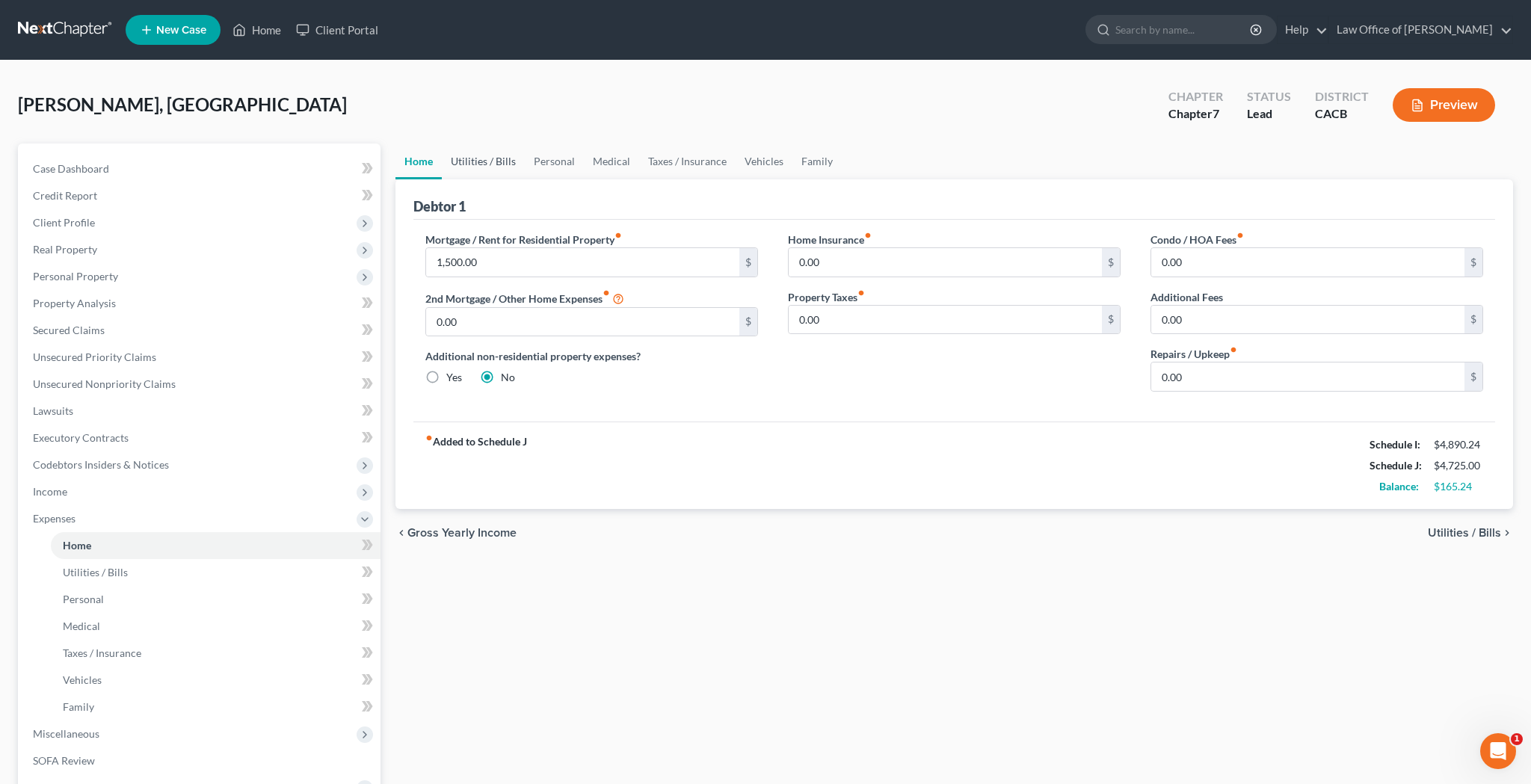
click at [456, 158] on link "Utilities / Bills" at bounding box center [484, 161] width 83 height 36
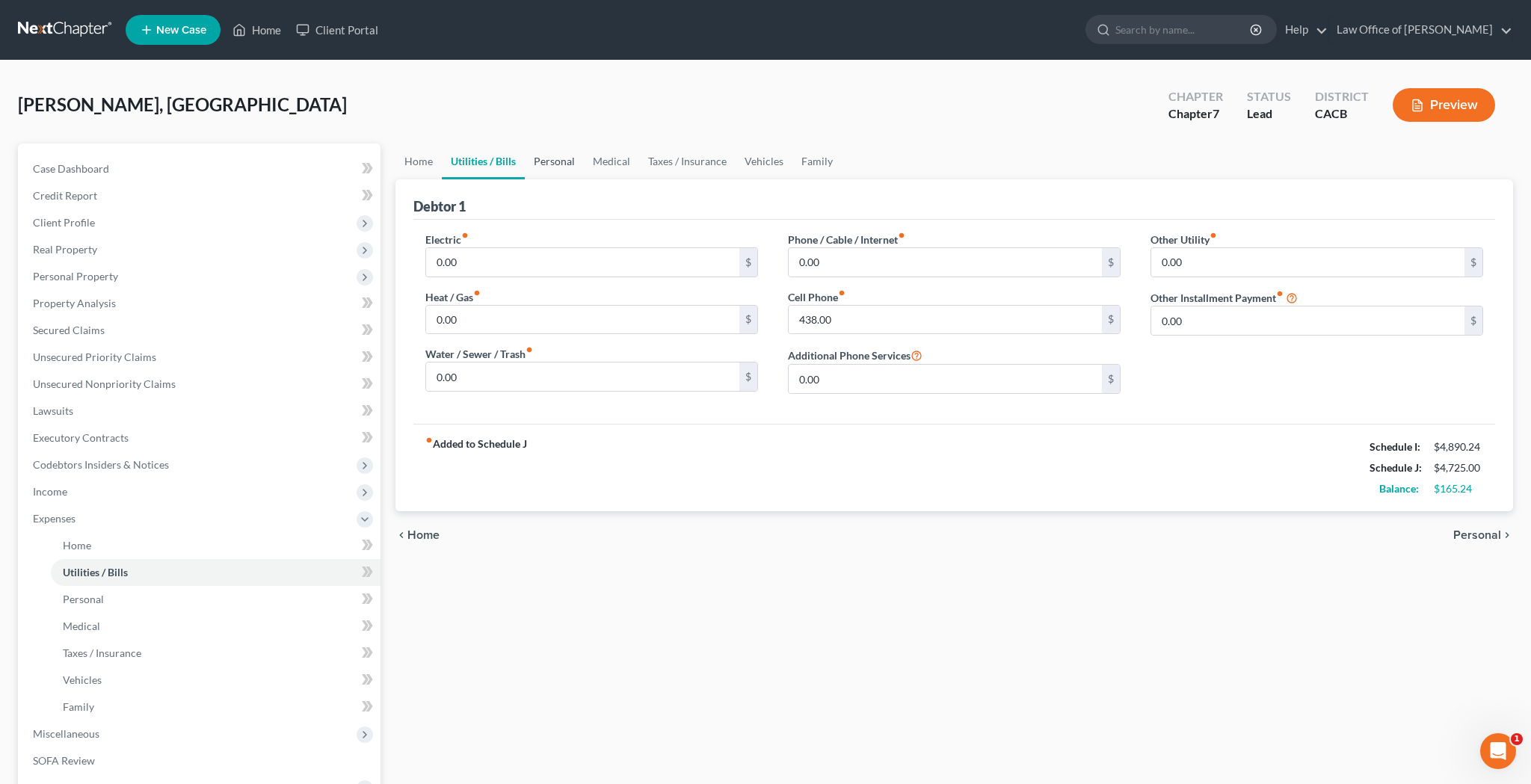
click at [551, 159] on link "Personal" at bounding box center [554, 161] width 59 height 36
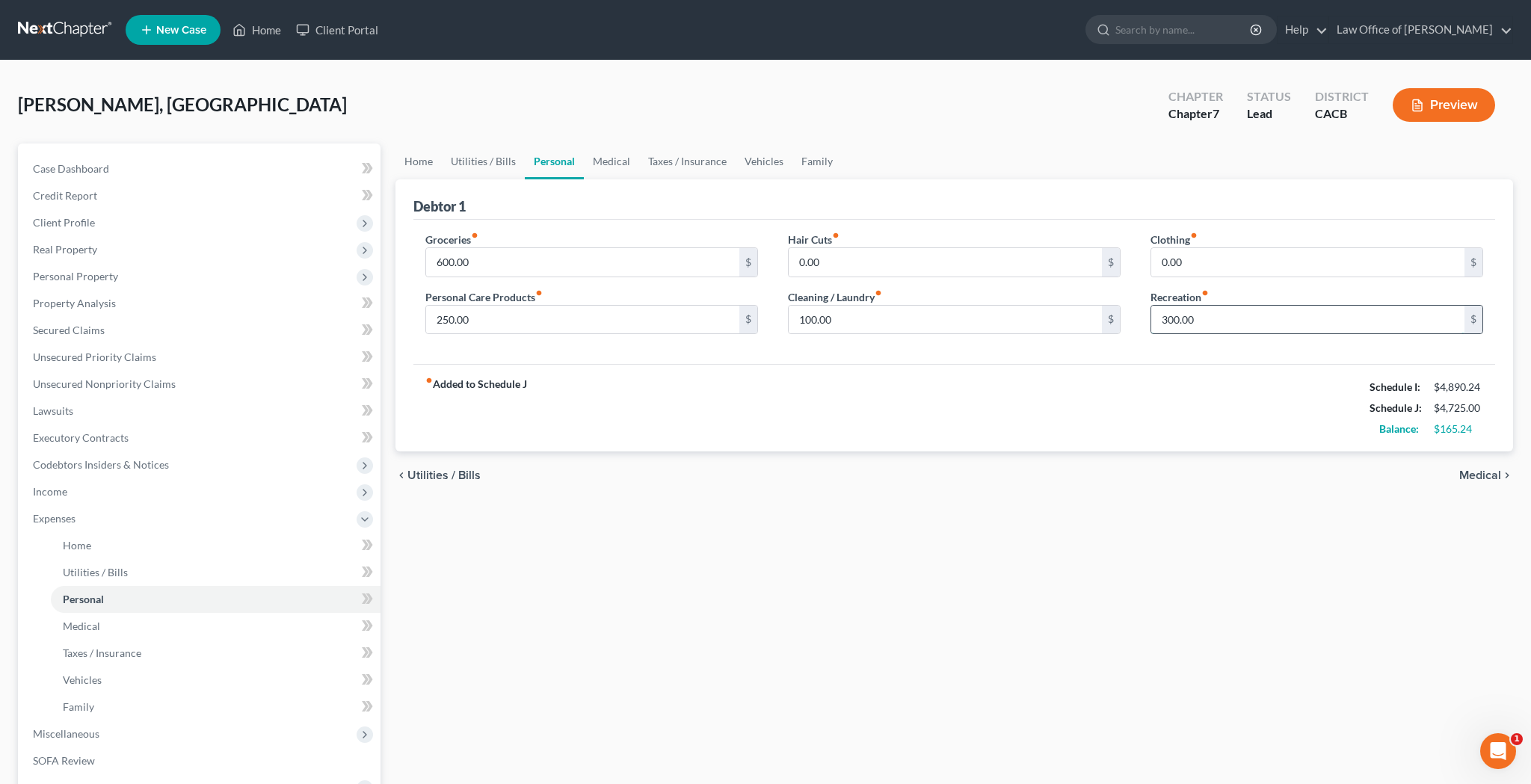
click at [1213, 319] on input "300.00" at bounding box center [1308, 319] width 313 height 28
type input "375"
click at [1200, 262] on input "0.00" at bounding box center [1308, 262] width 313 height 28
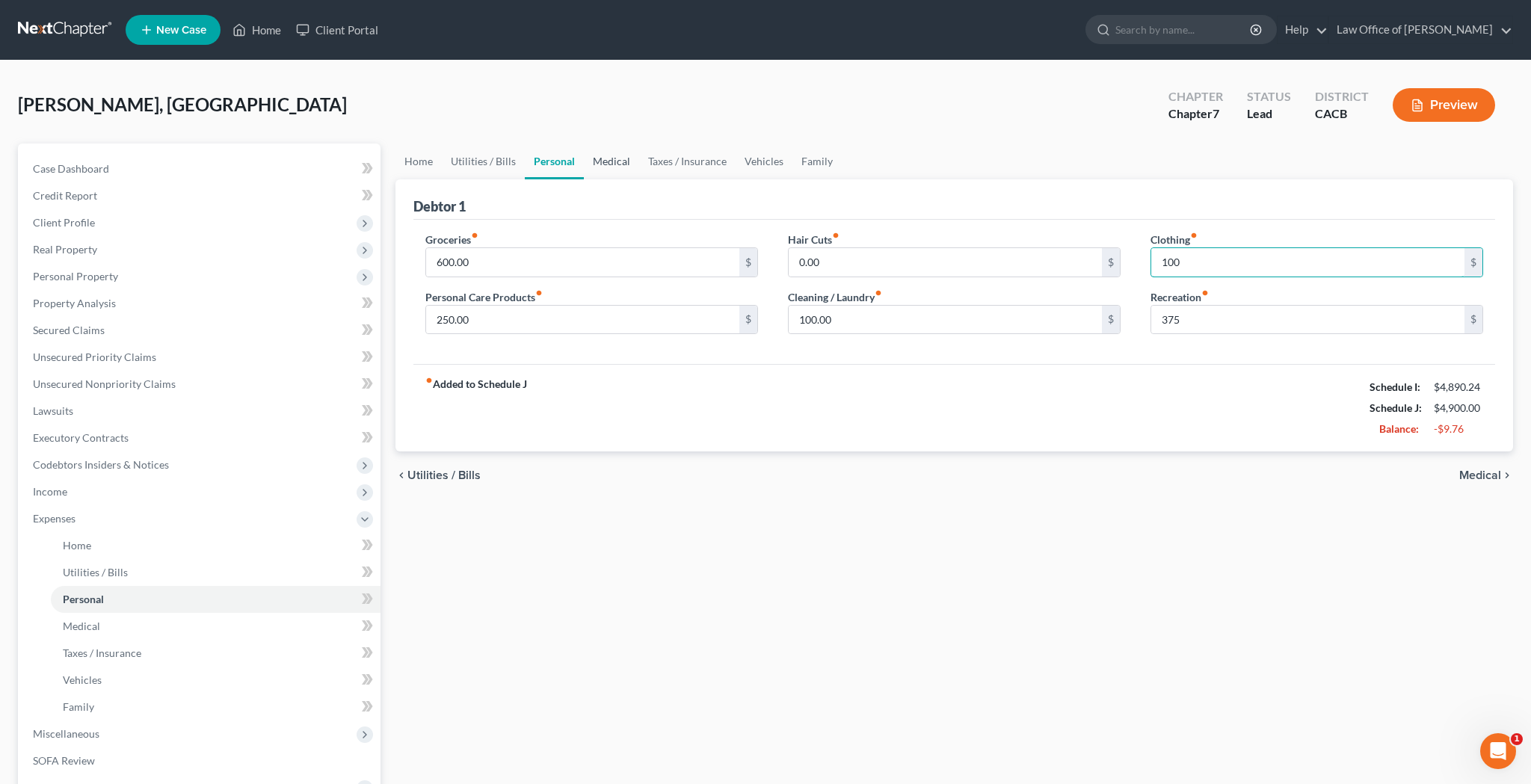
type input "100"
click at [627, 162] on link "Medical" at bounding box center [611, 161] width 56 height 36
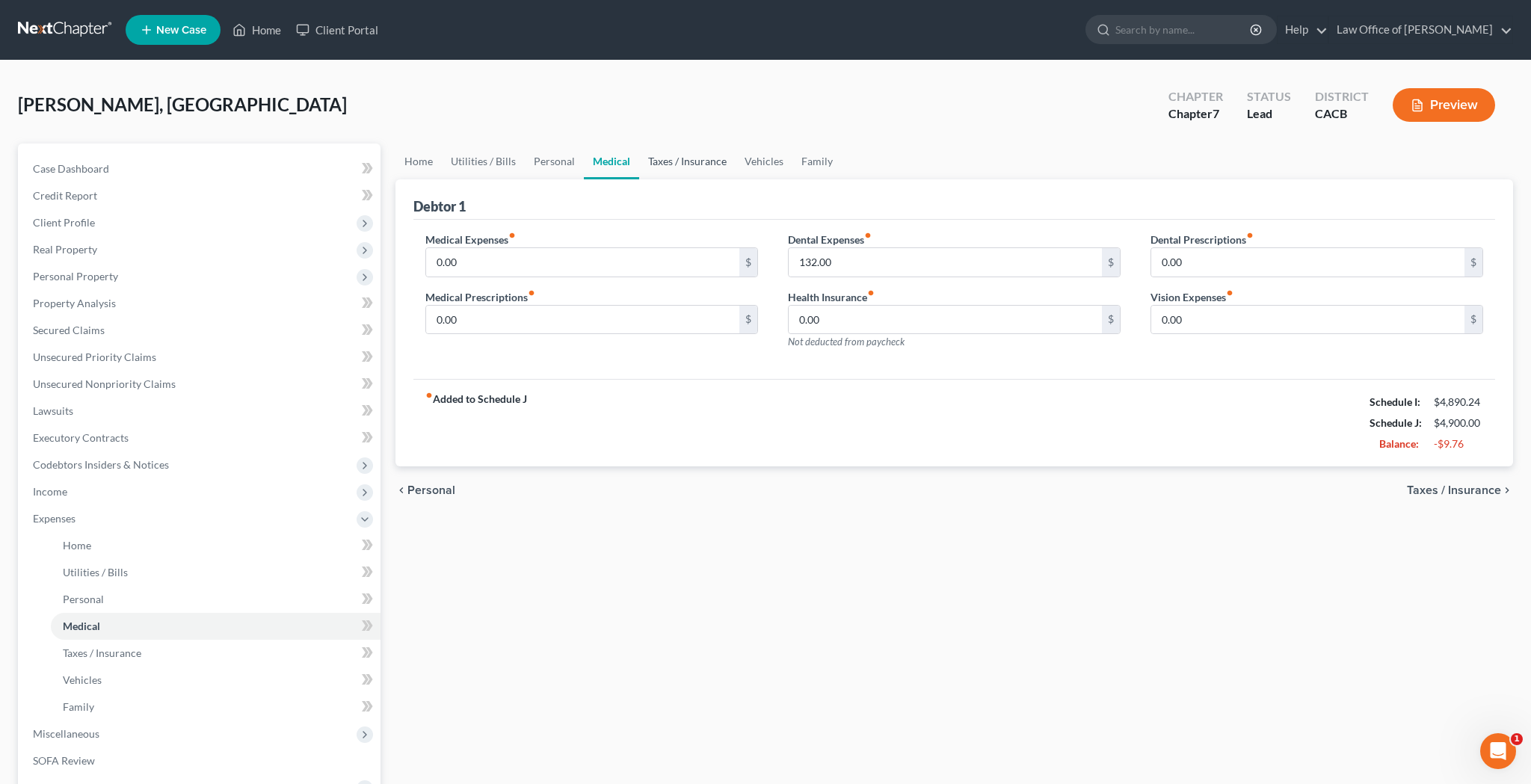
click at [671, 162] on link "Taxes / Insurance" at bounding box center [687, 161] width 96 height 36
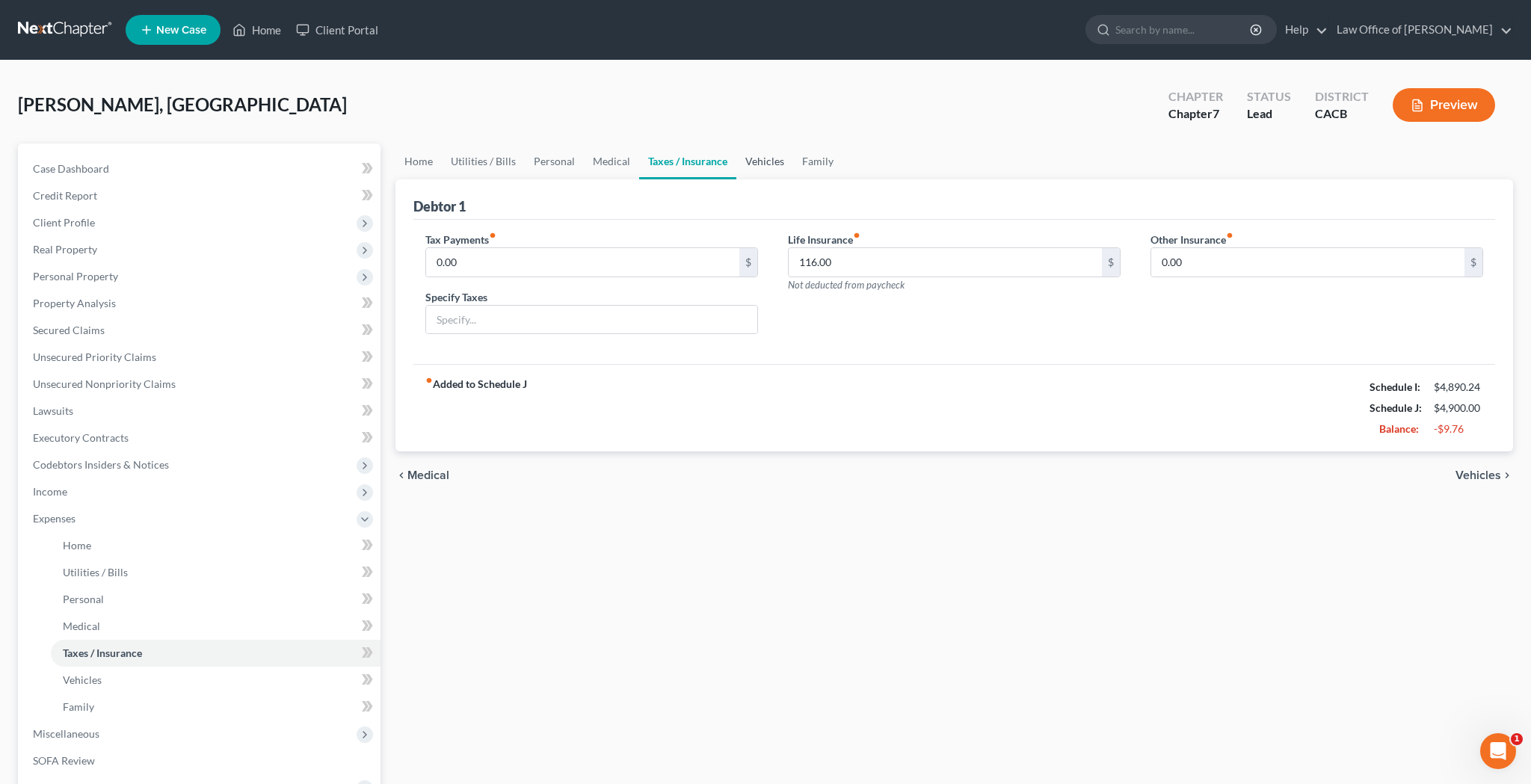
click at [762, 166] on link "Vehicles" at bounding box center [765, 161] width 57 height 36
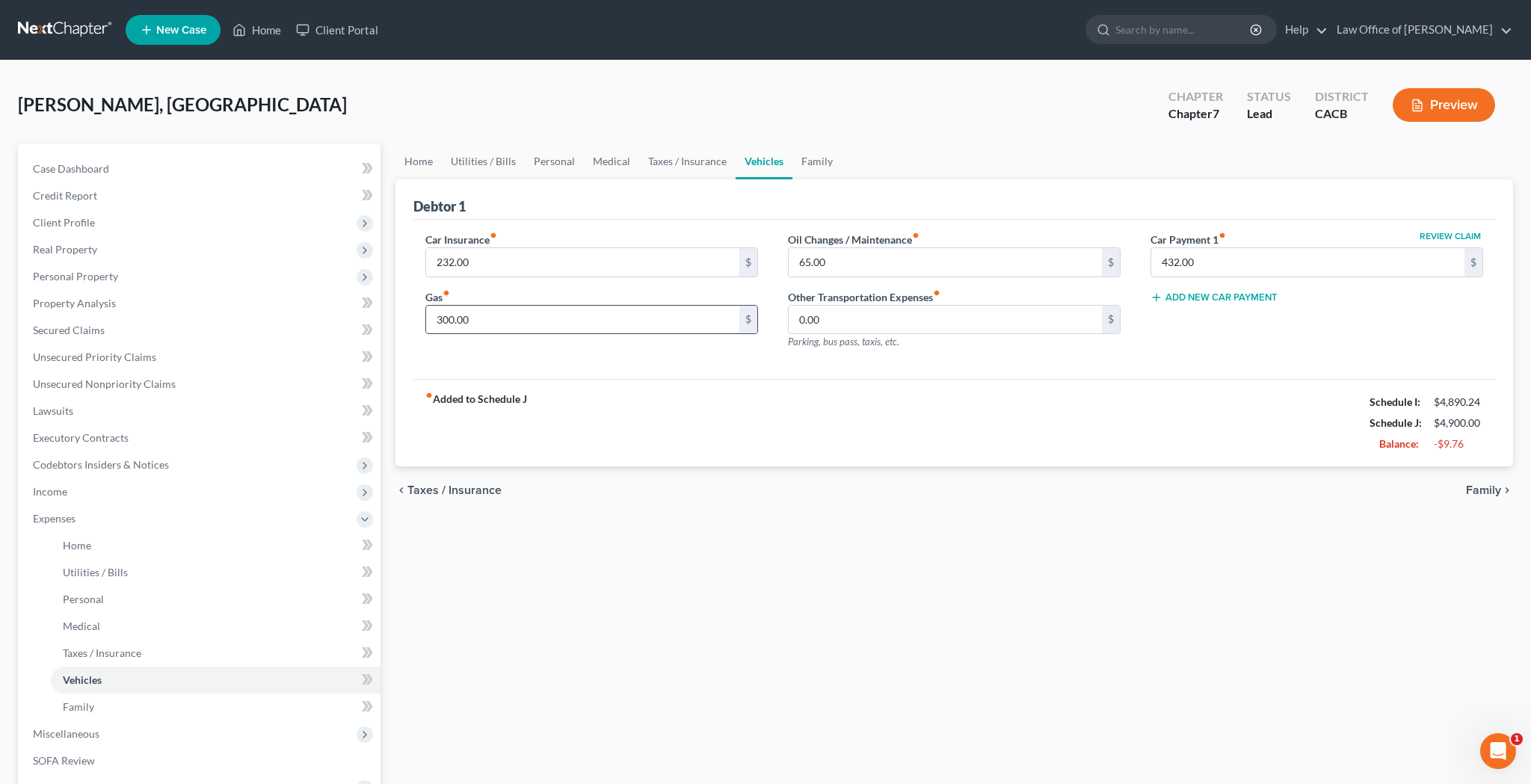
click at [546, 320] on input "300.00" at bounding box center [583, 319] width 313 height 28
type input "425"
click at [616, 380] on div "fiber_manual_record Added to Schedule J Schedule I: $4,890.24 Schedule J: $5,02…" at bounding box center [955, 422] width 1082 height 88
click at [588, 575] on div "Home Utilities / Bills Personal Medical Taxes / Insurance Vehicles Family Debto…" at bounding box center [955, 534] width 1133 height 782
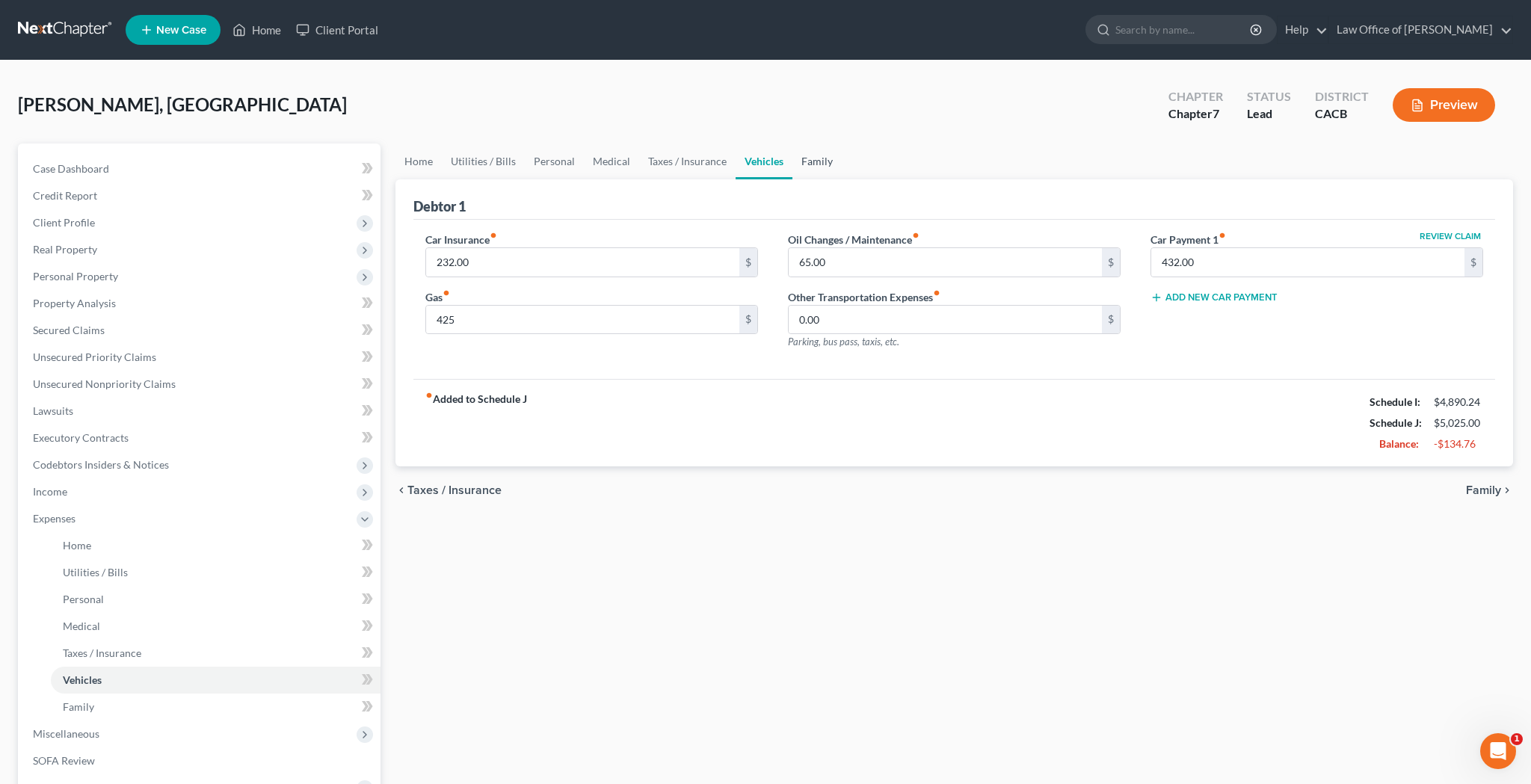
click at [807, 163] on link "Family" at bounding box center [817, 161] width 49 height 36
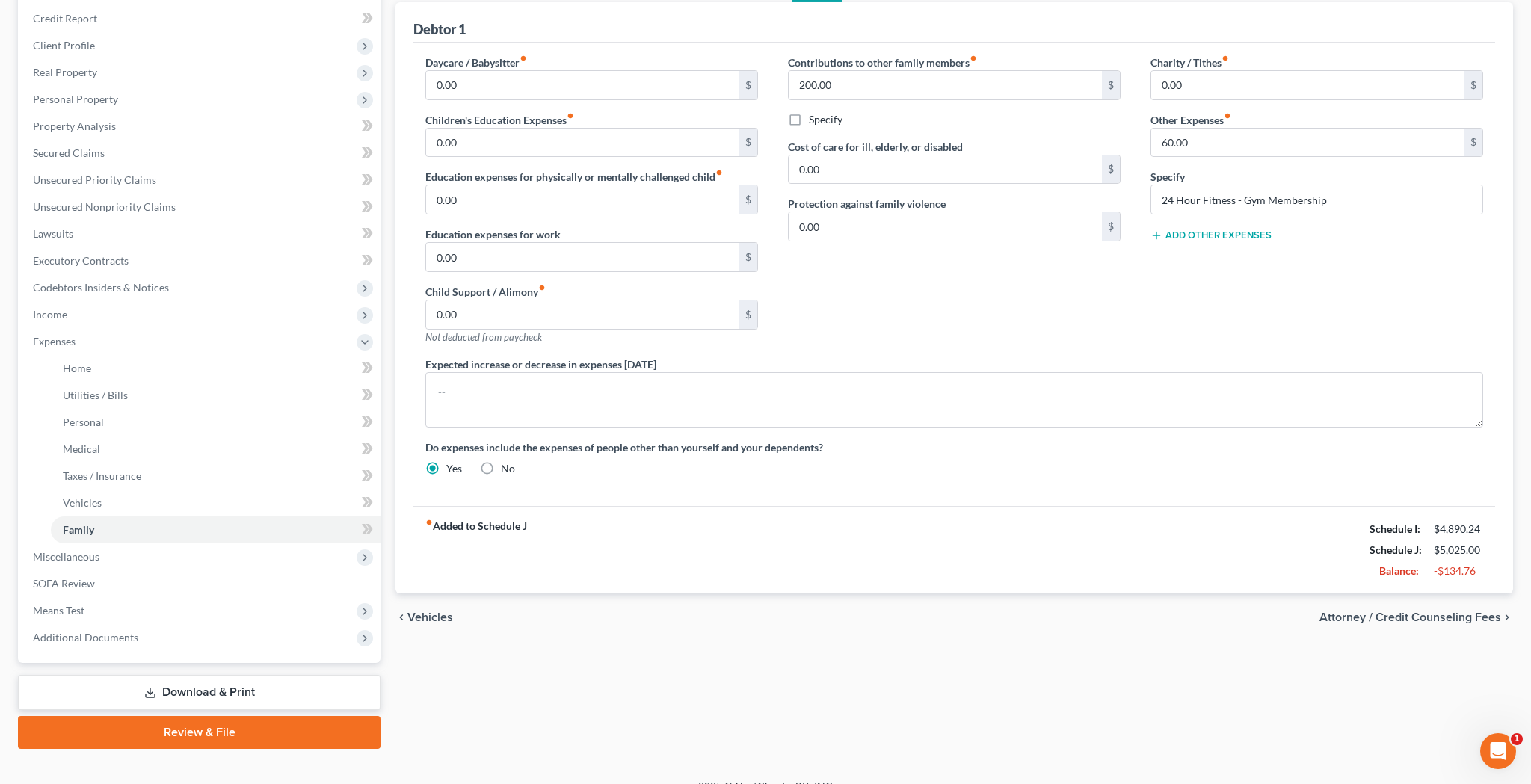
scroll to position [191, 0]
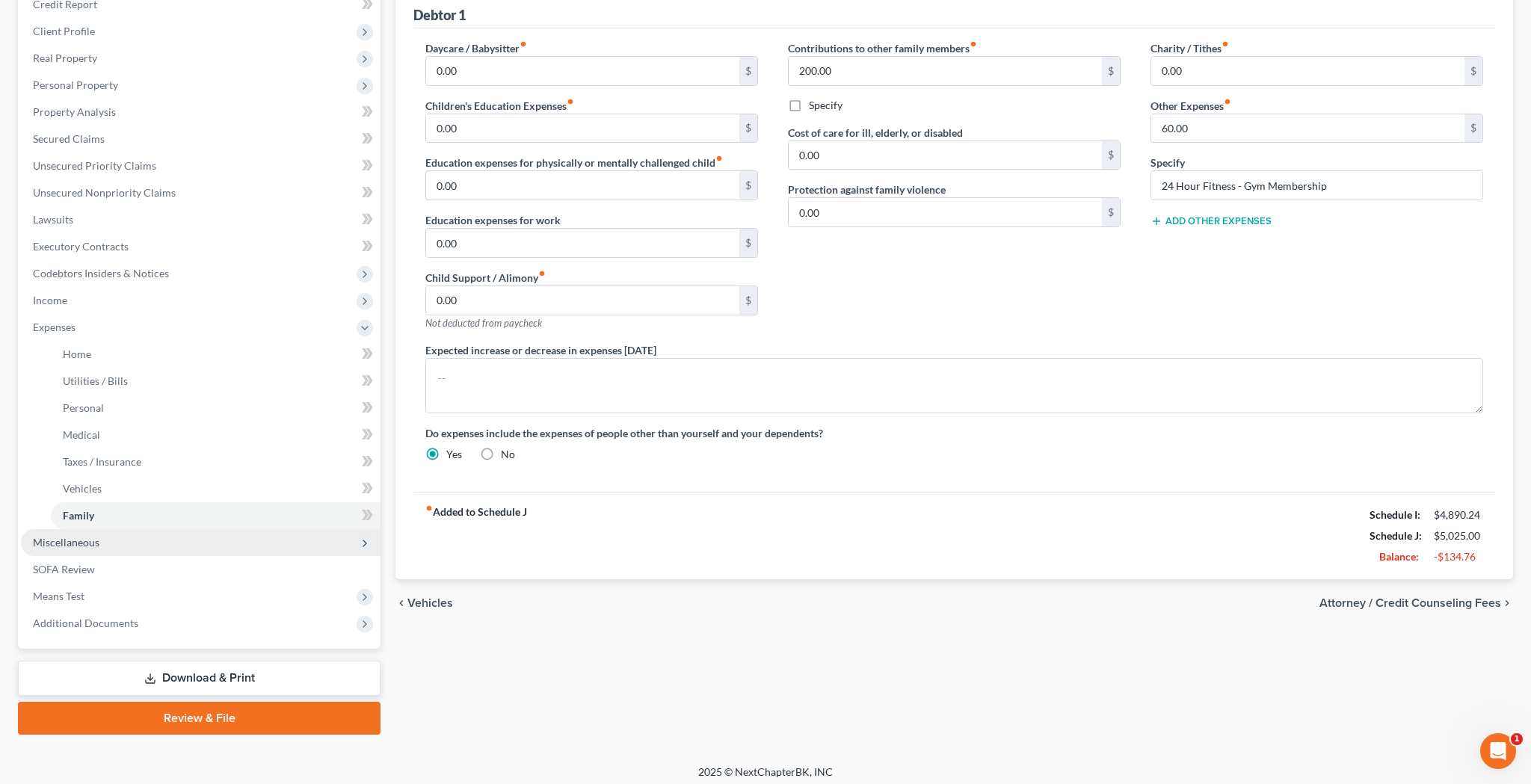
click at [157, 544] on span "Miscellaneous" at bounding box center [200, 542] width 359 height 27
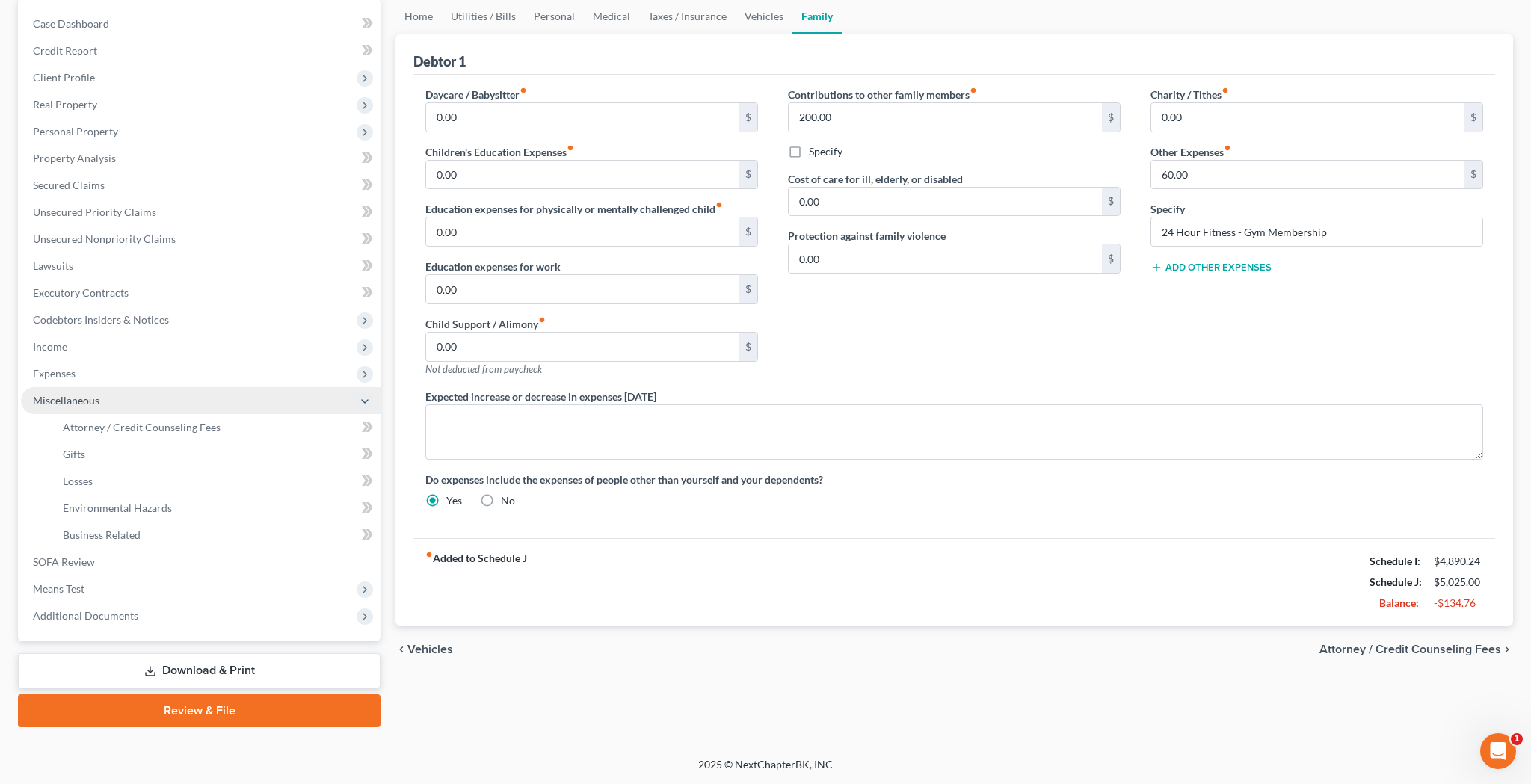
scroll to position [145, 0]
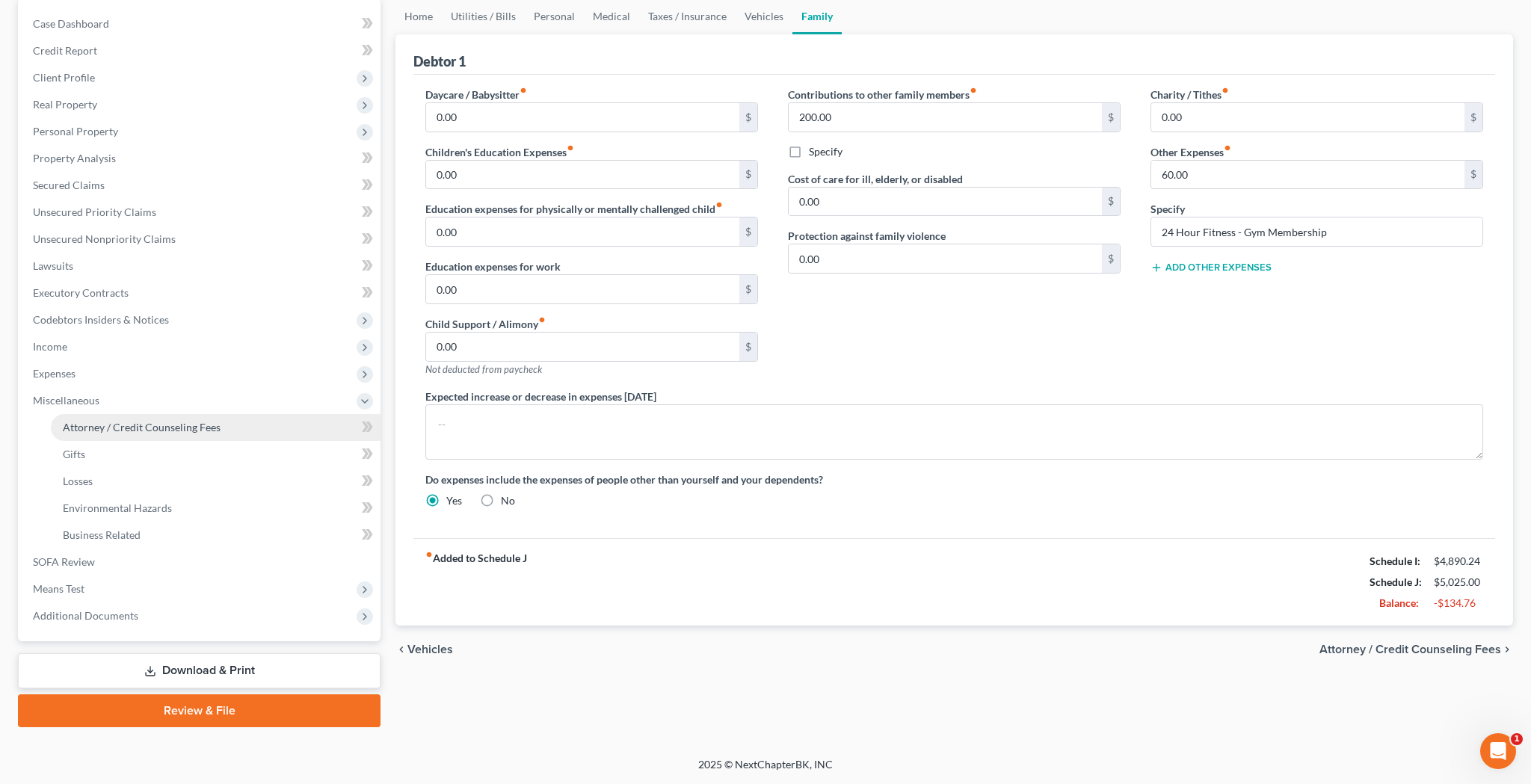
click at [196, 425] on span "Attorney / Credit Counseling Fees" at bounding box center [141, 426] width 157 height 12
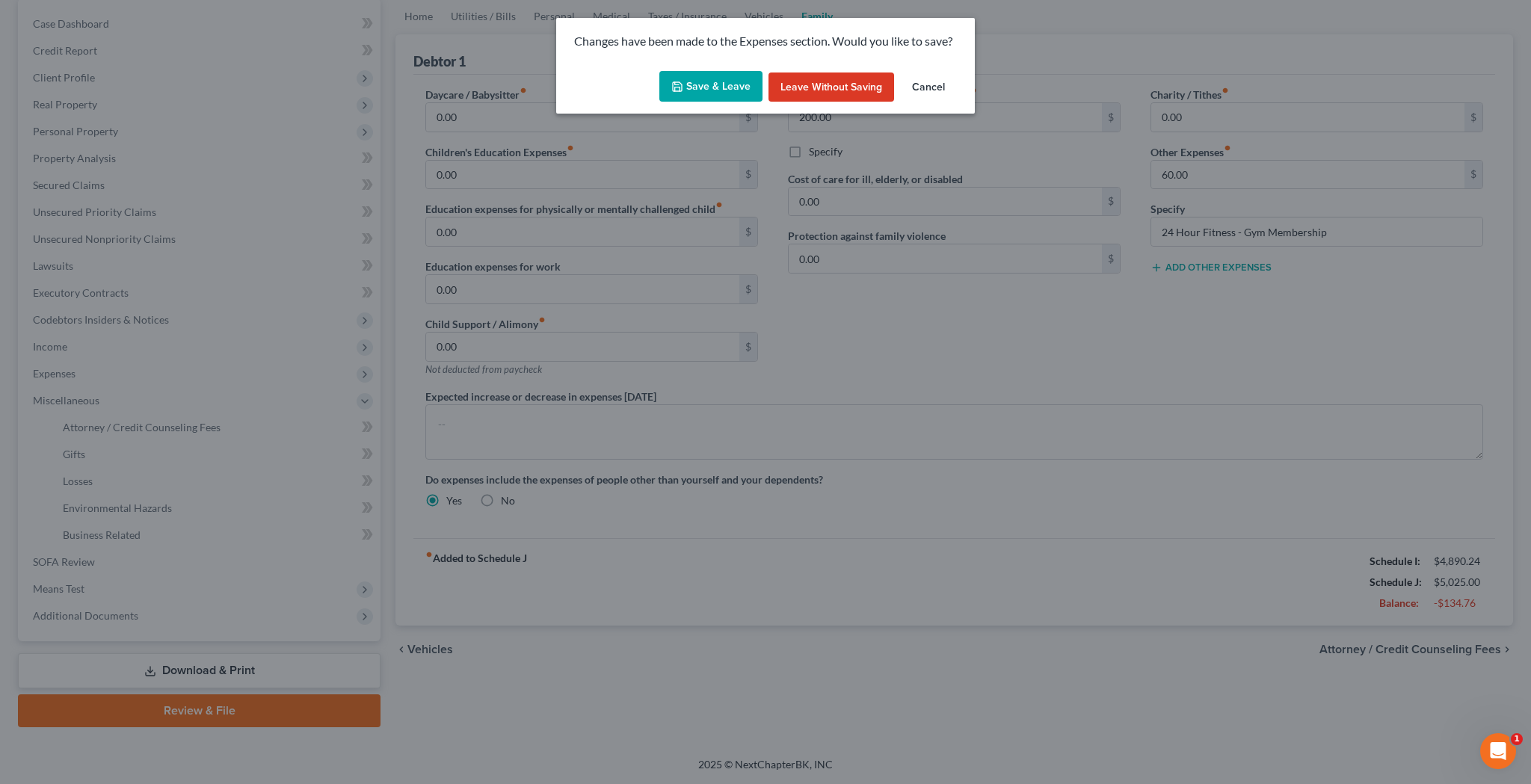
click at [690, 79] on button "Save & Leave" at bounding box center [710, 86] width 103 height 31
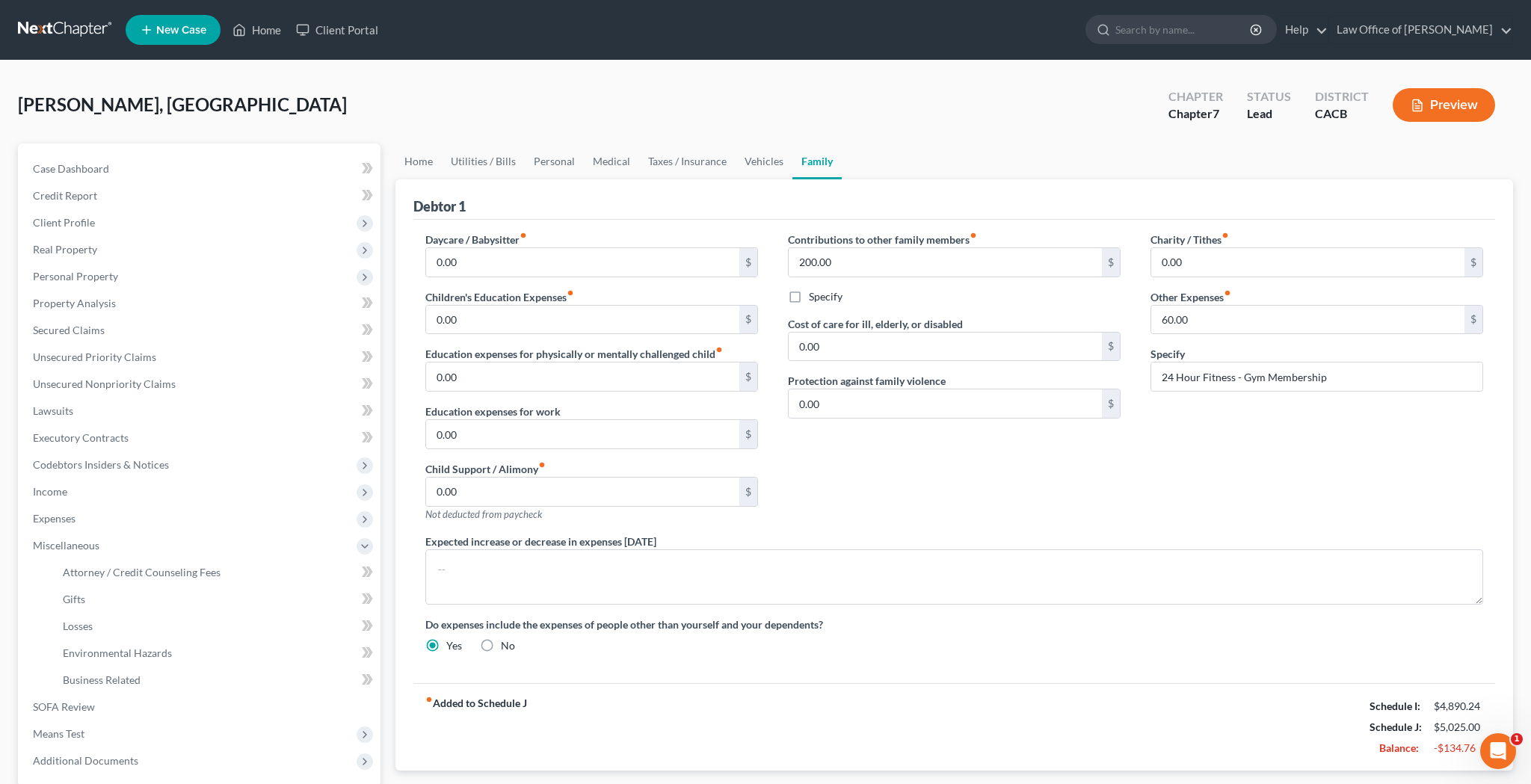
select select "0"
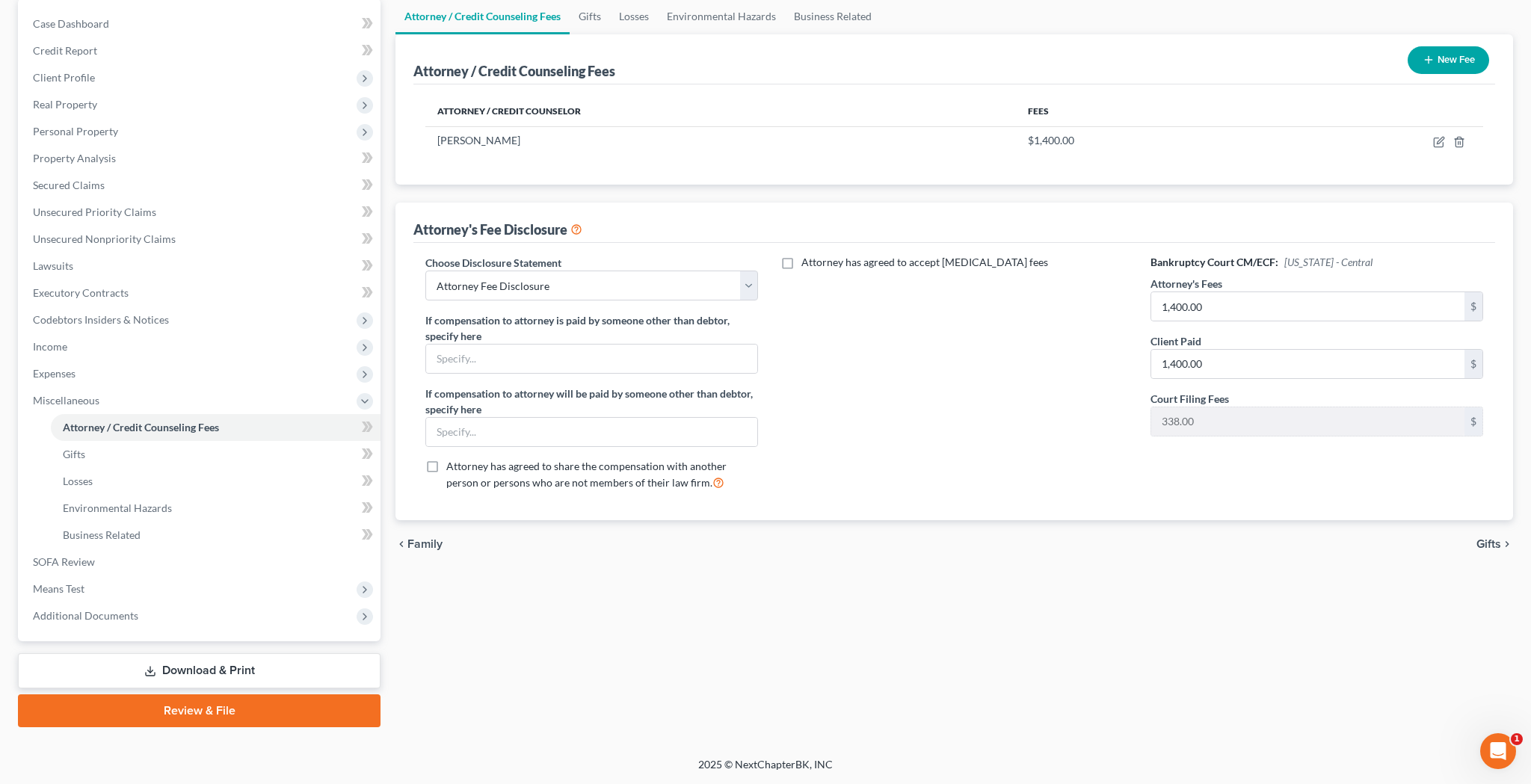
scroll to position [145, 0]
click at [142, 612] on span "Additional Documents" at bounding box center [200, 615] width 359 height 27
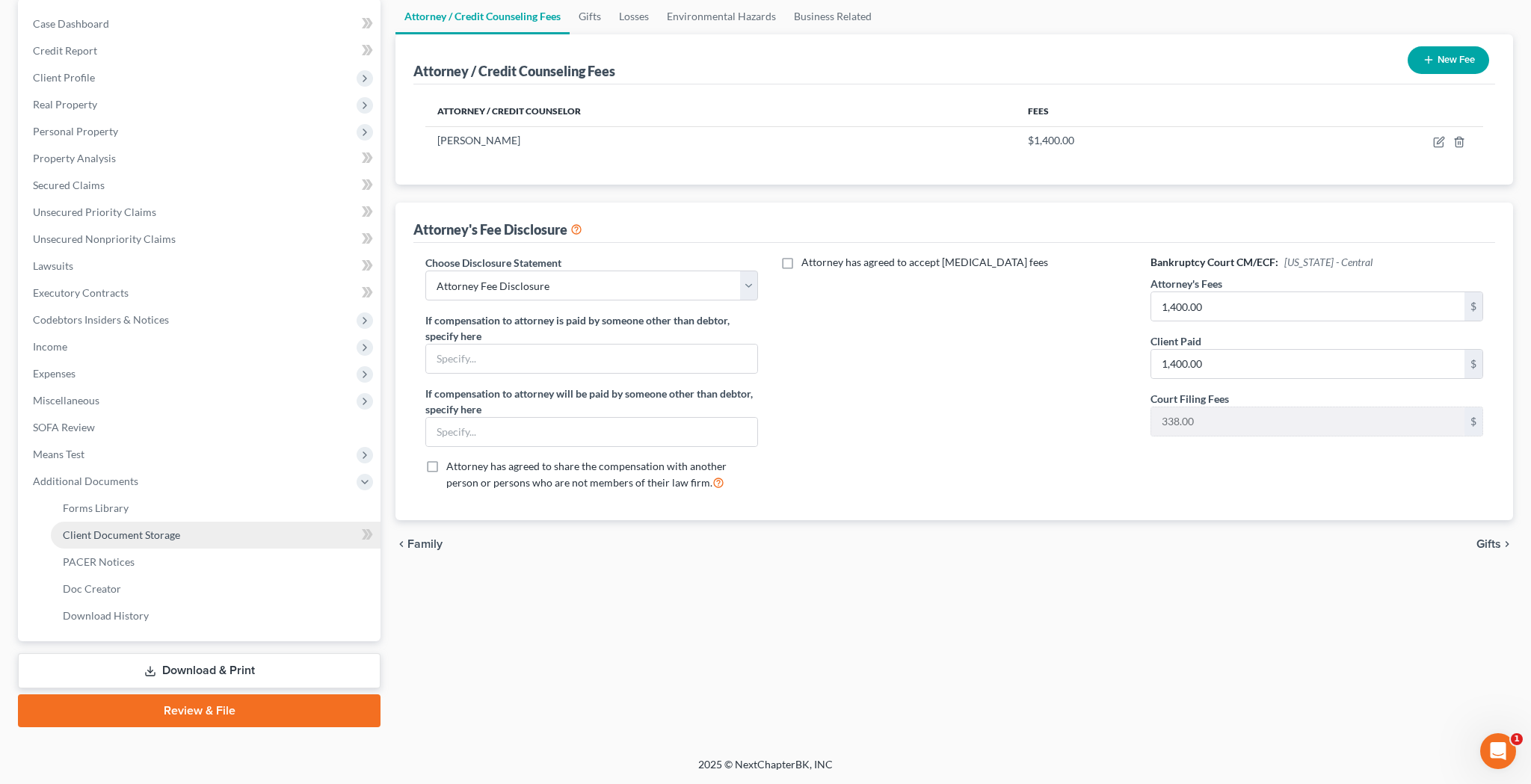
click at [144, 536] on span "Client Document Storage" at bounding box center [122, 534] width 118 height 12
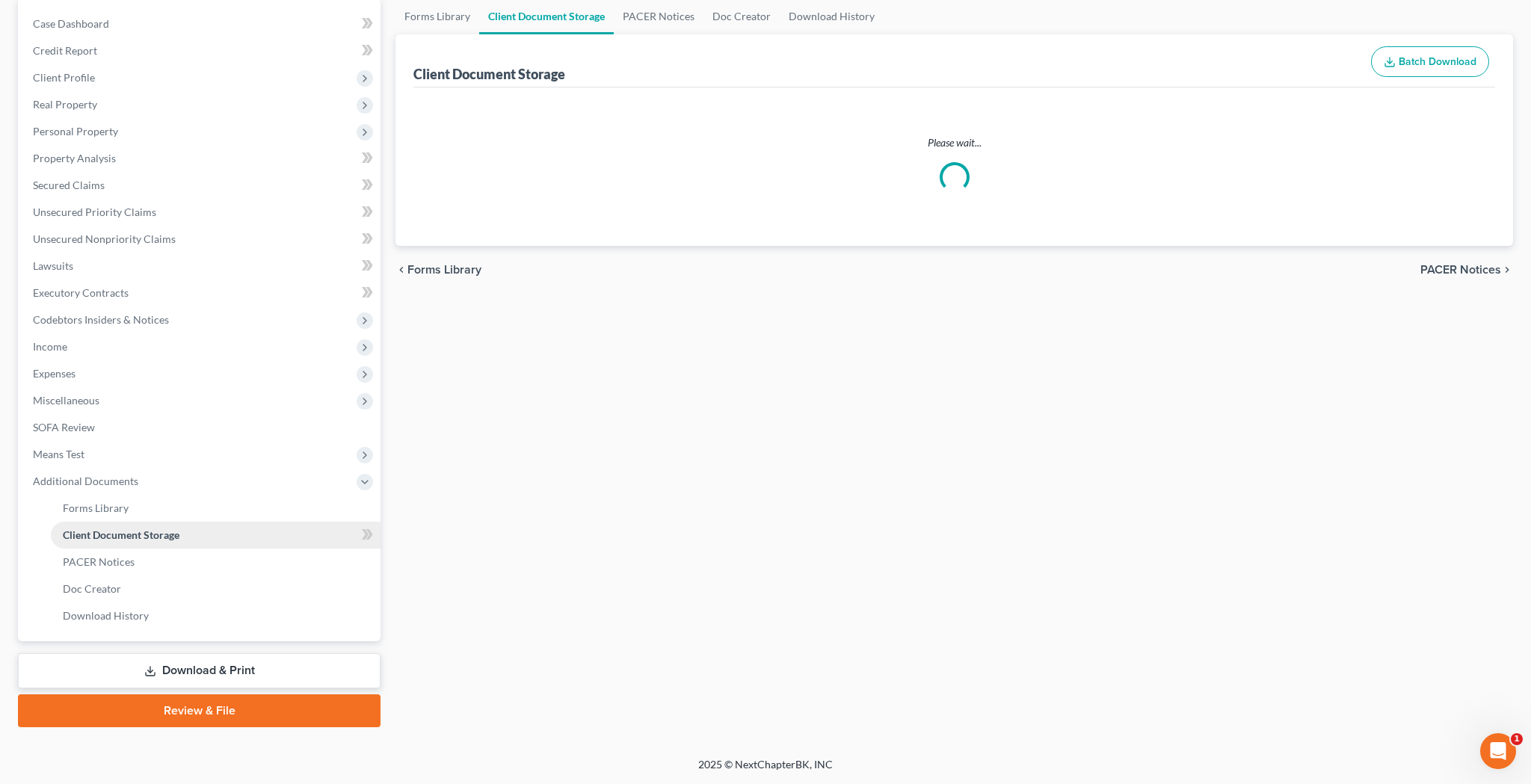
scroll to position [1, 0]
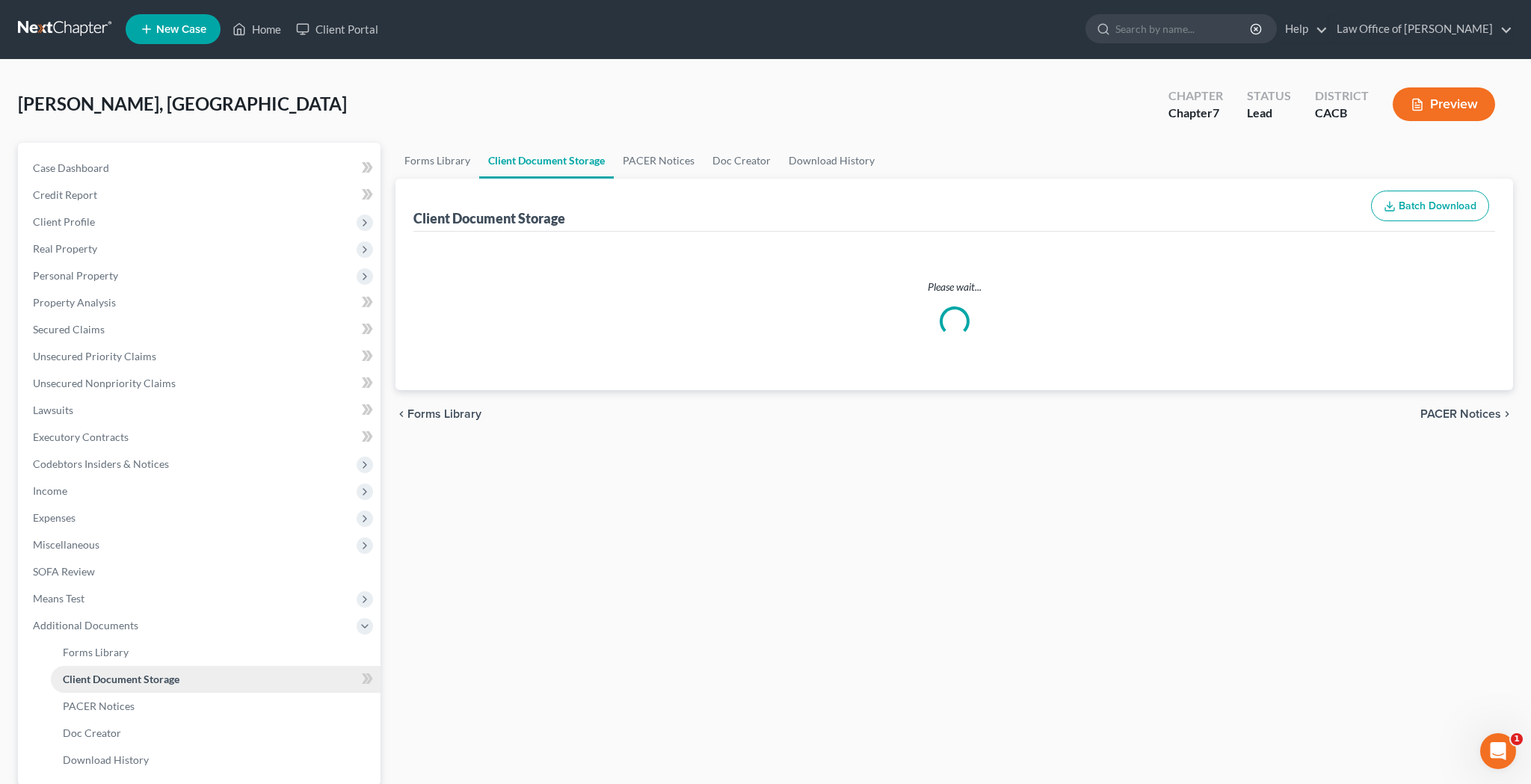
select select "30"
select select "65"
select select "59"
select select "10"
select select "70"
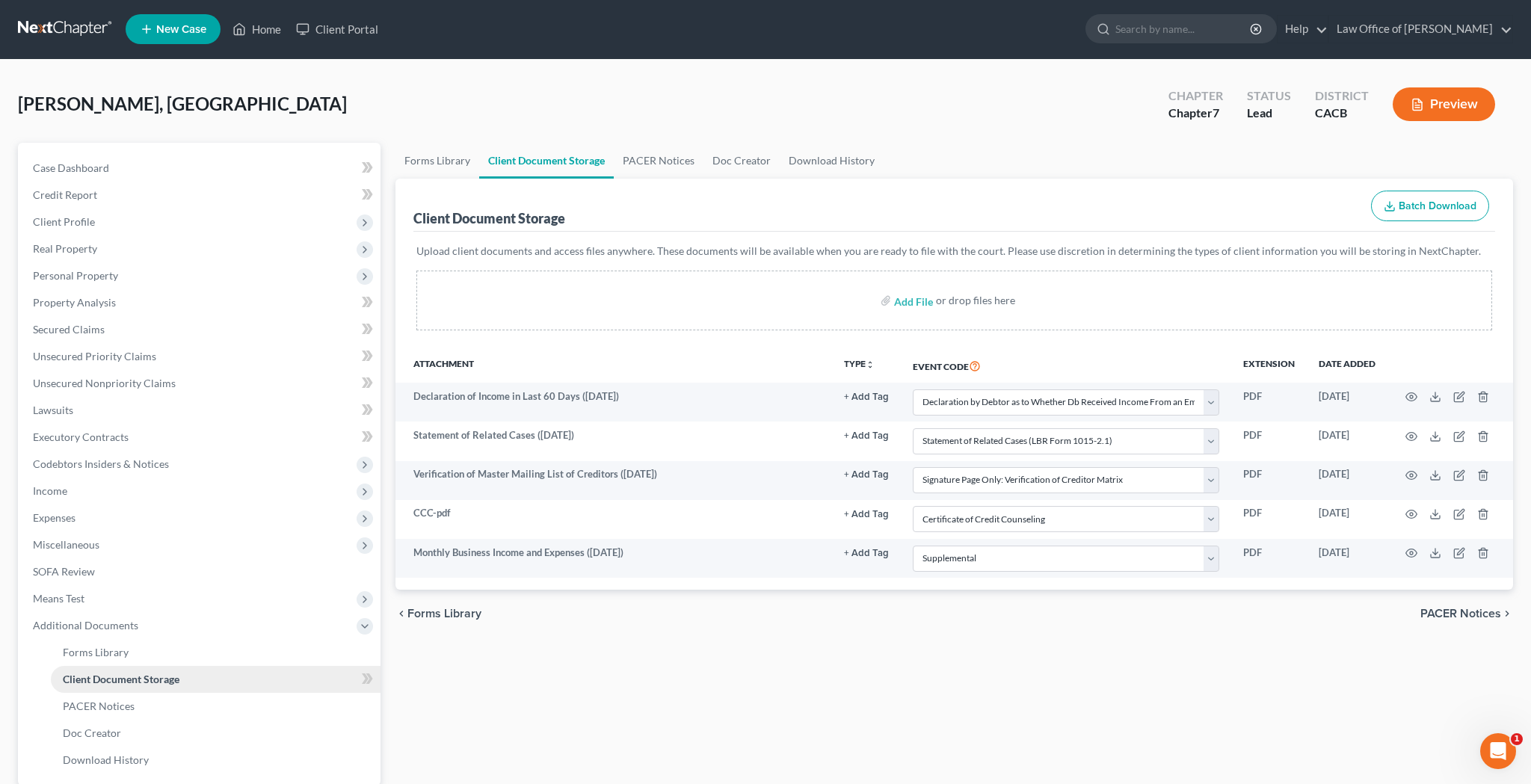
scroll to position [0, 0]
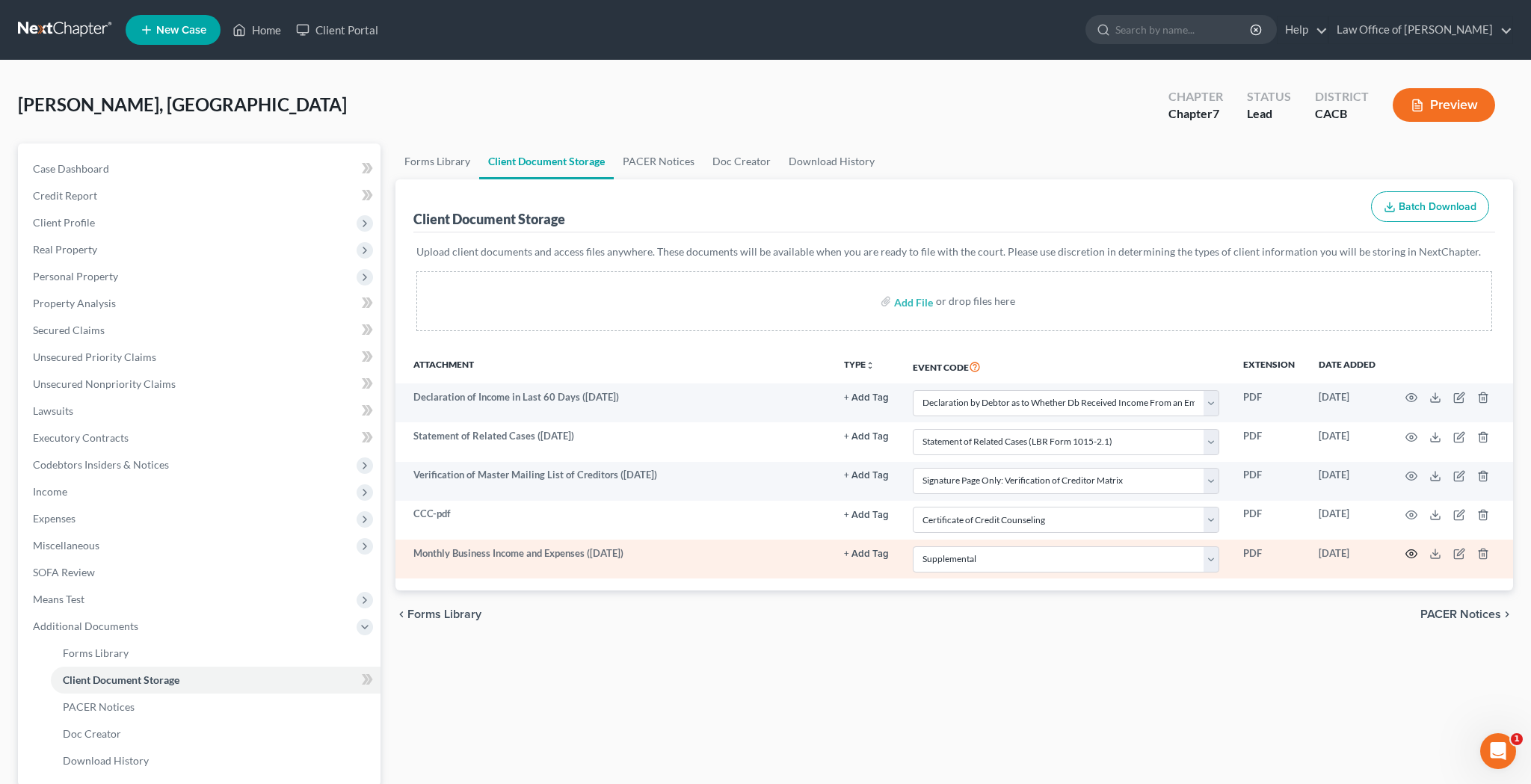
click at [1412, 554] on icon "button" at bounding box center [1411, 553] width 12 height 12
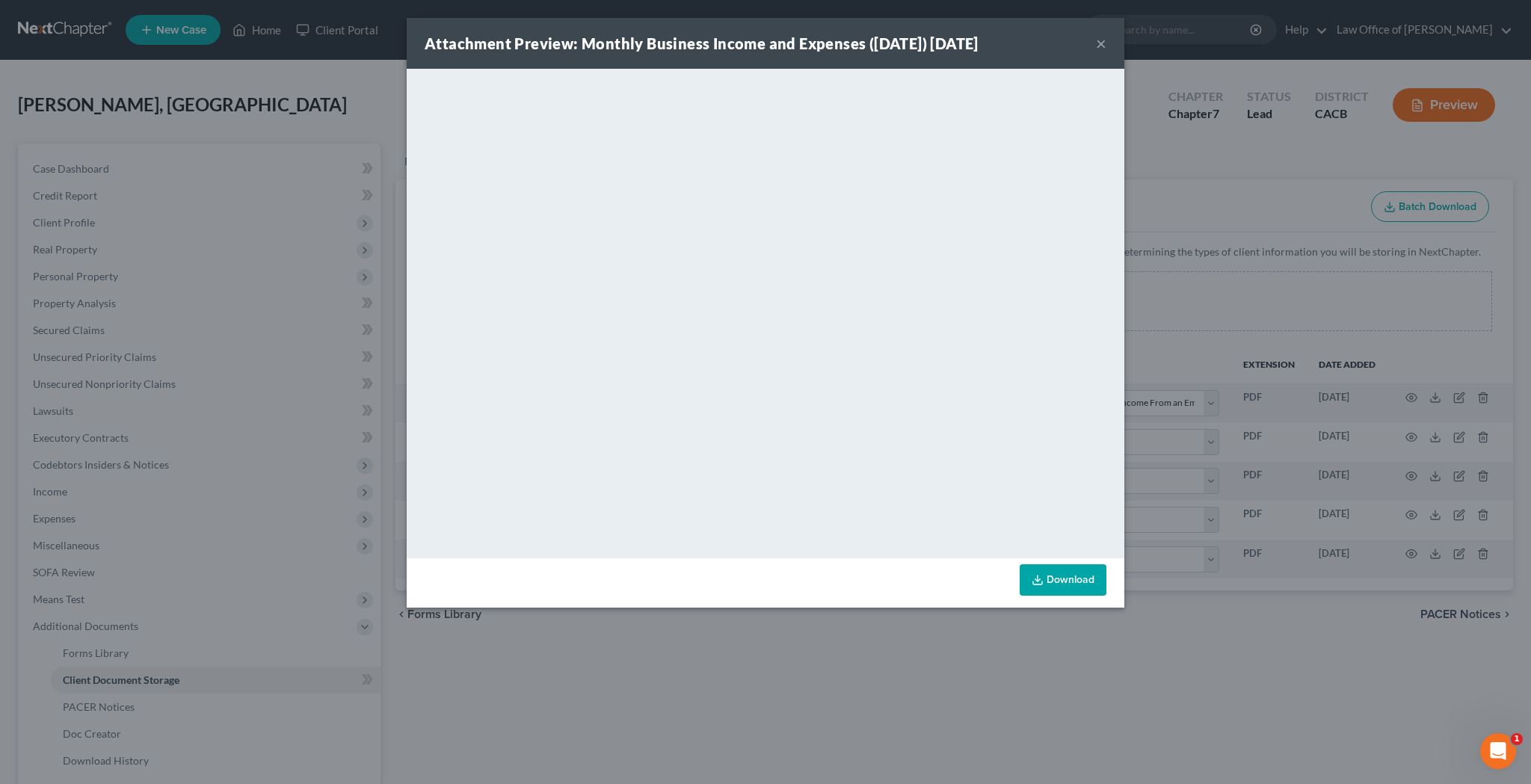
click at [1099, 45] on button "×" at bounding box center [1101, 42] width 10 height 18
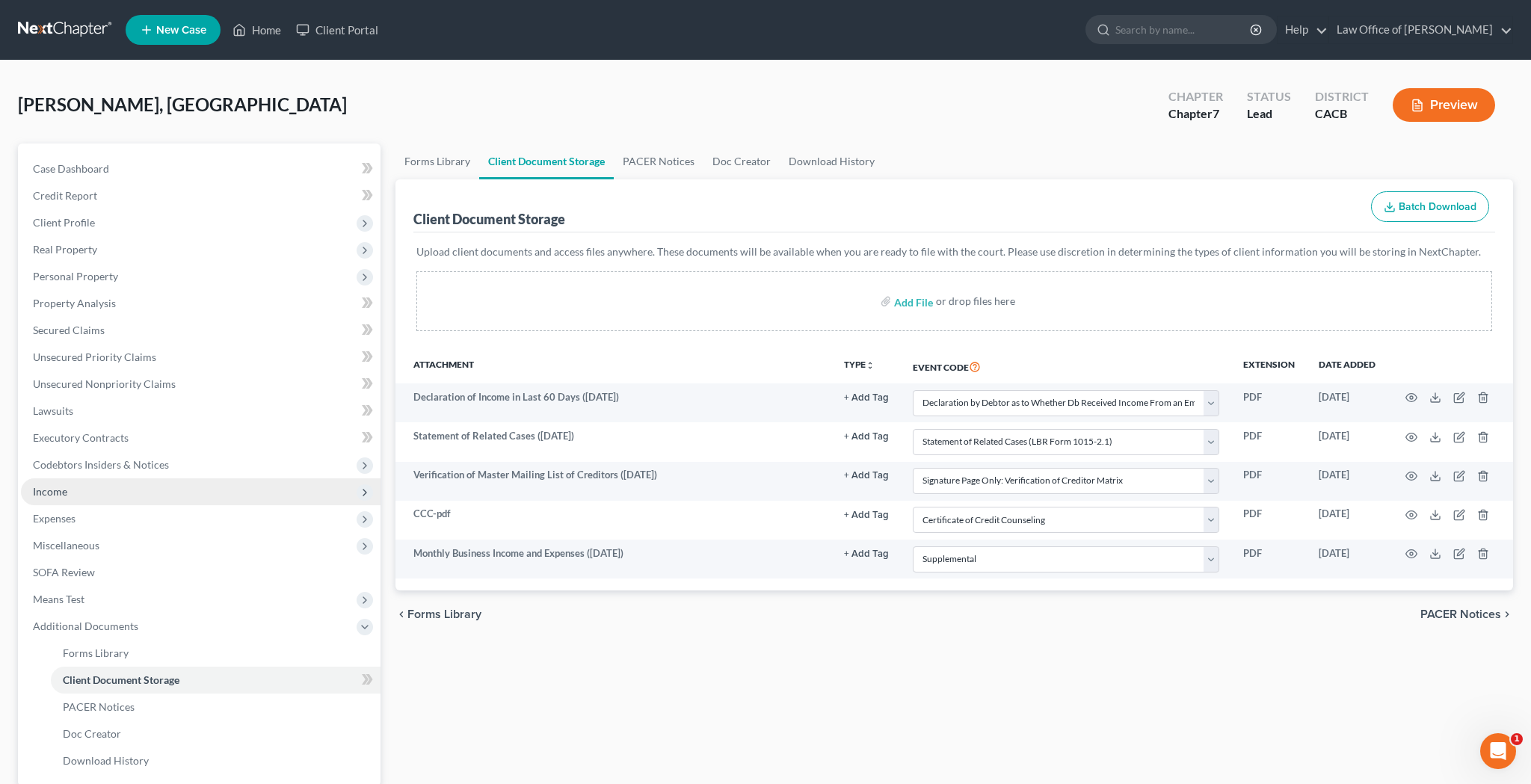
click at [53, 488] on span "Income" at bounding box center [50, 491] width 34 height 12
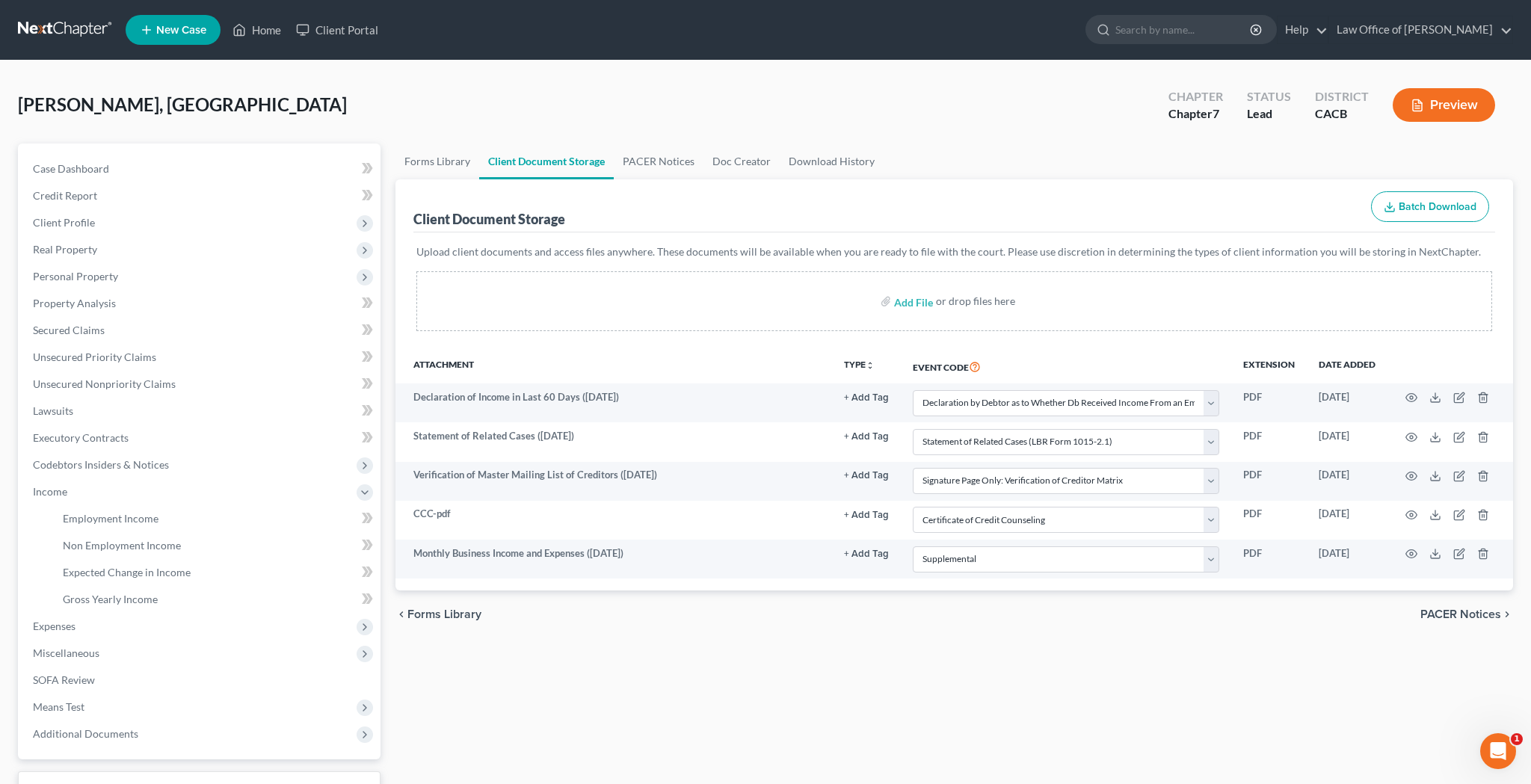
click at [1461, 100] on button "Preview" at bounding box center [1443, 106] width 103 height 34
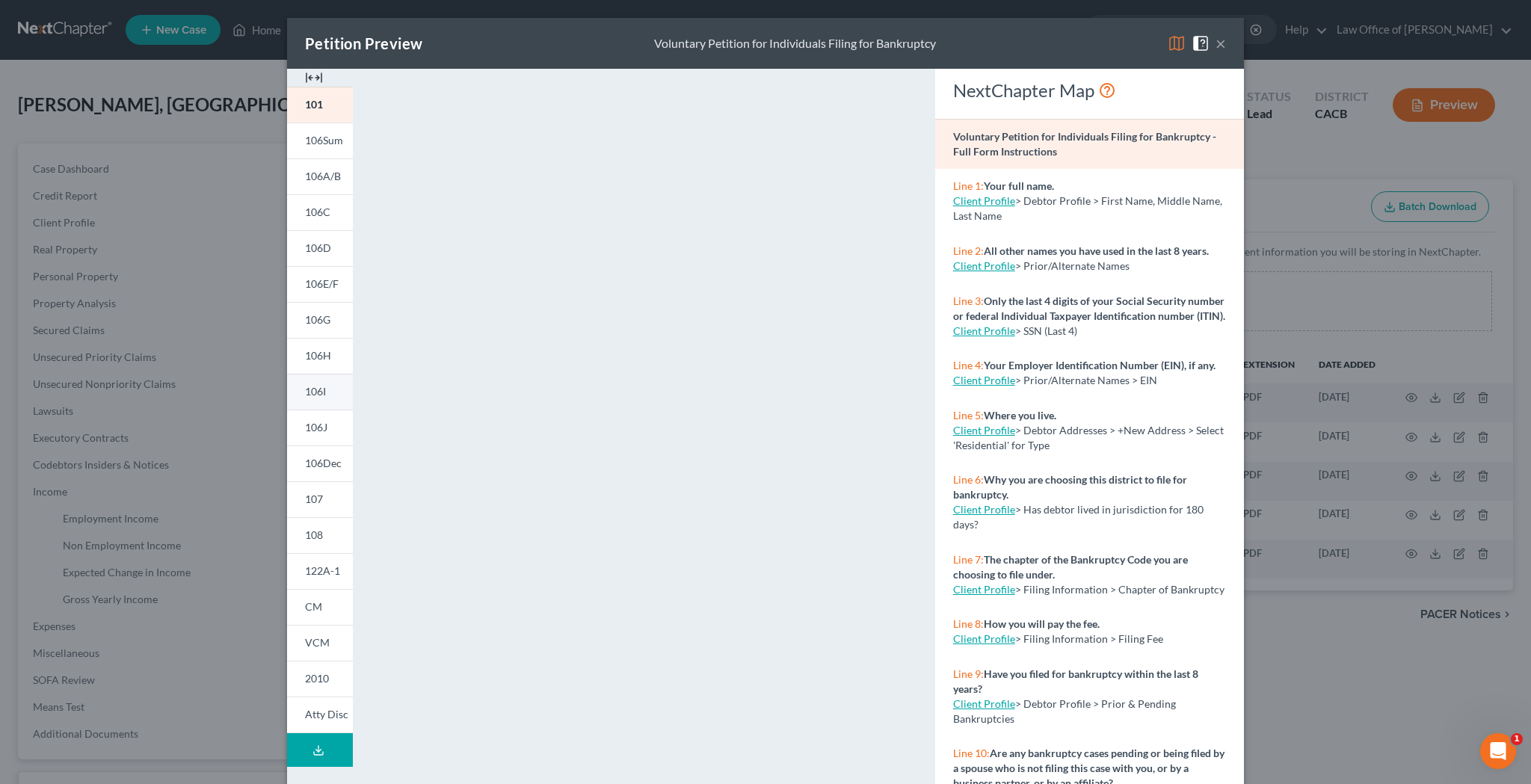
click at [320, 399] on link "106I" at bounding box center [321, 392] width 66 height 36
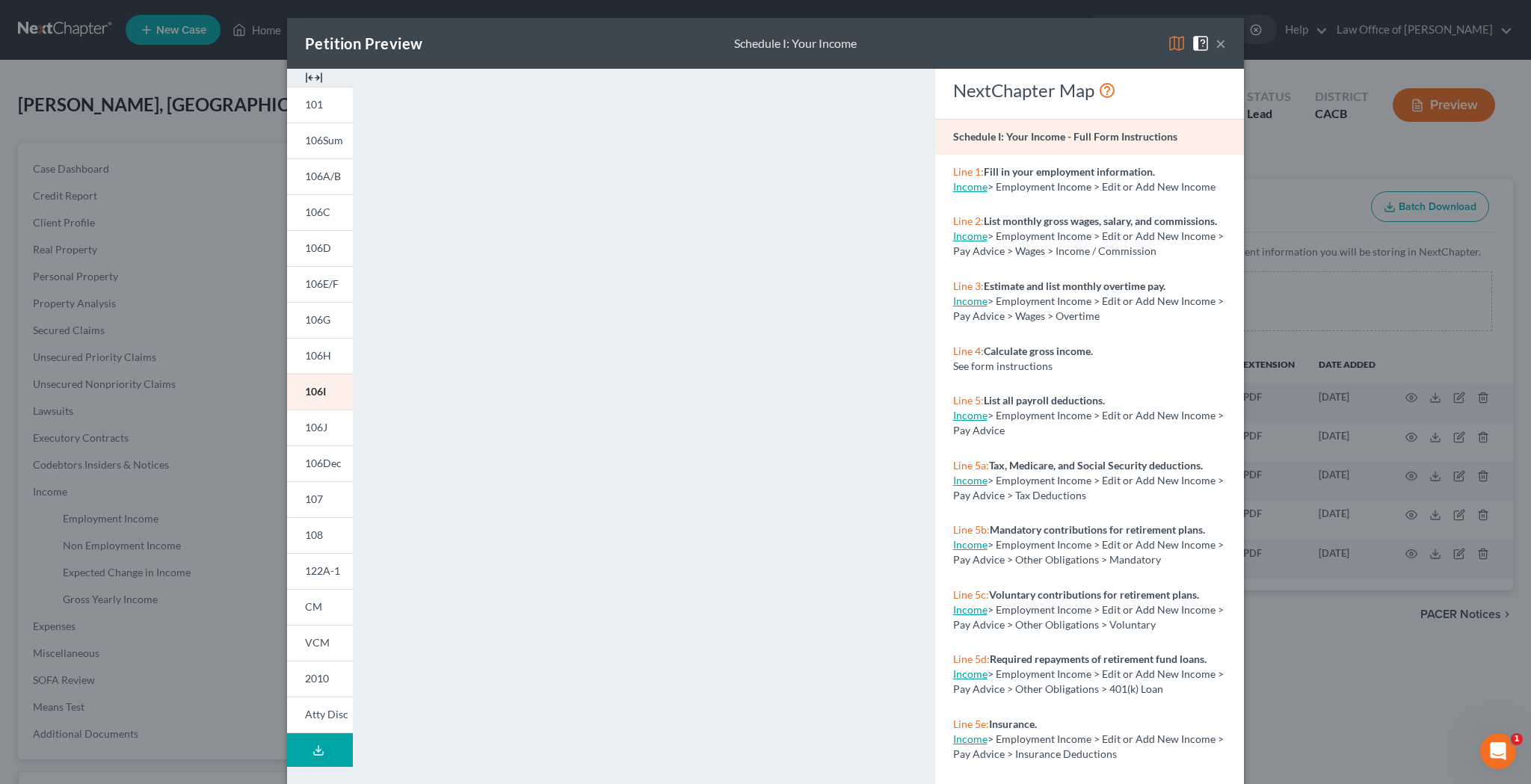
click at [1224, 45] on button "×" at bounding box center [1221, 42] width 10 height 18
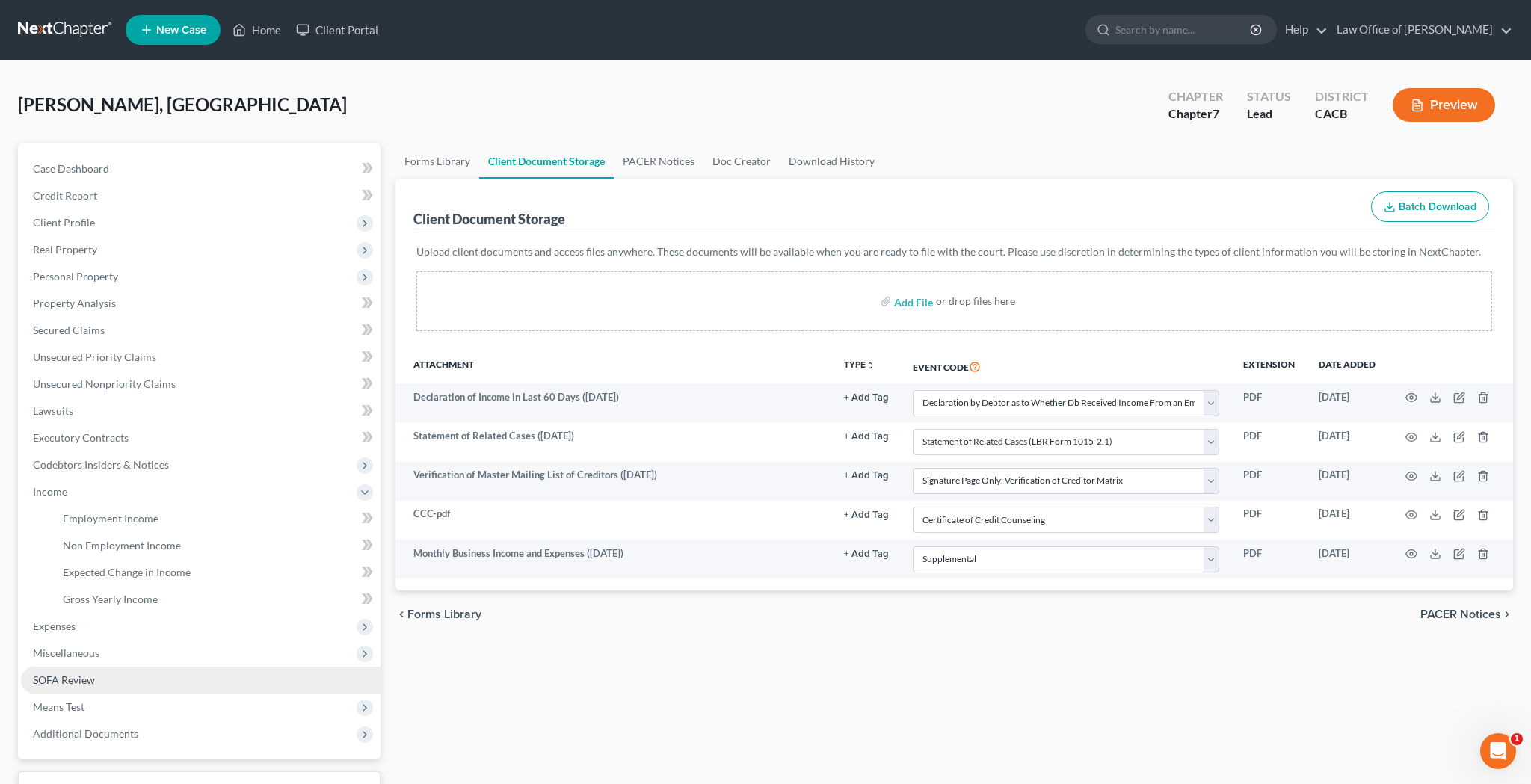
click at [181, 674] on link "SOFA Review" at bounding box center [200, 679] width 359 height 27
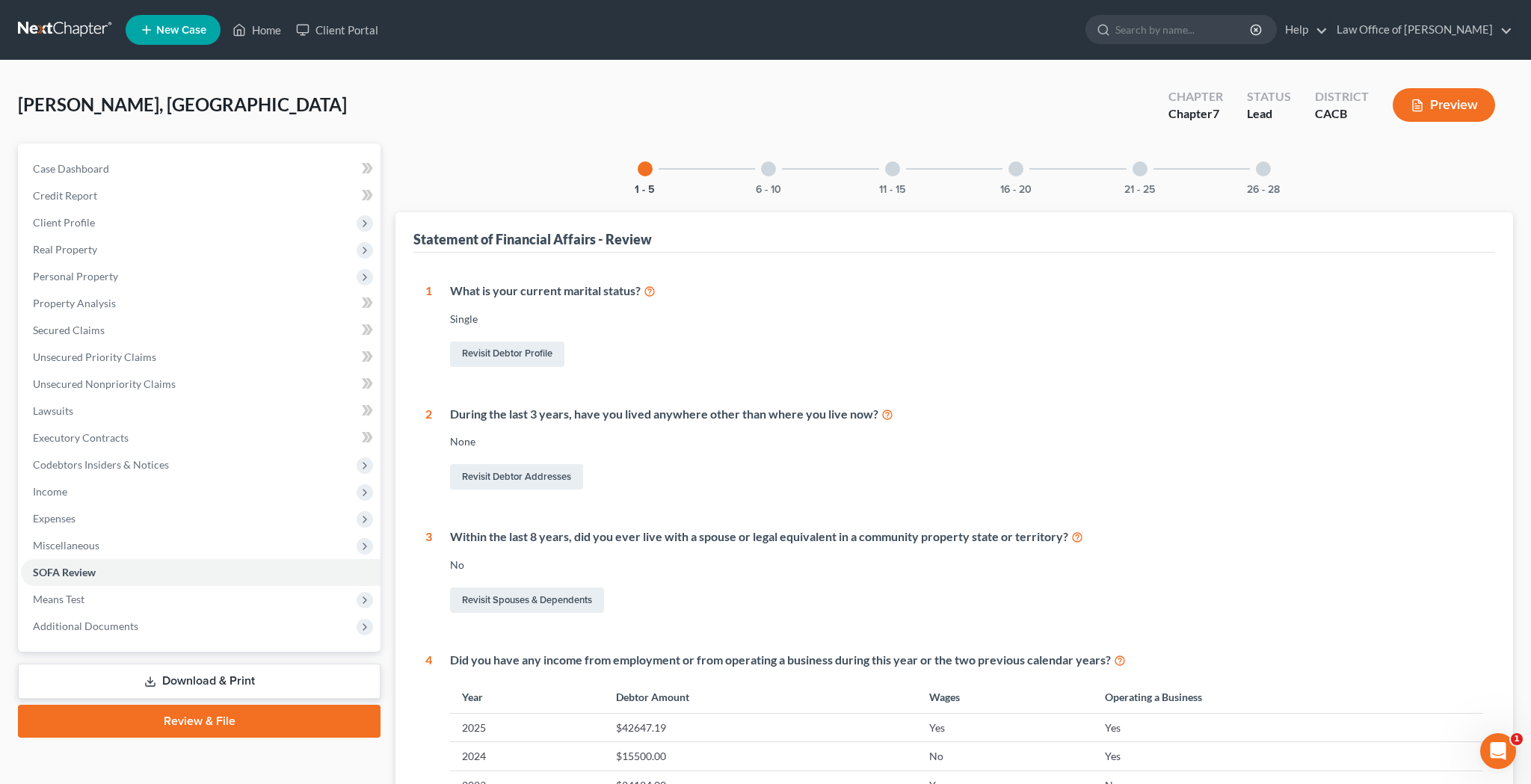
click at [770, 167] on div at bounding box center [768, 169] width 15 height 15
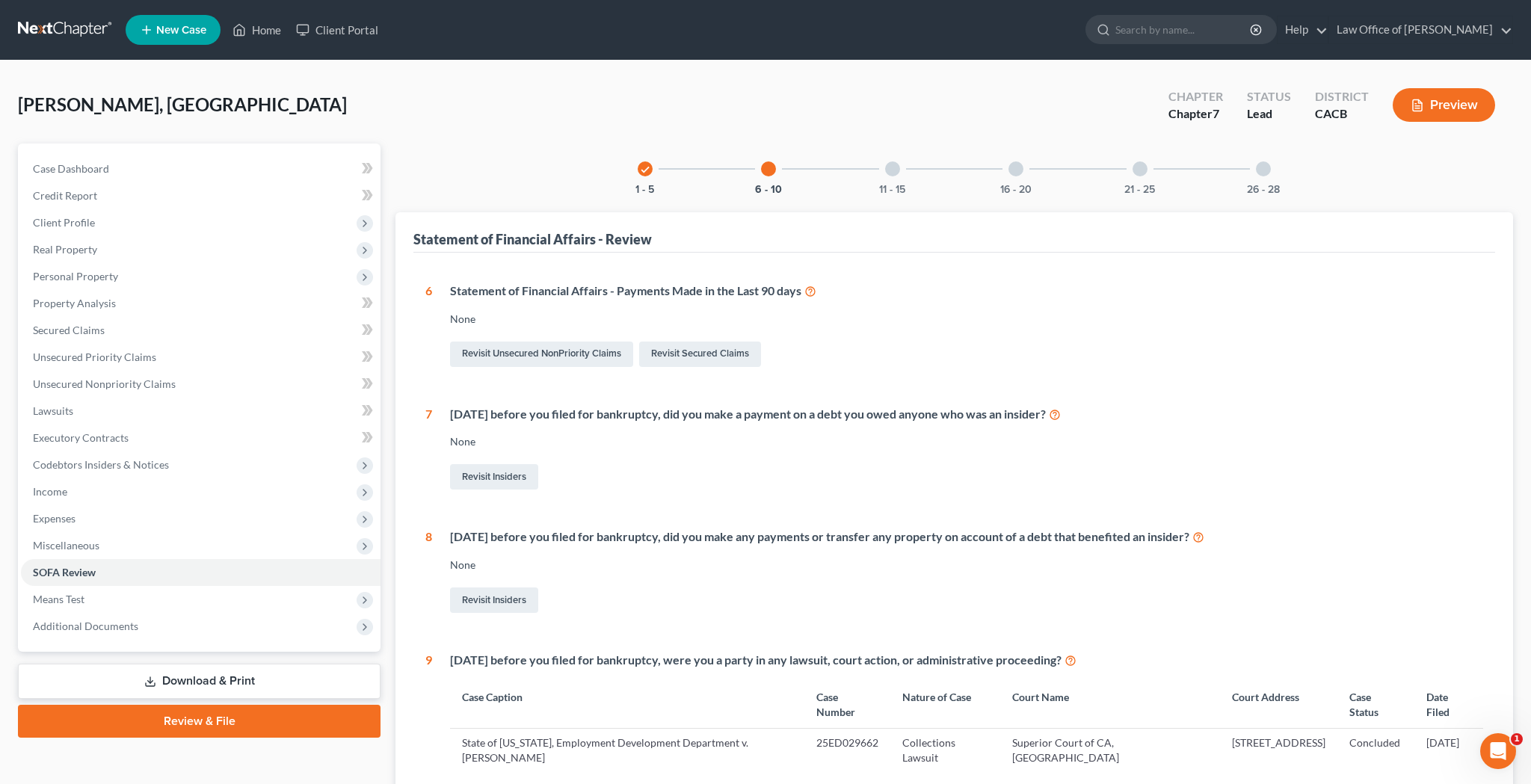
click at [895, 172] on div at bounding box center [893, 169] width 15 height 15
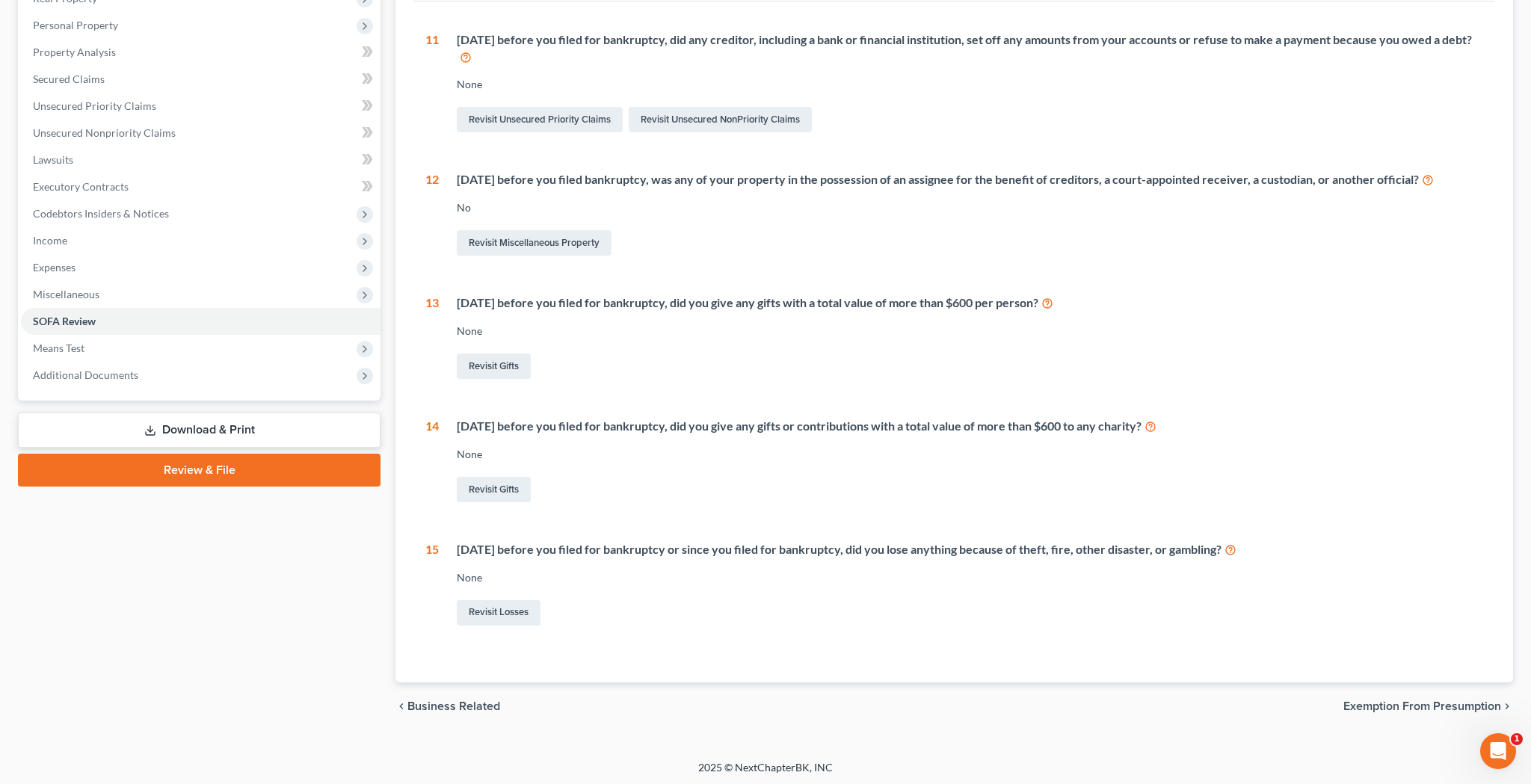
scroll to position [251, 0]
click at [496, 608] on link "Revisit Losses" at bounding box center [499, 613] width 84 height 25
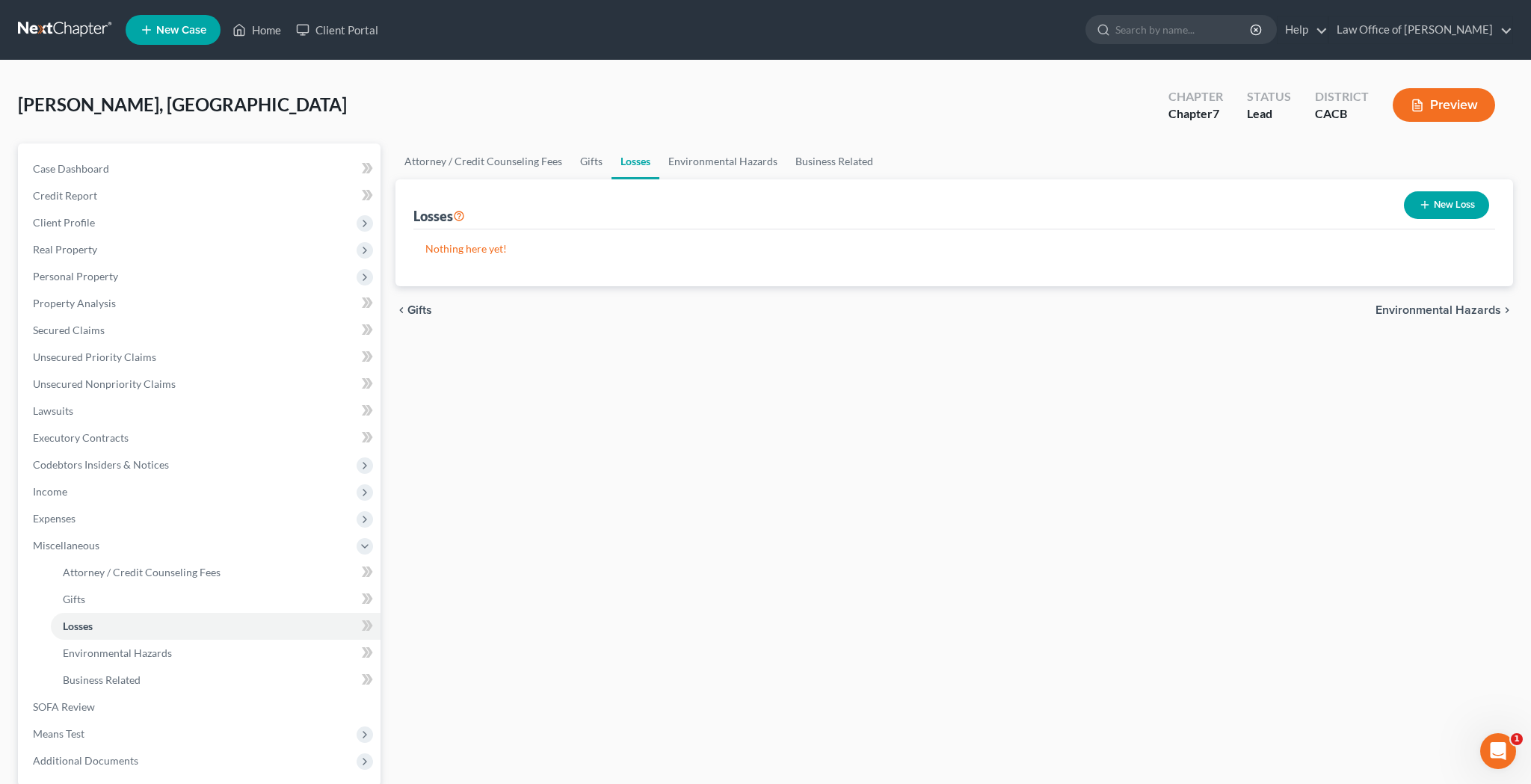
click at [1469, 208] on button "New Loss" at bounding box center [1446, 204] width 85 height 27
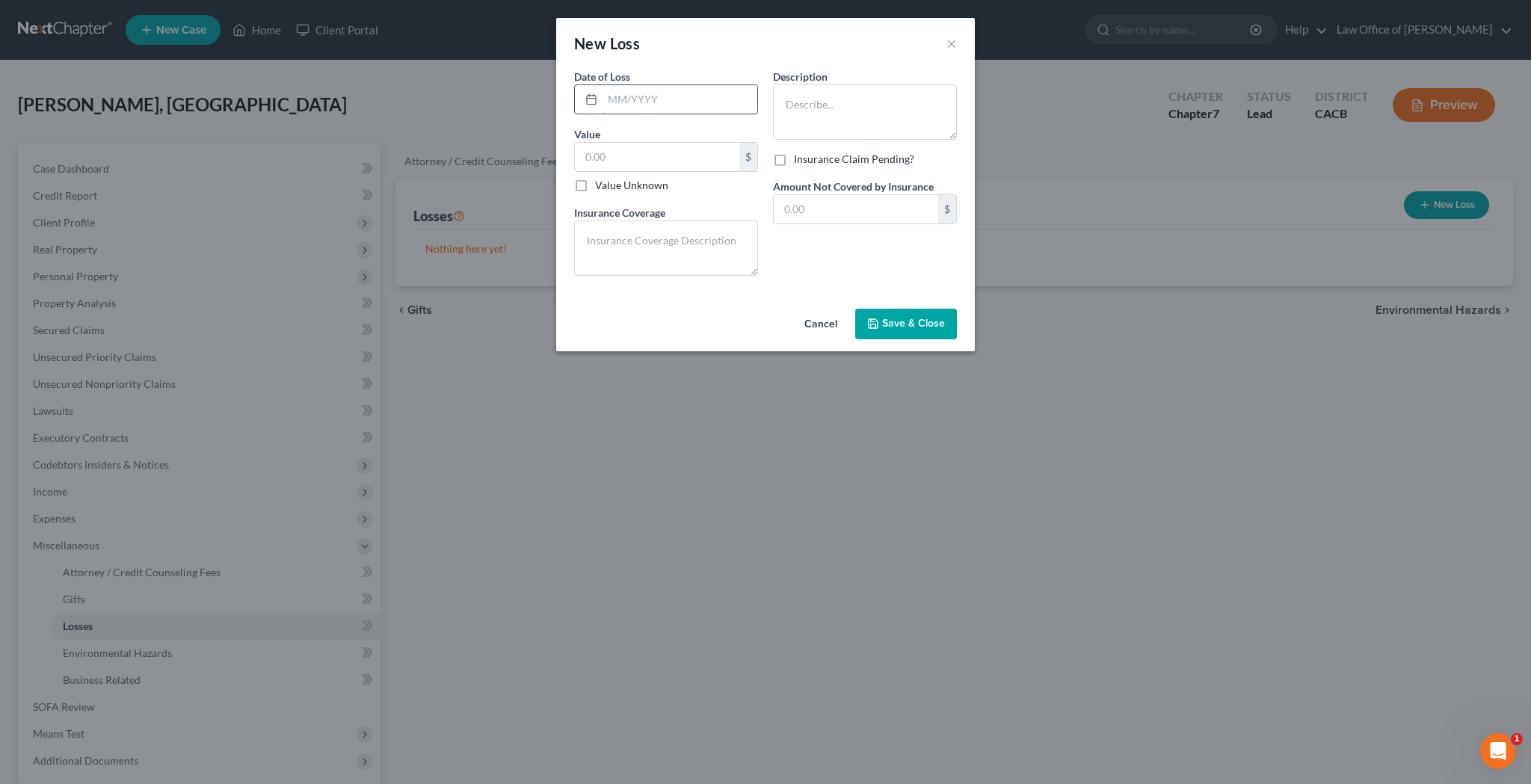
click at [719, 99] on input "text" at bounding box center [680, 99] width 155 height 28
click at [852, 106] on textarea at bounding box center [864, 112] width 184 height 56
type textarea "L"
type textarea "Groceries"
click at [688, 99] on input "text" at bounding box center [680, 99] width 155 height 28
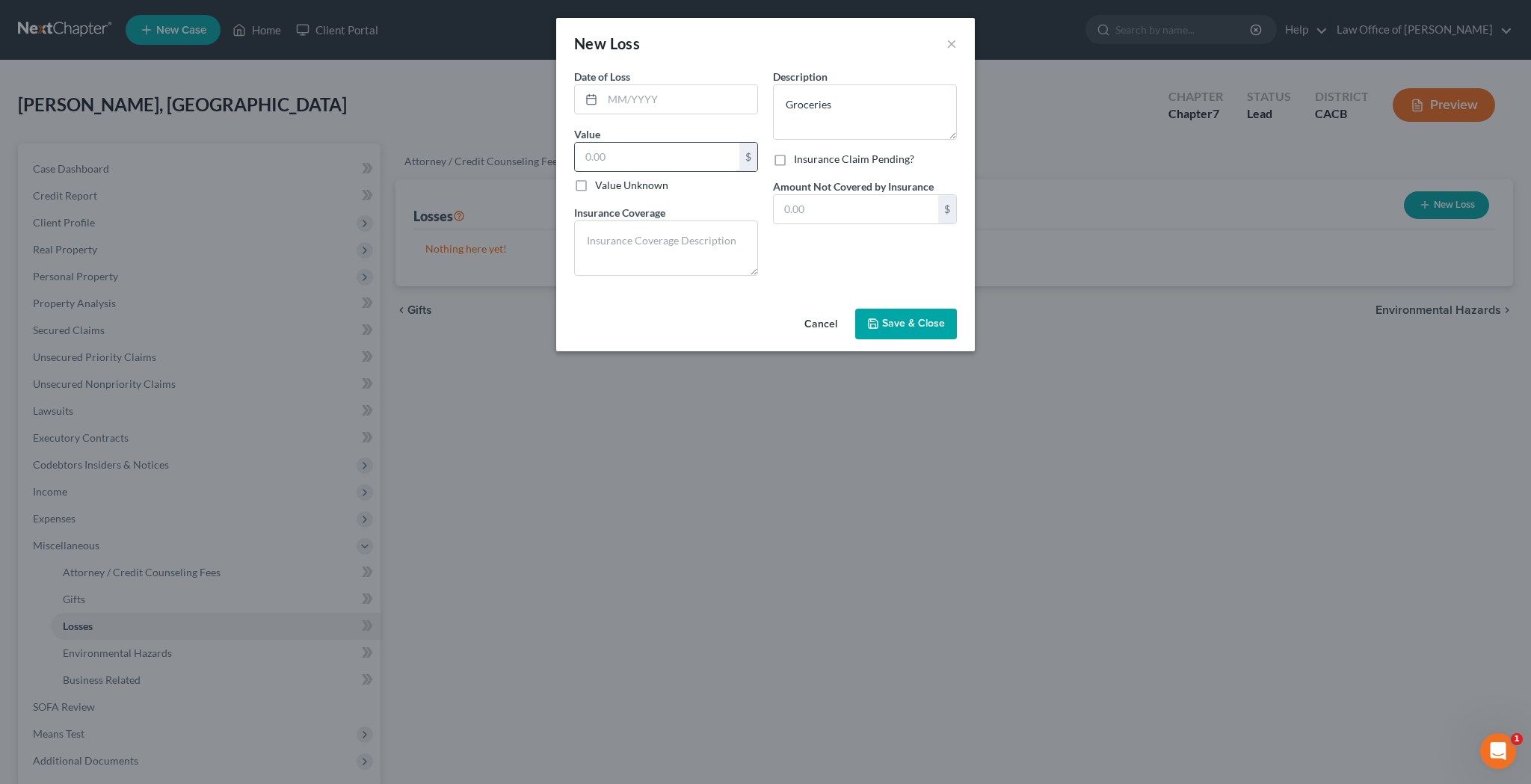
click at [670, 148] on input "text" at bounding box center [657, 156] width 164 height 28
type input "300"
click at [638, 227] on textarea at bounding box center [666, 248] width 184 height 56
type textarea "Renter's Insurance"
click at [637, 104] on input "text" at bounding box center [680, 99] width 155 height 28
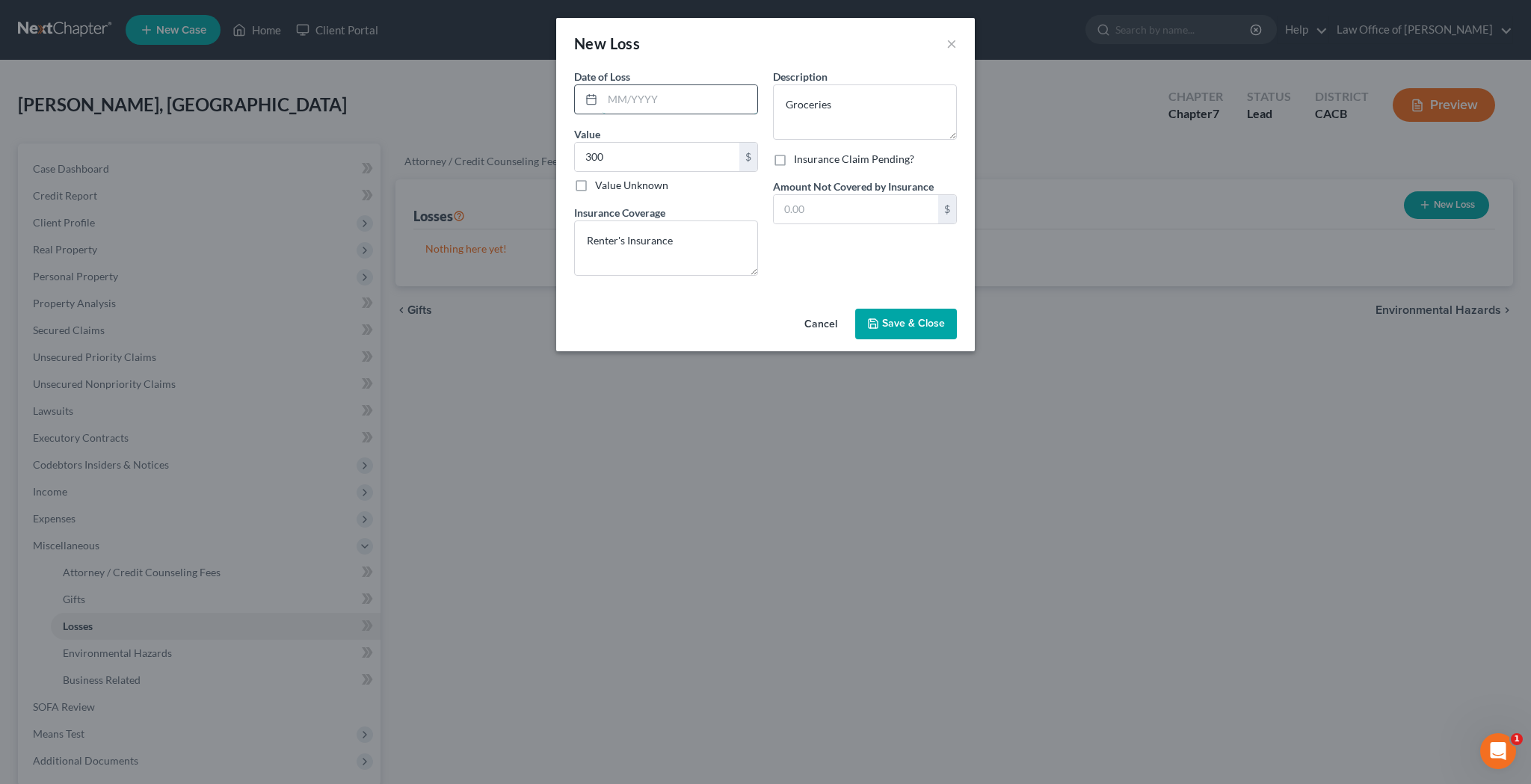
click at [637, 104] on input "text" at bounding box center [680, 99] width 155 height 28
type input "06/2025"
click at [823, 204] on input "text" at bounding box center [856, 209] width 164 height 28
type input "50"
click at [832, 112] on textarea "Groceries" at bounding box center [864, 112] width 184 height 56
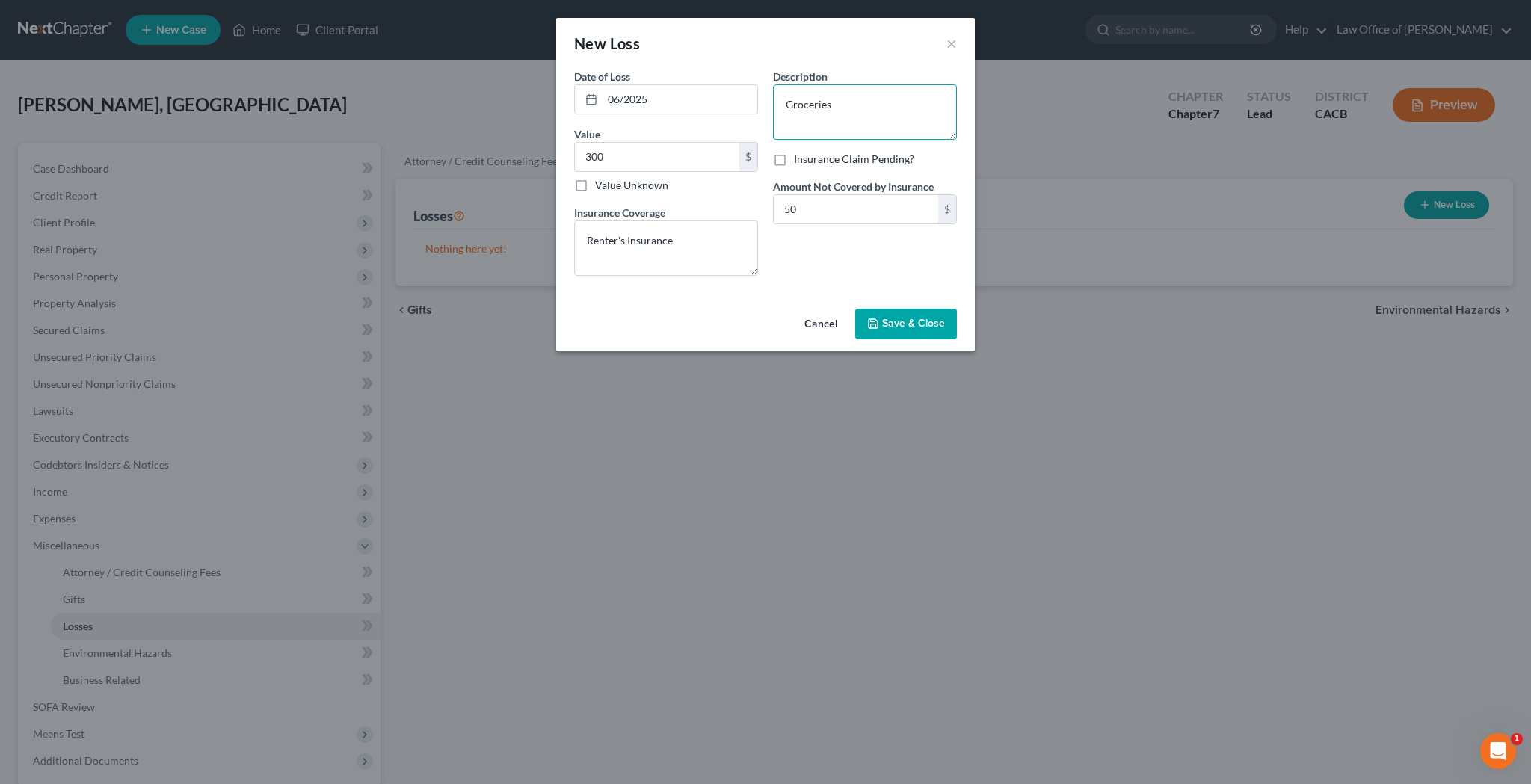
click at [786, 105] on textarea "Groceries" at bounding box center [864, 112] width 184 height 56
click at [866, 109] on textarea "Groceries" at bounding box center [864, 112] width 184 height 56
click at [887, 107] on textarea "Groceries due to heat outage" at bounding box center [864, 112] width 184 height 56
click at [787, 106] on textarea "Groceries due to heat-related power outage" at bounding box center [864, 112] width 184 height 56
type textarea "Groceries due to heat-related power outage"
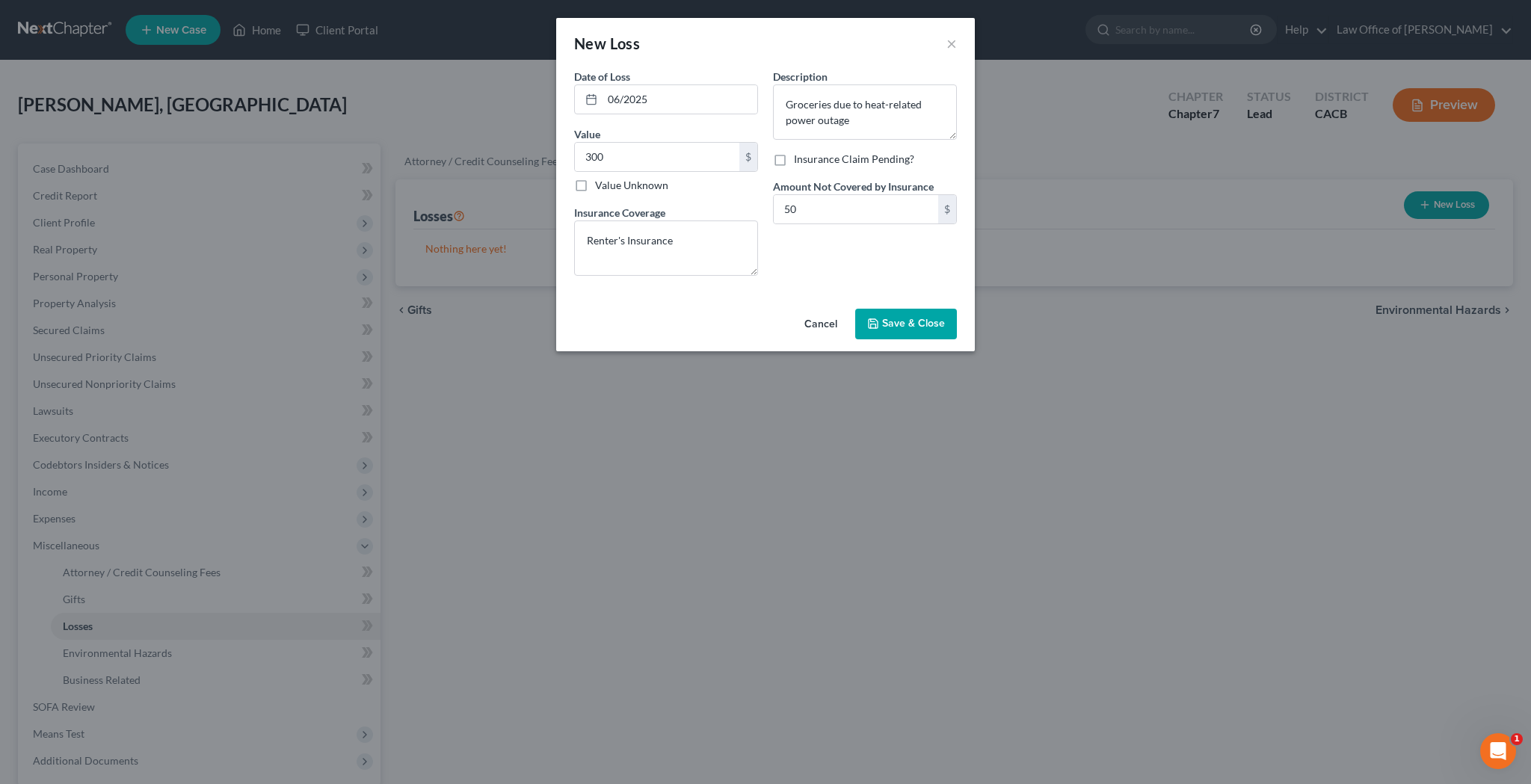
click at [913, 321] on span "Save & Close" at bounding box center [914, 323] width 63 height 12
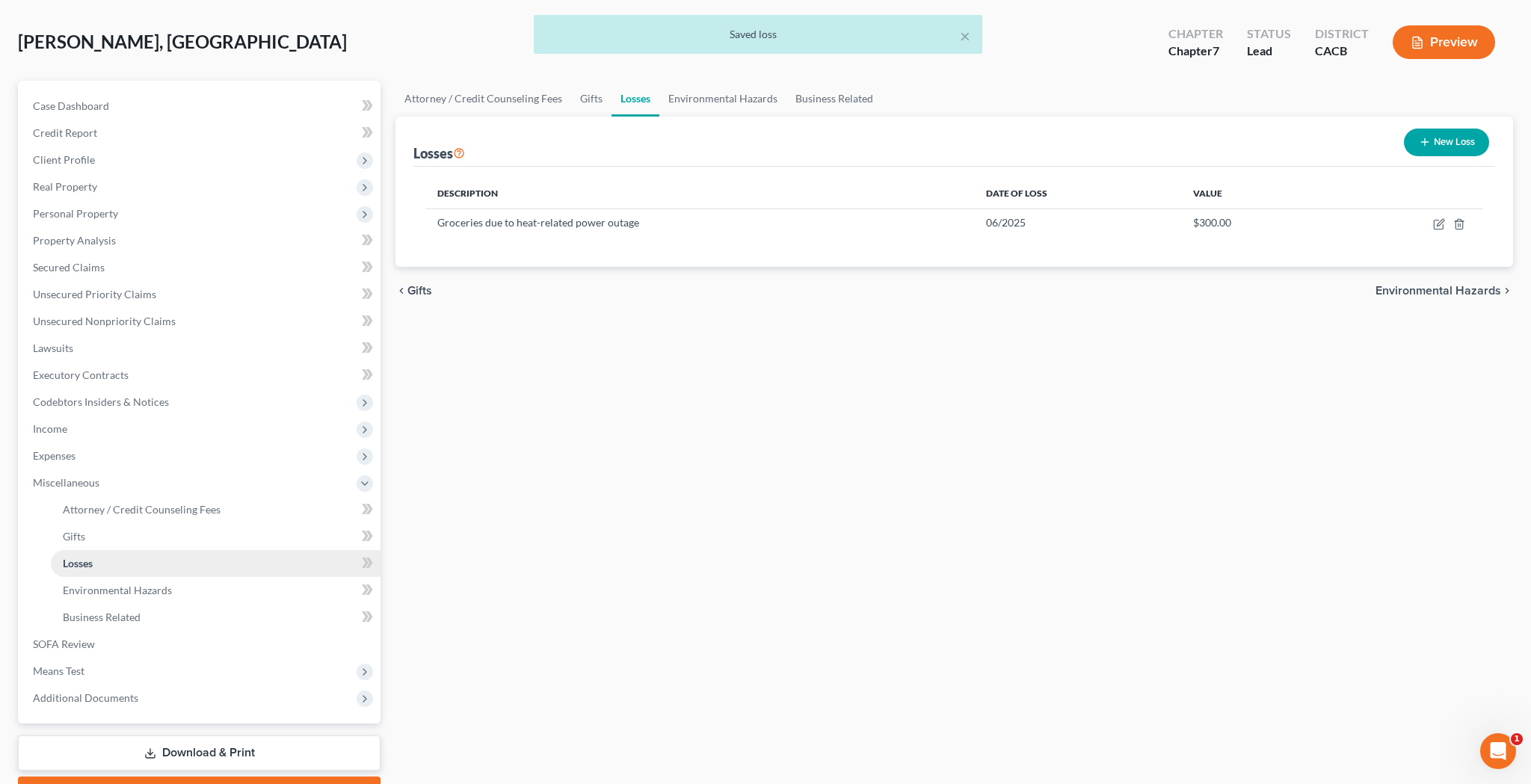
scroll to position [67, 0]
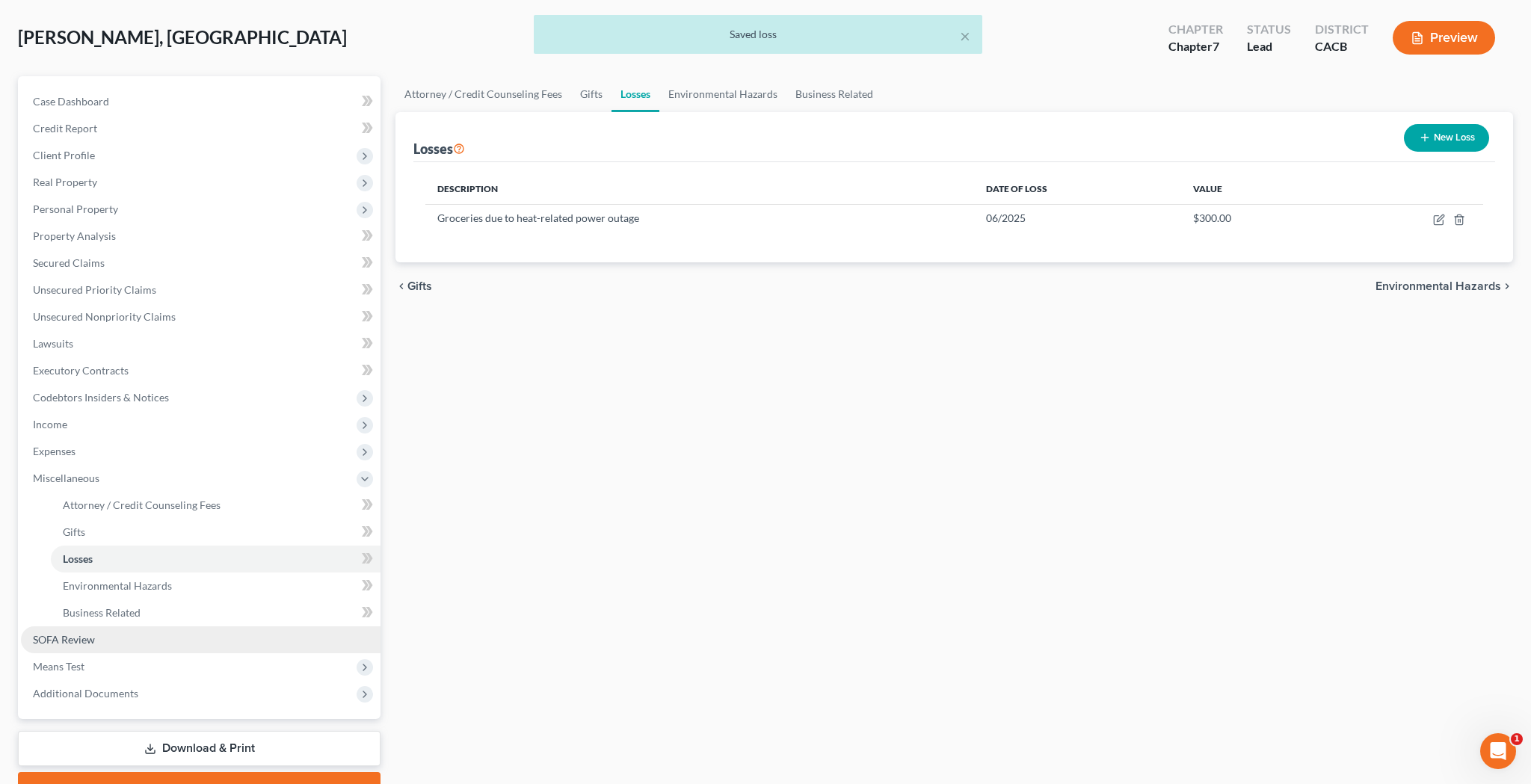
click at [250, 641] on link "SOFA Review" at bounding box center [200, 640] width 359 height 27
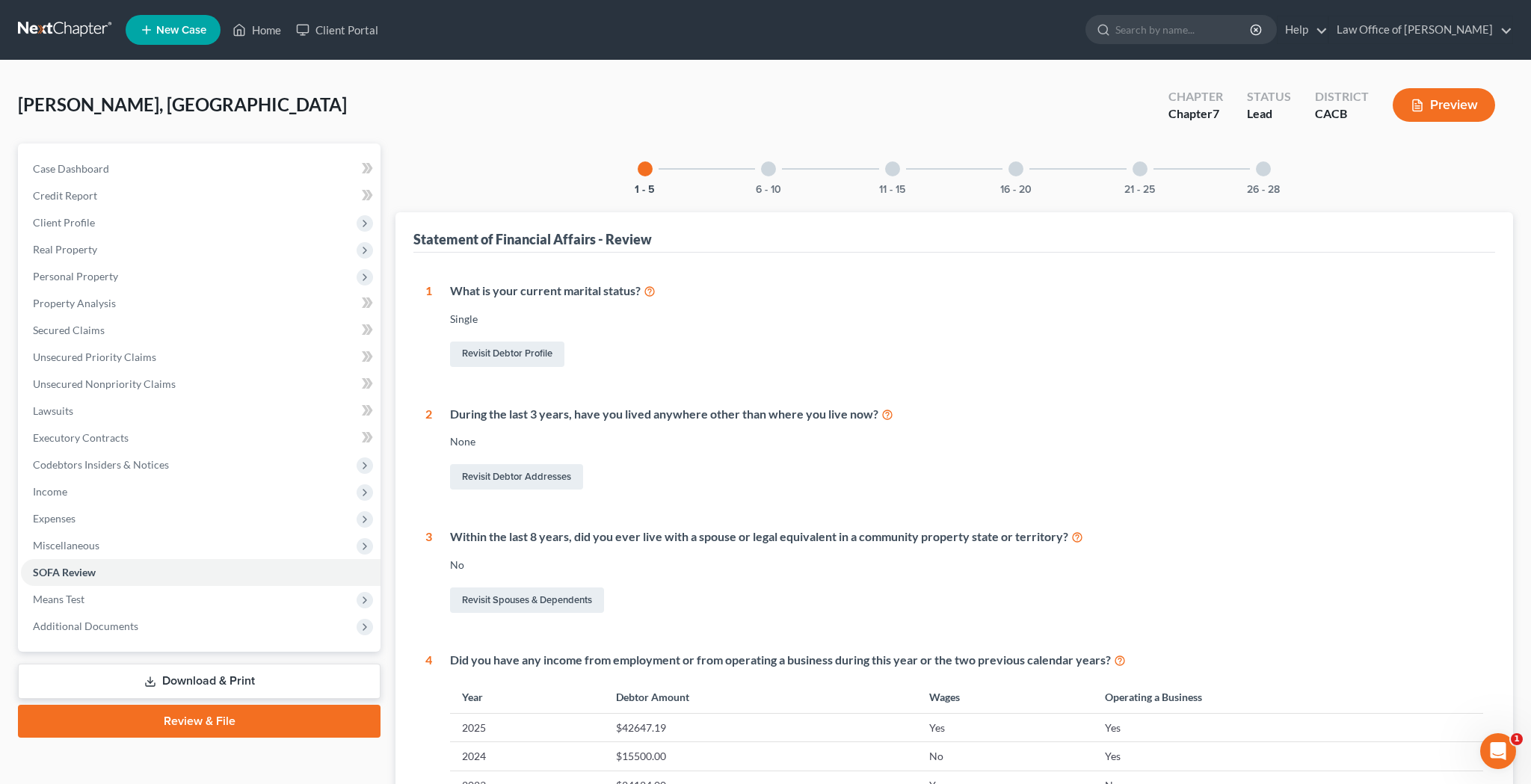
click at [769, 167] on div at bounding box center [768, 169] width 15 height 15
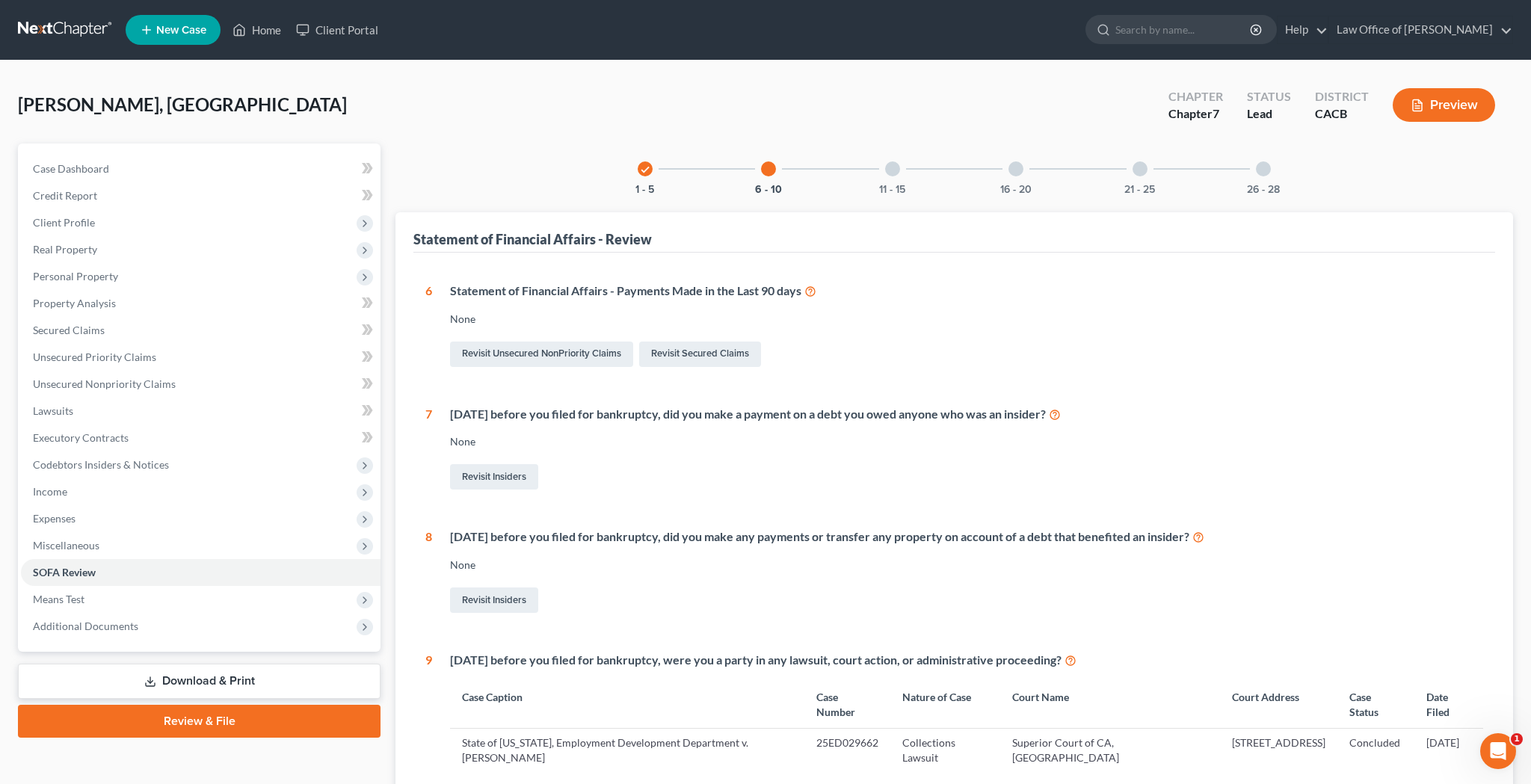
click at [897, 172] on div at bounding box center [893, 169] width 15 height 15
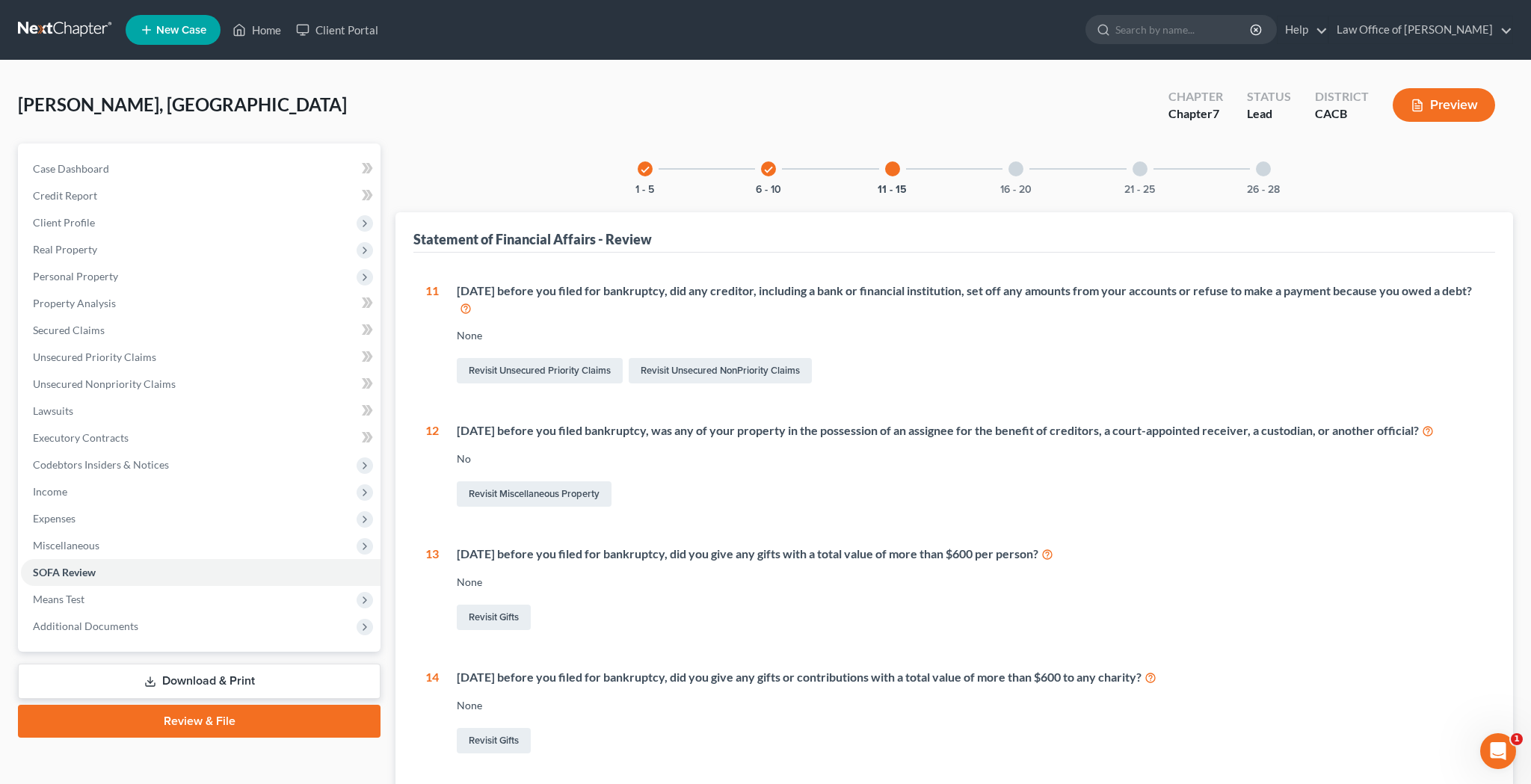
click at [1018, 169] on div at bounding box center [1016, 169] width 15 height 15
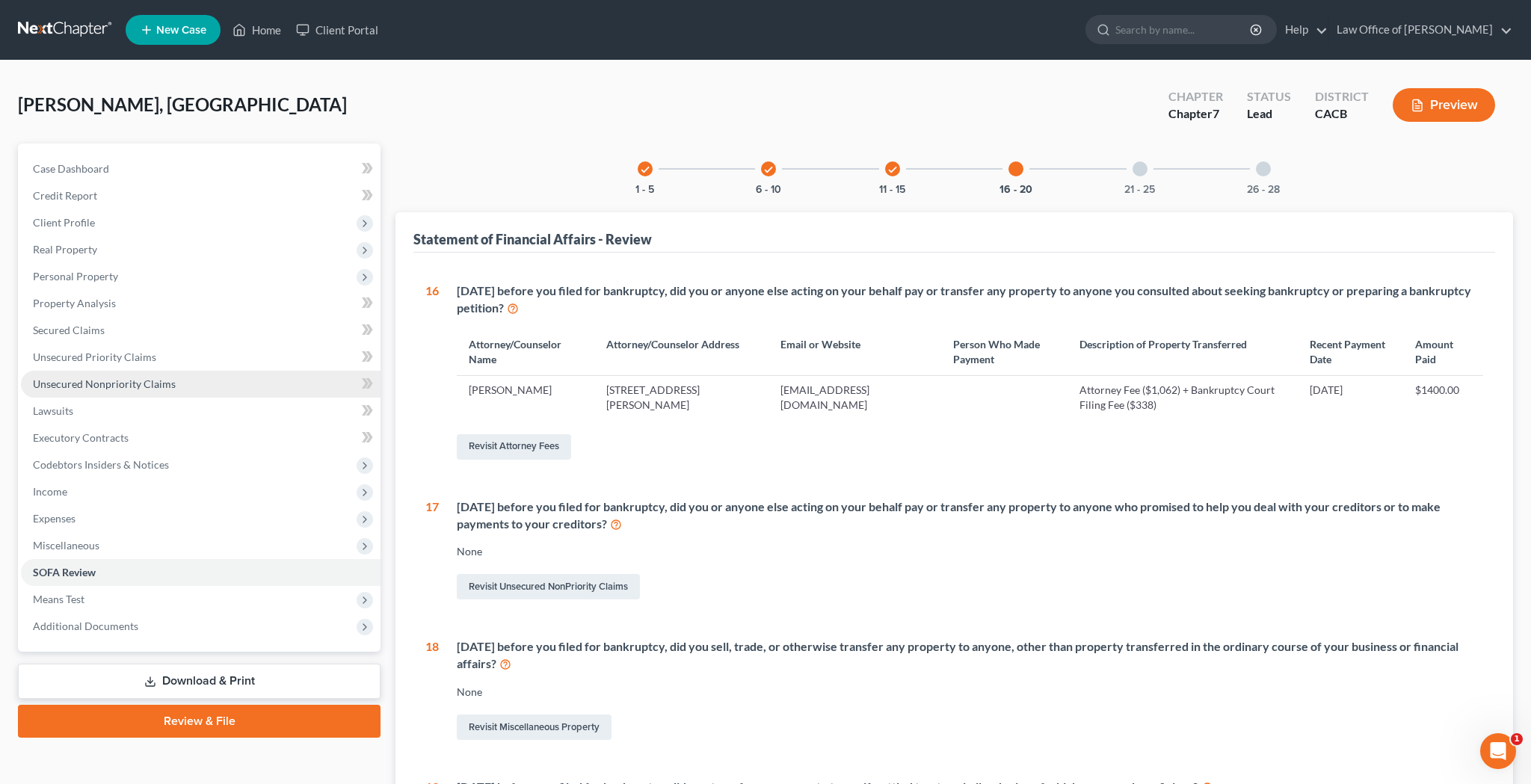
click at [132, 380] on span "Unsecured Nonpriority Claims" at bounding box center [104, 384] width 142 height 12
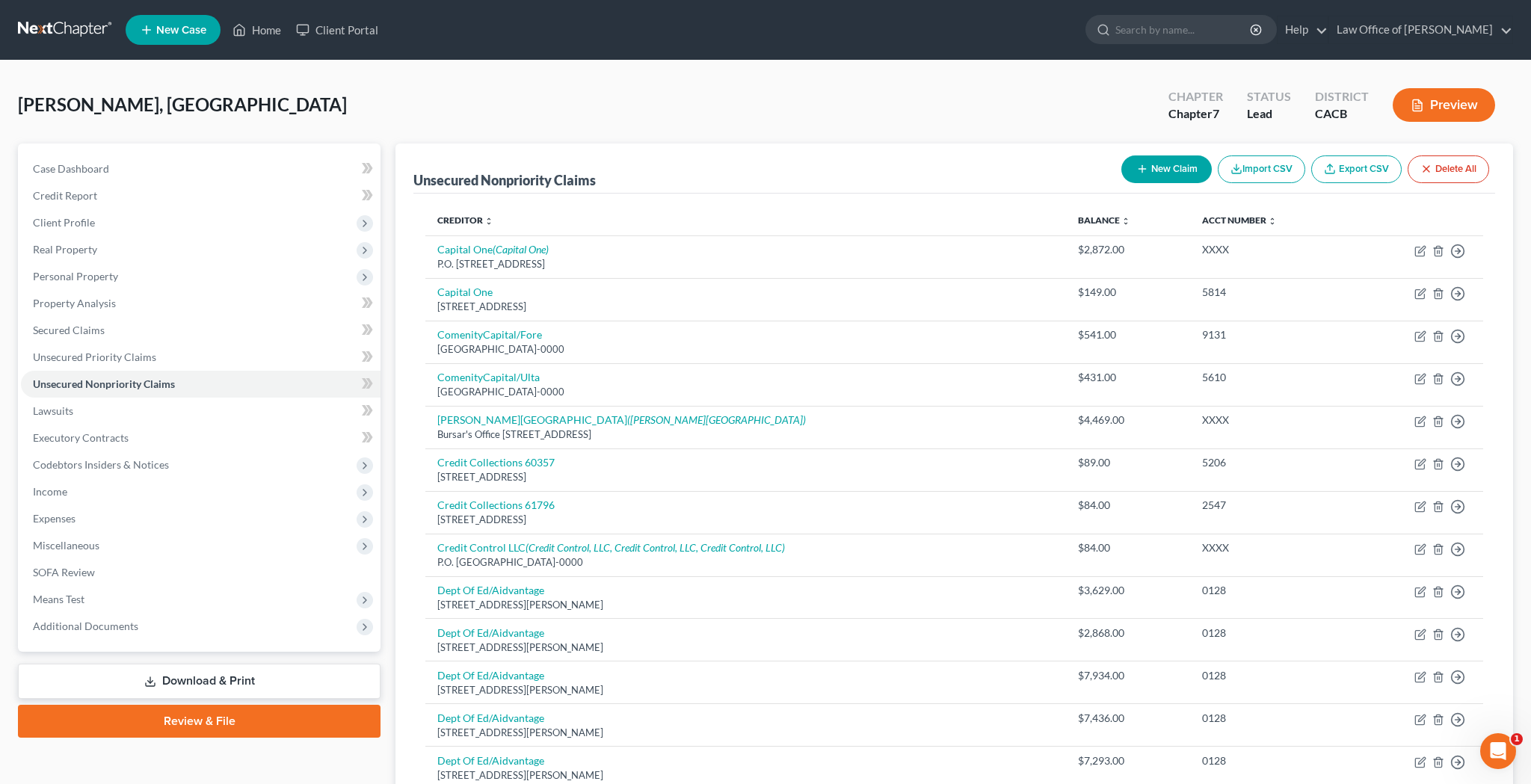
click at [1172, 176] on button "New Claim" at bounding box center [1167, 169] width 91 height 27
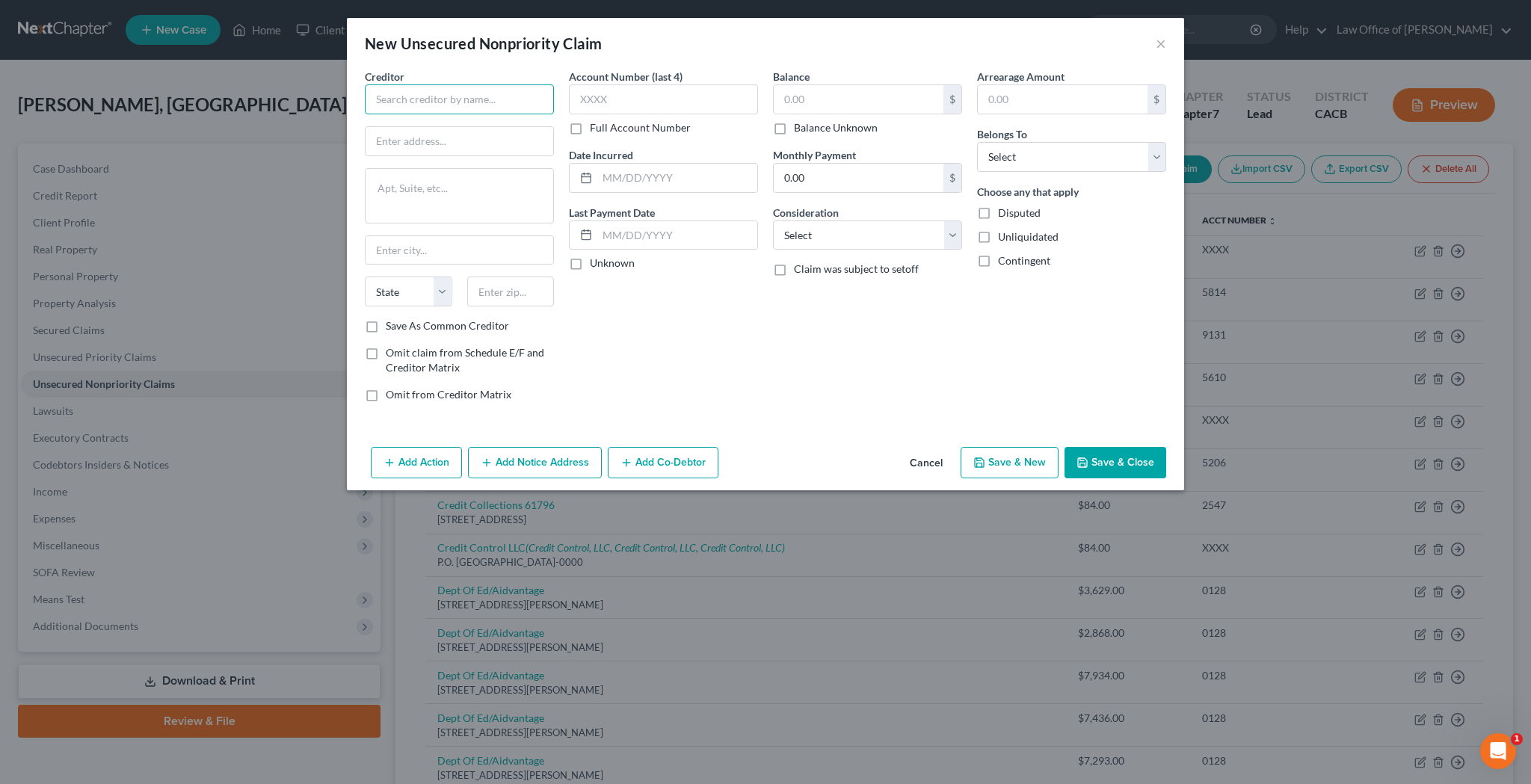
click at [486, 110] on input "text" at bounding box center [459, 100] width 189 height 30
type input "[PERSON_NAME]"
click at [489, 139] on input "text" at bounding box center [459, 141] width 188 height 28
type input "[STREET_ADDRESS][PERSON_NAME]"
click at [502, 287] on input "text" at bounding box center [511, 291] width 88 height 30
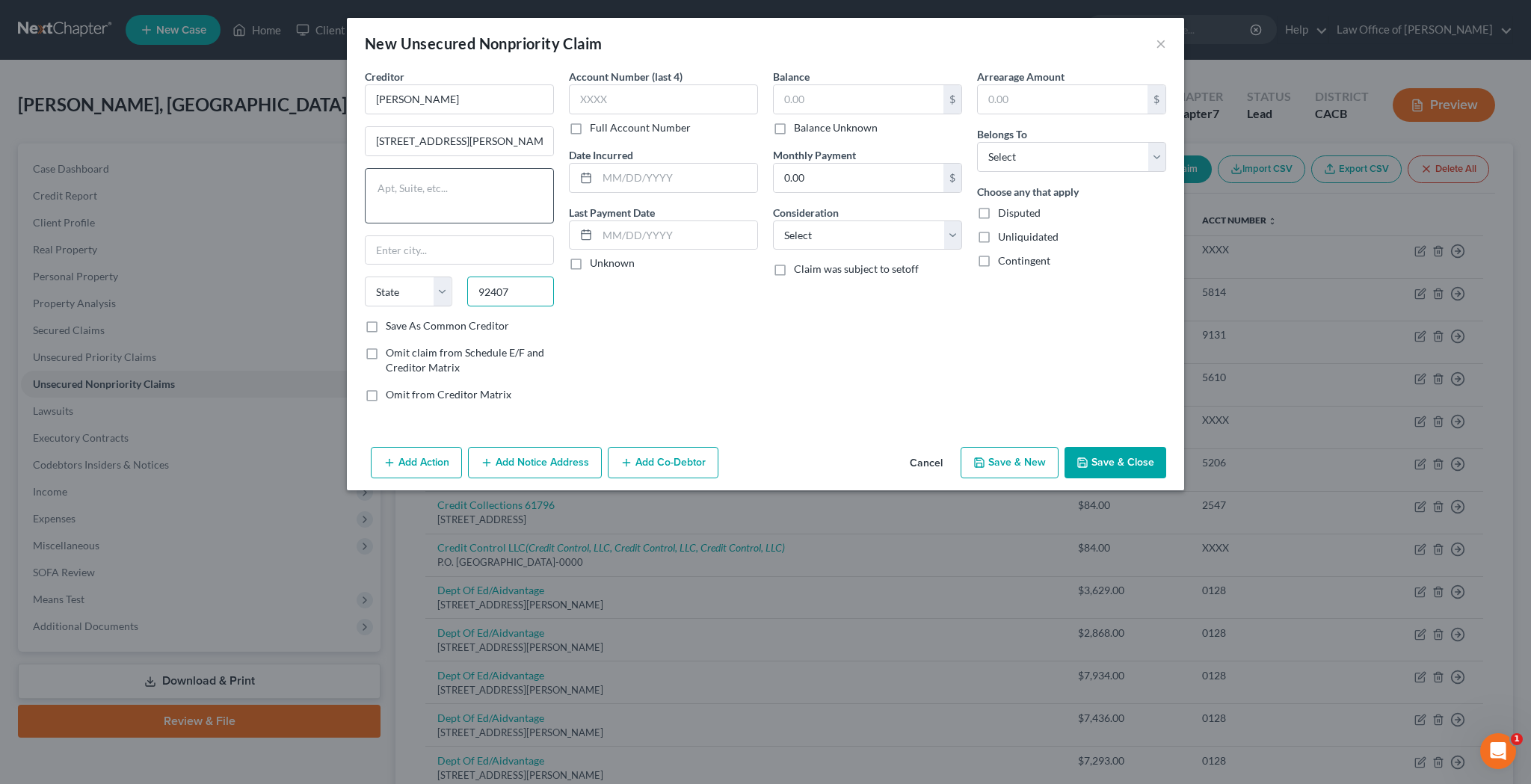
type input "92407"
click at [494, 194] on textarea at bounding box center [459, 195] width 189 height 56
type input "[GEOGRAPHIC_DATA]"
select select "4"
click at [653, 94] on input "text" at bounding box center [664, 100] width 189 height 30
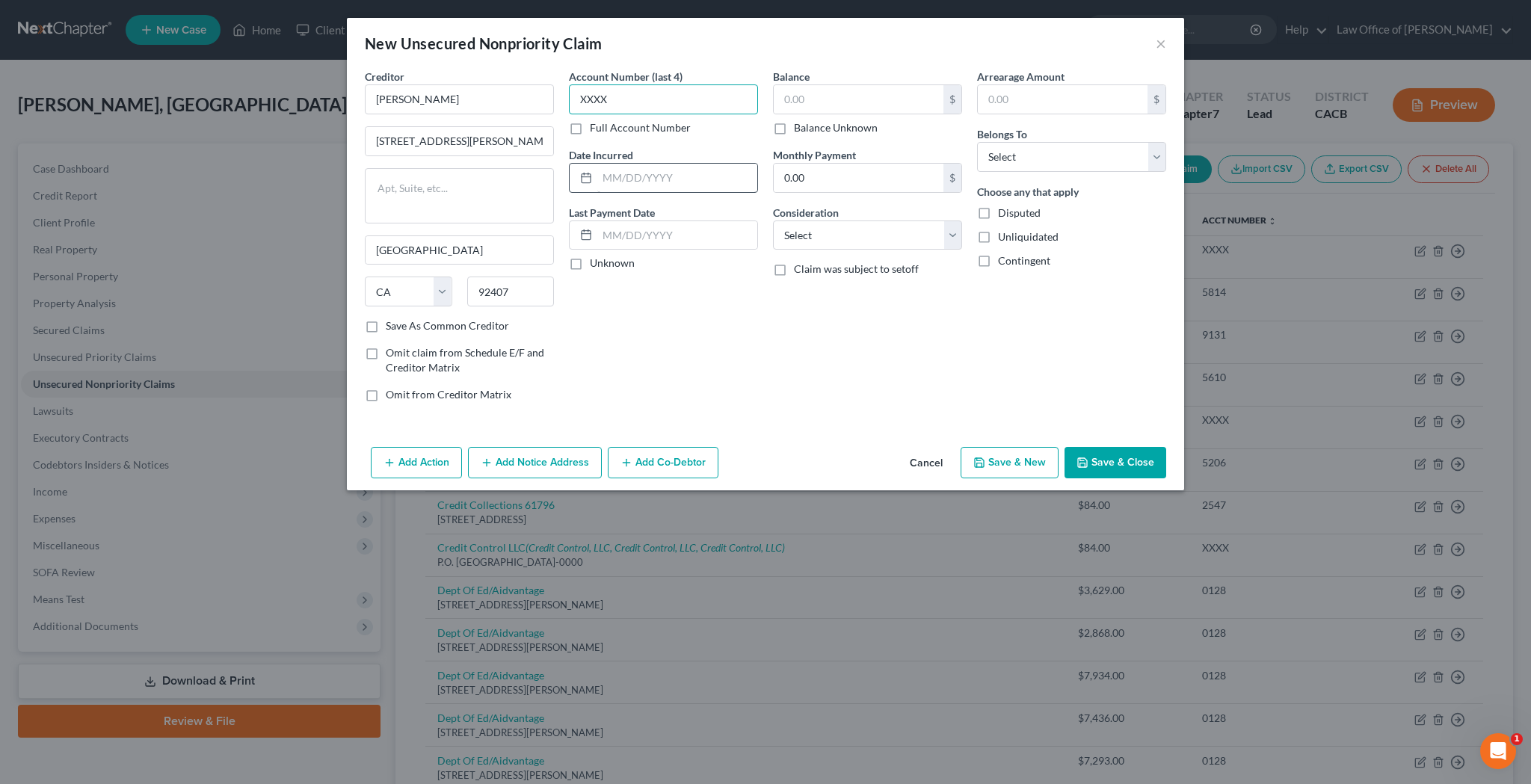
type input "XXXX"
click at [719, 179] on input "text" at bounding box center [678, 178] width 160 height 28
type input "06/2025"
click at [820, 101] on input "text" at bounding box center [859, 99] width 170 height 28
type input "1,175"
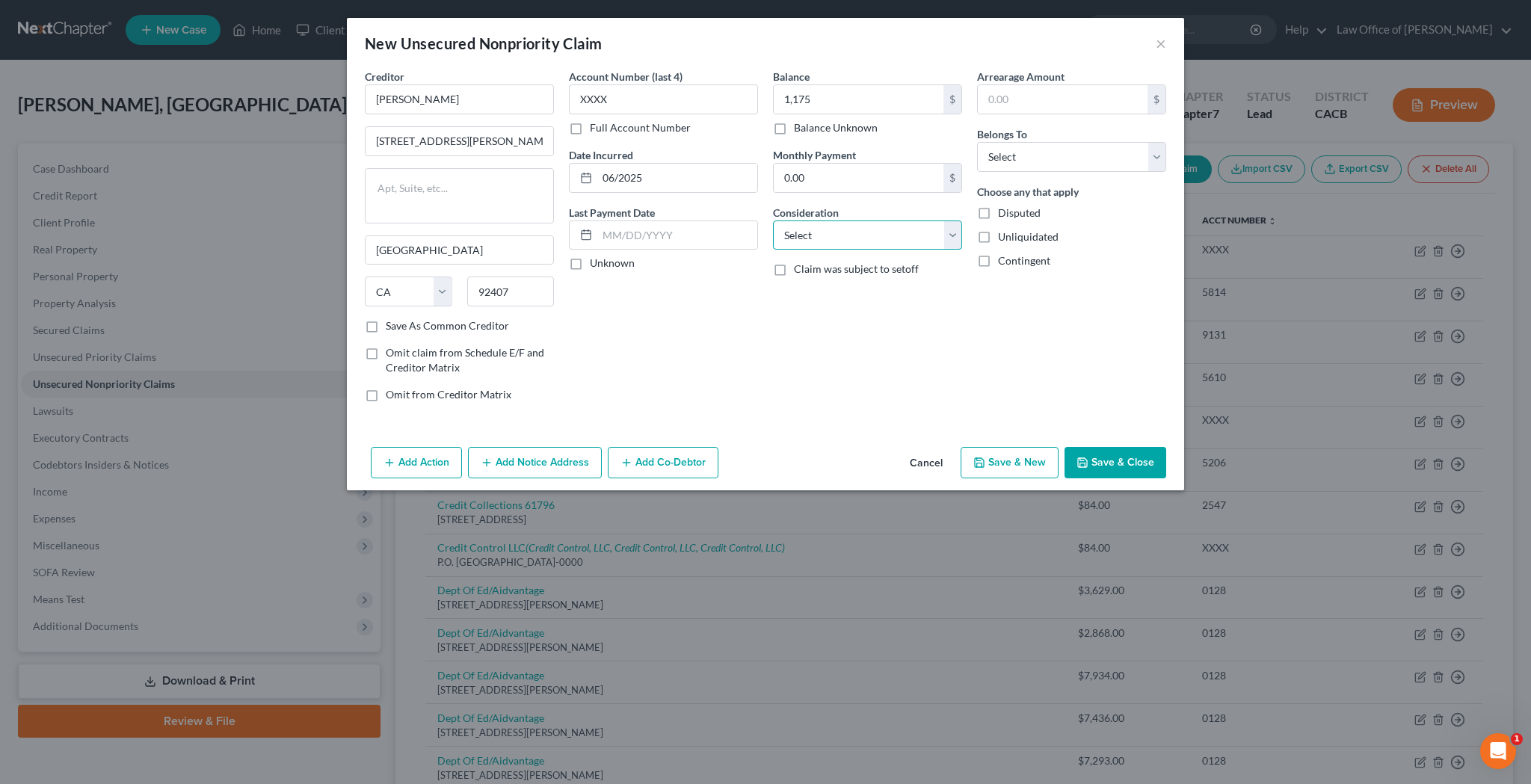
select select "10"
select select "0"
click at [386, 400] on label "Omit from Creditor Matrix" at bounding box center [448, 395] width 125 height 15
click at [392, 397] on input "Omit from Creditor Matrix" at bounding box center [397, 392] width 9 height 9
checkbox input "true"
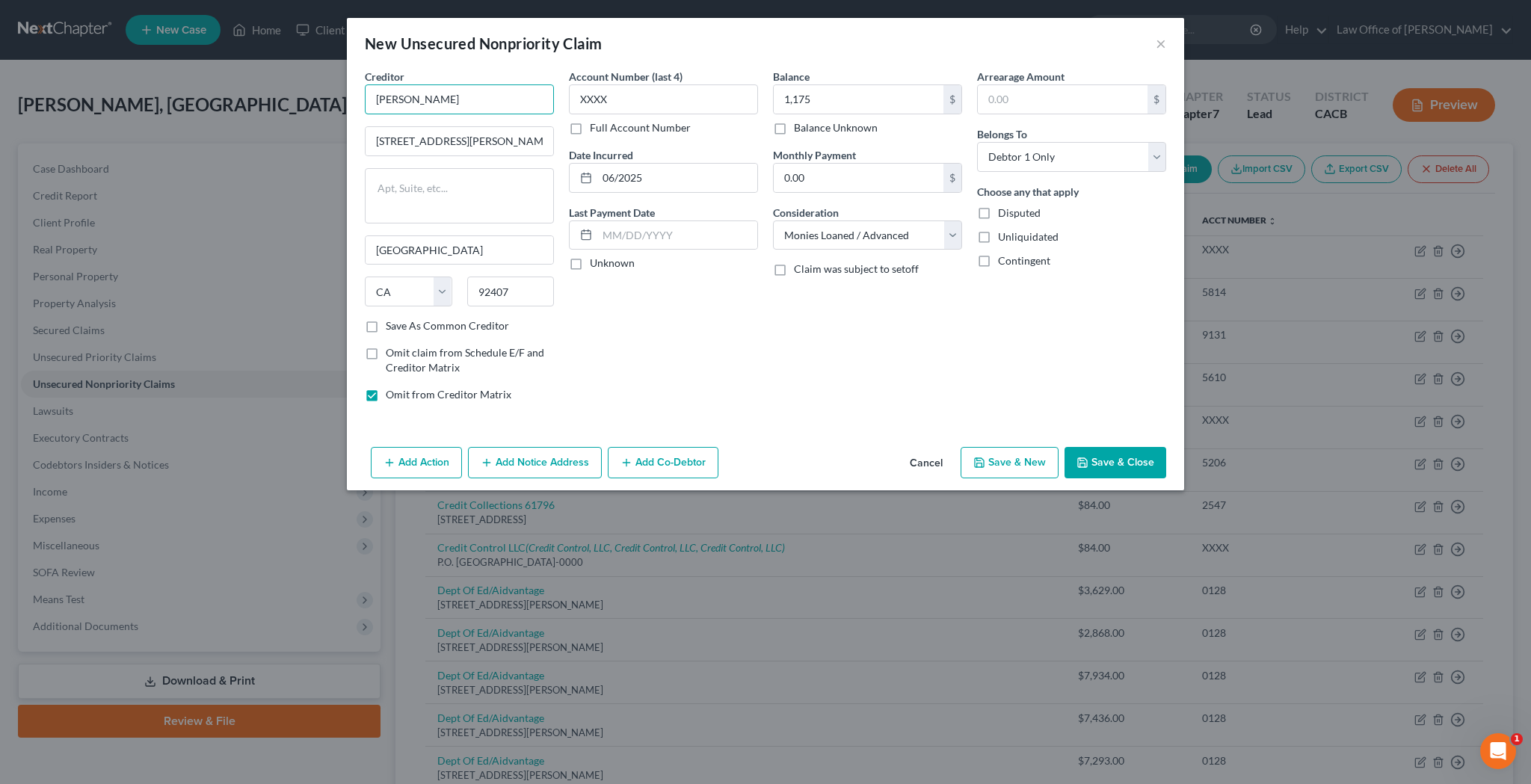
click at [403, 103] on input "[PERSON_NAME]" at bounding box center [459, 100] width 189 height 30
type input "[PERSON_NAME] May"
click at [659, 327] on div "Account Number (last 4) XXXX Full Account Number Date Incurred 06/2025 Last Pay…" at bounding box center [664, 241] width 205 height 345
click at [1106, 462] on button "Save & Close" at bounding box center [1115, 462] width 102 height 31
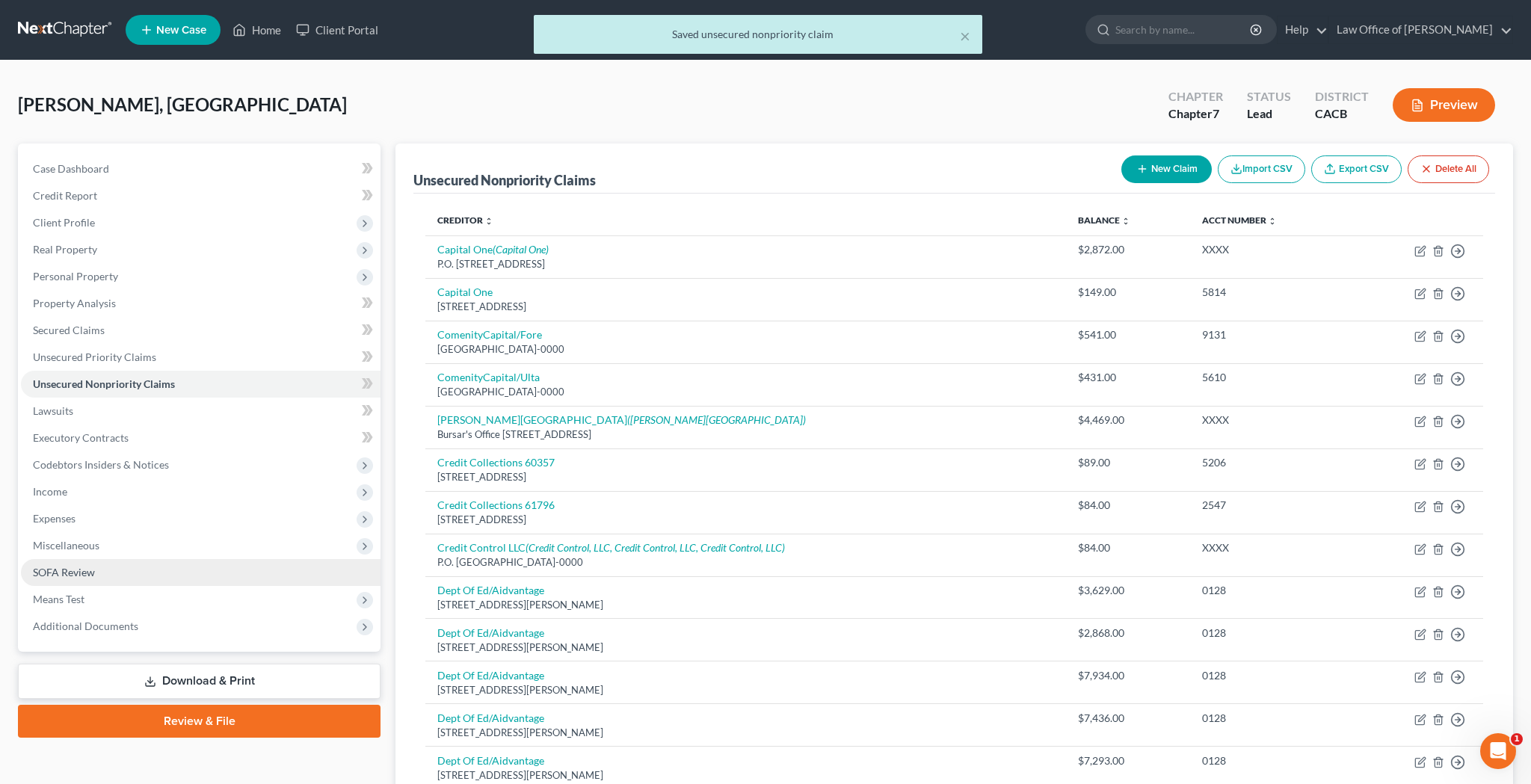
click at [126, 569] on link "SOFA Review" at bounding box center [200, 572] width 359 height 27
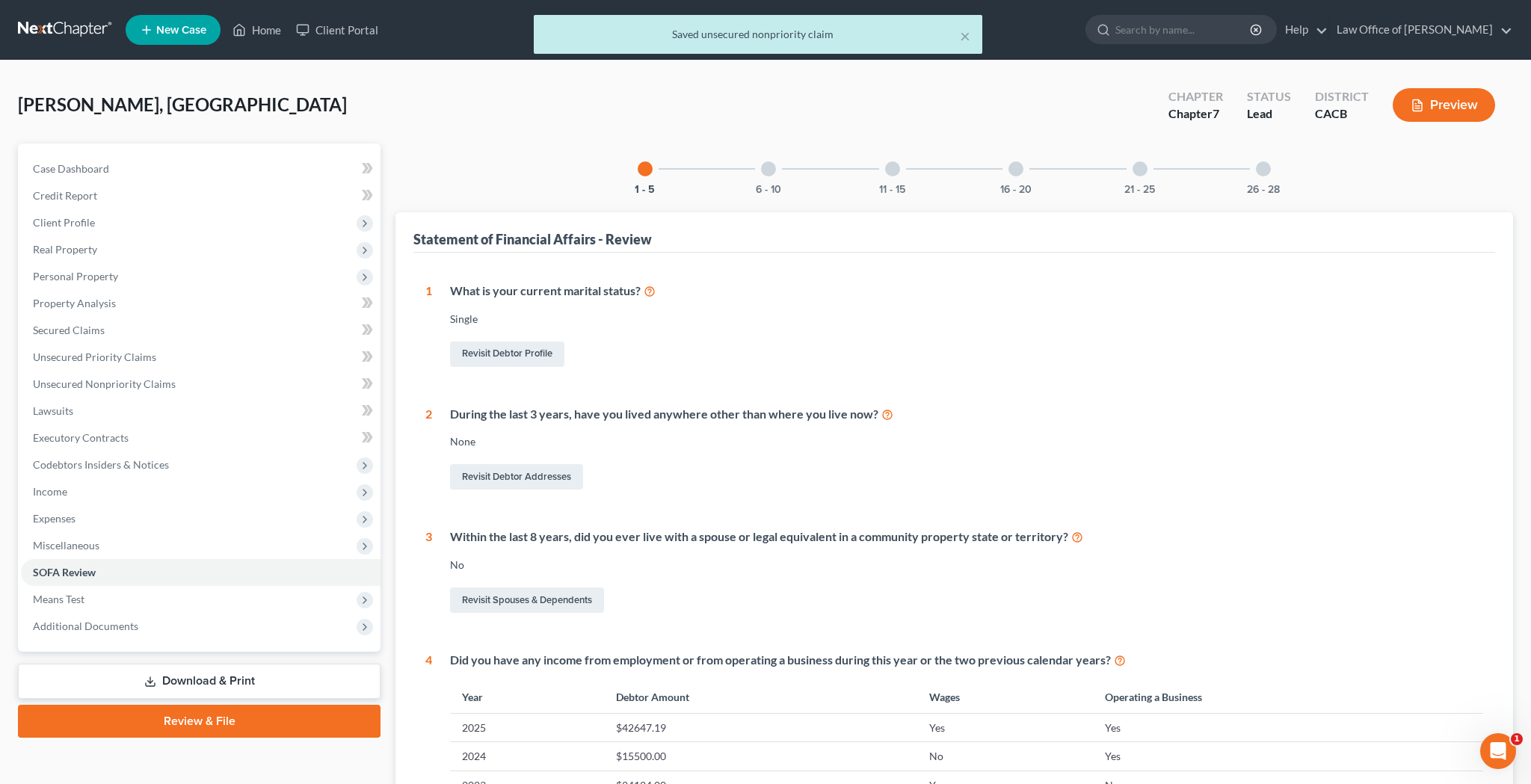
click at [1013, 167] on div at bounding box center [1016, 169] width 15 height 15
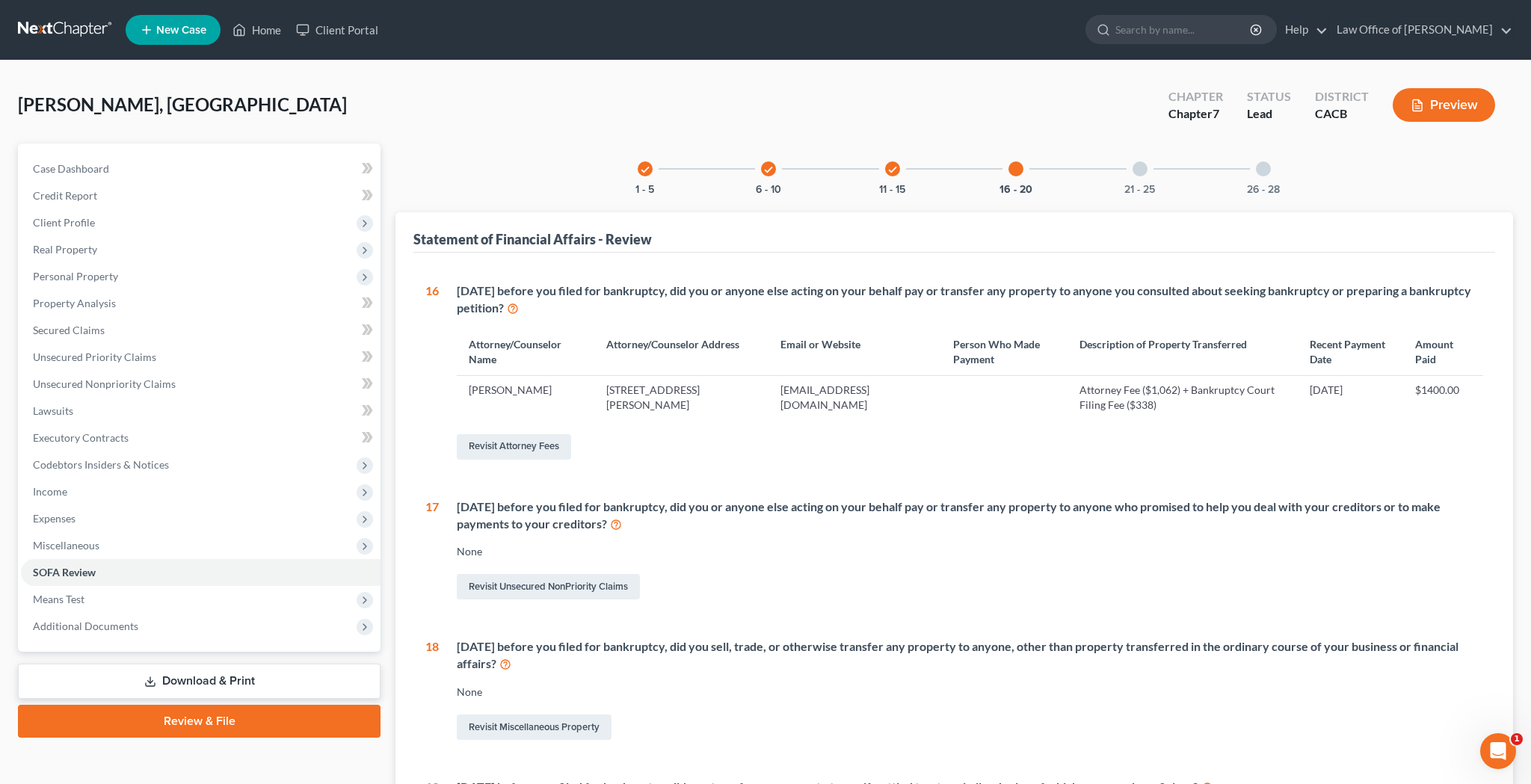
click at [1143, 172] on div at bounding box center [1141, 169] width 15 height 15
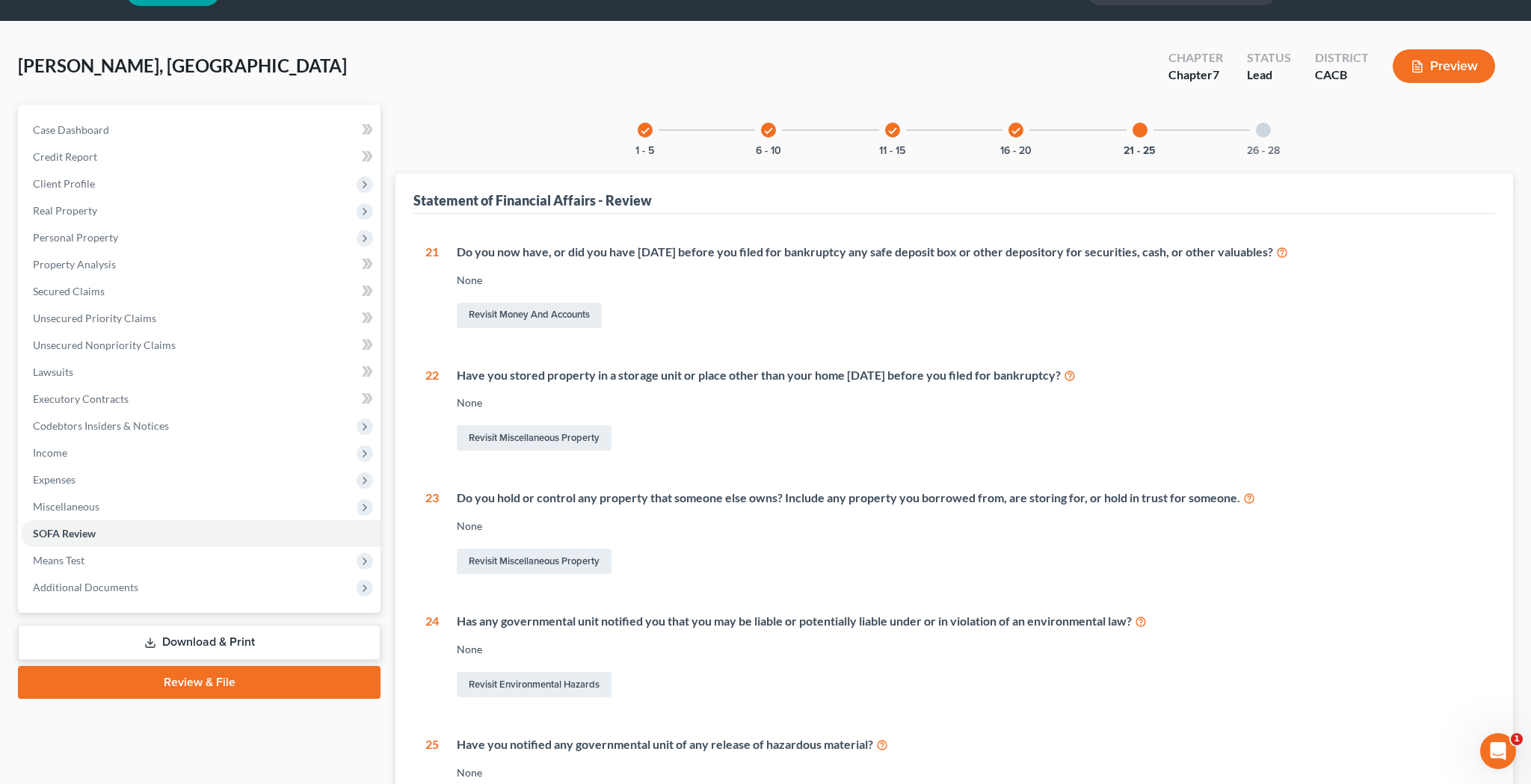
scroll to position [27, 0]
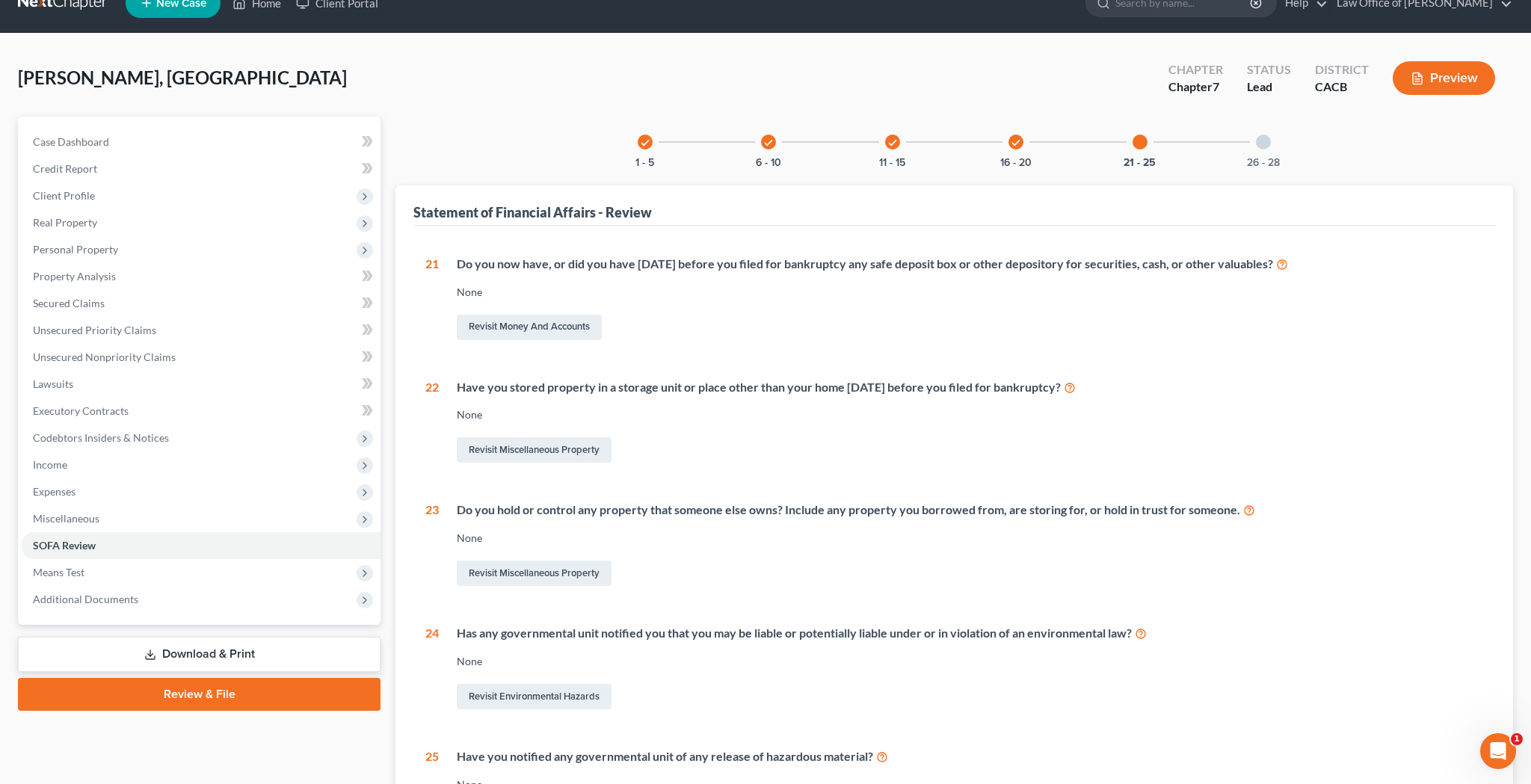
click at [1265, 142] on div at bounding box center [1263, 142] width 15 height 15
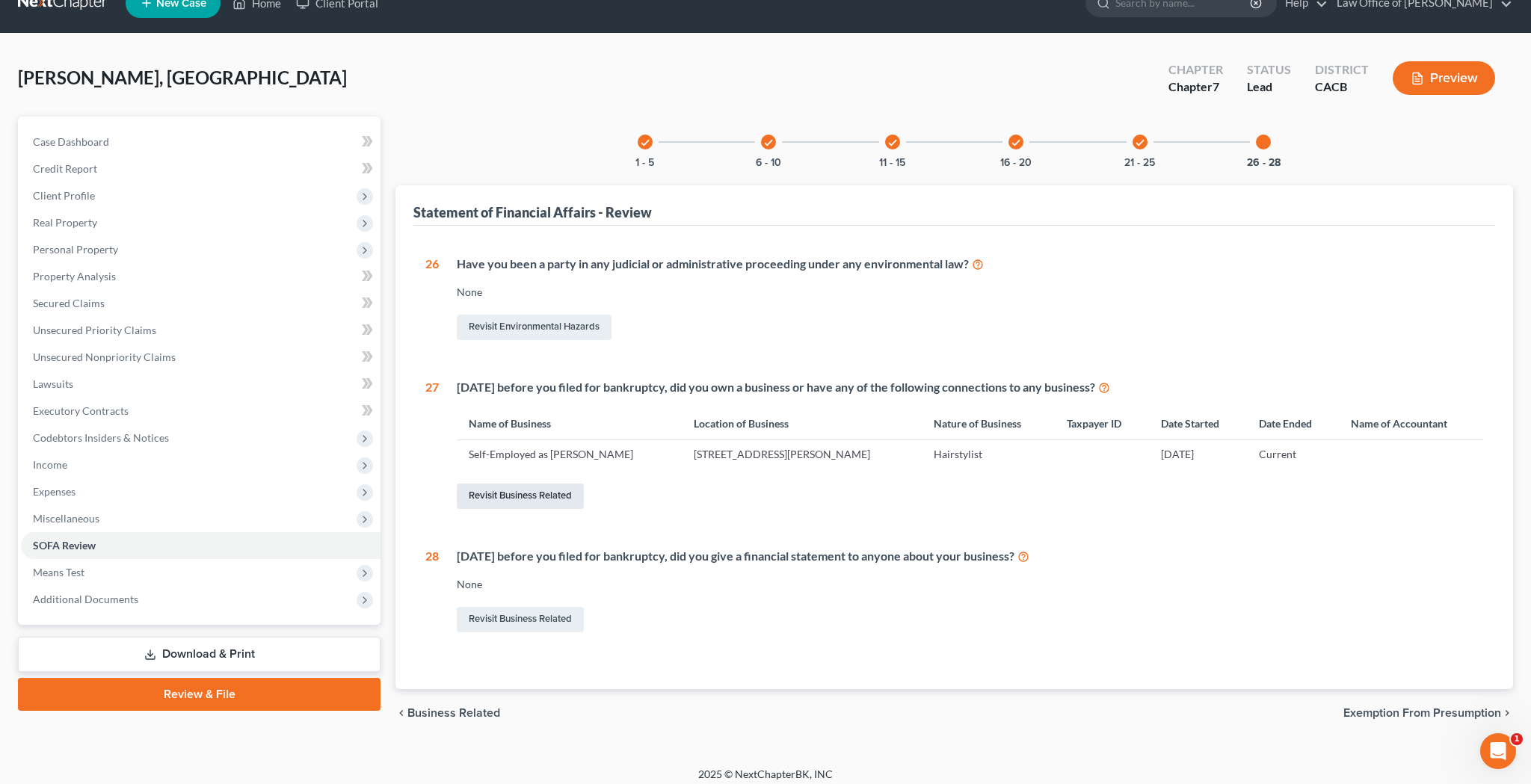
click at [541, 489] on link "Revisit Business Related" at bounding box center [520, 496] width 127 height 25
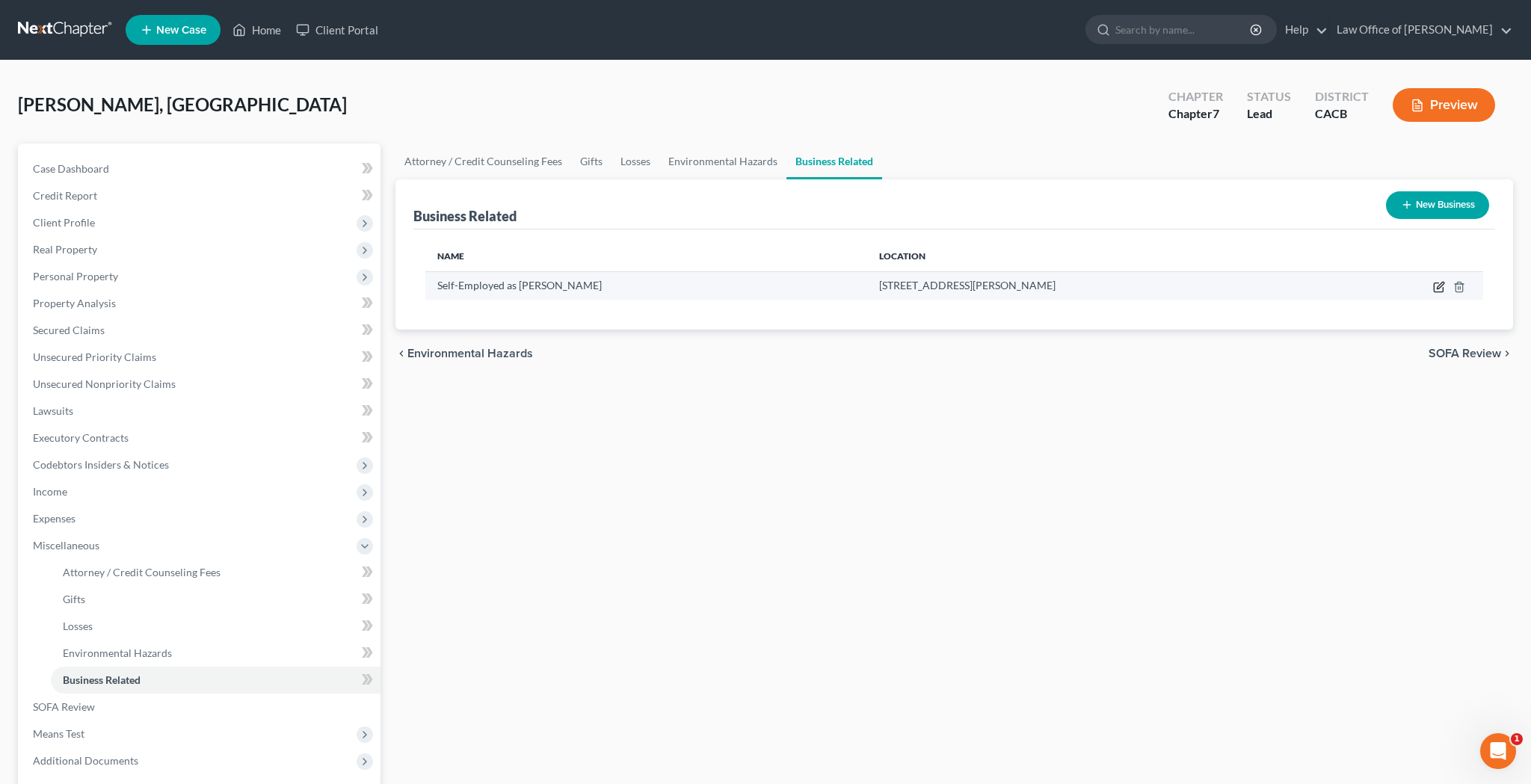
click at [1435, 286] on icon "button" at bounding box center [1439, 288] width 9 height 9
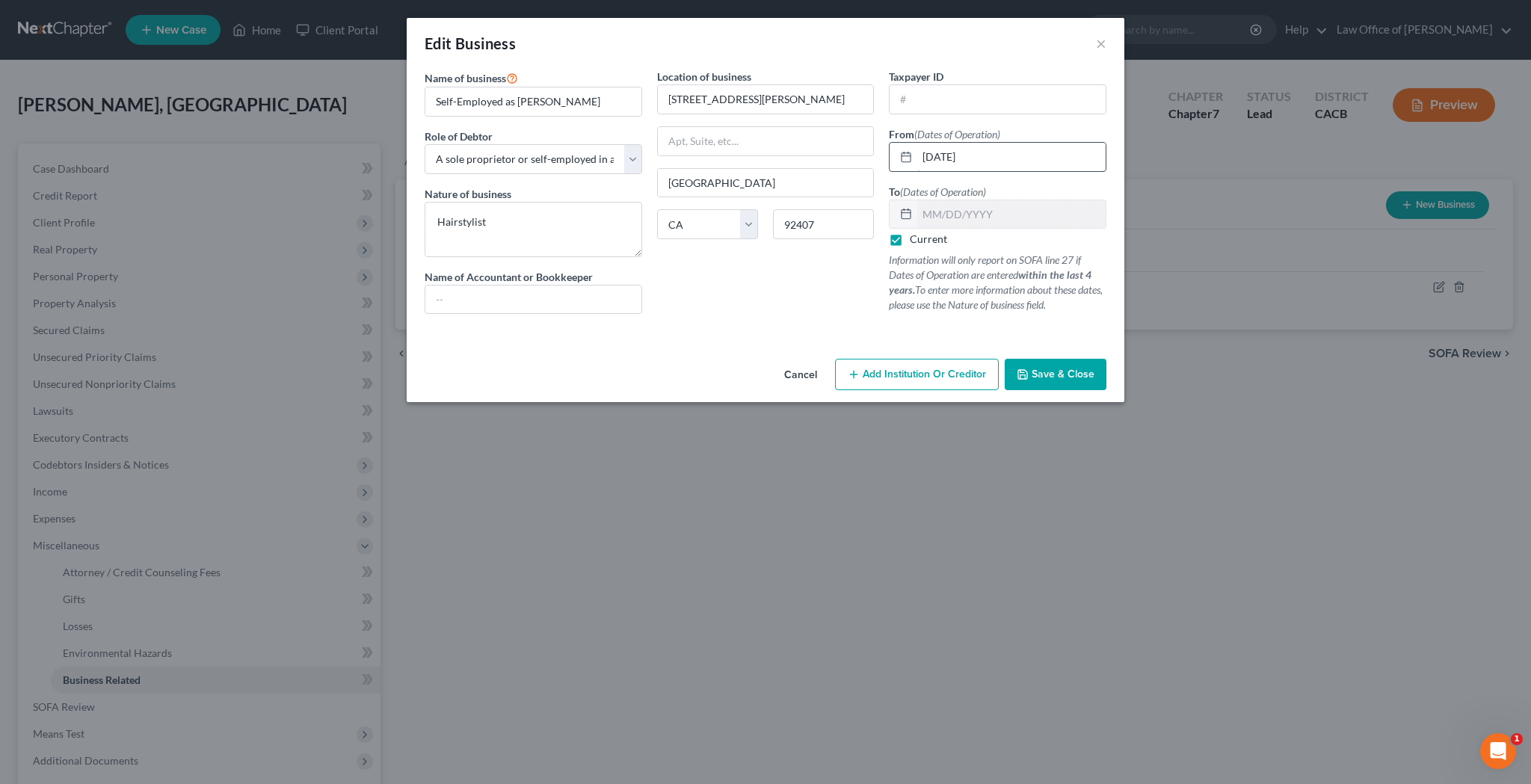
click at [989, 157] on input "[DATE]" at bounding box center [1012, 156] width 189 height 28
click at [1076, 378] on span "Save & Close" at bounding box center [1062, 373] width 63 height 12
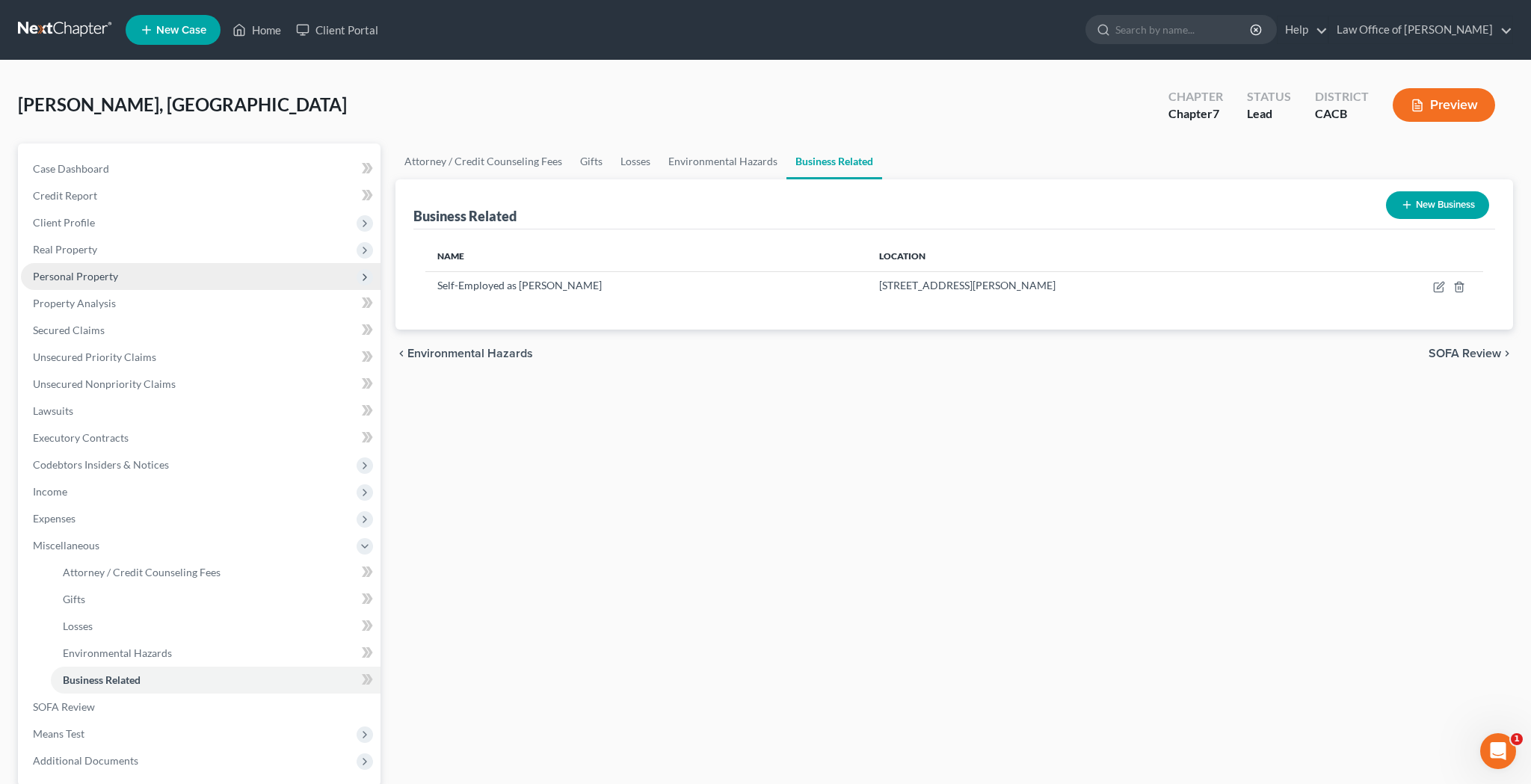
click at [159, 273] on span "Personal Property" at bounding box center [200, 276] width 359 height 27
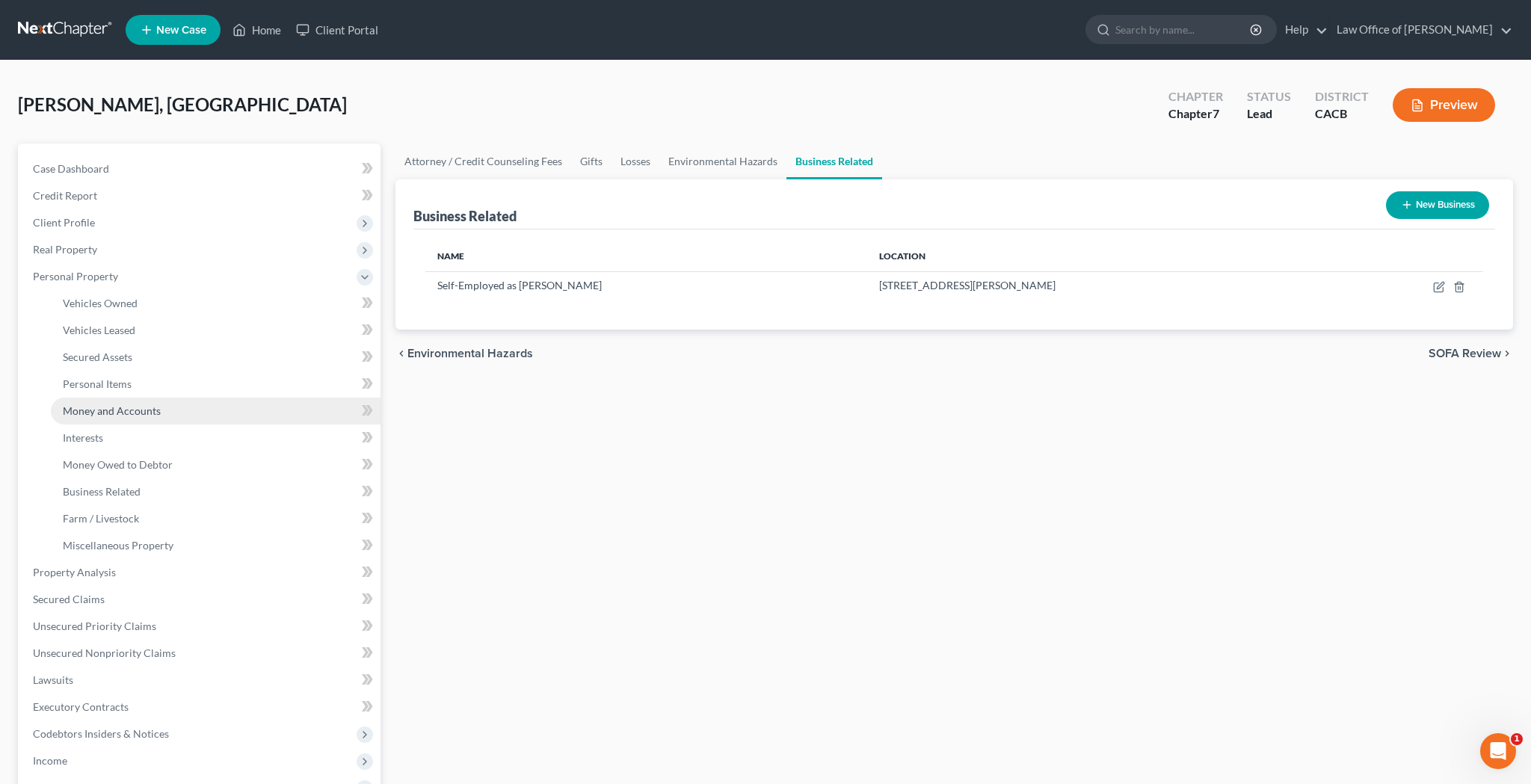
click at [150, 411] on span "Money and Accounts" at bounding box center [112, 410] width 98 height 12
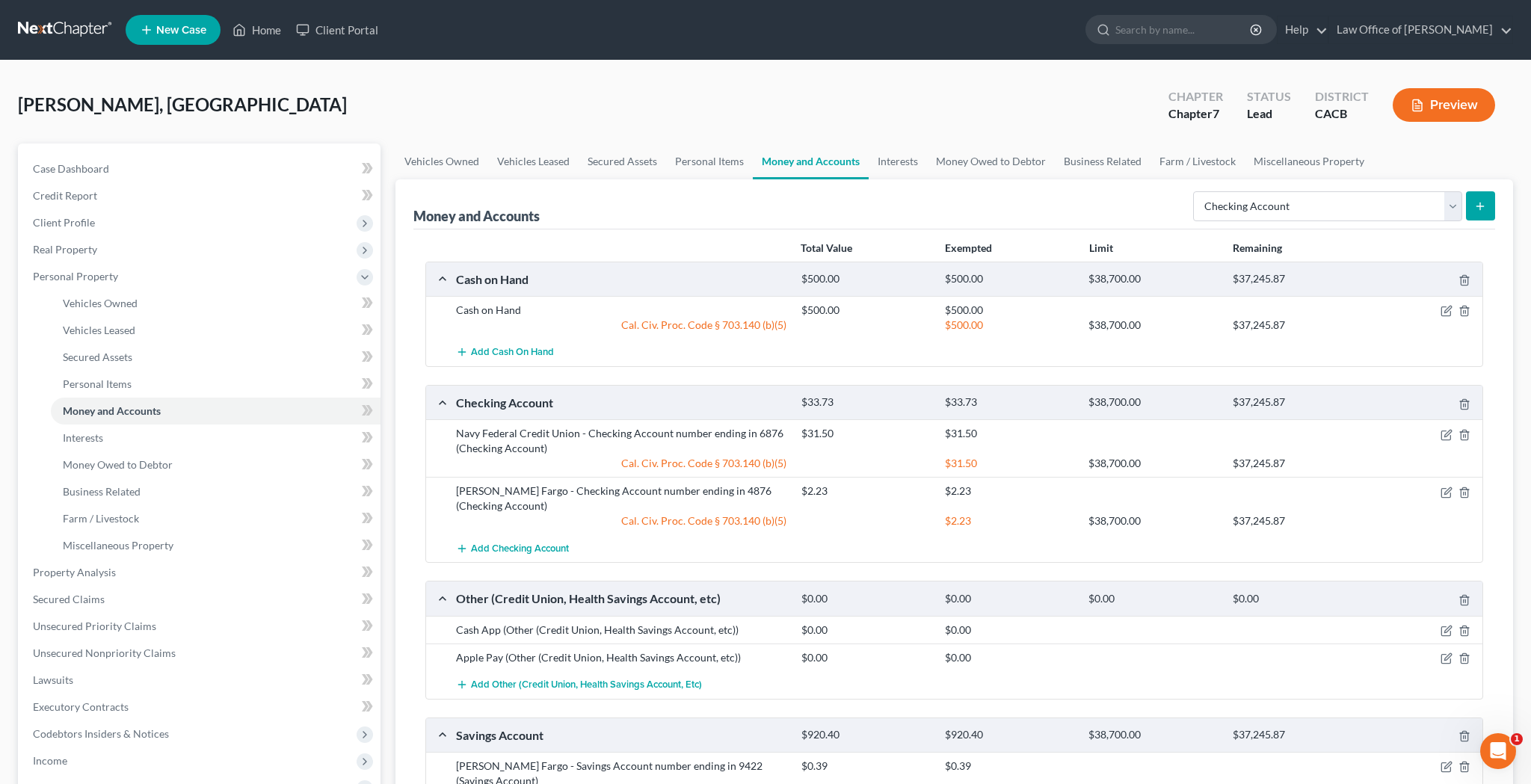
click at [1482, 194] on button "submit" at bounding box center [1480, 205] width 29 height 29
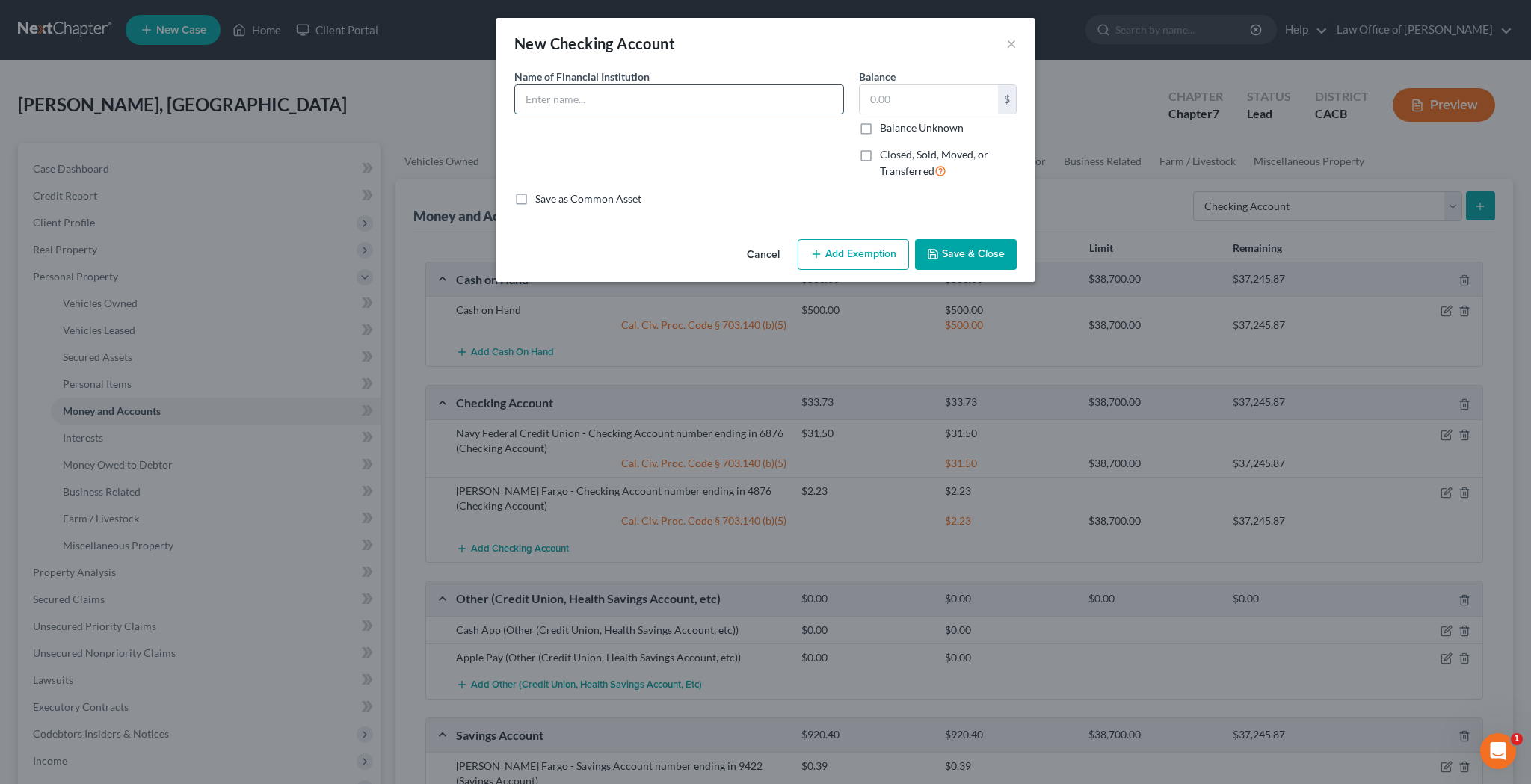
click at [682, 93] on input "text" at bounding box center [679, 99] width 328 height 28
click at [892, 99] on input "text" at bounding box center [929, 99] width 139 height 28
click at [970, 251] on button "Save & Close" at bounding box center [966, 254] width 102 height 31
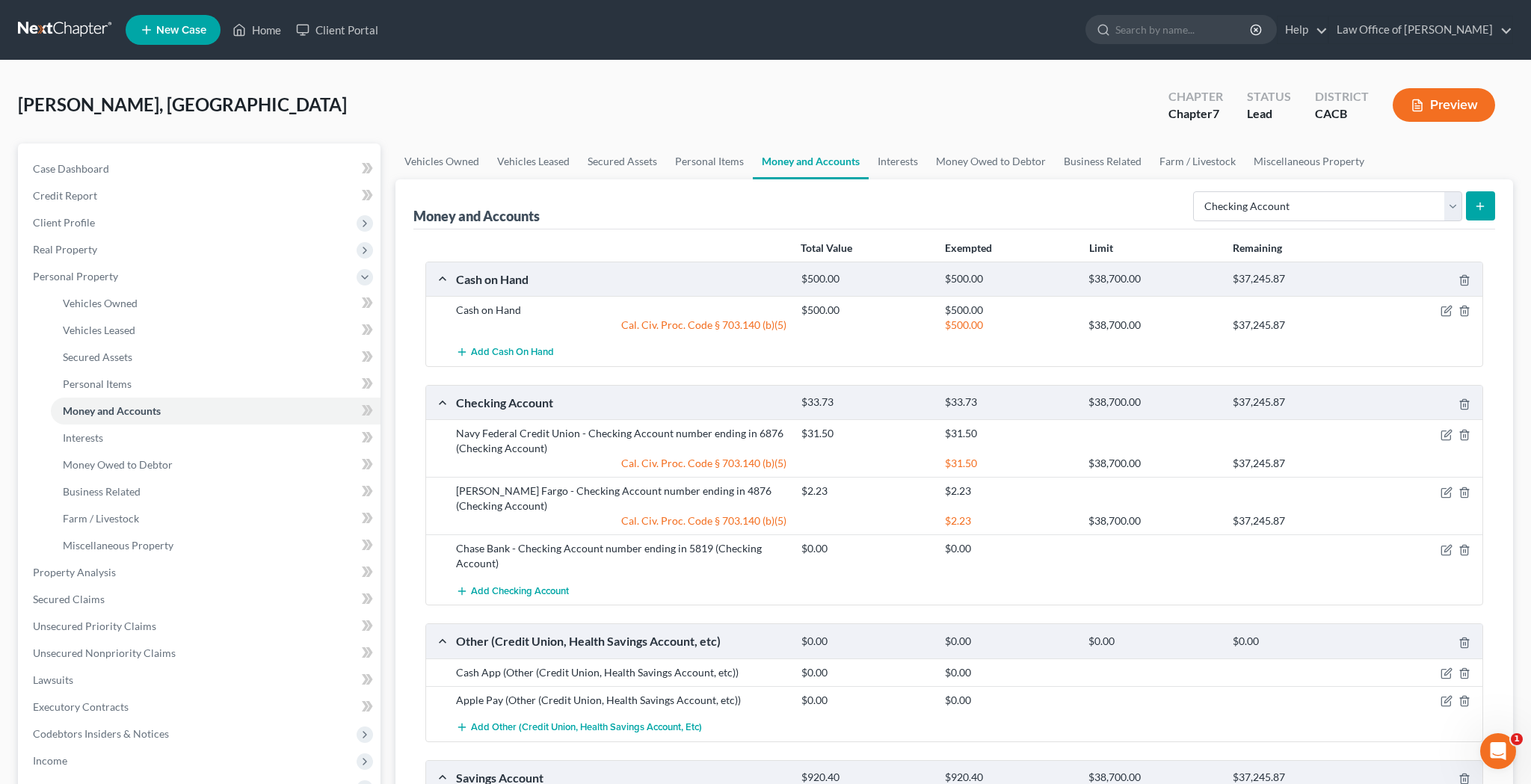
click at [1478, 205] on icon "submit" at bounding box center [1480, 206] width 12 height 12
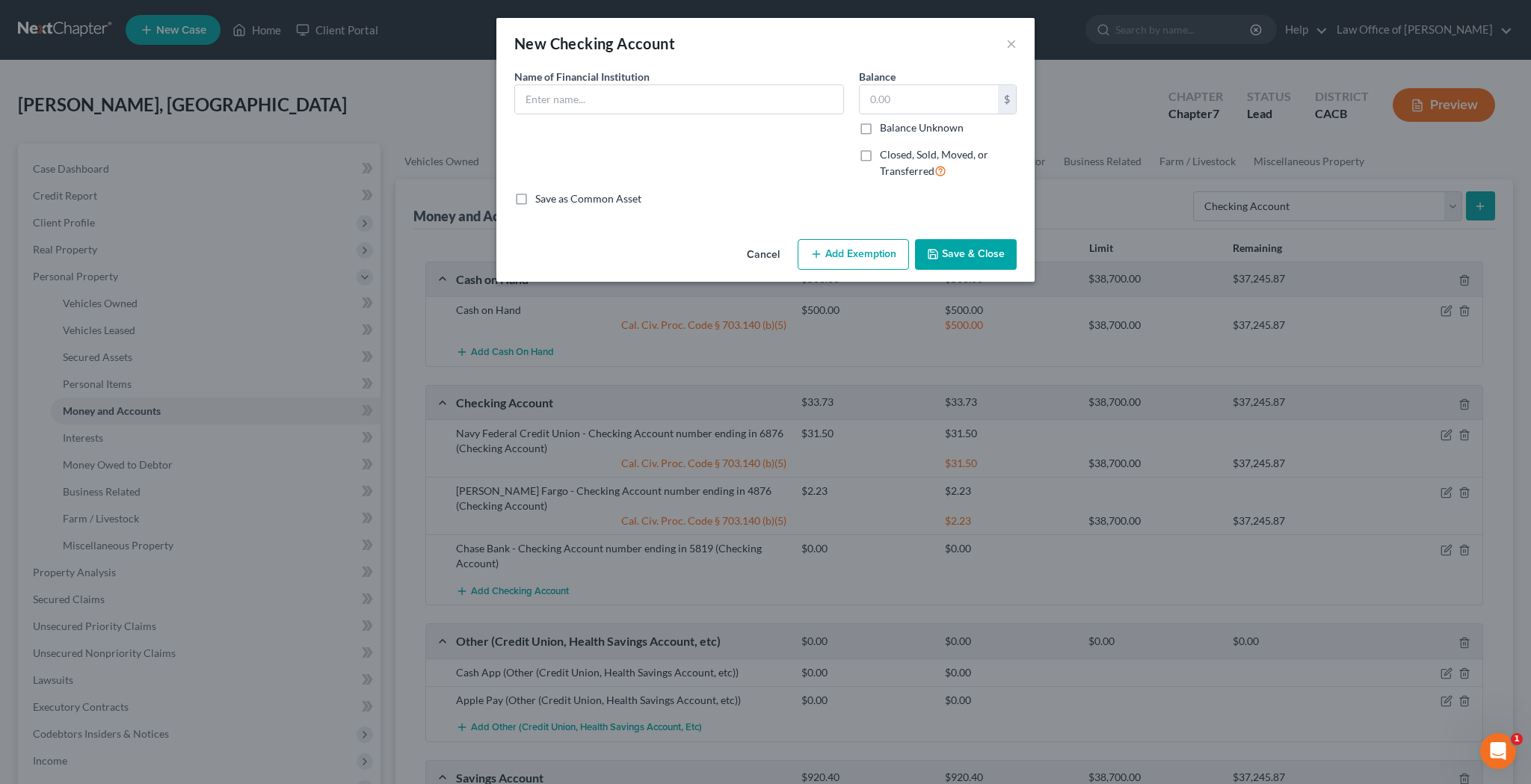
click at [1461, 212] on div "New Checking Account × An exemption set must first be selected from the Filing …" at bounding box center [766, 392] width 1531 height 784
click at [761, 252] on button "Cancel" at bounding box center [764, 255] width 57 height 30
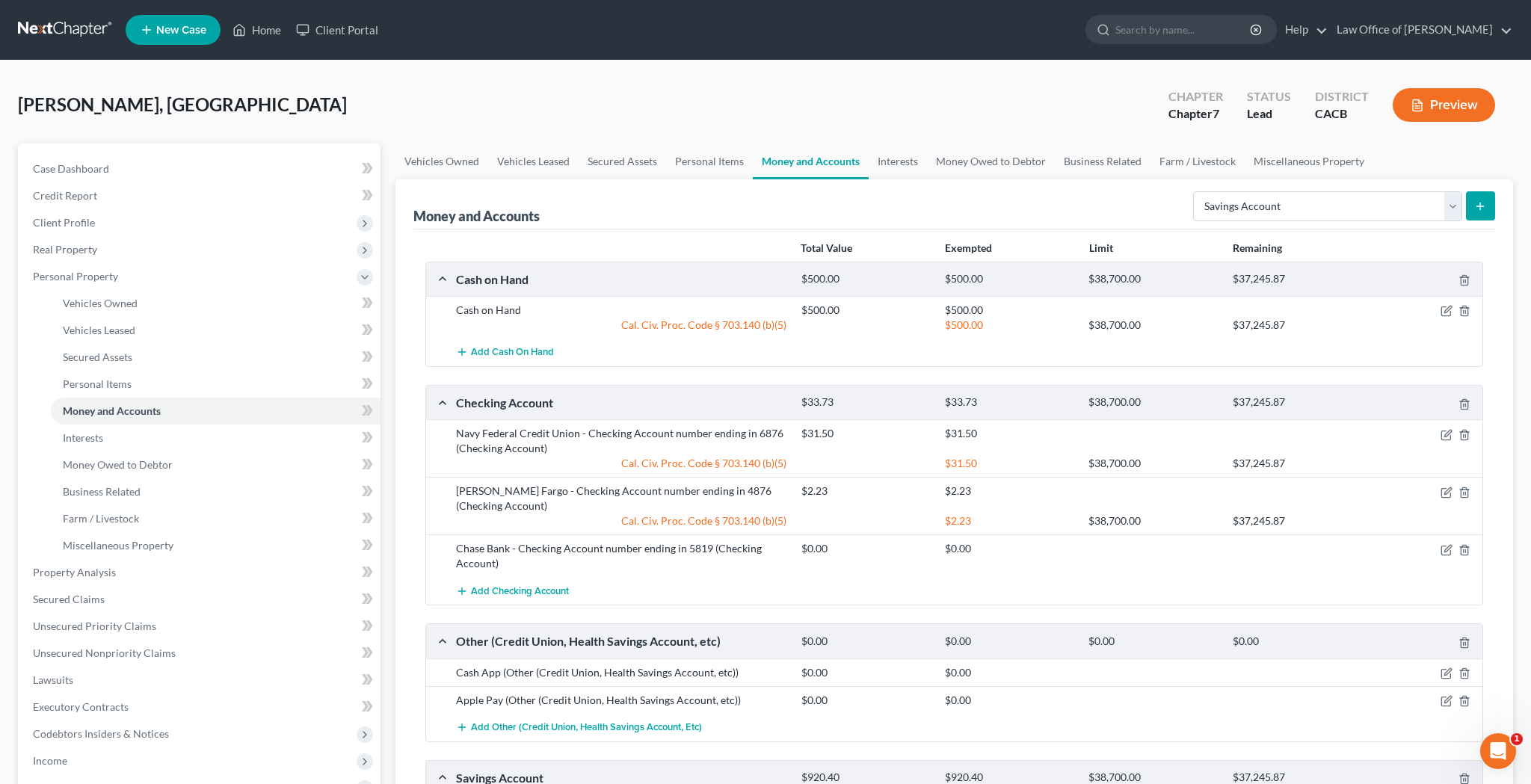
click at [1474, 211] on button "submit" at bounding box center [1480, 205] width 29 height 29
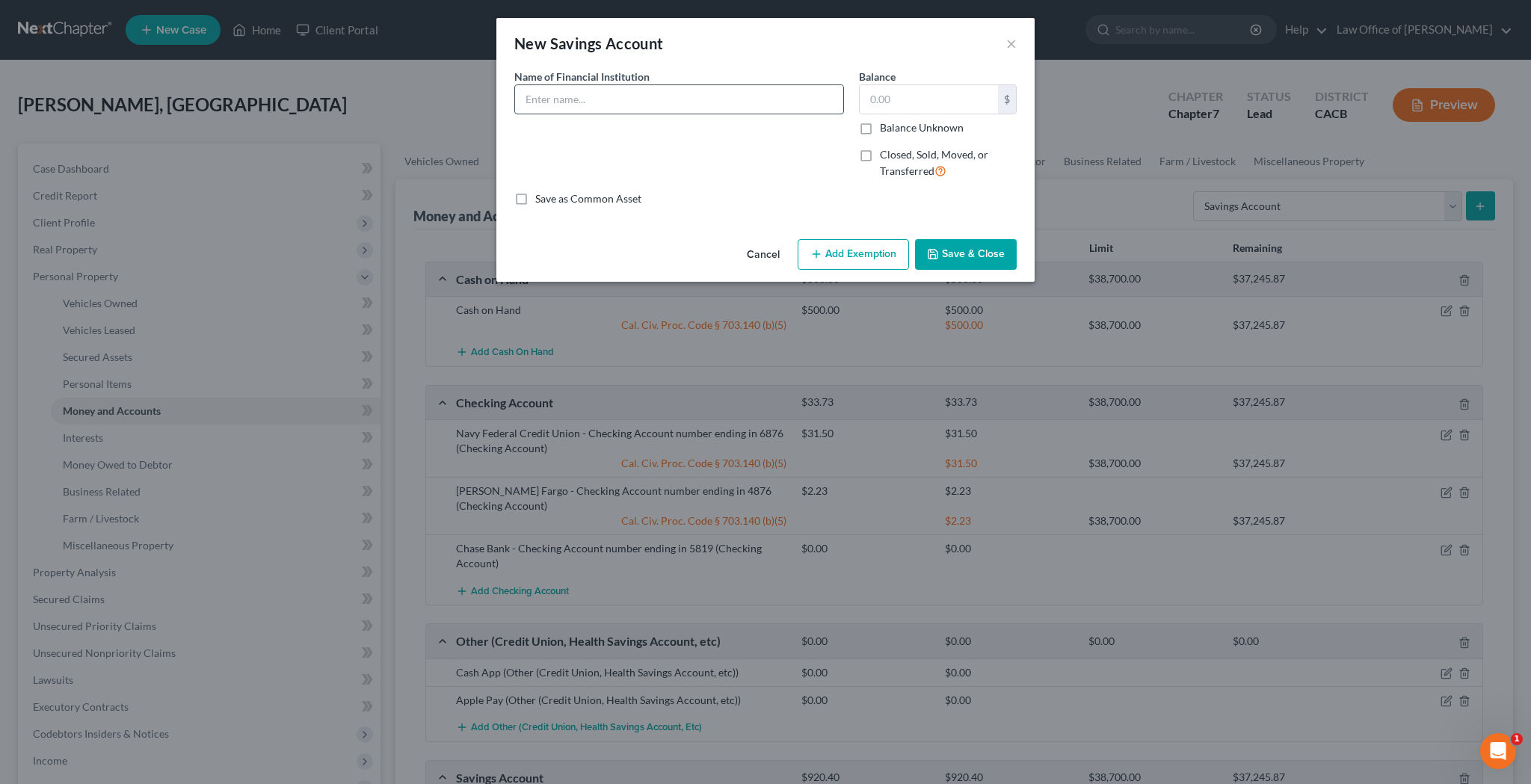
click at [768, 109] on input "text" at bounding box center [679, 99] width 328 height 28
click at [899, 101] on input "text" at bounding box center [929, 99] width 139 height 28
click at [956, 245] on button "Save & Close" at bounding box center [966, 254] width 102 height 31
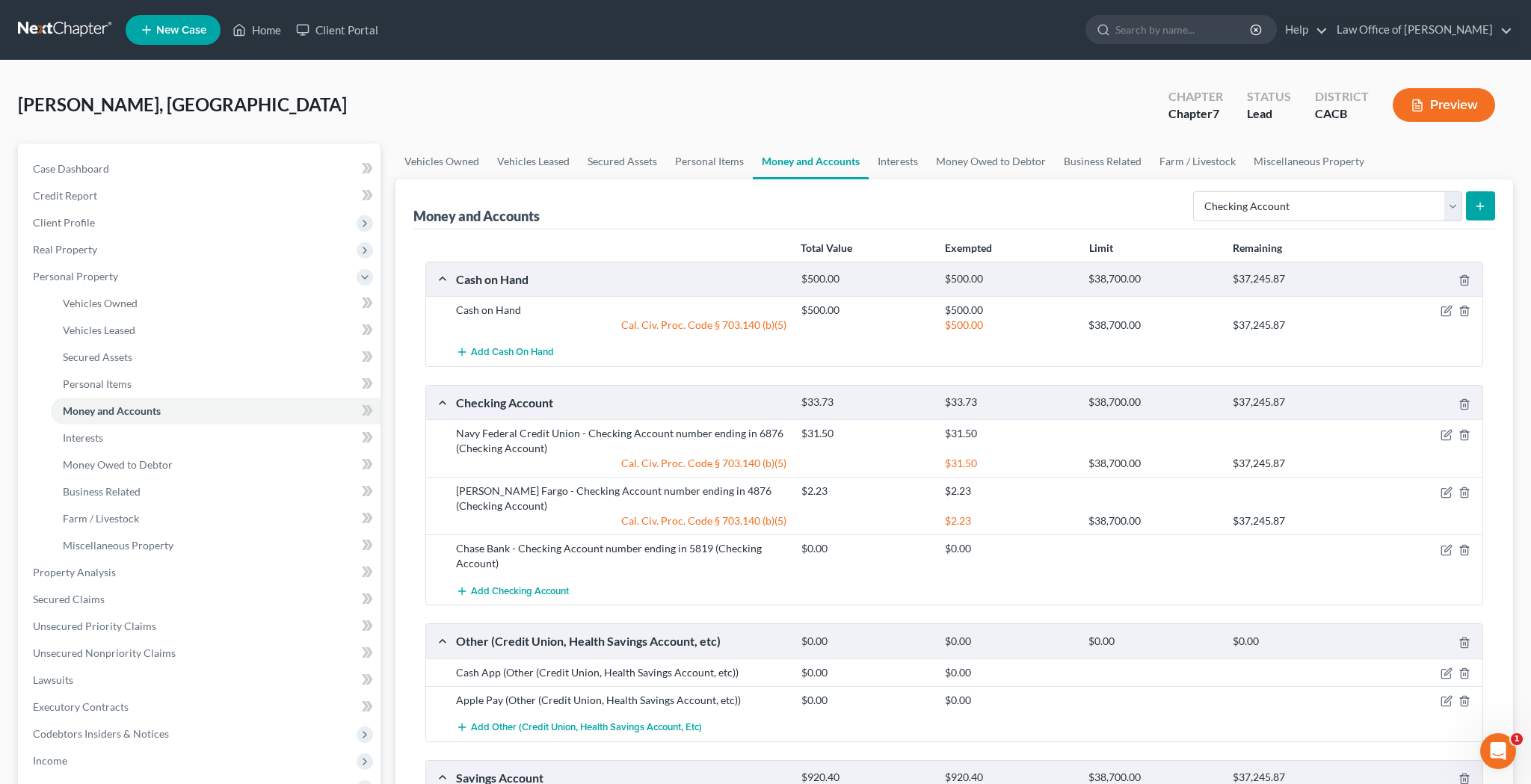
click at [1476, 207] on icon "submit" at bounding box center [1480, 206] width 12 height 12
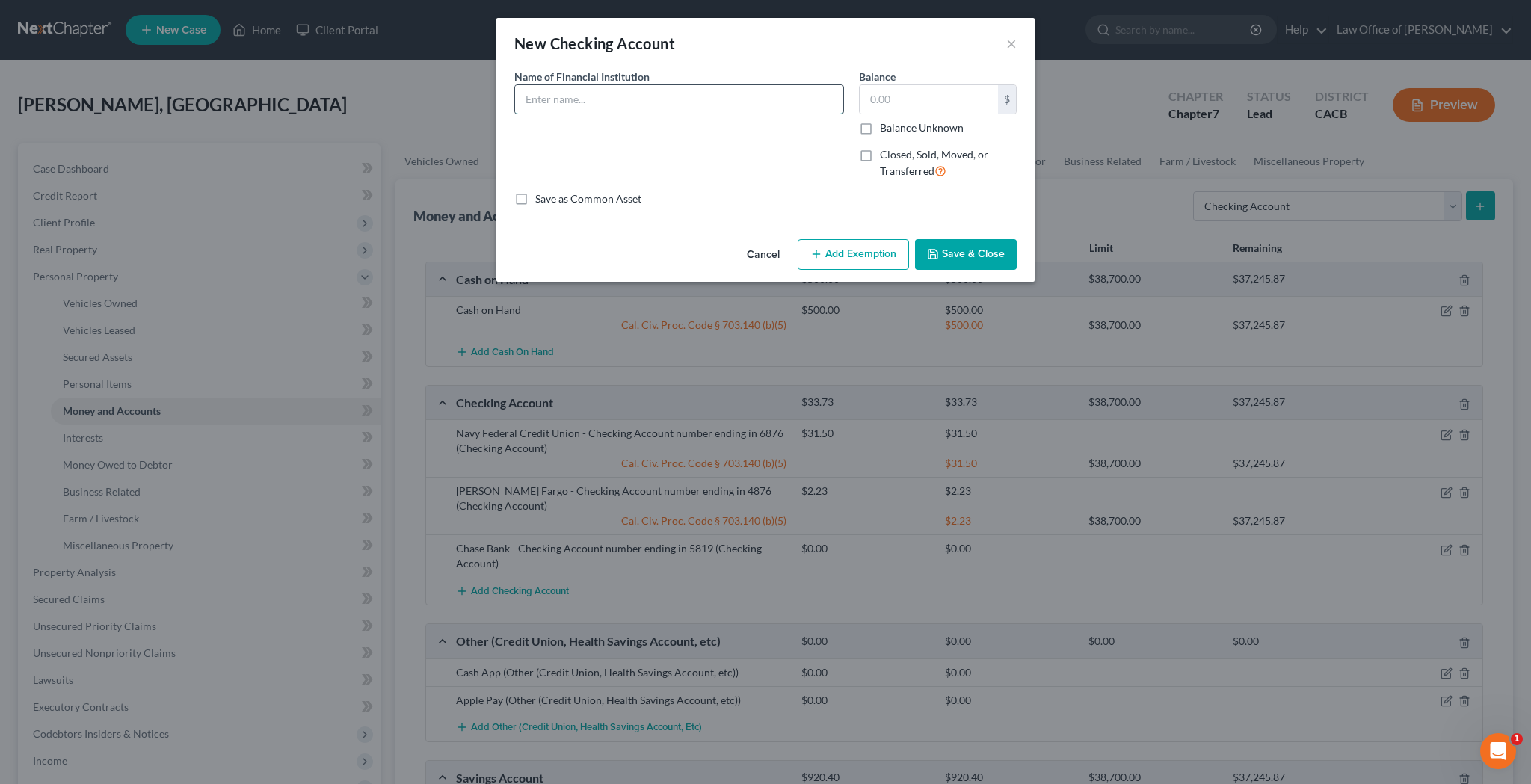
click at [719, 109] on input "text" at bounding box center [679, 99] width 328 height 28
click at [895, 104] on input "text" at bounding box center [929, 99] width 139 height 28
click at [860, 253] on button "Add Exemption" at bounding box center [853, 254] width 111 height 31
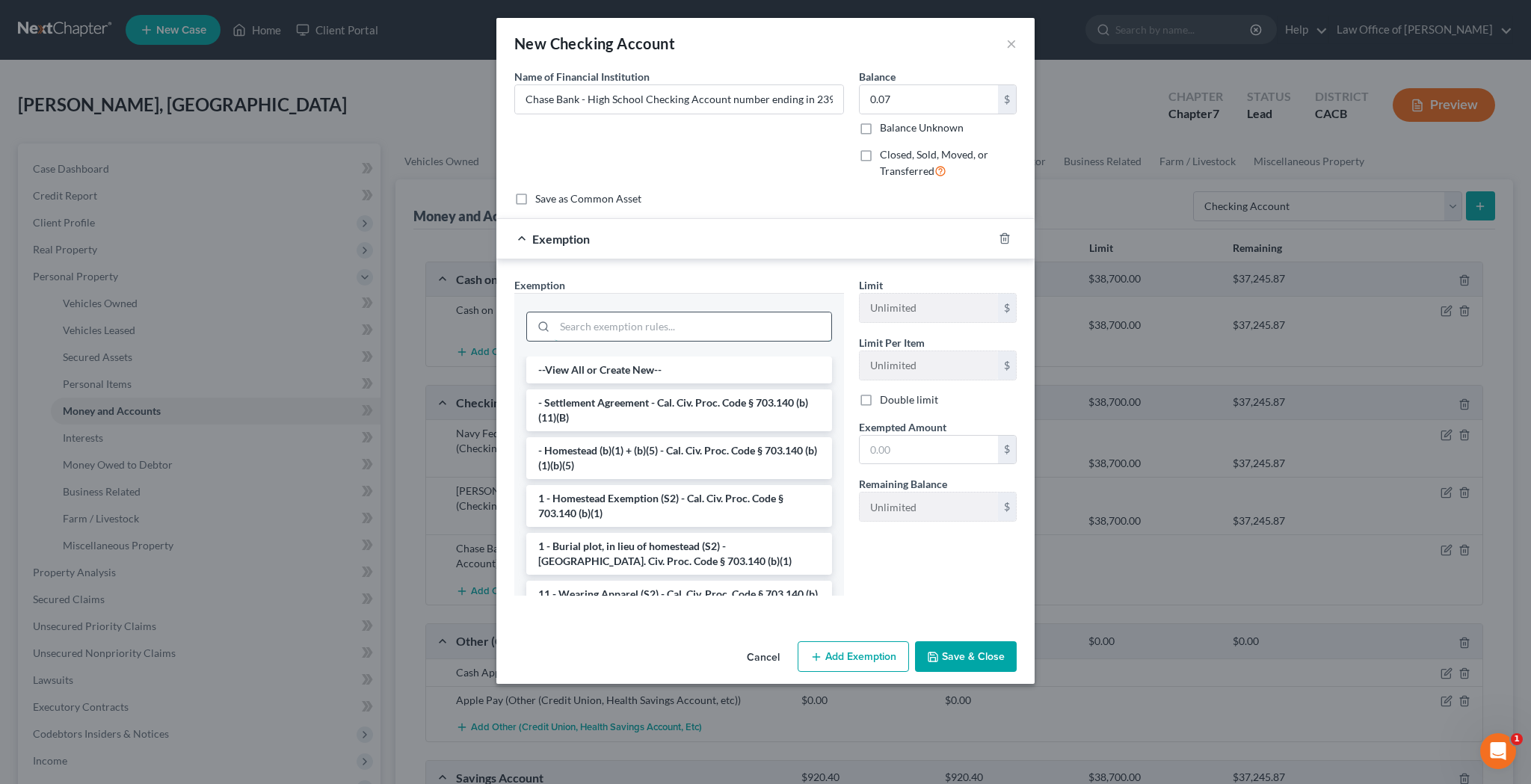
click at [713, 322] on input "search" at bounding box center [692, 327] width 276 height 28
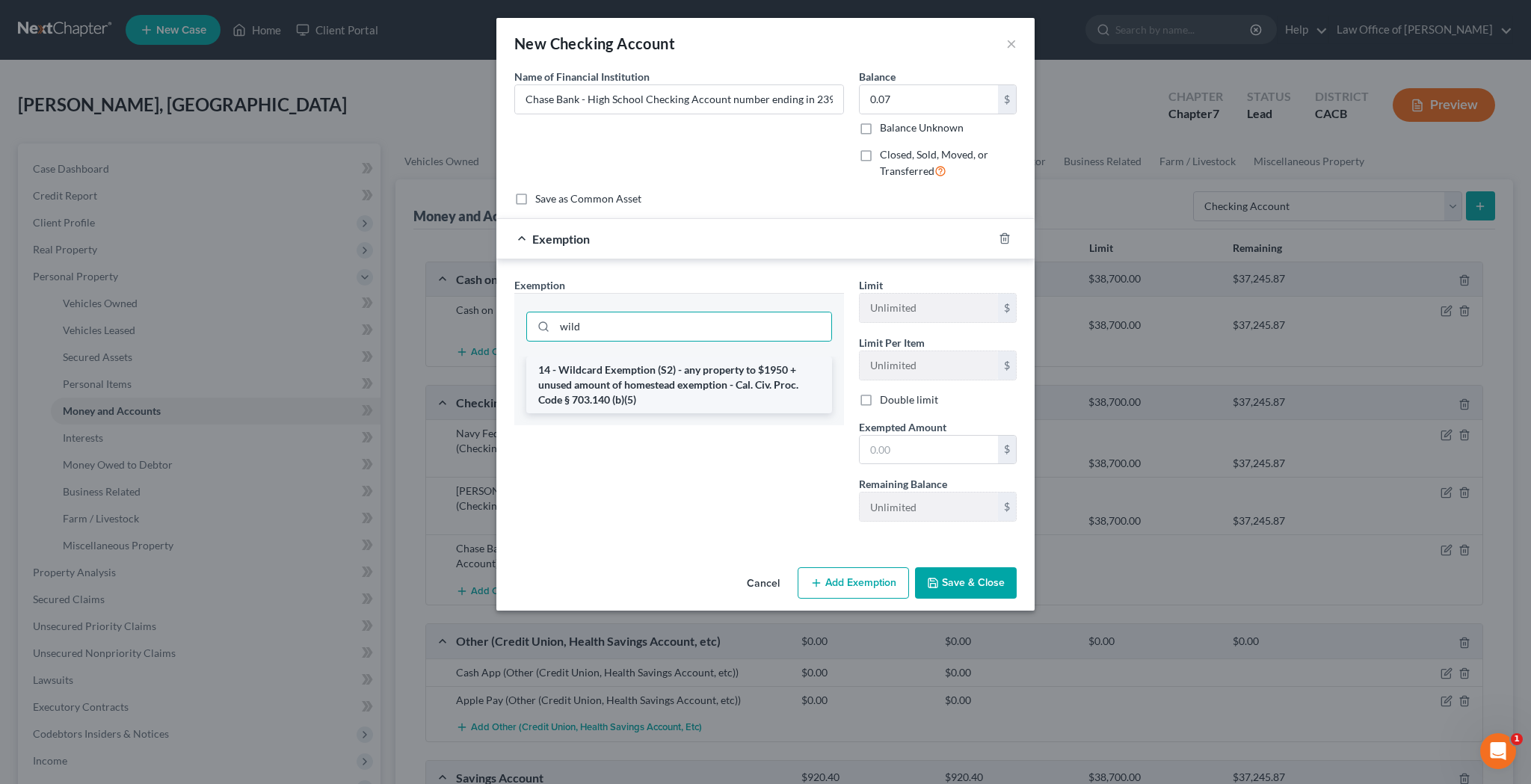
click at [714, 374] on li "14 - Wildcard Exemption (S2) - any property to $1950 + unused amount of homeste…" at bounding box center [679, 384] width 305 height 57
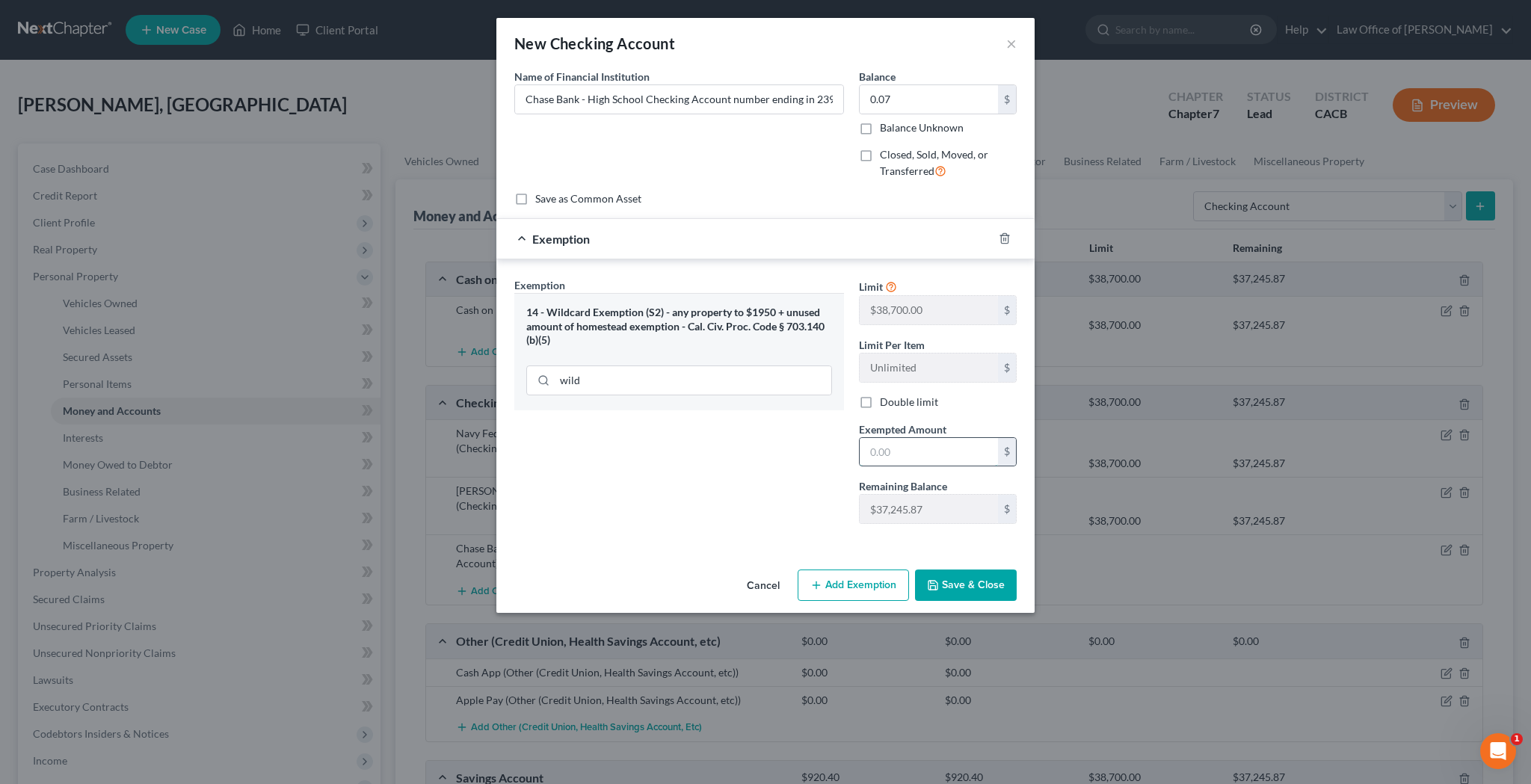
click at [892, 456] on input "text" at bounding box center [929, 452] width 139 height 28
click at [969, 581] on button "Save & Close" at bounding box center [966, 584] width 102 height 31
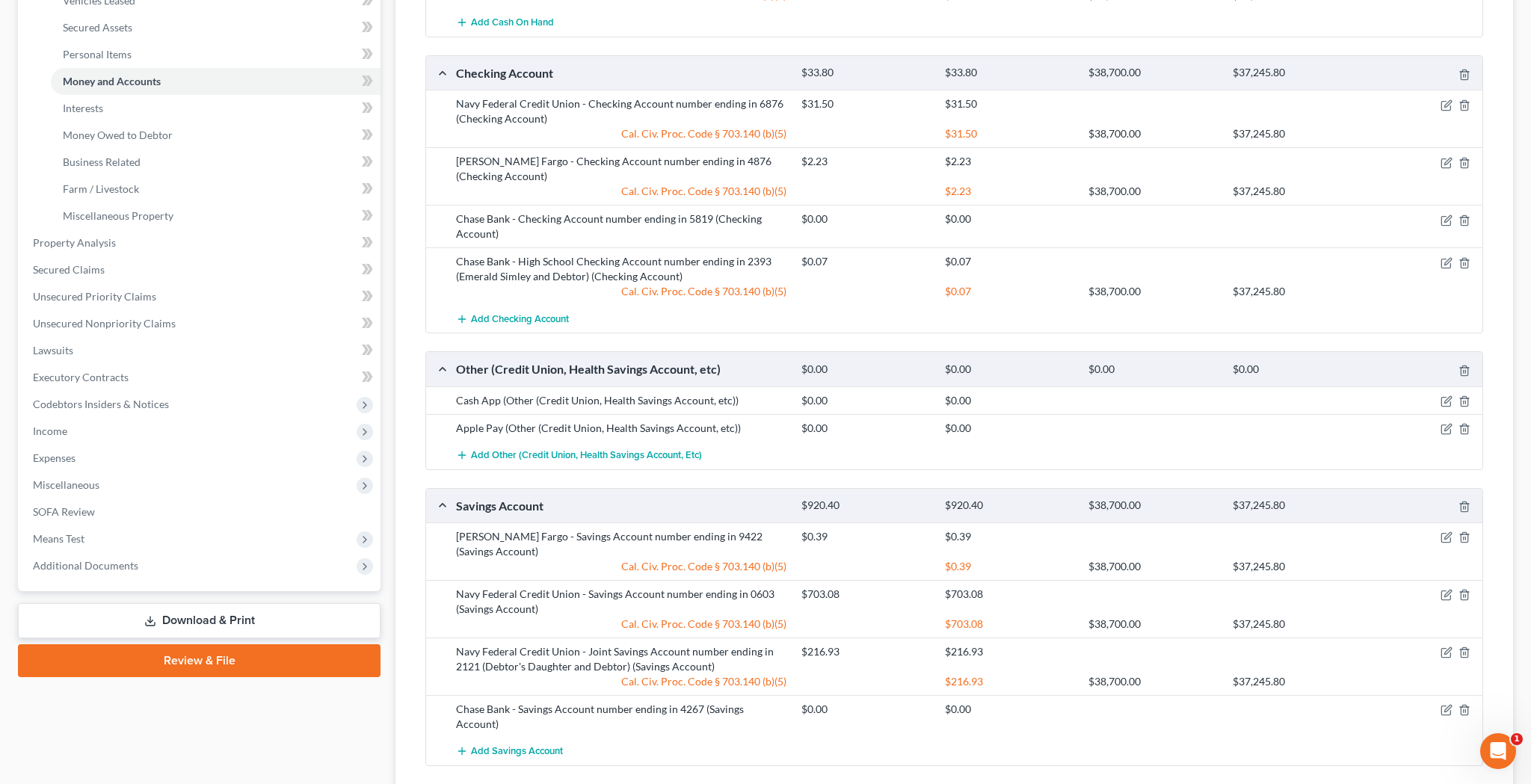
scroll to position [327, 0]
click at [147, 565] on span "Additional Documents" at bounding box center [200, 567] width 359 height 27
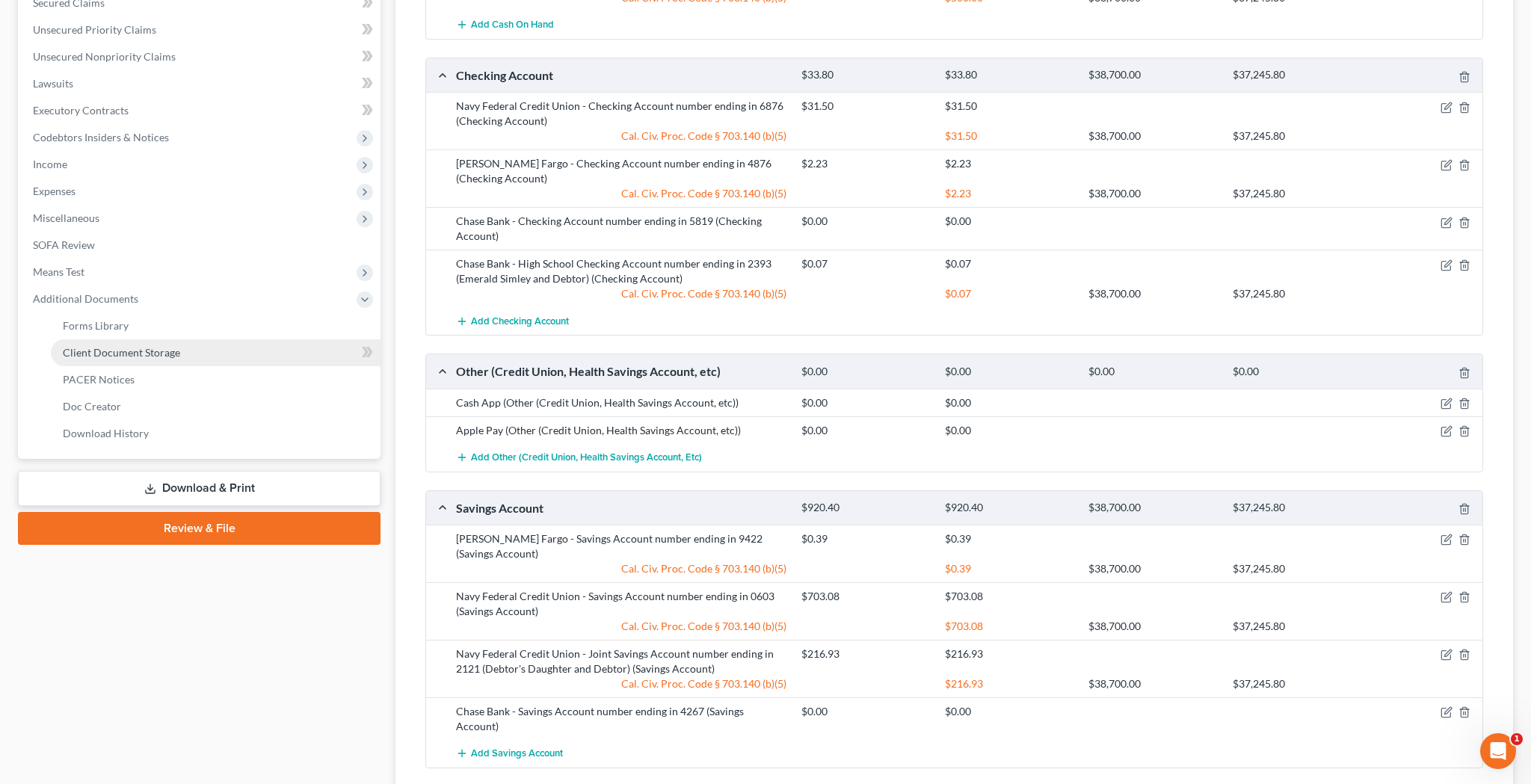
click at [157, 356] on span "Client Document Storage" at bounding box center [122, 351] width 118 height 12
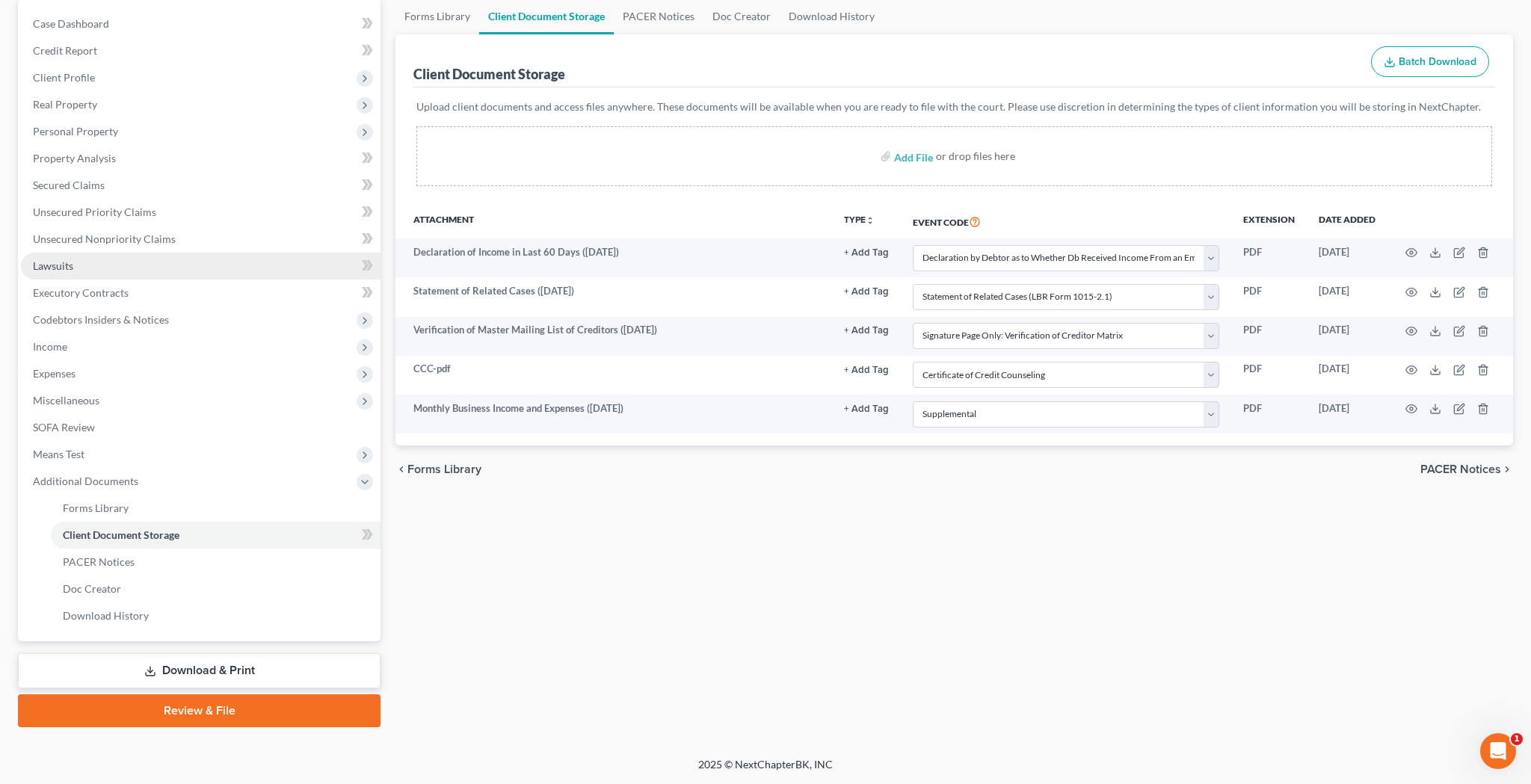
scroll to position [145, 0]
click at [205, 668] on link "Download & Print" at bounding box center [199, 670] width 363 height 35
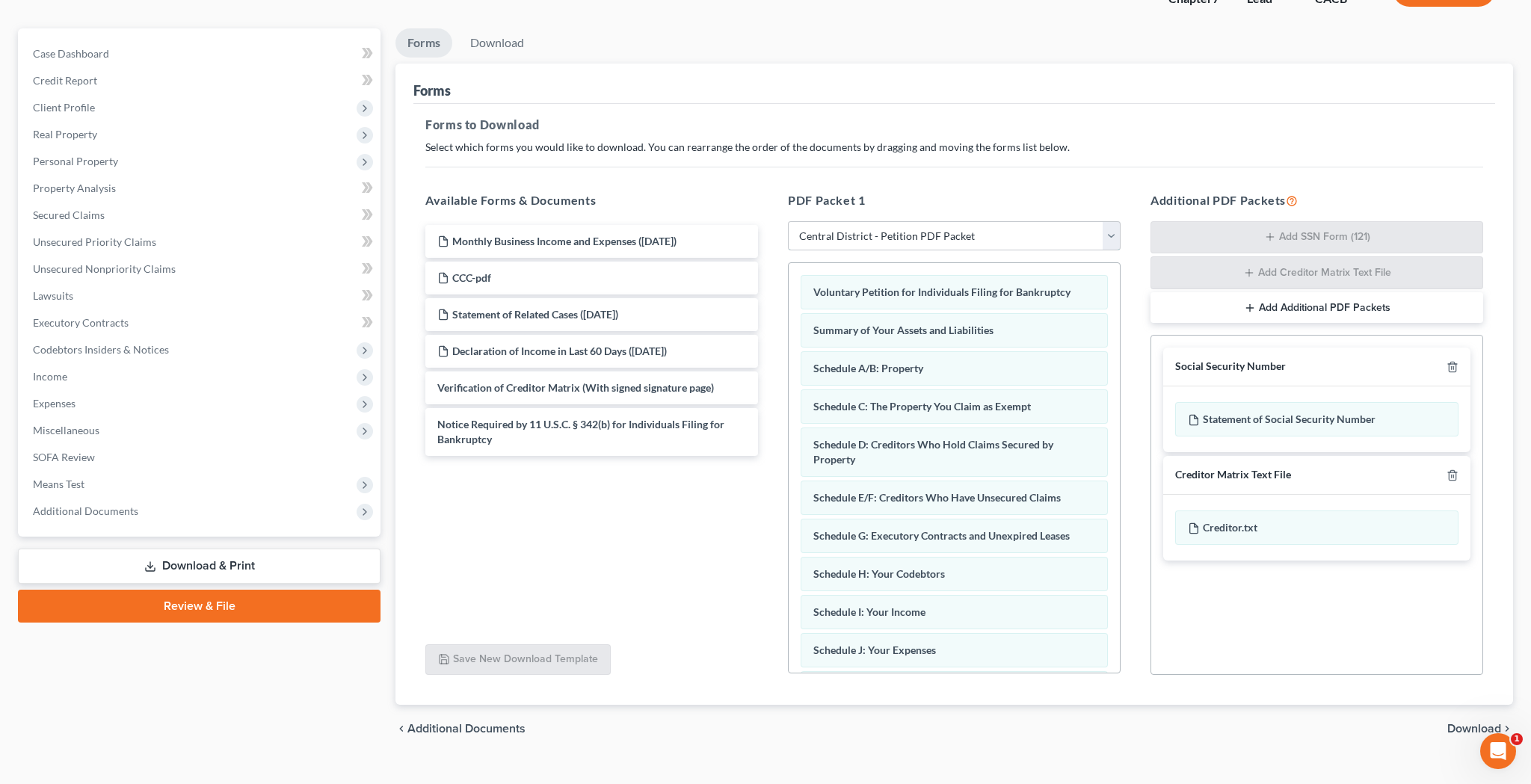
scroll to position [118, 0]
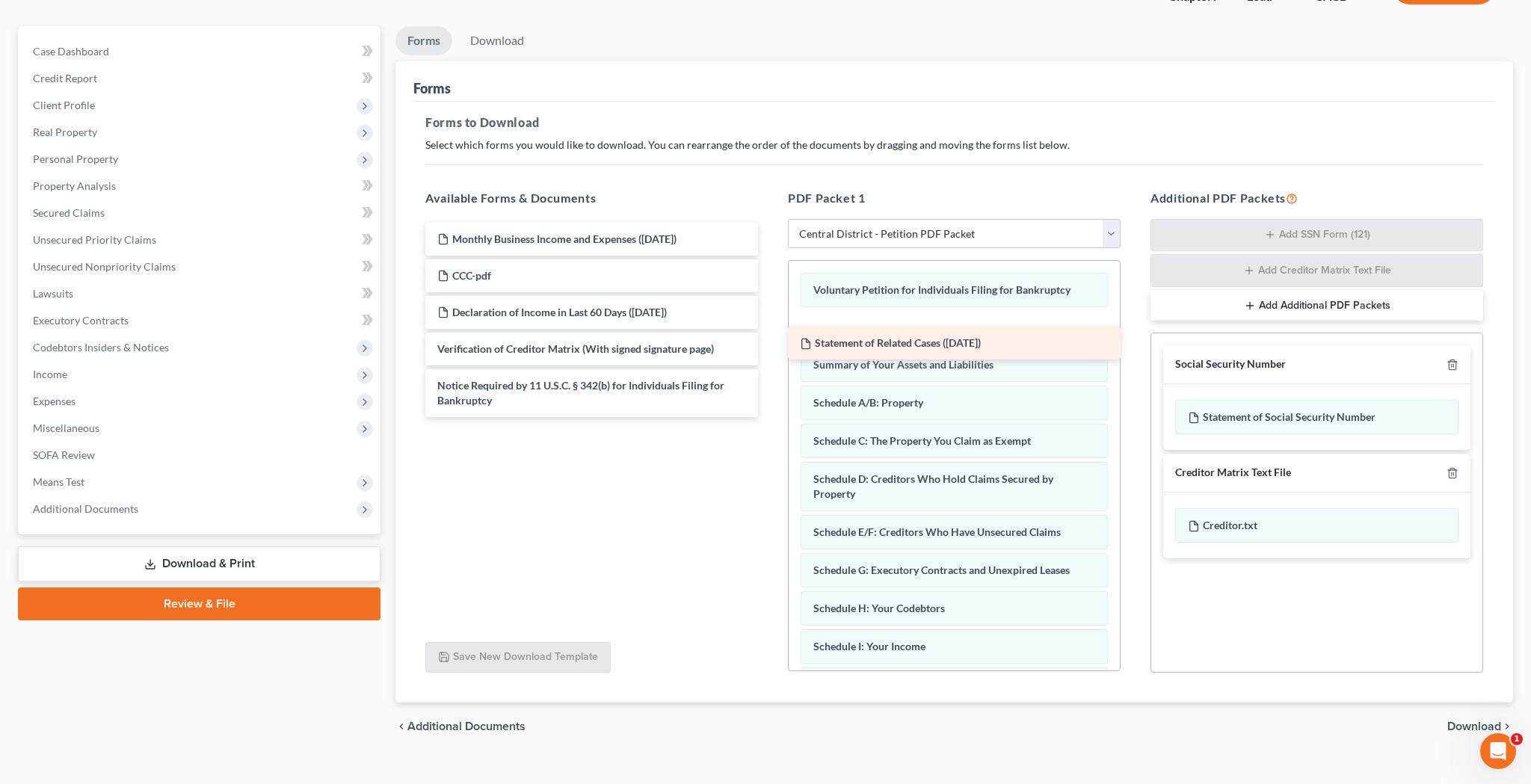
drag, startPoint x: 626, startPoint y: 309, endPoint x: 993, endPoint y: 332, distance: 367.7
click at [770, 332] on div "Statement of Related Cases ([DATE]) Monthly Business Income and Expenses ([DATE…" at bounding box center [592, 319] width 356 height 194
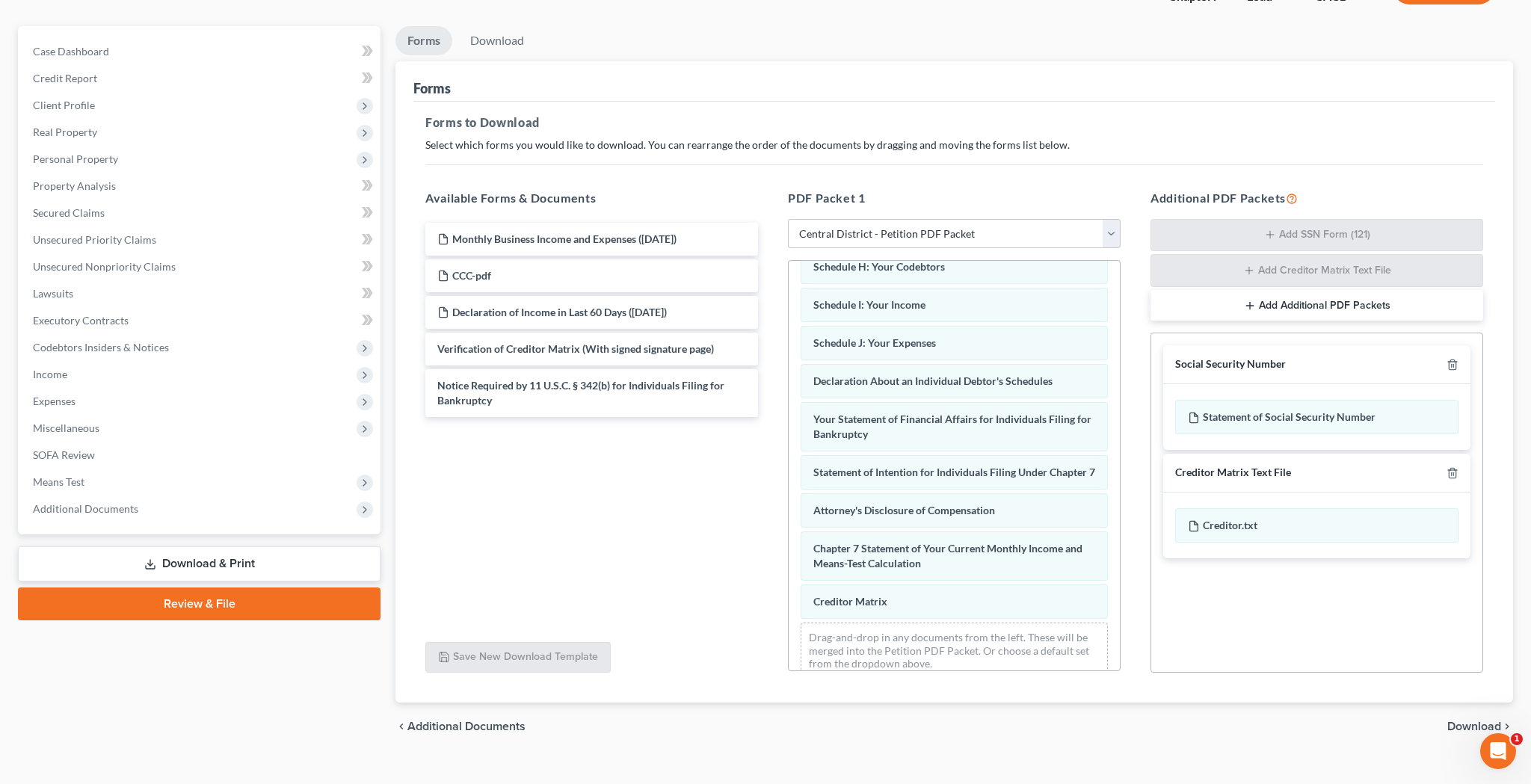
scroll to position [345, 0]
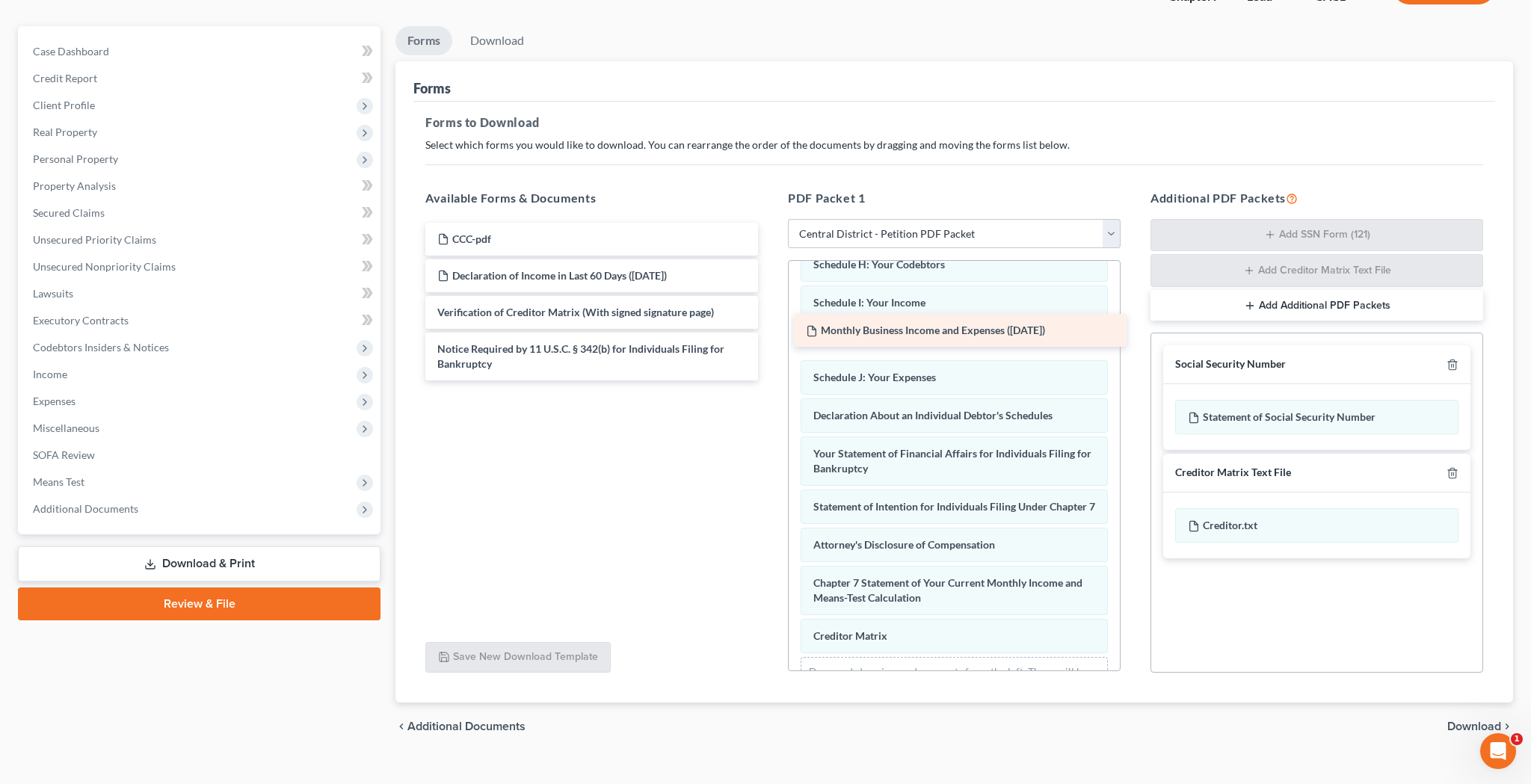
drag, startPoint x: 635, startPoint y: 235, endPoint x: 1004, endPoint y: 327, distance: 380.3
click at [770, 327] on div "Monthly Business Income and Expenses ([DATE]) Monthly Business Income and Expen…" at bounding box center [592, 301] width 356 height 157
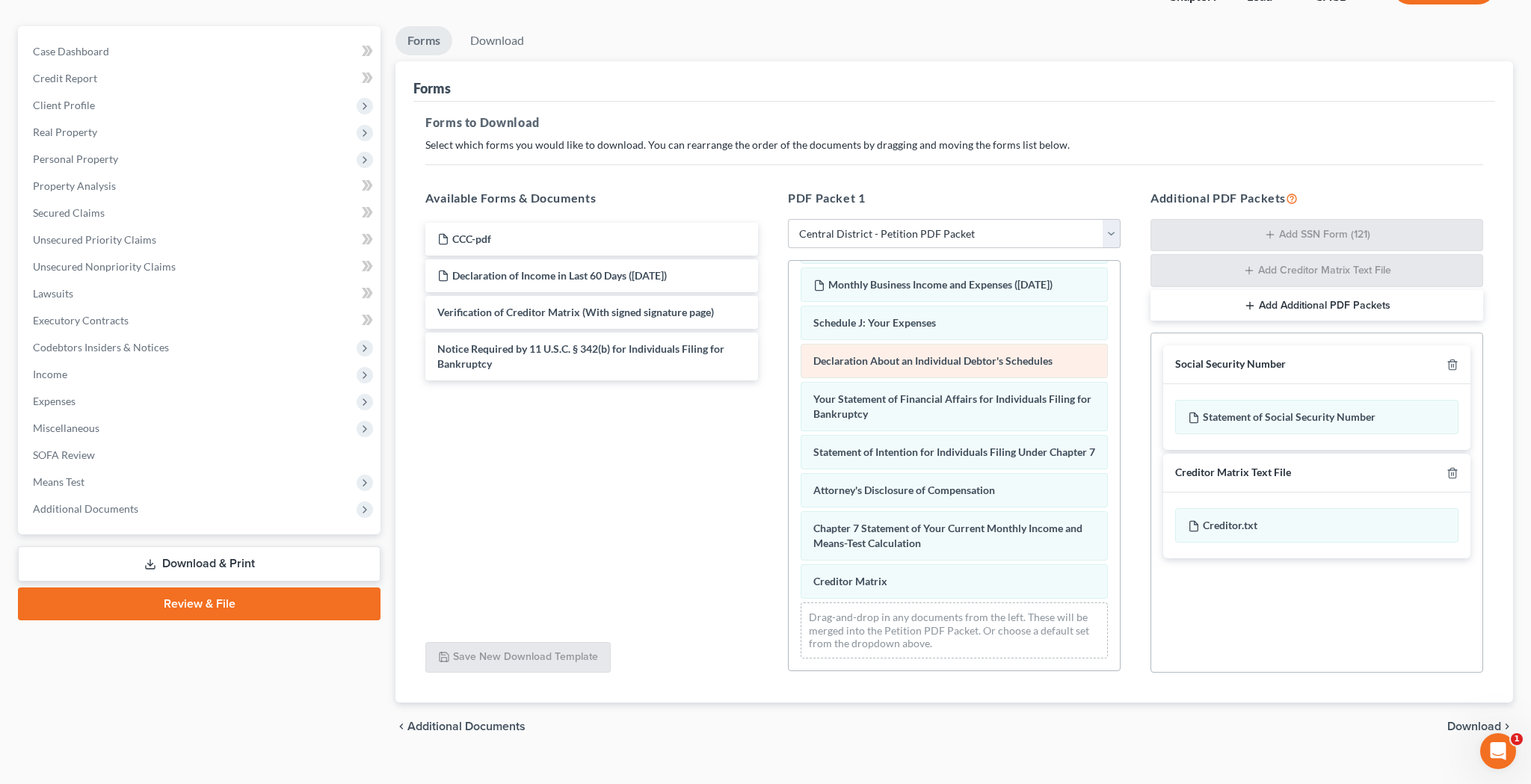
scroll to position [415, 0]
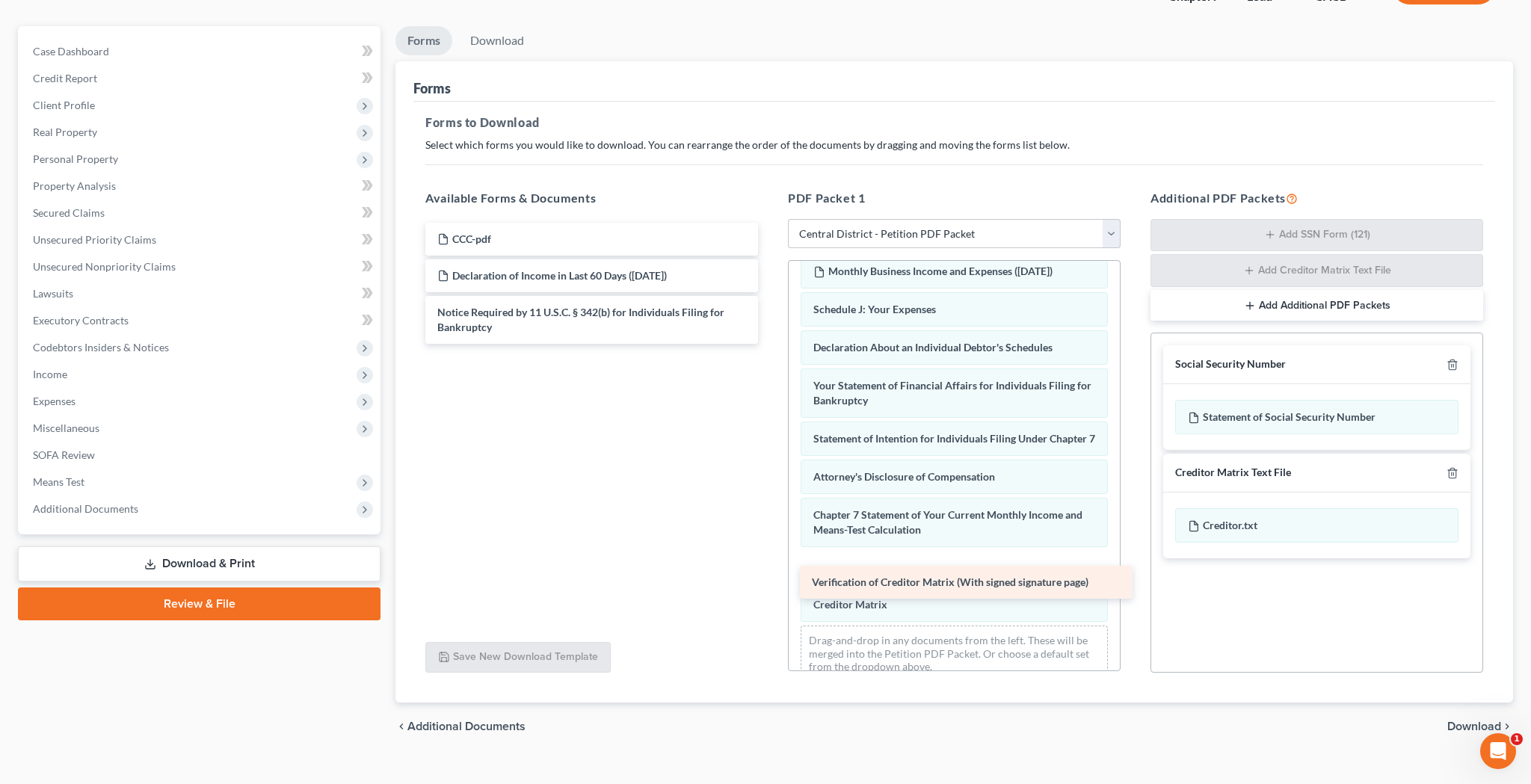
drag, startPoint x: 602, startPoint y: 308, endPoint x: 977, endPoint y: 582, distance: 464.4
click at [770, 344] on div "Verification of Creditor Matrix (With signed signature page) CCC-pdf Declaratio…" at bounding box center [592, 283] width 356 height 121
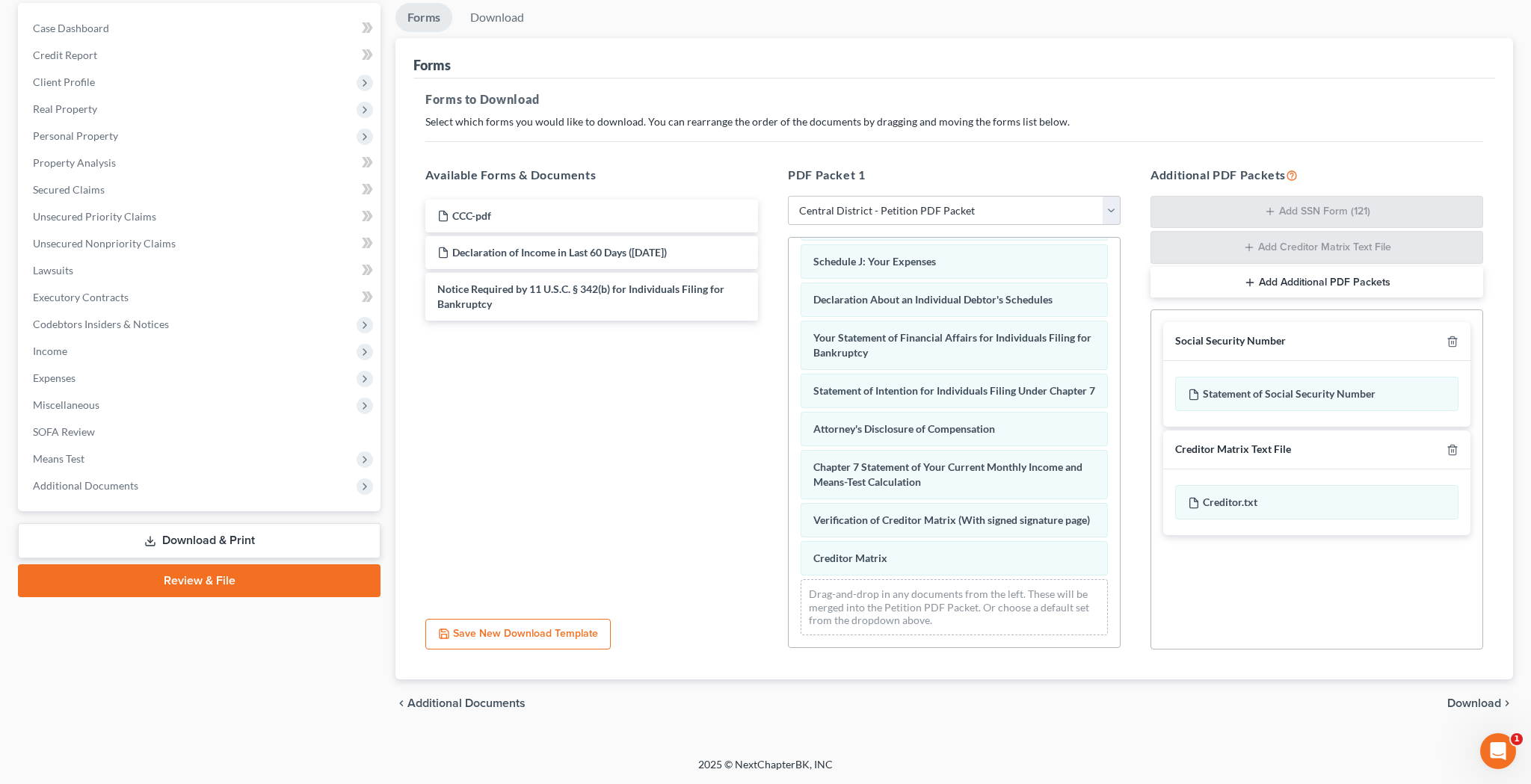
scroll to position [140, 0]
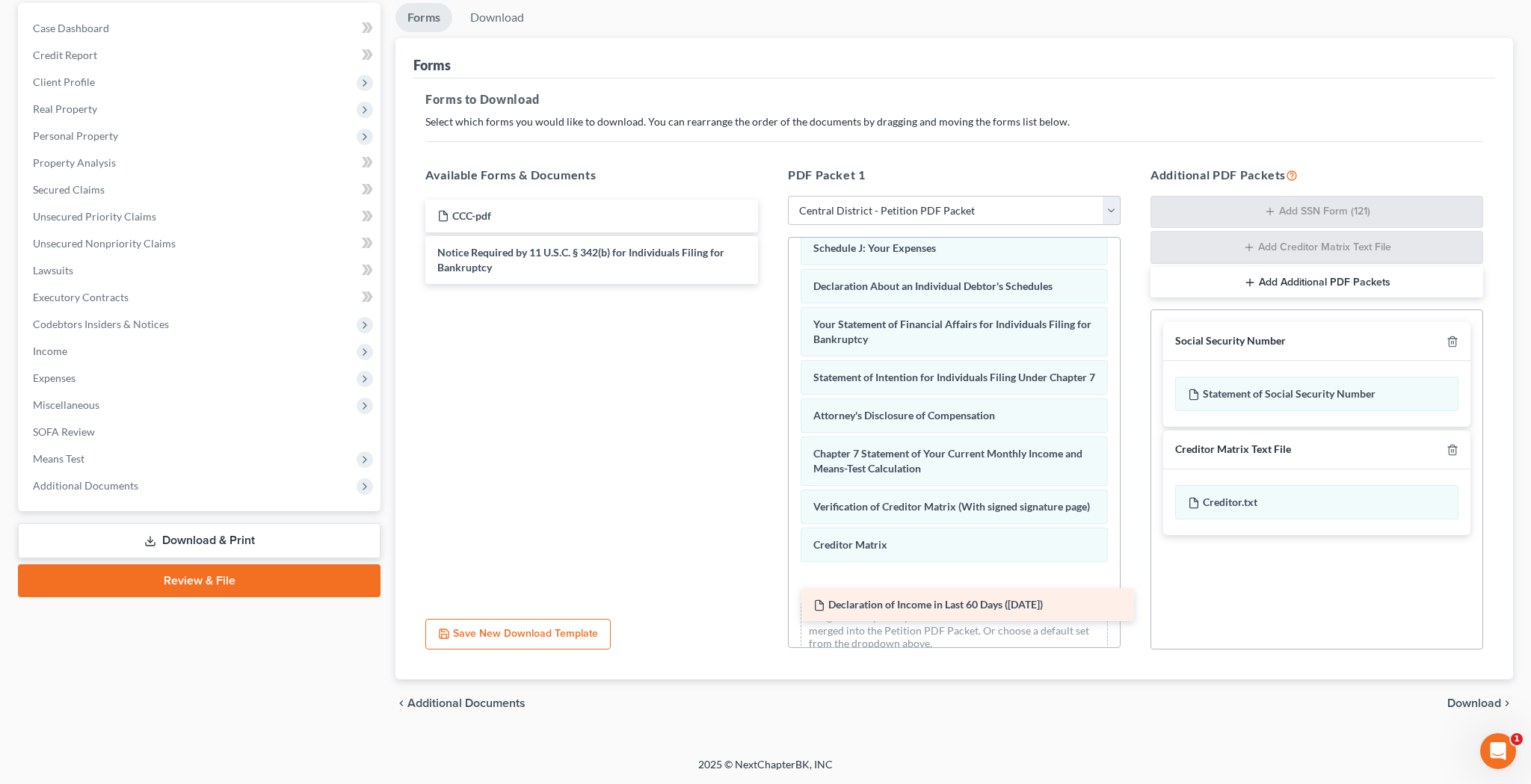
drag, startPoint x: 572, startPoint y: 248, endPoint x: 948, endPoint y: 601, distance: 515.7
click at [770, 284] on div "Declaration of Income in Last 60 Days ([DATE]) CCC-pdf Declaration of Income in…" at bounding box center [592, 242] width 356 height 85
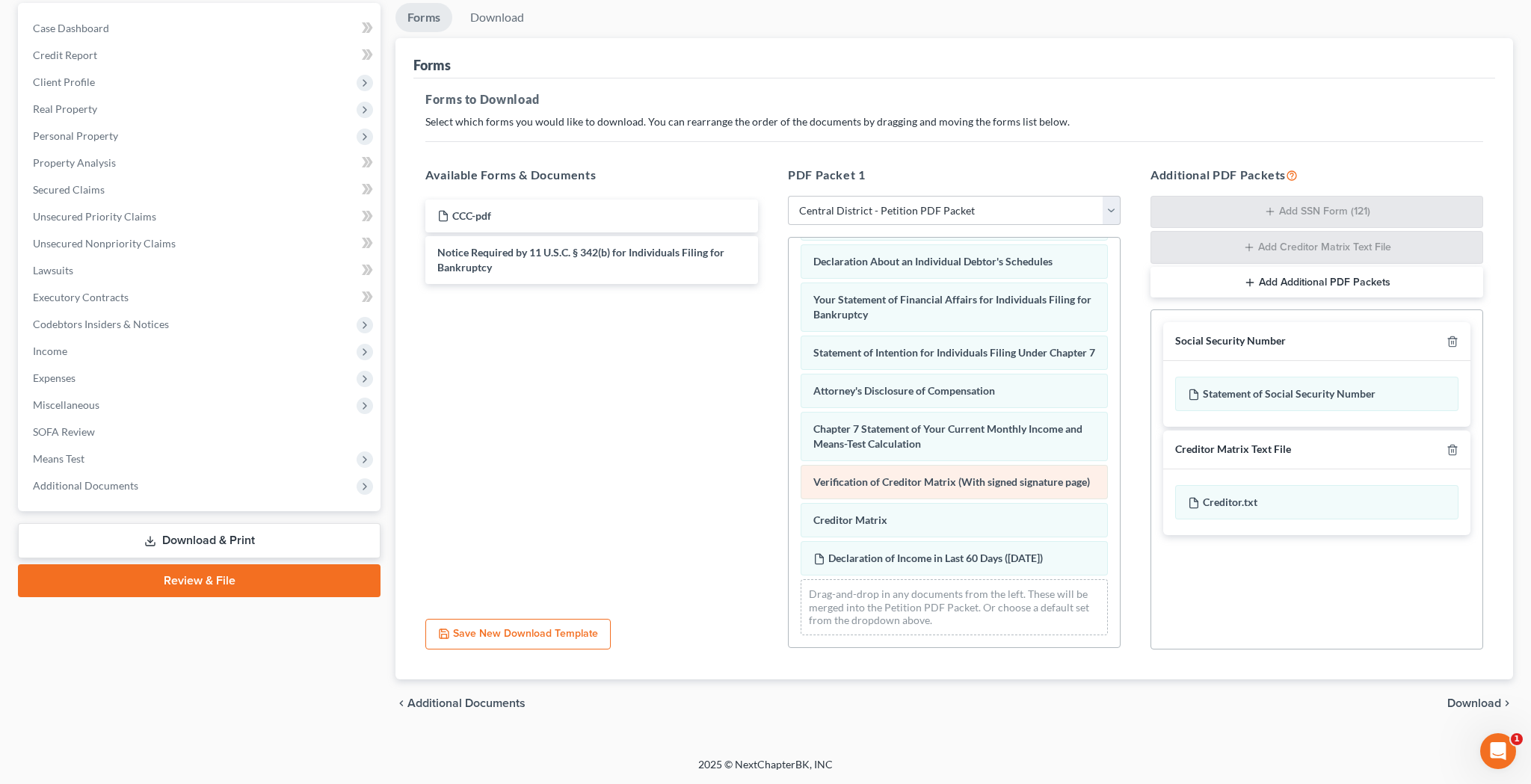
scroll to position [491, 0]
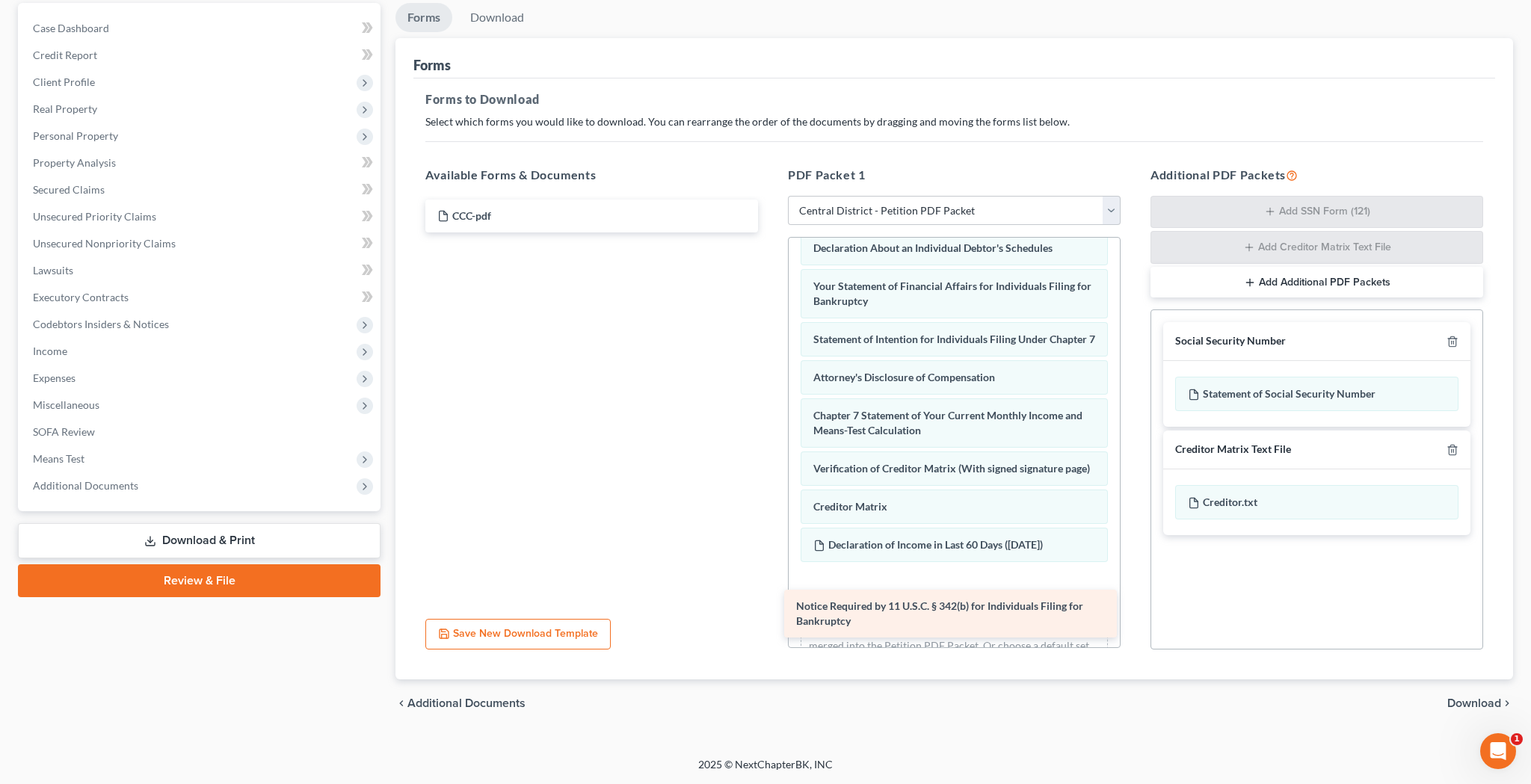
drag, startPoint x: 634, startPoint y: 258, endPoint x: 996, endPoint y: 612, distance: 506.3
click at [770, 233] on div "Notice Required by 11 U.S.C. § 342(b) for Individuals Filing for Bankruptcy CCC…" at bounding box center [592, 216] width 356 height 33
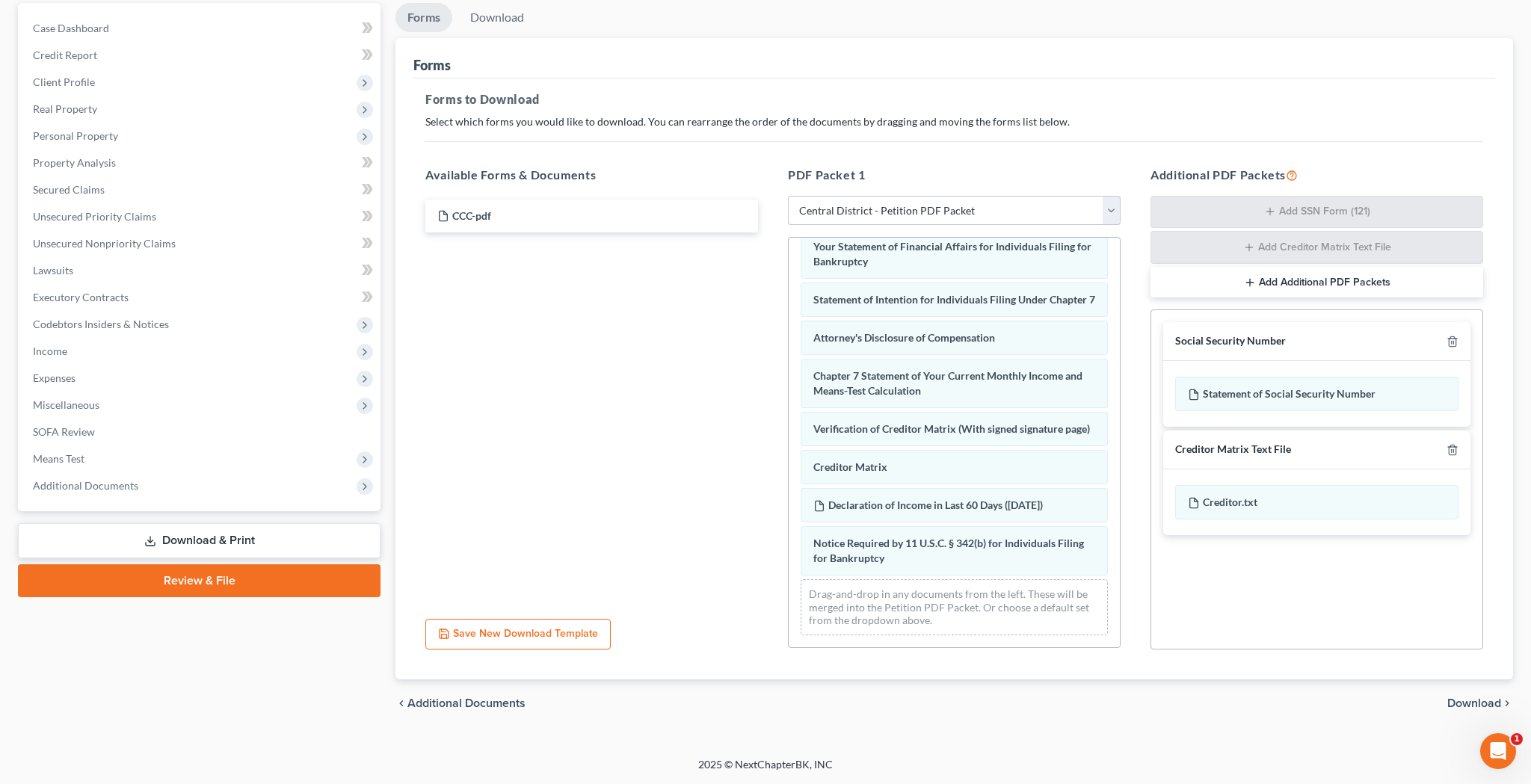
scroll to position [140, 0]
click at [1461, 705] on span "Download" at bounding box center [1473, 703] width 54 height 12
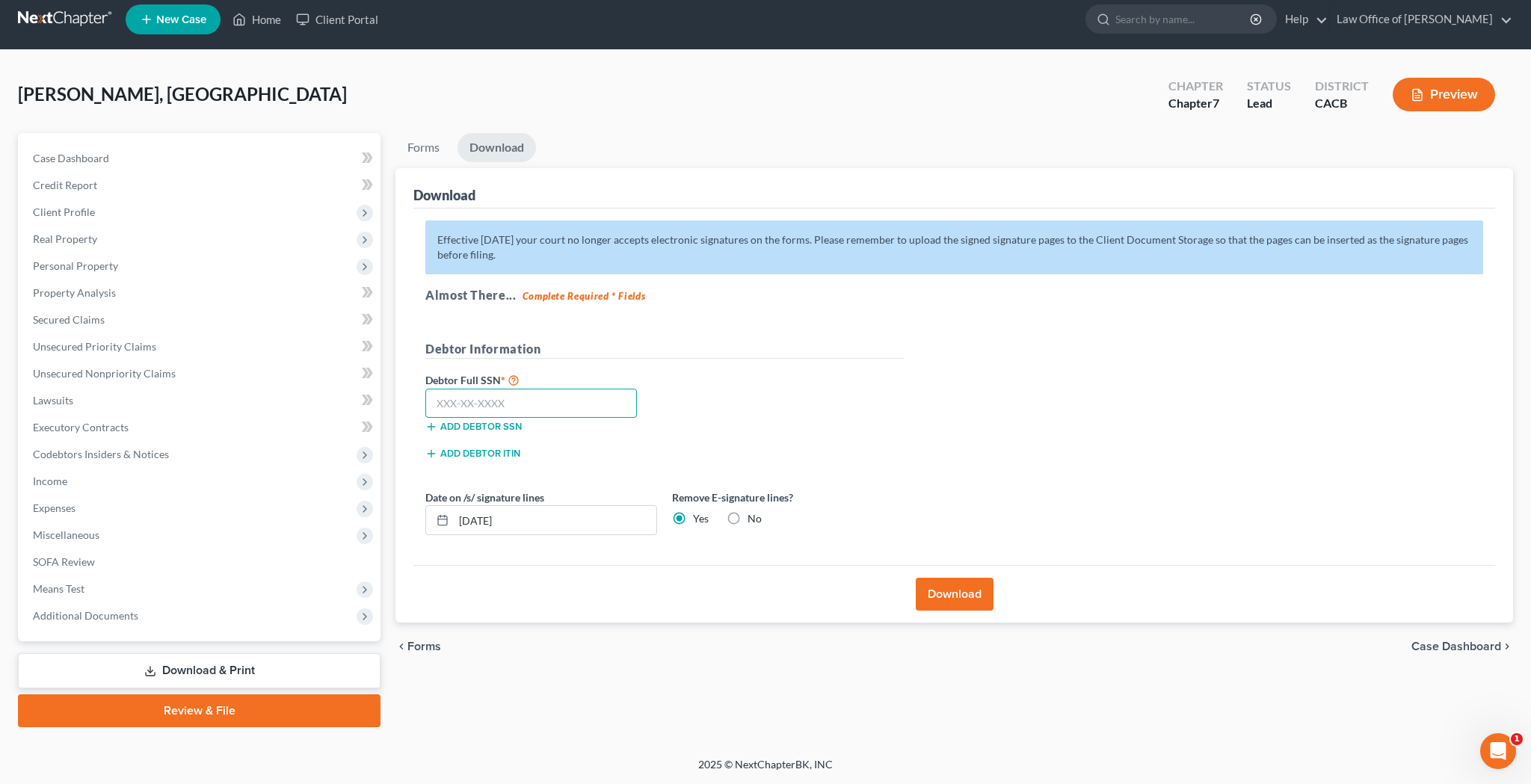
click at [571, 405] on input "text" at bounding box center [531, 403] width 211 height 30
click at [961, 595] on button "Download" at bounding box center [955, 594] width 77 height 33
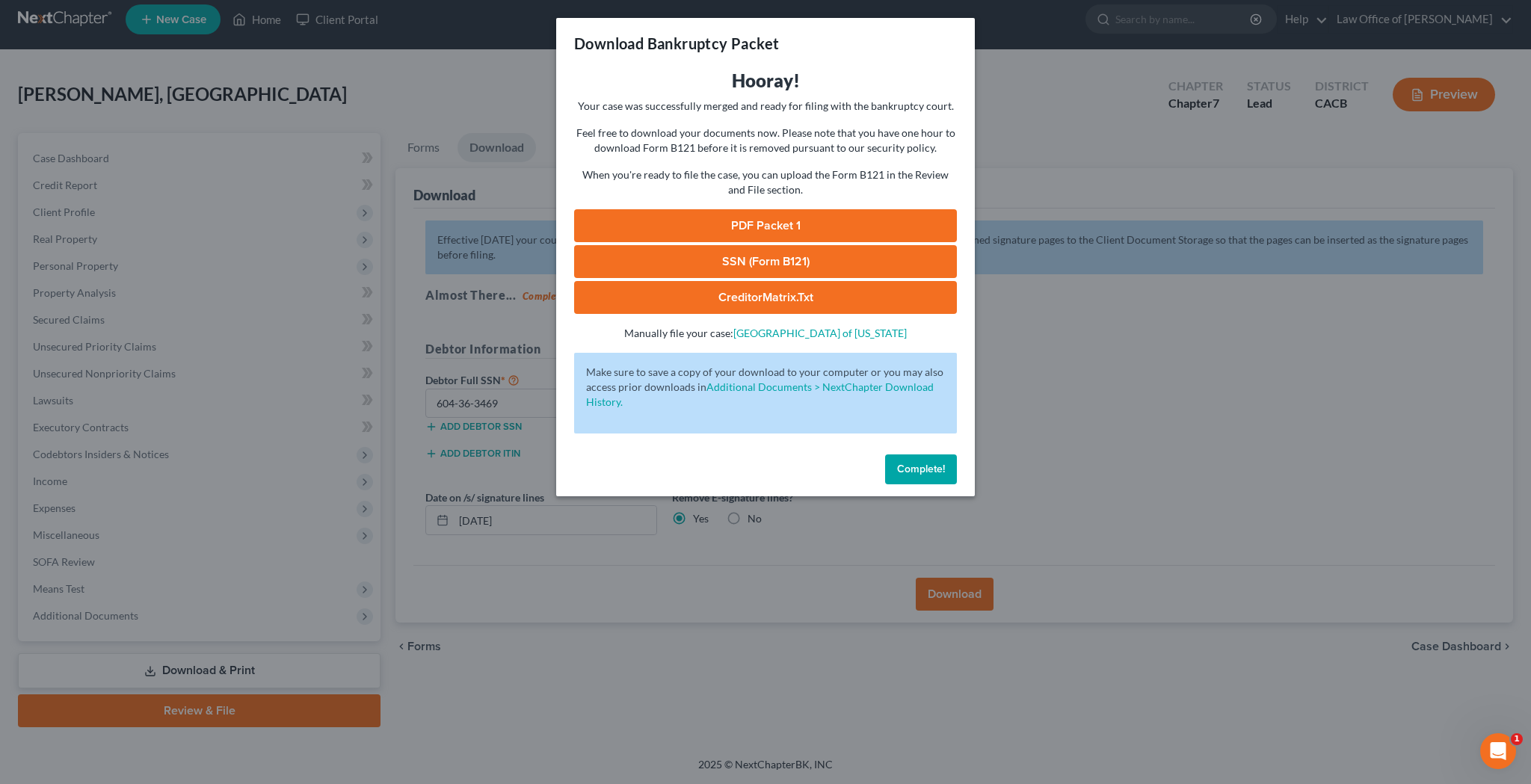
click at [774, 222] on link "PDF Packet 1" at bounding box center [766, 225] width 383 height 33
click at [772, 261] on link "SSN (Form B121)" at bounding box center [766, 261] width 383 height 33
click at [913, 475] on span "Complete!" at bounding box center [921, 468] width 48 height 12
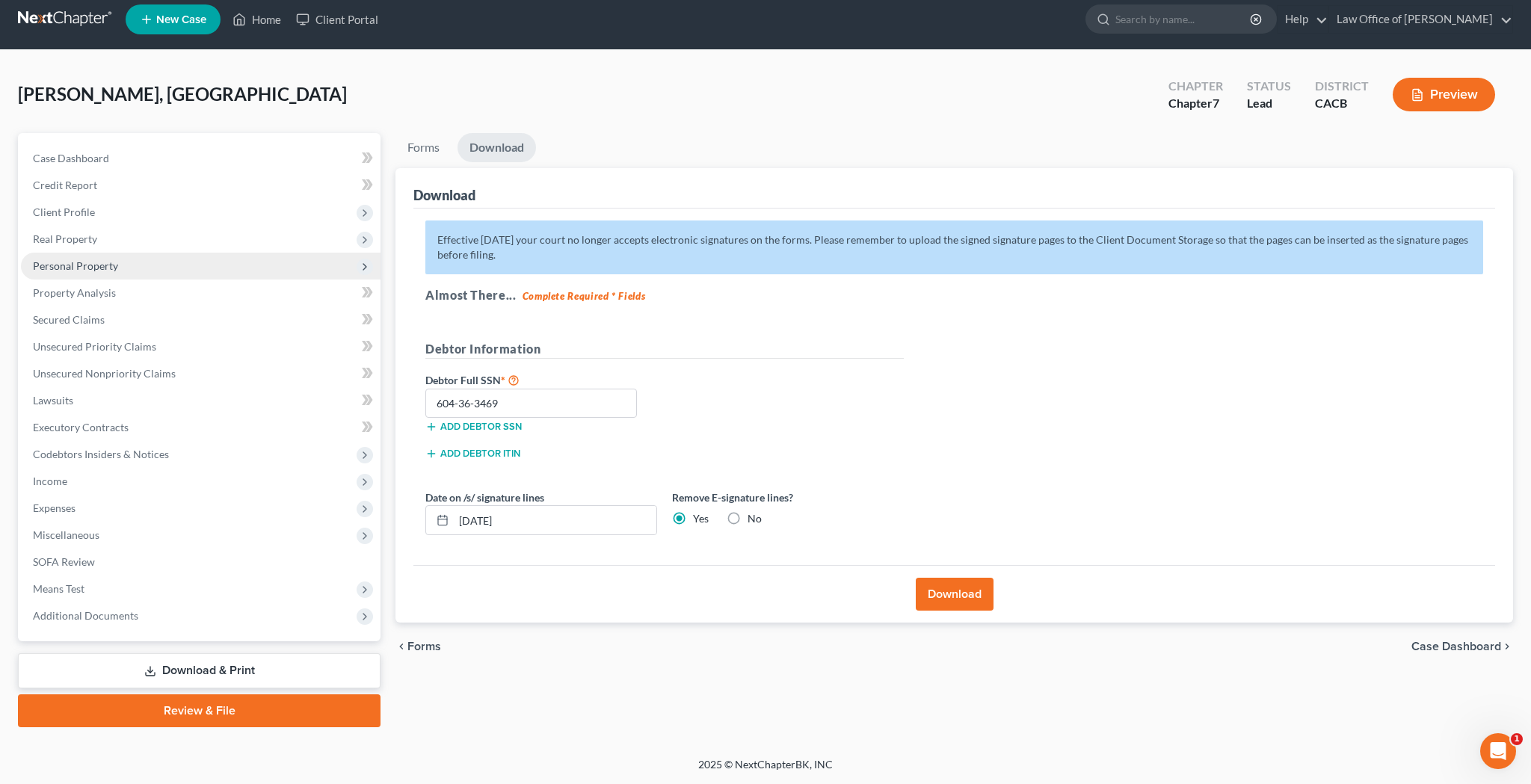
click at [125, 264] on span "Personal Property" at bounding box center [200, 266] width 359 height 27
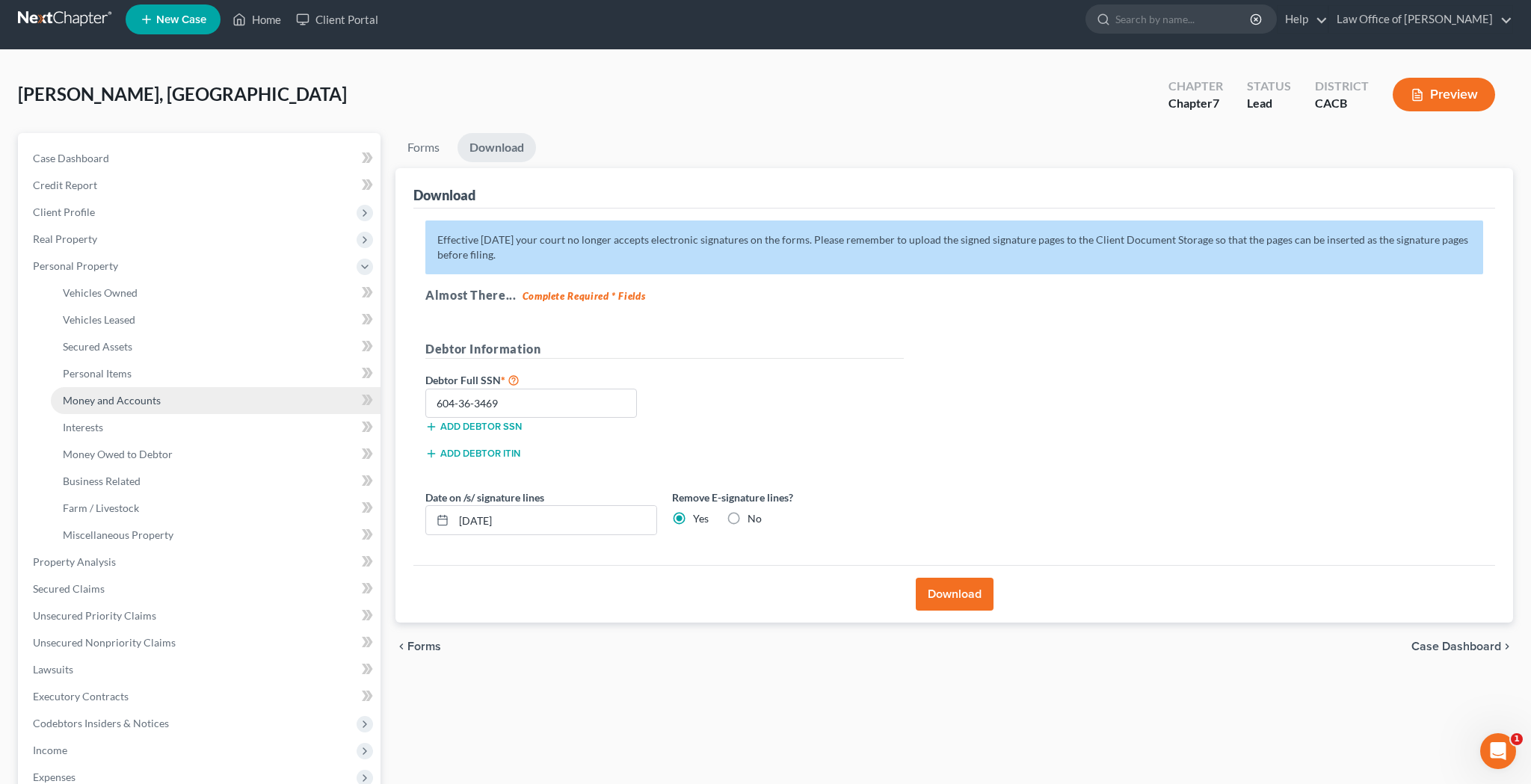
click at [136, 396] on span "Money and Accounts" at bounding box center [112, 400] width 98 height 12
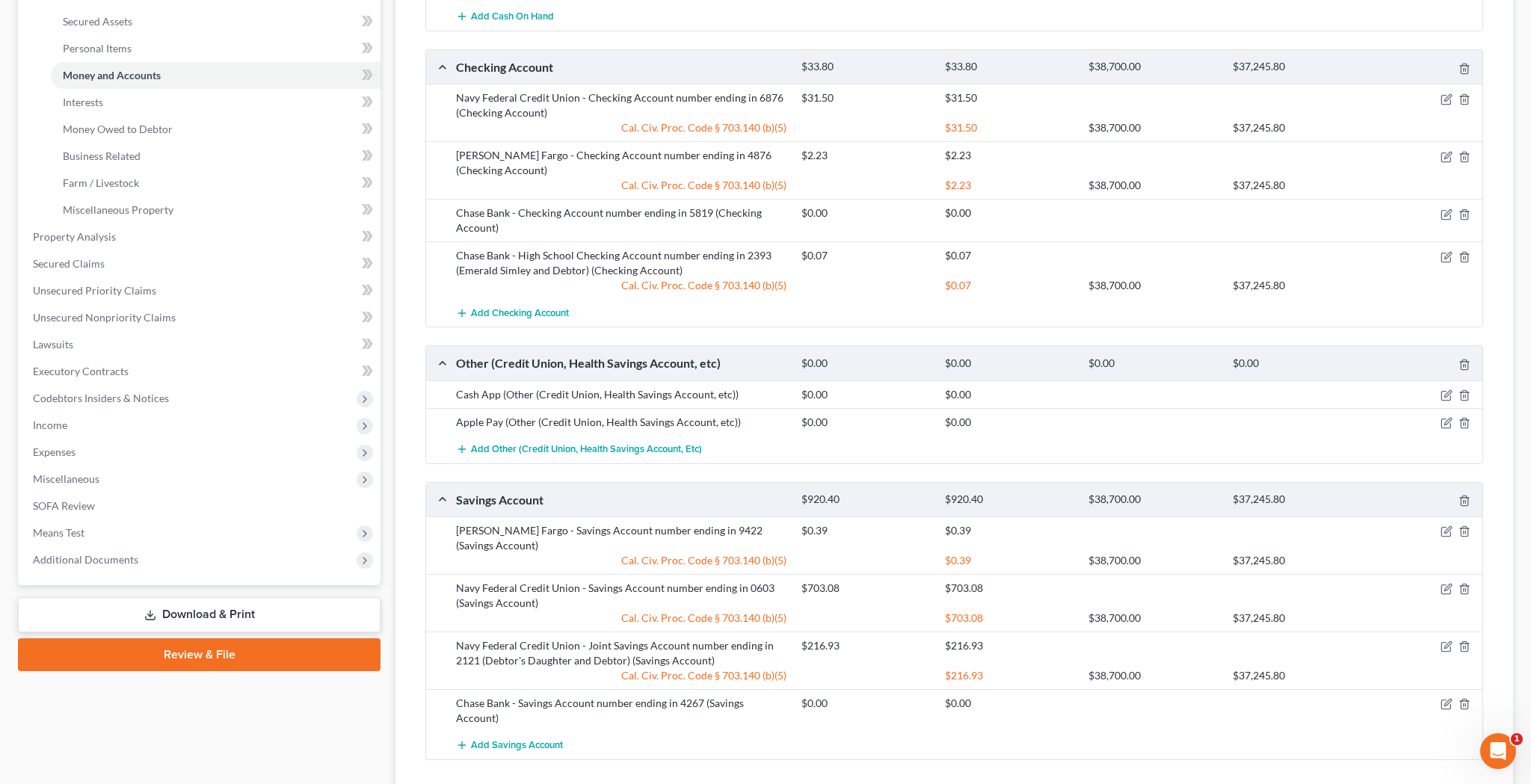
scroll to position [341, 0]
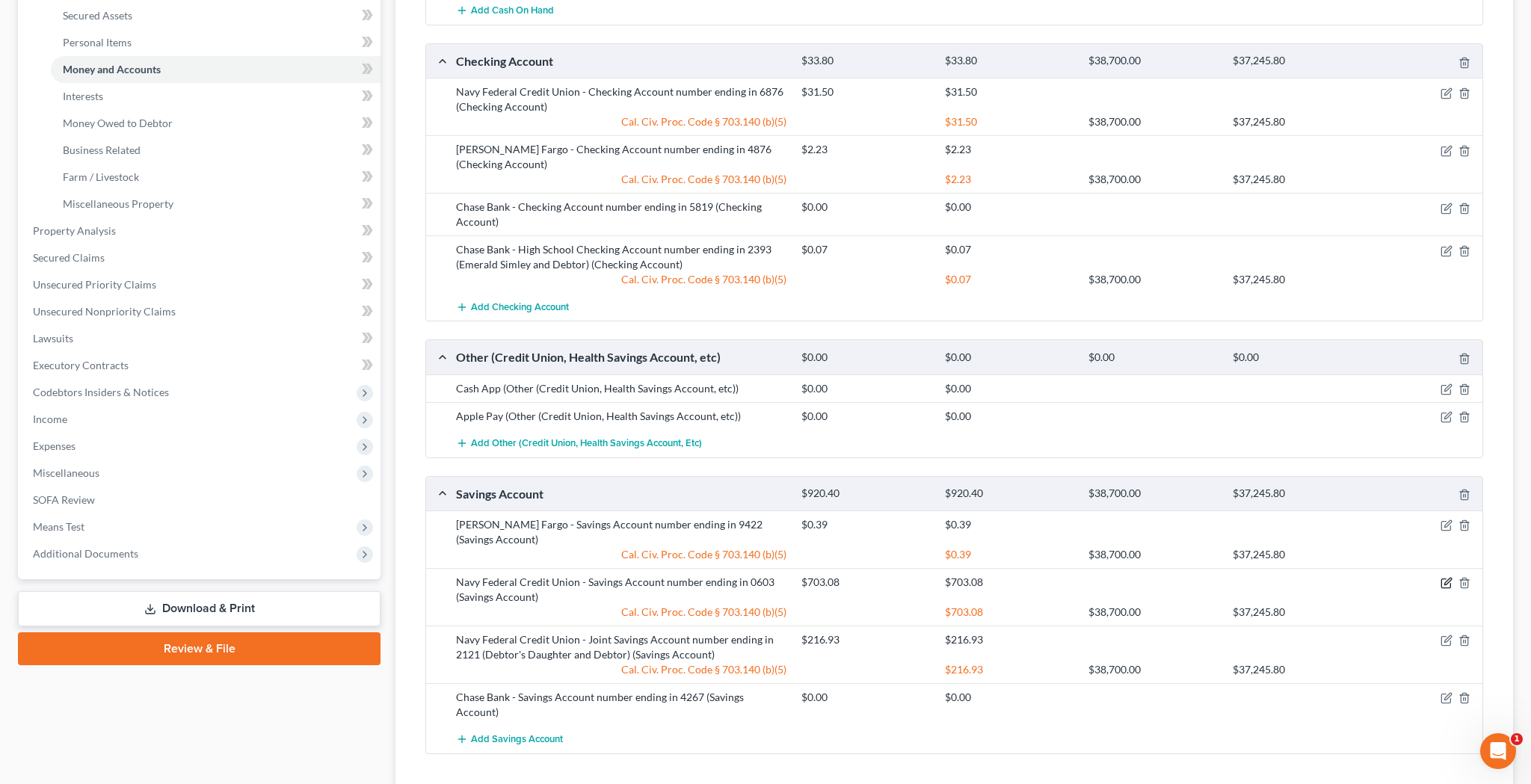
click at [1445, 577] on icon "button" at bounding box center [1446, 582] width 12 height 12
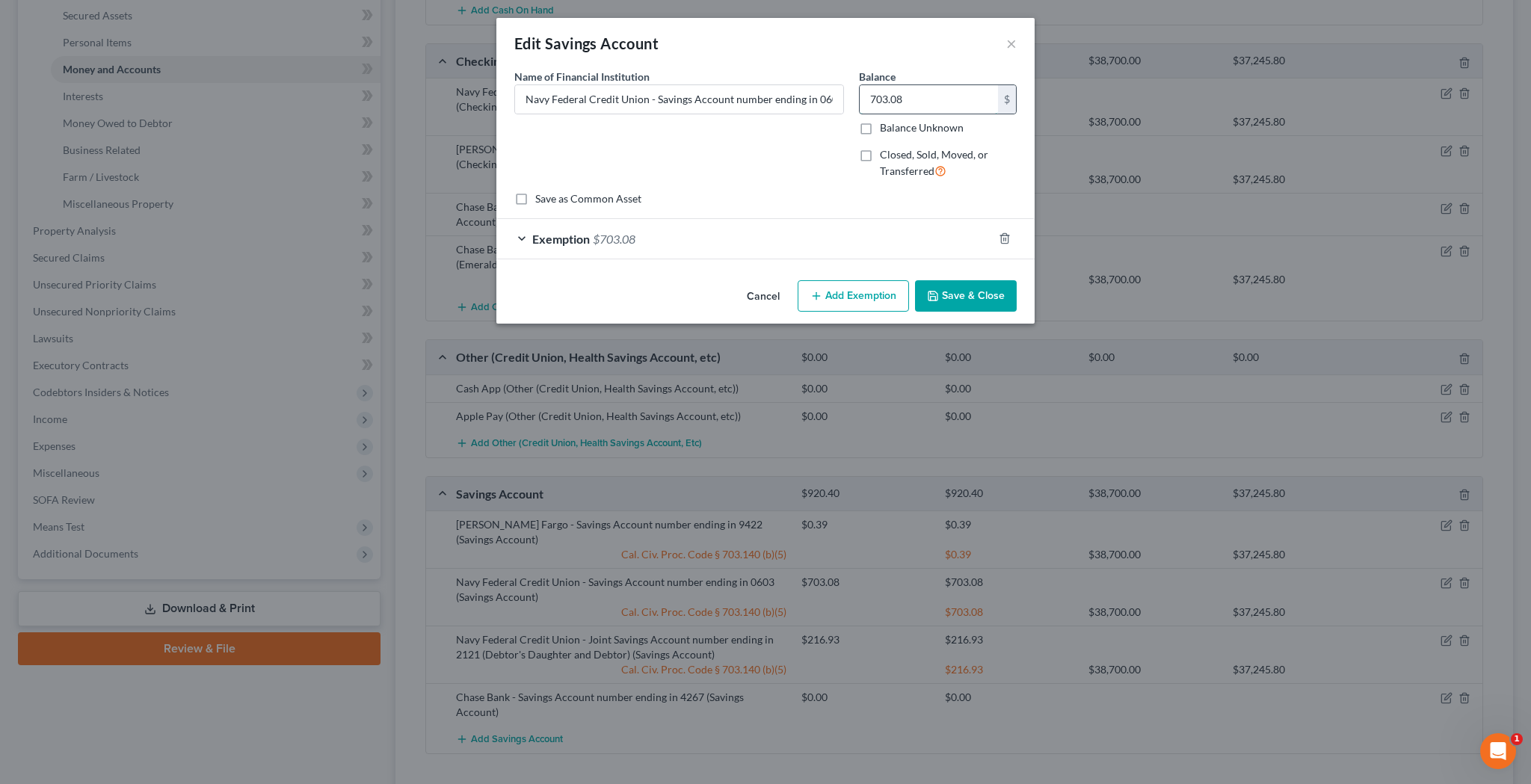
click at [886, 101] on input "703.08" at bounding box center [929, 99] width 139 height 28
click at [519, 241] on div "Exemption $703.08" at bounding box center [745, 238] width 497 height 40
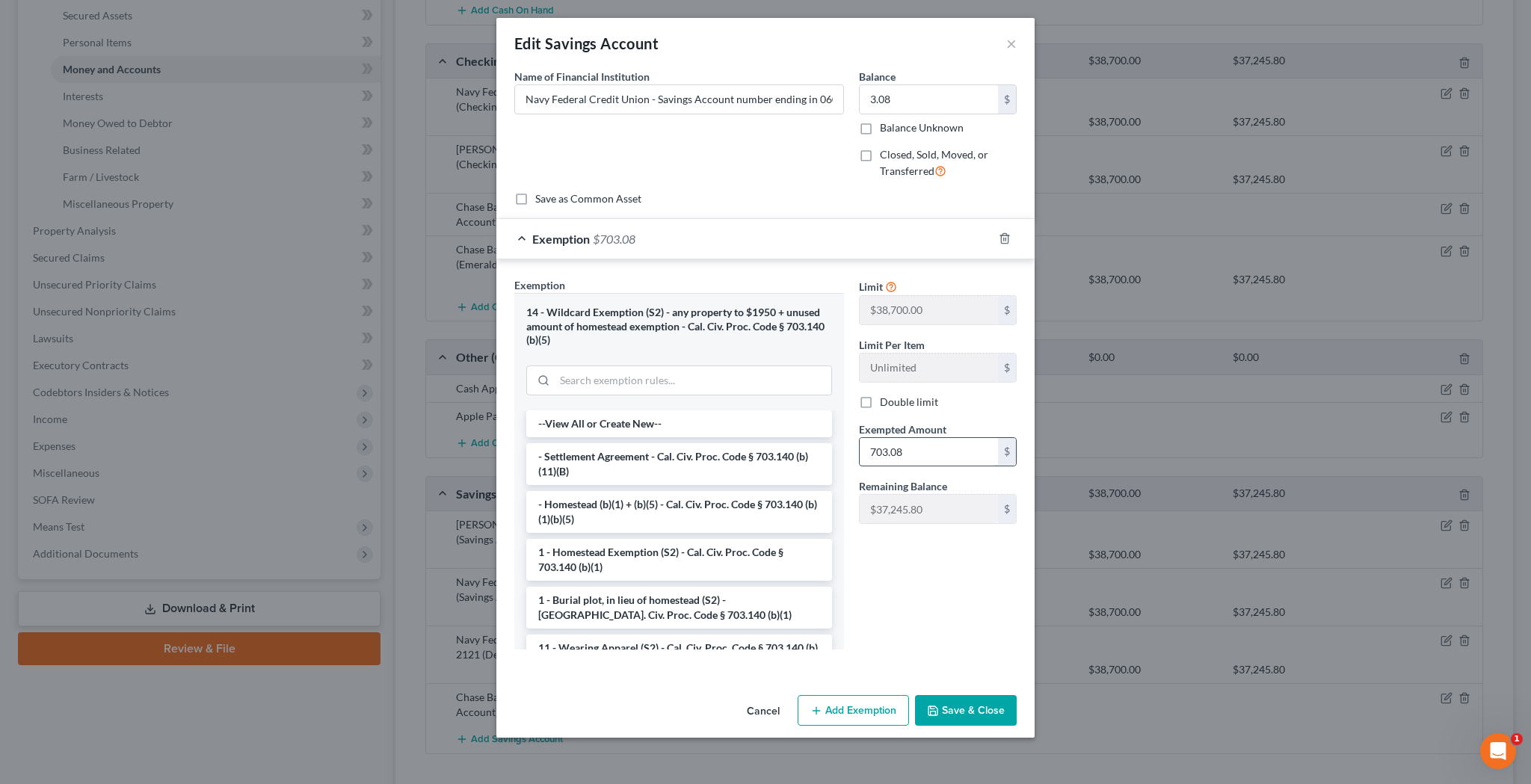
click at [885, 449] on input "703.08" at bounding box center [929, 452] width 139 height 28
click at [972, 704] on button "Save & Close" at bounding box center [966, 710] width 102 height 31
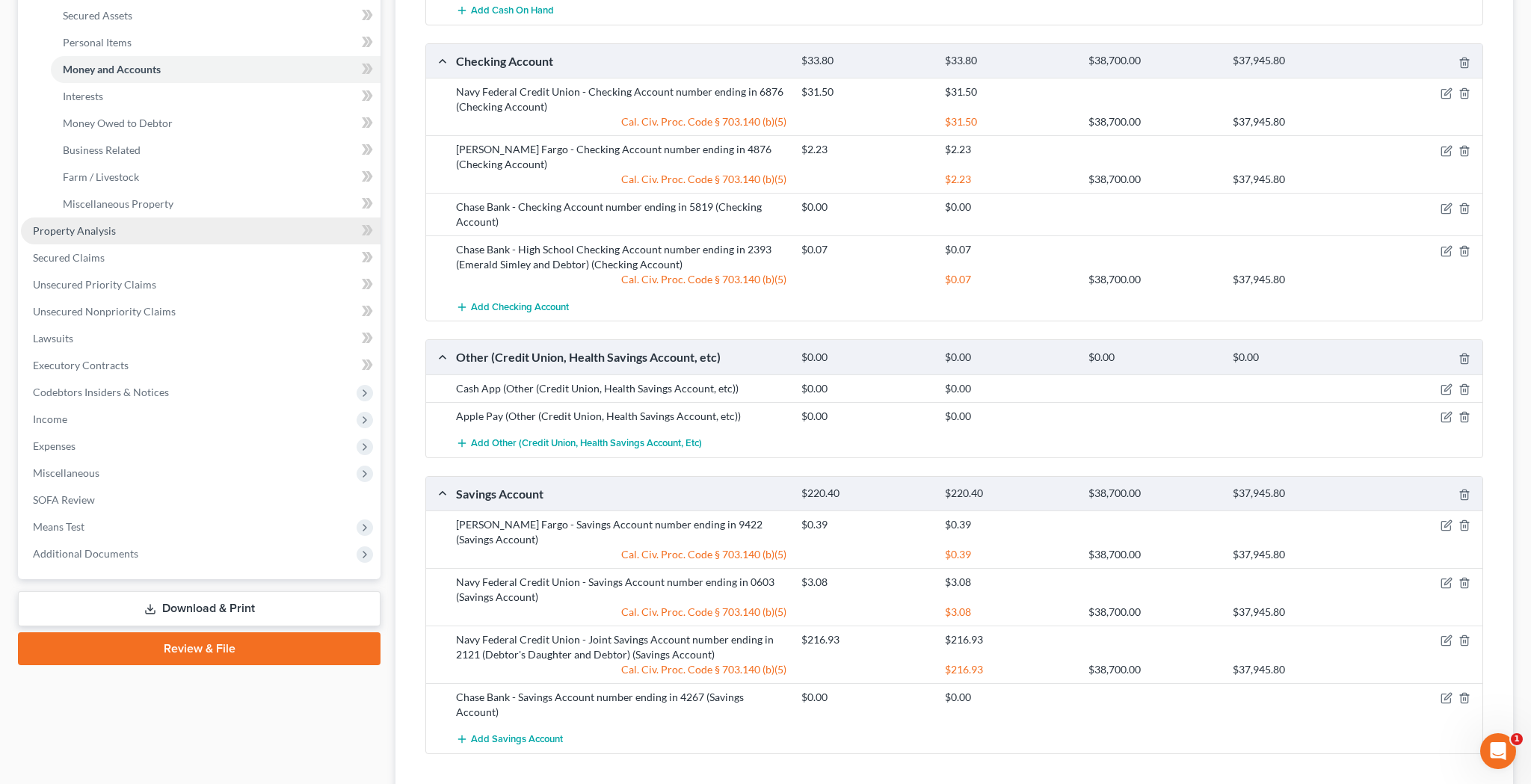
click at [154, 230] on link "Property Analysis" at bounding box center [200, 231] width 359 height 27
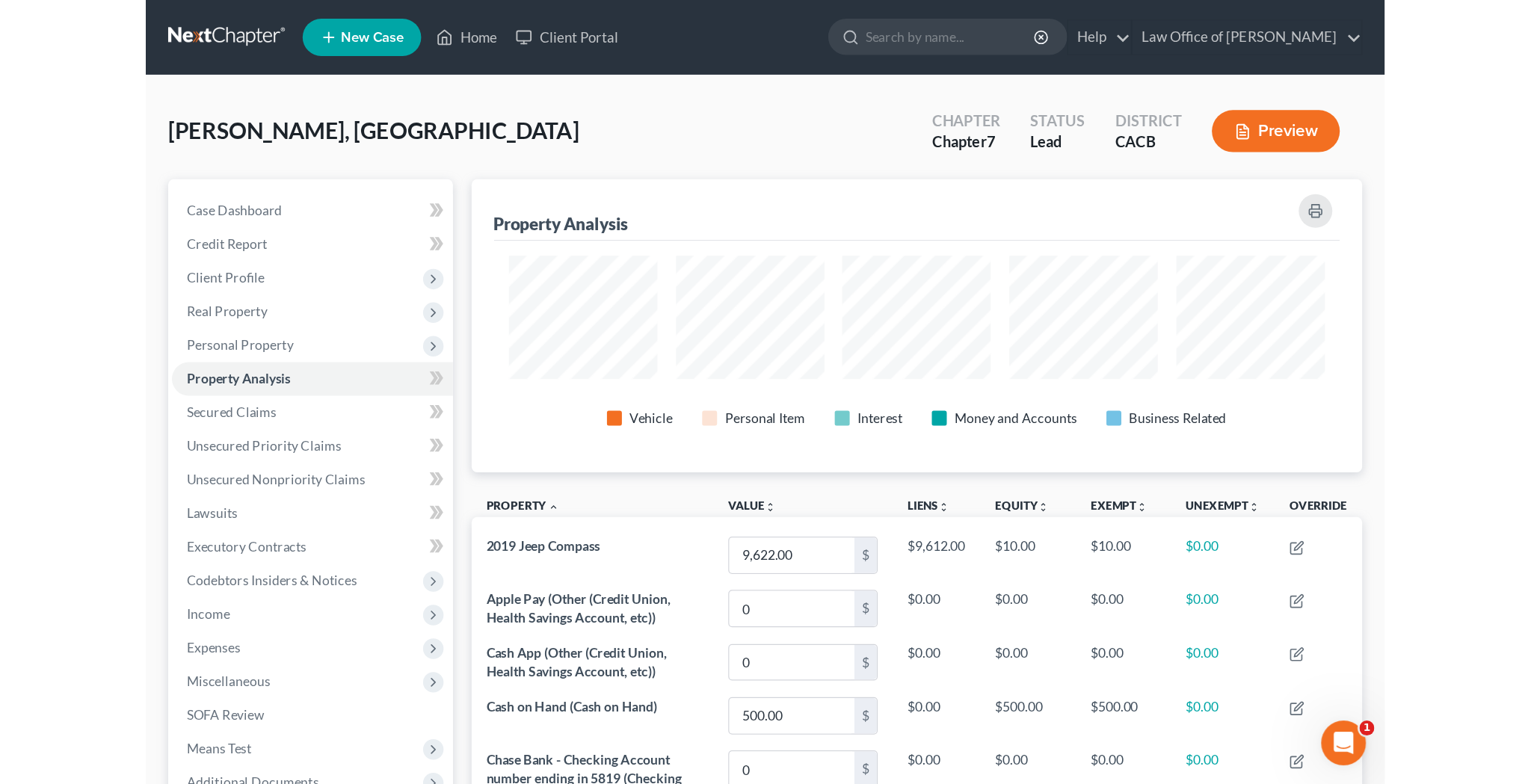
scroll to position [302, 1118]
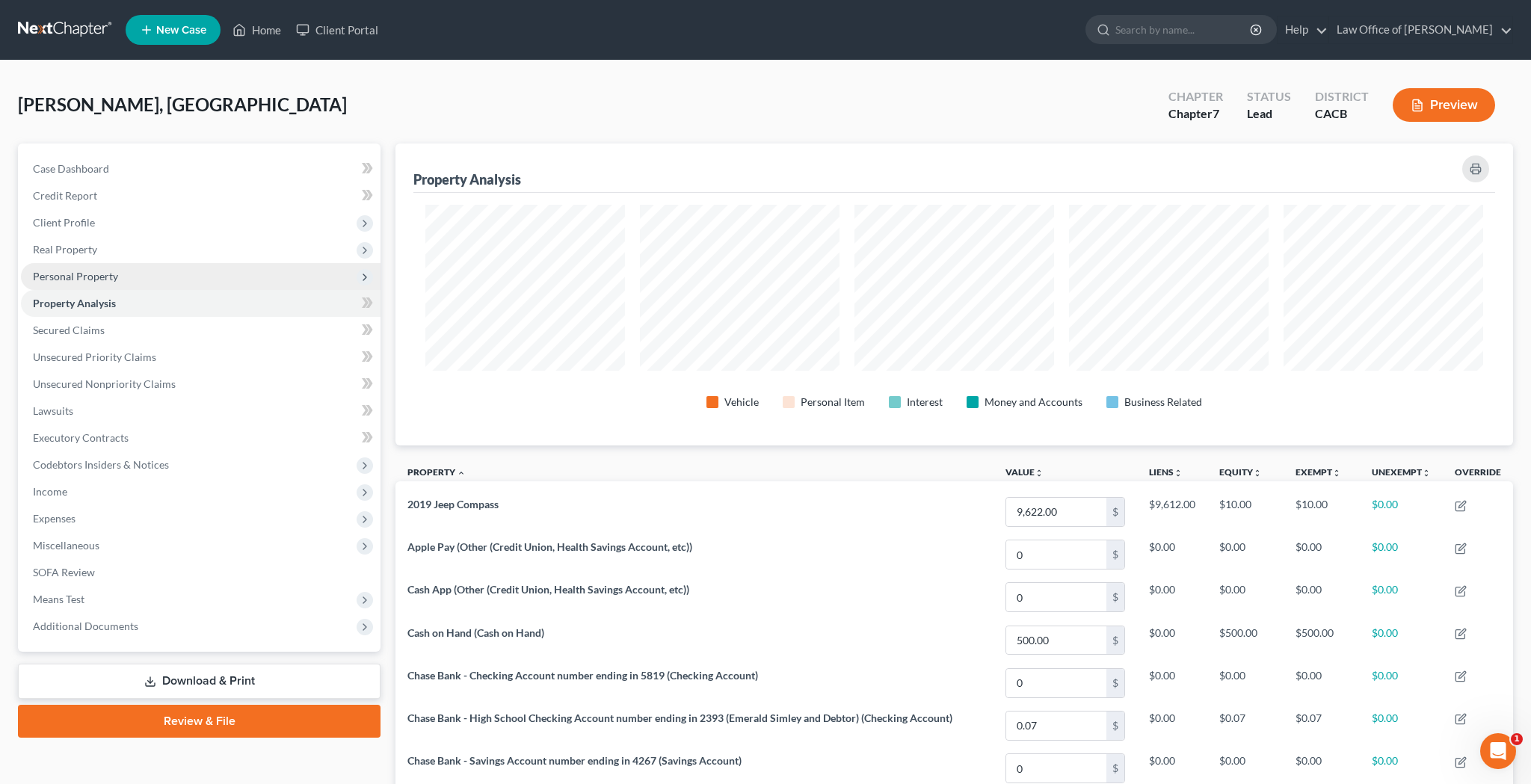
click at [135, 276] on span "Personal Property" at bounding box center [200, 276] width 359 height 27
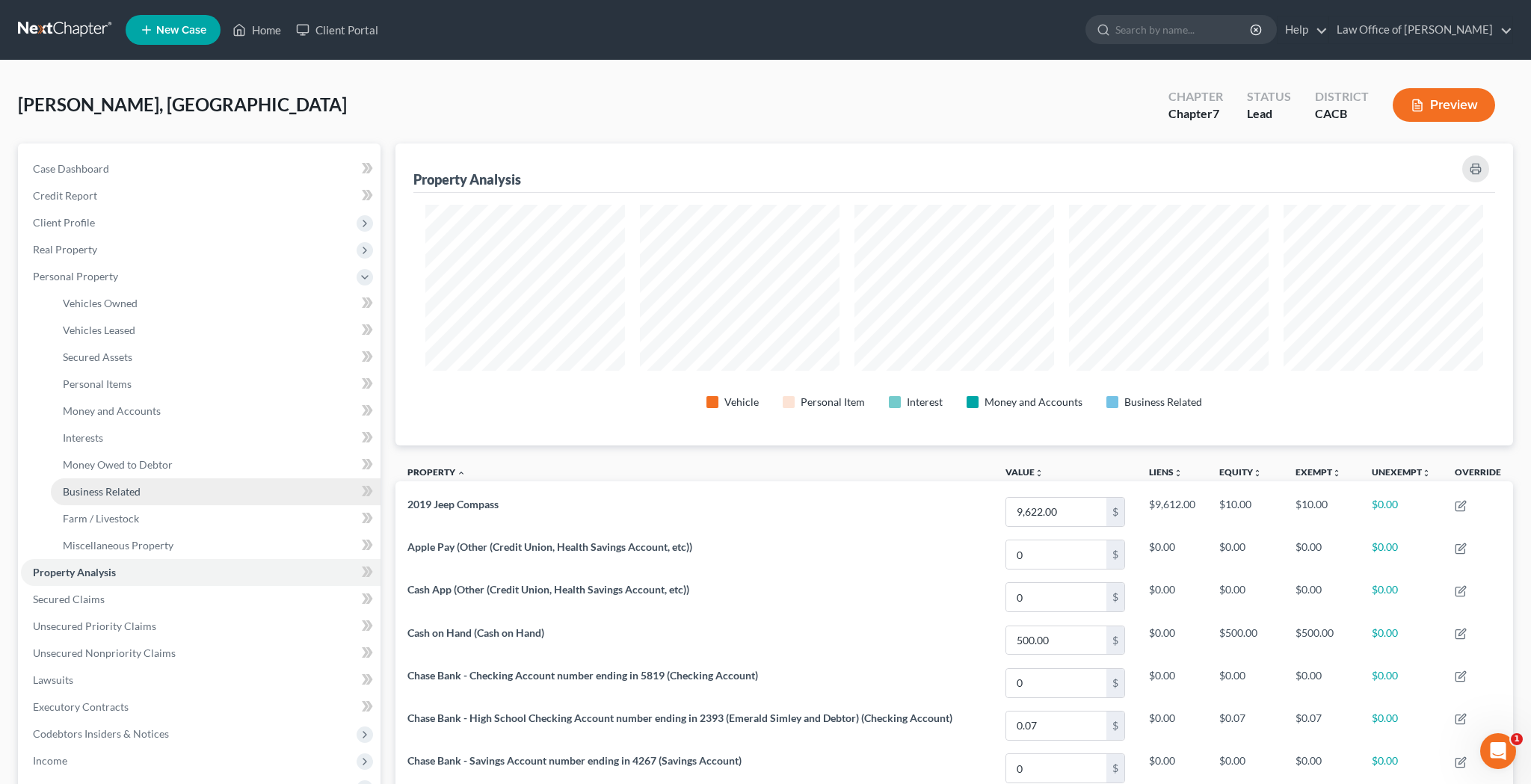
click at [168, 489] on link "Business Related" at bounding box center [216, 492] width 330 height 27
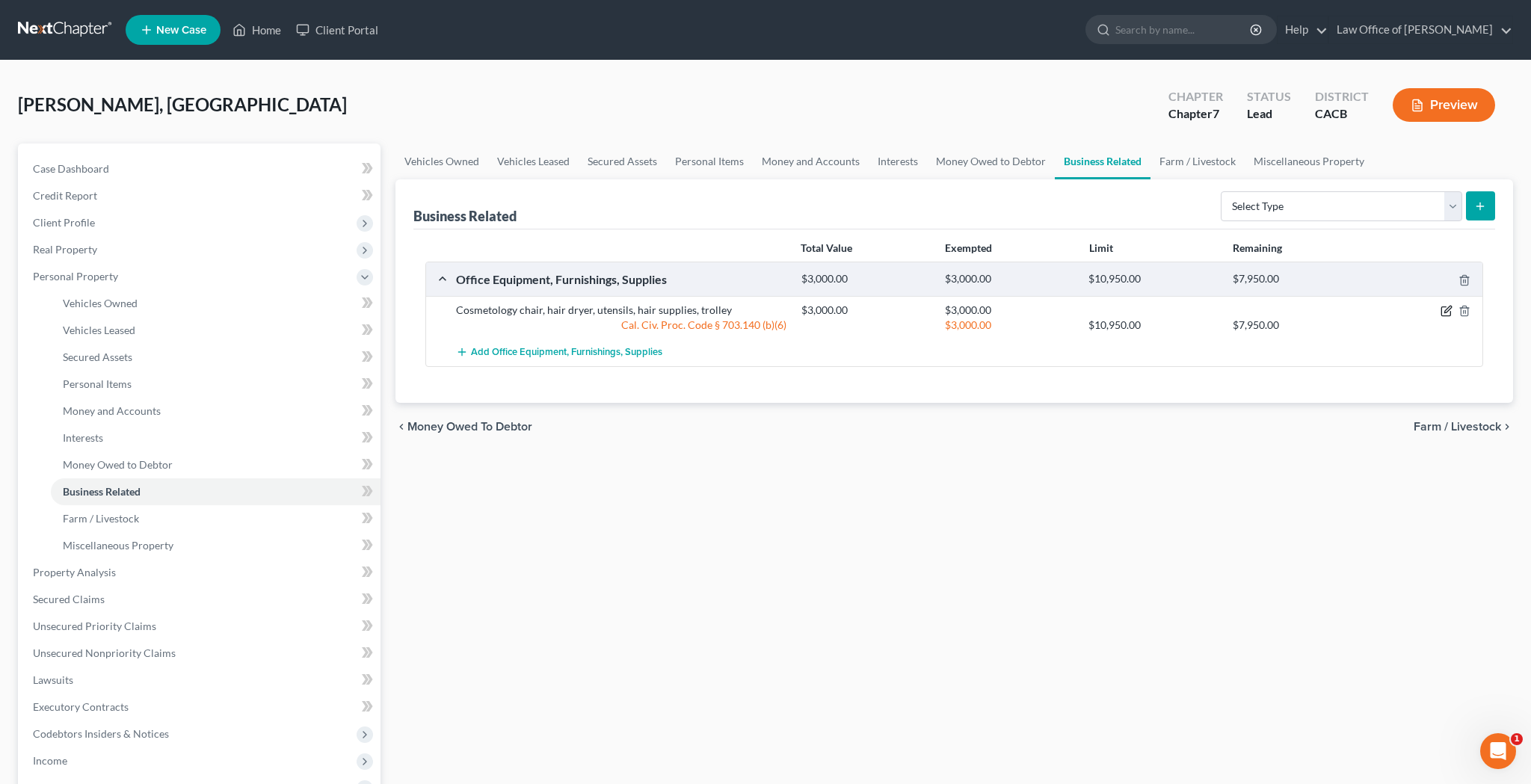
click at [1451, 311] on icon "button" at bounding box center [1446, 311] width 12 height 12
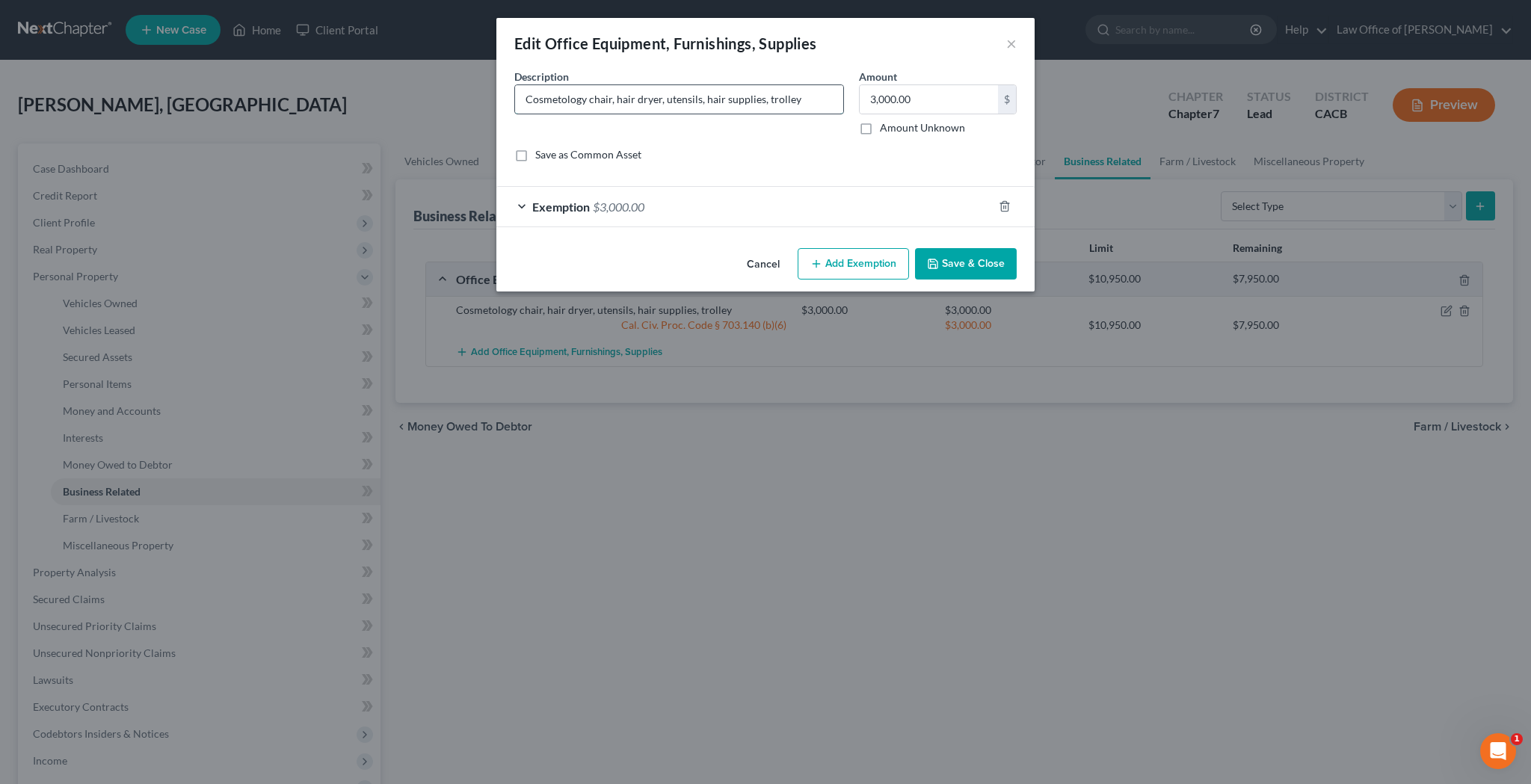
click at [775, 96] on input "Cosmetology chair, hair dryer, utensils, hair supplies, trolley" at bounding box center [679, 99] width 328 height 28
click at [1013, 48] on button "×" at bounding box center [1011, 42] width 10 height 18
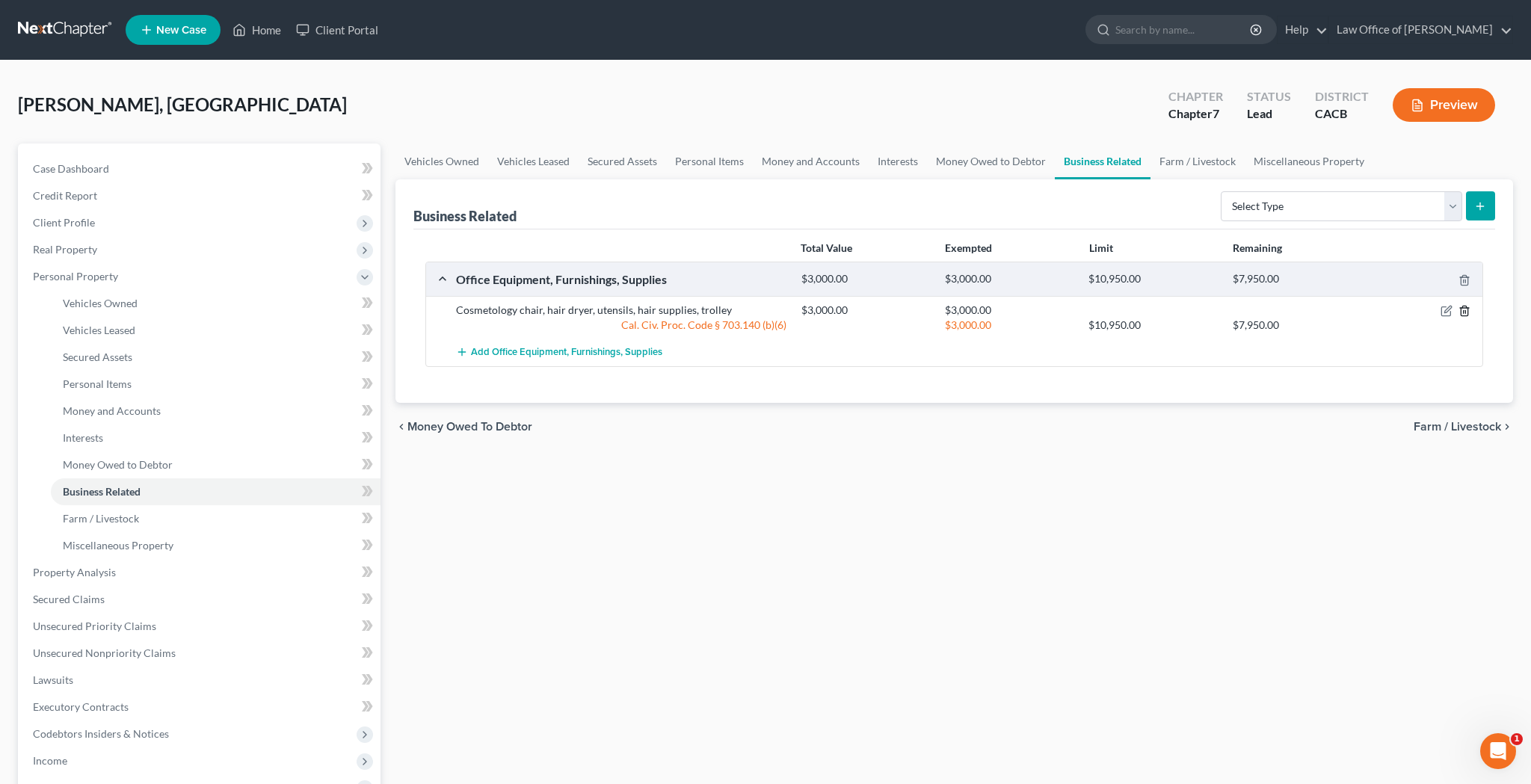
click at [1468, 313] on icon "button" at bounding box center [1464, 311] width 7 height 9
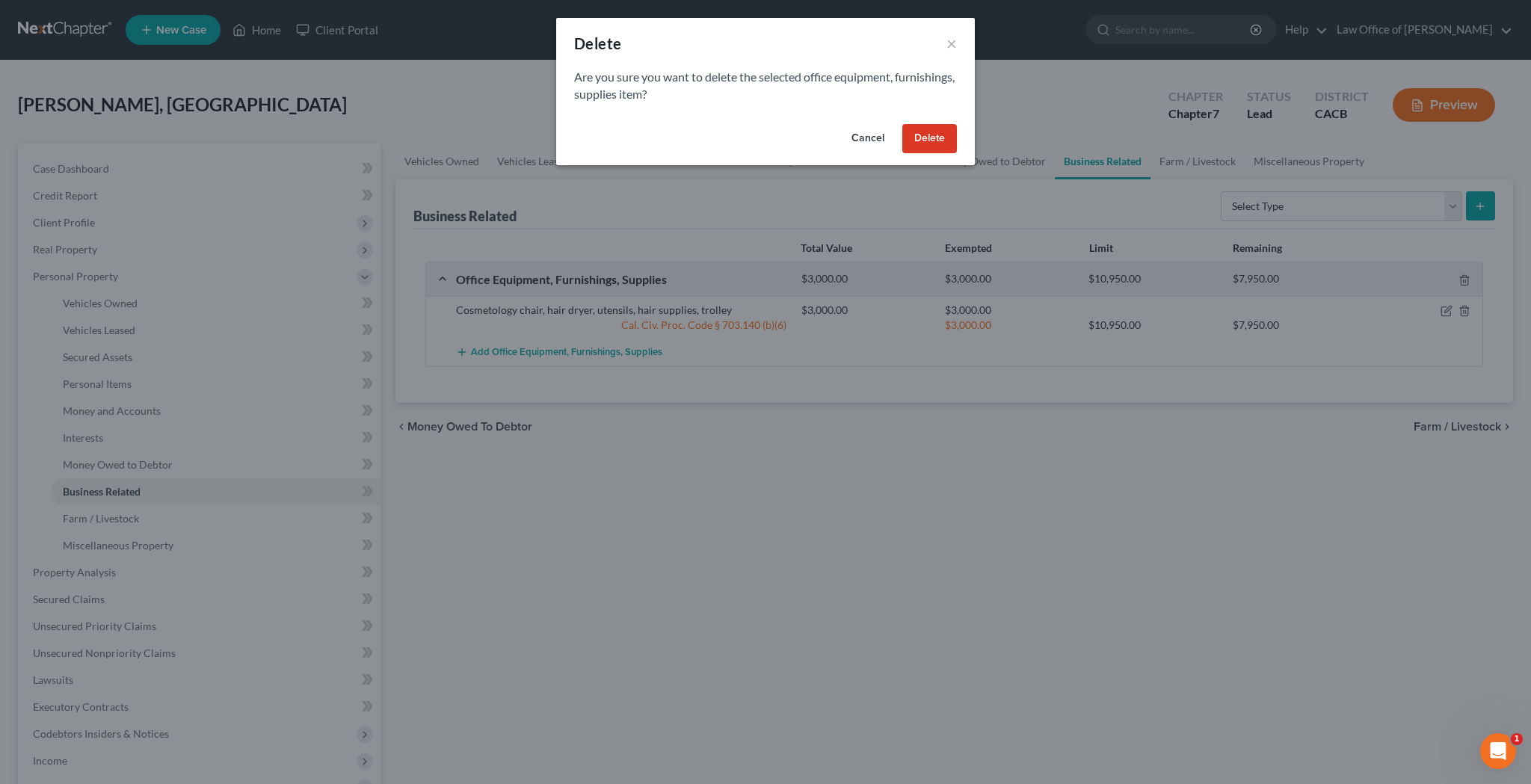
click at [947, 136] on button "Delete" at bounding box center [930, 139] width 55 height 30
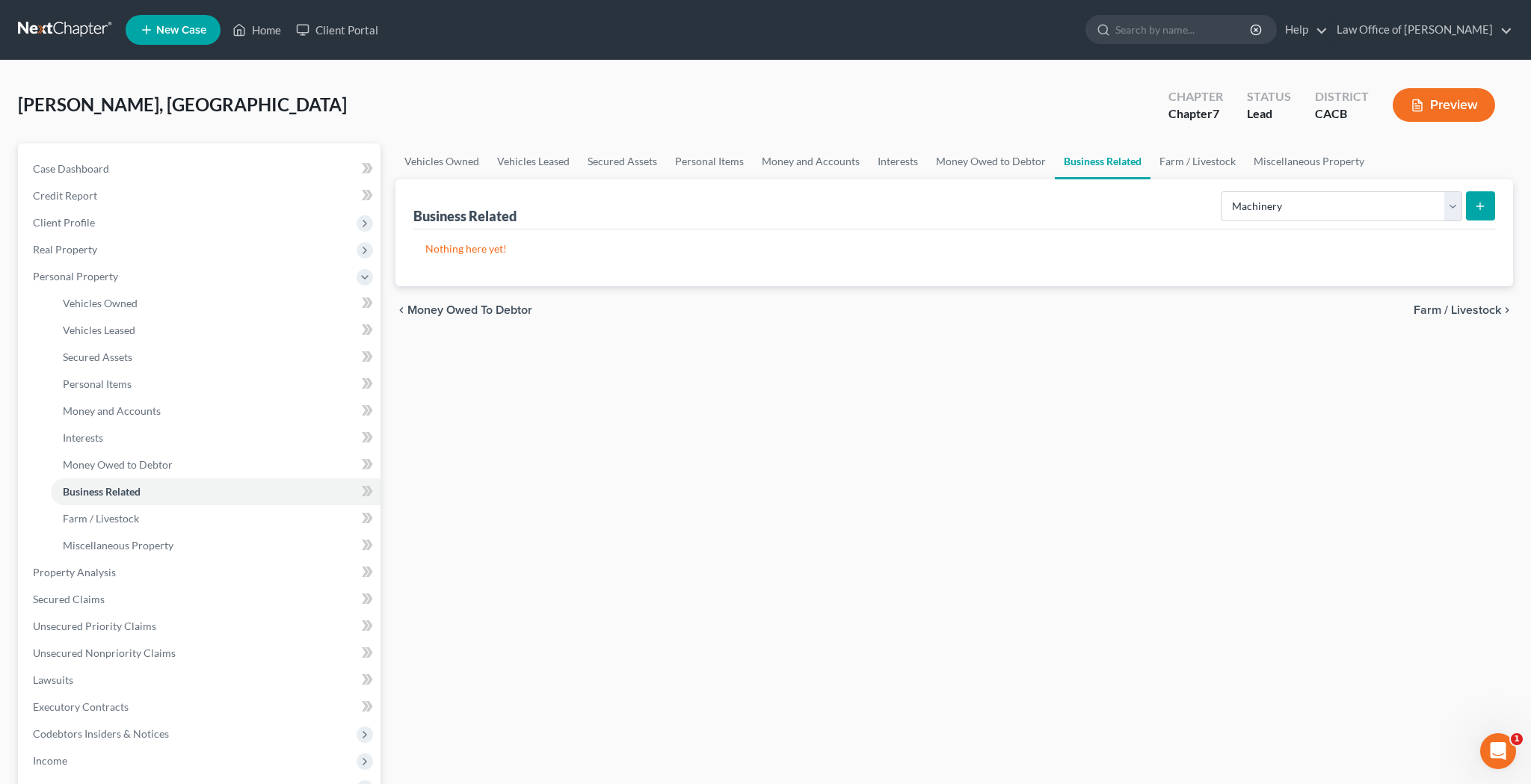
click at [1473, 204] on button "submit" at bounding box center [1480, 205] width 29 height 29
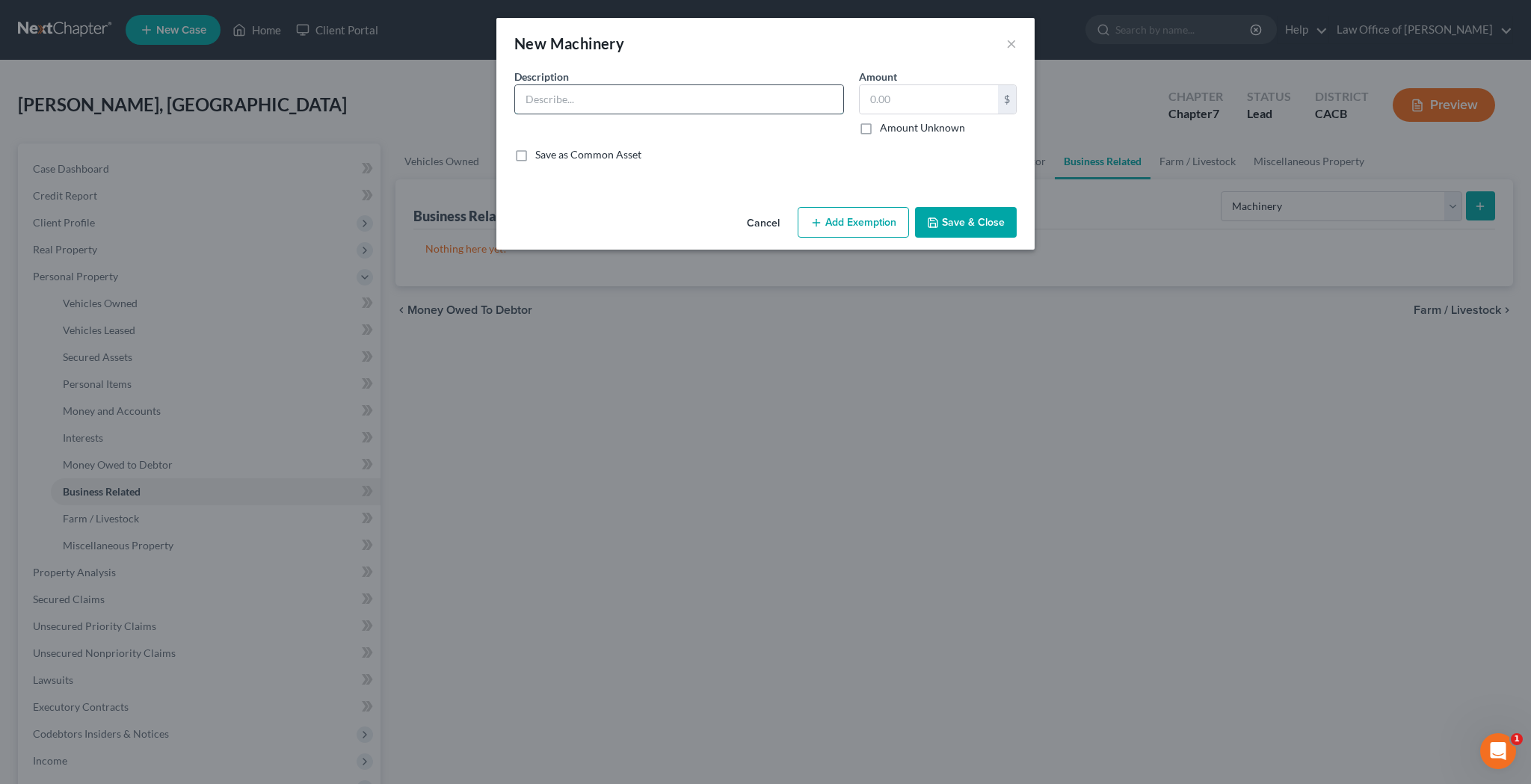
click at [701, 102] on input "text" at bounding box center [679, 99] width 328 height 28
paste input "Cosmetology chair, hair dryer, utensils, hair supplies, trolley"
click at [895, 103] on input "text" at bounding box center [929, 99] width 139 height 28
click at [865, 226] on button "Add Exemption" at bounding box center [853, 222] width 111 height 31
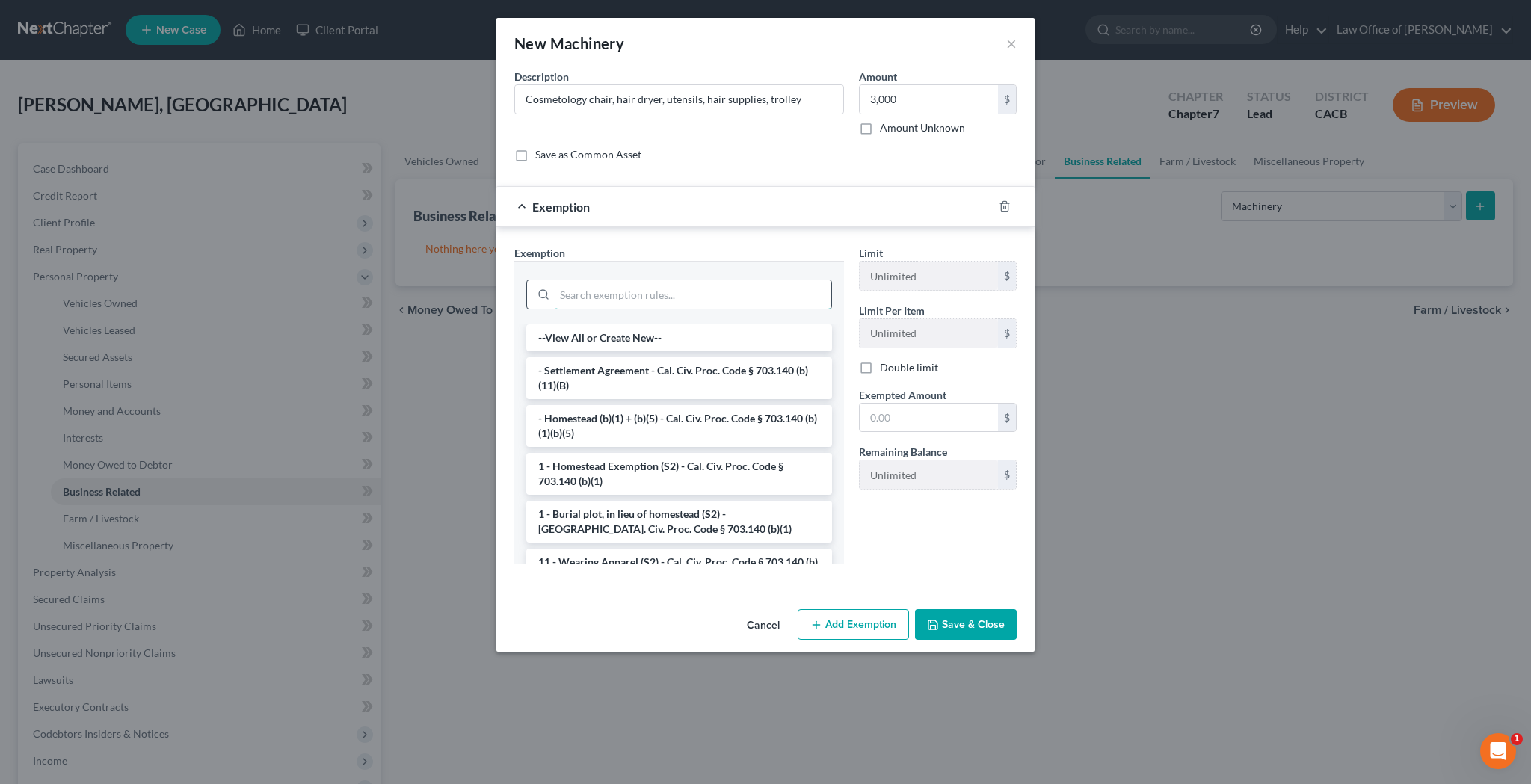
click at [749, 291] on input "search" at bounding box center [692, 294] width 276 height 28
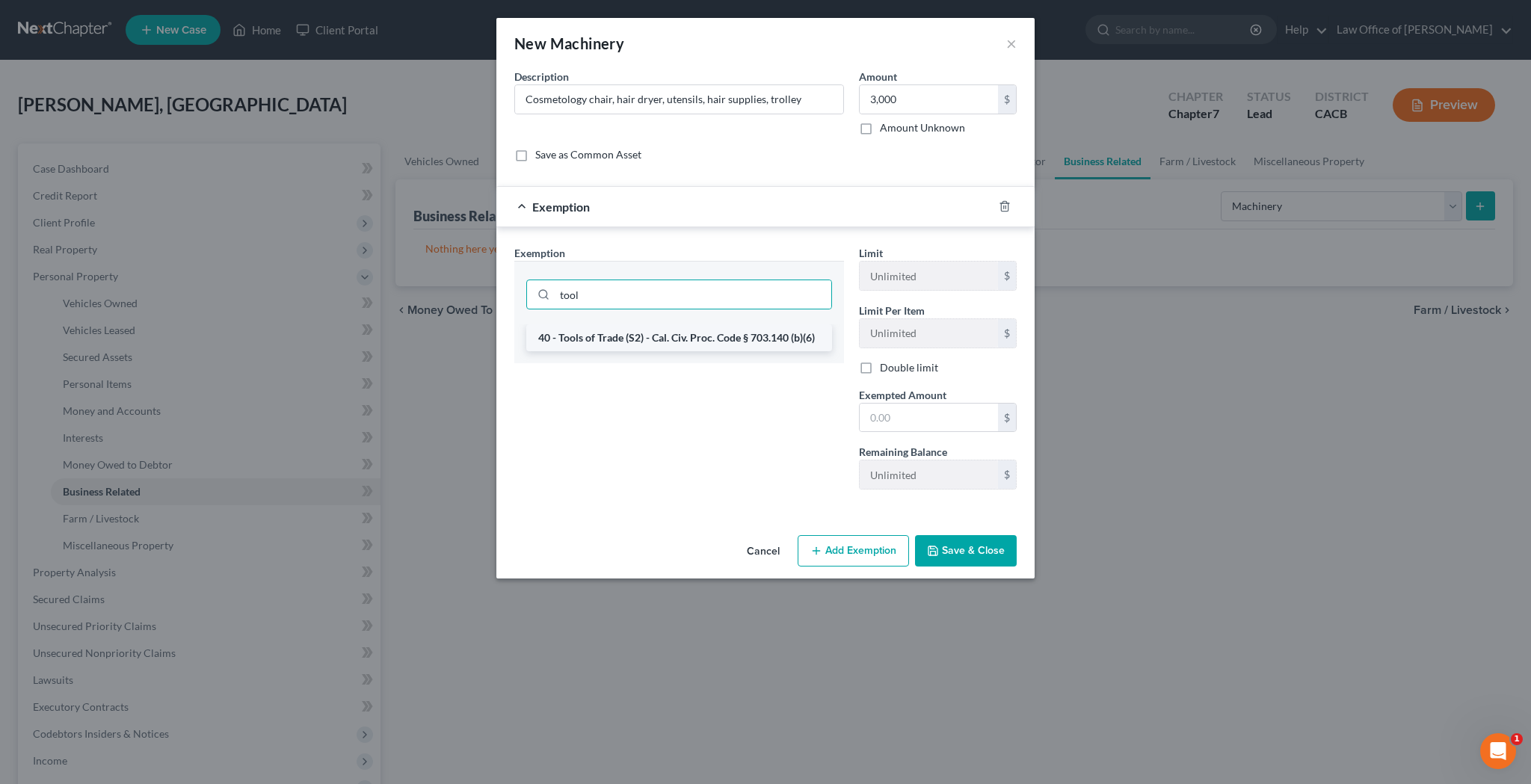
click at [746, 335] on li "40 - Tools of Trade (S2) - Cal. Civ. Proc. Code § 703.140 (b)(6)" at bounding box center [679, 337] width 305 height 27
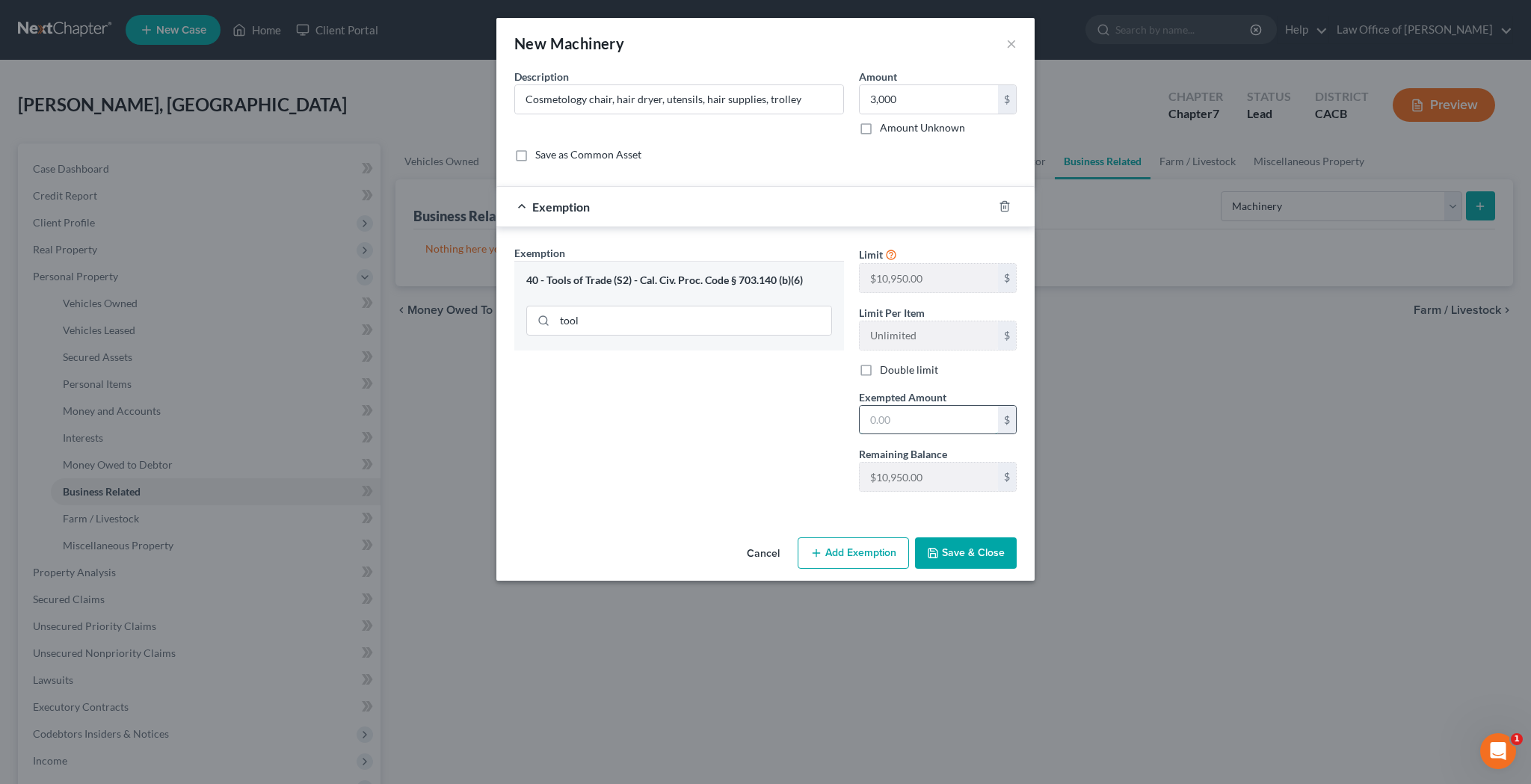
click at [913, 416] on input "text" at bounding box center [929, 420] width 139 height 28
click at [972, 555] on button "Save & Close" at bounding box center [966, 552] width 102 height 31
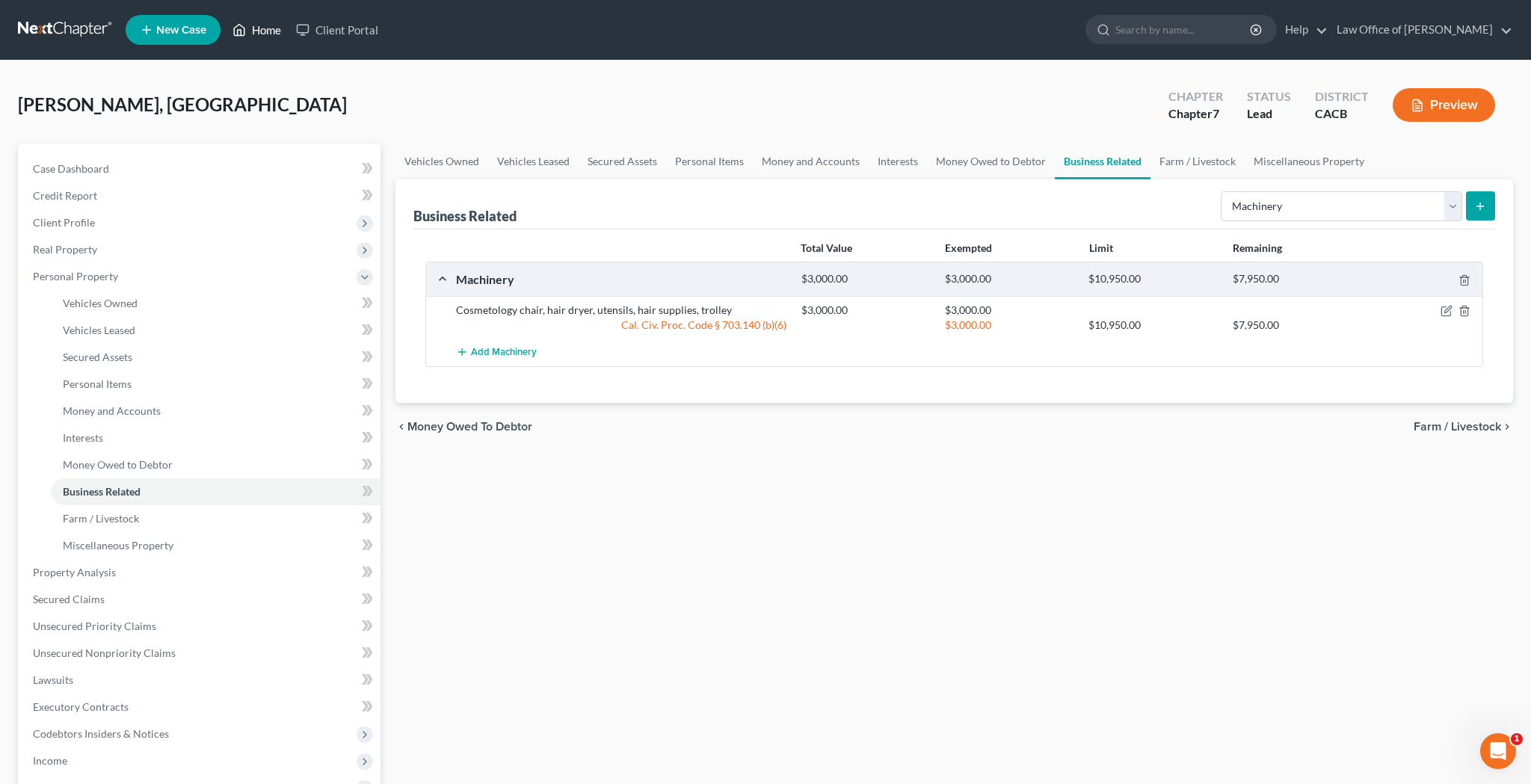
click at [271, 31] on link "Home" at bounding box center [256, 29] width 63 height 27
